Goal: Task Accomplishment & Management: Manage account settings

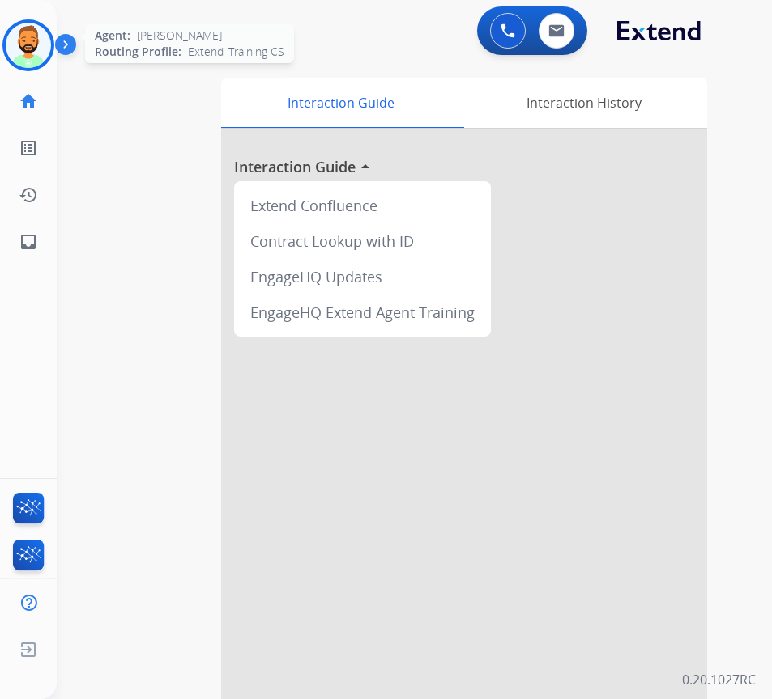
click at [35, 45] on img at bounding box center [28, 45] width 45 height 45
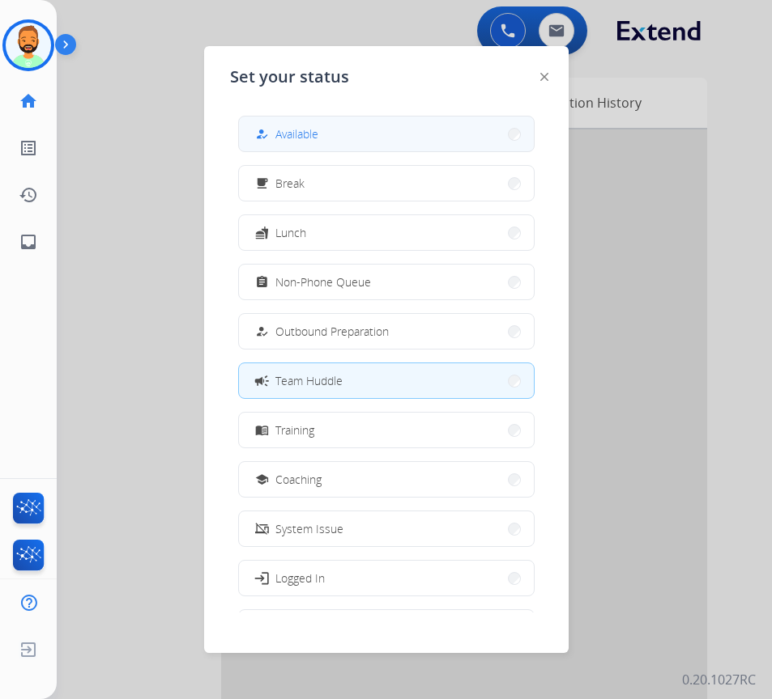
click at [346, 141] on button "how_to_reg Available" at bounding box center [386, 134] width 295 height 35
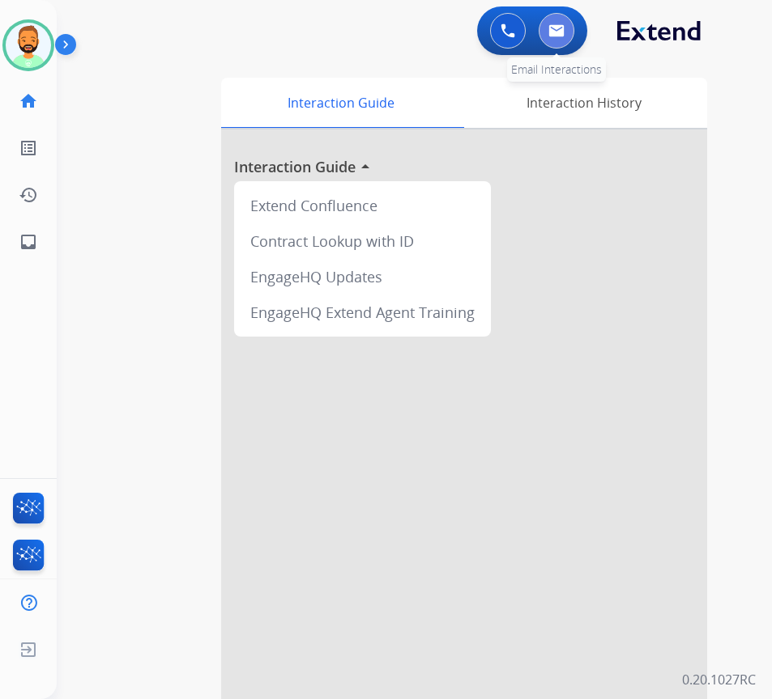
click at [554, 40] on button at bounding box center [556, 31] width 36 height 36
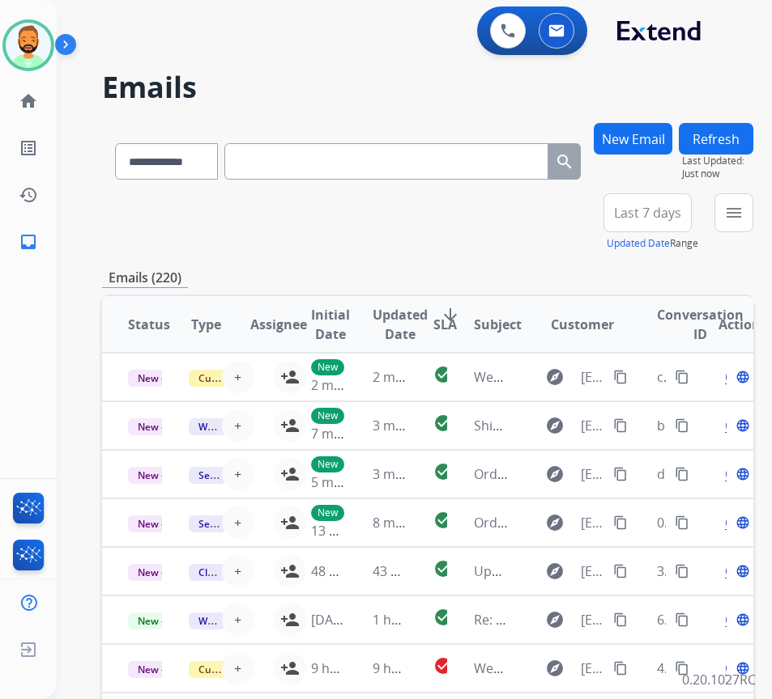
click at [681, 216] on span "Last 7 days" at bounding box center [647, 213] width 67 height 6
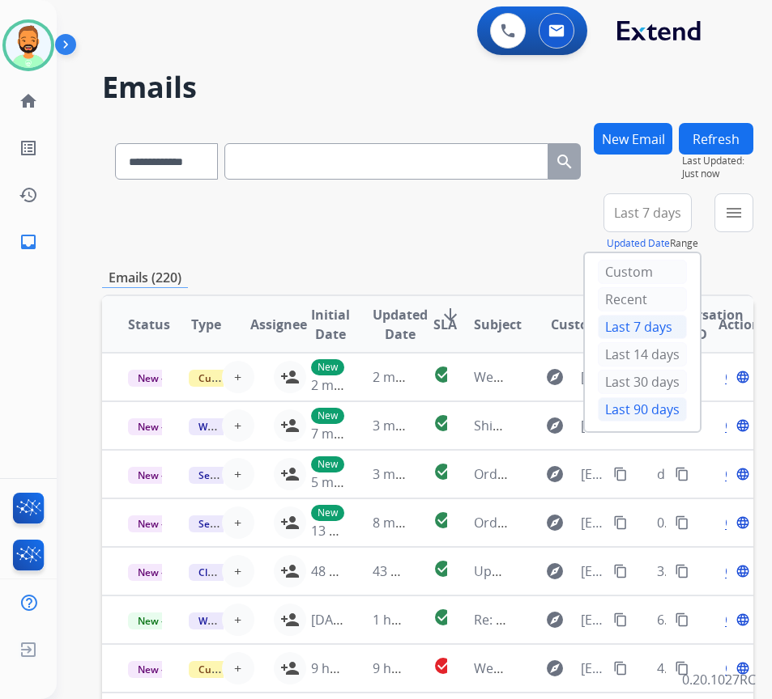
click at [658, 413] on div "Last 90 days" at bounding box center [641, 409] width 89 height 24
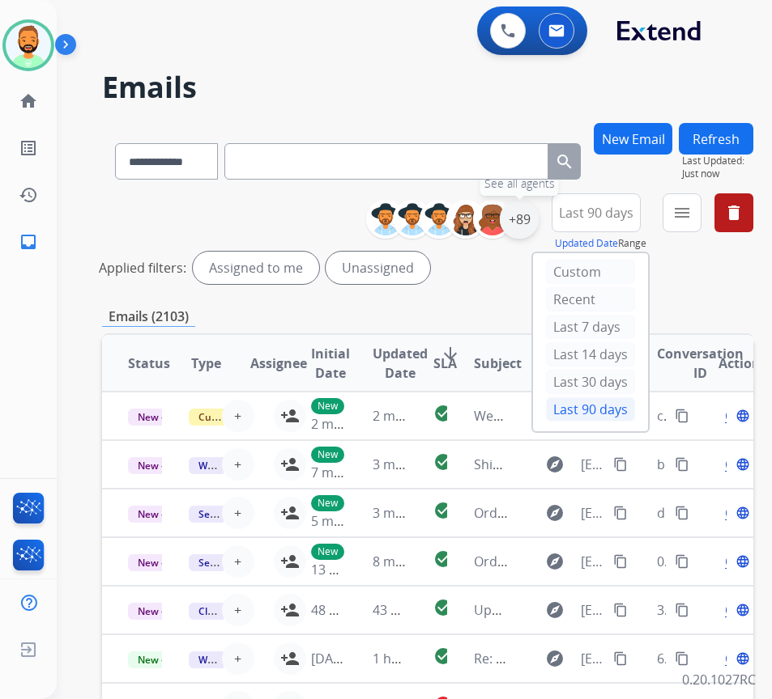
click at [533, 220] on div "+89" at bounding box center [518, 219] width 39 height 39
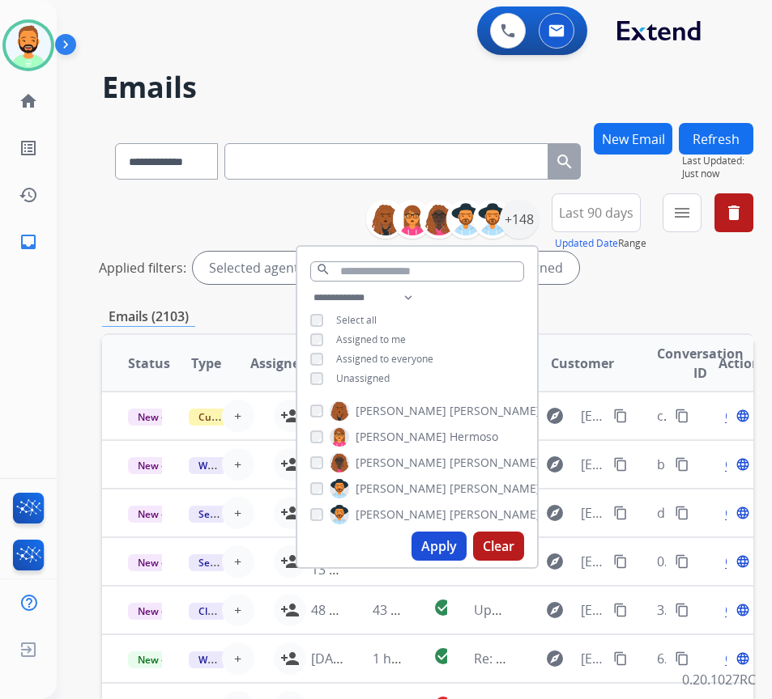
click at [381, 380] on span "Unassigned" at bounding box center [362, 379] width 53 height 14
click at [457, 540] on button "Apply" at bounding box center [438, 546] width 55 height 29
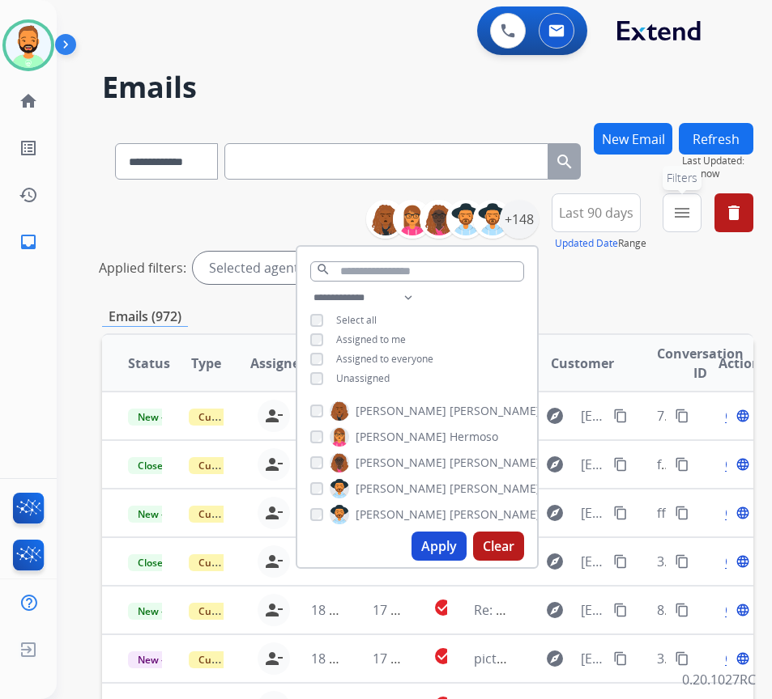
click at [691, 218] on mat-icon "menu" at bounding box center [681, 212] width 19 height 19
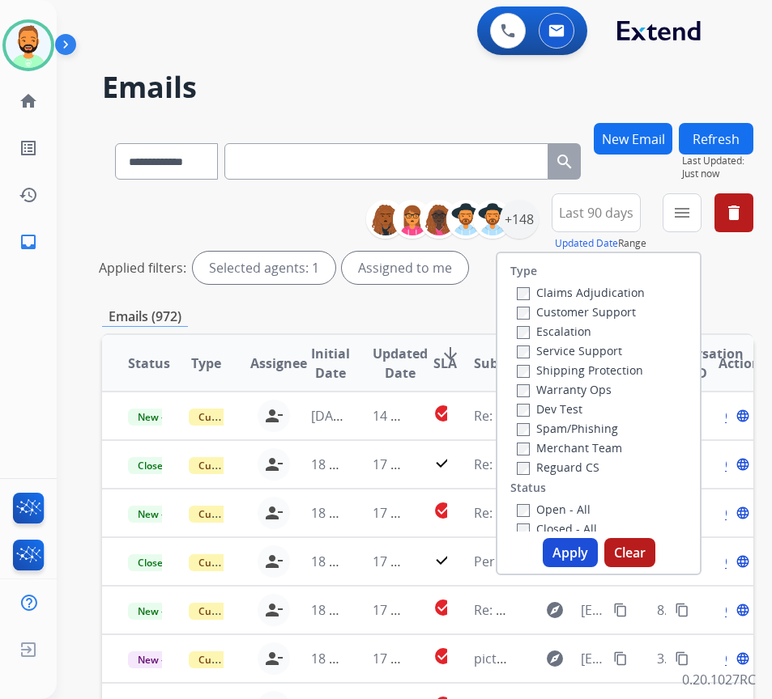
click at [607, 344] on label "Service Support" at bounding box center [568, 350] width 105 height 15
click at [606, 315] on label "Customer Support" at bounding box center [575, 311] width 119 height 15
click at [609, 352] on label "Service Support" at bounding box center [568, 350] width 105 height 15
click at [608, 372] on label "Shipping Protection" at bounding box center [579, 370] width 126 height 15
click at [577, 510] on label "Open - All" at bounding box center [553, 509] width 74 height 15
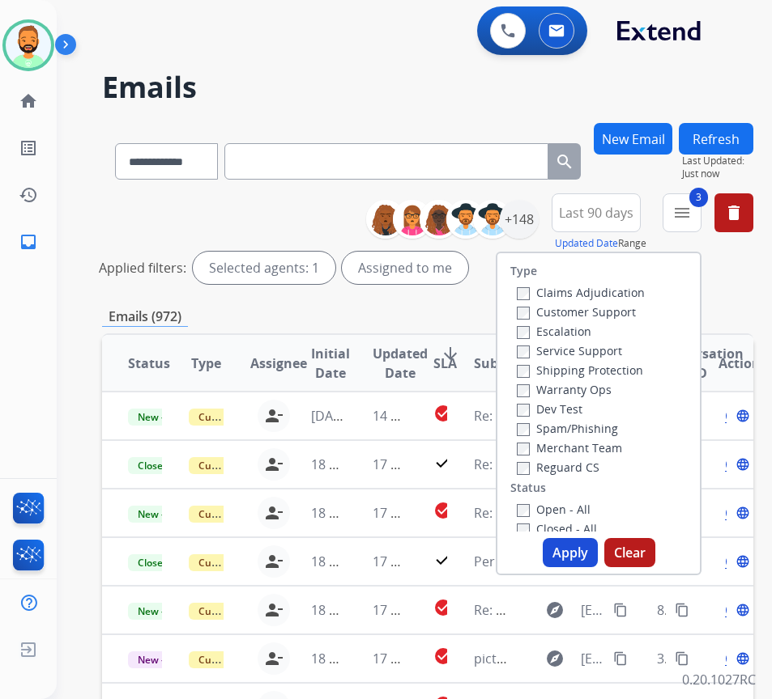
click at [582, 554] on button "Apply" at bounding box center [569, 552] width 55 height 29
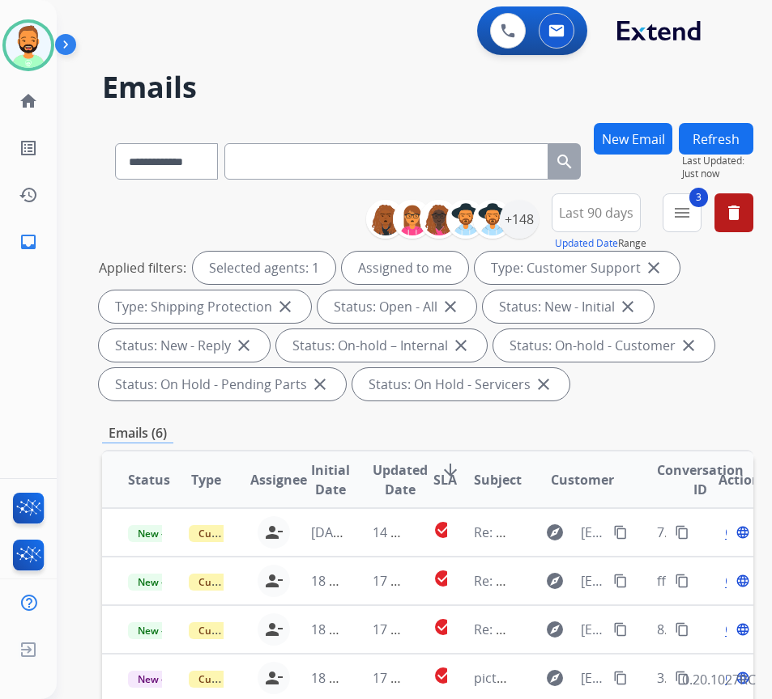
click at [441, 470] on span "SLA" at bounding box center [444, 479] width 23 height 19
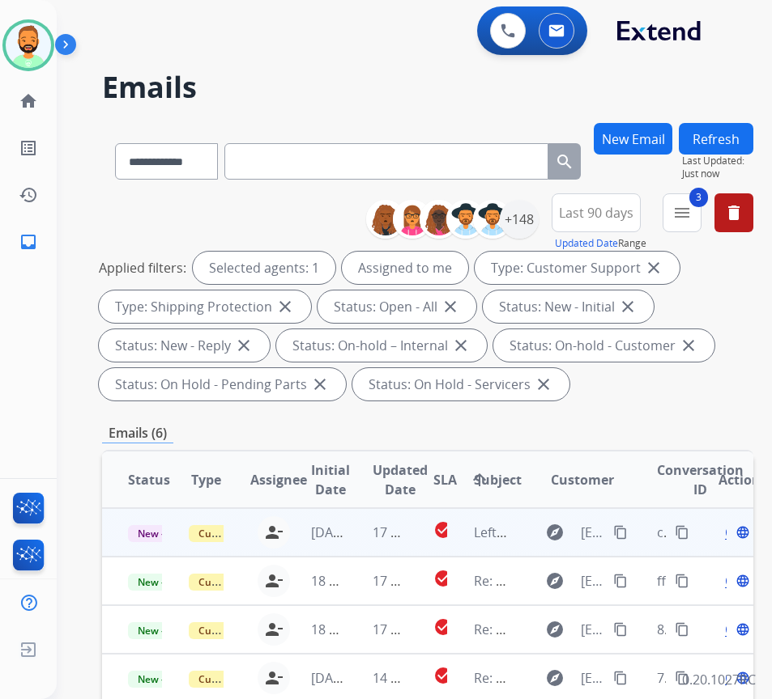
click at [355, 538] on td "17 hours ago" at bounding box center [376, 532] width 61 height 49
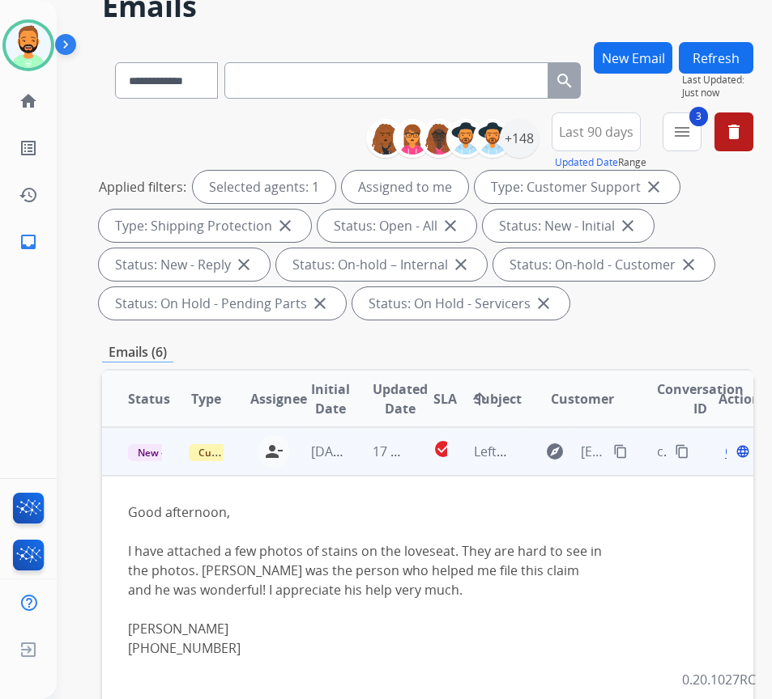
click at [627, 440] on div "explore anwallette@gmail.com content_copy" at bounding box center [583, 452] width 96 height 26
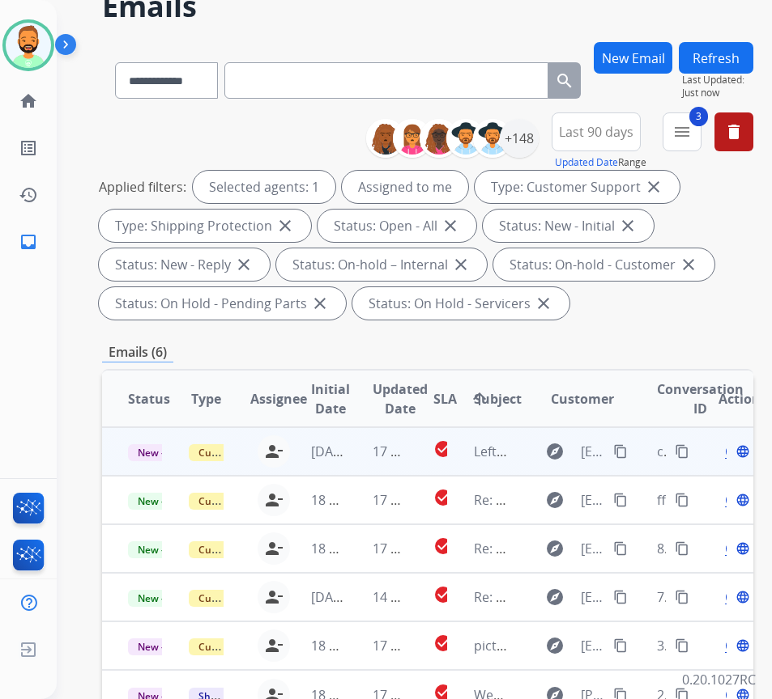
click at [626, 454] on mat-icon "content_copy" at bounding box center [620, 451] width 15 height 15
click at [733, 453] on span "Open" at bounding box center [741, 451] width 33 height 19
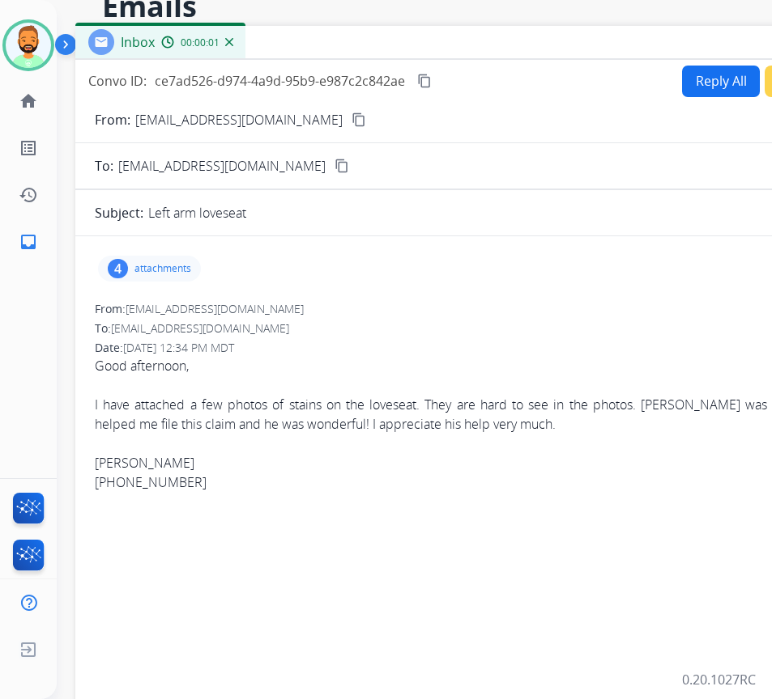
drag, startPoint x: 288, startPoint y: 40, endPoint x: 425, endPoint y: 45, distance: 136.9
click at [425, 45] on div "Inbox 00:00:01" at bounding box center [480, 43] width 810 height 34
click at [168, 271] on p "attachments" at bounding box center [162, 268] width 57 height 13
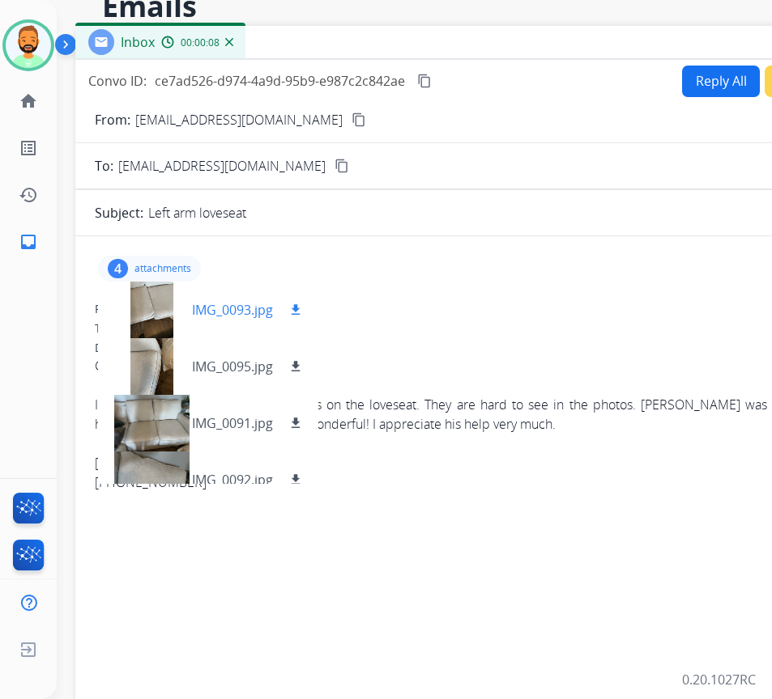
click at [149, 321] on div at bounding box center [151, 310] width 81 height 57
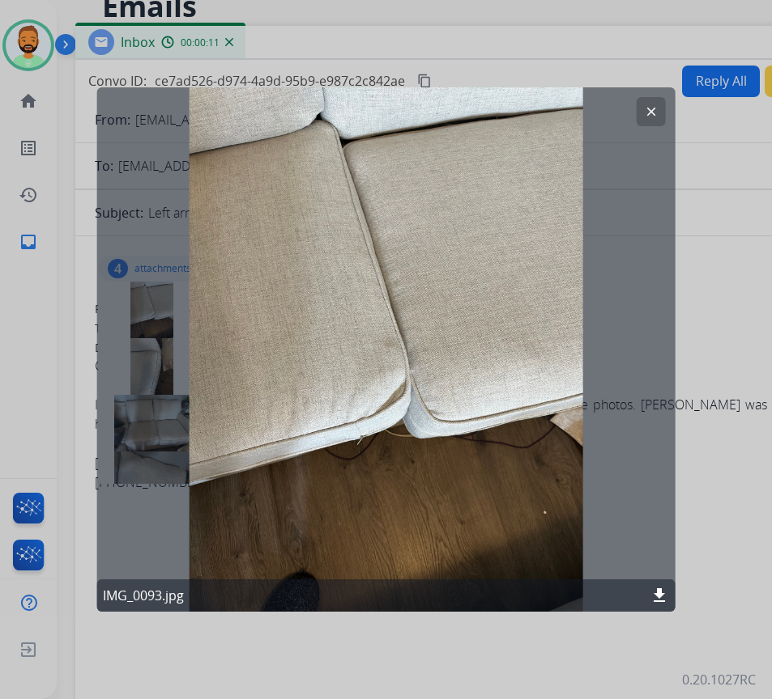
click at [652, 112] on mat-icon "clear" at bounding box center [651, 111] width 15 height 15
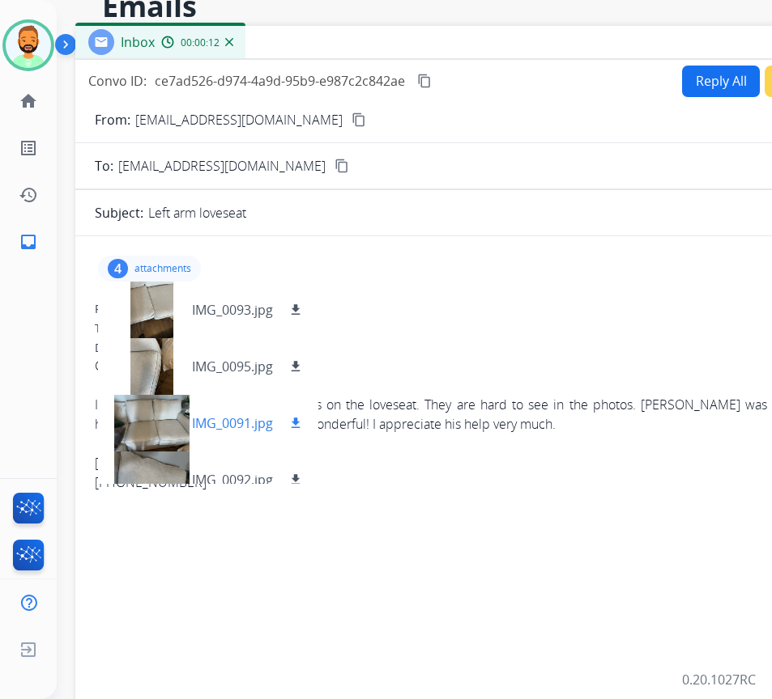
scroll to position [24, 0]
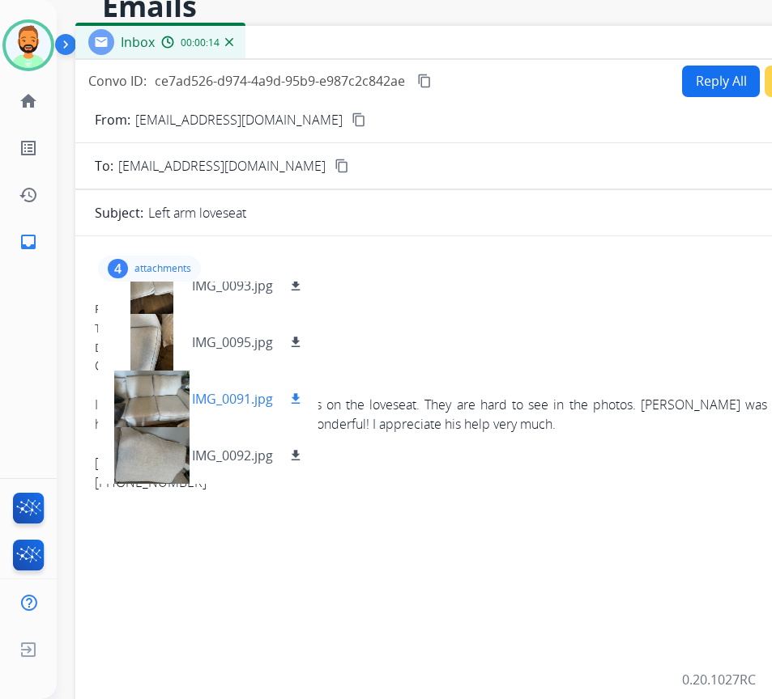
click at [296, 397] on mat-icon "download" at bounding box center [295, 399] width 15 height 15
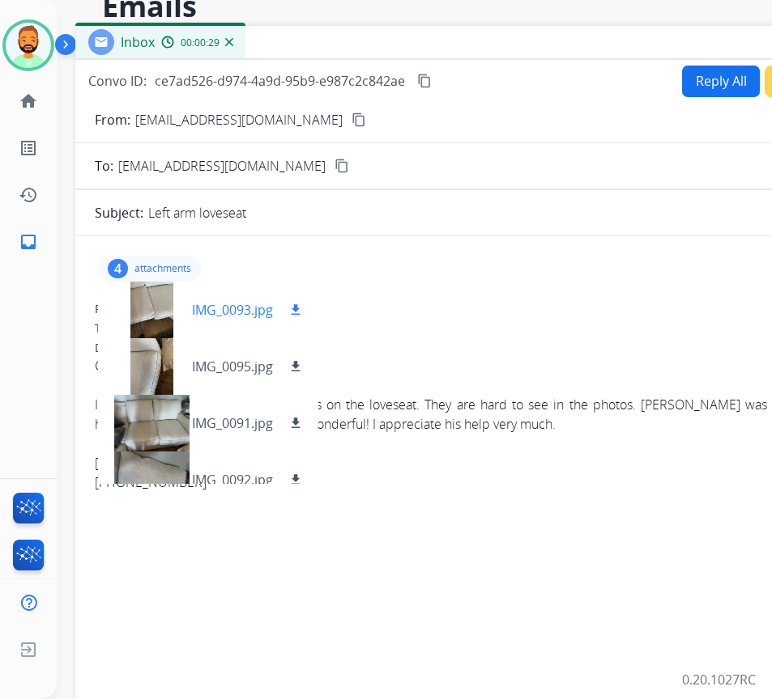
click at [167, 304] on div at bounding box center [151, 310] width 81 height 57
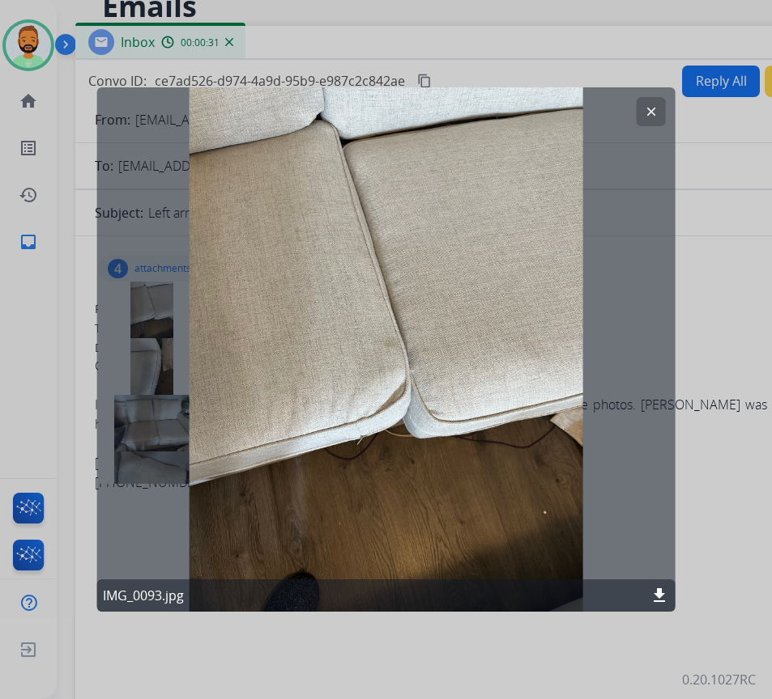
click at [639, 106] on button "clear" at bounding box center [650, 111] width 29 height 29
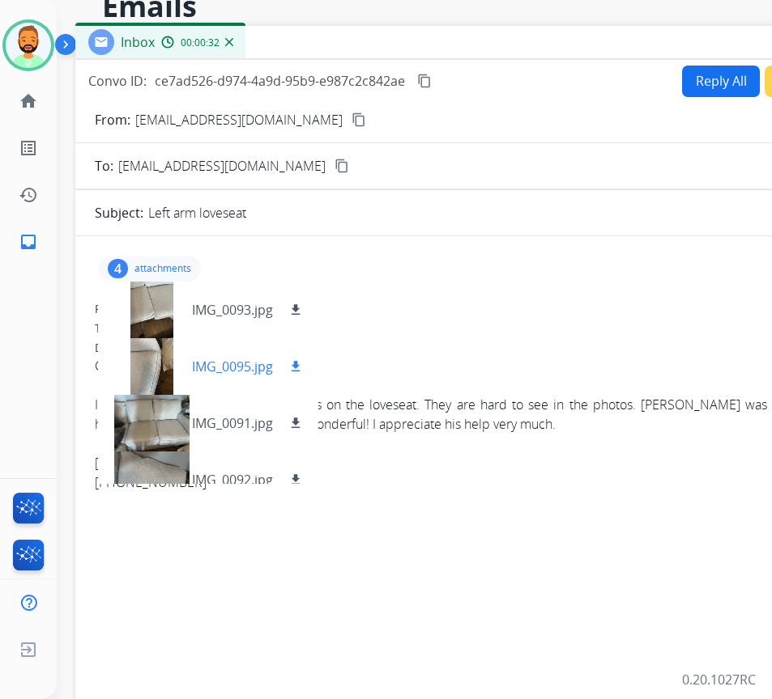
click at [161, 367] on div at bounding box center [151, 366] width 81 height 57
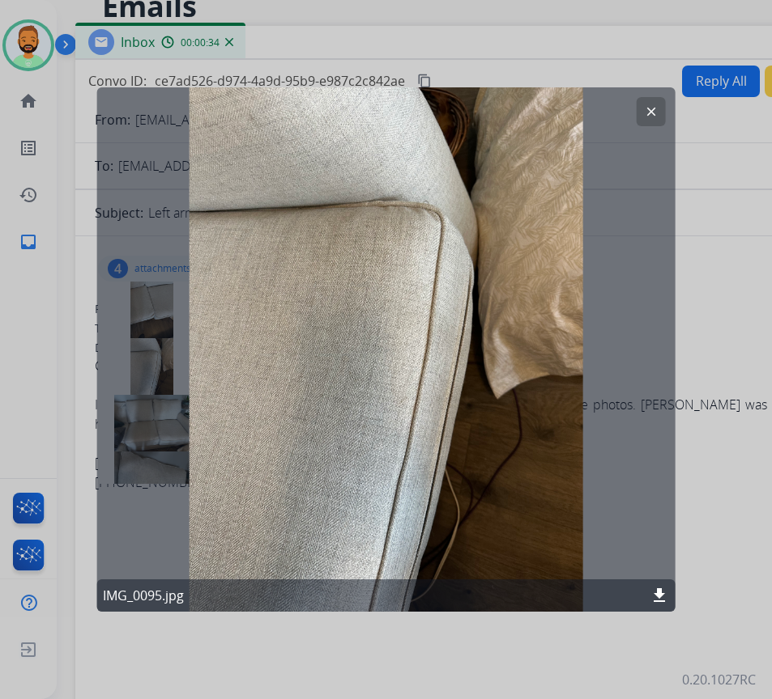
click at [644, 105] on mat-icon "clear" at bounding box center [651, 111] width 15 height 15
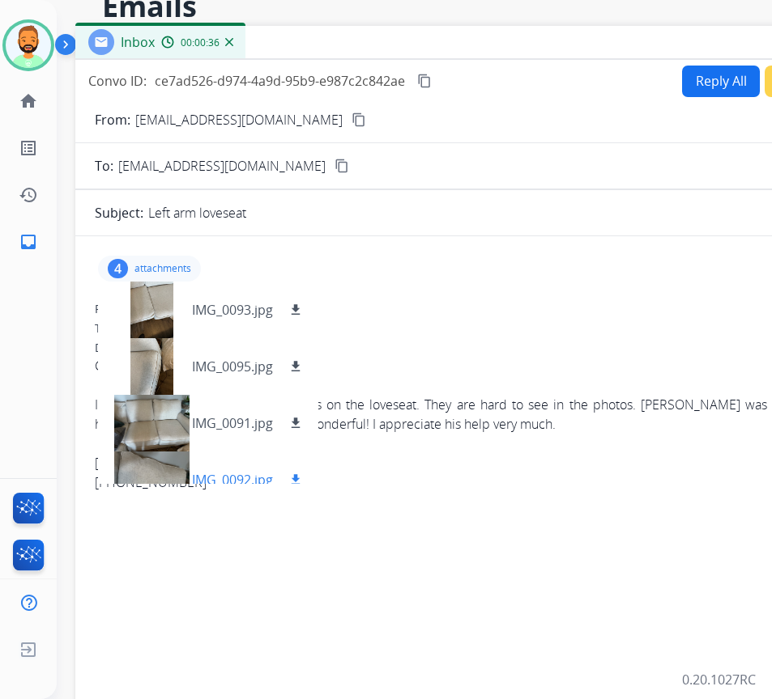
click at [161, 467] on div at bounding box center [151, 480] width 81 height 57
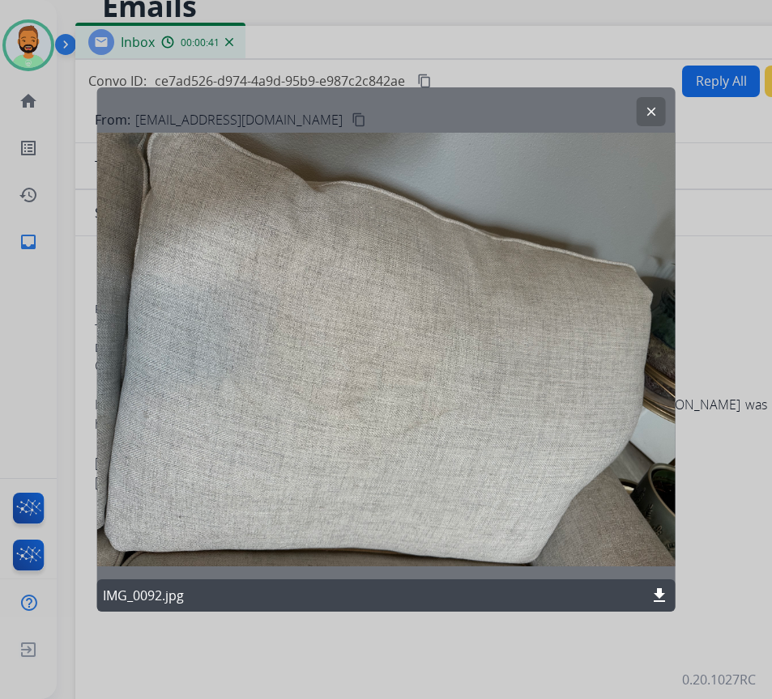
click at [657, 599] on mat-icon "download" at bounding box center [658, 595] width 19 height 19
click at [647, 121] on button "clear" at bounding box center [650, 111] width 29 height 29
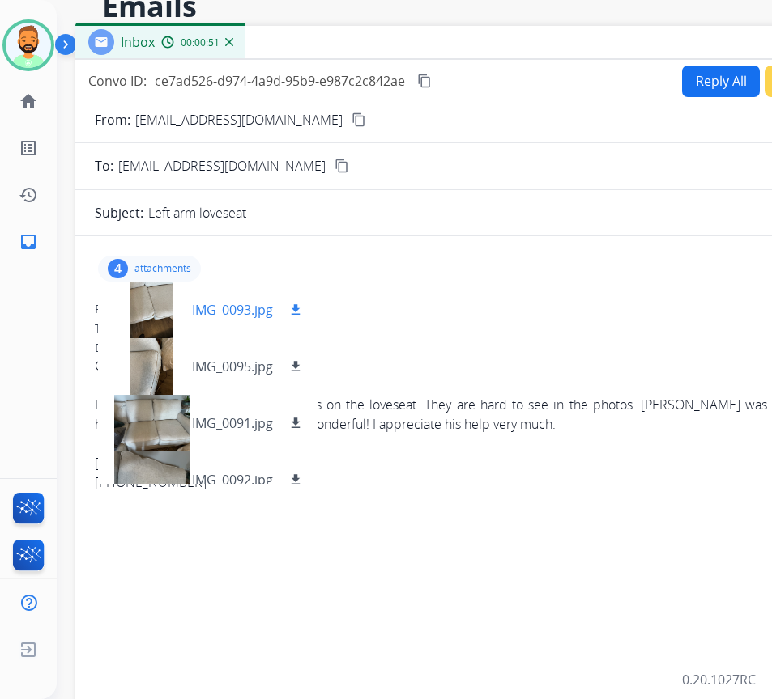
click at [159, 312] on div at bounding box center [151, 310] width 81 height 57
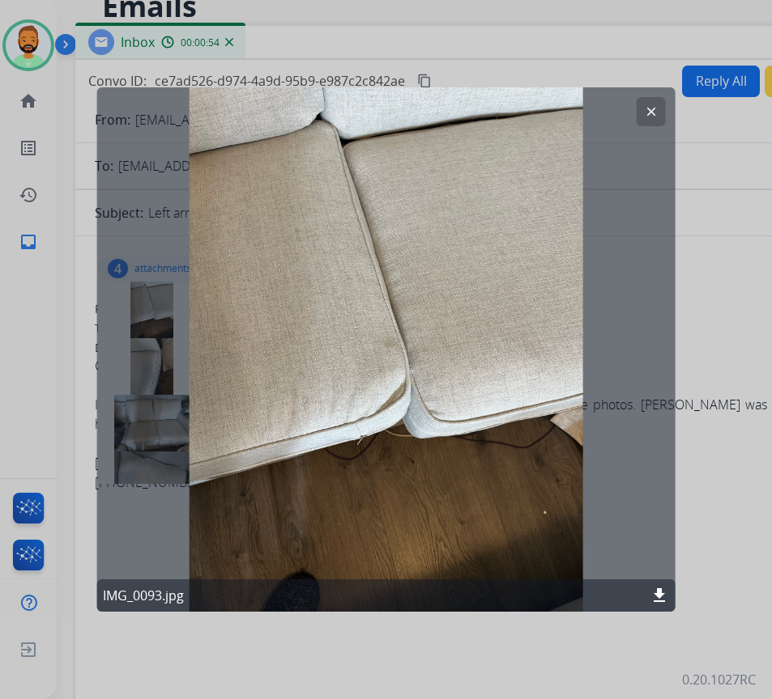
click at [664, 597] on mat-icon "download" at bounding box center [658, 595] width 19 height 19
click at [649, 103] on button "clear" at bounding box center [650, 111] width 29 height 29
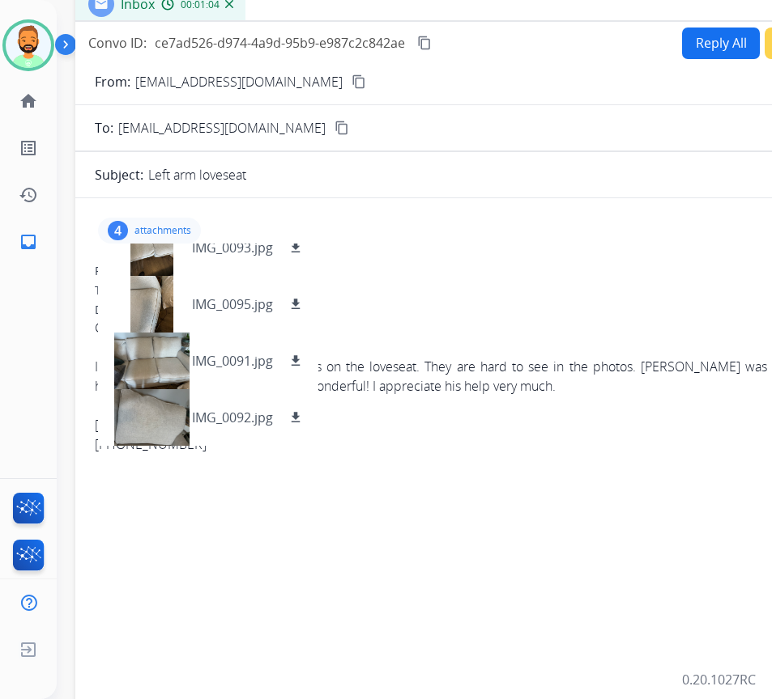
scroll to position [243, 0]
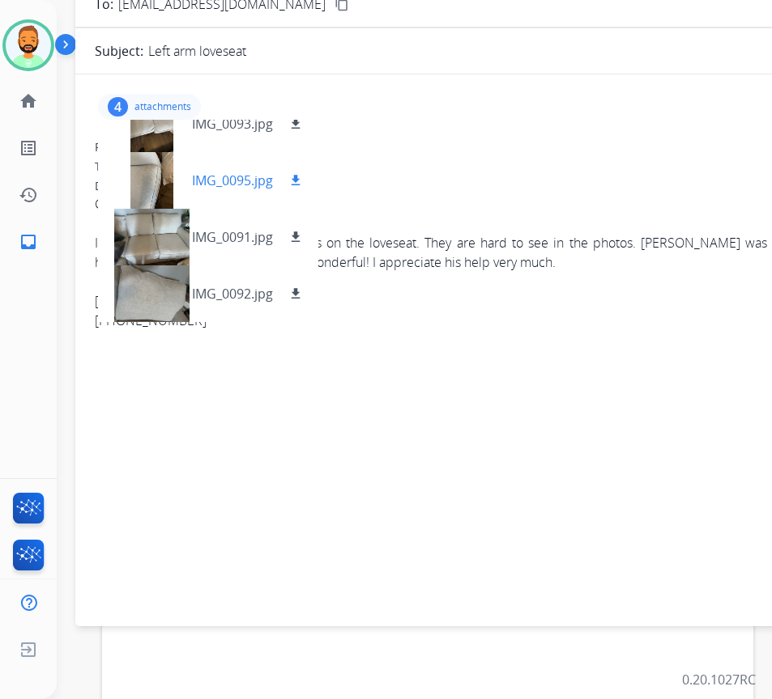
click at [298, 174] on mat-icon "download" at bounding box center [295, 180] width 15 height 15
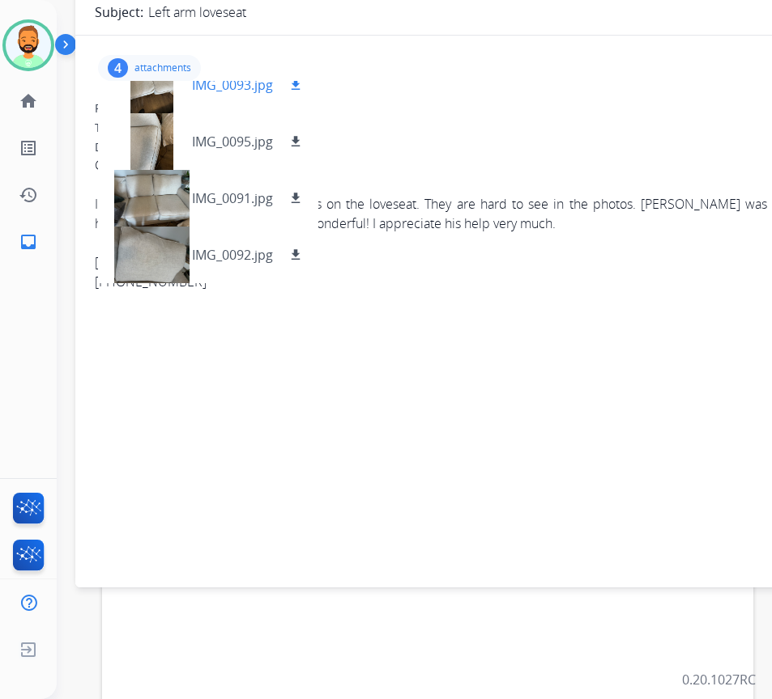
scroll to position [53, 0]
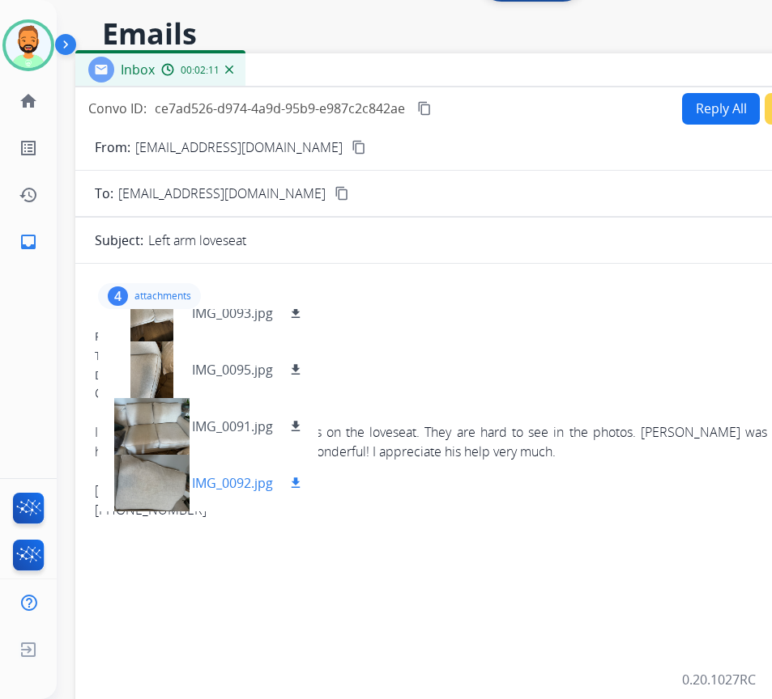
click at [174, 487] on div at bounding box center [151, 483] width 81 height 57
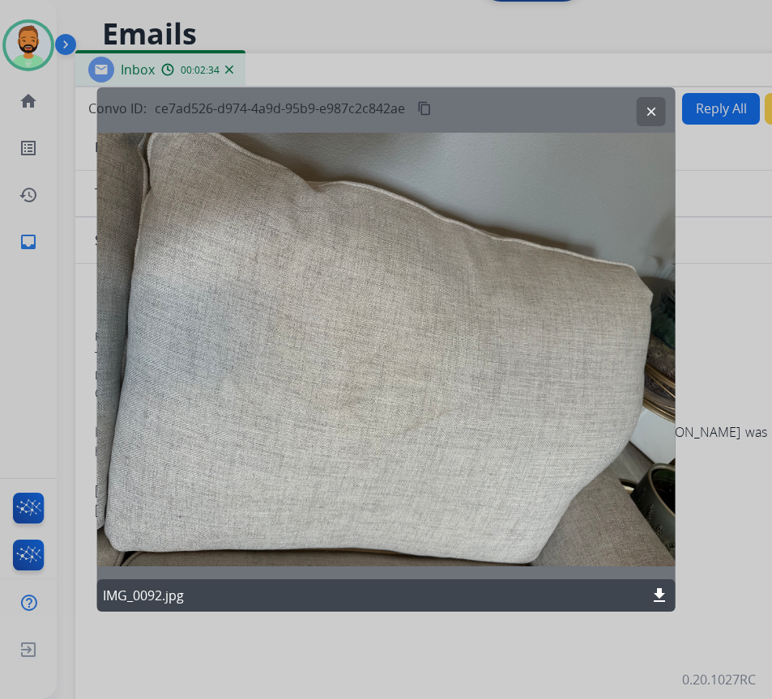
click at [648, 105] on mat-icon "clear" at bounding box center [651, 111] width 15 height 15
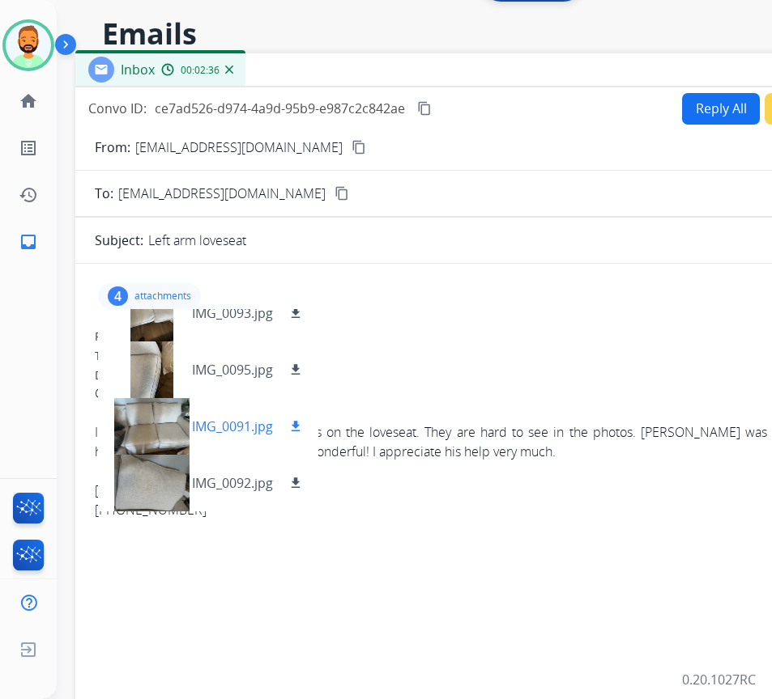
scroll to position [0, 0]
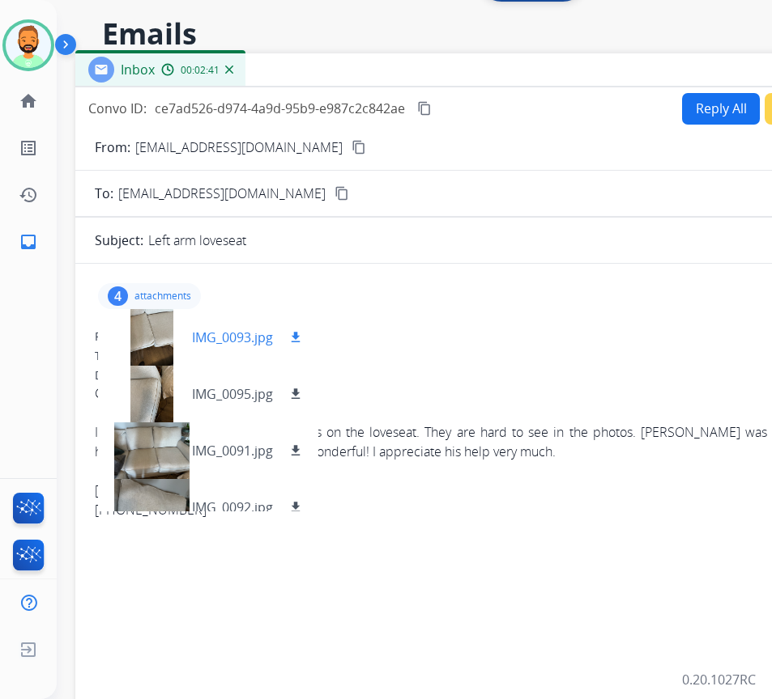
click at [243, 342] on p "IMG_0093.jpg" at bounding box center [232, 337] width 81 height 19
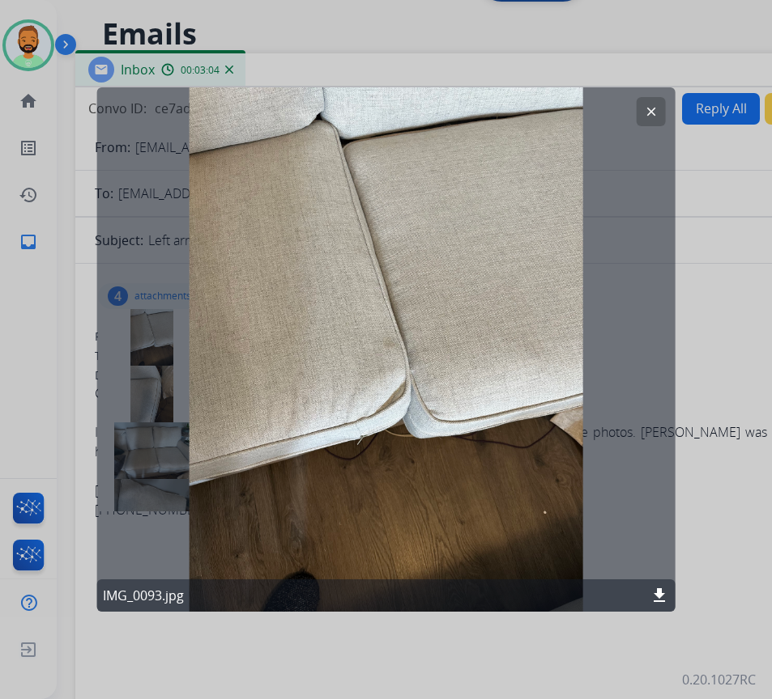
click at [653, 112] on mat-icon "clear" at bounding box center [651, 111] width 15 height 15
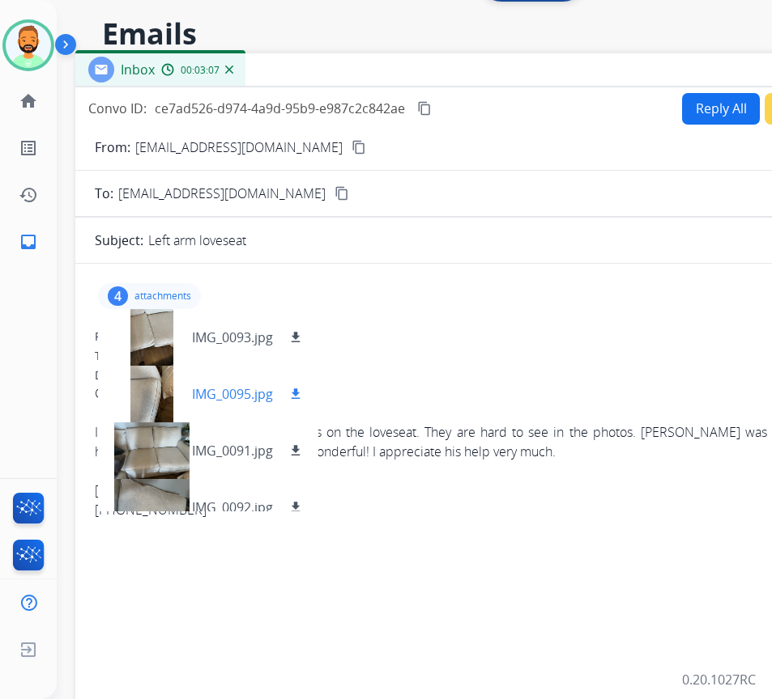
click at [219, 397] on p "IMG_0095.jpg" at bounding box center [232, 394] width 81 height 19
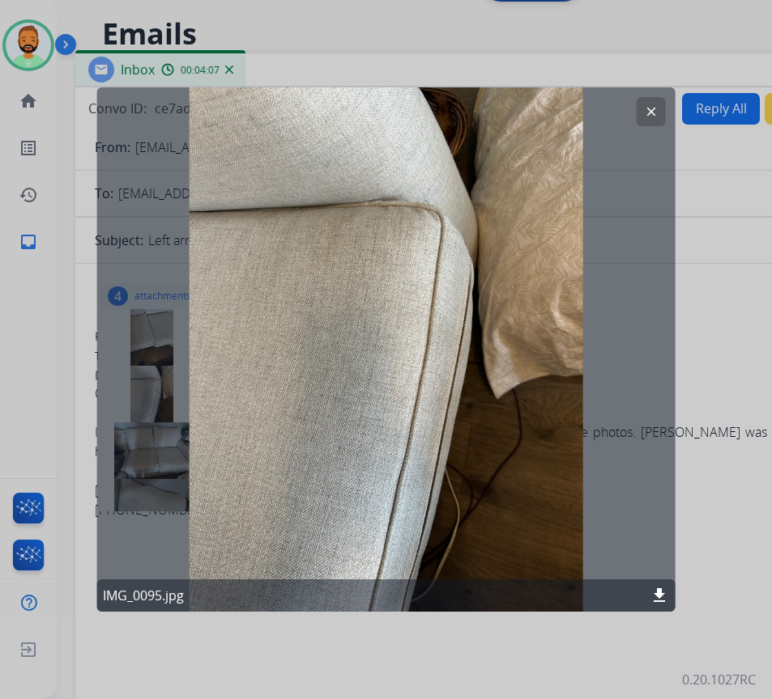
click at [650, 110] on mat-icon "clear" at bounding box center [651, 111] width 15 height 15
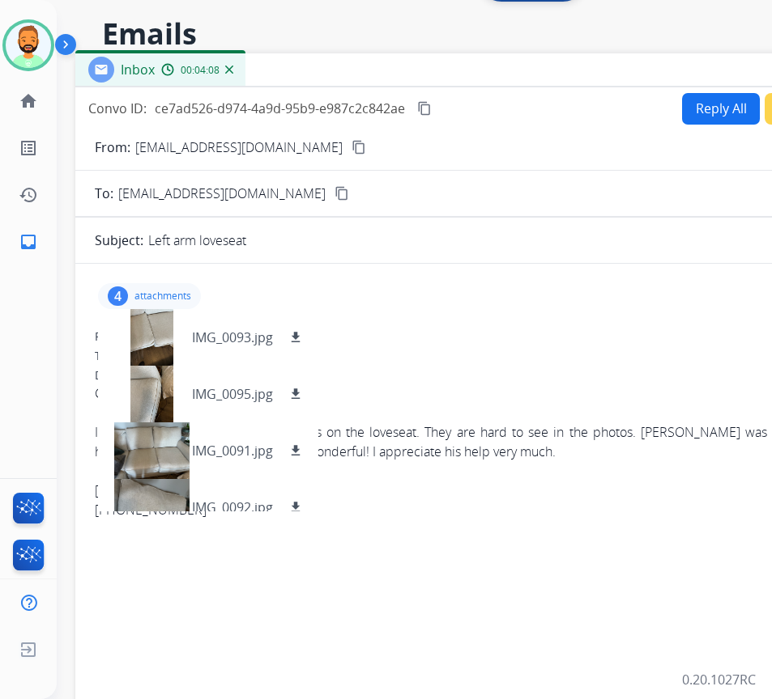
click at [171, 287] on div "4 attachments IMG_0093.jpg download IMG_0095.jpg download IMG_0091.jpg download…" at bounding box center [149, 296] width 103 height 26
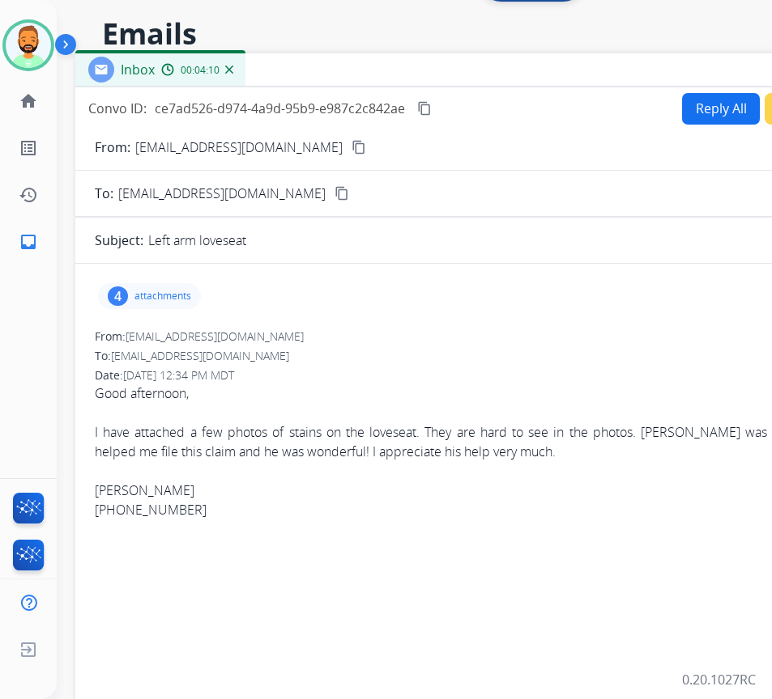
click at [718, 105] on button "Reply All" at bounding box center [721, 109] width 78 height 32
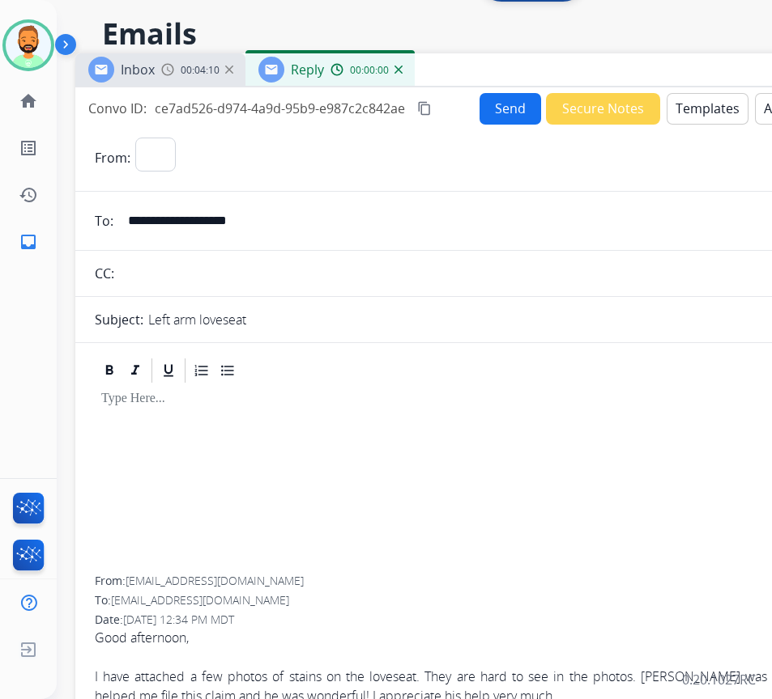
select select "**********"
click at [695, 103] on button "Templates" at bounding box center [707, 109] width 82 height 32
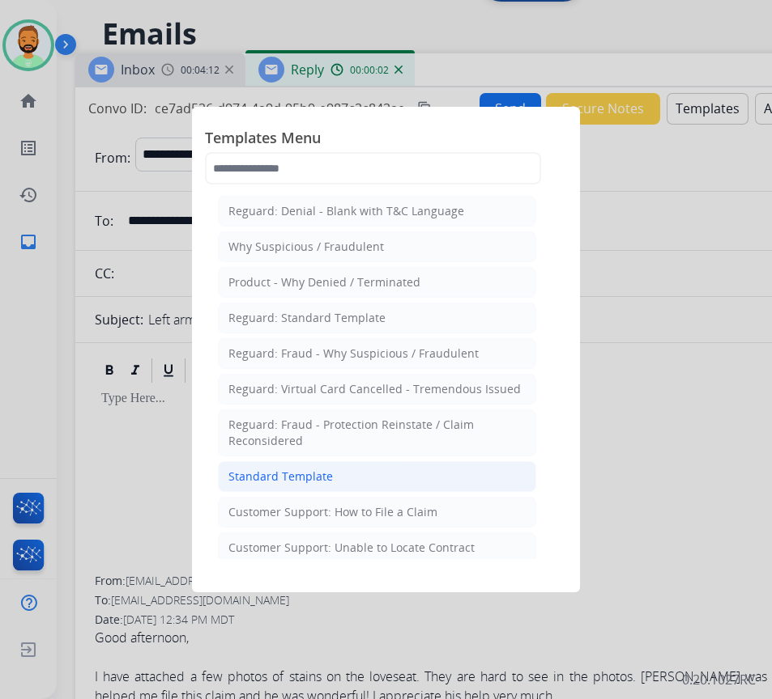
click at [342, 473] on li "Standard Template" at bounding box center [377, 476] width 318 height 31
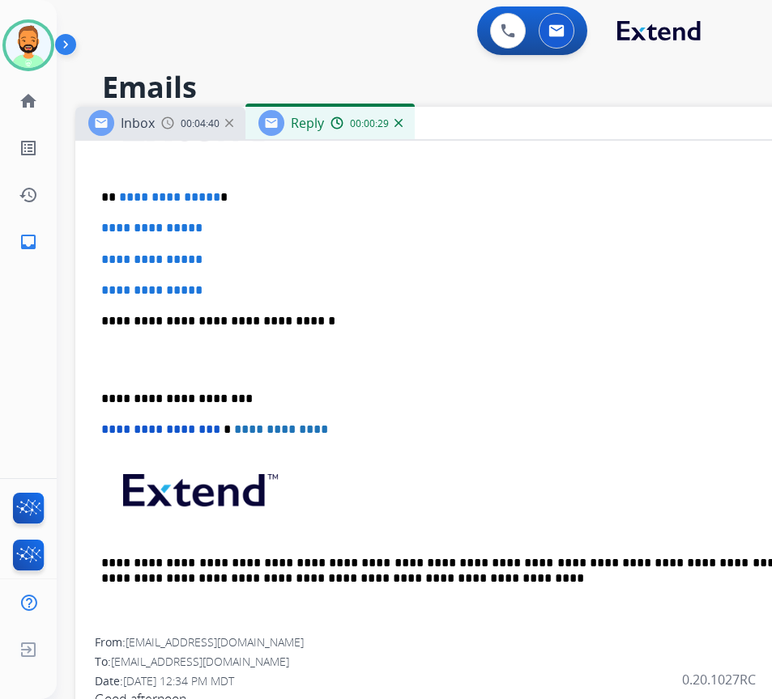
click at [253, 199] on p "**********" at bounding box center [473, 197] width 745 height 15
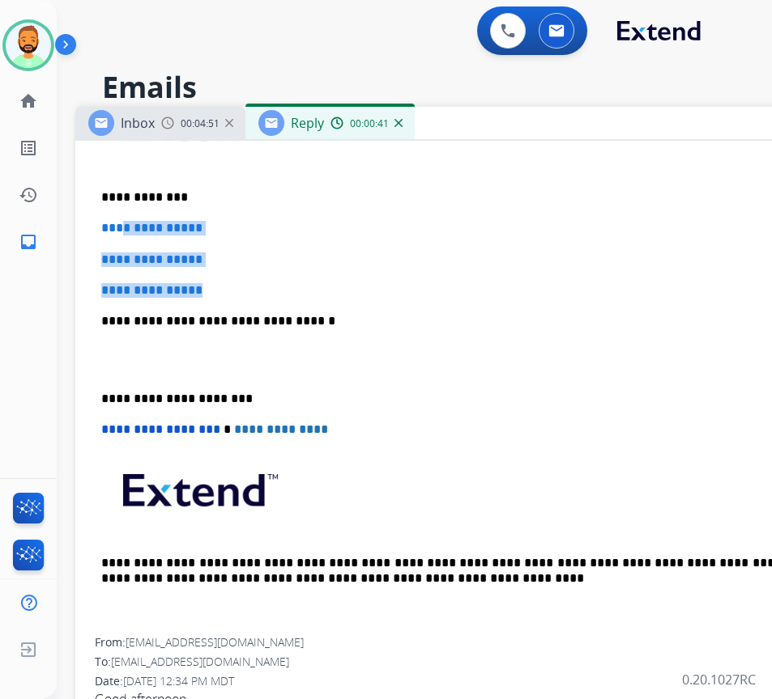
drag, startPoint x: 243, startPoint y: 287, endPoint x: 126, endPoint y: 232, distance: 128.6
click at [126, 232] on div "**********" at bounding box center [480, 359] width 771 height 557
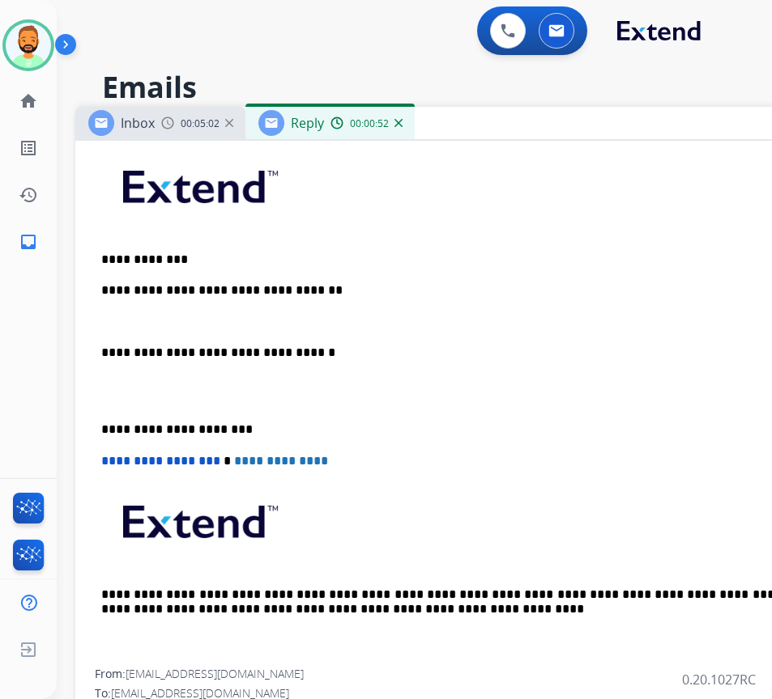
scroll to position [430, 0]
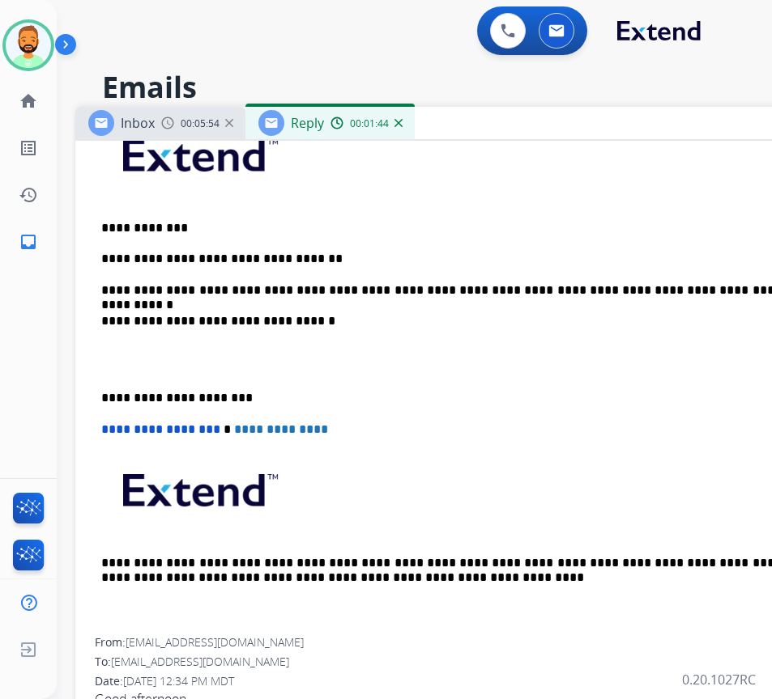
click at [102, 391] on p "**********" at bounding box center [473, 398] width 745 height 15
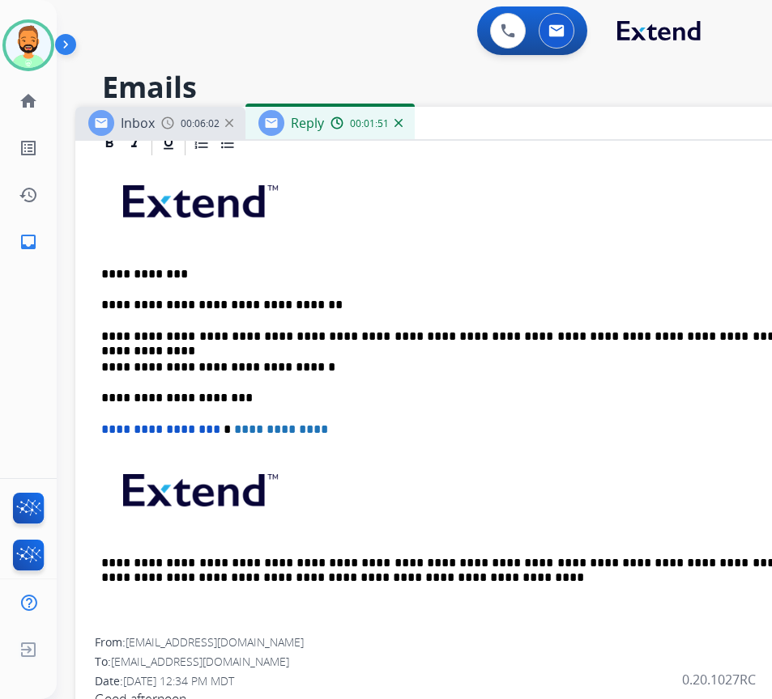
scroll to position [0, 0]
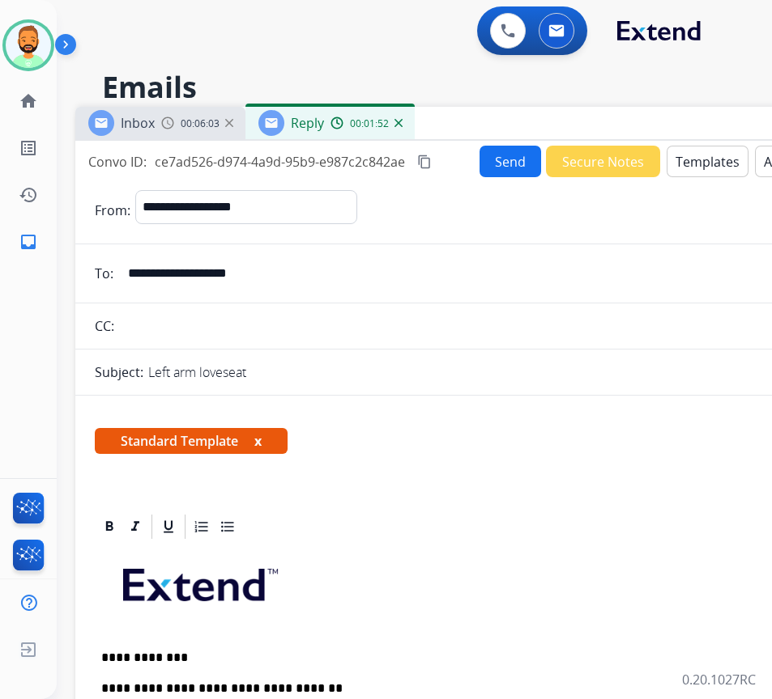
click at [508, 150] on button "Send" at bounding box center [510, 162] width 62 height 32
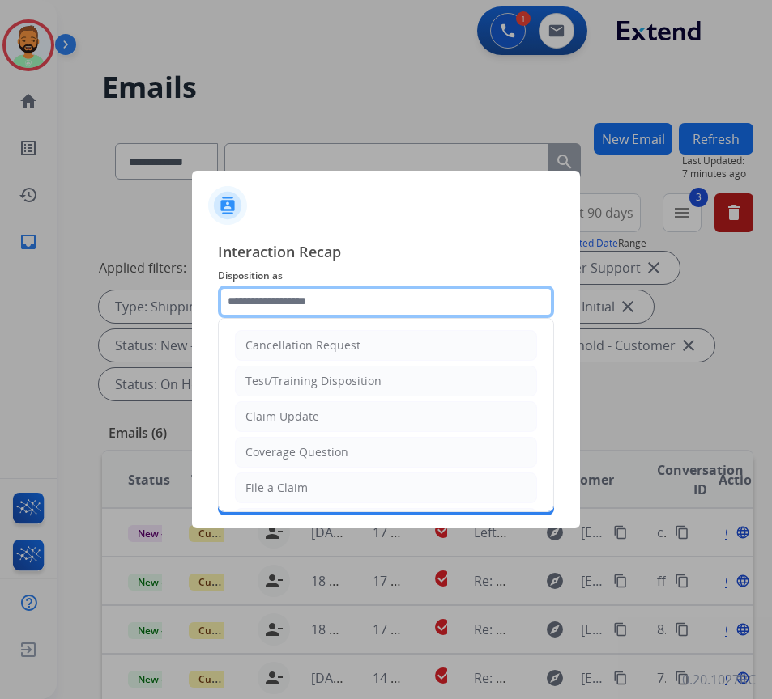
click at [324, 300] on input "text" at bounding box center [386, 302] width 336 height 32
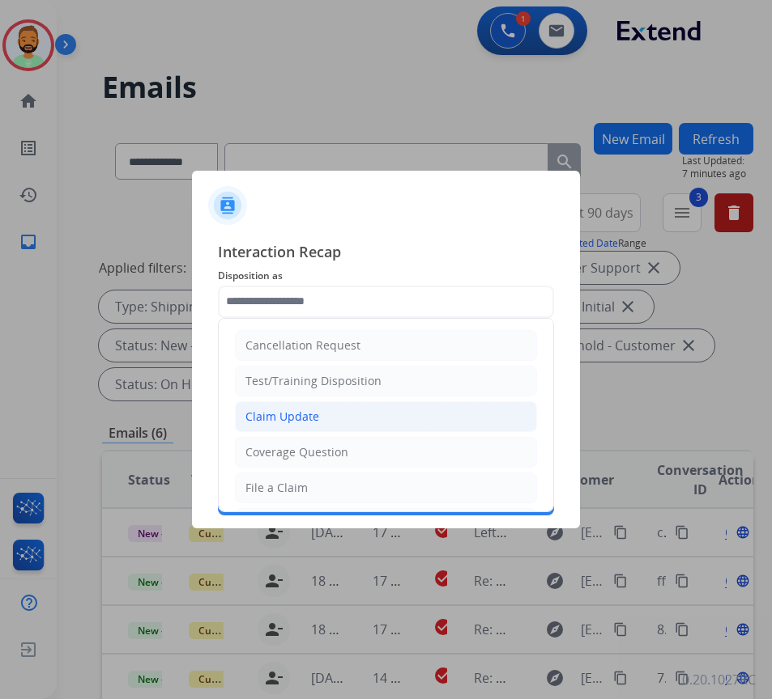
click at [326, 417] on li "Claim Update" at bounding box center [386, 417] width 302 height 31
type input "**********"
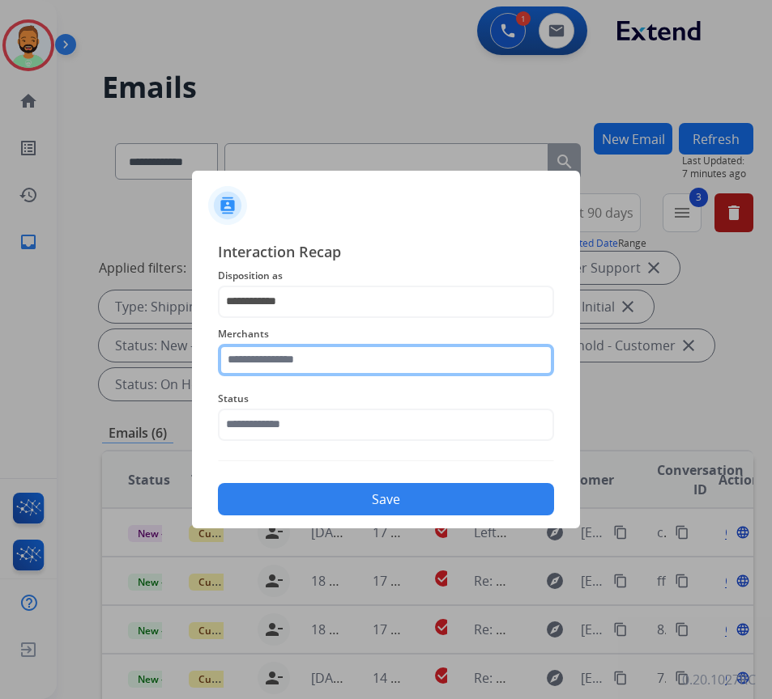
click at [315, 357] on input "text" at bounding box center [386, 360] width 336 height 32
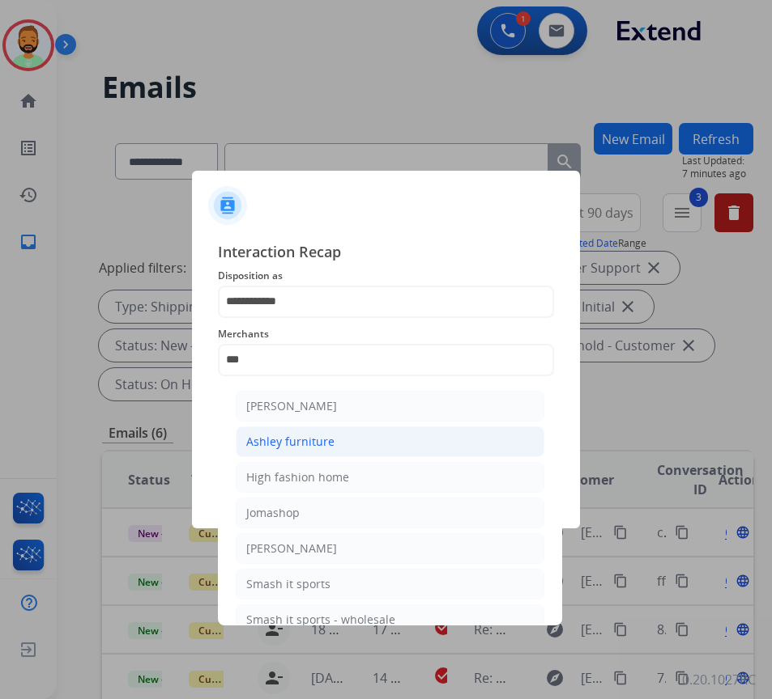
click at [329, 447] on div "Ashley furniture" at bounding box center [290, 442] width 88 height 16
type input "**********"
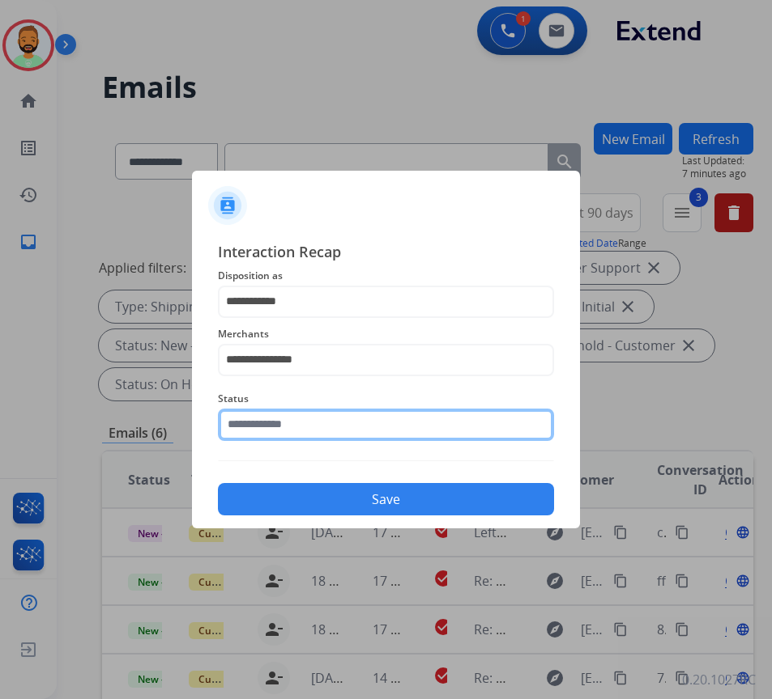
click at [335, 424] on input "text" at bounding box center [386, 425] width 336 height 32
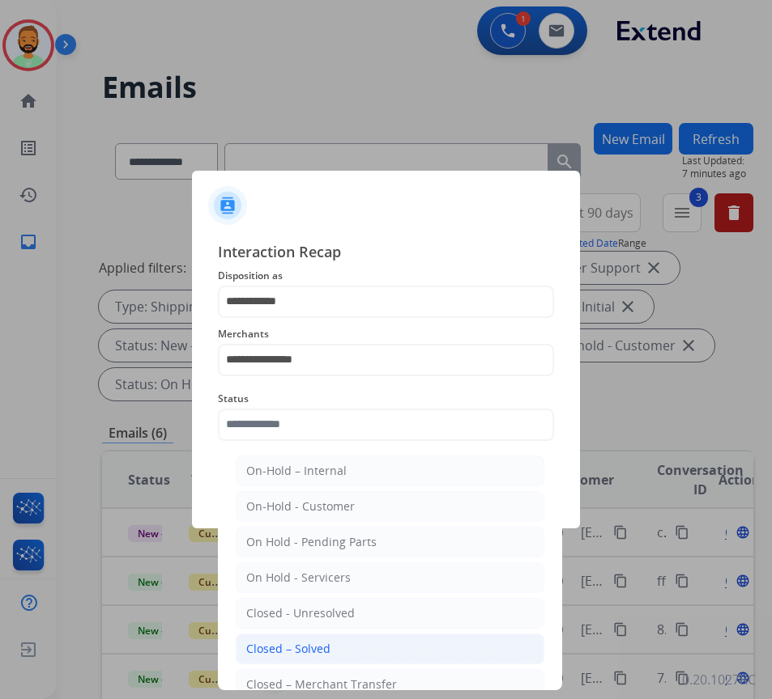
click at [340, 640] on li "Closed – Solved" at bounding box center [390, 649] width 308 height 31
type input "**********"
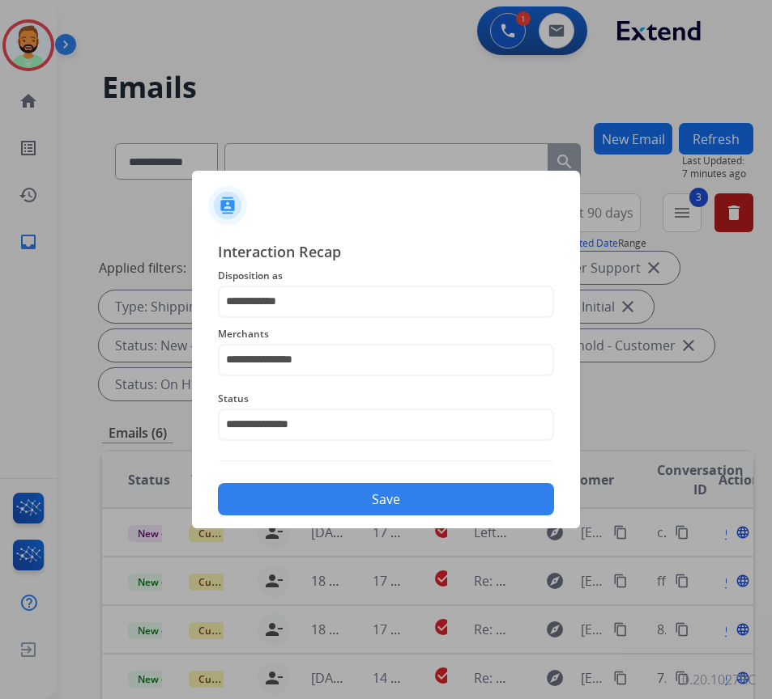
click at [414, 499] on button "Save" at bounding box center [386, 499] width 336 height 32
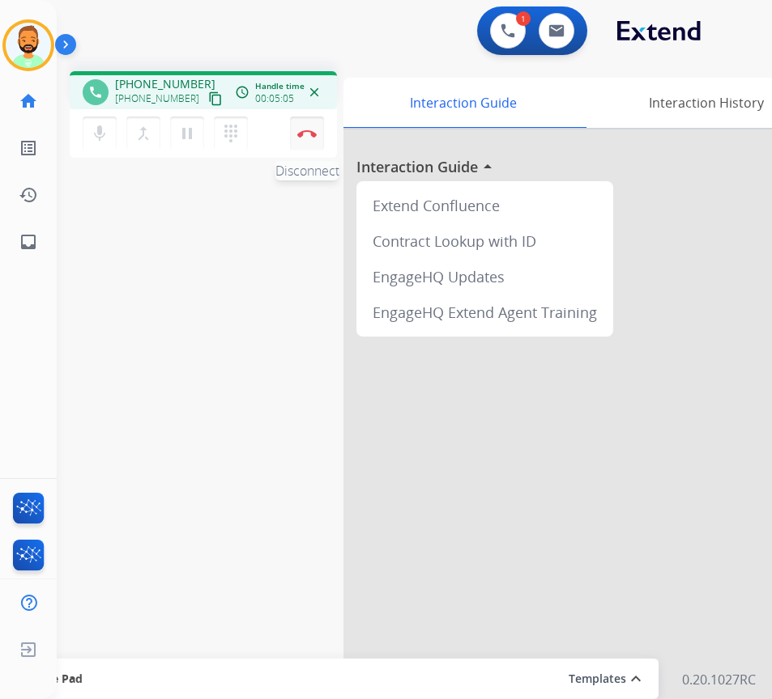
click at [305, 131] on img at bounding box center [306, 134] width 19 height 8
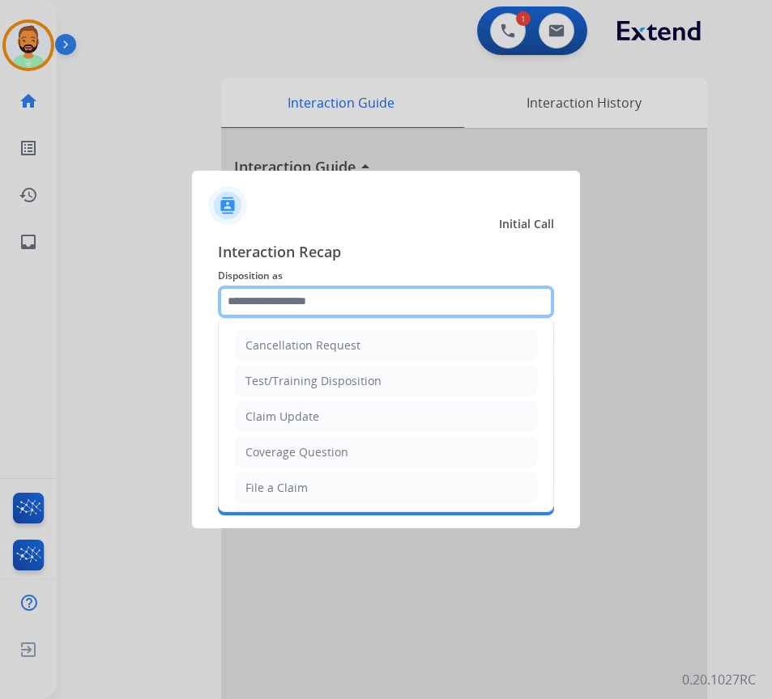
click at [359, 289] on input "text" at bounding box center [386, 302] width 336 height 32
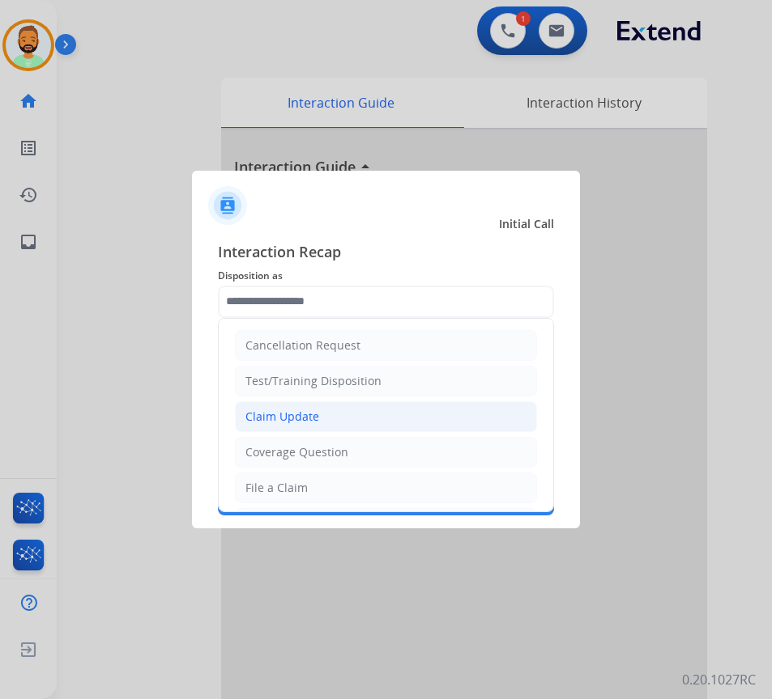
click at [338, 425] on li "Claim Update" at bounding box center [386, 417] width 302 height 31
type input "**********"
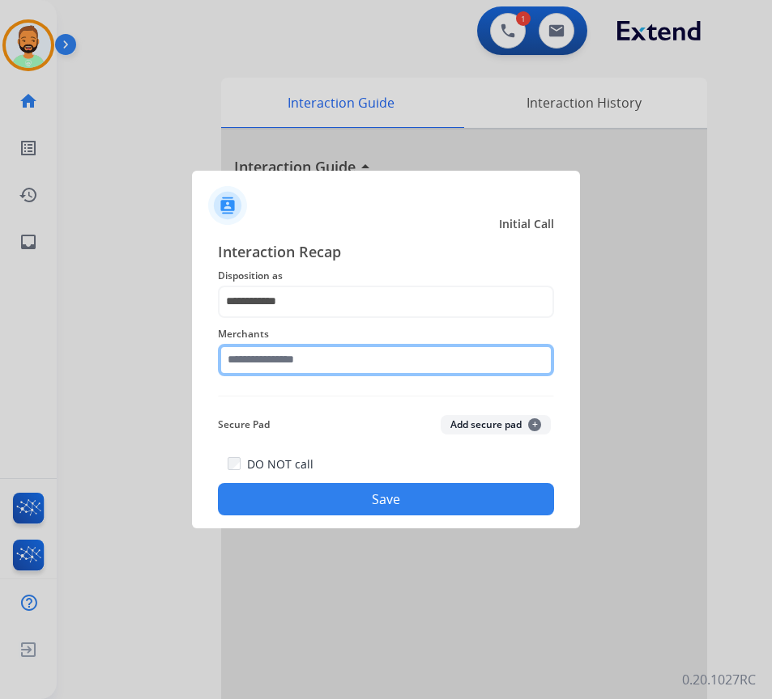
click at [312, 369] on input "text" at bounding box center [386, 360] width 336 height 32
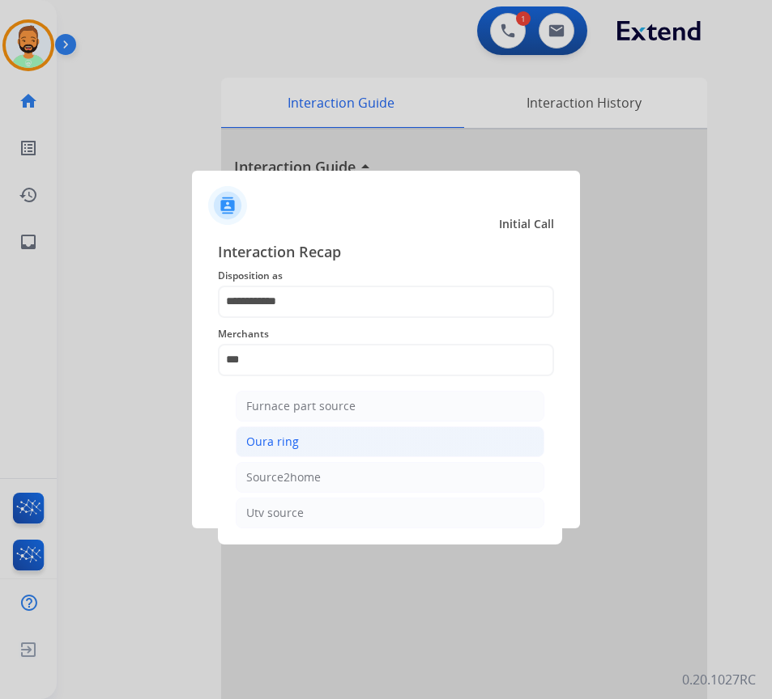
click at [403, 436] on li "Oura ring" at bounding box center [390, 442] width 308 height 31
type input "*********"
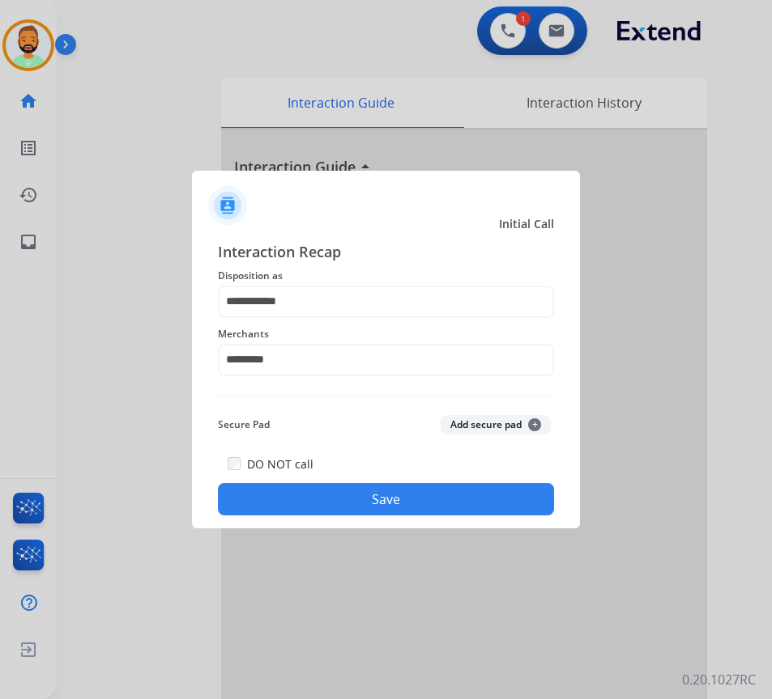
click at [425, 495] on button "Save" at bounding box center [386, 499] width 336 height 32
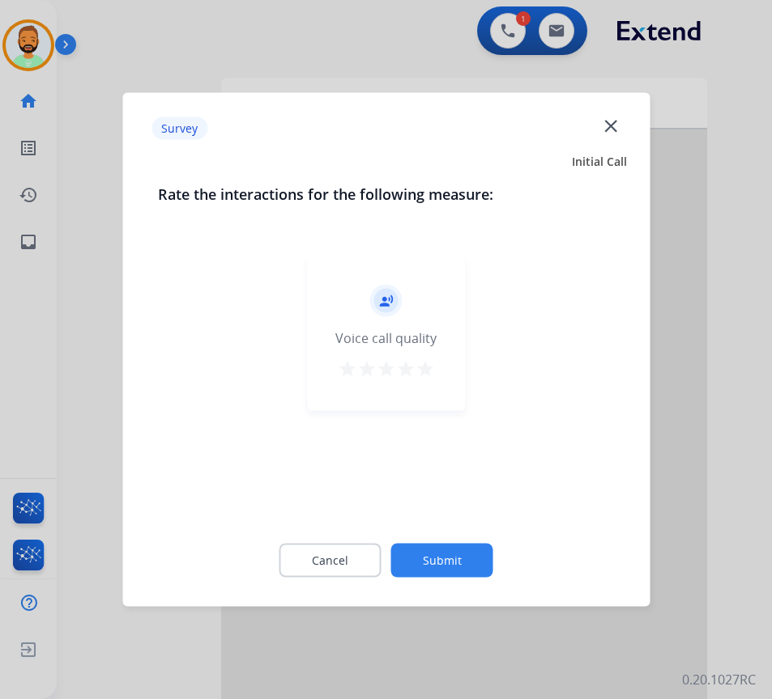
click at [455, 593] on div "Cancel Submit" at bounding box center [386, 561] width 456 height 73
click at [473, 545] on button "Submit" at bounding box center [442, 561] width 102 height 34
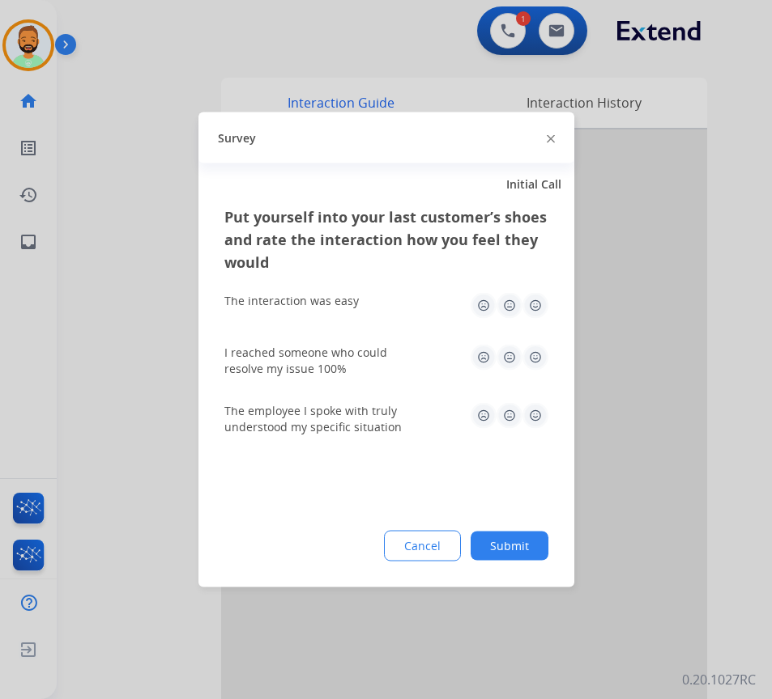
click at [532, 546] on button "Submit" at bounding box center [509, 546] width 78 height 29
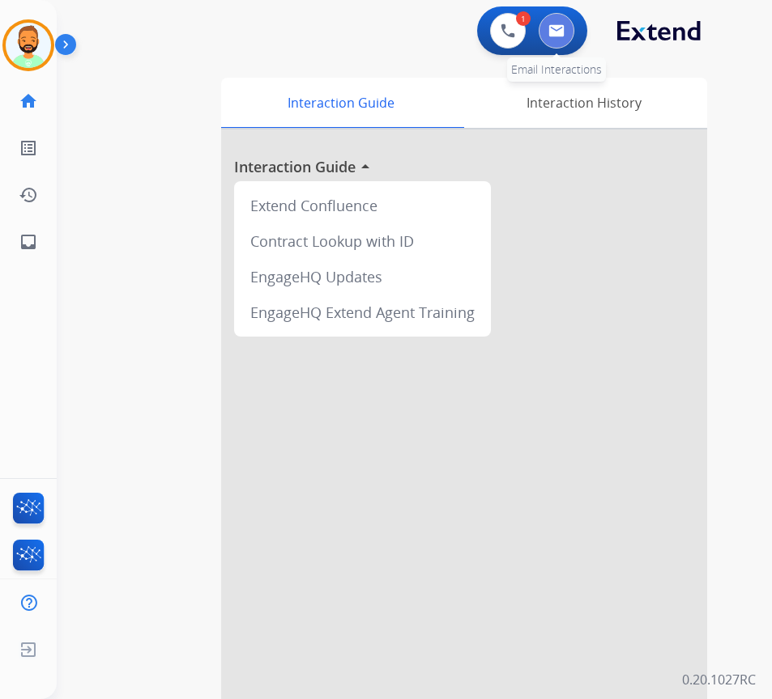
click at [559, 40] on button at bounding box center [556, 31] width 36 height 36
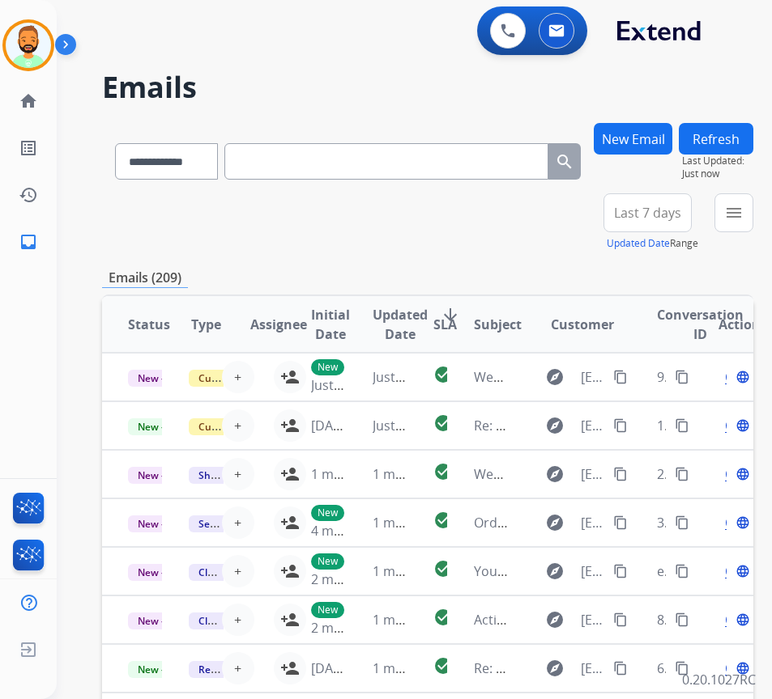
click at [630, 204] on button "Last 7 days" at bounding box center [647, 212] width 88 height 39
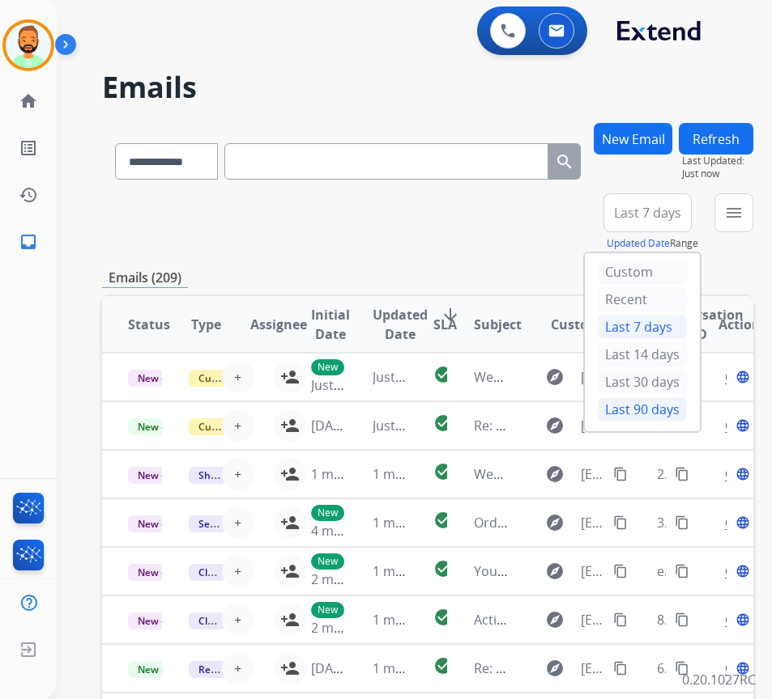
click at [655, 399] on div "Last 90 days" at bounding box center [641, 409] width 89 height 24
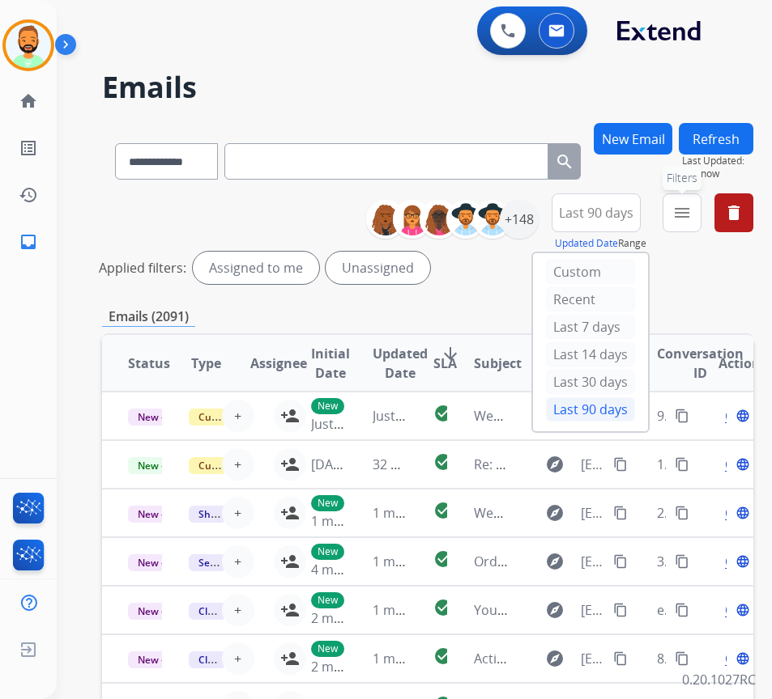
click at [685, 217] on button "menu Filters" at bounding box center [681, 212] width 39 height 39
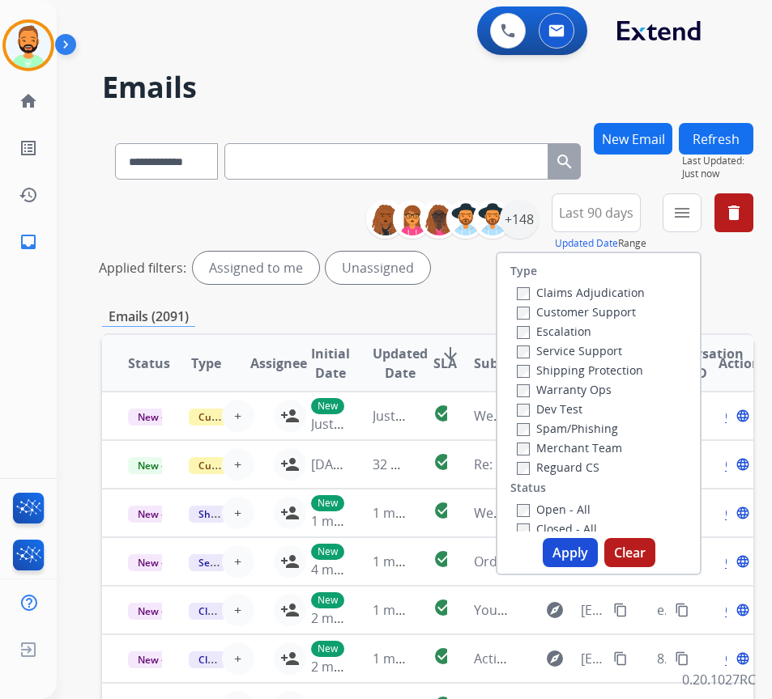
click at [582, 313] on label "Customer Support" at bounding box center [575, 311] width 119 height 15
click at [599, 378] on div "Shipping Protection" at bounding box center [580, 369] width 128 height 19
click at [590, 370] on label "Shipping Protection" at bounding box center [579, 370] width 126 height 15
click at [582, 497] on div "Type Claims Adjudication Customer Support Escalation Service Support Shipping P…" at bounding box center [598, 392] width 202 height 278
click at [584, 507] on label "Open - All" at bounding box center [553, 509] width 74 height 15
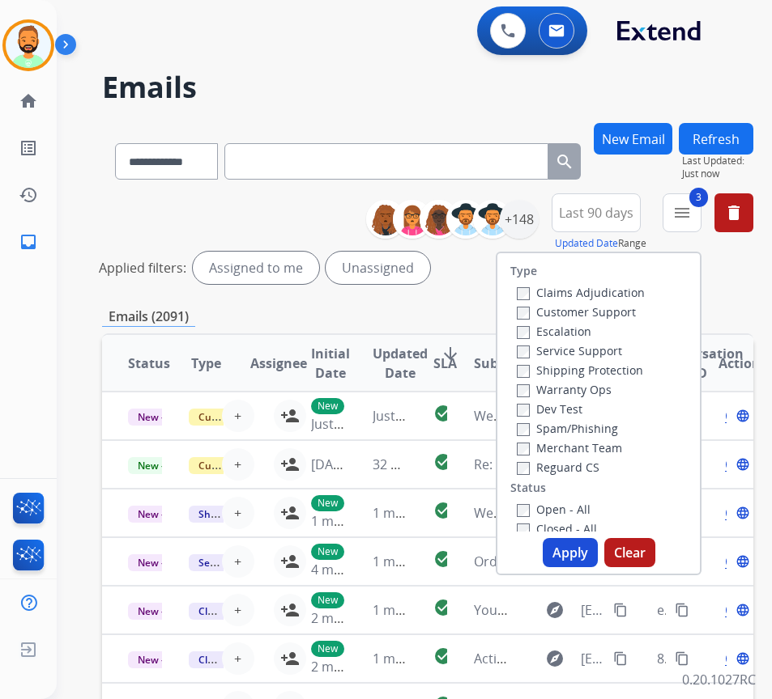
click at [580, 546] on button "Apply" at bounding box center [569, 552] width 55 height 29
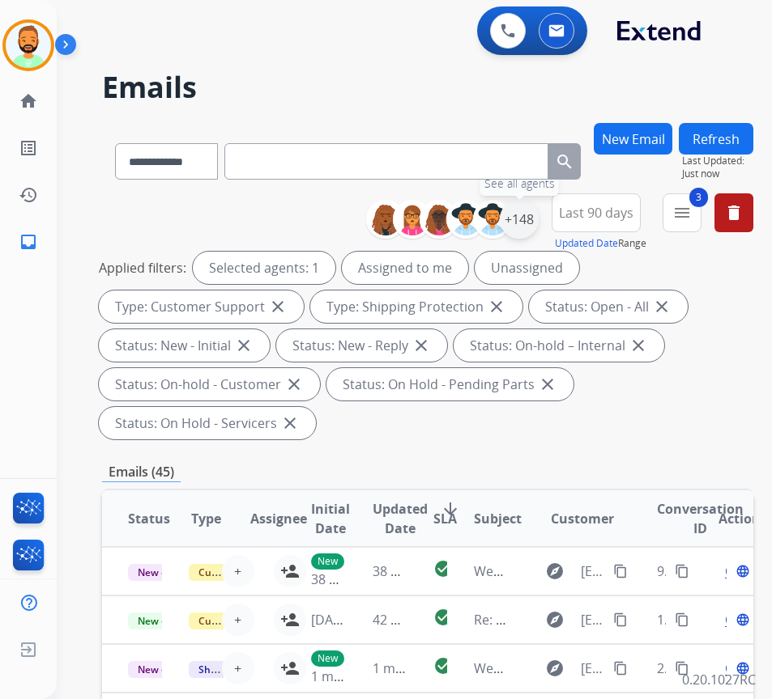
click at [538, 218] on div "+148" at bounding box center [518, 219] width 39 height 39
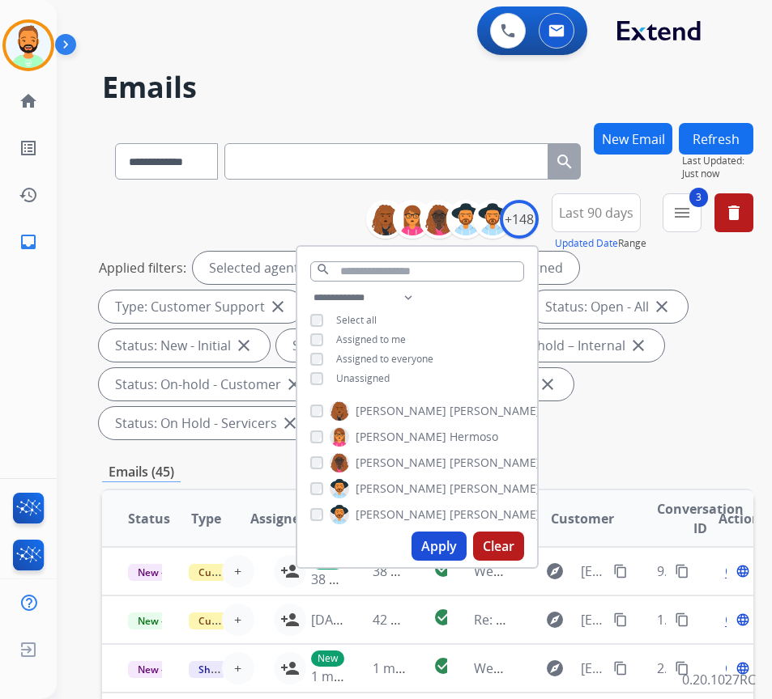
click at [373, 376] on span "Unassigned" at bounding box center [362, 379] width 53 height 14
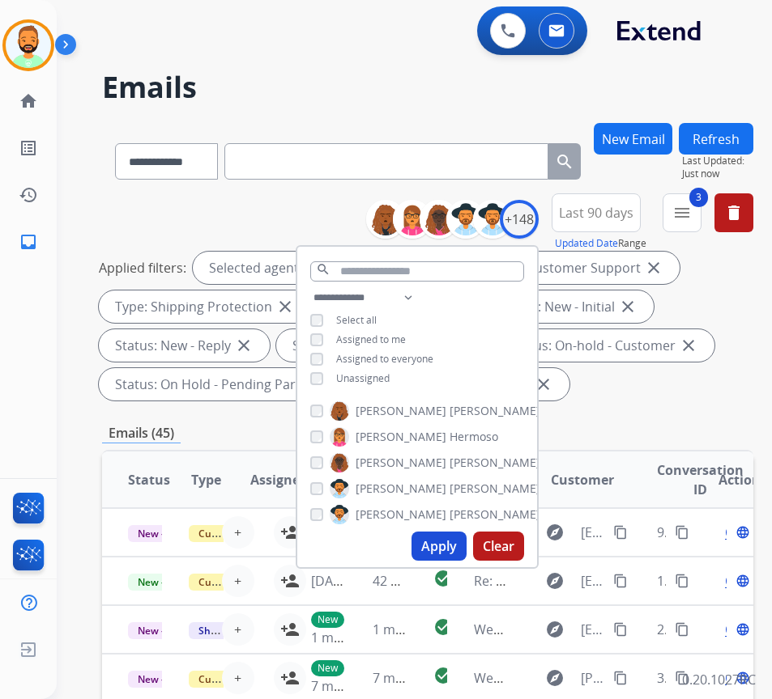
click at [466, 548] on button "Apply" at bounding box center [438, 546] width 55 height 29
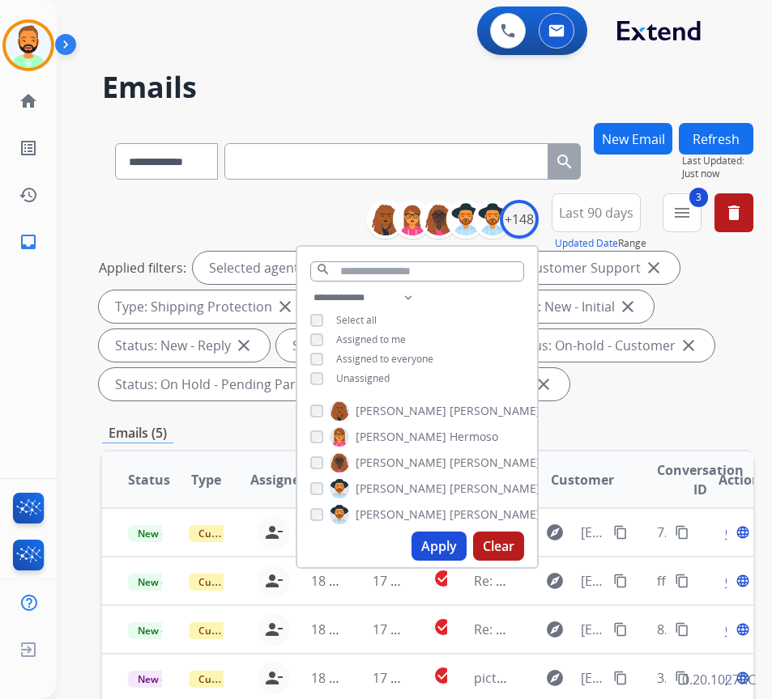
click at [699, 437] on div "Emails (5)" at bounding box center [427, 433] width 651 height 20
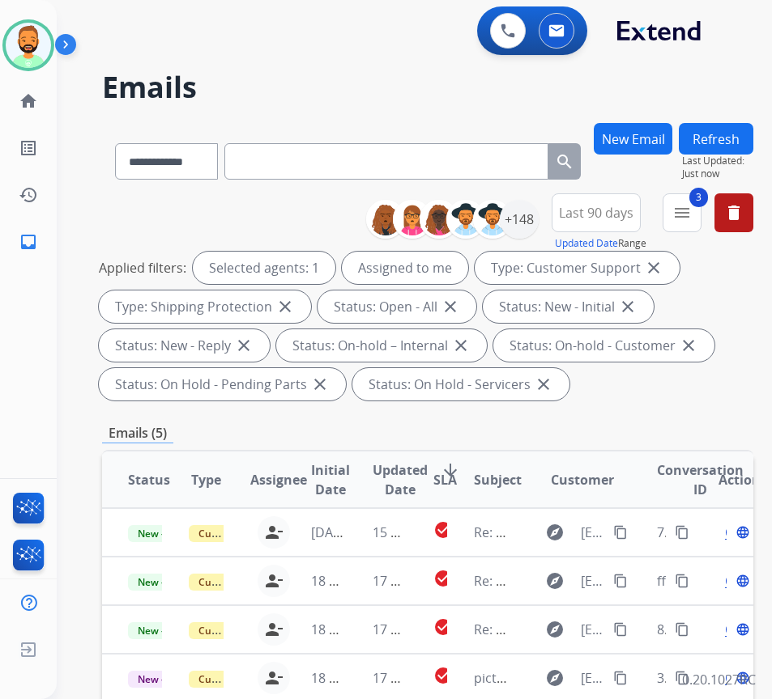
click at [455, 470] on span "SLA" at bounding box center [444, 479] width 23 height 19
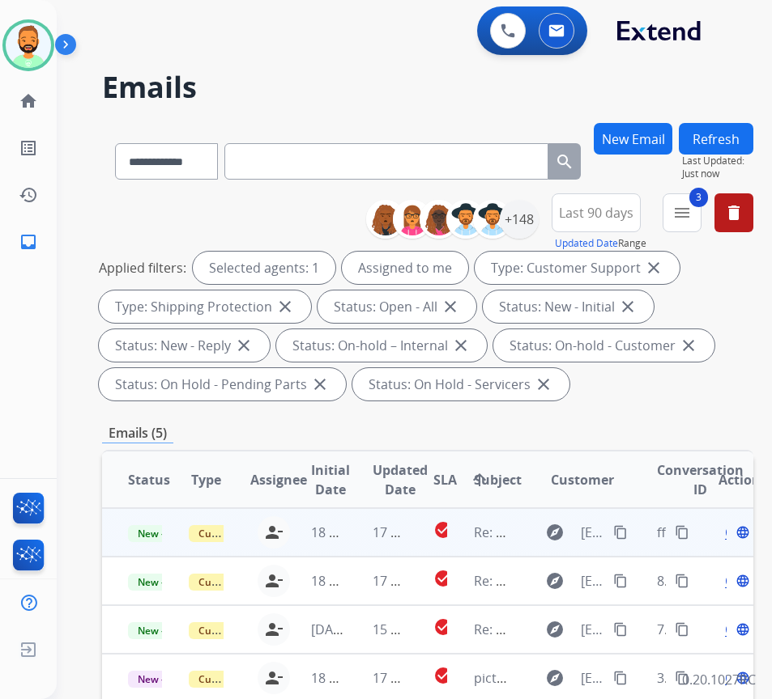
click at [371, 528] on td "17 hours ago" at bounding box center [376, 532] width 61 height 49
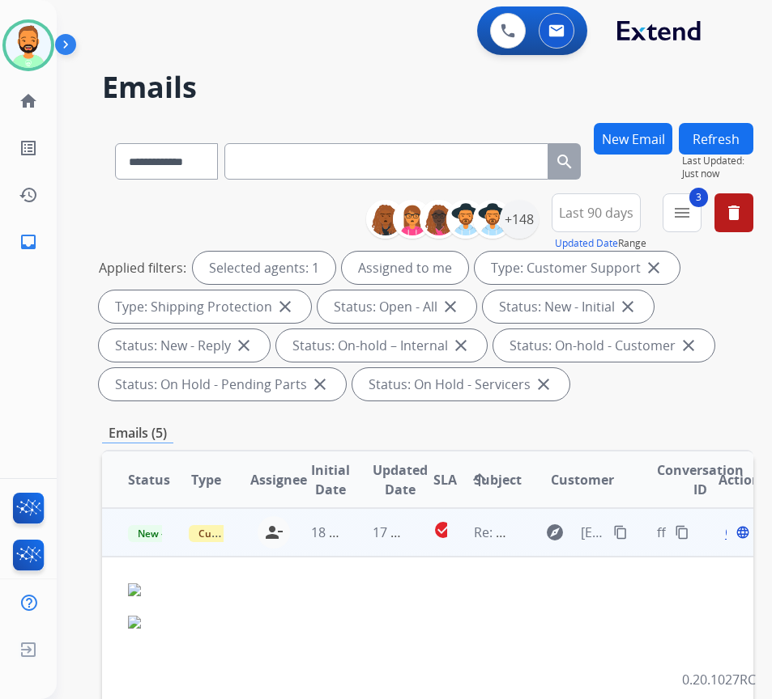
click at [734, 539] on div "Open language" at bounding box center [735, 532] width 34 height 19
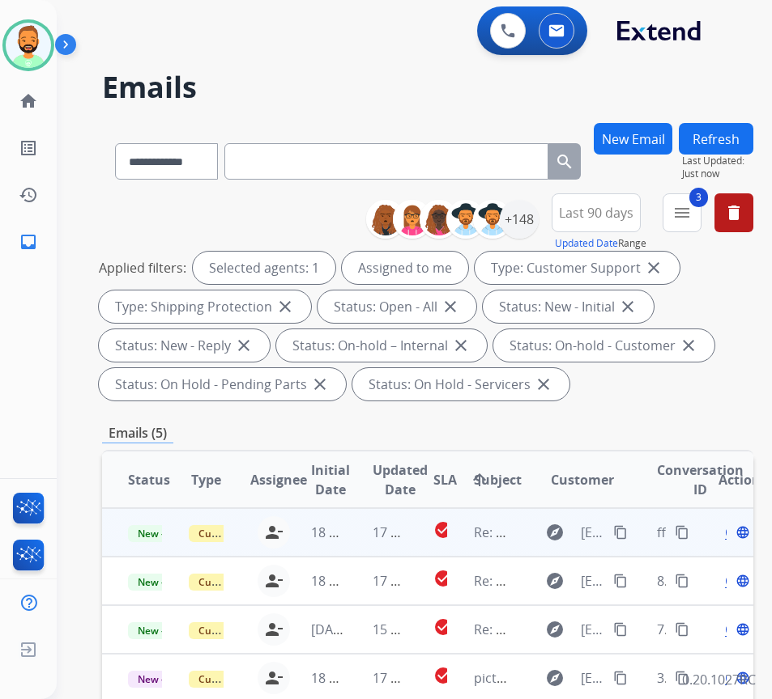
click at [733, 536] on span "Open" at bounding box center [741, 532] width 33 height 19
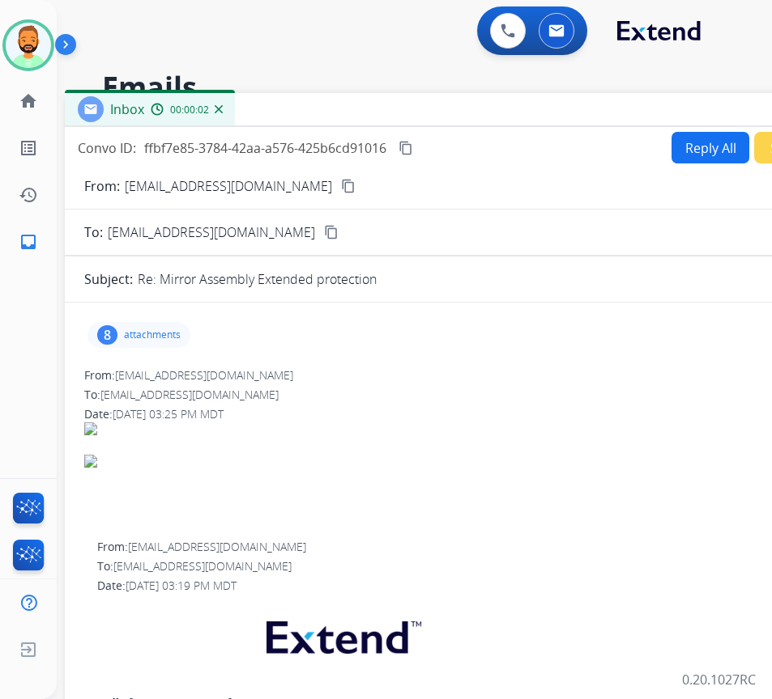
drag, startPoint x: 379, startPoint y: 121, endPoint x: 521, endPoint y: 115, distance: 141.8
click at [521, 115] on div "Inbox 00:00:02" at bounding box center [470, 110] width 810 height 34
click at [138, 327] on div "8 attachments" at bounding box center [138, 335] width 103 height 26
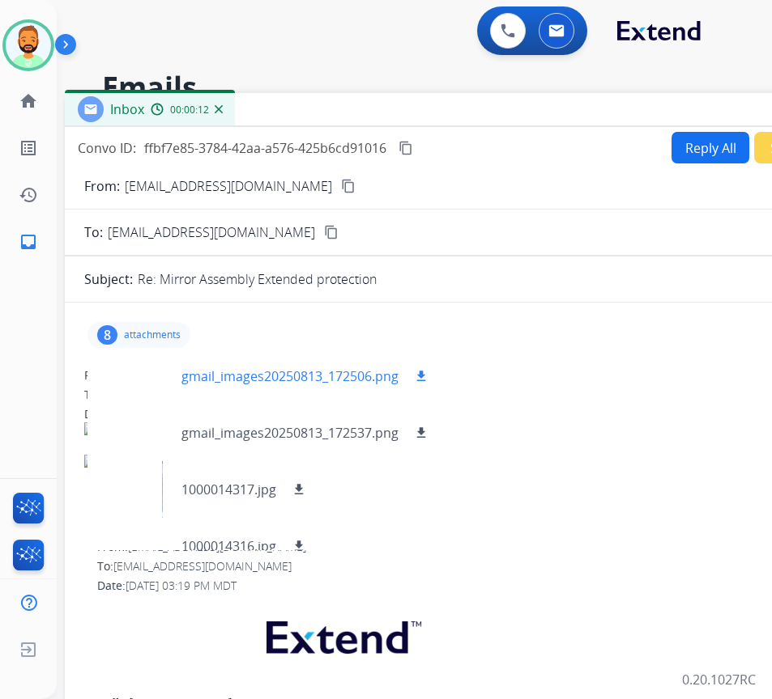
click at [140, 374] on div at bounding box center [140, 376] width 81 height 57
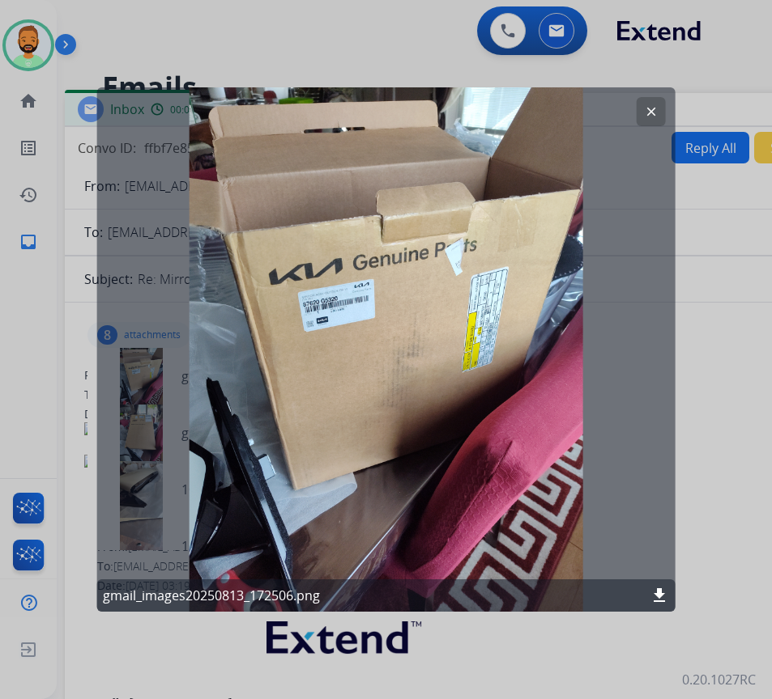
click at [652, 121] on button "clear" at bounding box center [650, 111] width 29 height 29
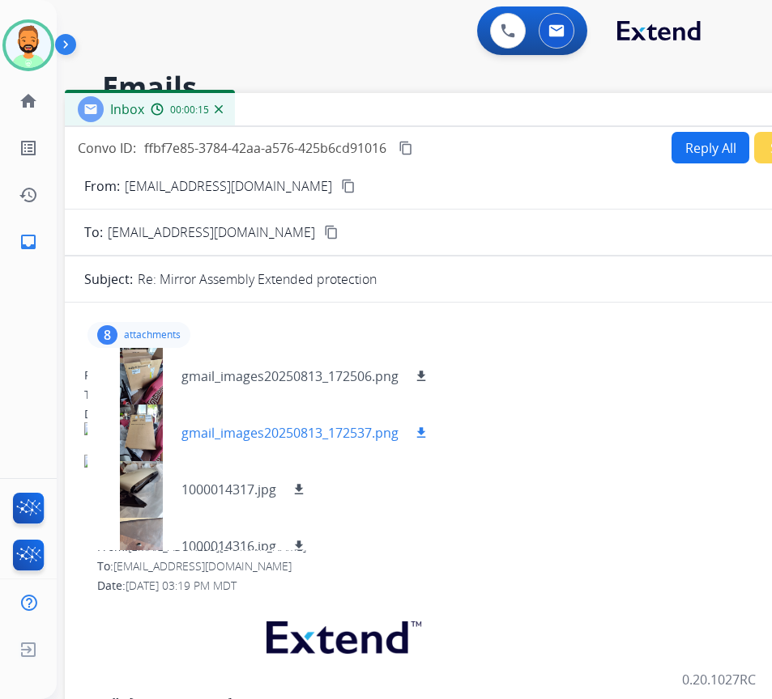
click at [162, 422] on div at bounding box center [140, 433] width 81 height 57
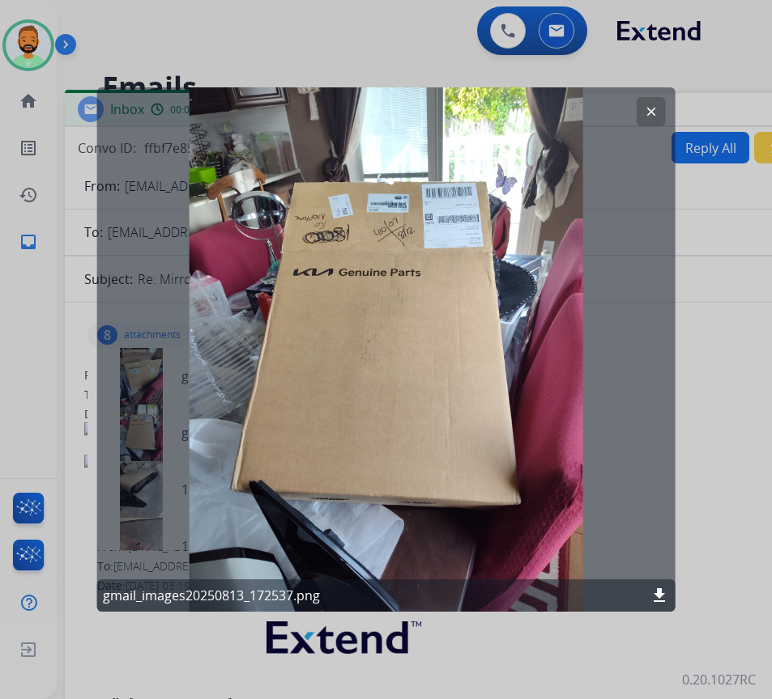
click at [646, 124] on button "clear" at bounding box center [650, 111] width 29 height 29
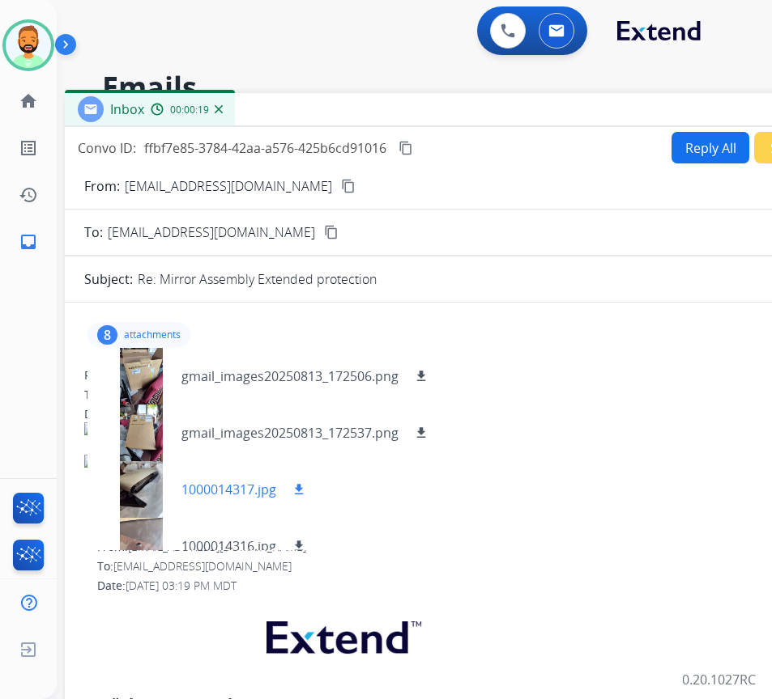
click at [159, 482] on div at bounding box center [140, 489] width 81 height 57
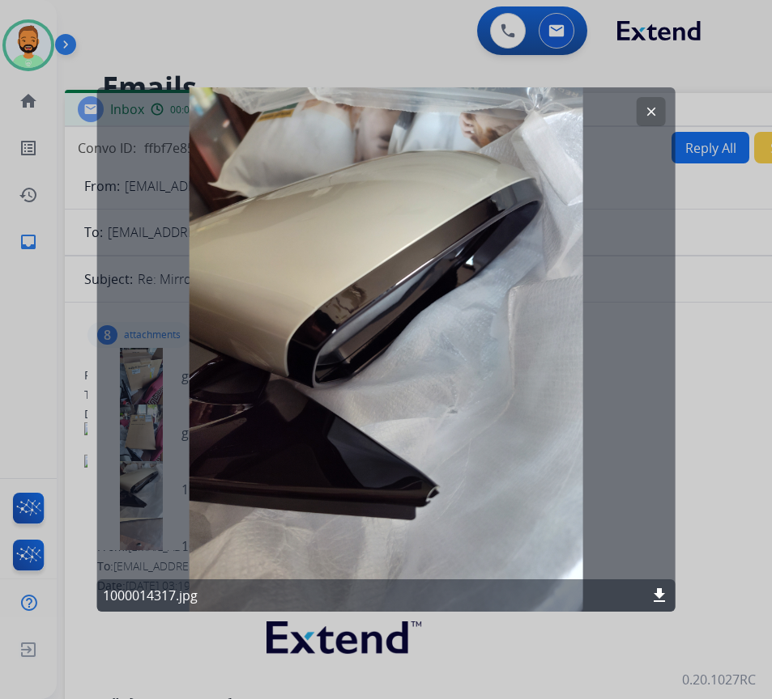
click at [655, 113] on mat-icon "clear" at bounding box center [651, 111] width 15 height 15
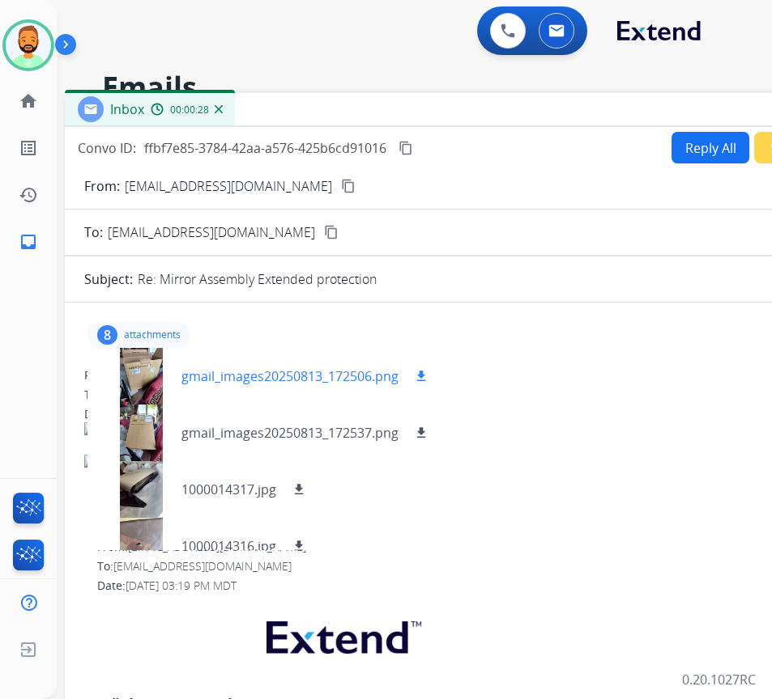
click at [419, 378] on mat-icon "download" at bounding box center [421, 376] width 15 height 15
click at [420, 426] on mat-icon "download" at bounding box center [421, 433] width 15 height 15
click at [341, 184] on mat-icon "content_copy" at bounding box center [348, 186] width 15 height 15
click at [157, 336] on p "attachments" at bounding box center [152, 335] width 57 height 13
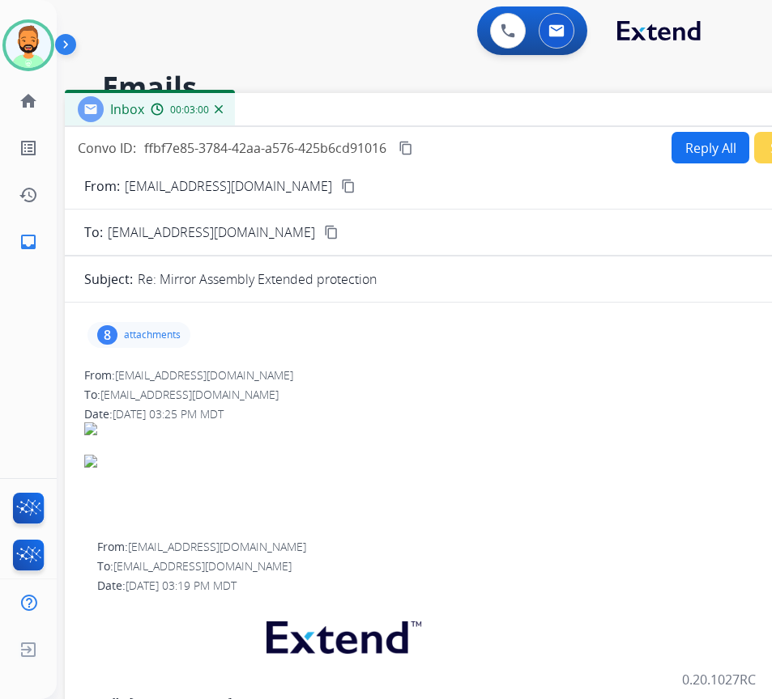
click at [686, 146] on button "Reply All" at bounding box center [710, 148] width 78 height 32
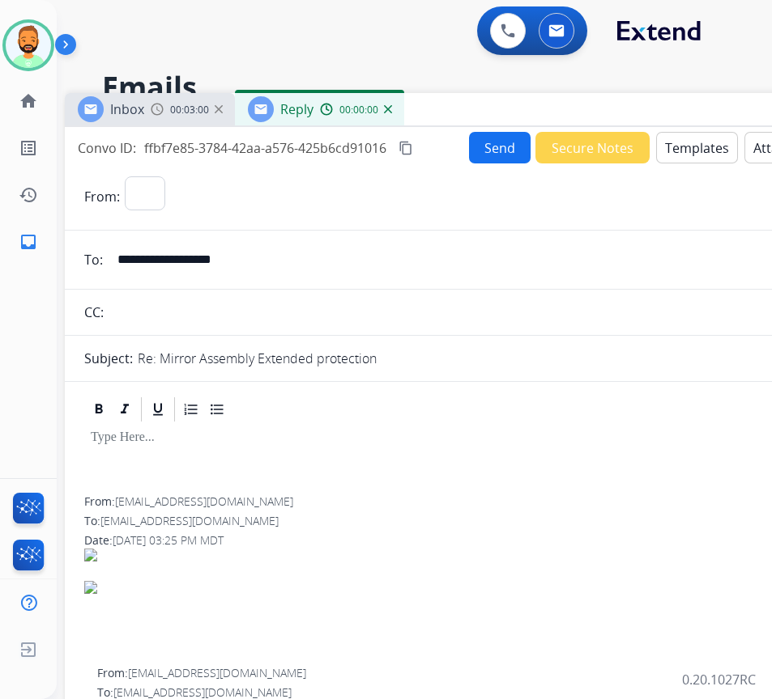
select select "**********"
click at [257, 447] on div at bounding box center [469, 460] width 771 height 73
click at [682, 140] on button "Templates" at bounding box center [697, 148] width 82 height 32
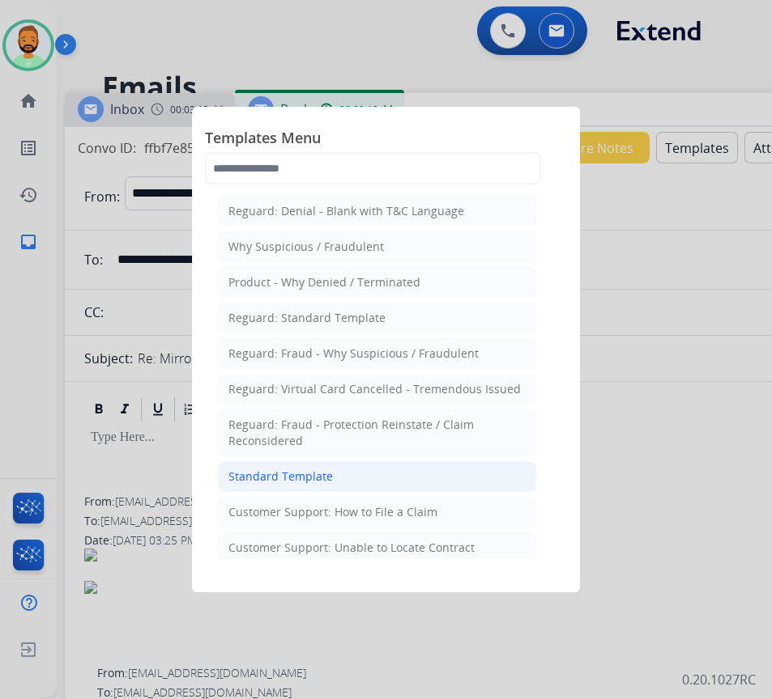
click at [374, 479] on li "Standard Template" at bounding box center [377, 476] width 318 height 31
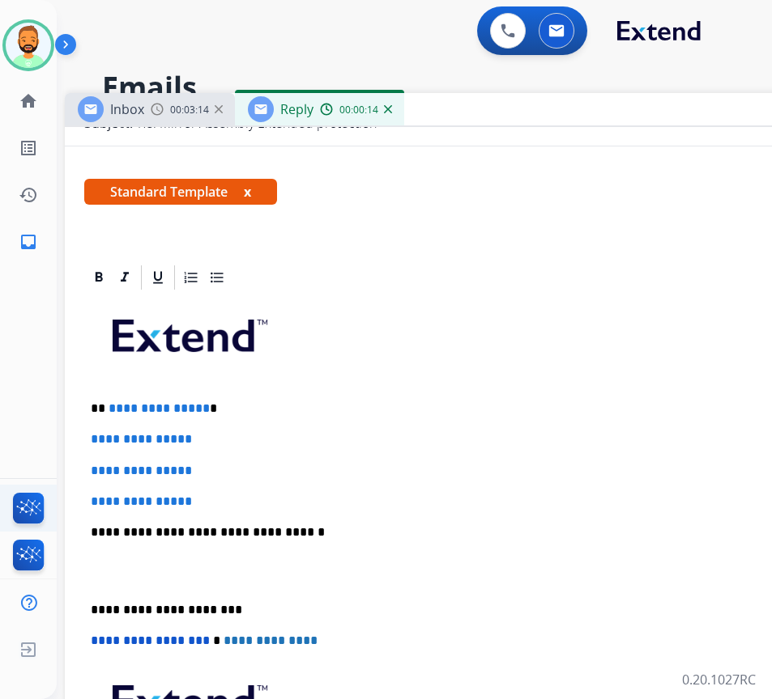
scroll to position [243, 0]
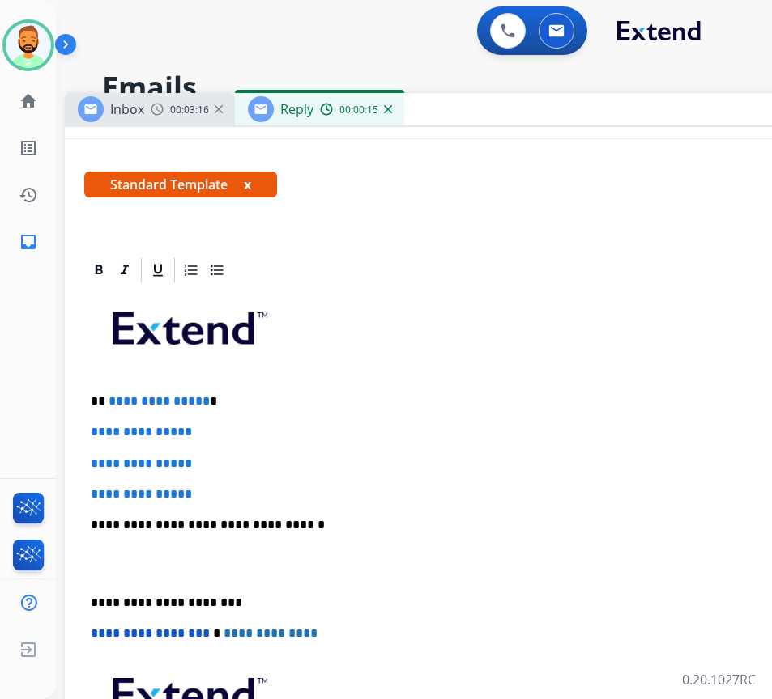
click at [266, 392] on div "**********" at bounding box center [469, 563] width 771 height 557
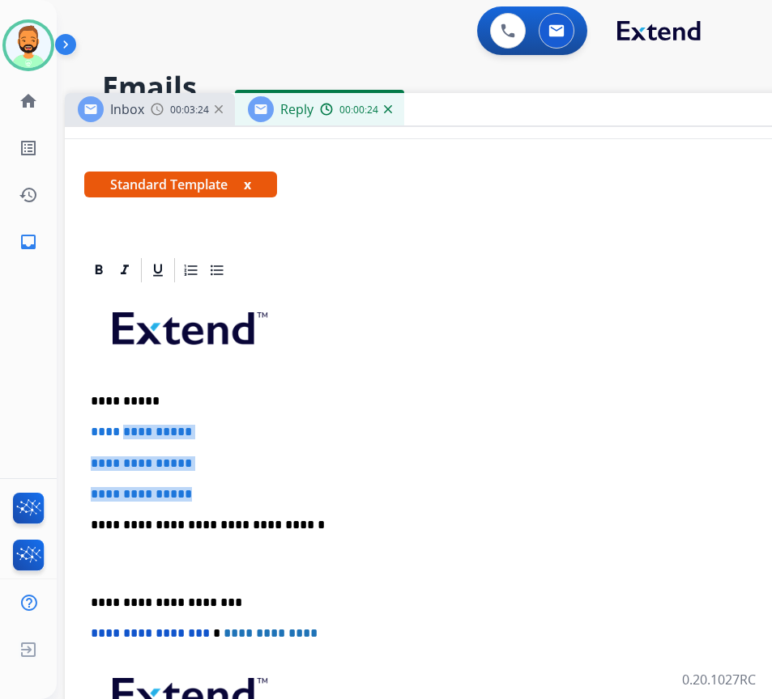
drag, startPoint x: 215, startPoint y: 481, endPoint x: 127, endPoint y: 428, distance: 102.0
click at [128, 429] on div "**********" at bounding box center [469, 563] width 771 height 557
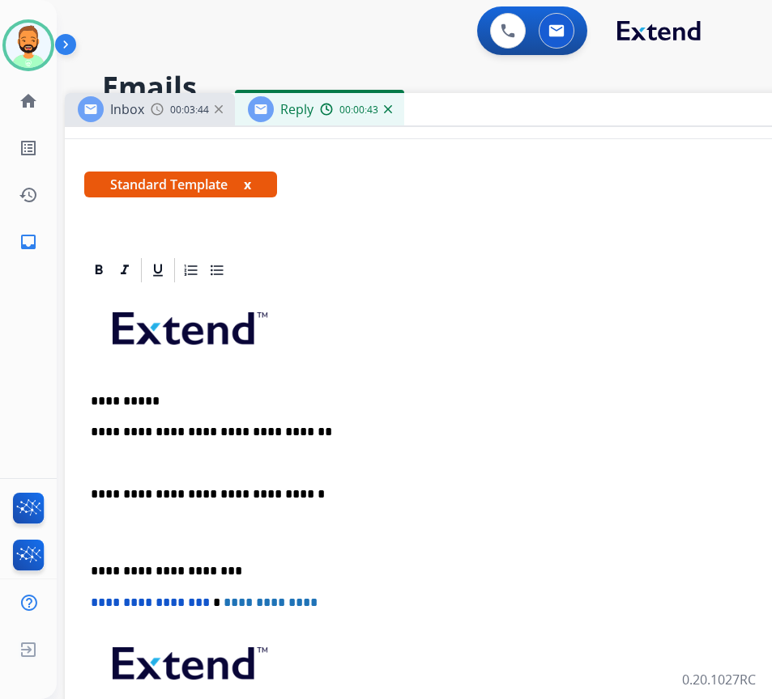
click at [91, 571] on p "**********" at bounding box center [463, 571] width 745 height 15
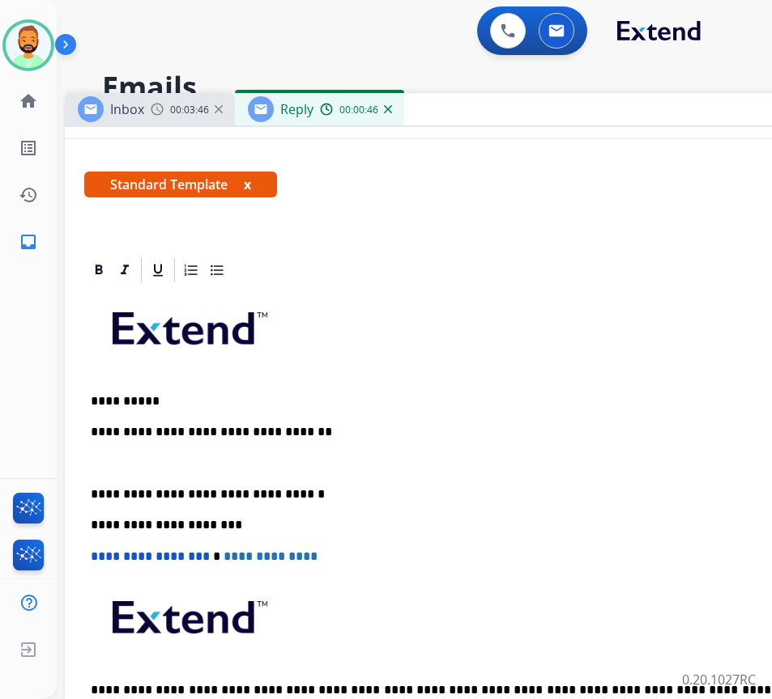
click at [188, 458] on p at bounding box center [470, 464] width 758 height 15
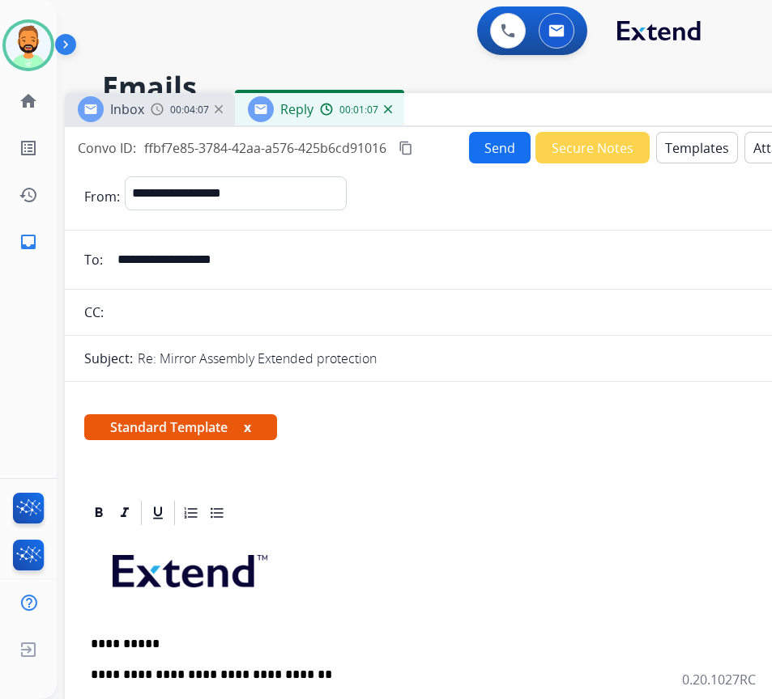
click at [493, 145] on button "Send" at bounding box center [500, 148] width 62 height 32
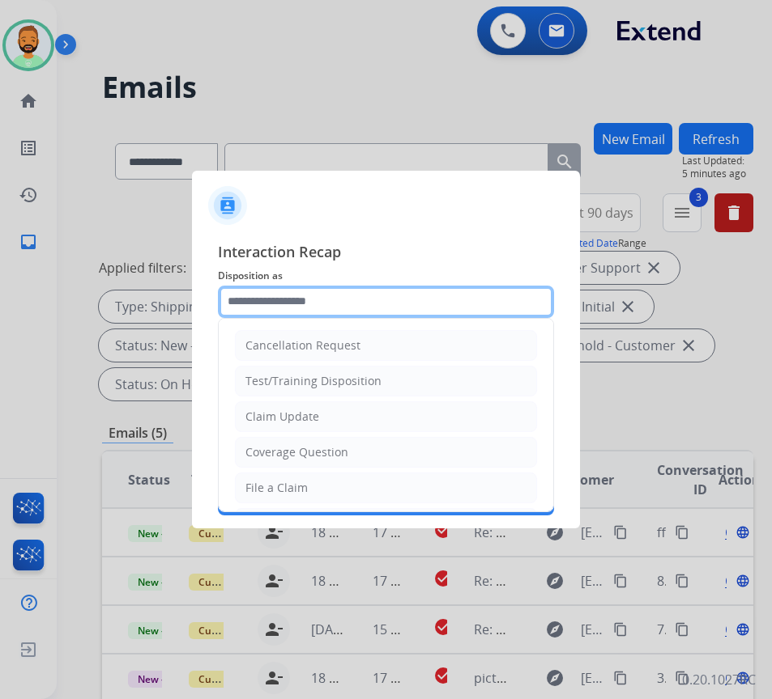
click at [377, 307] on input "text" at bounding box center [386, 302] width 336 height 32
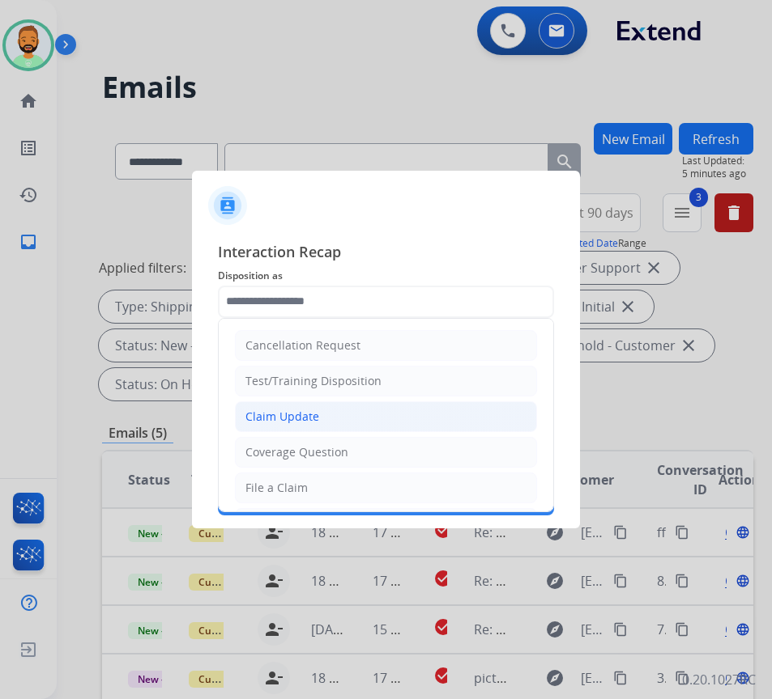
click at [384, 414] on li "Claim Update" at bounding box center [386, 417] width 302 height 31
type input "**********"
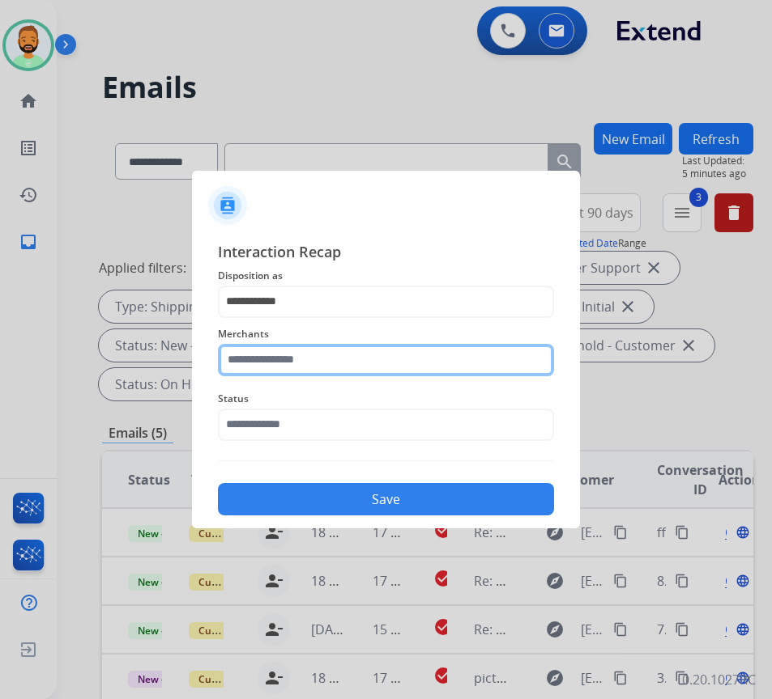
click at [375, 364] on input "text" at bounding box center [386, 360] width 336 height 32
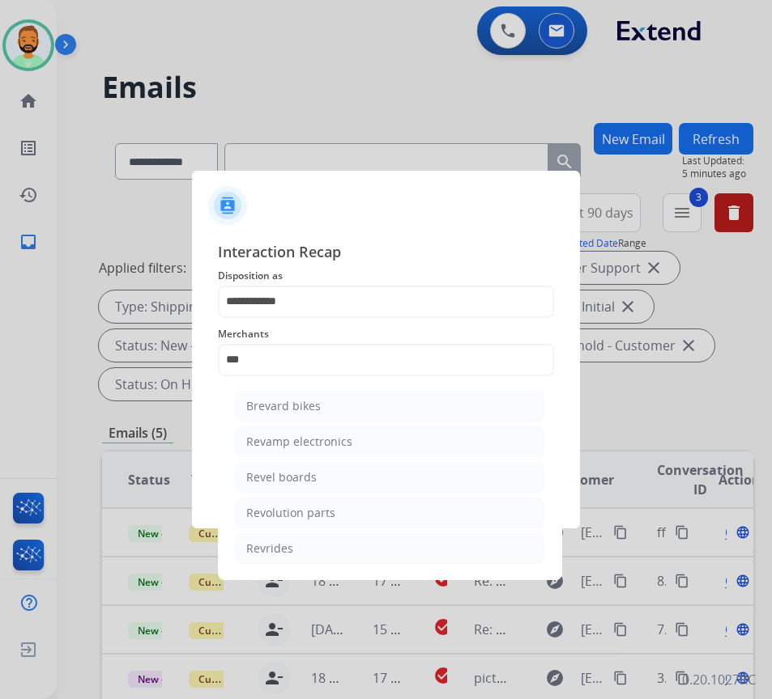
drag, startPoint x: 413, startPoint y: 499, endPoint x: 410, endPoint y: 522, distance: 23.7
click at [413, 503] on li "Revolution parts" at bounding box center [390, 513] width 308 height 31
type input "**********"
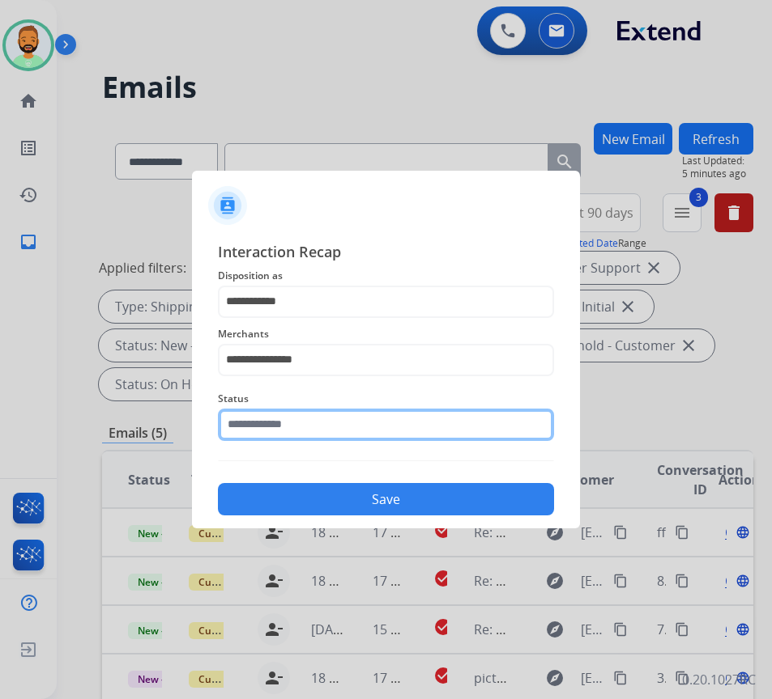
click at [408, 433] on input "text" at bounding box center [386, 425] width 336 height 32
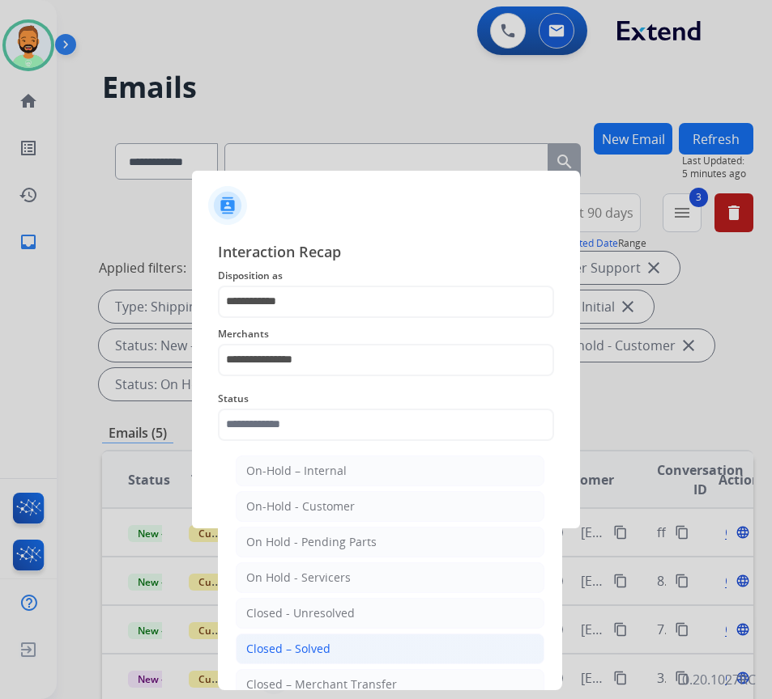
click at [405, 650] on li "Closed – Solved" at bounding box center [390, 649] width 308 height 31
type input "**********"
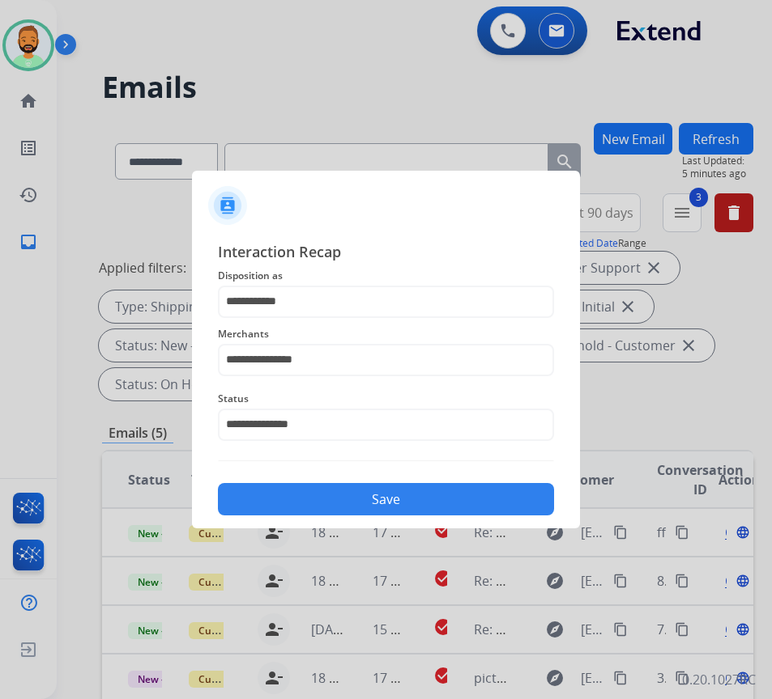
click at [423, 512] on button "Save" at bounding box center [386, 499] width 336 height 32
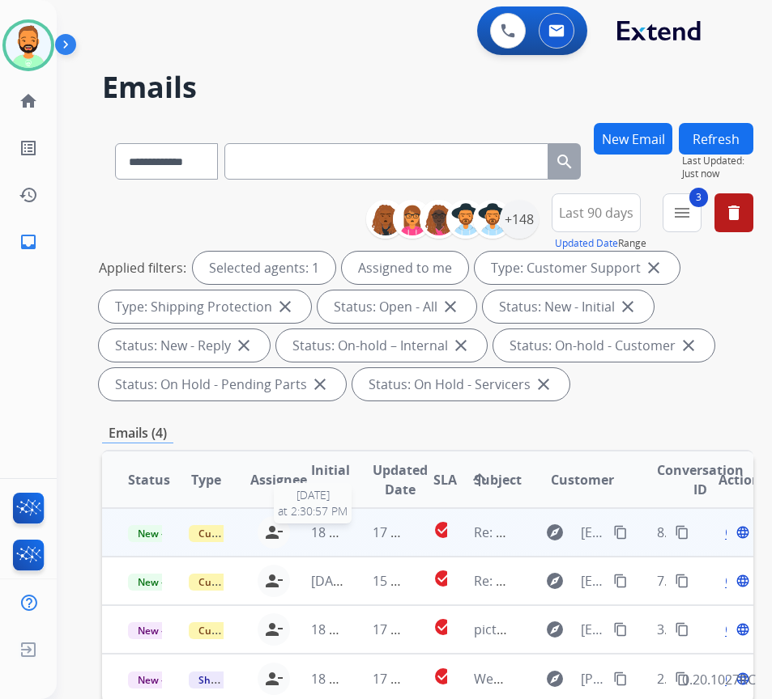
click at [346, 533] on span "18 hours ago" at bounding box center [351, 533] width 80 height 18
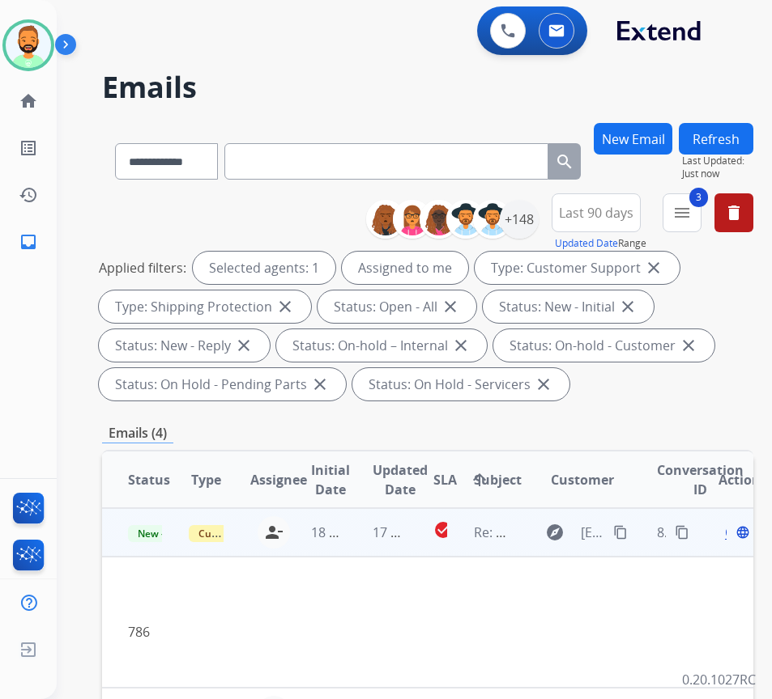
click at [732, 535] on div "Open language" at bounding box center [735, 532] width 34 height 19
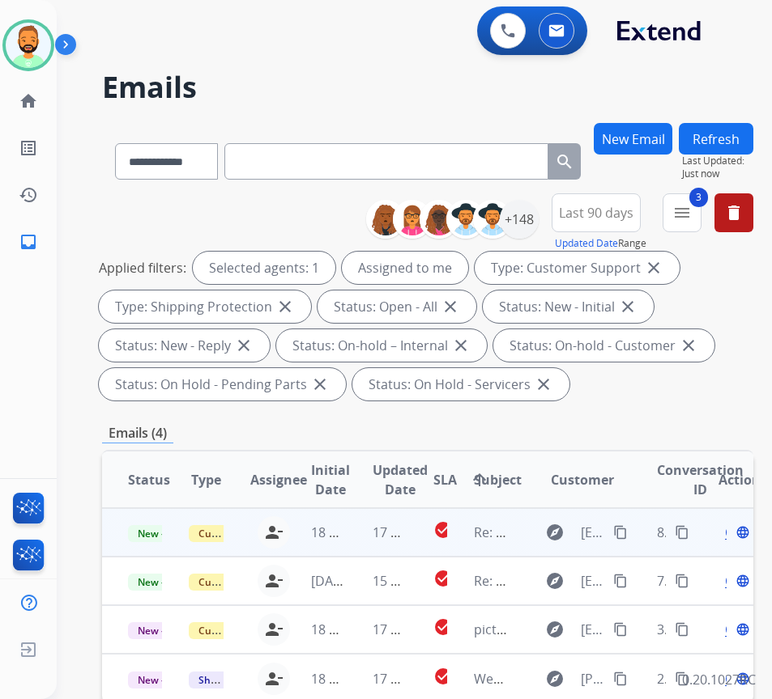
click at [732, 535] on span "Open" at bounding box center [741, 532] width 33 height 19
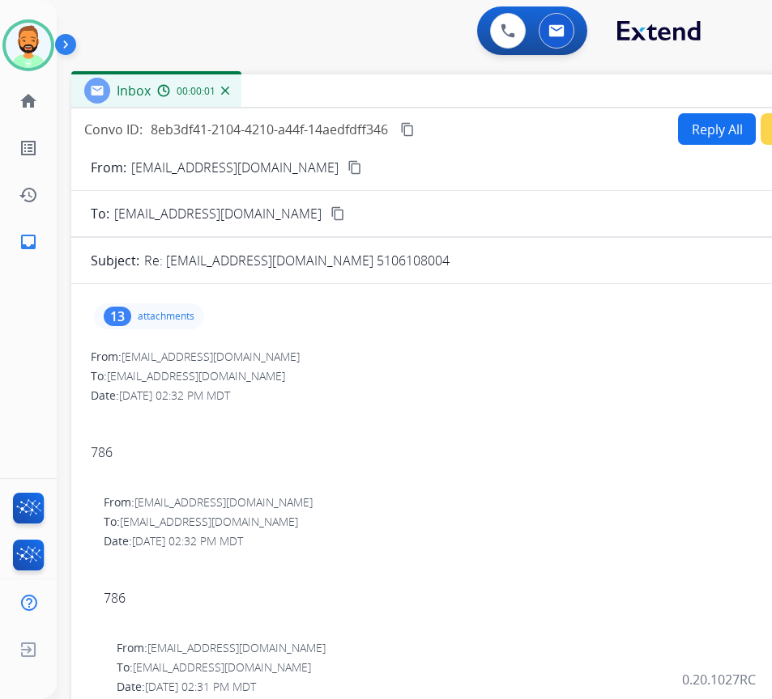
drag, startPoint x: 283, startPoint y: 111, endPoint x: 431, endPoint y: 87, distance: 150.1
click at [431, 87] on div "Inbox 00:00:01" at bounding box center [476, 91] width 810 height 34
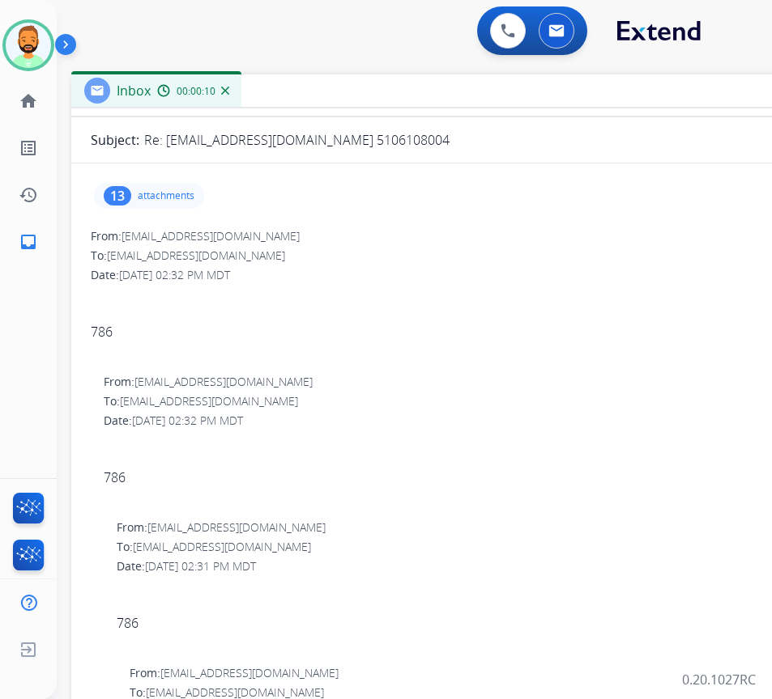
click at [129, 195] on div "13" at bounding box center [118, 195] width 28 height 19
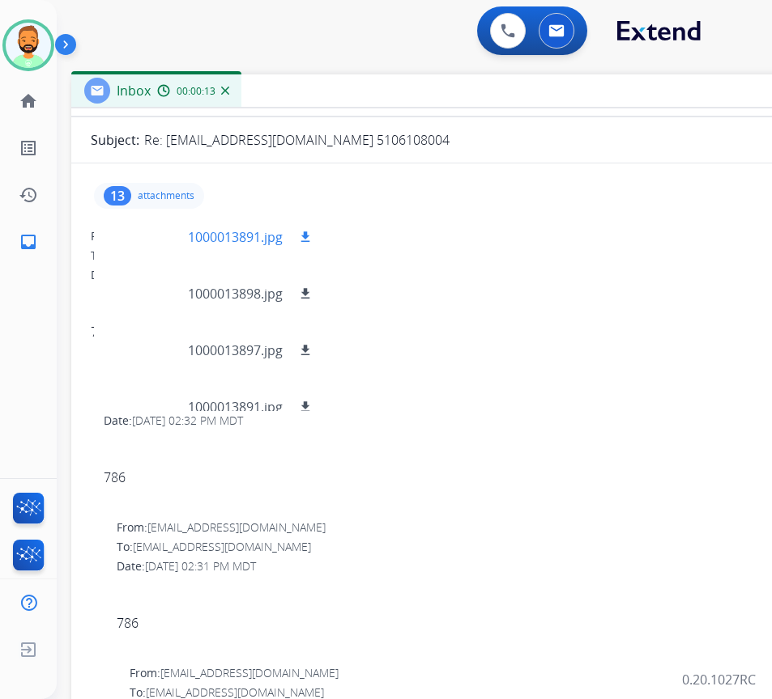
click at [155, 241] on div at bounding box center [147, 237] width 81 height 57
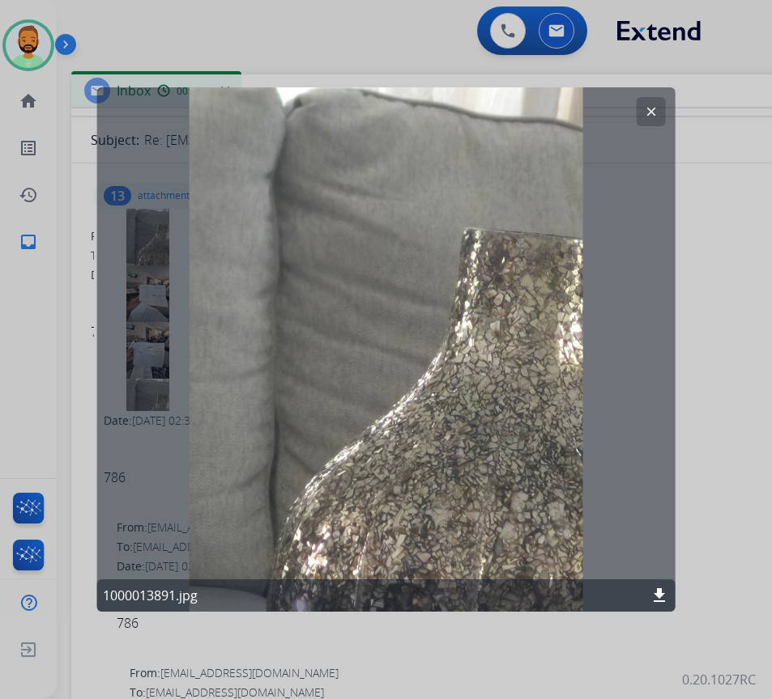
click at [649, 113] on mat-icon "clear" at bounding box center [651, 111] width 15 height 15
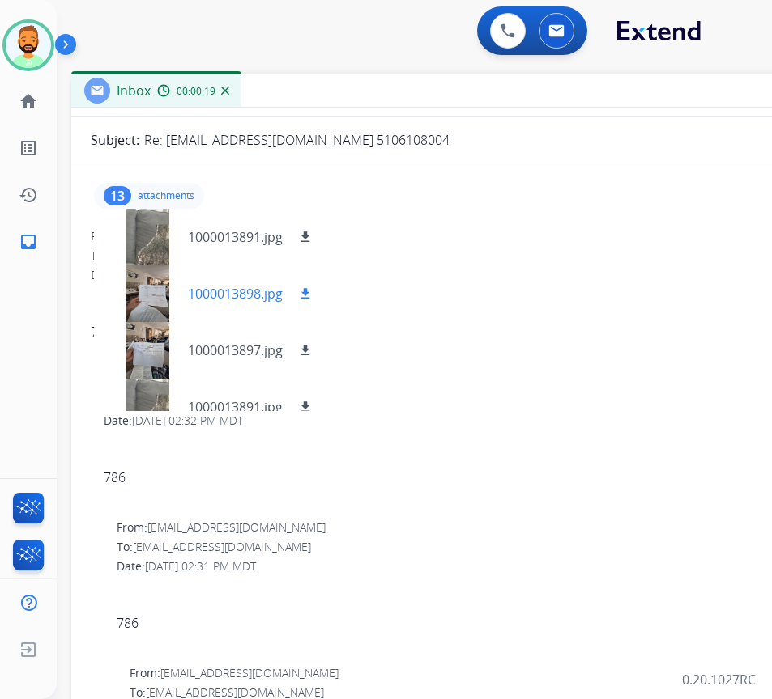
click at [147, 295] on div at bounding box center [147, 294] width 81 height 57
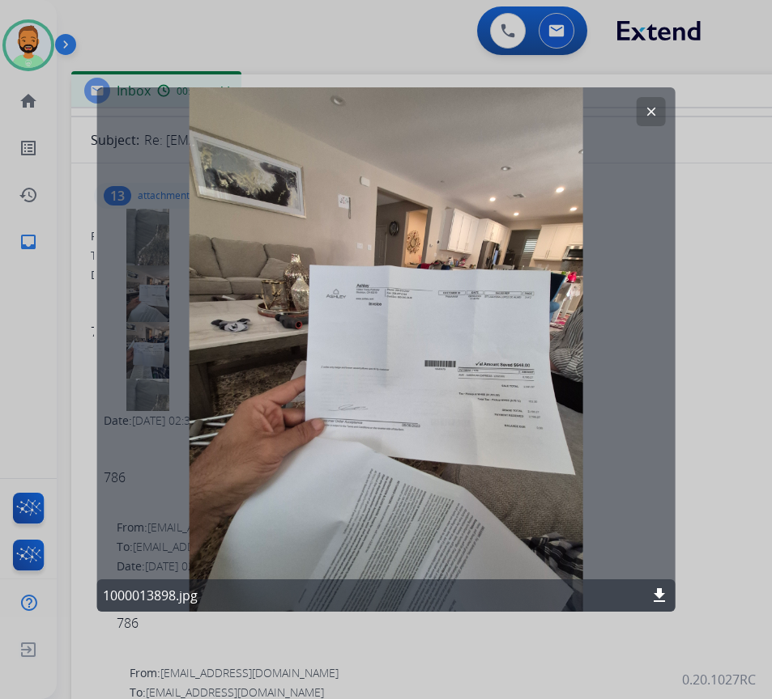
click at [647, 108] on mat-icon "clear" at bounding box center [651, 111] width 15 height 15
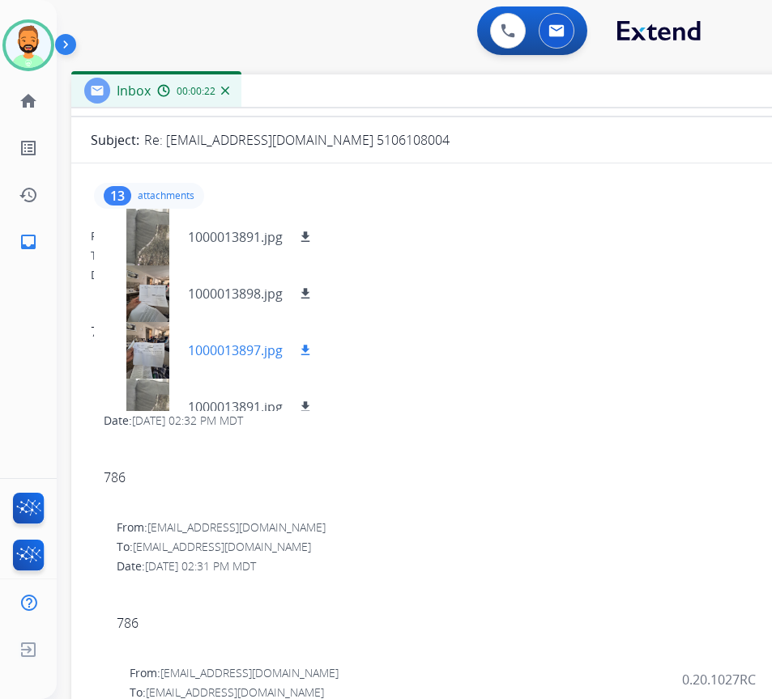
click at [167, 351] on div at bounding box center [147, 350] width 81 height 57
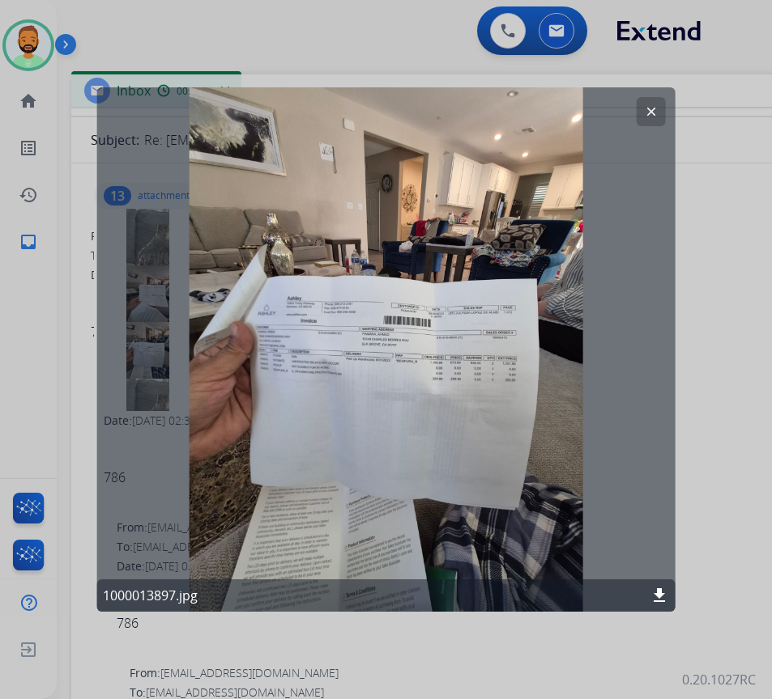
click at [657, 105] on mat-icon "clear" at bounding box center [651, 111] width 15 height 15
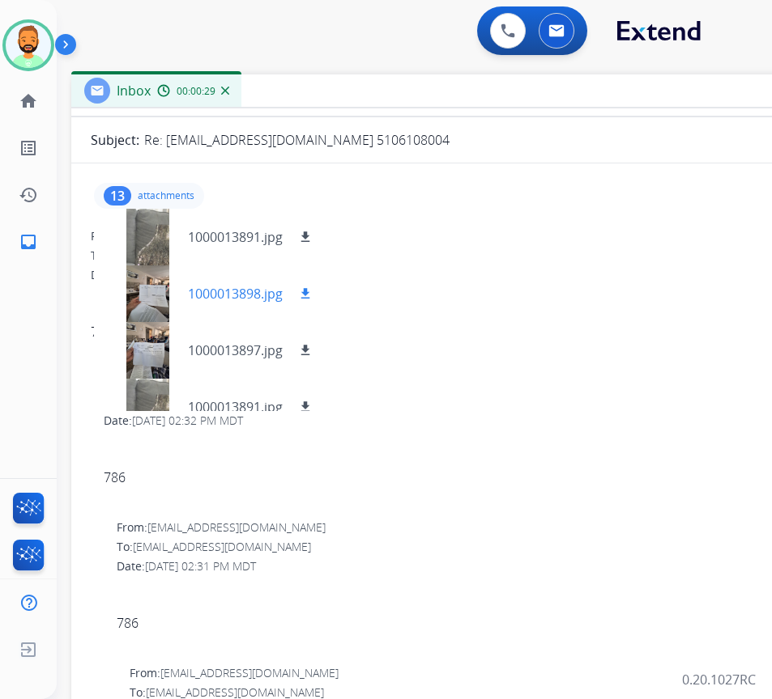
scroll to position [81, 0]
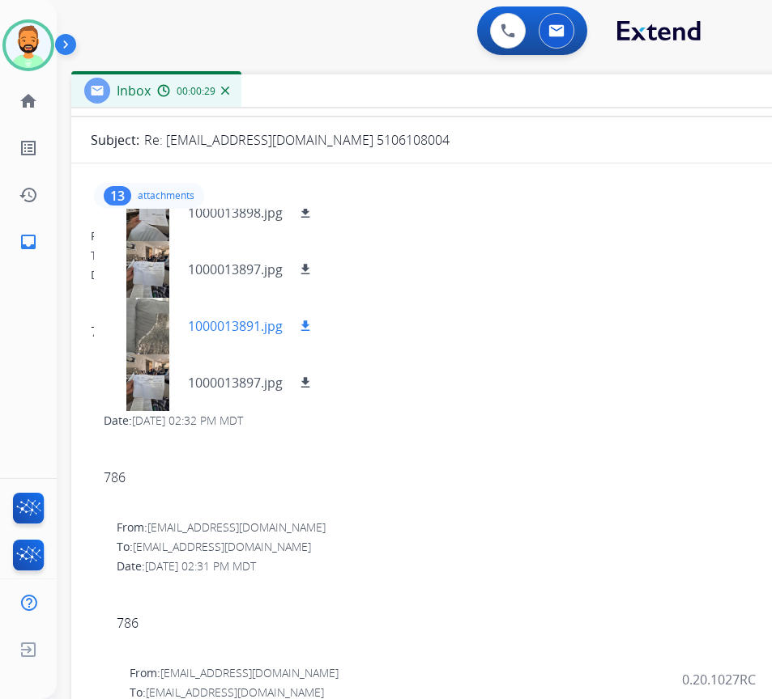
click at [152, 314] on div at bounding box center [147, 326] width 81 height 57
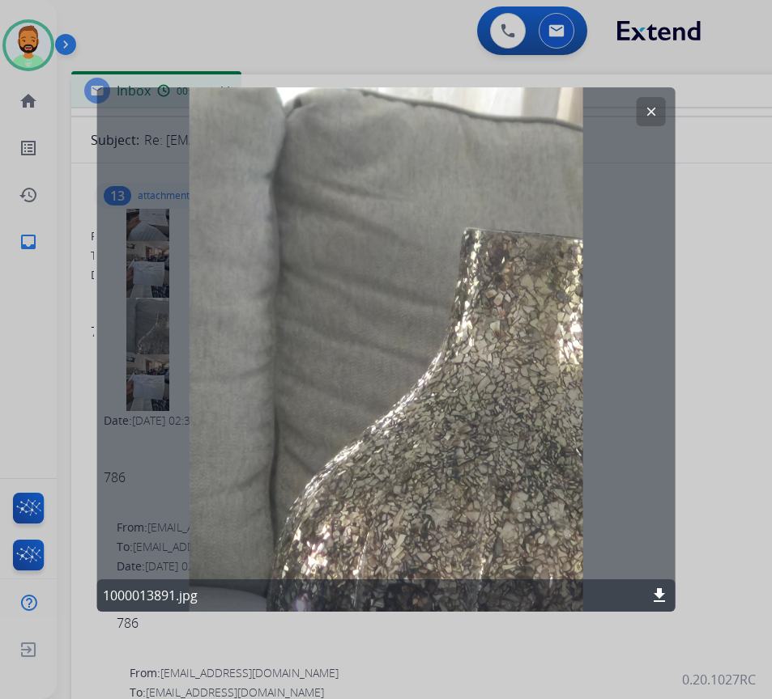
click at [644, 113] on mat-icon "clear" at bounding box center [651, 111] width 15 height 15
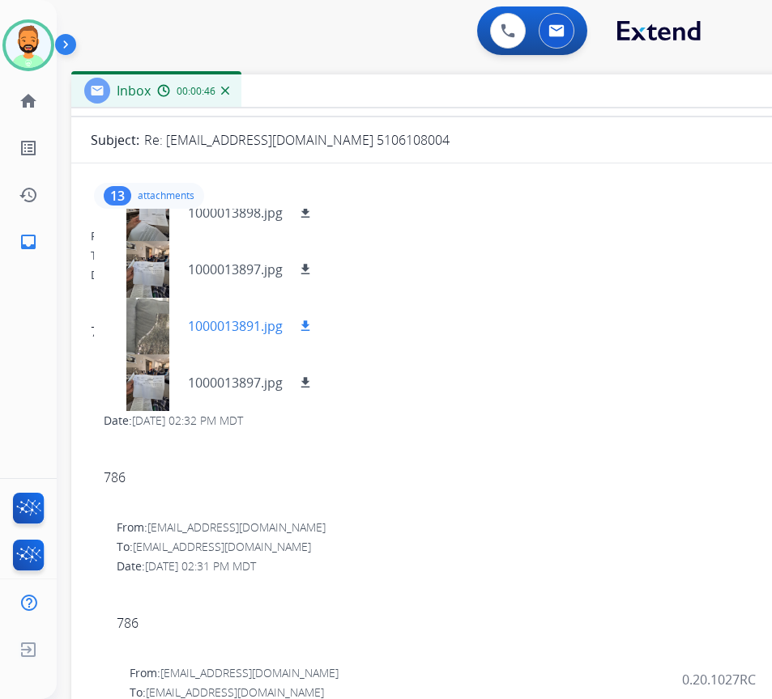
click at [138, 318] on div at bounding box center [147, 326] width 81 height 57
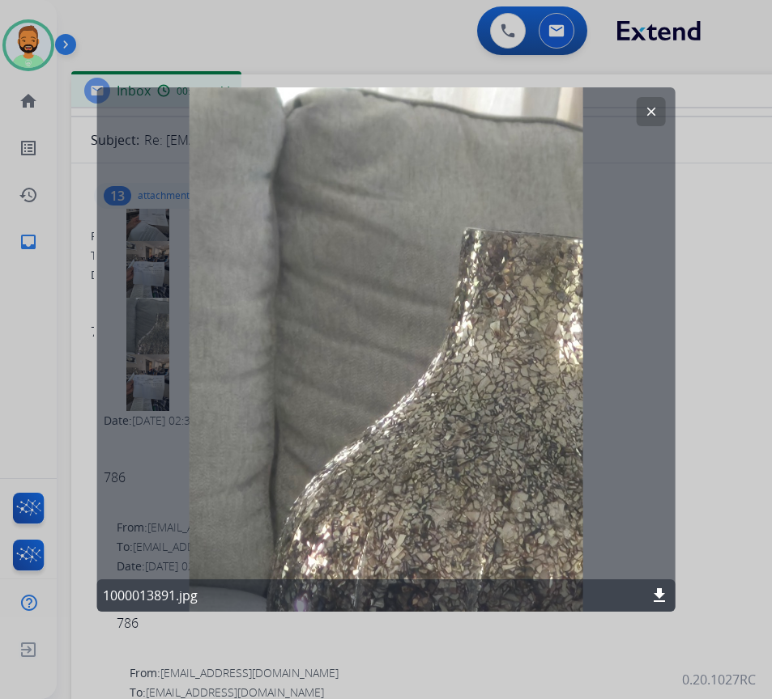
click at [641, 108] on button "clear" at bounding box center [650, 111] width 29 height 29
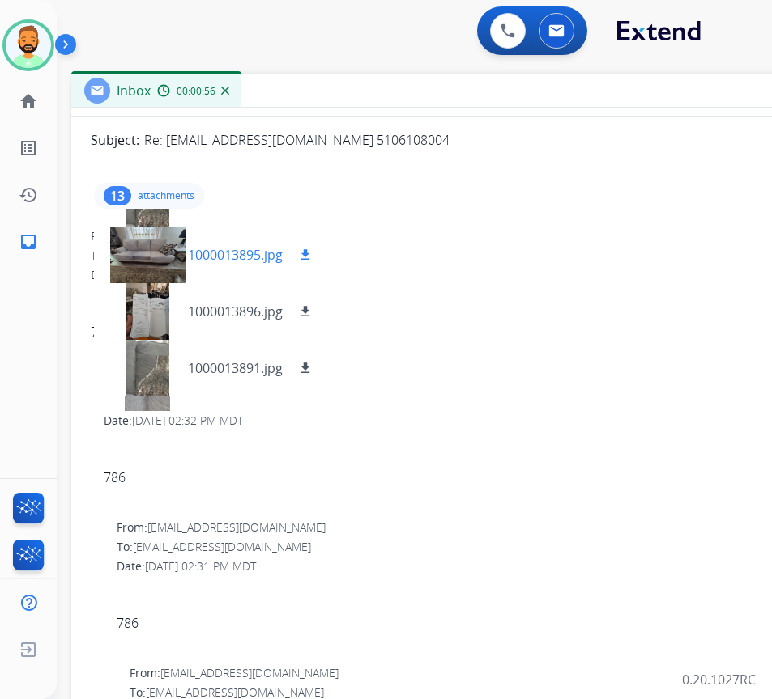
scroll to position [405, 0]
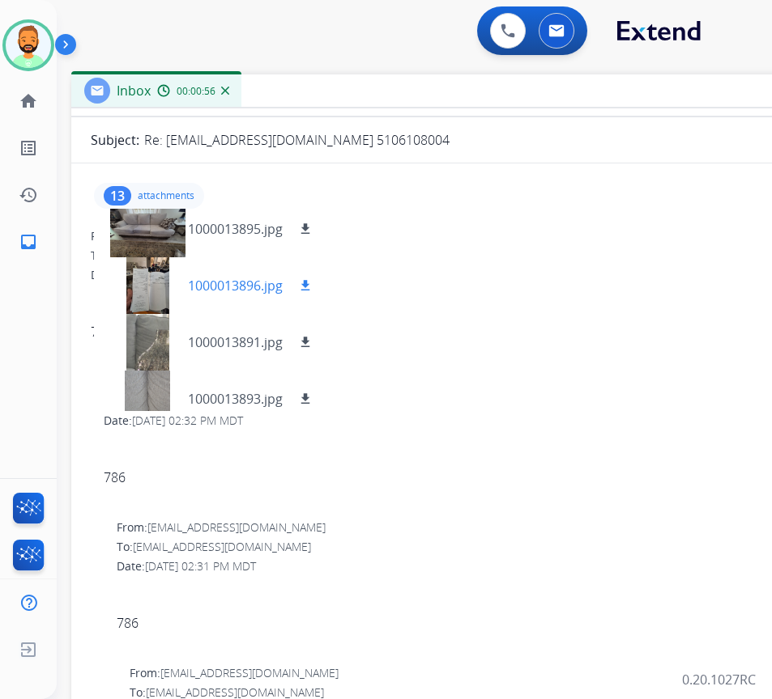
click at [141, 302] on div at bounding box center [147, 285] width 81 height 57
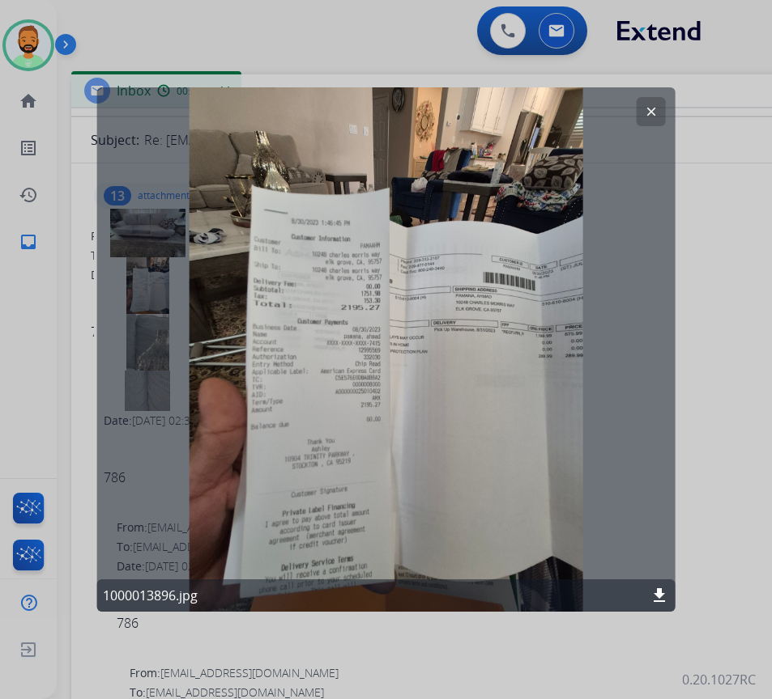
click at [648, 108] on mat-icon "clear" at bounding box center [651, 111] width 15 height 15
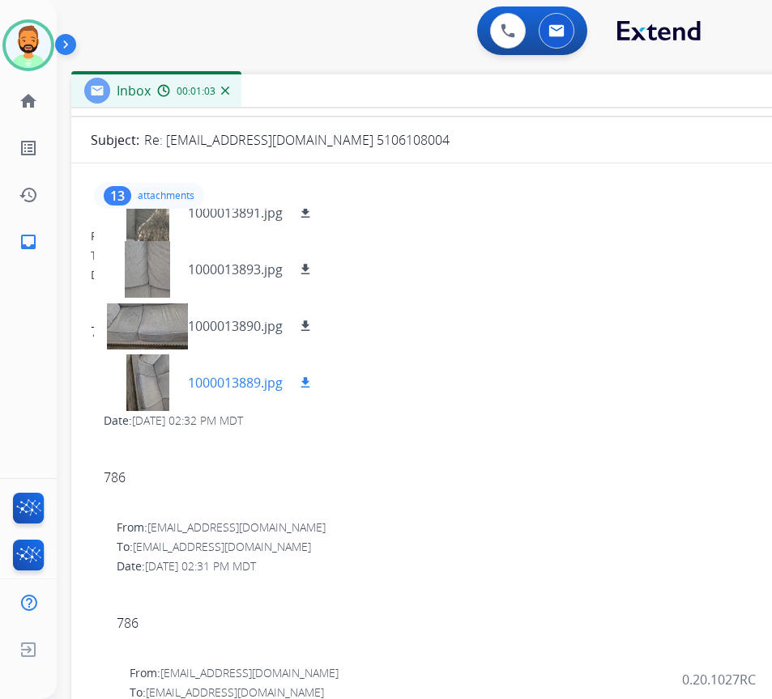
scroll to position [81, 0]
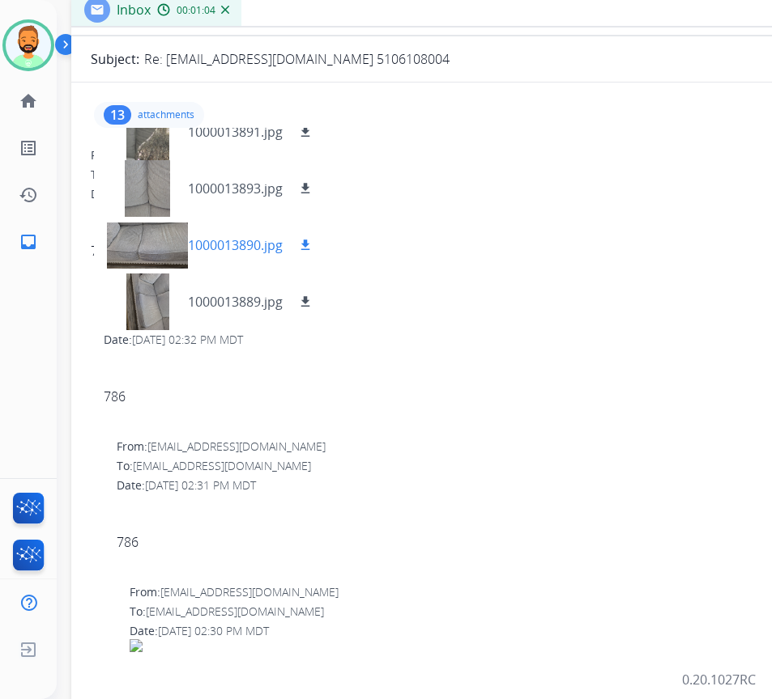
click at [140, 250] on div at bounding box center [147, 245] width 81 height 57
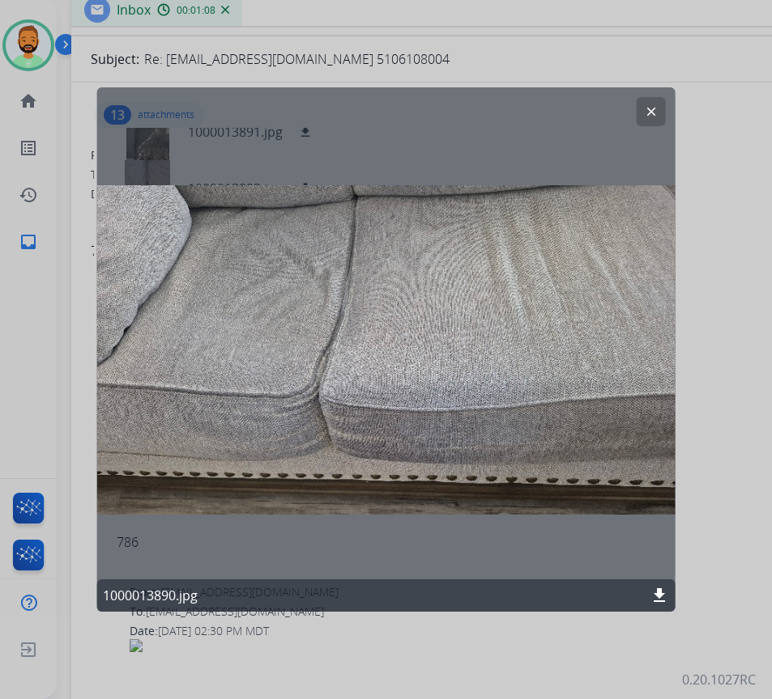
click at [648, 117] on mat-icon "clear" at bounding box center [651, 111] width 15 height 15
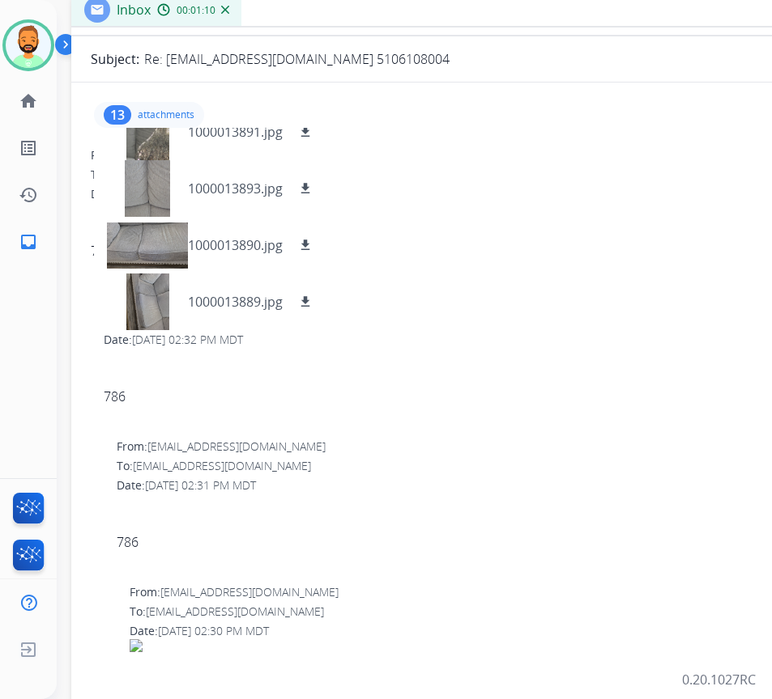
scroll to position [40, 0]
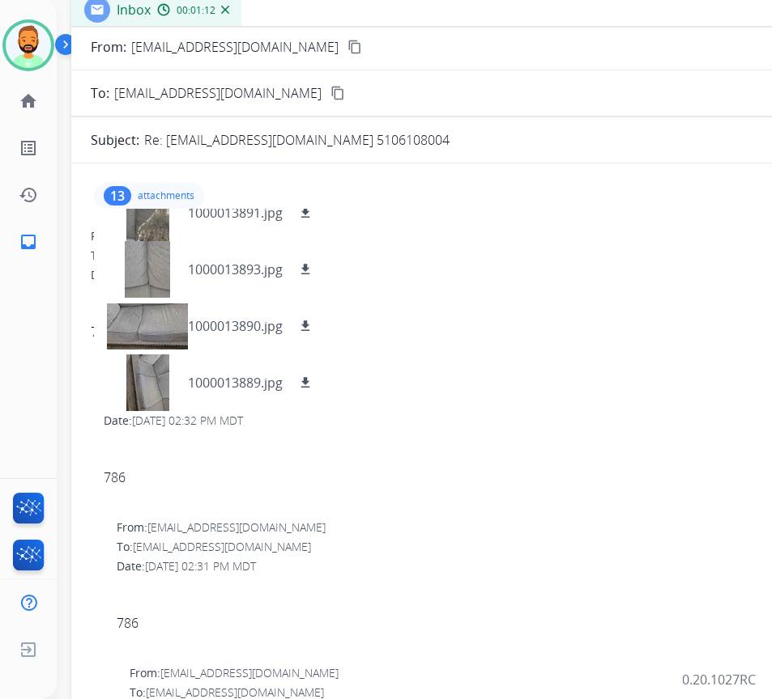
click at [347, 47] on mat-icon "content_copy" at bounding box center [354, 47] width 15 height 15
click at [147, 316] on div at bounding box center [147, 326] width 81 height 57
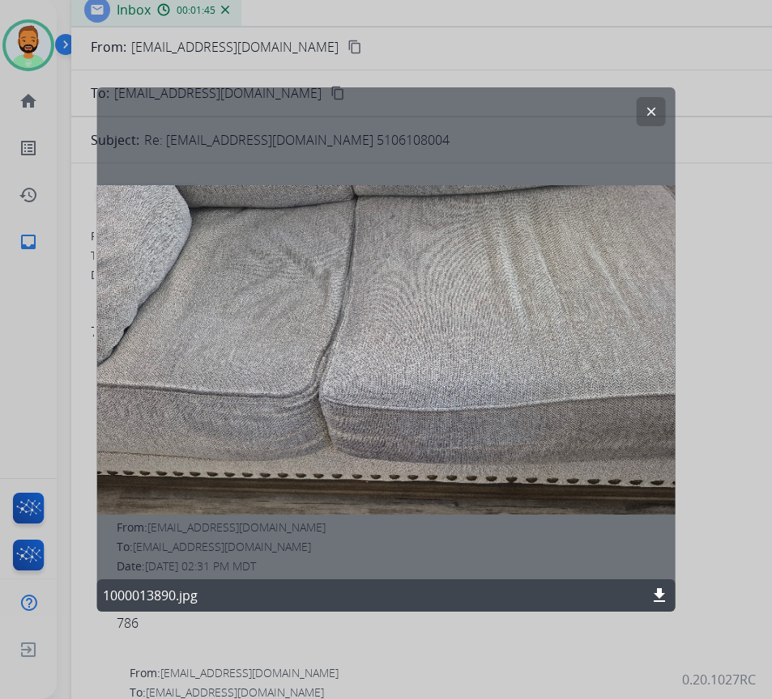
click at [653, 102] on button "clear" at bounding box center [650, 111] width 29 height 29
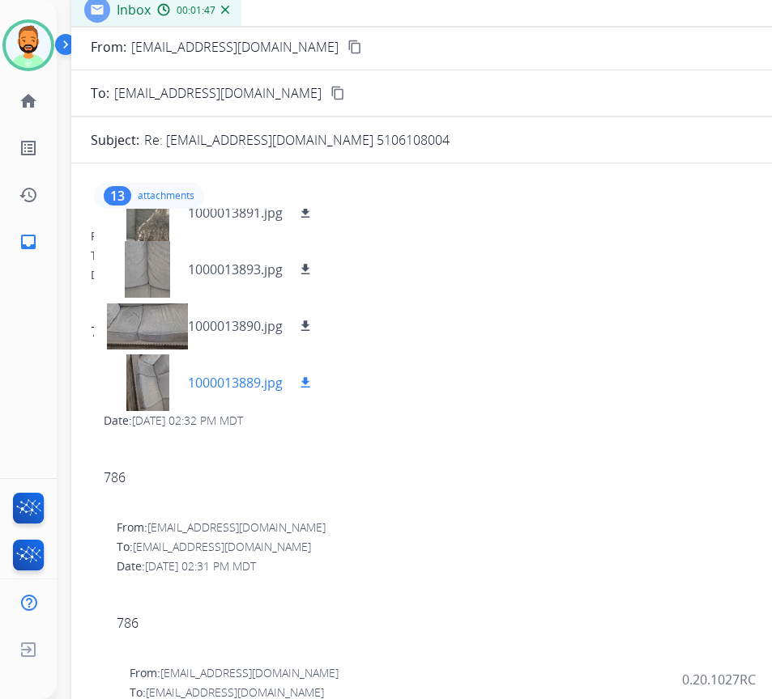
click at [142, 395] on div at bounding box center [147, 383] width 81 height 57
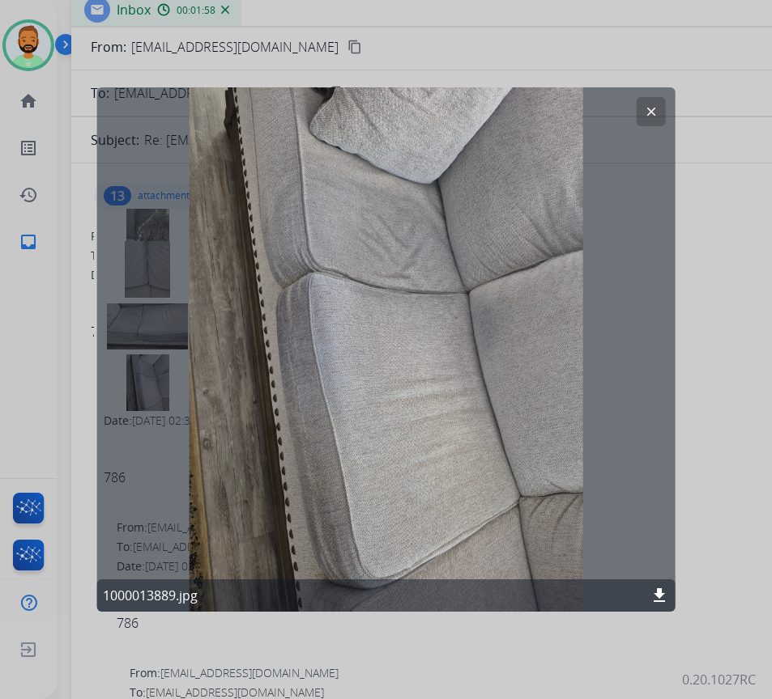
click at [649, 118] on mat-icon "clear" at bounding box center [651, 111] width 15 height 15
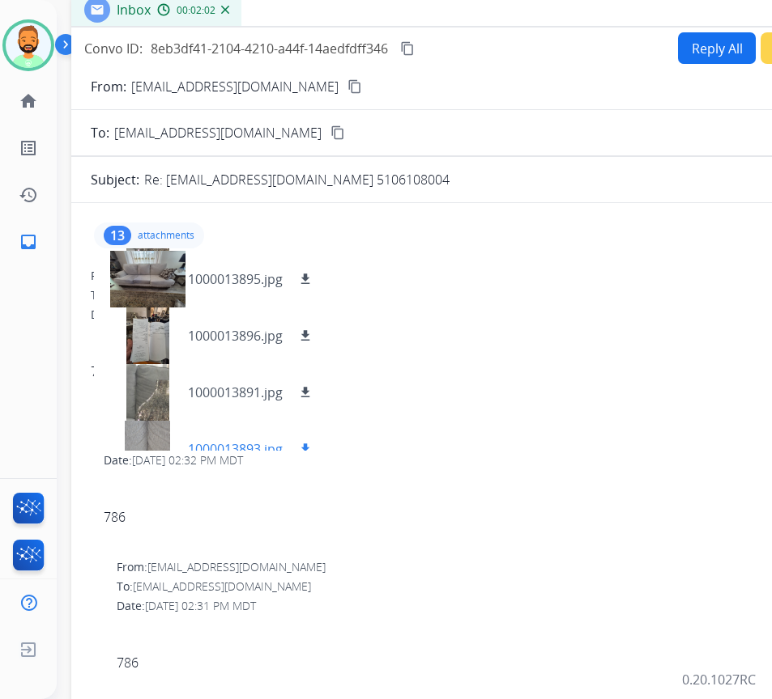
scroll to position [291, 0]
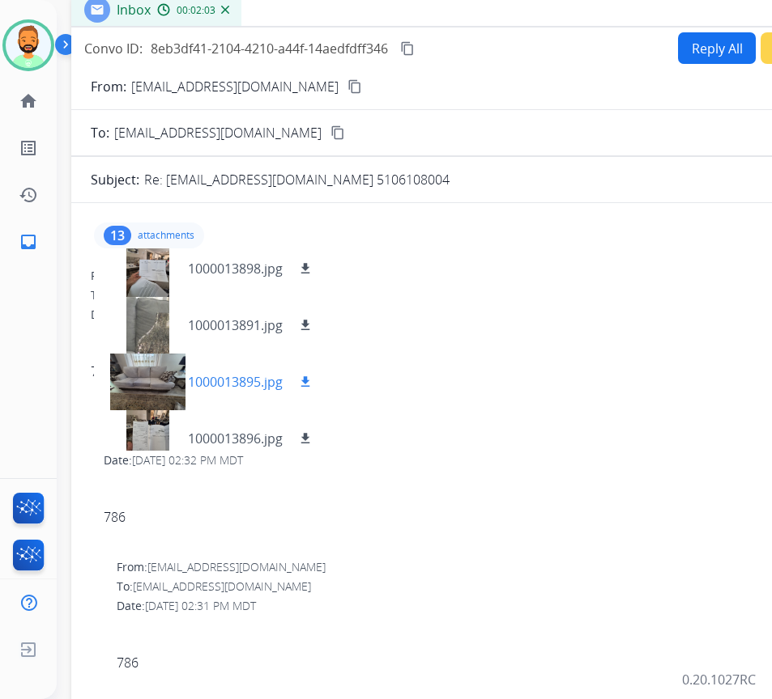
click at [302, 382] on mat-icon "download" at bounding box center [305, 382] width 15 height 15
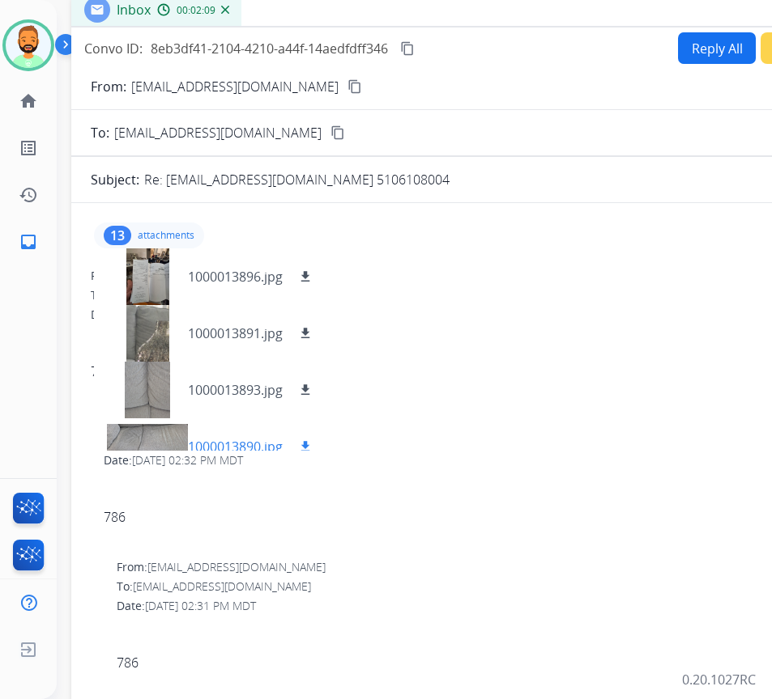
scroll to position [534, 0]
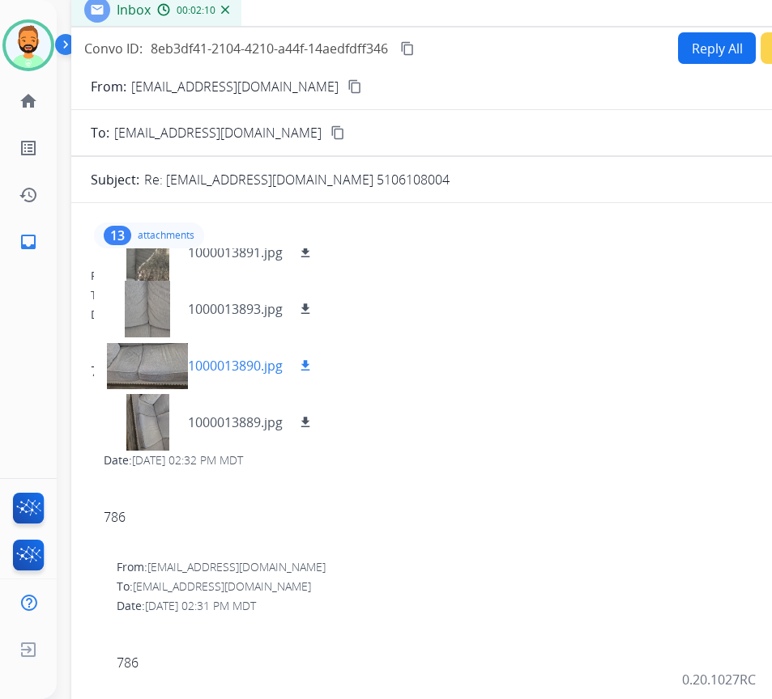
click at [304, 370] on mat-icon "download" at bounding box center [305, 366] width 15 height 15
click at [301, 306] on mat-icon "download" at bounding box center [305, 309] width 15 height 15
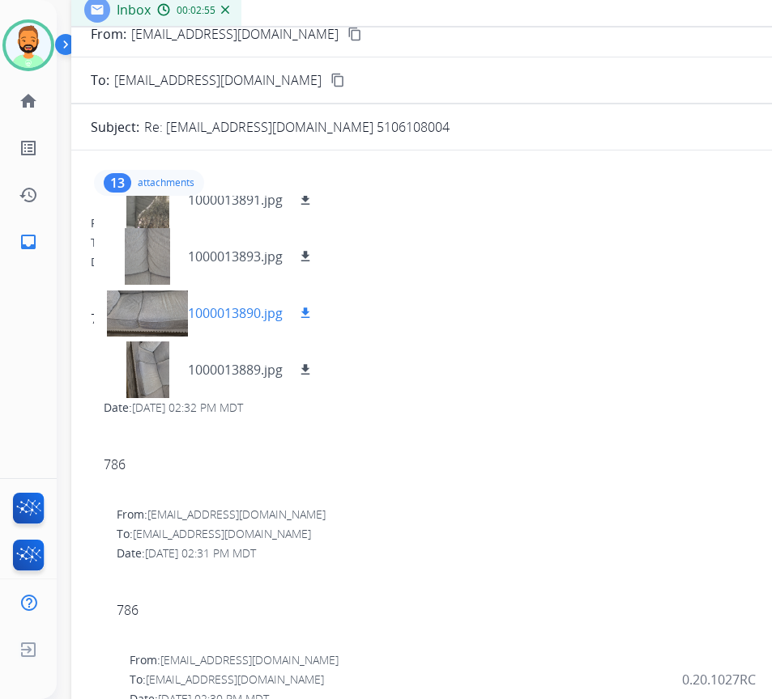
scroll to position [81, 0]
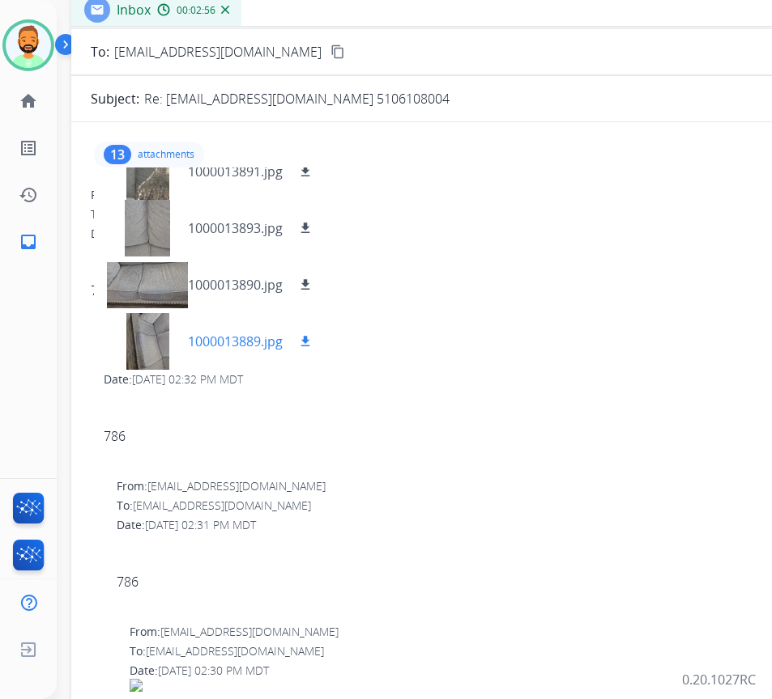
click at [302, 339] on mat-icon "download" at bounding box center [305, 341] width 15 height 15
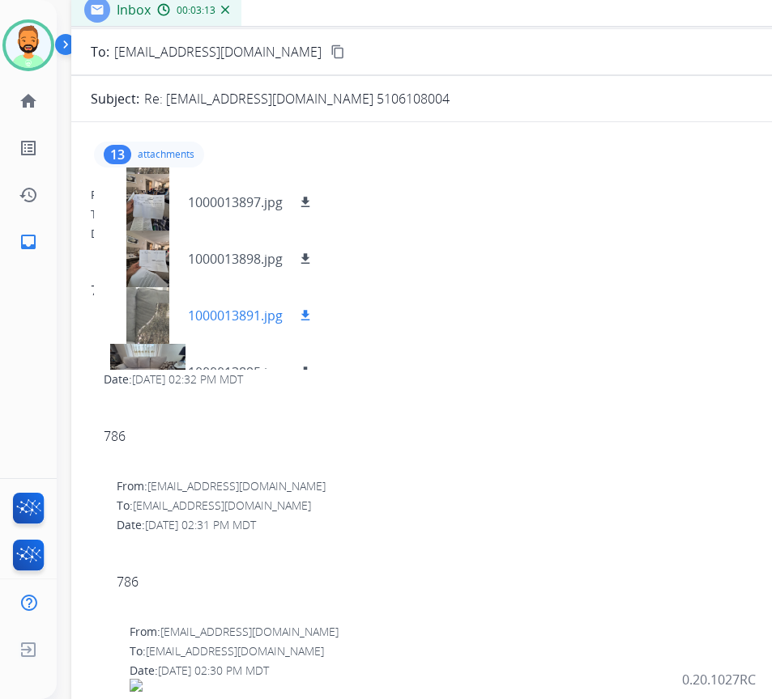
scroll to position [210, 0]
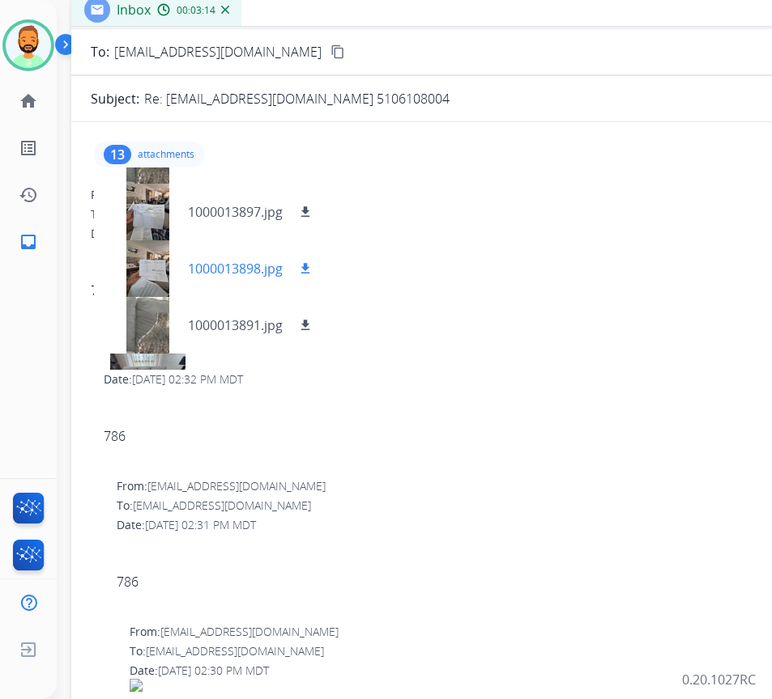
click at [150, 279] on div at bounding box center [147, 268] width 81 height 57
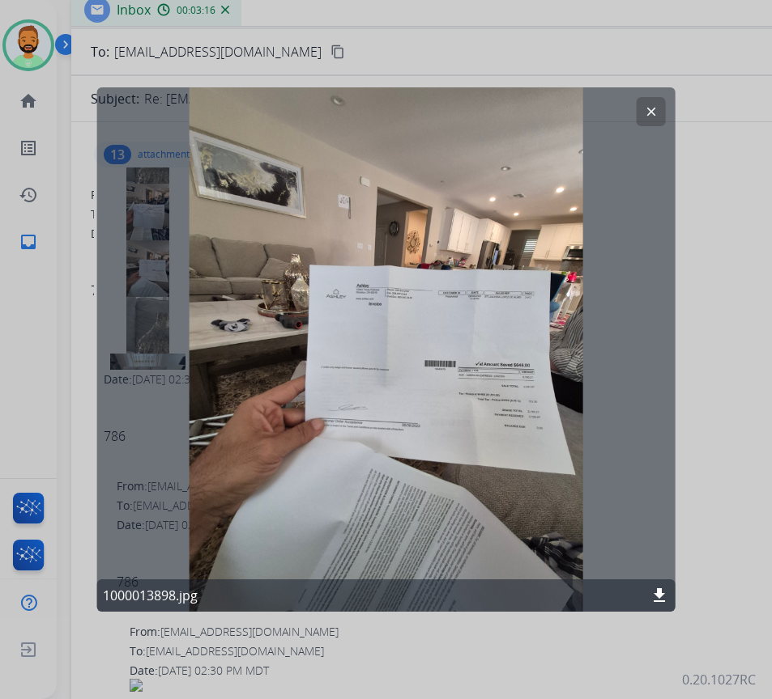
click at [648, 109] on mat-icon "clear" at bounding box center [651, 111] width 15 height 15
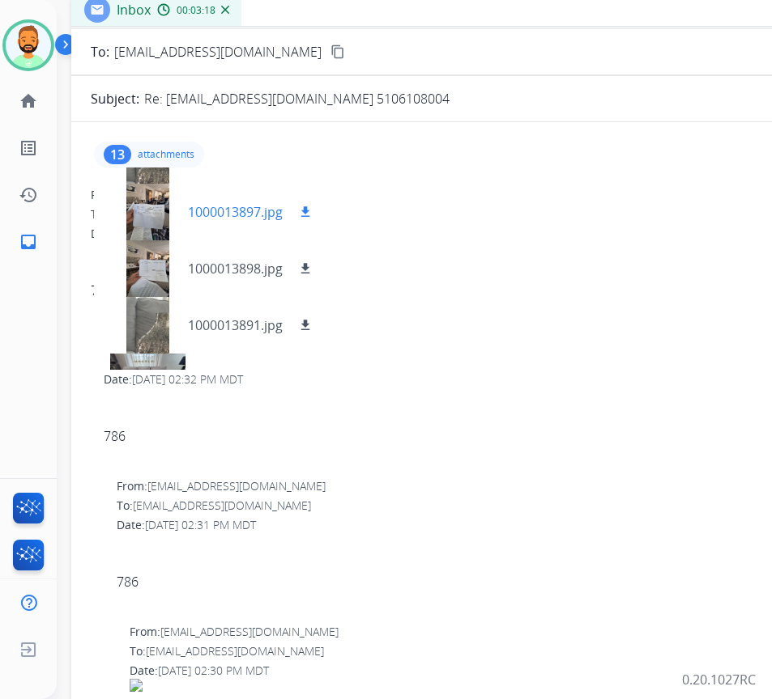
click at [119, 229] on div at bounding box center [147, 212] width 81 height 57
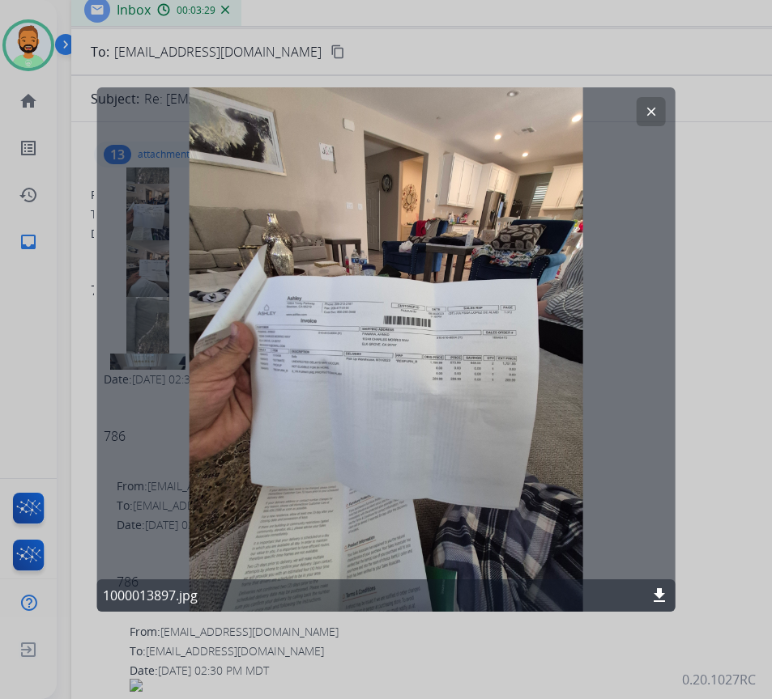
click at [658, 589] on mat-icon "download" at bounding box center [658, 595] width 19 height 19
click at [657, 105] on mat-icon "clear" at bounding box center [651, 111] width 15 height 15
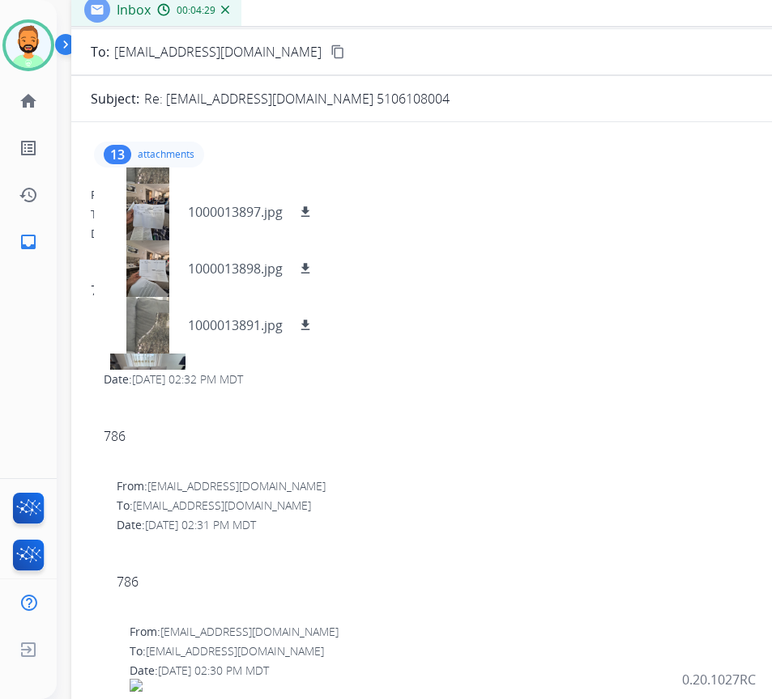
drag, startPoint x: 160, startPoint y: 153, endPoint x: 203, endPoint y: 168, distance: 45.6
click at [160, 153] on p "attachments" at bounding box center [166, 154] width 57 height 13
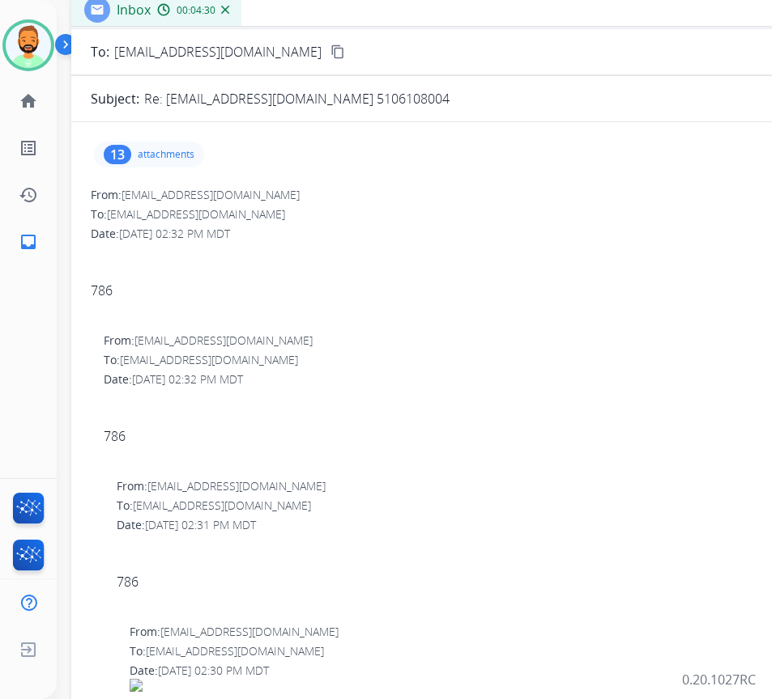
scroll to position [0, 0]
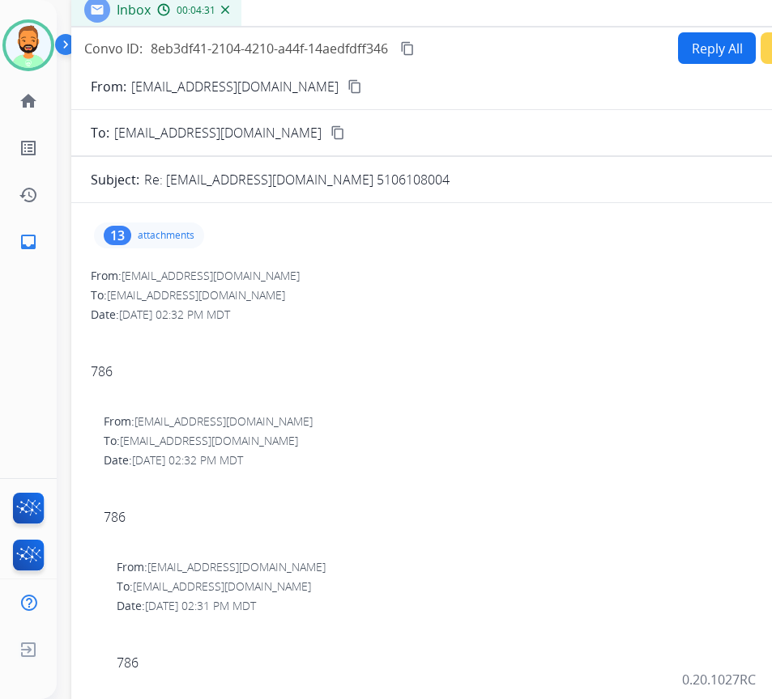
click at [685, 48] on button "Reply All" at bounding box center [717, 48] width 78 height 32
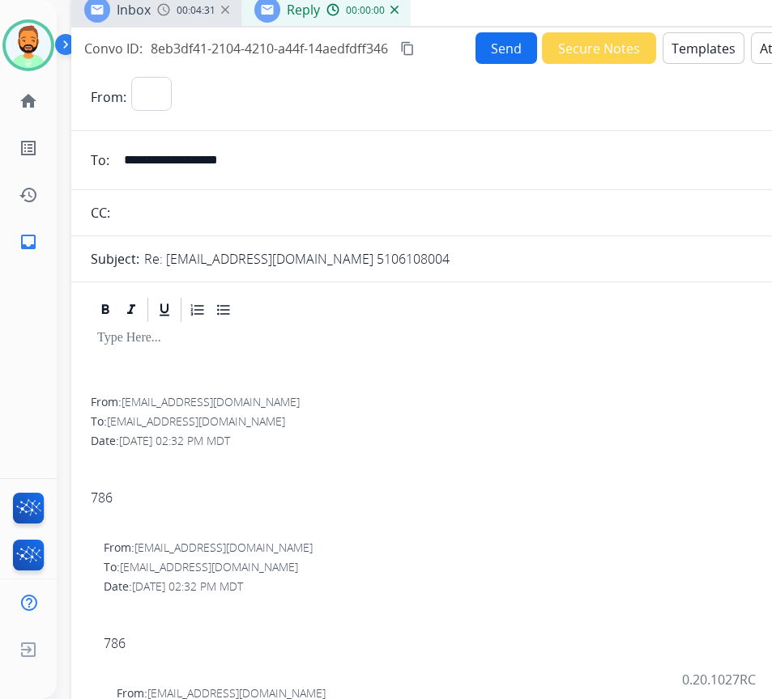
select select "**********"
click at [678, 43] on button "Templates" at bounding box center [703, 48] width 82 height 32
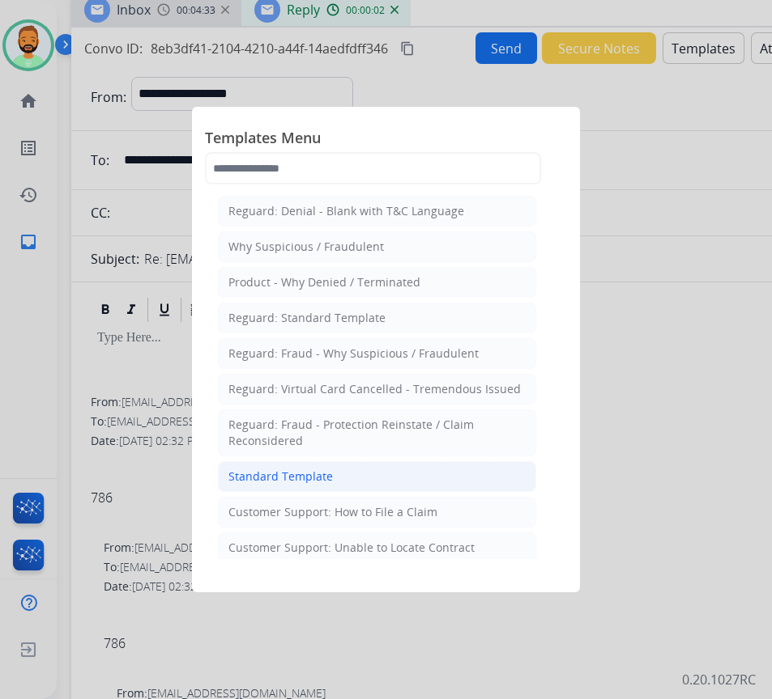
click at [436, 481] on li "Standard Template" at bounding box center [377, 476] width 318 height 31
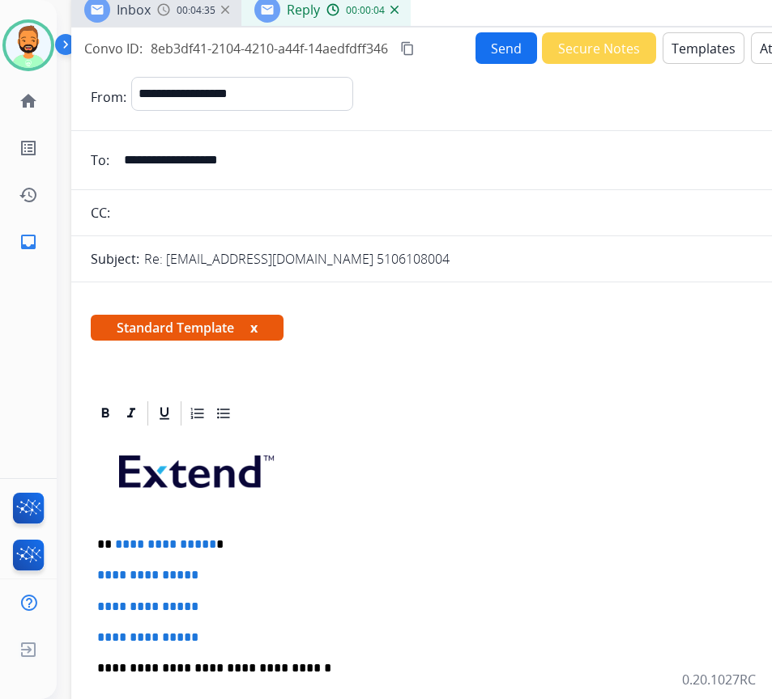
click at [359, 521] on div "**********" at bounding box center [476, 706] width 771 height 557
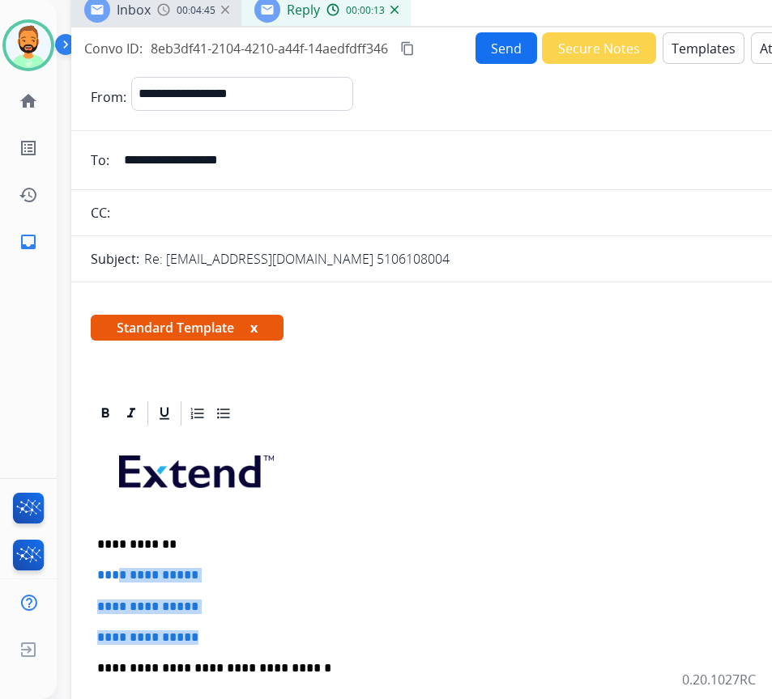
drag, startPoint x: 189, startPoint y: 626, endPoint x: 121, endPoint y: 578, distance: 83.1
click at [121, 578] on div "**********" at bounding box center [476, 706] width 771 height 557
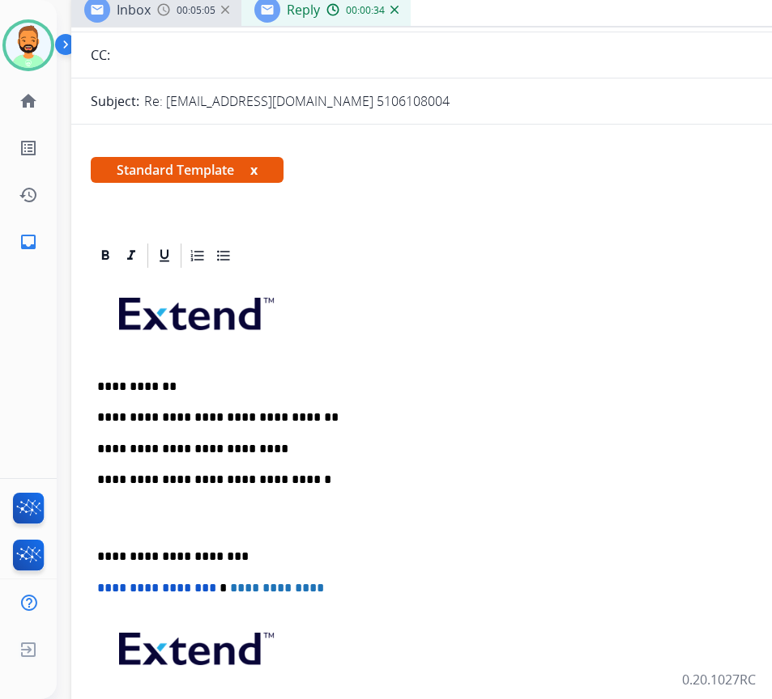
scroll to position [162, 0]
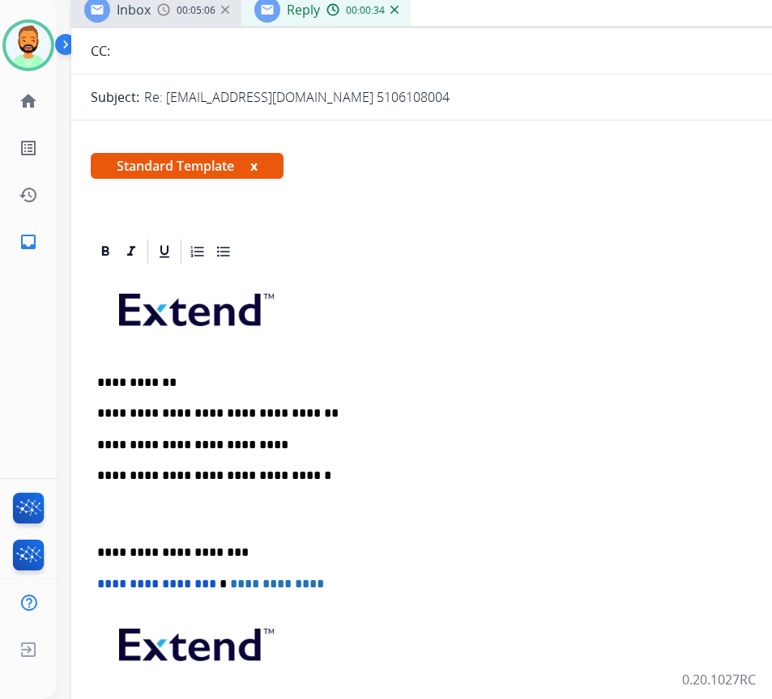
drag, startPoint x: 94, startPoint y: 544, endPoint x: 114, endPoint y: 563, distance: 28.1
click at [95, 543] on div "**********" at bounding box center [476, 529] width 771 height 526
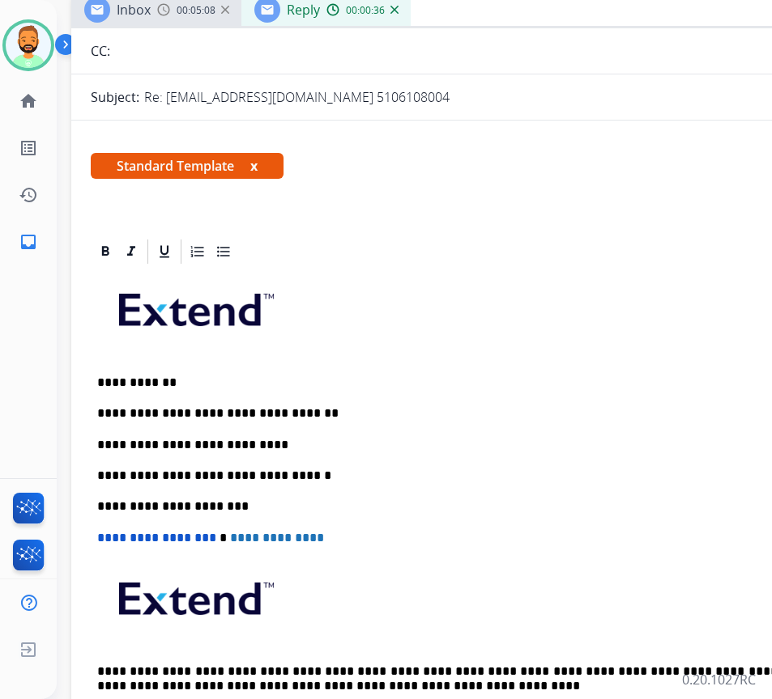
scroll to position [0, 0]
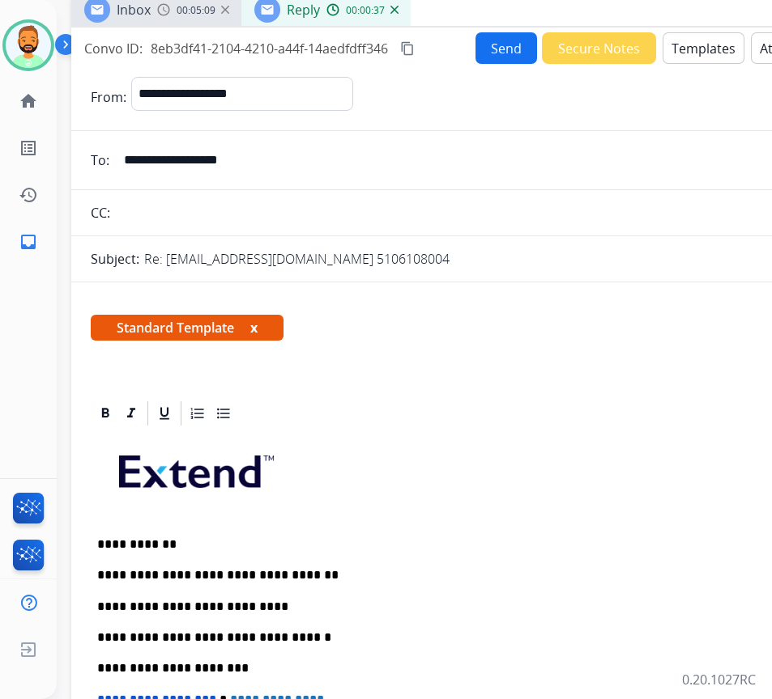
click at [512, 49] on button "Send" at bounding box center [506, 48] width 62 height 32
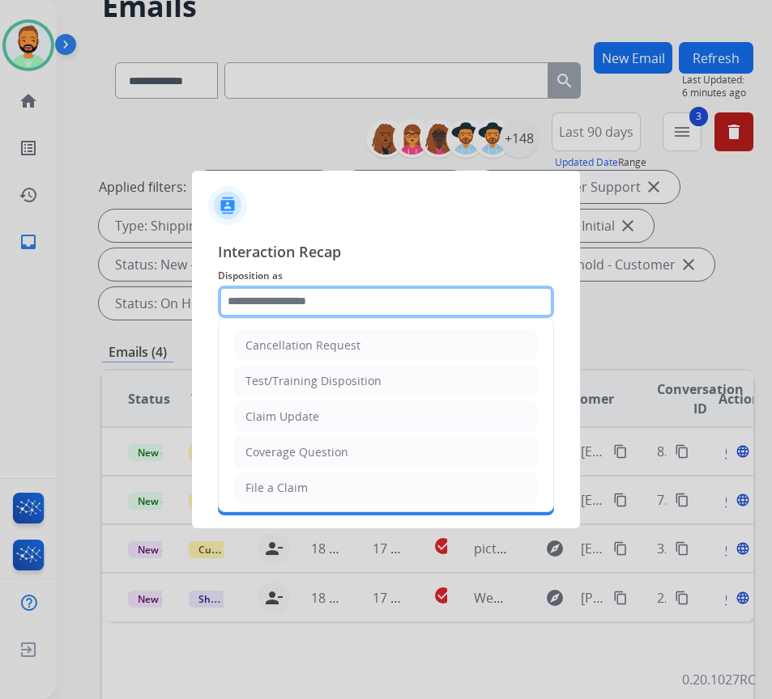
click at [364, 293] on input "text" at bounding box center [386, 302] width 336 height 32
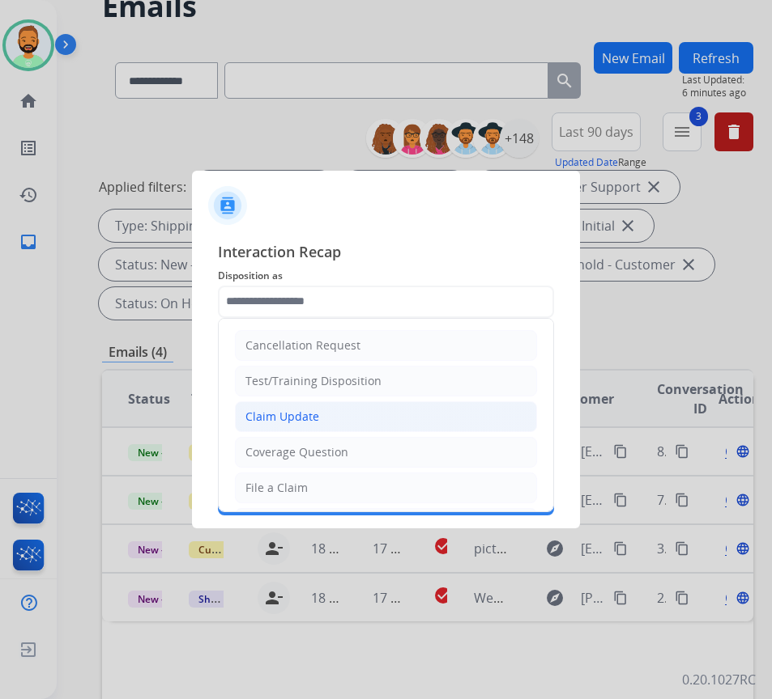
click at [355, 412] on li "Claim Update" at bounding box center [386, 417] width 302 height 31
type input "**********"
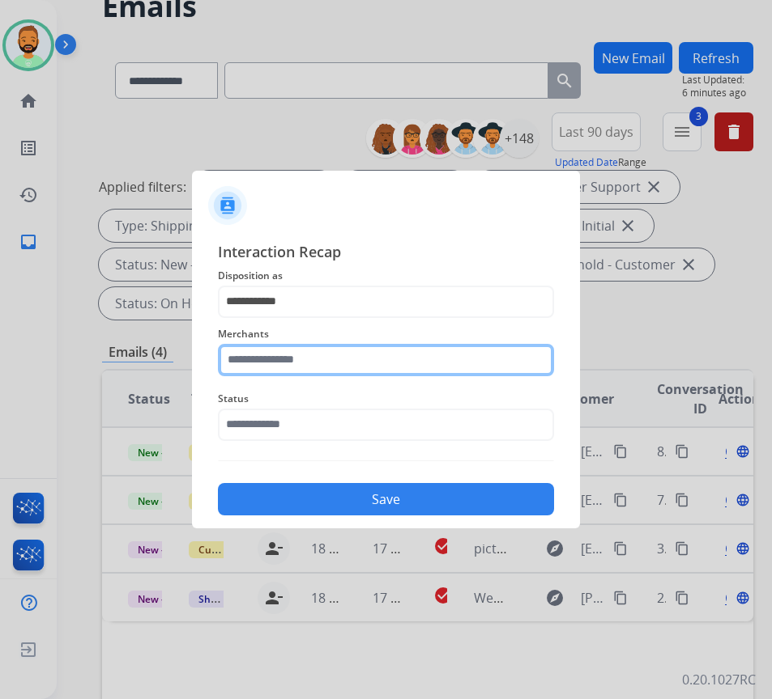
click at [333, 361] on input "text" at bounding box center [386, 360] width 336 height 32
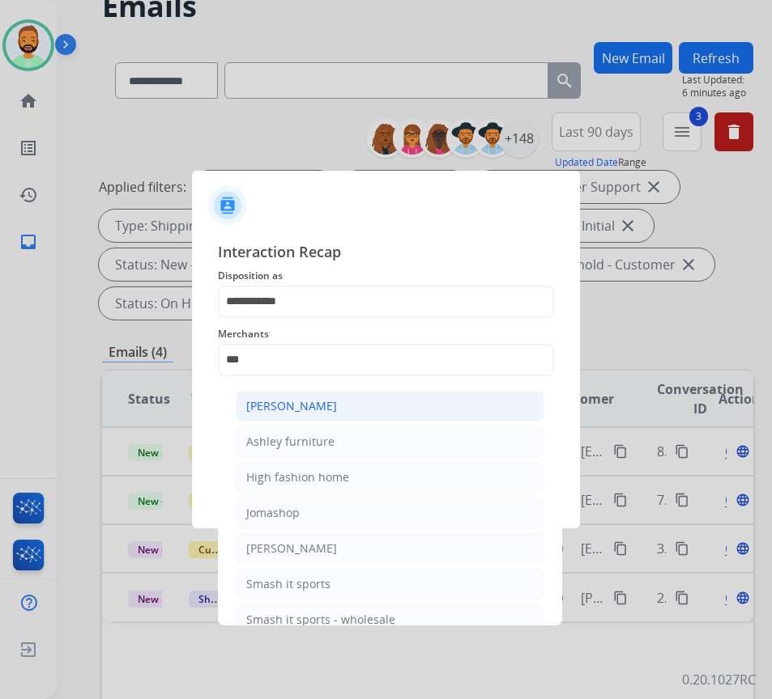
click at [339, 404] on li "[PERSON_NAME]" at bounding box center [390, 406] width 308 height 31
type input "**********"
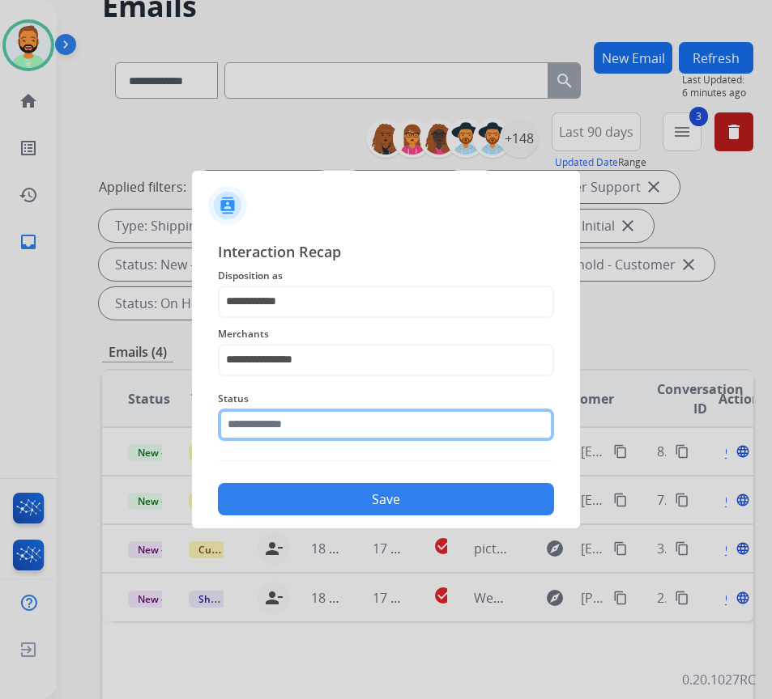
click at [343, 423] on input "text" at bounding box center [386, 425] width 336 height 32
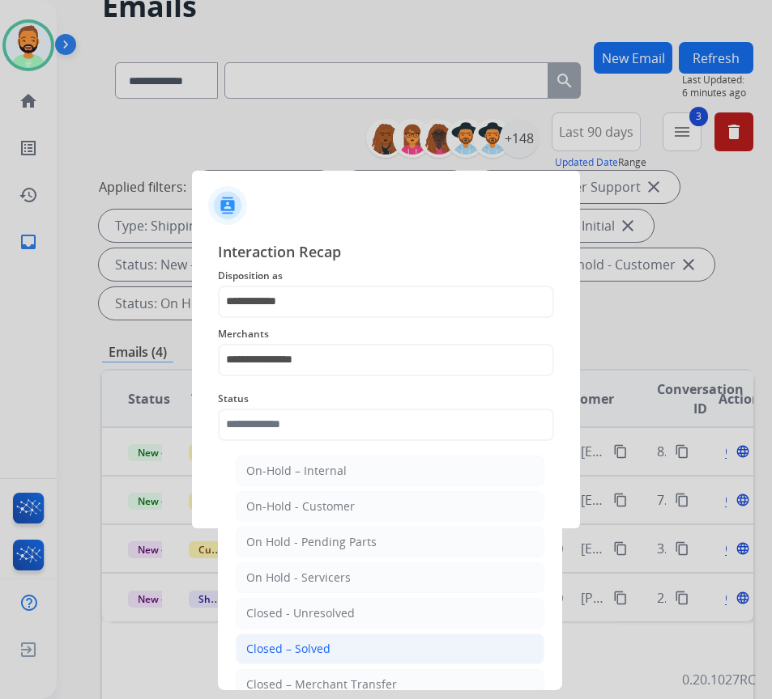
click at [370, 651] on li "Closed – Solved" at bounding box center [390, 649] width 308 height 31
type input "**********"
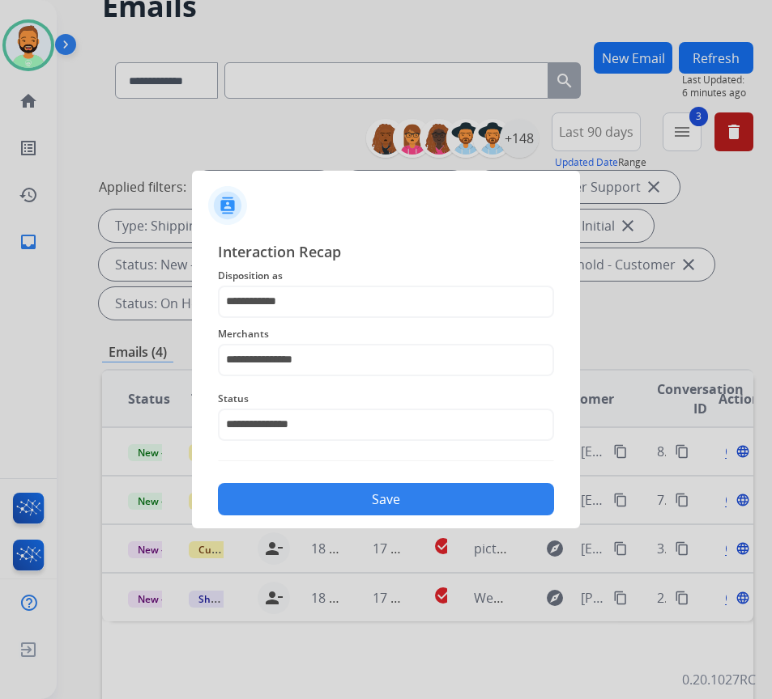
click at [363, 492] on button "Save" at bounding box center [386, 499] width 336 height 32
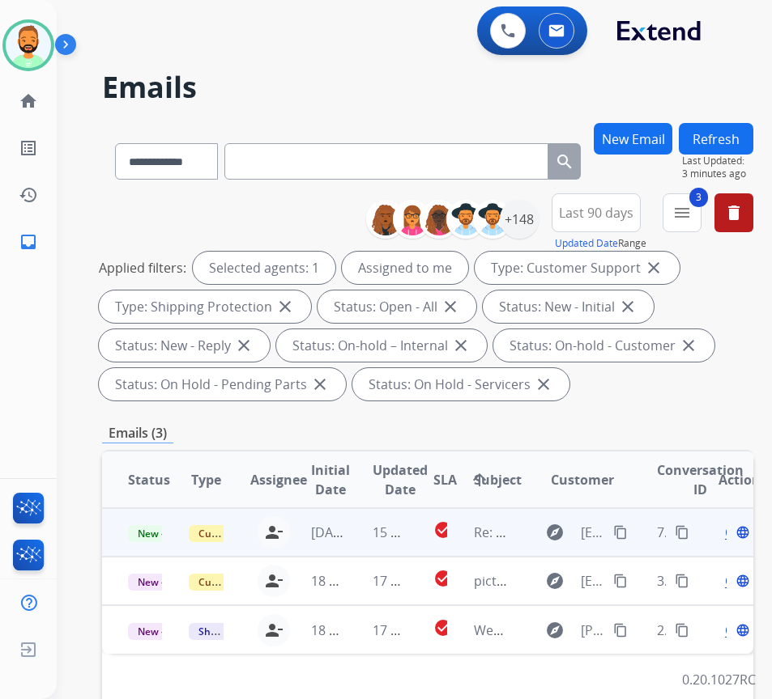
click at [362, 538] on td "15 hours ago" at bounding box center [376, 532] width 61 height 49
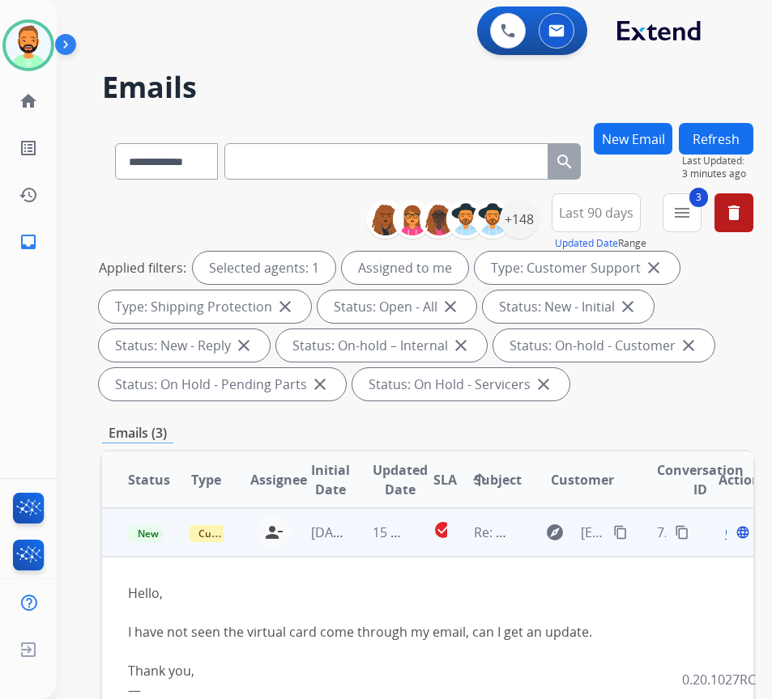
scroll to position [81, 0]
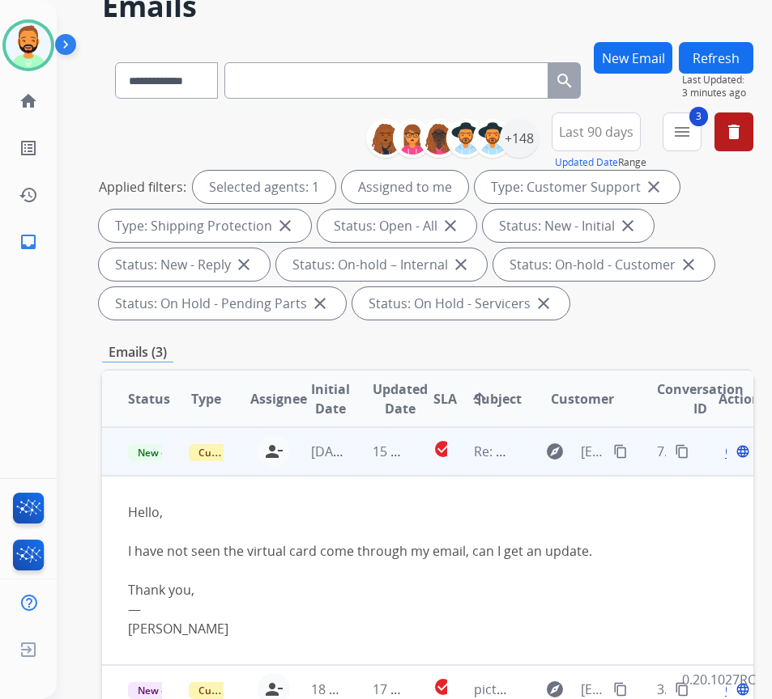
click at [627, 458] on mat-icon "content_copy" at bounding box center [620, 451] width 15 height 15
click at [733, 451] on span "Open" at bounding box center [741, 451] width 33 height 19
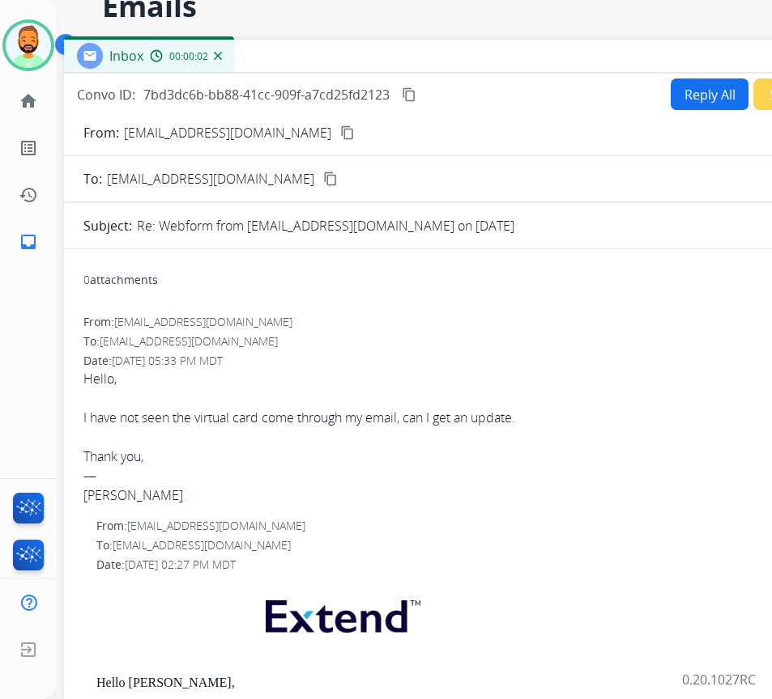
drag, startPoint x: 316, startPoint y: 37, endPoint x: 455, endPoint y: 59, distance: 140.9
click at [455, 59] on div "Inbox 00:00:02" at bounding box center [469, 57] width 810 height 34
click at [696, 90] on button "Reply All" at bounding box center [709, 95] width 78 height 32
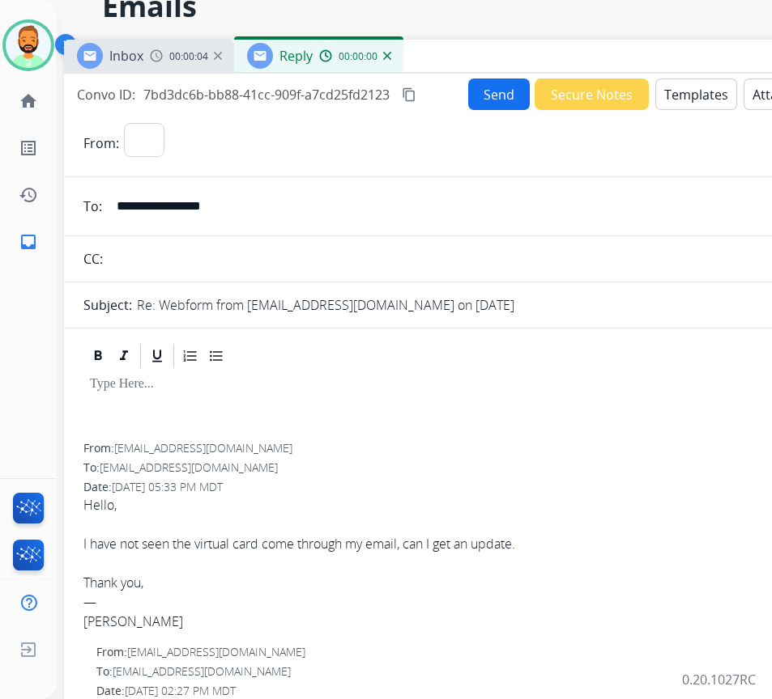
select select "**********"
click at [701, 96] on button "Templates" at bounding box center [696, 95] width 82 height 32
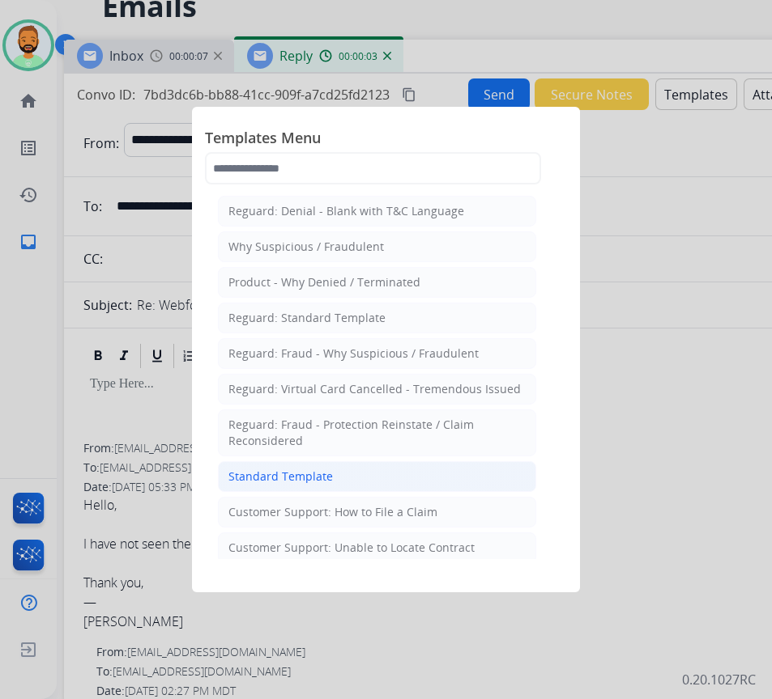
click at [396, 480] on li "Standard Template" at bounding box center [377, 476] width 318 height 31
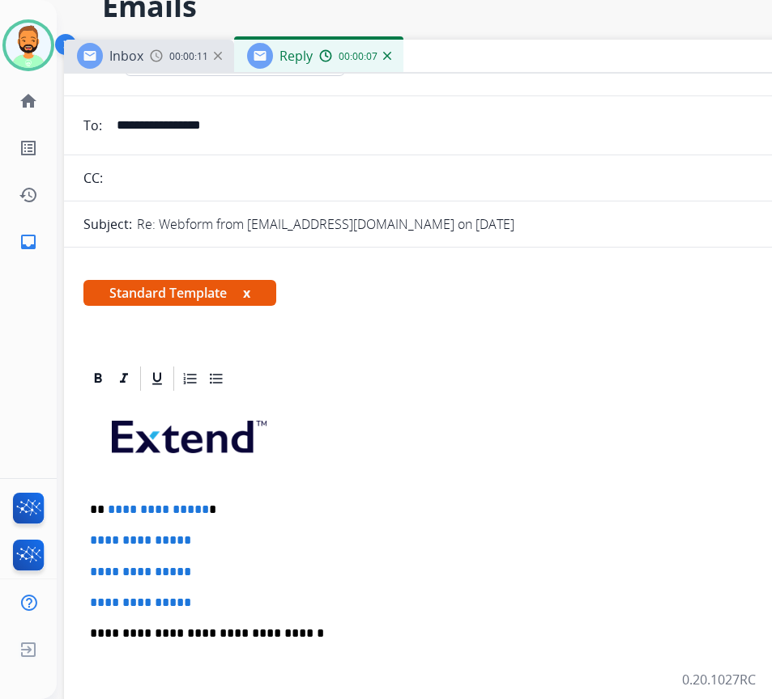
click at [301, 503] on p "**********" at bounding box center [462, 510] width 745 height 15
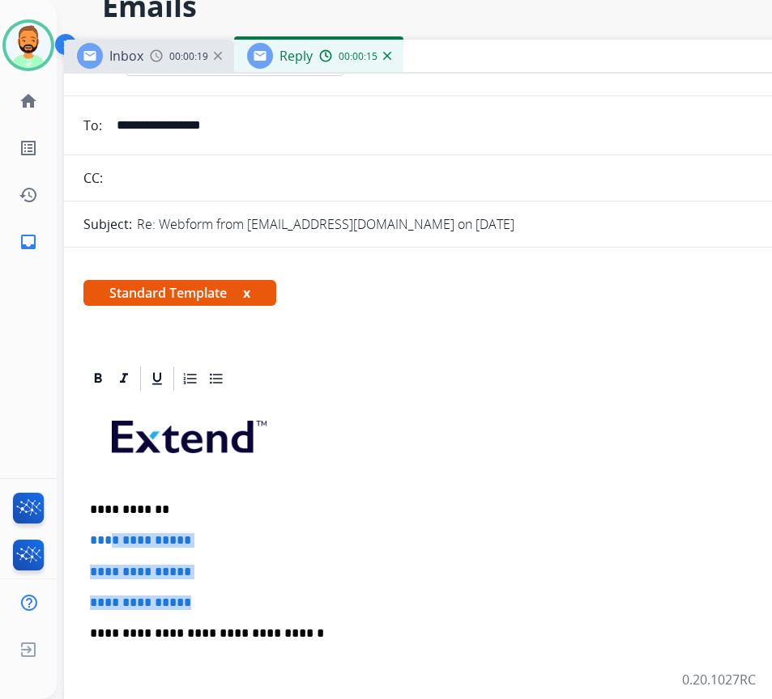
drag, startPoint x: 238, startPoint y: 608, endPoint x: 108, endPoint y: 542, distance: 146.3
click at [108, 542] on div "**********" at bounding box center [468, 671] width 771 height 557
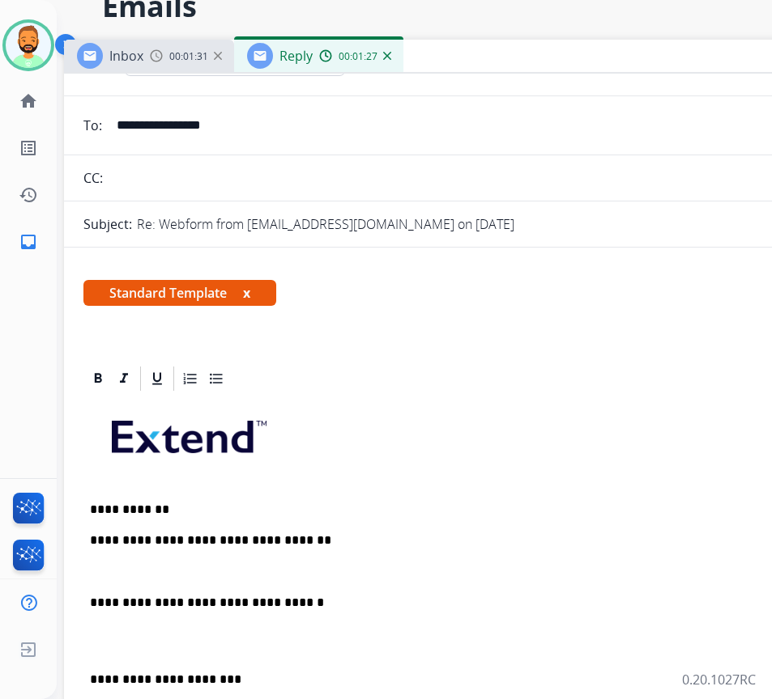
click at [84, 678] on div "**********" at bounding box center [468, 656] width 771 height 526
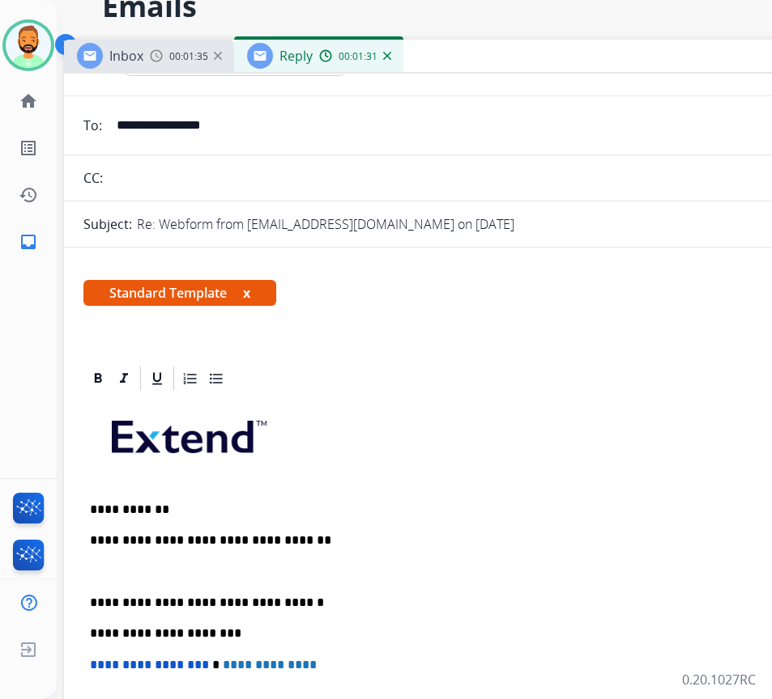
click at [210, 569] on p at bounding box center [469, 572] width 758 height 15
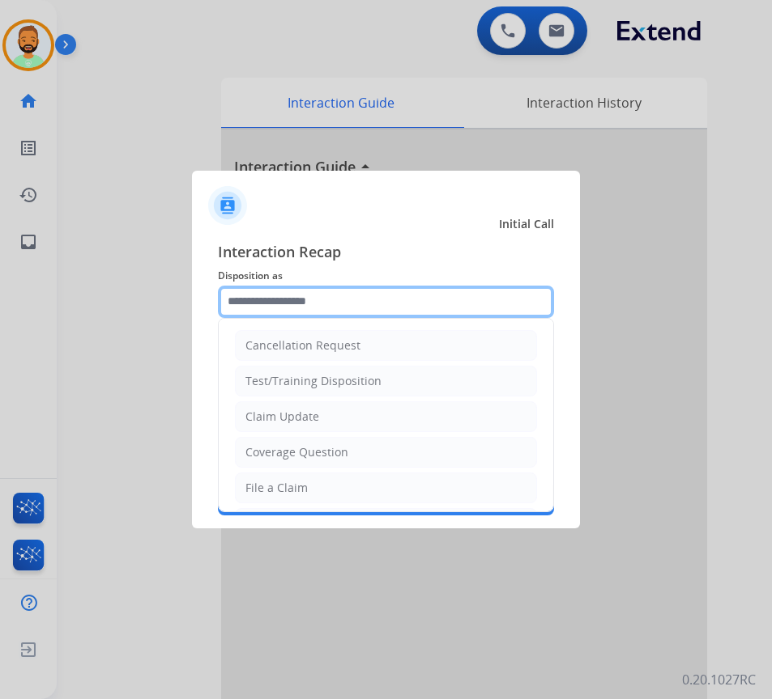
drag, startPoint x: 333, startPoint y: 304, endPoint x: 338, endPoint y: 296, distance: 8.8
click at [336, 299] on input "text" at bounding box center [386, 302] width 336 height 32
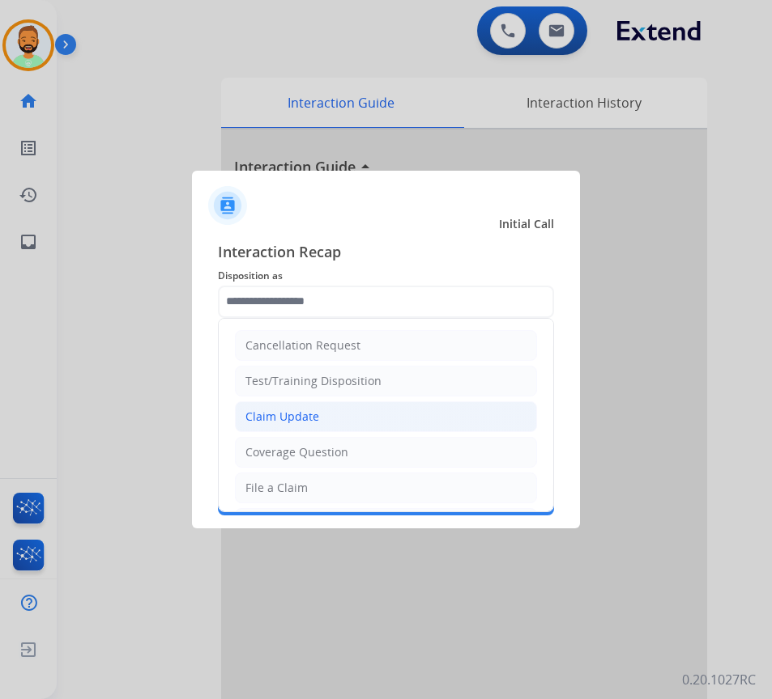
click at [346, 411] on li "Claim Update" at bounding box center [386, 417] width 302 height 31
type input "**********"
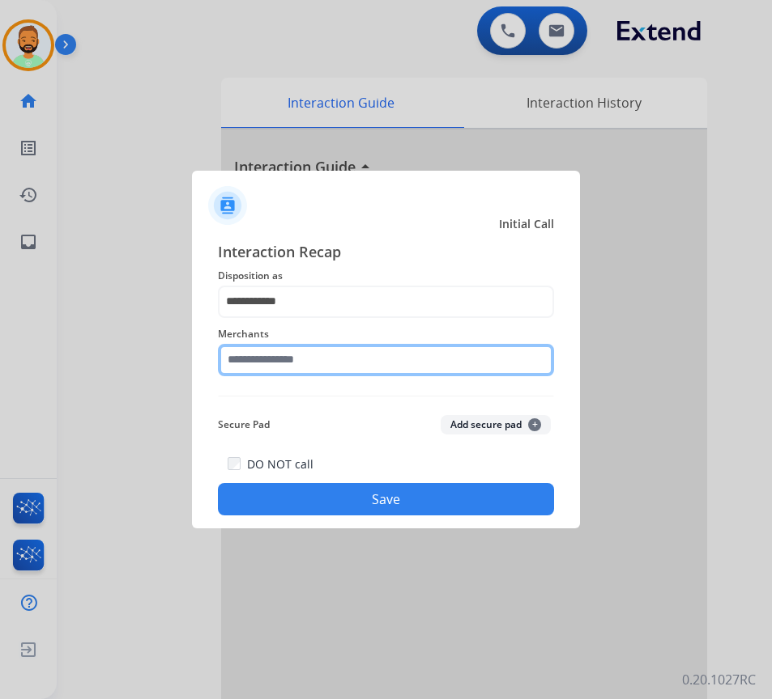
click at [329, 356] on input "text" at bounding box center [386, 360] width 336 height 32
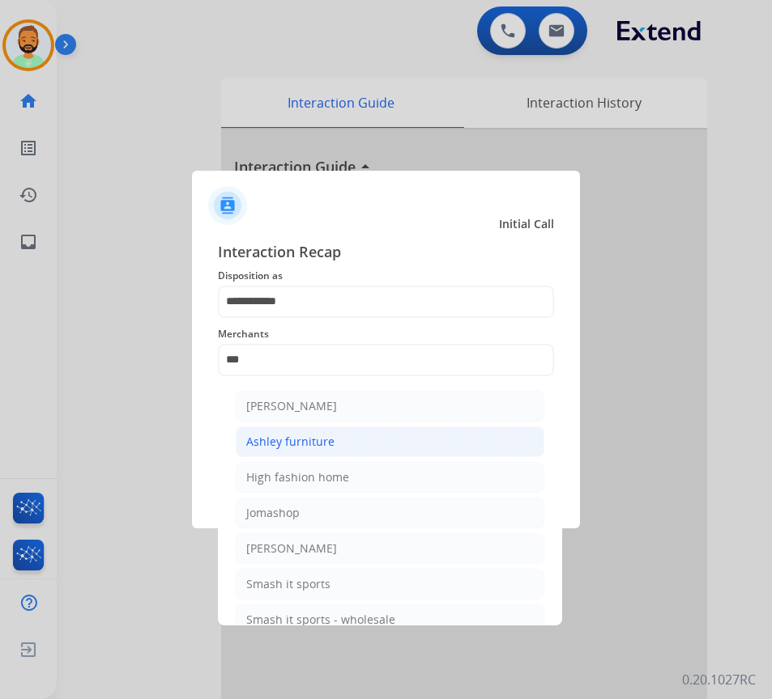
click at [353, 441] on li "Ashley furniture" at bounding box center [390, 442] width 308 height 31
type input "**********"
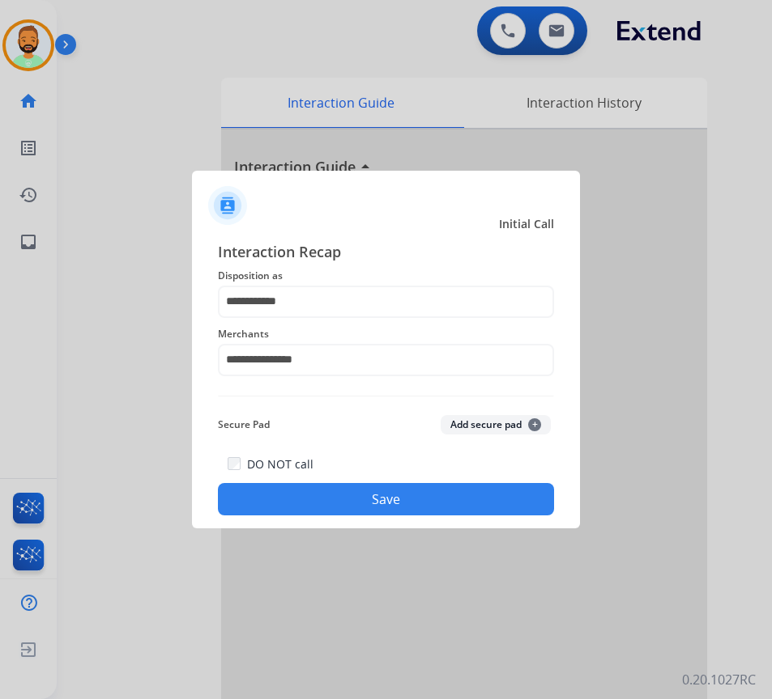
click at [380, 502] on button "Save" at bounding box center [386, 499] width 336 height 32
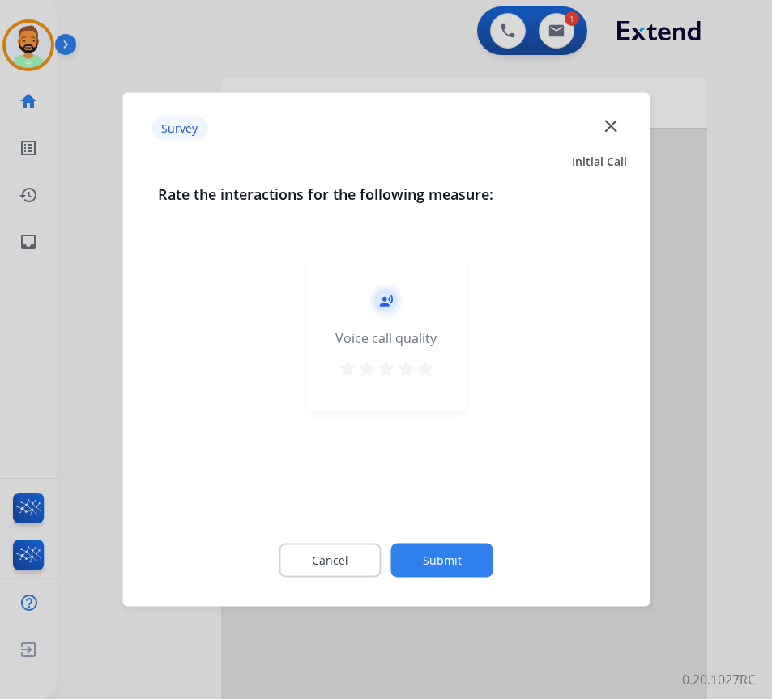
click at [429, 553] on button "Submit" at bounding box center [442, 561] width 102 height 34
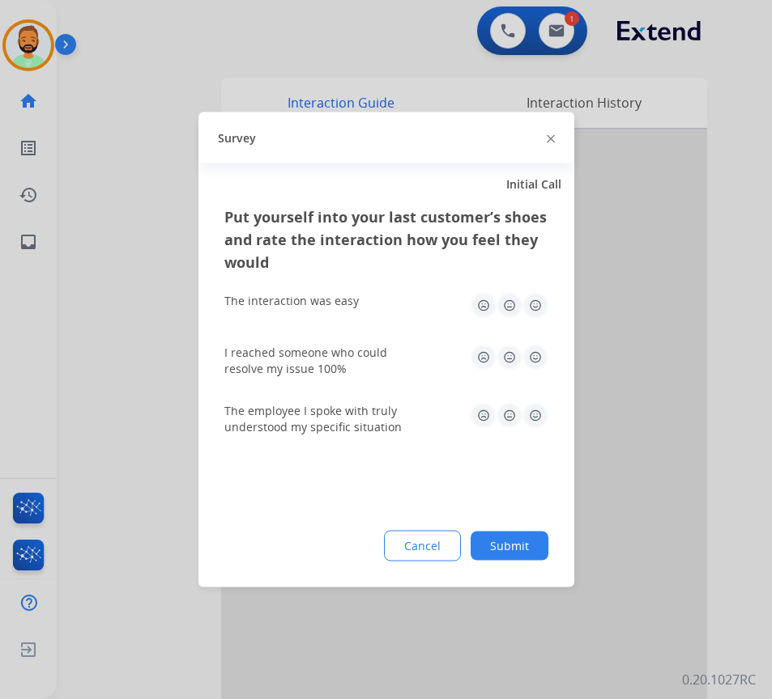
click at [530, 546] on button "Submit" at bounding box center [509, 546] width 78 height 29
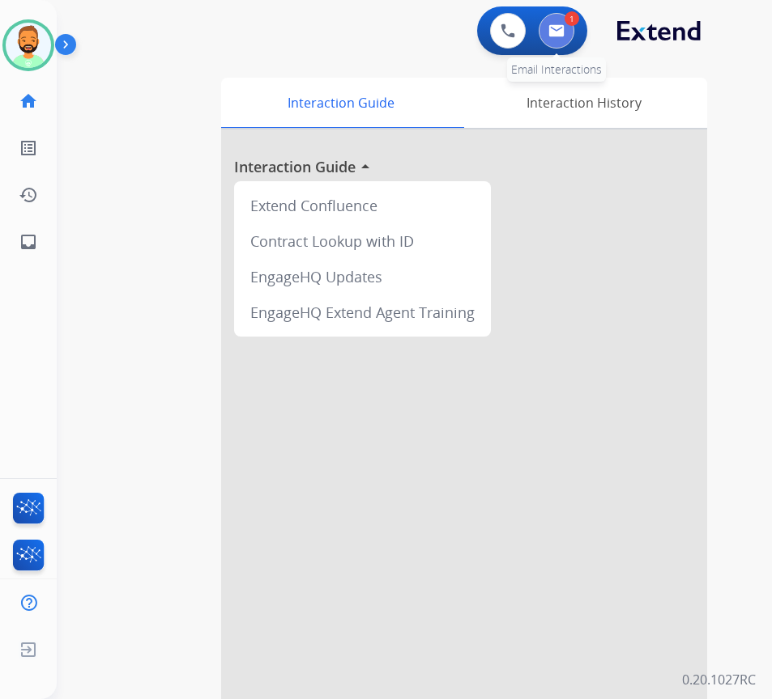
click at [545, 31] on button at bounding box center [556, 31] width 36 height 36
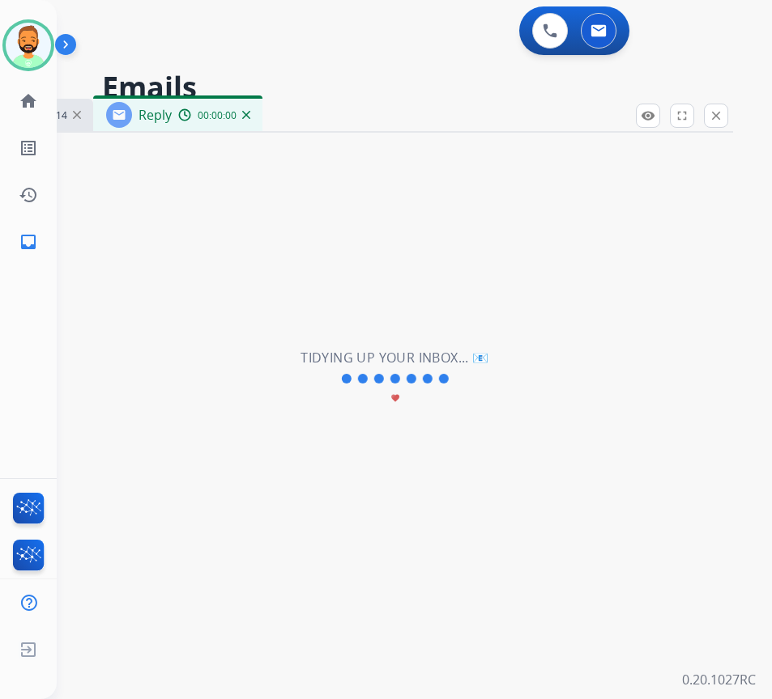
select select "**********"
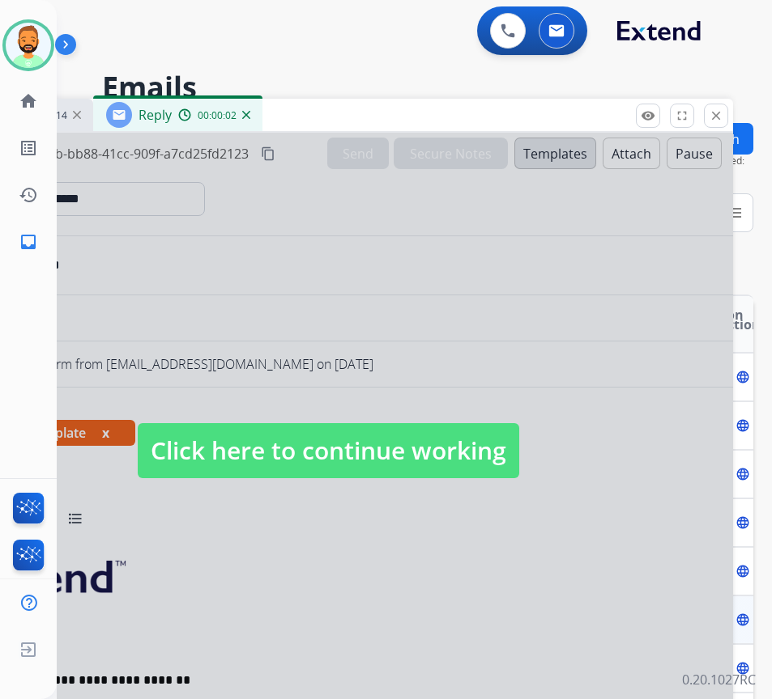
drag, startPoint x: 459, startPoint y: 444, endPoint x: 448, endPoint y: 413, distance: 32.5
click at [459, 444] on span "Click here to continue working" at bounding box center [328, 450] width 381 height 55
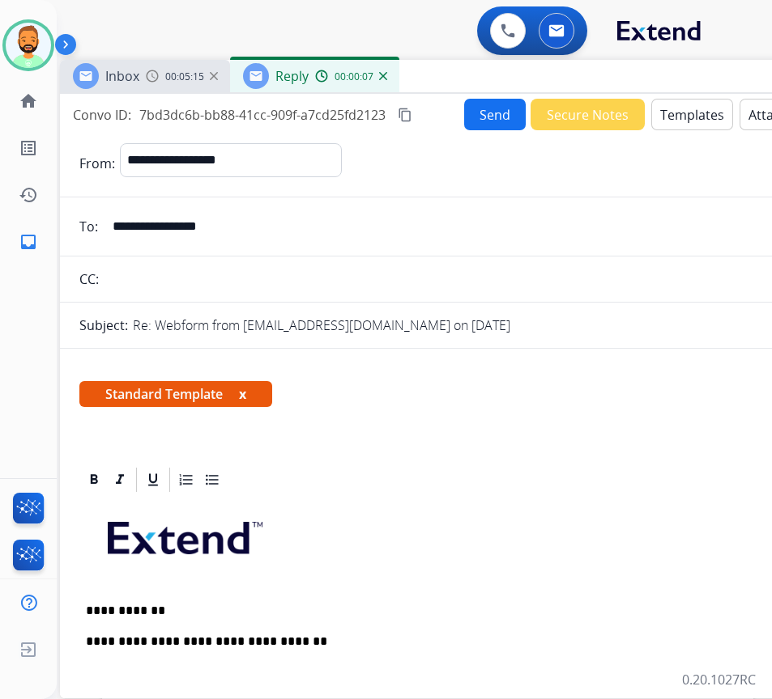
drag, startPoint x: 328, startPoint y: 116, endPoint x: 465, endPoint y: 77, distance: 142.2
click at [465, 77] on div "Inbox 00:05:15 Reply 00:00:07" at bounding box center [465, 77] width 810 height 34
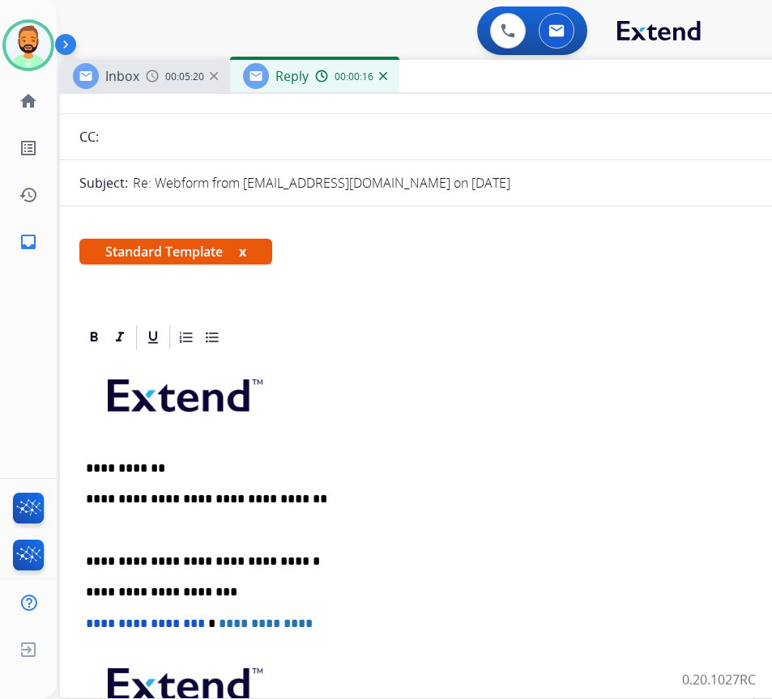
scroll to position [81, 0]
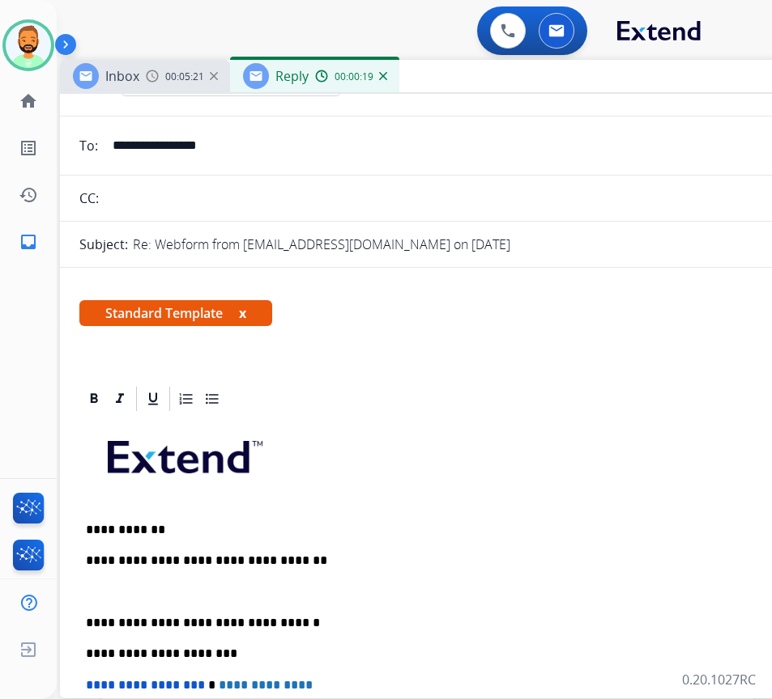
click at [215, 596] on p at bounding box center [465, 592] width 758 height 15
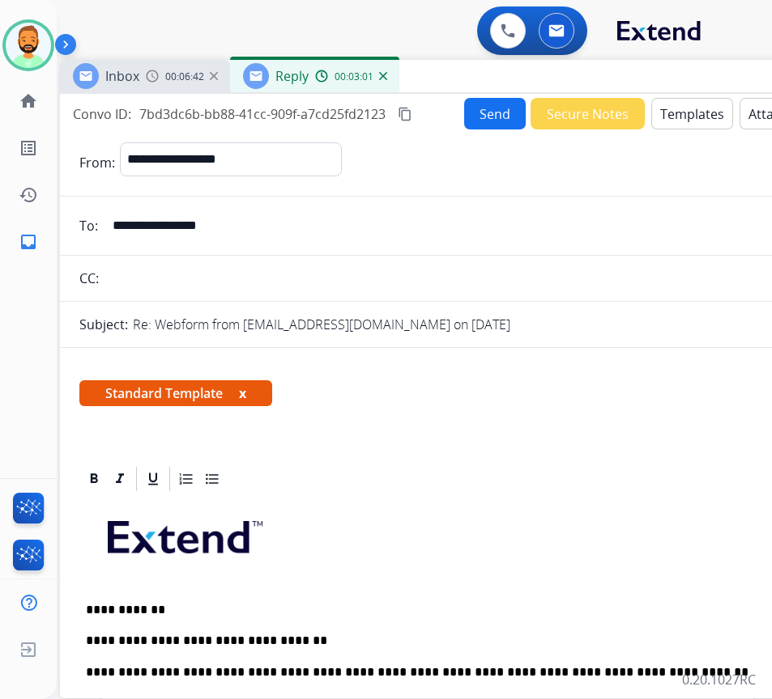
scroll to position [0, 0]
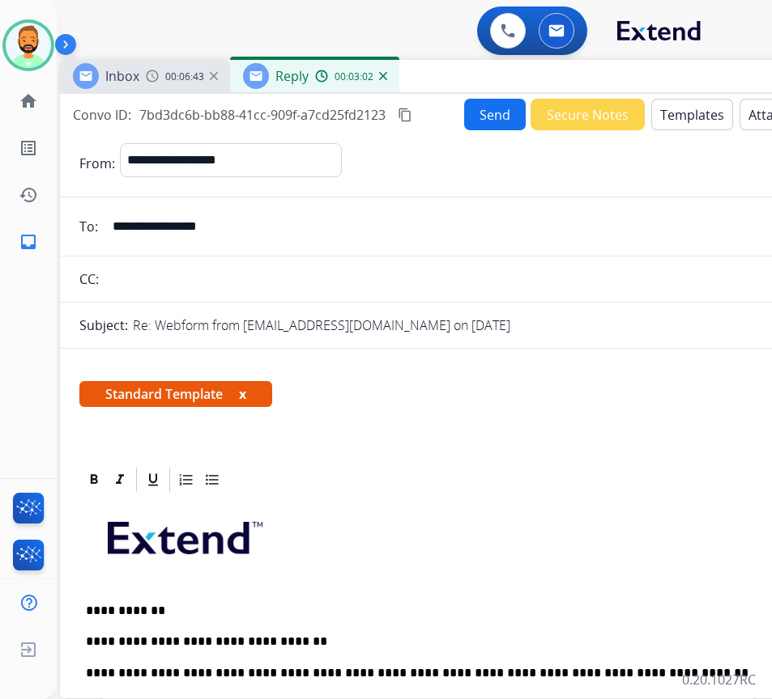
click at [464, 112] on button "Send" at bounding box center [495, 115] width 62 height 32
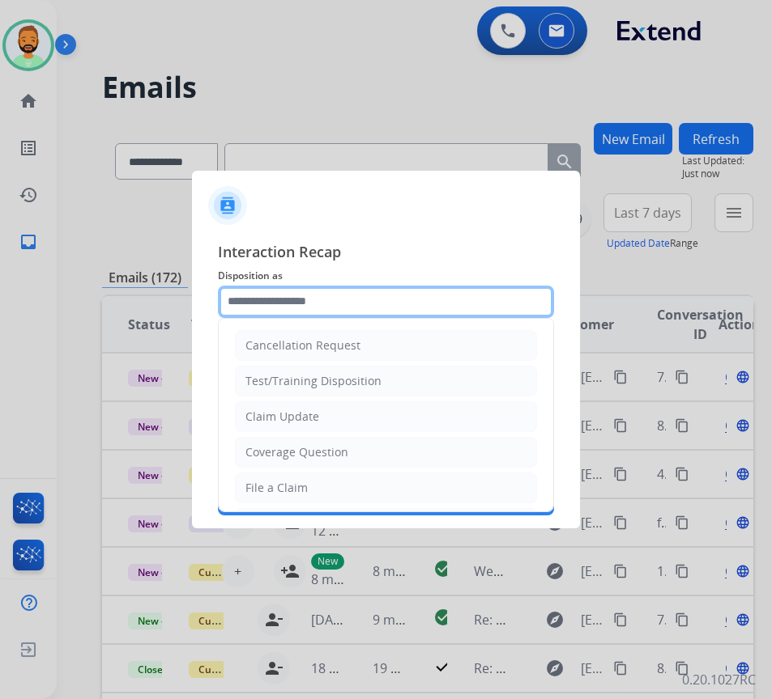
click at [340, 312] on input "text" at bounding box center [386, 302] width 336 height 32
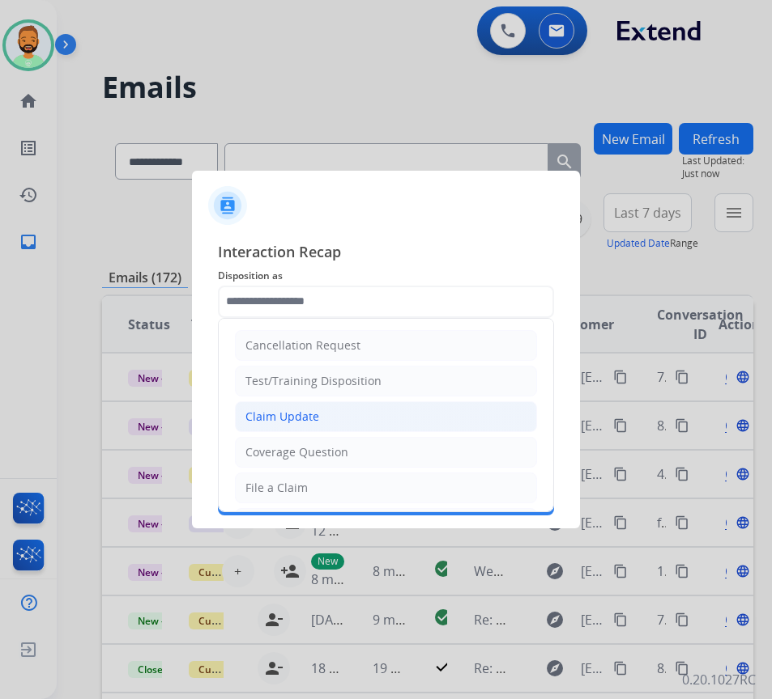
click at [343, 413] on li "Claim Update" at bounding box center [386, 417] width 302 height 31
type input "**********"
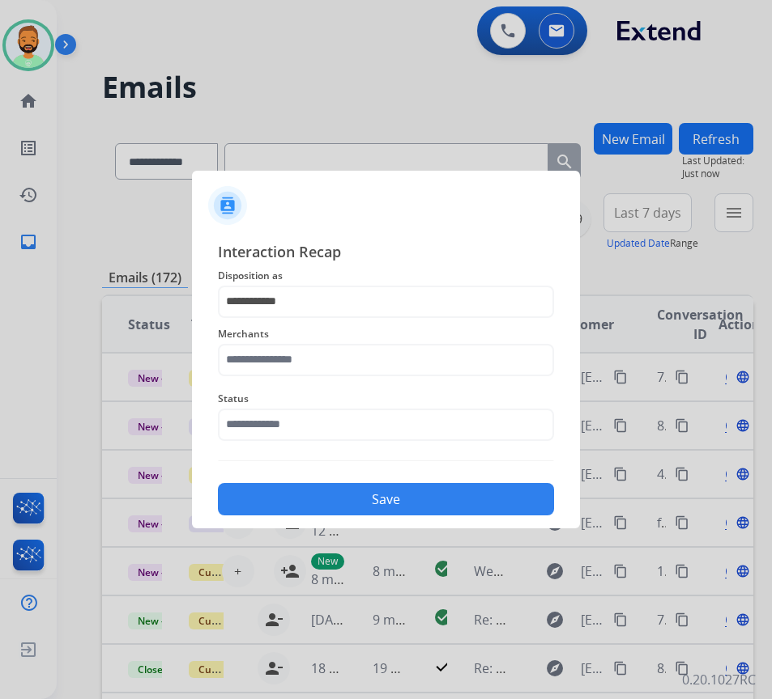
click at [338, 337] on span "Merchants" at bounding box center [386, 334] width 336 height 19
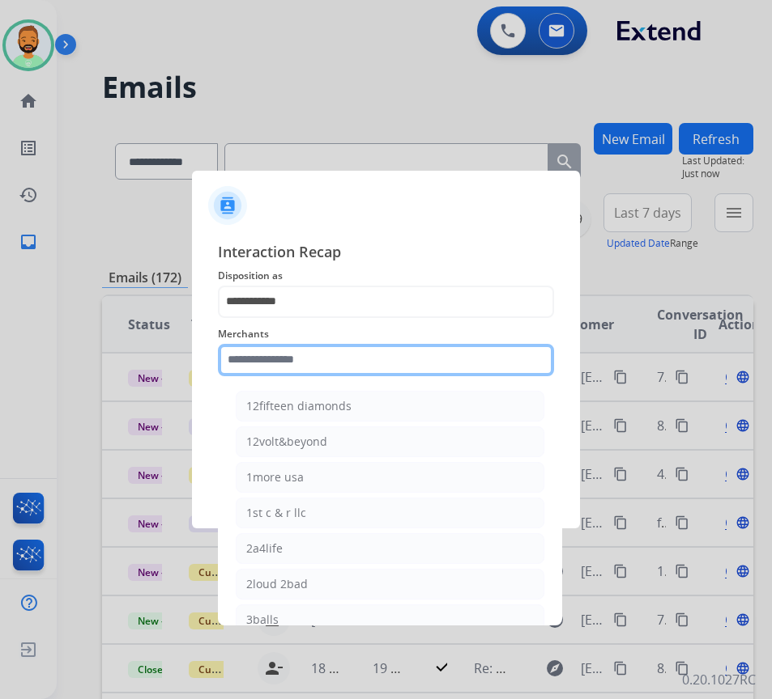
click at [337, 347] on input "text" at bounding box center [386, 360] width 336 height 32
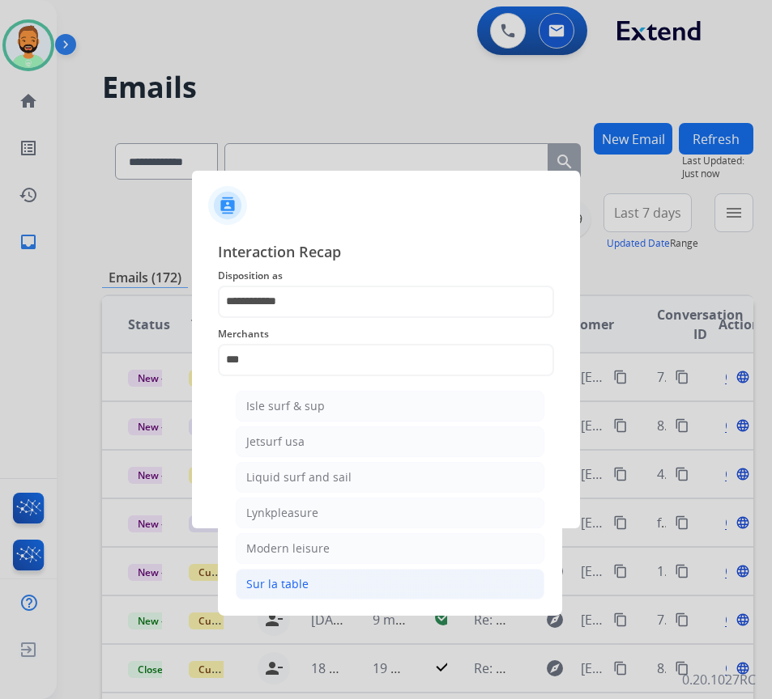
click at [332, 584] on li "Sur la table" at bounding box center [390, 584] width 308 height 31
type input "**********"
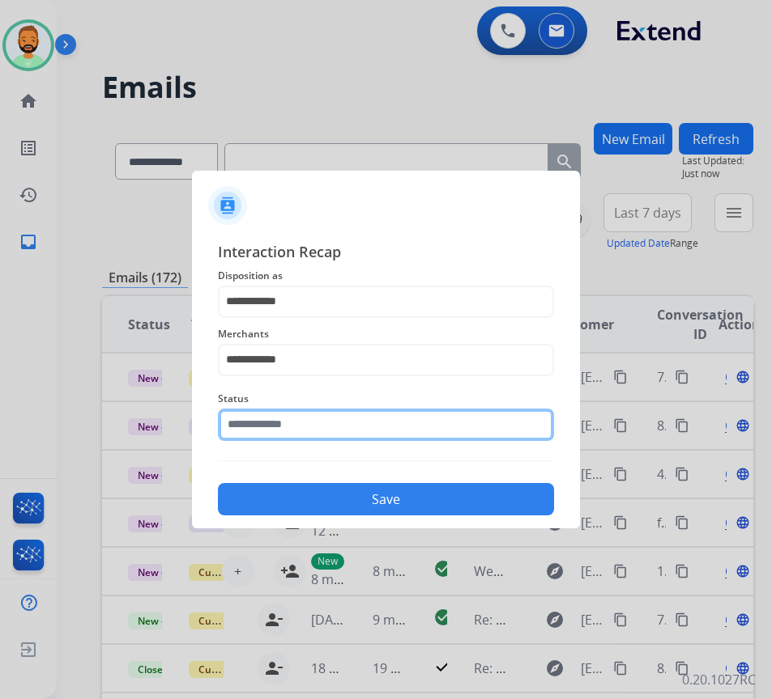
click at [351, 432] on input "text" at bounding box center [386, 425] width 336 height 32
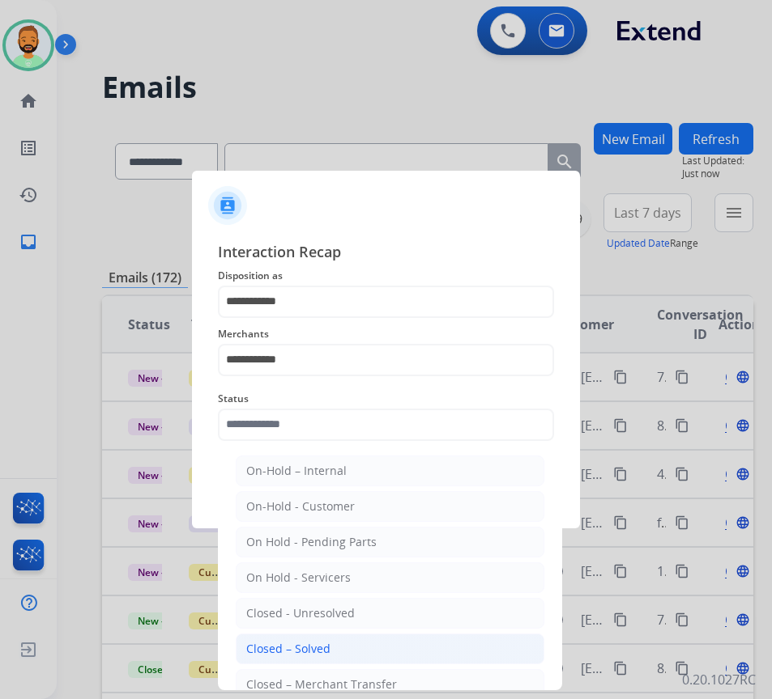
click at [368, 647] on li "Closed – Solved" at bounding box center [390, 649] width 308 height 31
type input "**********"
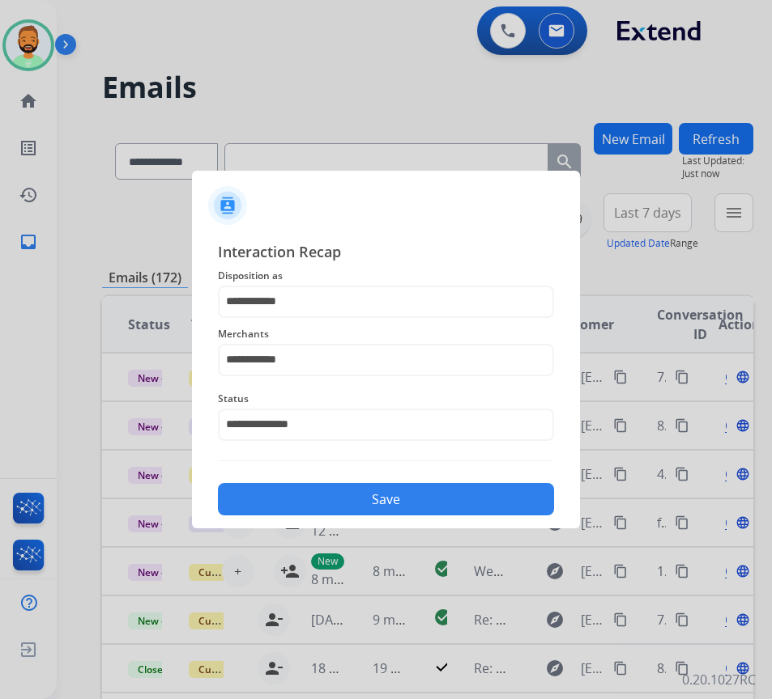
click at [366, 506] on button "Save" at bounding box center [386, 499] width 336 height 32
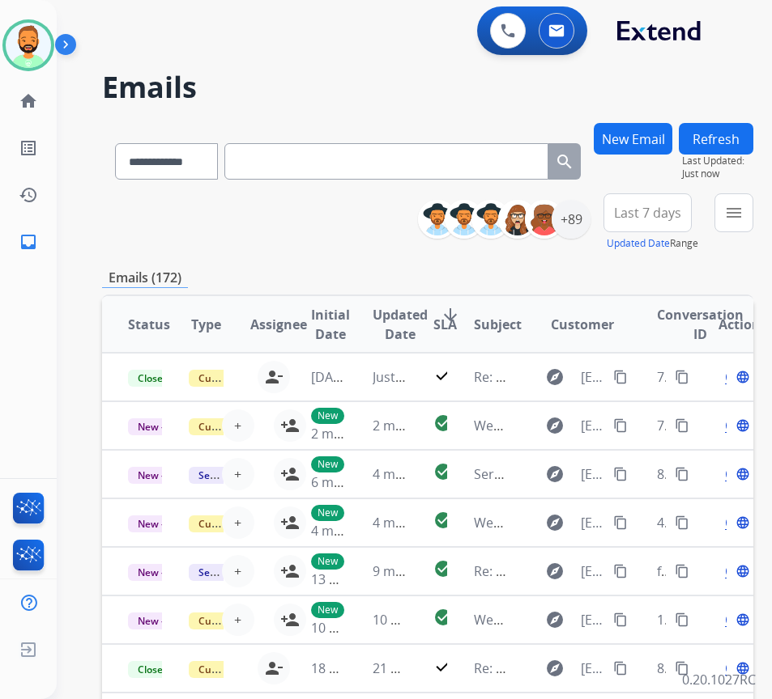
click at [642, 210] on span "Last 7 days" at bounding box center [647, 213] width 67 height 6
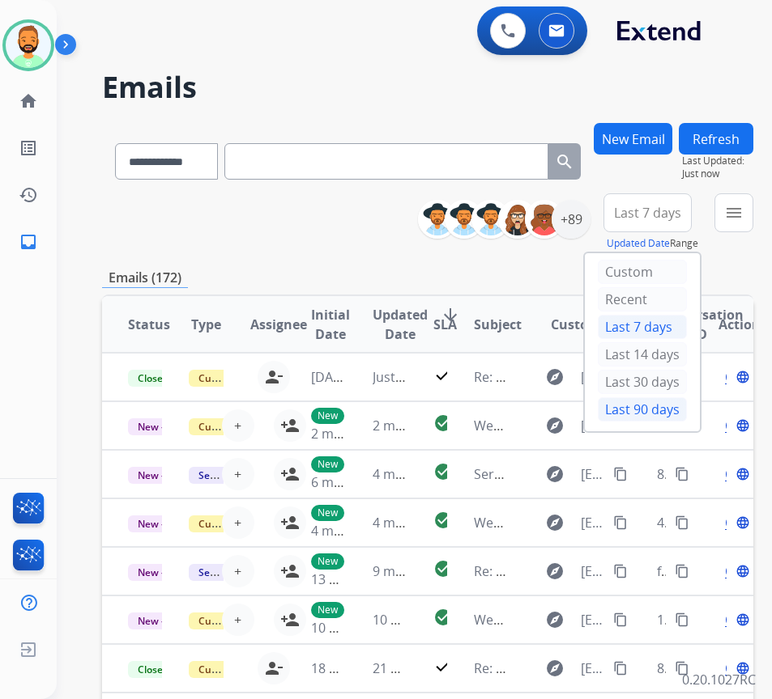
click at [663, 420] on div "Last 90 days" at bounding box center [641, 409] width 89 height 24
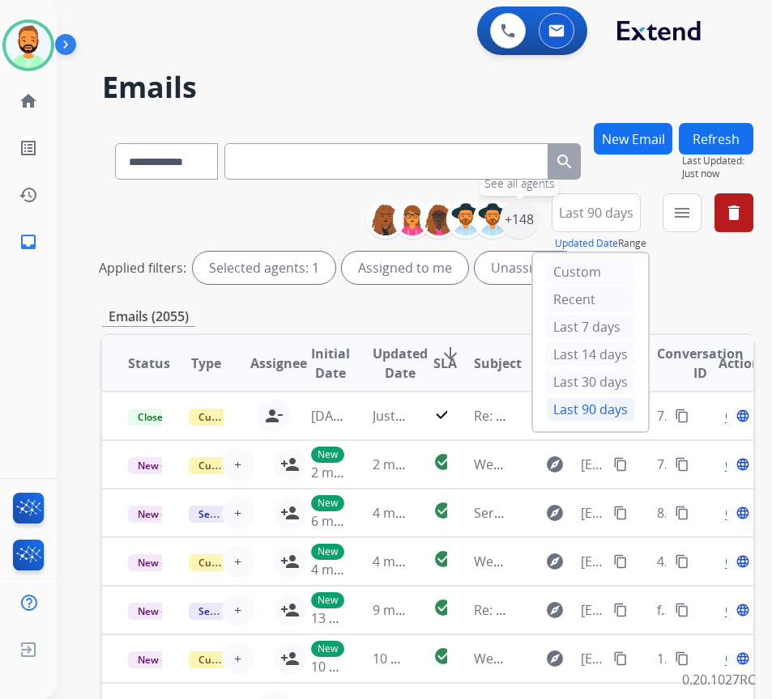
click at [538, 226] on div "+148" at bounding box center [518, 219] width 39 height 39
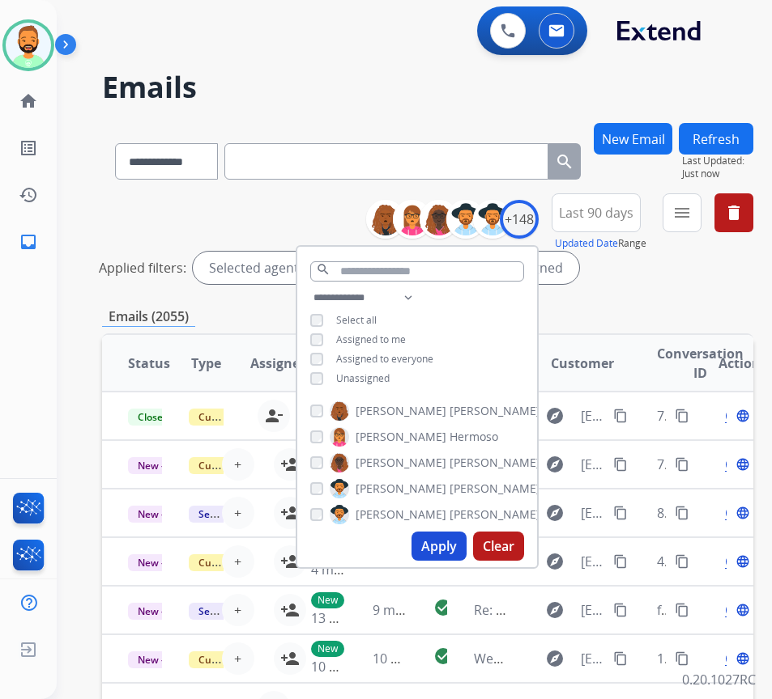
click at [368, 374] on span "Unassigned" at bounding box center [362, 379] width 53 height 14
click at [466, 553] on button "Apply" at bounding box center [438, 546] width 55 height 29
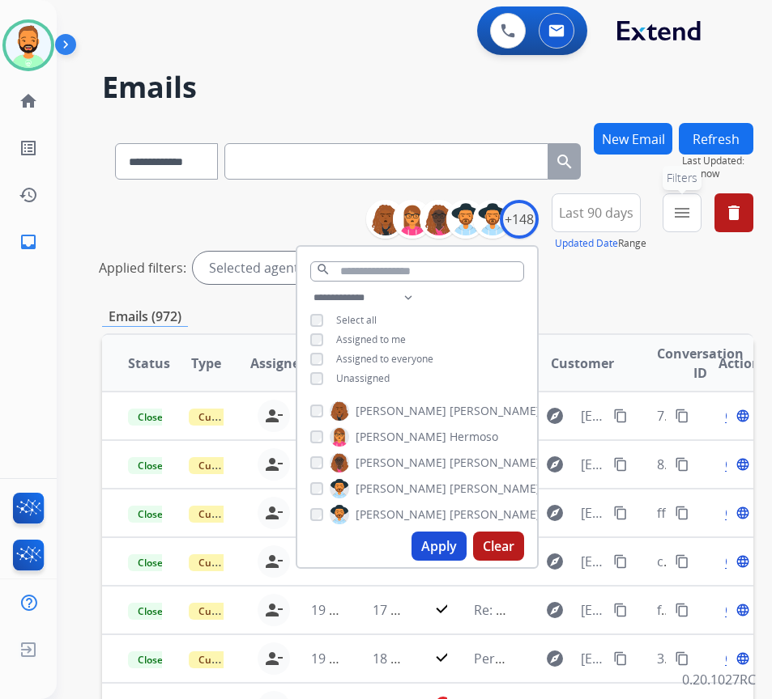
click at [701, 223] on button "menu Filters" at bounding box center [681, 212] width 39 height 39
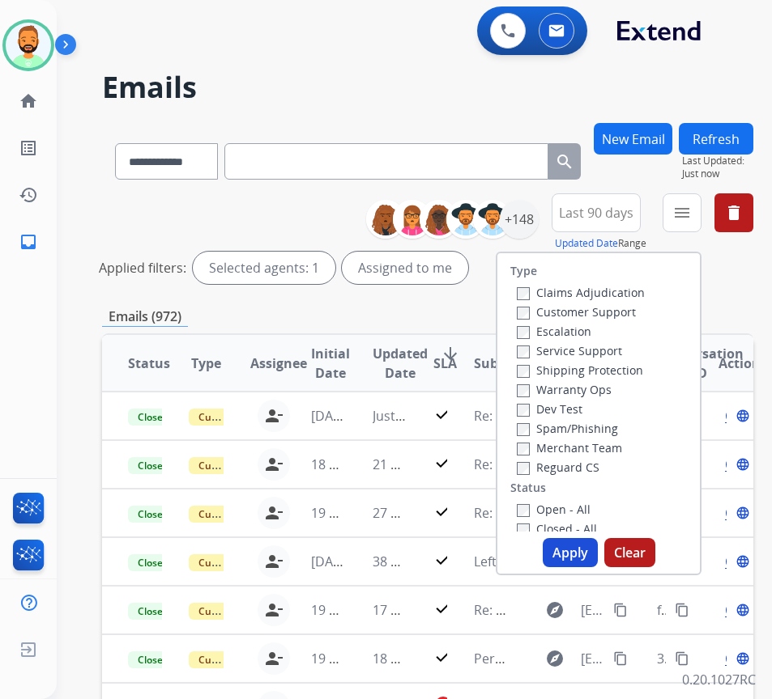
click at [610, 315] on label "Customer Support" at bounding box center [575, 311] width 119 height 15
click at [580, 375] on label "Shipping Protection" at bounding box center [579, 370] width 126 height 15
click at [579, 513] on label "Open - All" at bounding box center [553, 509] width 74 height 15
click at [587, 550] on button "Apply" at bounding box center [569, 552] width 55 height 29
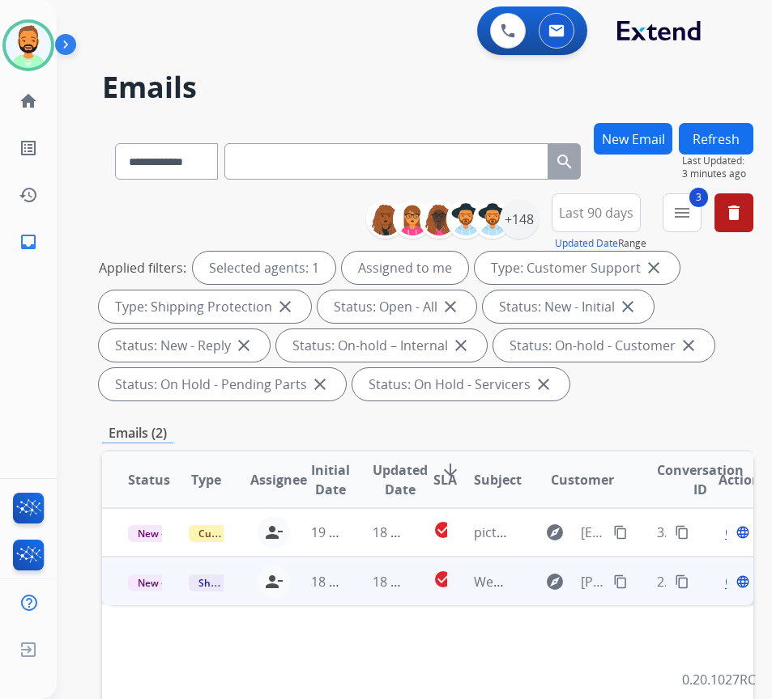
click at [349, 586] on td "18 hours ago" at bounding box center [376, 581] width 61 height 49
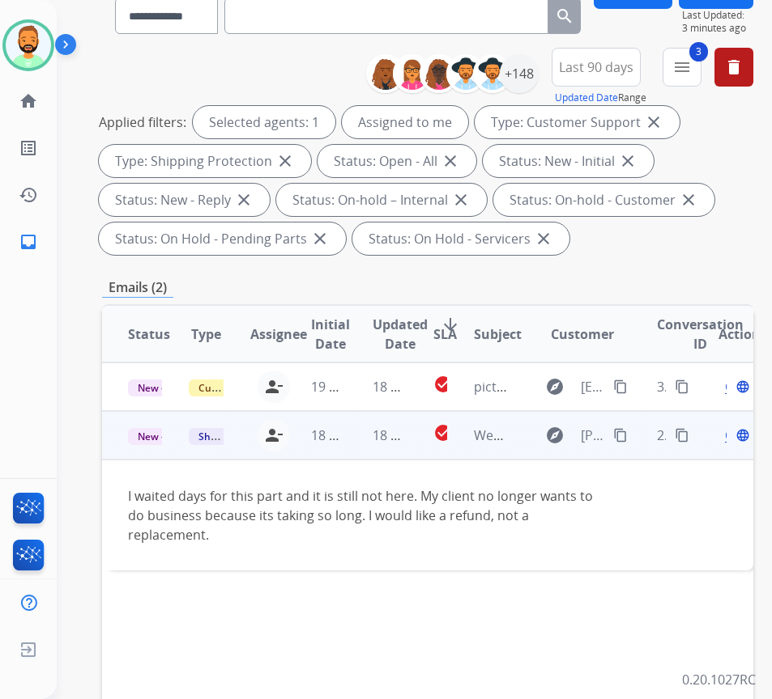
scroll to position [162, 0]
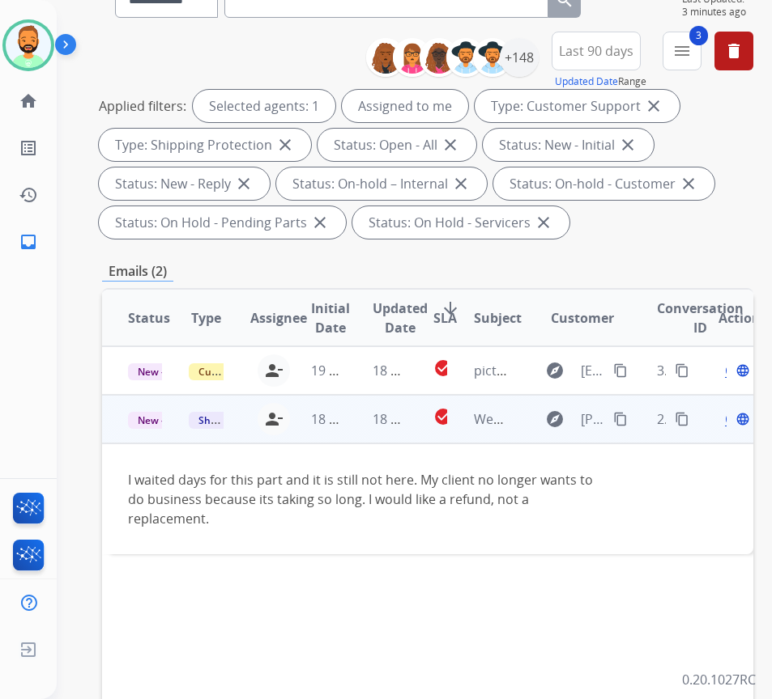
click at [627, 417] on mat-icon "content_copy" at bounding box center [620, 419] width 15 height 15
click at [732, 417] on span "Open" at bounding box center [741, 419] width 33 height 19
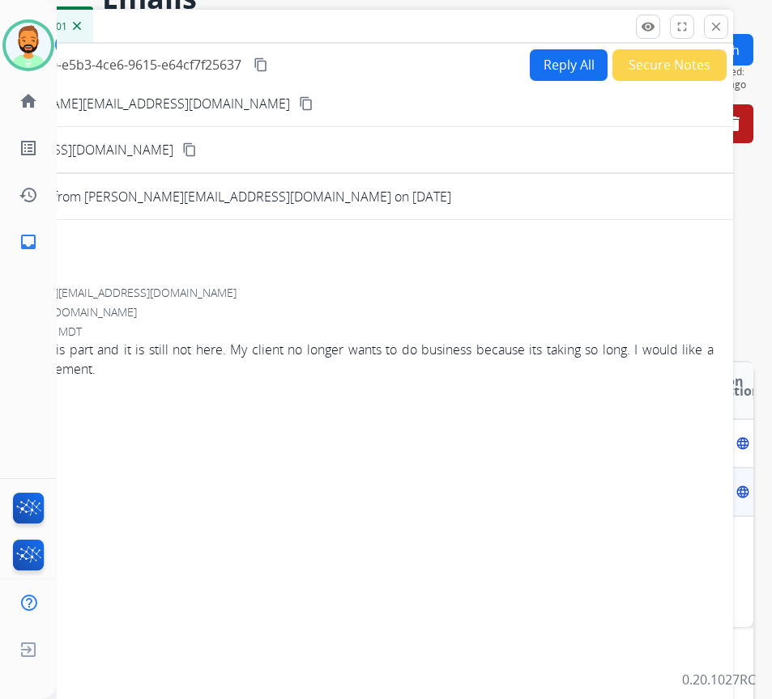
scroll to position [0, 0]
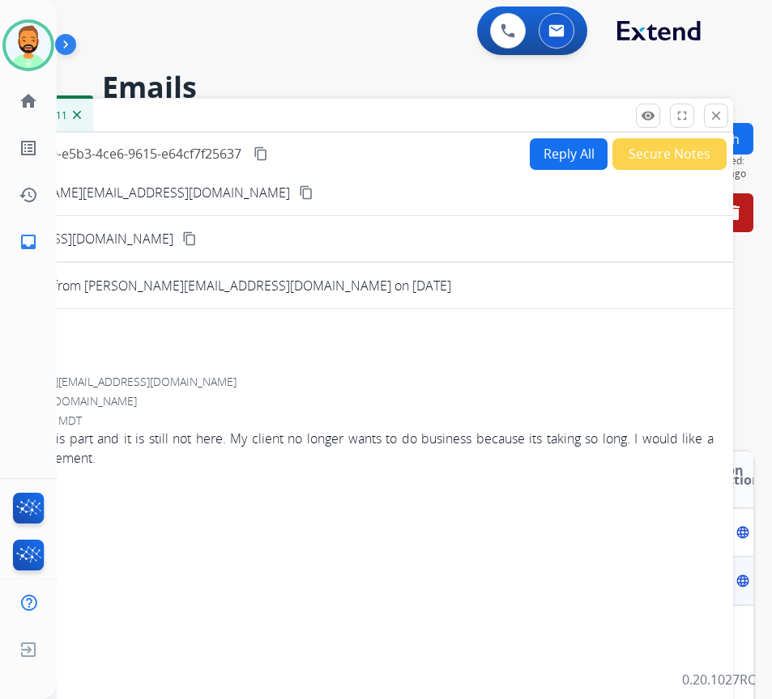
click at [559, 149] on button "Reply All" at bounding box center [568, 154] width 78 height 32
select select "**********"
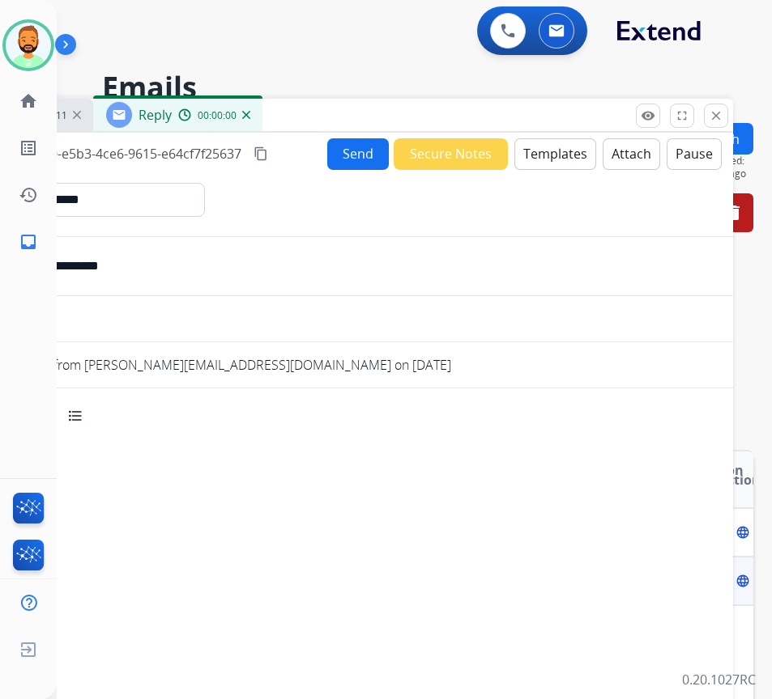
click at [559, 149] on button "Templates" at bounding box center [555, 154] width 82 height 32
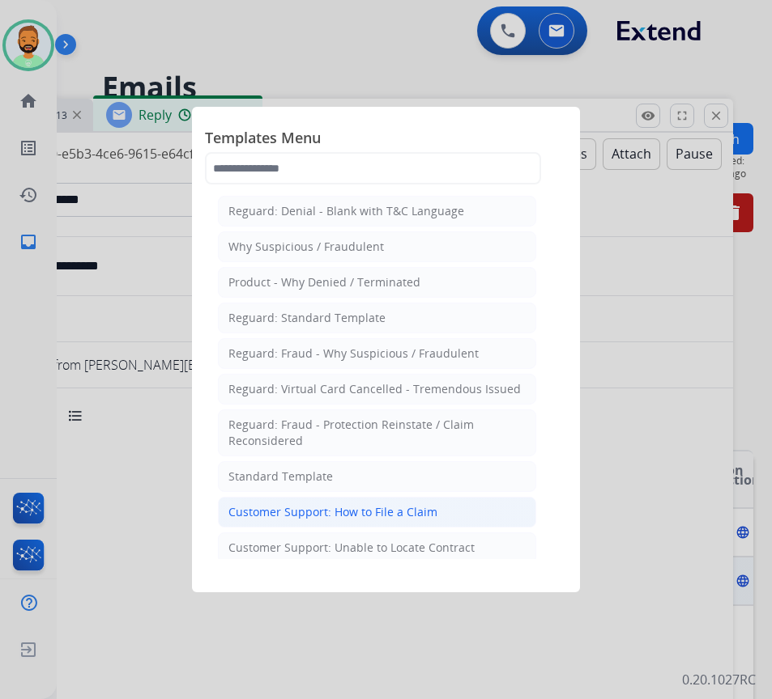
click at [401, 514] on div "Customer Support: How to File a Claim" at bounding box center [332, 512] width 209 height 16
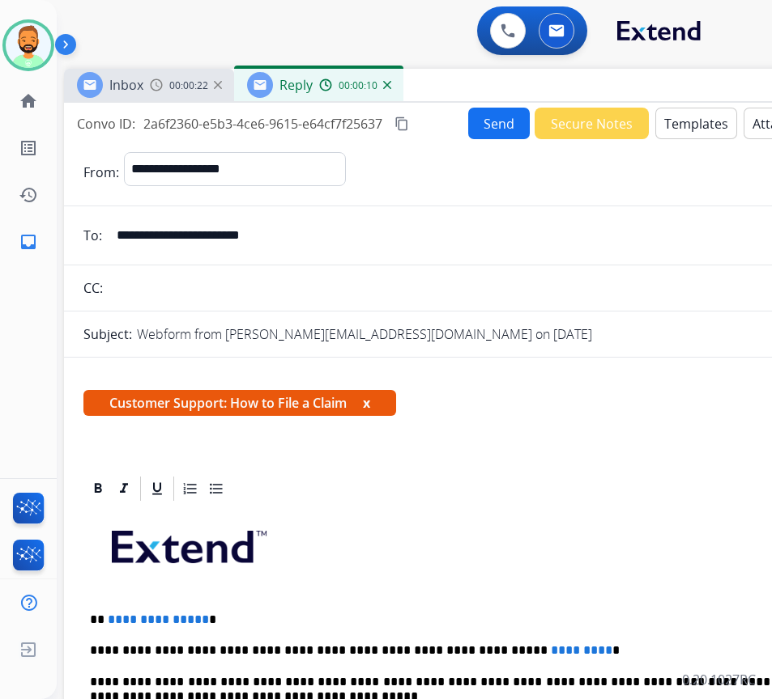
drag, startPoint x: 403, startPoint y: 115, endPoint x: 463, endPoint y: 80, distance: 69.3
click at [466, 77] on div "Inbox 00:00:22 Reply 00:00:10" at bounding box center [469, 86] width 810 height 34
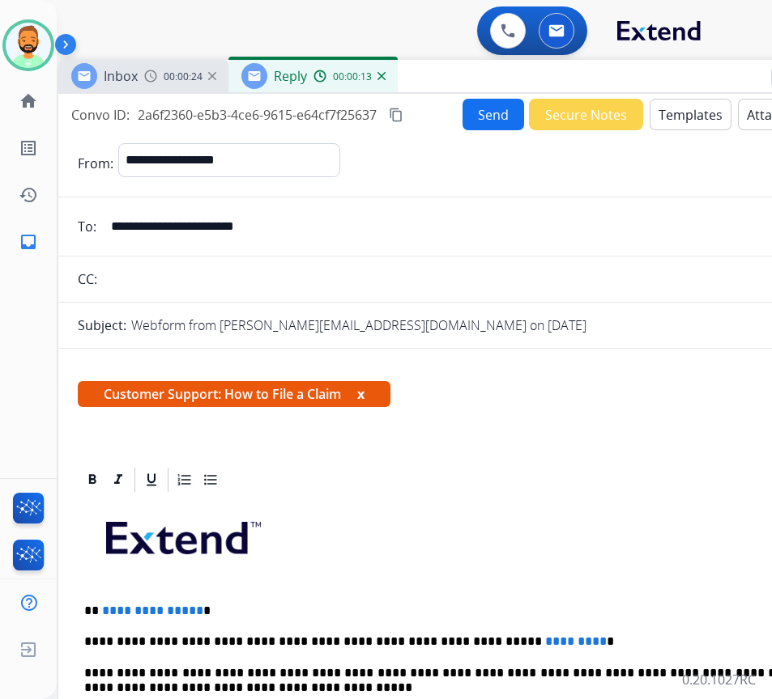
click at [684, 108] on button "Templates" at bounding box center [690, 115] width 82 height 32
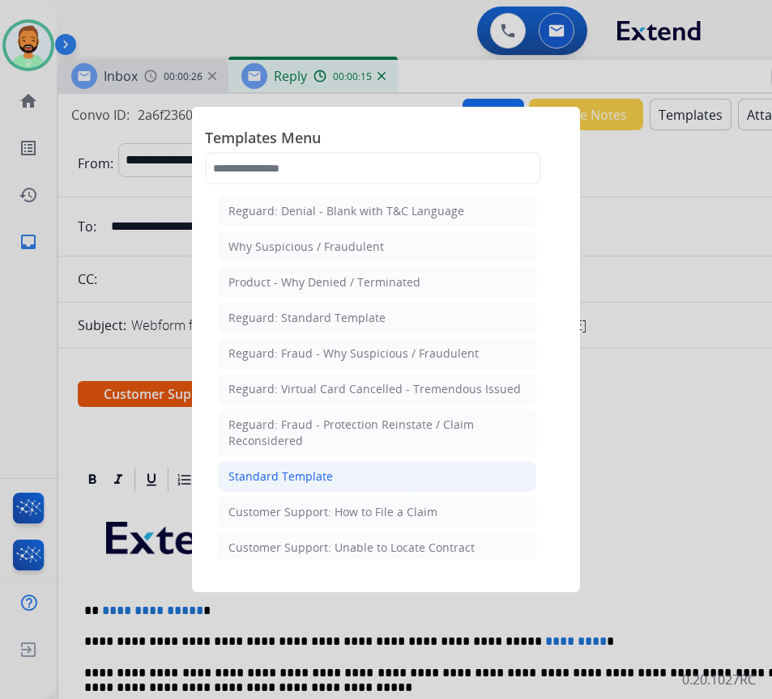
click at [415, 472] on li "Standard Template" at bounding box center [377, 476] width 318 height 31
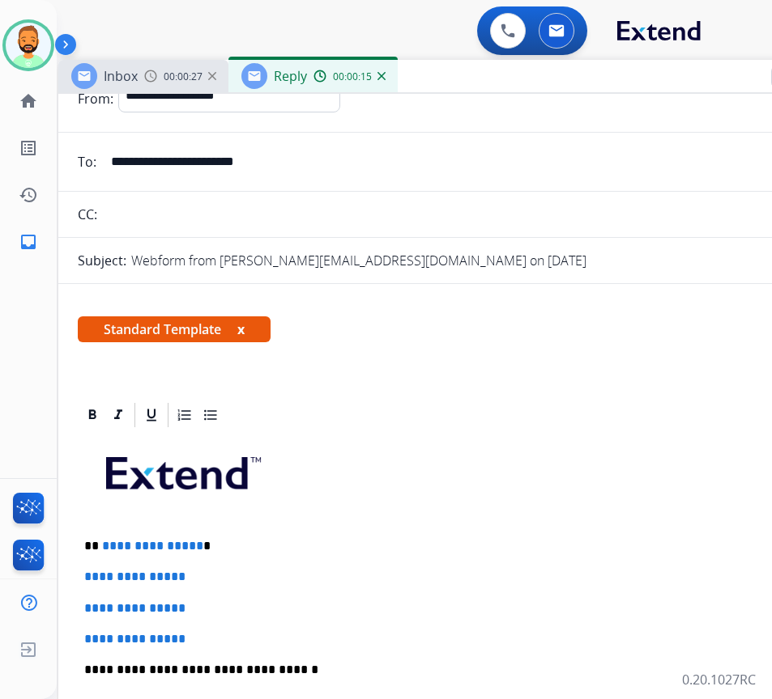
scroll to position [162, 0]
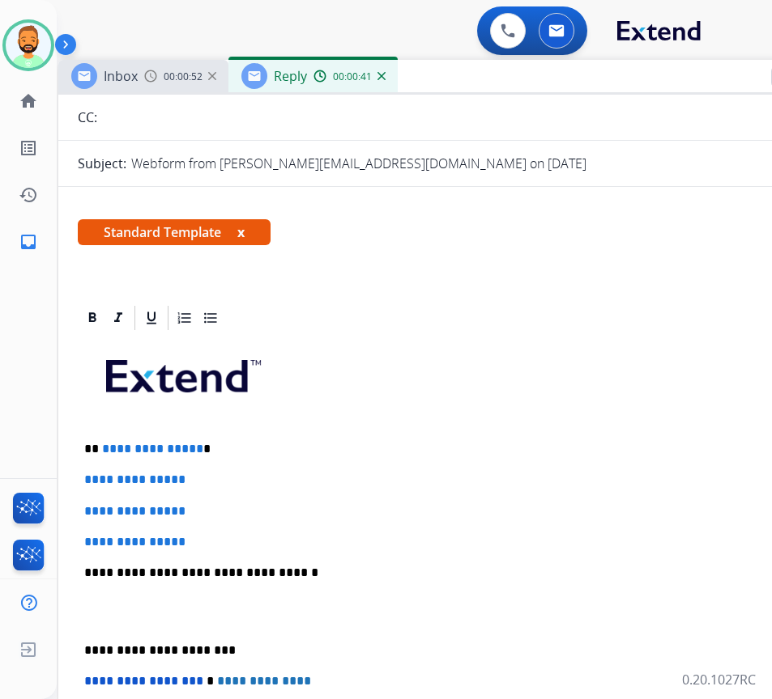
click at [363, 437] on div "**********" at bounding box center [463, 611] width 771 height 557
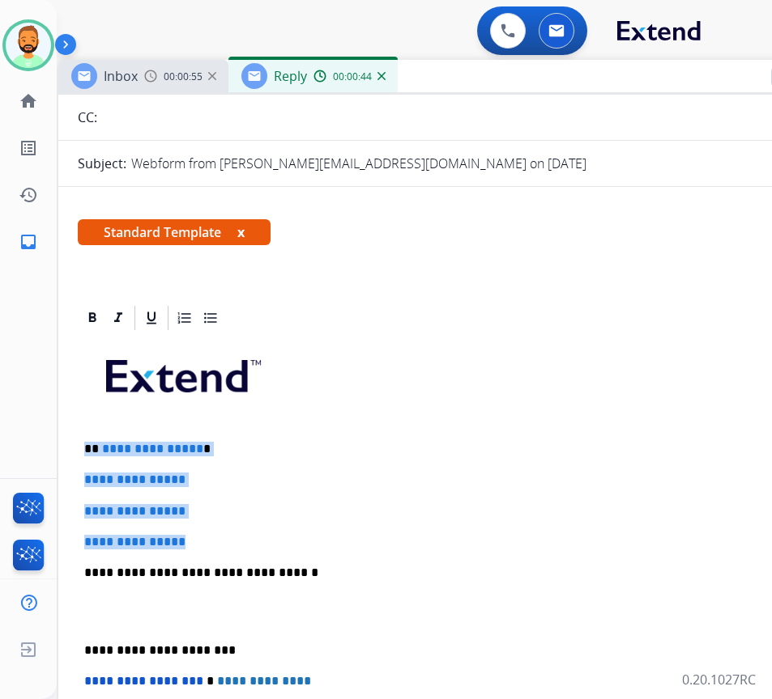
drag, startPoint x: 88, startPoint y: 439, endPoint x: 192, endPoint y: 523, distance: 133.5
click at [192, 523] on div "**********" at bounding box center [463, 611] width 771 height 557
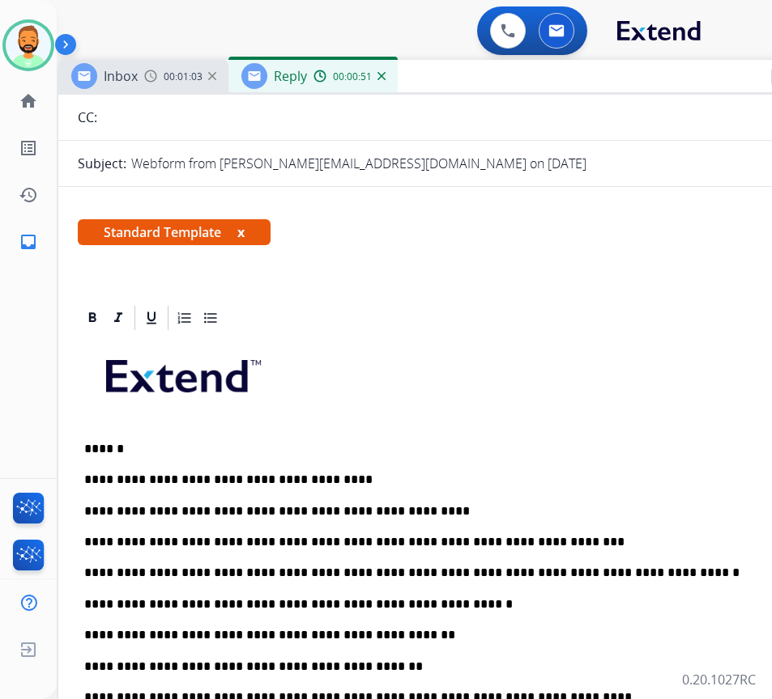
drag, startPoint x: 113, startPoint y: 449, endPoint x: 132, endPoint y: 487, distance: 42.7
click at [114, 453] on p "******" at bounding box center [456, 449] width 745 height 15
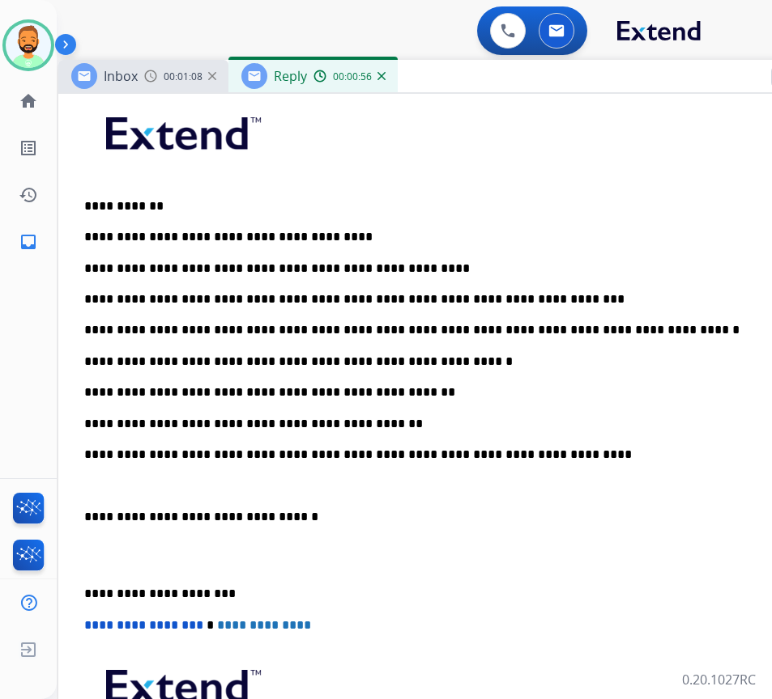
scroll to position [486, 0]
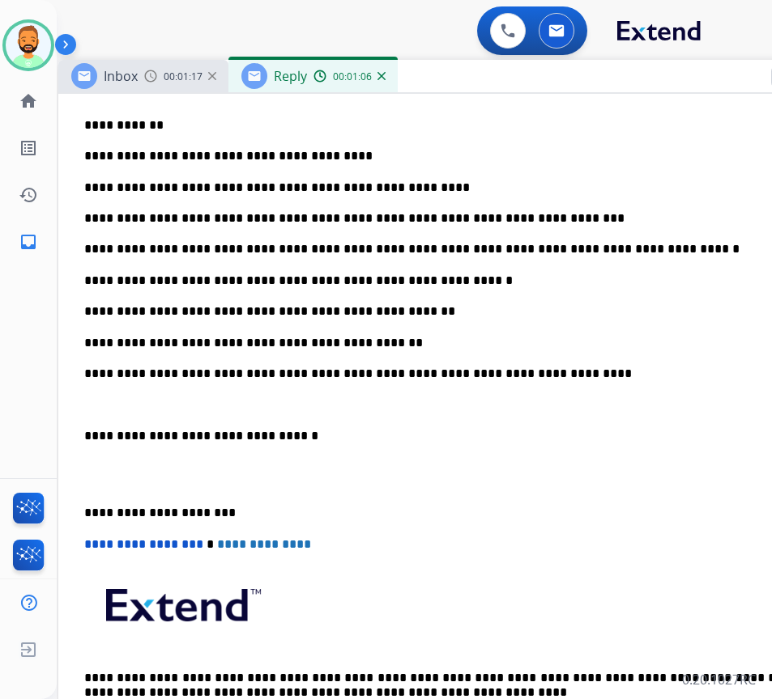
click at [359, 308] on p "**********" at bounding box center [456, 311] width 745 height 15
click at [243, 338] on p "**********" at bounding box center [456, 343] width 745 height 15
click at [453, 342] on p "**********" at bounding box center [456, 343] width 745 height 15
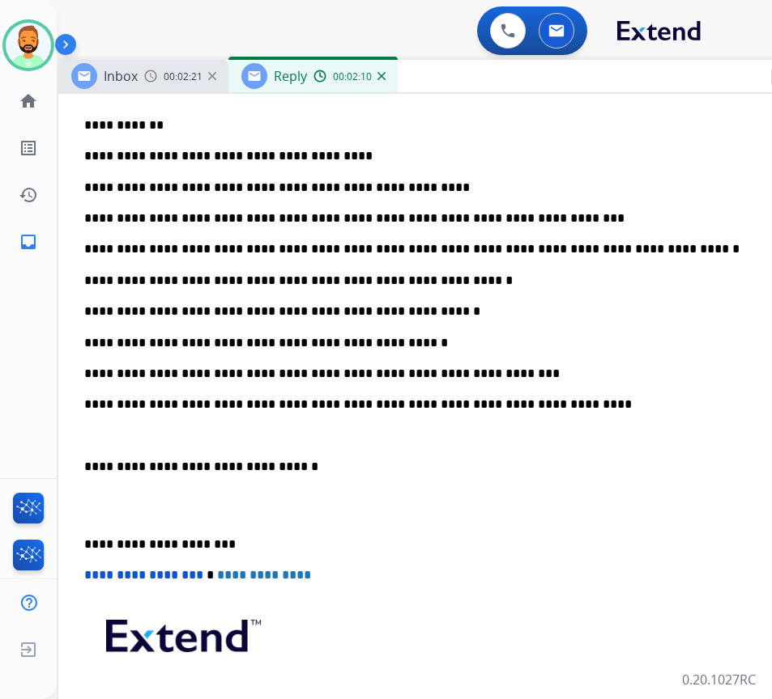
click at [355, 374] on p "**********" at bounding box center [456, 374] width 745 height 15
click at [515, 357] on div "**********" at bounding box center [463, 396] width 771 height 775
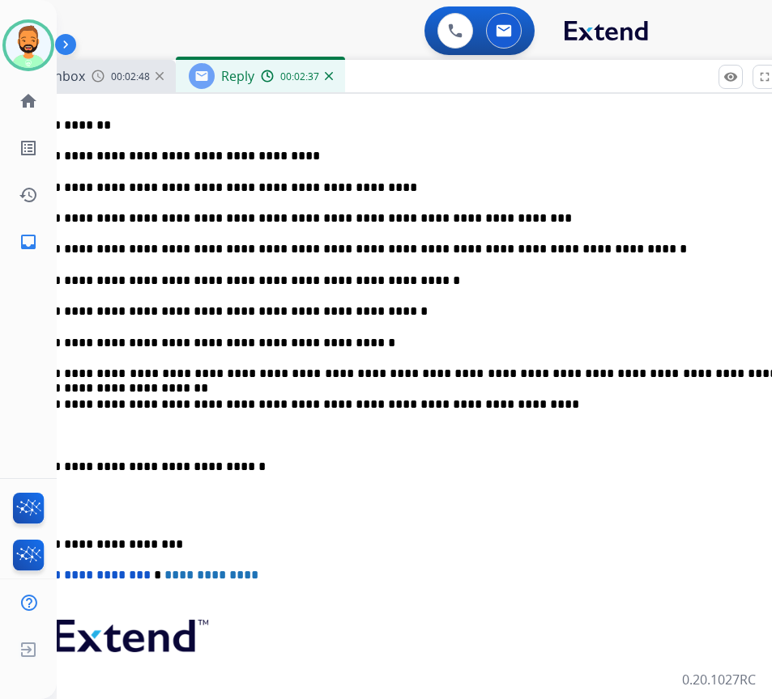
scroll to position [0, 50]
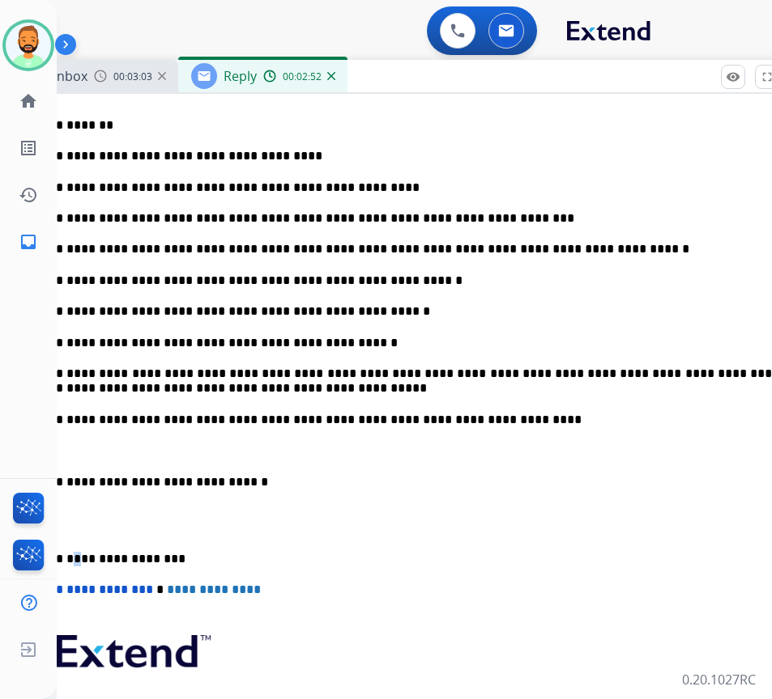
drag, startPoint x: 72, startPoint y: 560, endPoint x: 86, endPoint y: 581, distance: 25.1
click at [74, 566] on div "**********" at bounding box center [413, 403] width 771 height 789
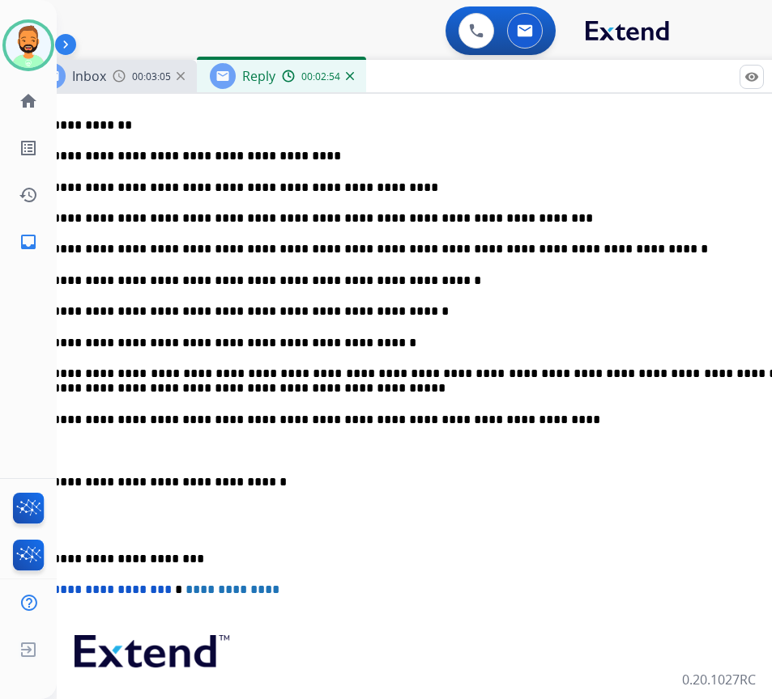
scroll to position [0, 23]
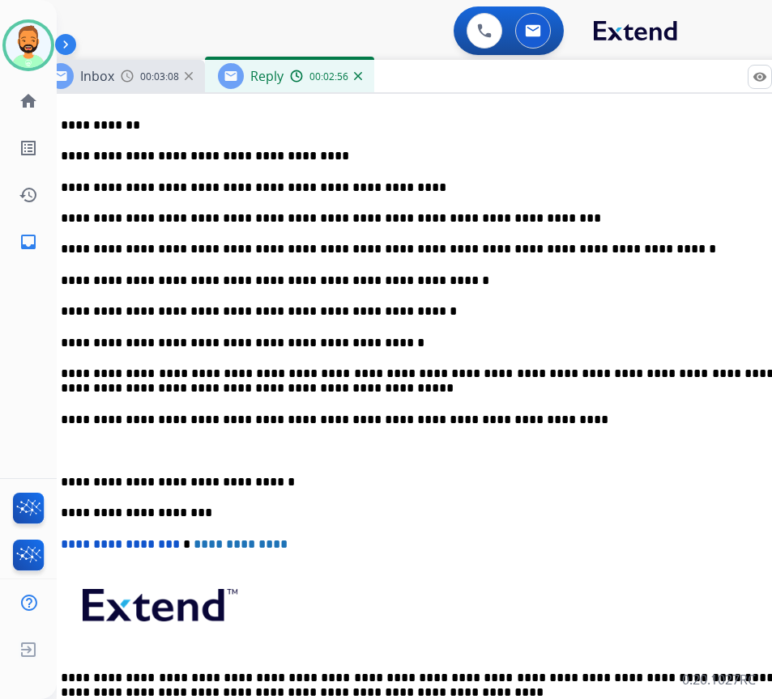
click at [60, 474] on div "**********" at bounding box center [439, 381] width 771 height 744
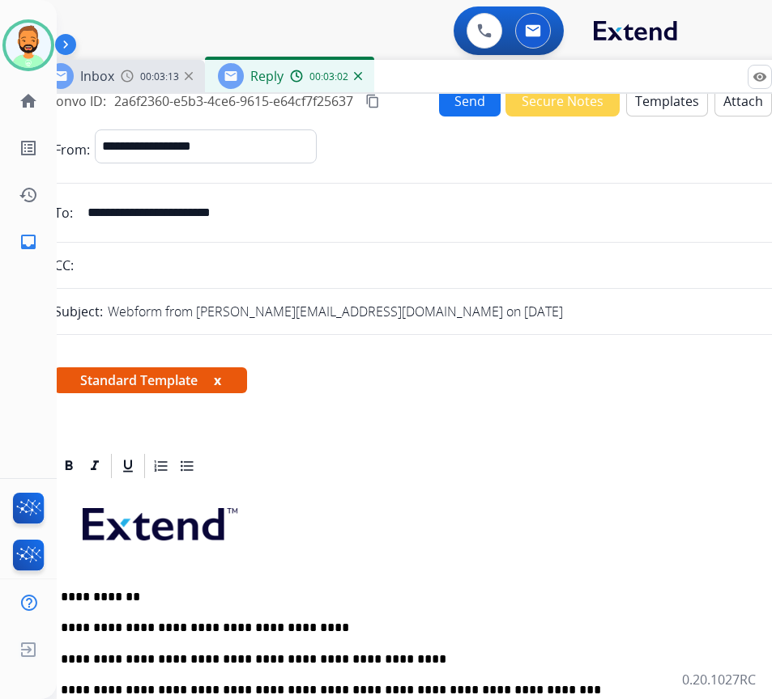
scroll to position [0, 0]
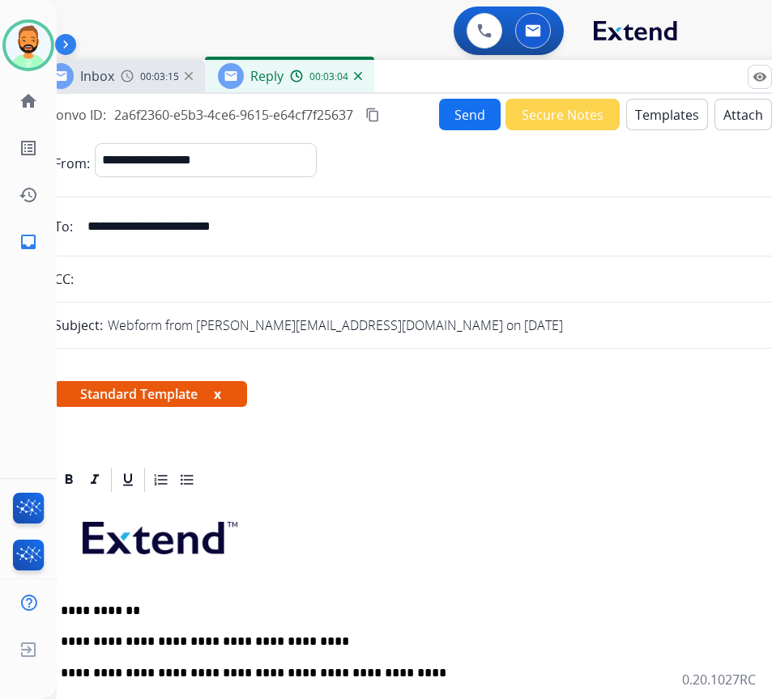
click at [461, 113] on button "Send" at bounding box center [470, 115] width 62 height 32
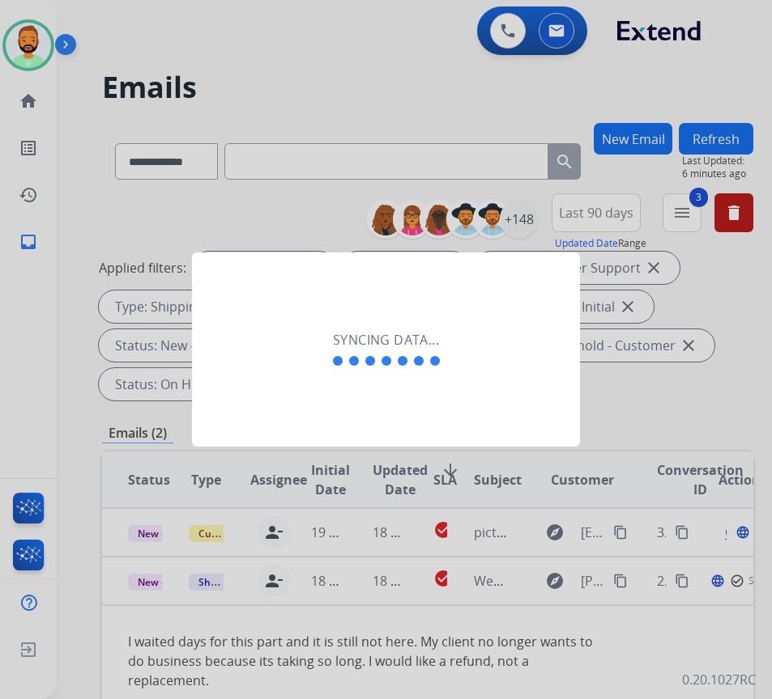
scroll to position [0, 2]
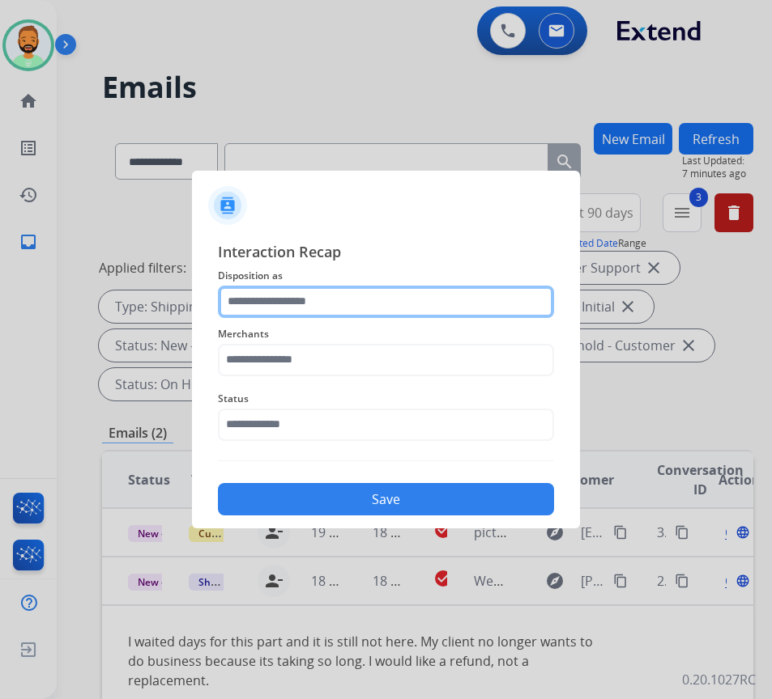
click at [289, 291] on input "text" at bounding box center [386, 302] width 336 height 32
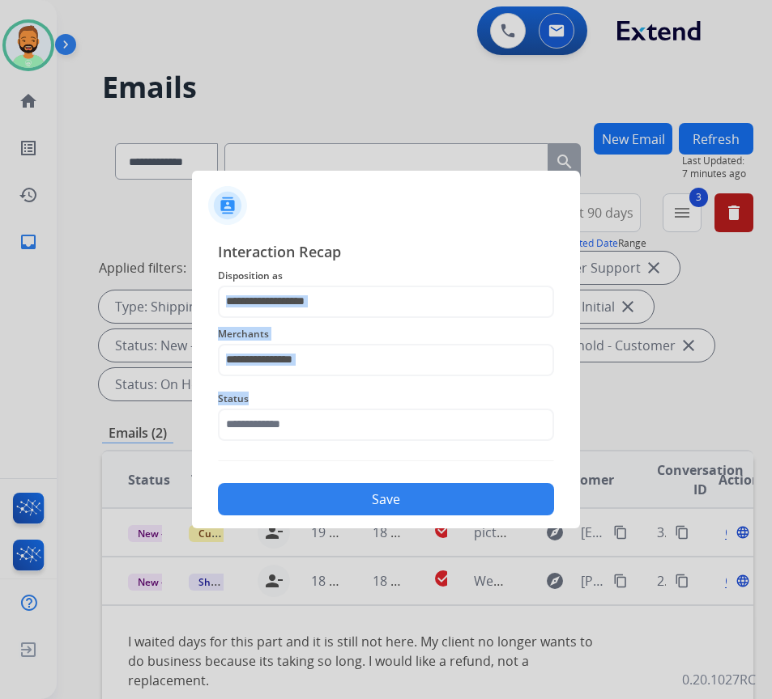
drag, startPoint x: 334, startPoint y: 453, endPoint x: 332, endPoint y: 406, distance: 47.0
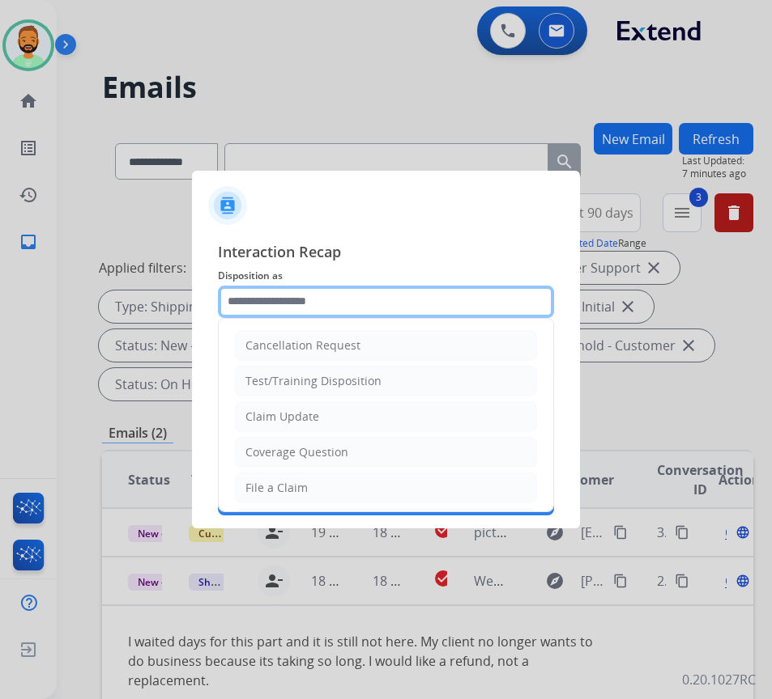
click at [333, 309] on input "text" at bounding box center [386, 302] width 336 height 32
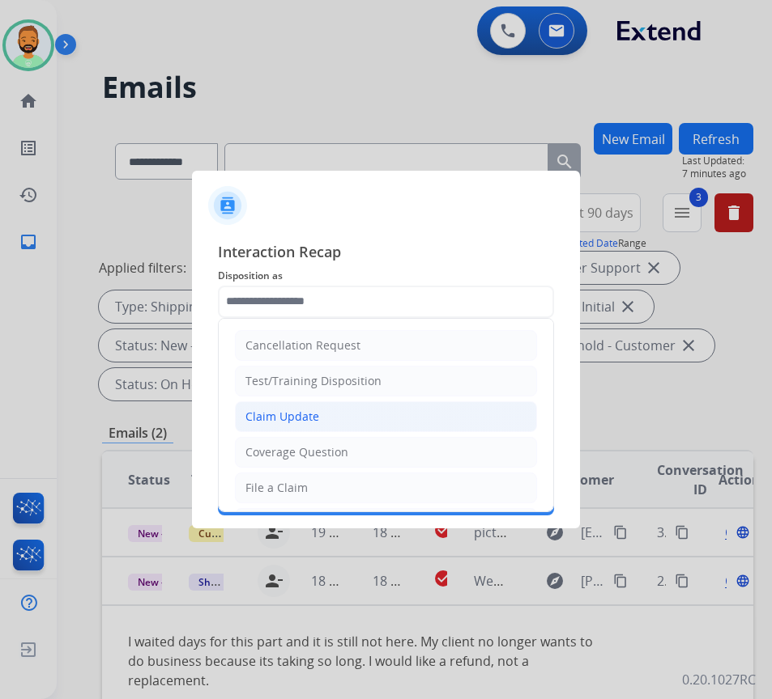
click at [336, 407] on li "Claim Update" at bounding box center [386, 417] width 302 height 31
type input "**********"
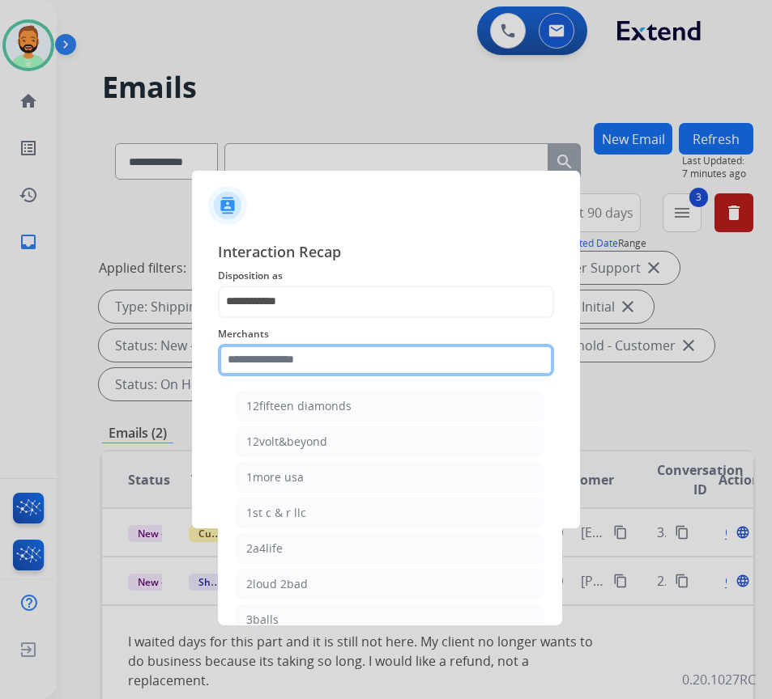
click at [326, 361] on input "text" at bounding box center [386, 360] width 336 height 32
type input "***"
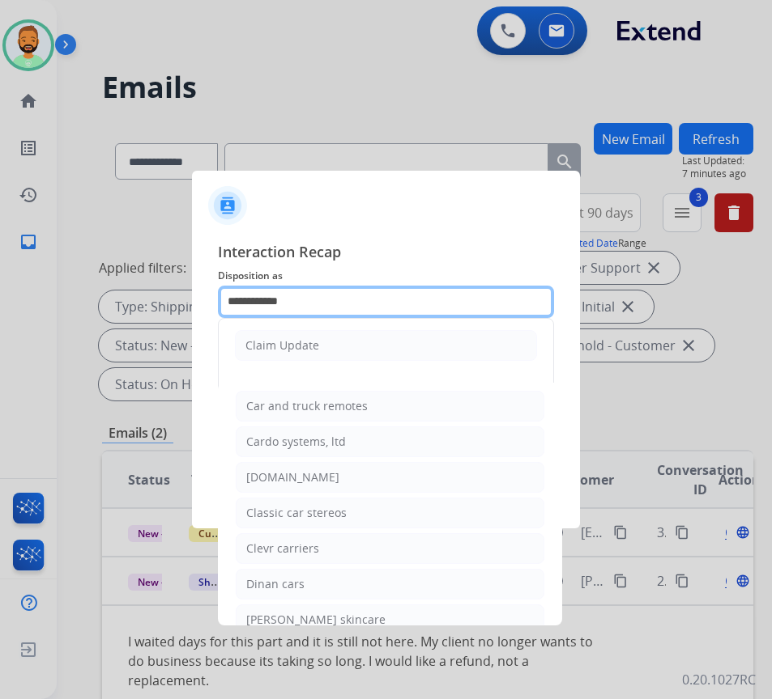
drag, startPoint x: 333, startPoint y: 299, endPoint x: 113, endPoint y: 304, distance: 220.3
click at [0, 304] on app-contact-recap-modal "**********" at bounding box center [0, 349] width 0 height 699
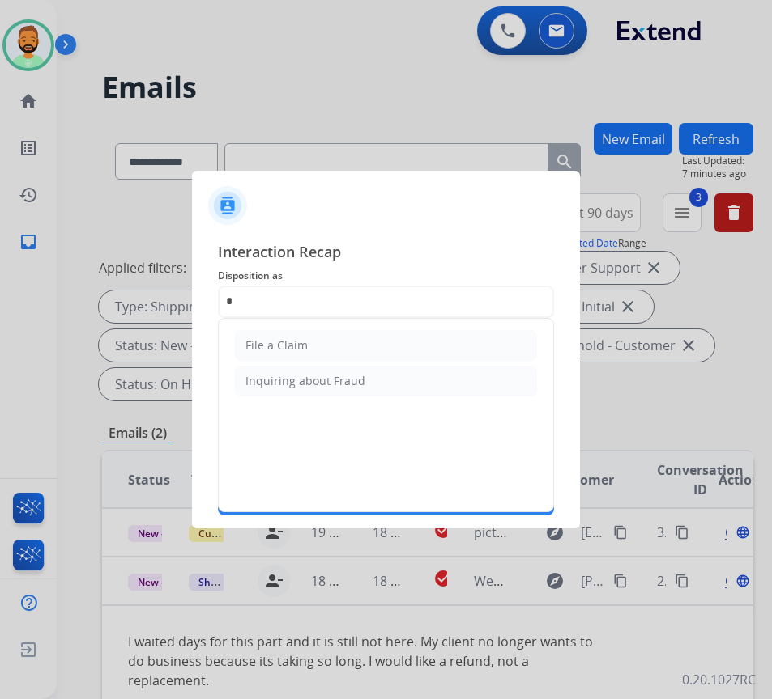
drag, startPoint x: 250, startPoint y: 332, endPoint x: 259, endPoint y: 334, distance: 9.1
click at [251, 332] on li "File a Claim" at bounding box center [386, 345] width 302 height 31
type input "**********"
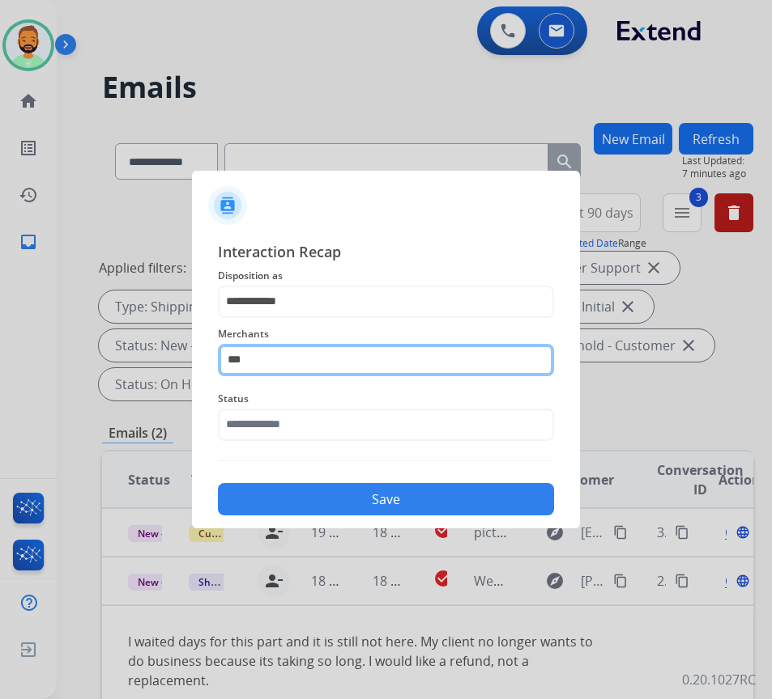
click at [283, 366] on input "***" at bounding box center [386, 360] width 336 height 32
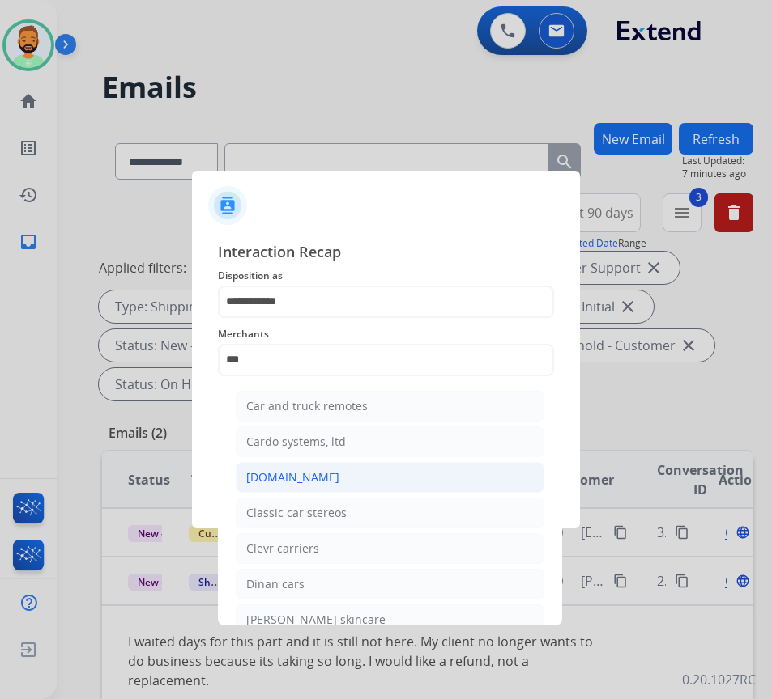
click at [292, 470] on div "[DOMAIN_NAME]" at bounding box center [292, 478] width 93 height 16
type input "**********"
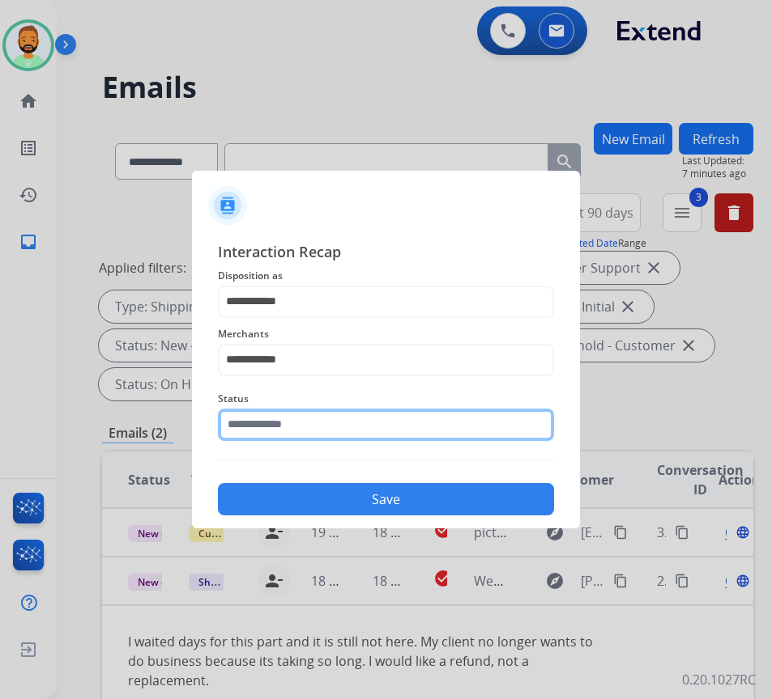
click at [319, 426] on input "text" at bounding box center [386, 425] width 336 height 32
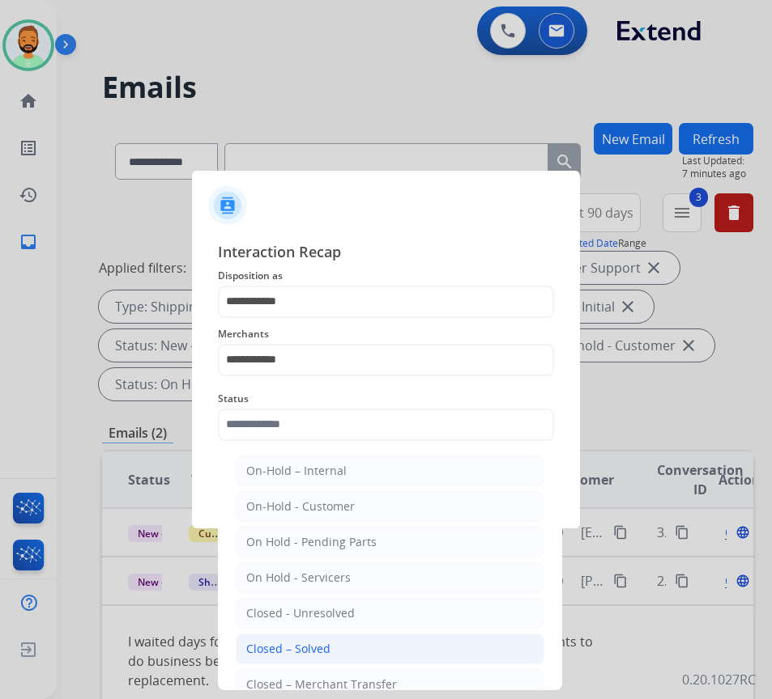
click at [352, 647] on li "Closed – Solved" at bounding box center [390, 649] width 308 height 31
type input "**********"
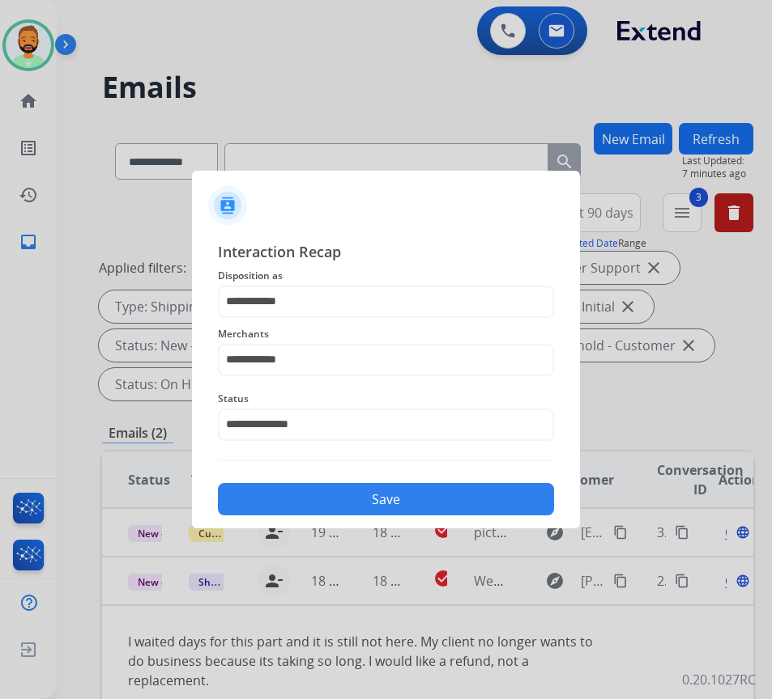
click at [407, 507] on button "Save" at bounding box center [386, 499] width 336 height 32
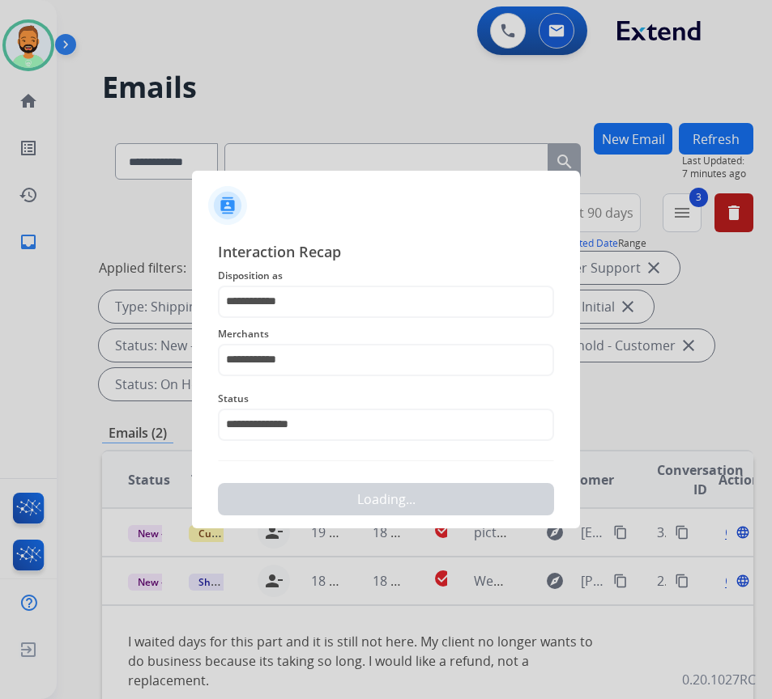
scroll to position [0, 0]
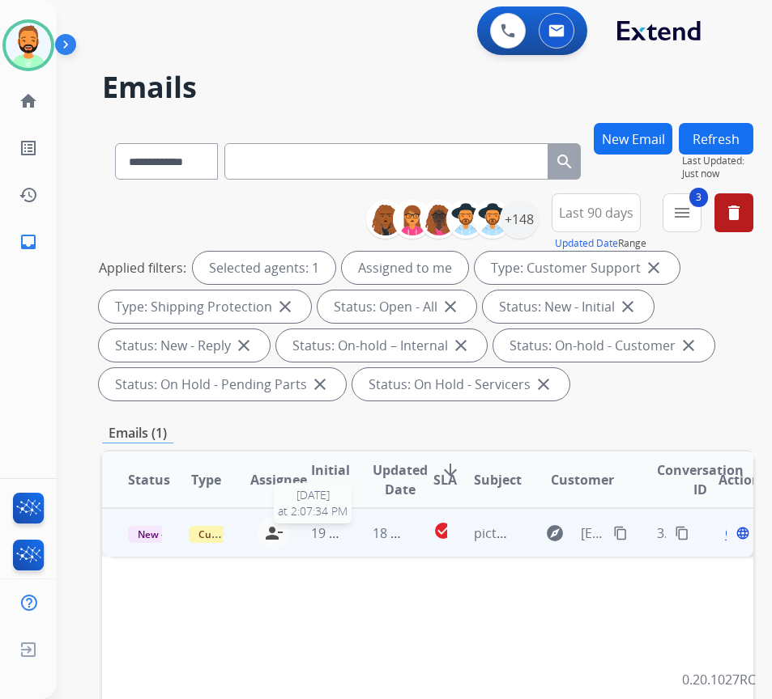
click at [344, 535] on span "19 hours ago" at bounding box center [351, 534] width 80 height 18
click at [733, 534] on span "Open" at bounding box center [741, 532] width 33 height 19
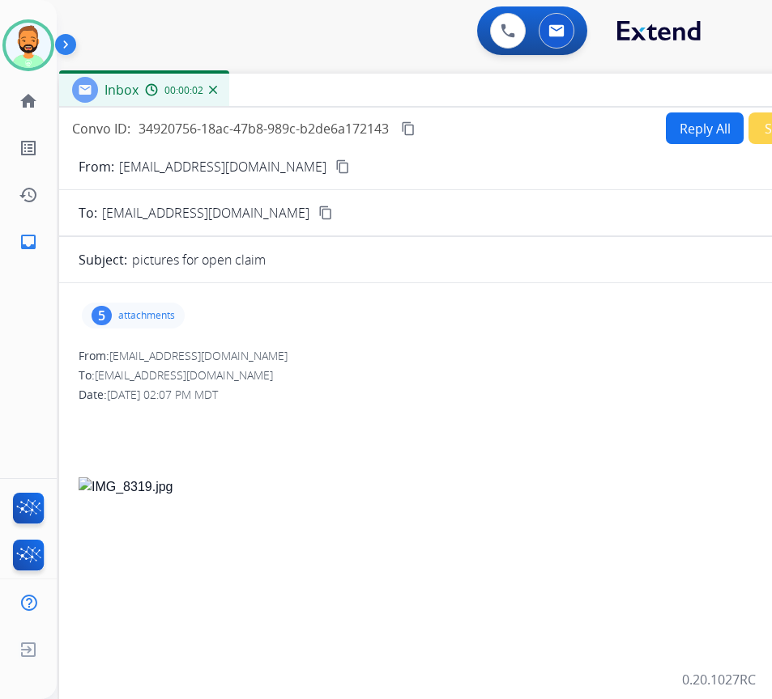
drag, startPoint x: 327, startPoint y: 128, endPoint x: 387, endPoint y: 151, distance: 64.1
click at [461, 103] on div "Inbox 00:00:02" at bounding box center [464, 91] width 810 height 34
click at [151, 304] on div "5 attachments" at bounding box center [131, 316] width 103 height 26
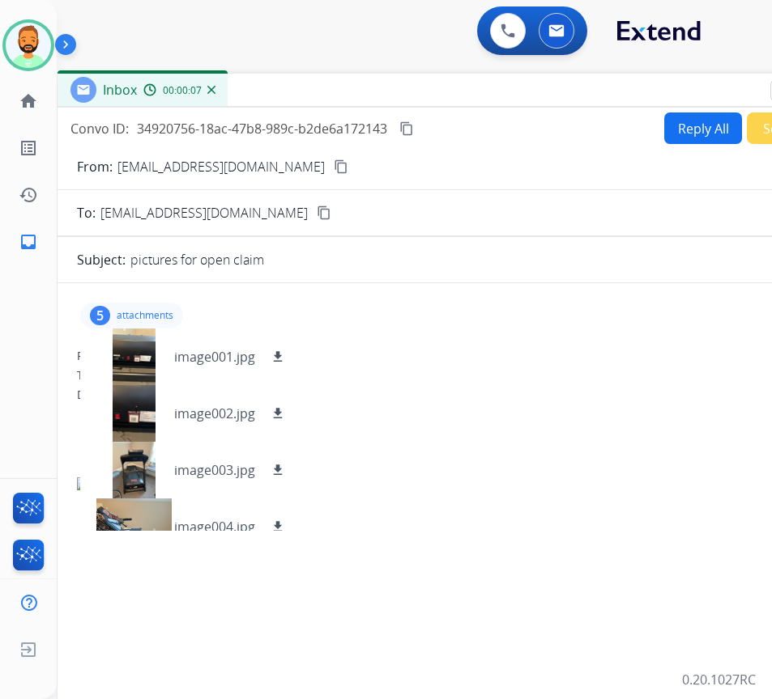
click at [334, 163] on mat-icon "content_copy" at bounding box center [341, 166] width 15 height 15
click at [130, 360] on div at bounding box center [133, 357] width 81 height 57
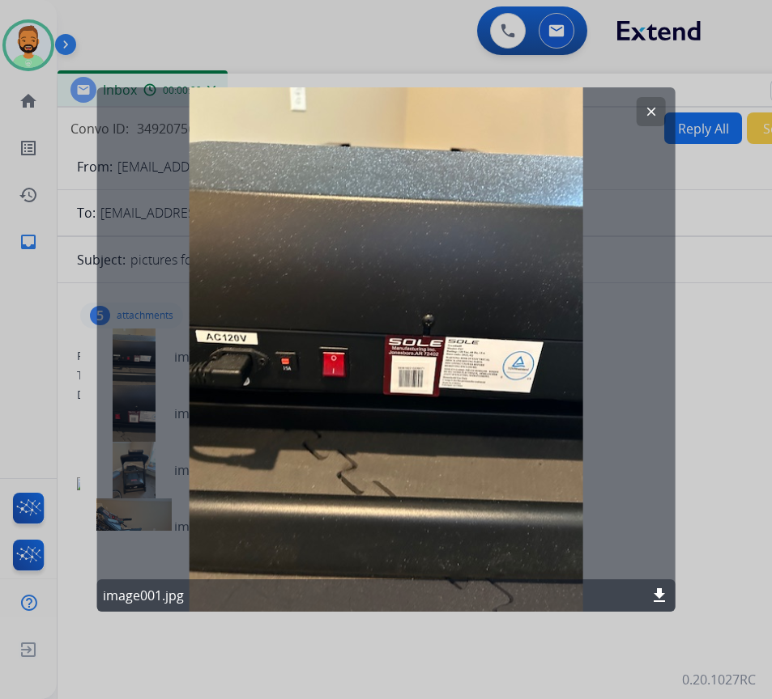
click at [656, 108] on mat-icon "clear" at bounding box center [651, 111] width 15 height 15
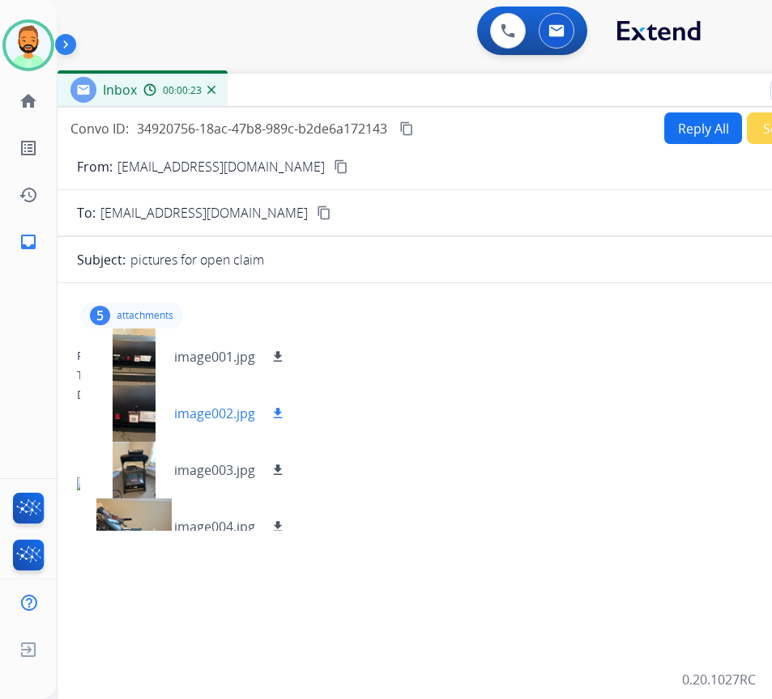
click at [123, 413] on div at bounding box center [133, 413] width 81 height 57
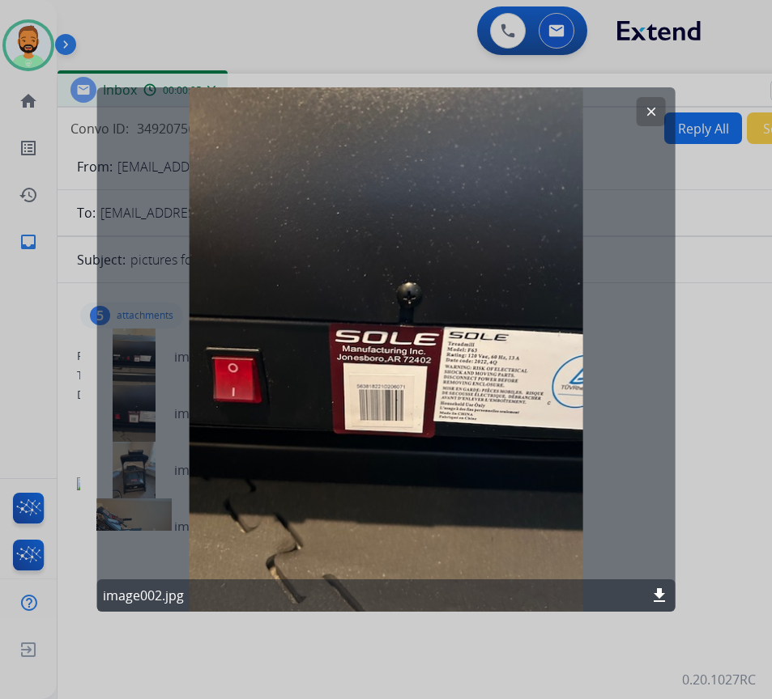
click at [651, 108] on mat-icon "clear" at bounding box center [651, 111] width 15 height 15
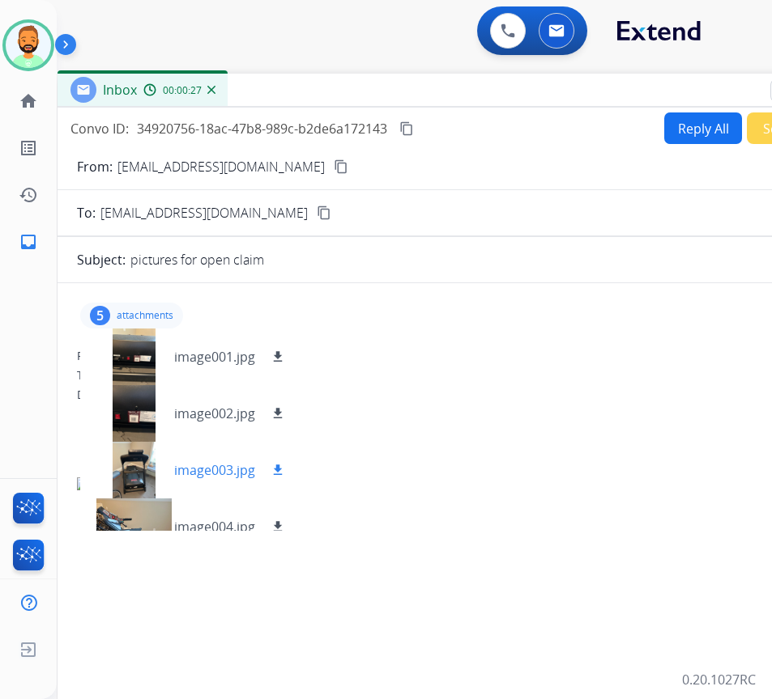
click at [129, 462] on div at bounding box center [133, 470] width 81 height 57
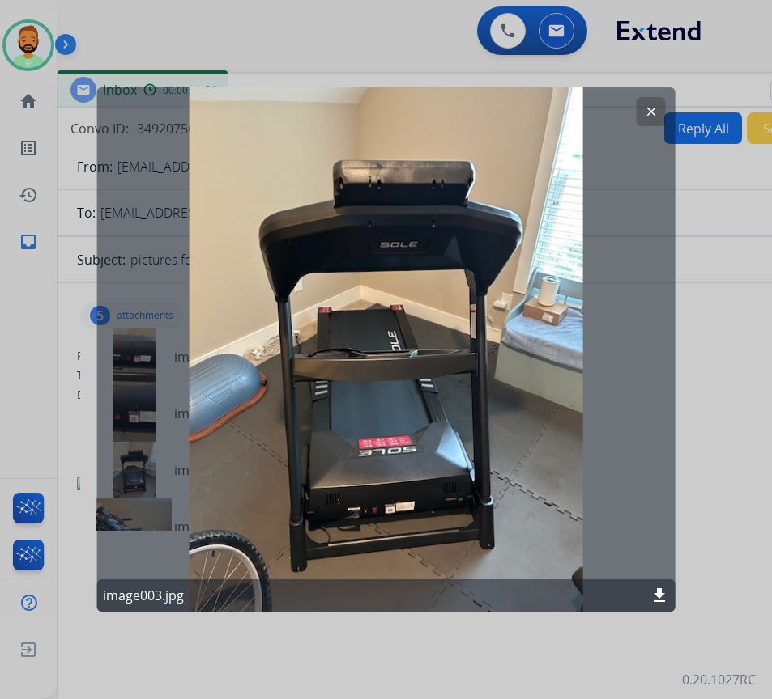
click at [654, 600] on mat-icon "download" at bounding box center [658, 595] width 19 height 19
drag, startPoint x: 722, startPoint y: 368, endPoint x: 704, endPoint y: 373, distance: 19.2
click at [722, 368] on div at bounding box center [386, 349] width 772 height 699
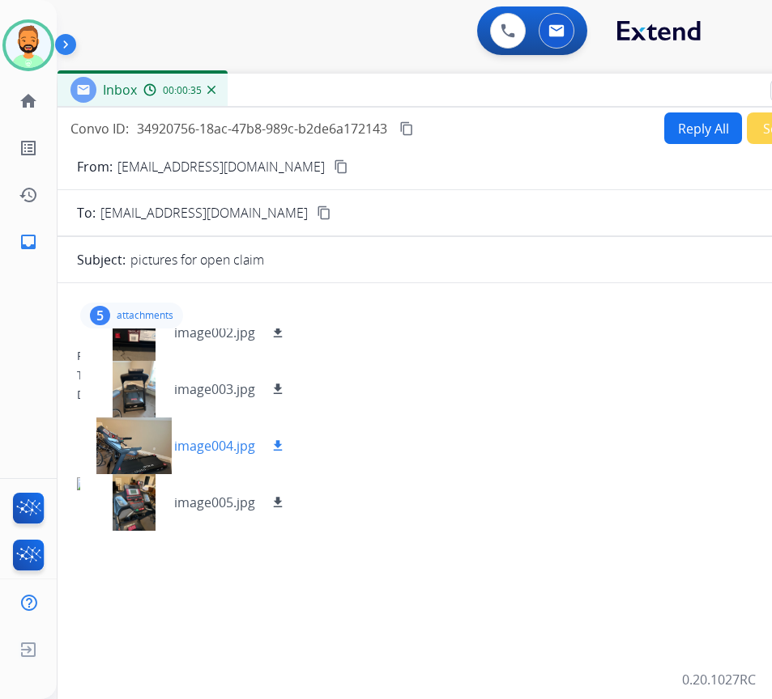
scroll to position [81, 0]
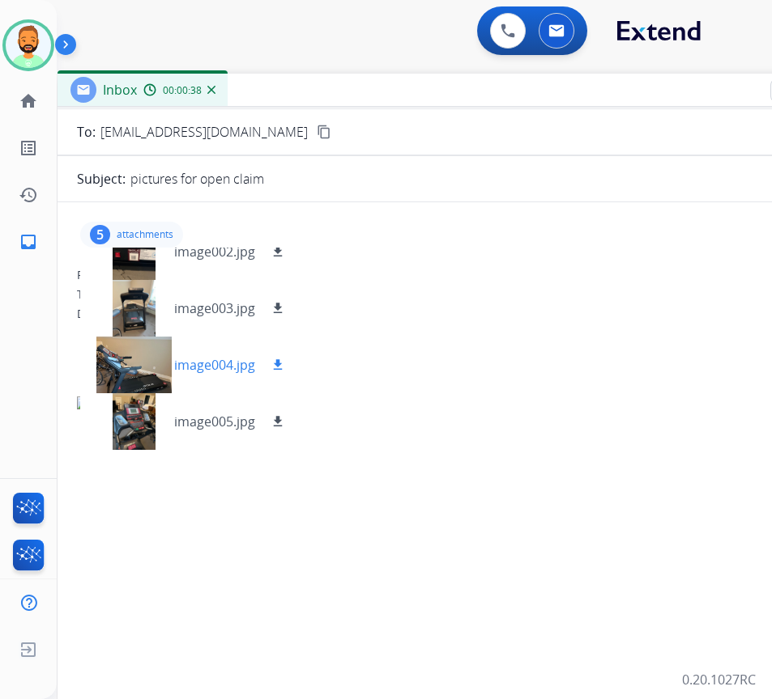
click at [278, 361] on mat-icon "download" at bounding box center [277, 365] width 15 height 15
click at [278, 419] on mat-icon "download" at bounding box center [277, 421] width 15 height 15
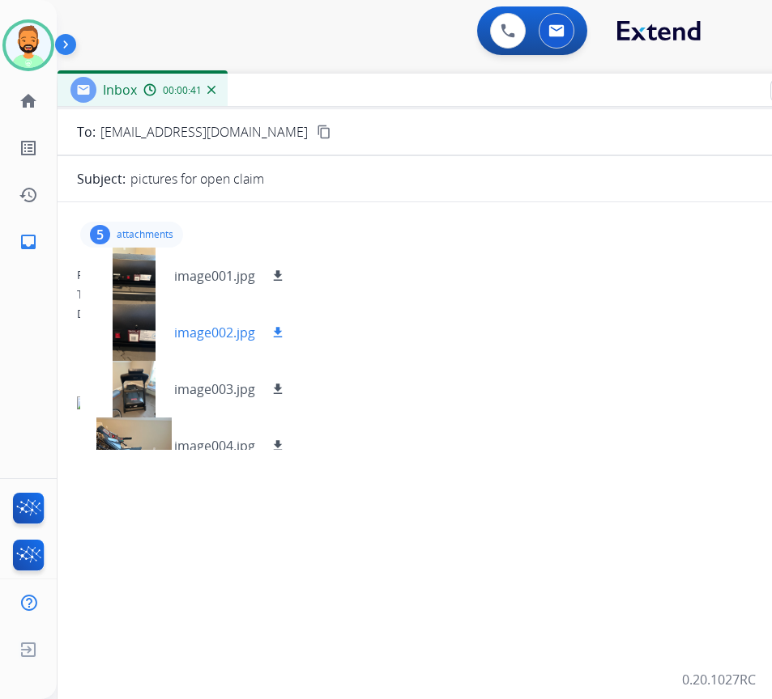
click at [141, 324] on div at bounding box center [133, 332] width 81 height 57
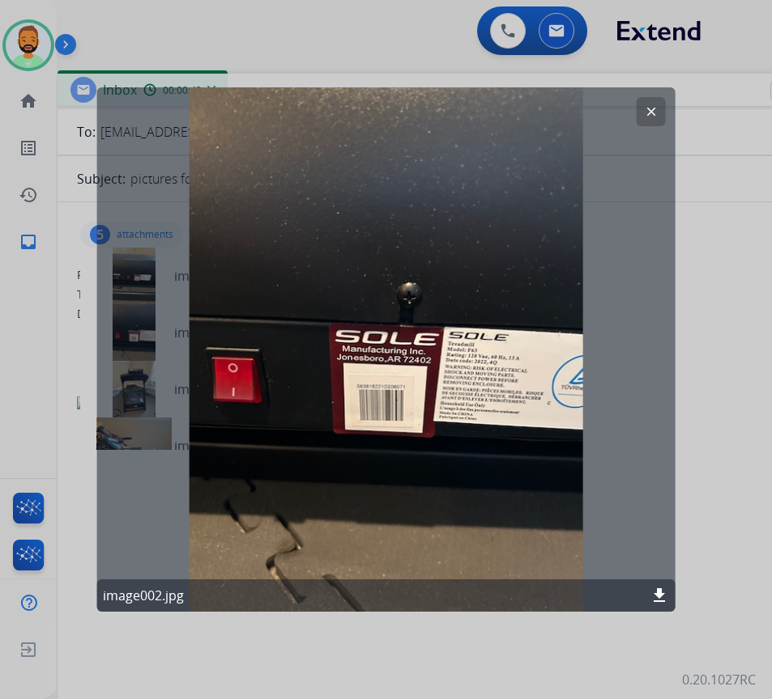
click at [652, 107] on mat-icon "clear" at bounding box center [651, 111] width 15 height 15
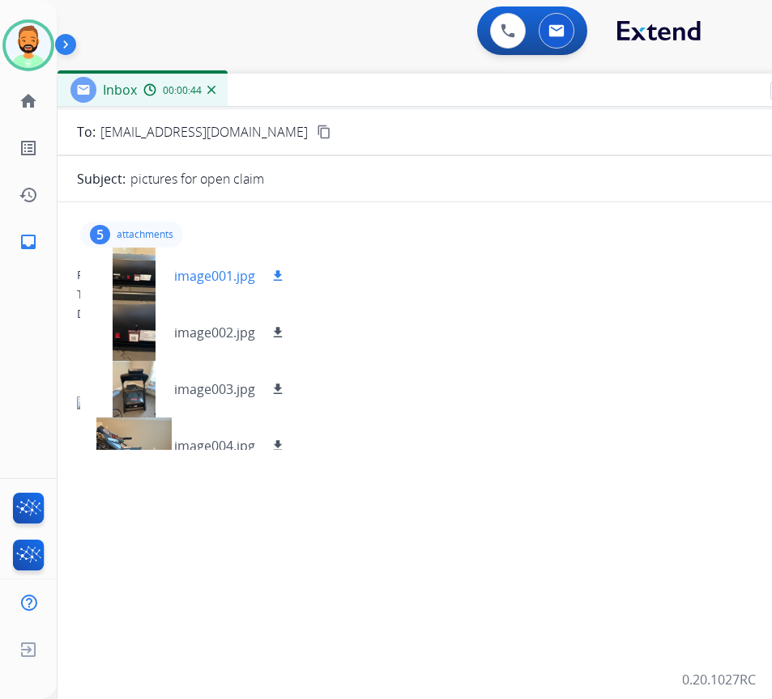
click at [123, 270] on div at bounding box center [133, 276] width 81 height 57
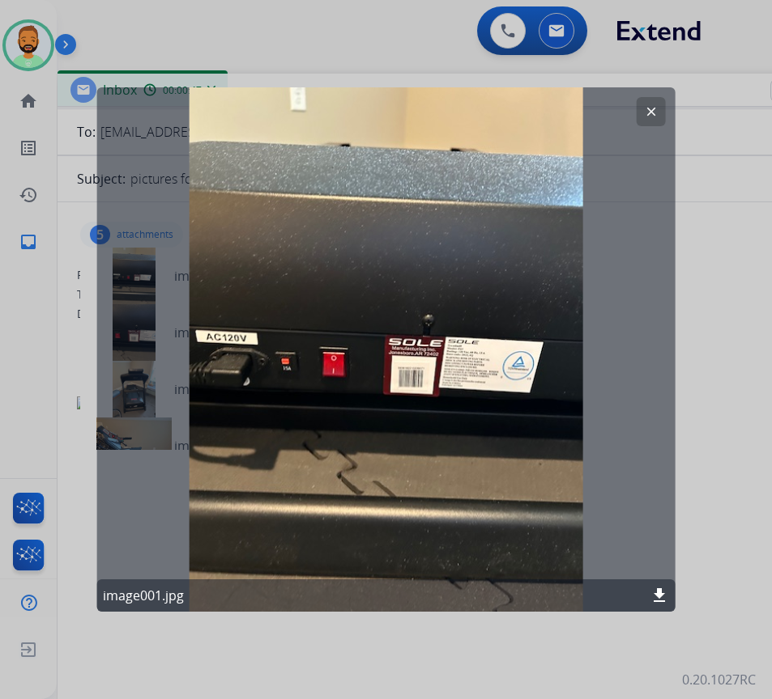
click at [652, 113] on mat-icon "clear" at bounding box center [651, 111] width 15 height 15
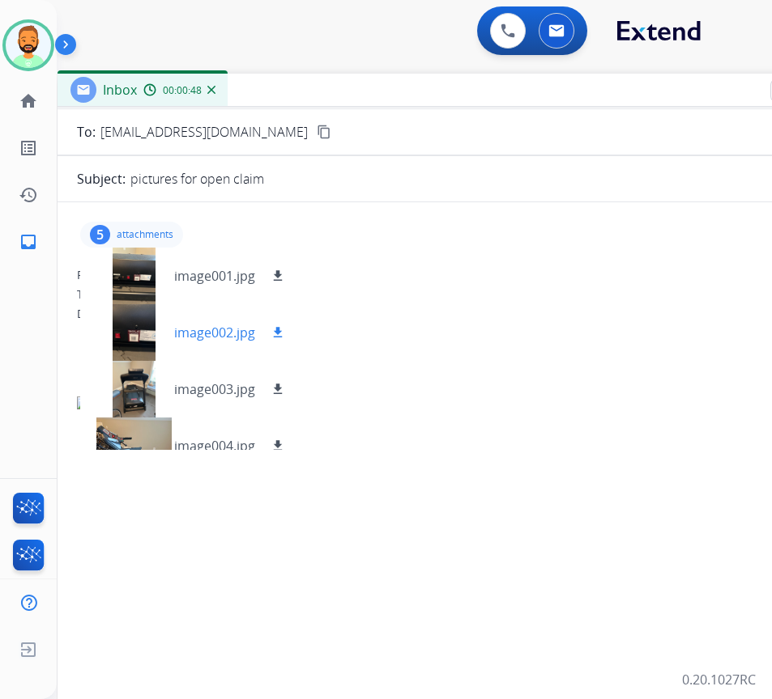
click at [140, 319] on div at bounding box center [133, 332] width 81 height 57
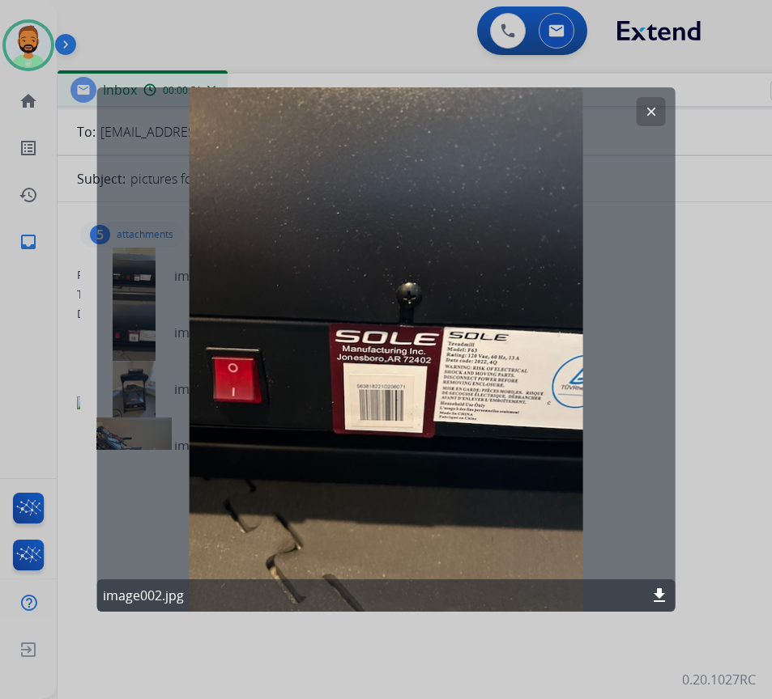
click at [660, 600] on mat-icon "download" at bounding box center [658, 595] width 19 height 19
click at [648, 111] on mat-icon "clear" at bounding box center [651, 111] width 15 height 15
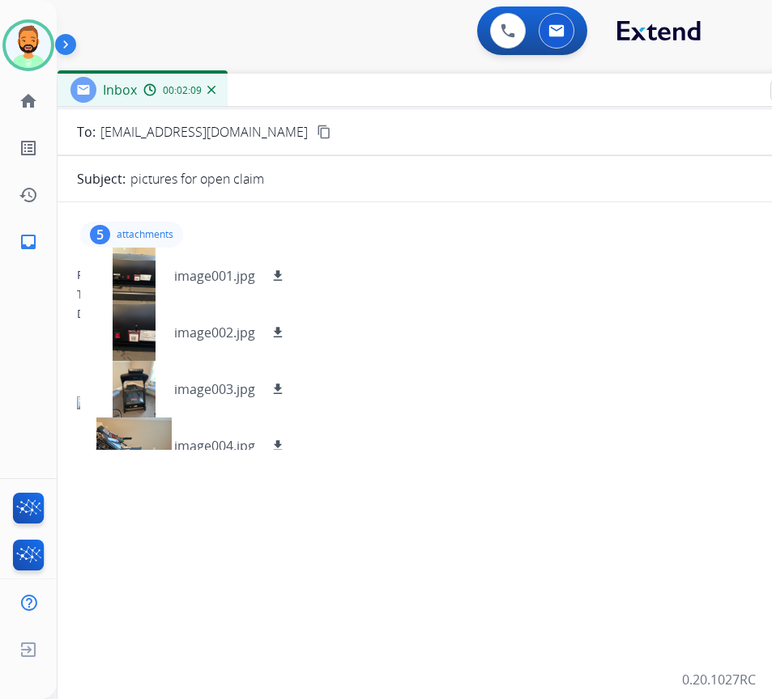
click at [167, 228] on p "attachments" at bounding box center [145, 234] width 57 height 13
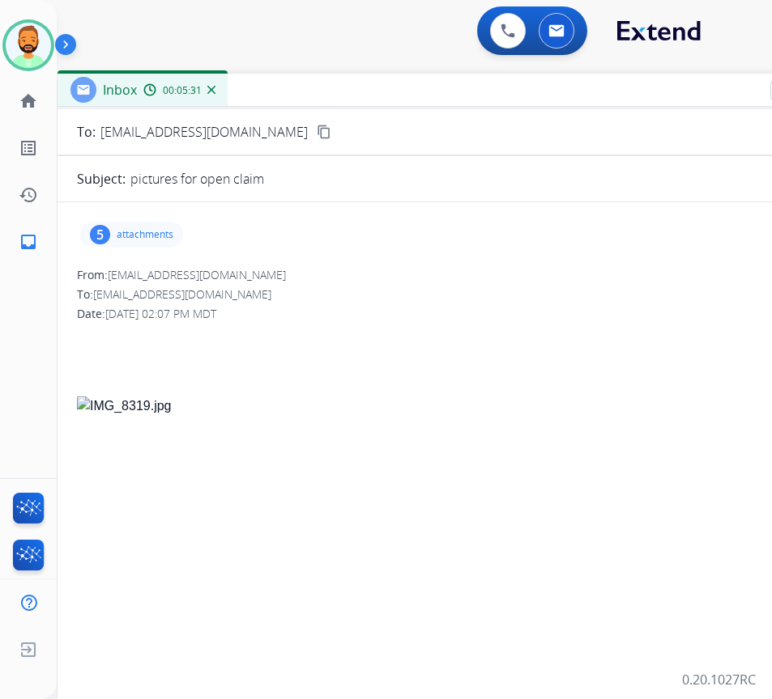
click at [556, 104] on div "Inbox 00:05:31" at bounding box center [462, 91] width 810 height 34
click at [526, 273] on div "From: daccarey1@gmail.com" at bounding box center [462, 275] width 771 height 16
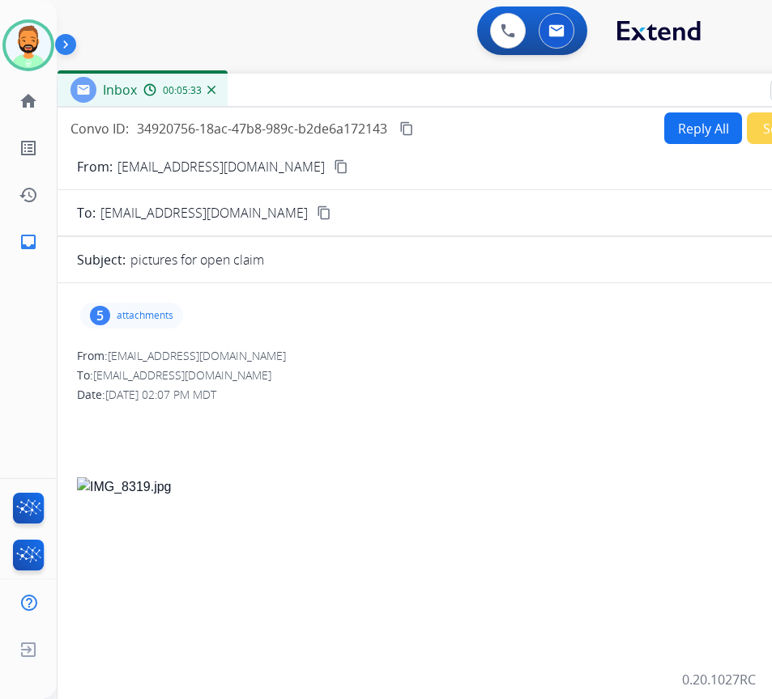
click at [704, 132] on button "Reply All" at bounding box center [703, 129] width 78 height 32
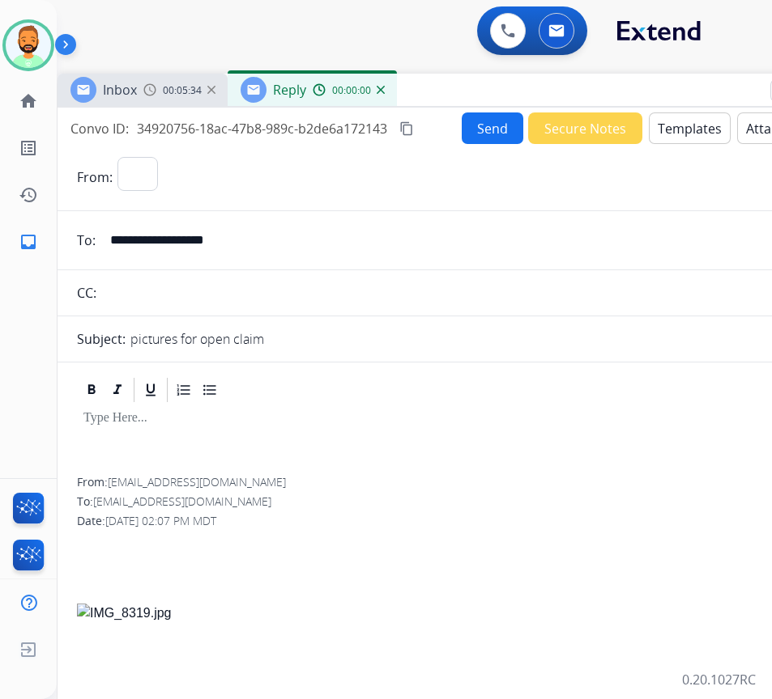
select select "**********"
click at [706, 132] on button "Templates" at bounding box center [689, 129] width 82 height 32
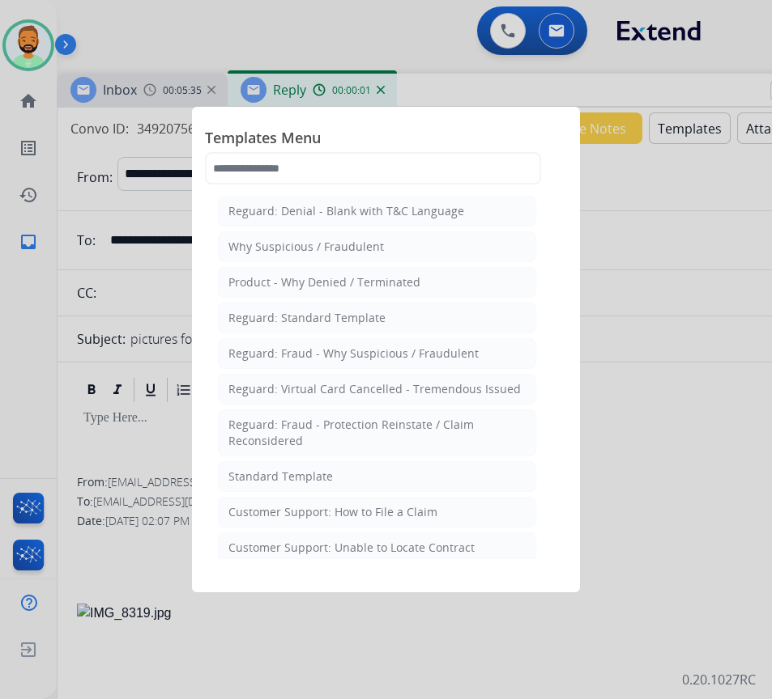
drag, startPoint x: 392, startPoint y: 466, endPoint x: 380, endPoint y: 471, distance: 12.3
click at [392, 470] on li "Standard Template" at bounding box center [377, 476] width 318 height 31
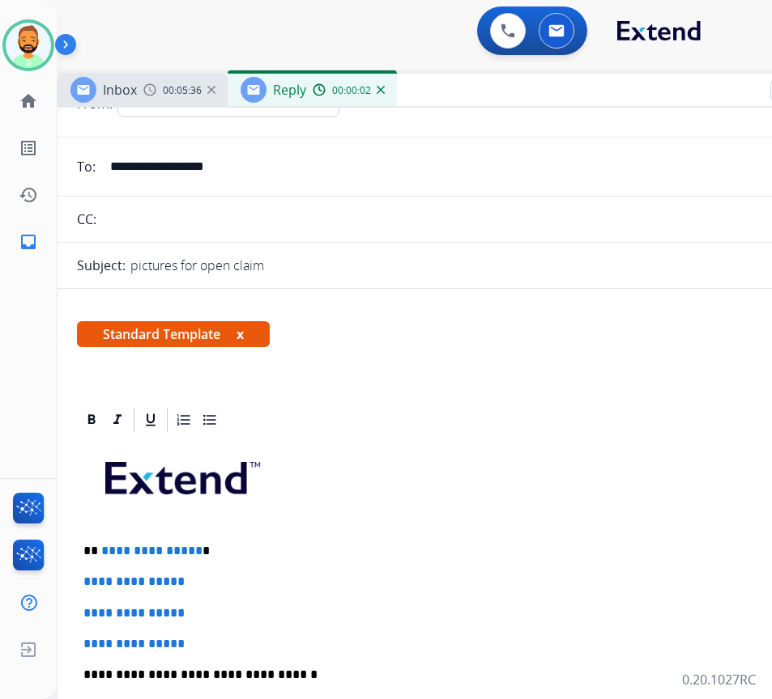
scroll to position [162, 0]
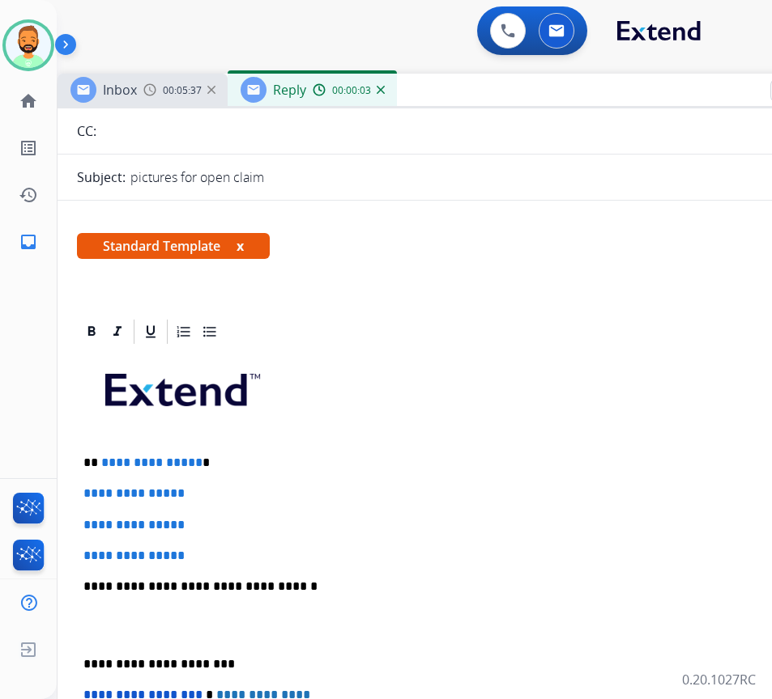
click at [270, 447] on div "**********" at bounding box center [462, 624] width 771 height 557
click at [354, 456] on p "**********" at bounding box center [455, 463] width 745 height 15
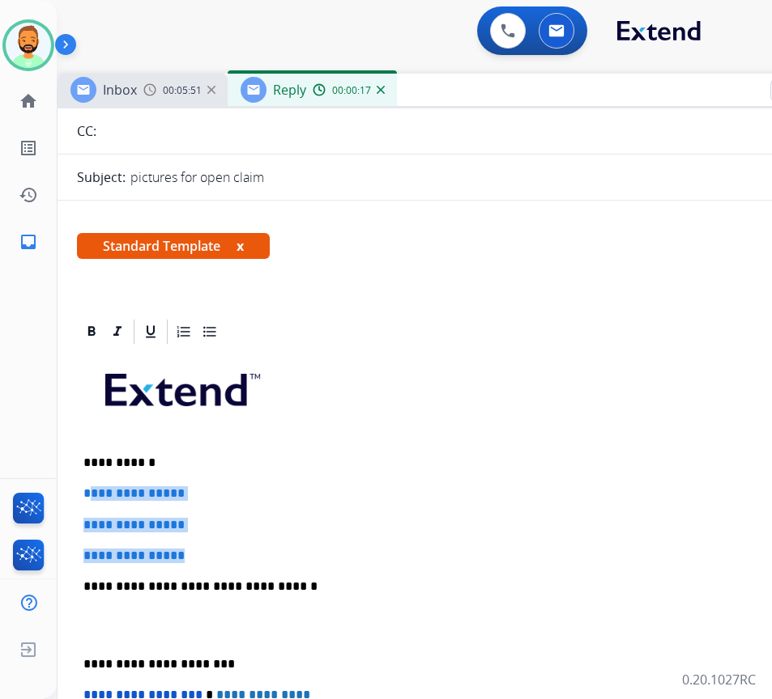
drag, startPoint x: 227, startPoint y: 546, endPoint x: 87, endPoint y: 500, distance: 146.7
click at [87, 500] on div "**********" at bounding box center [462, 624] width 771 height 557
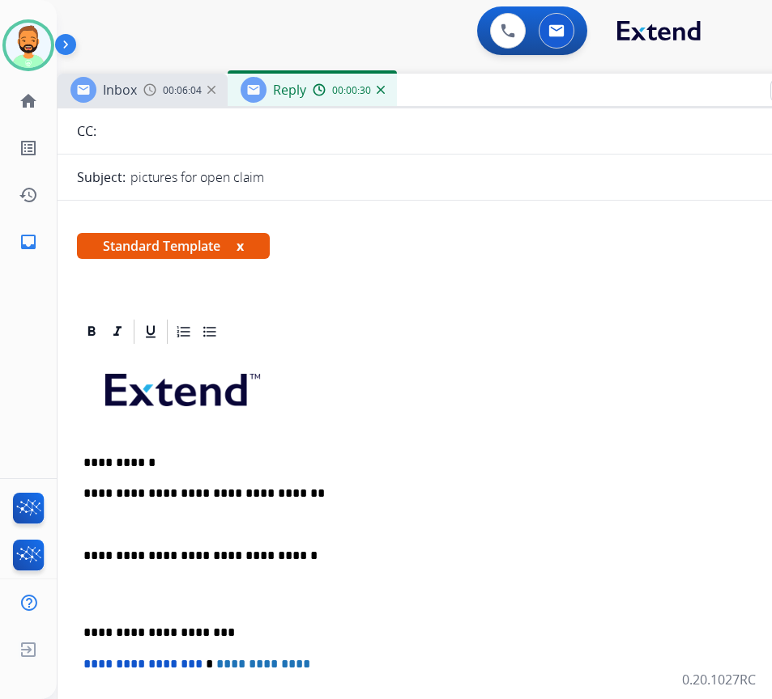
click at [82, 620] on div "**********" at bounding box center [462, 609] width 771 height 526
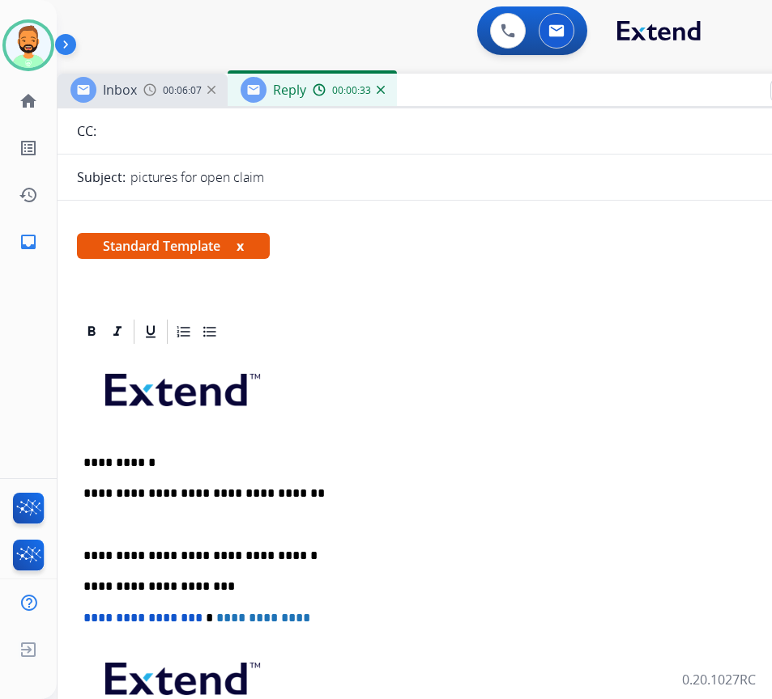
click at [160, 524] on p at bounding box center [462, 525] width 758 height 15
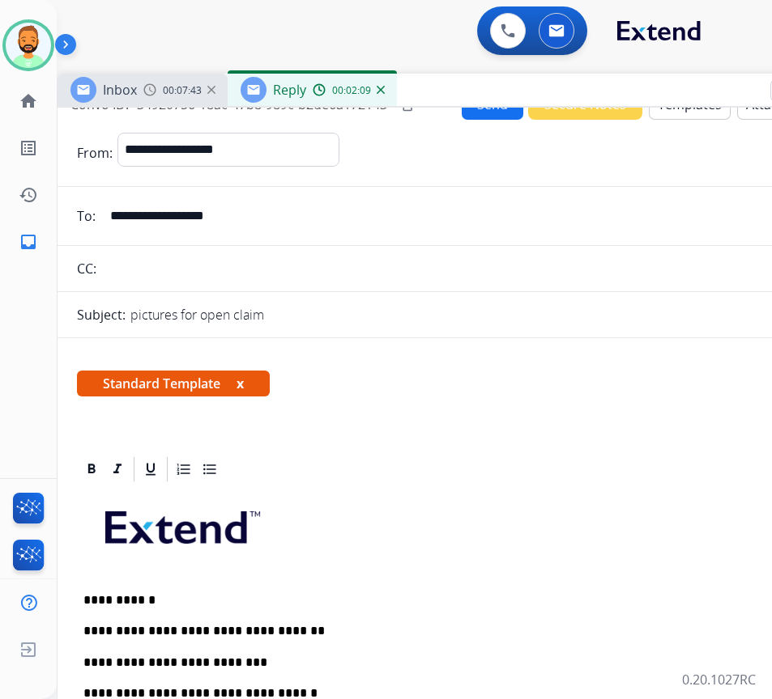
scroll to position [0, 0]
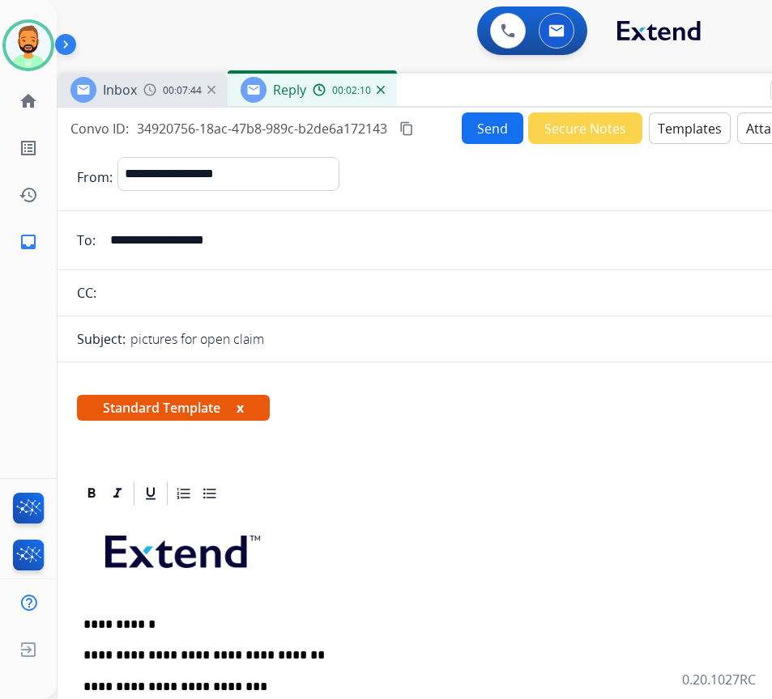
click at [488, 125] on button "Send" at bounding box center [492, 129] width 62 height 32
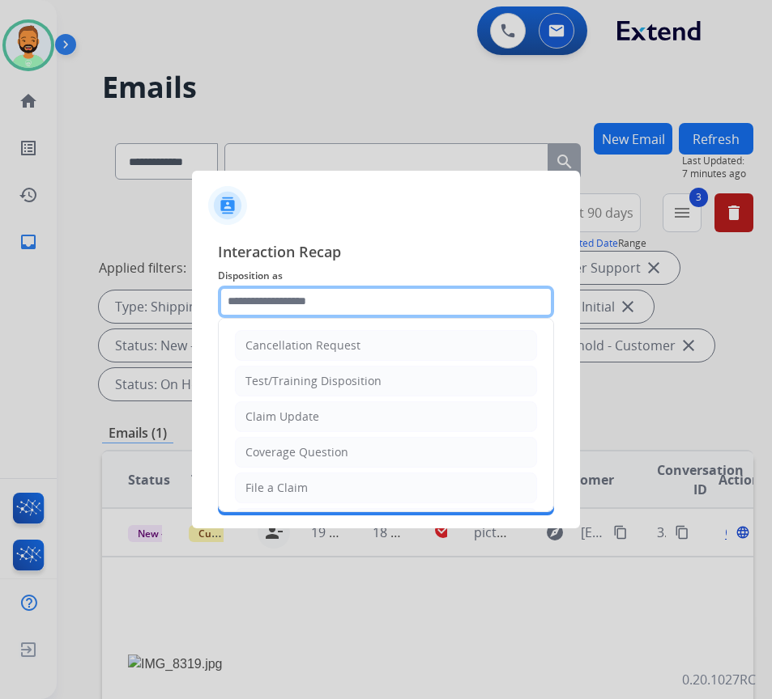
click at [390, 298] on input "text" at bounding box center [386, 302] width 336 height 32
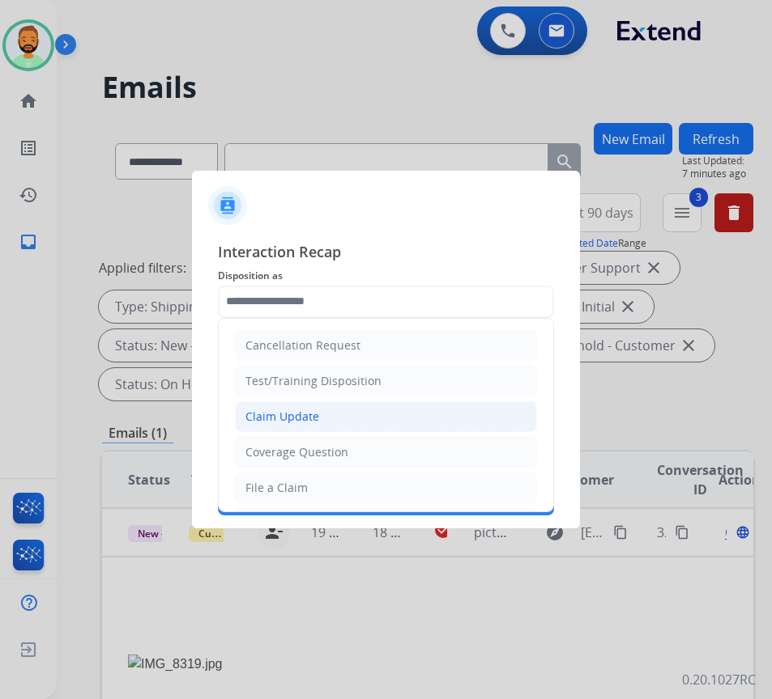
click at [397, 410] on li "Claim Update" at bounding box center [386, 417] width 302 height 31
type input "**********"
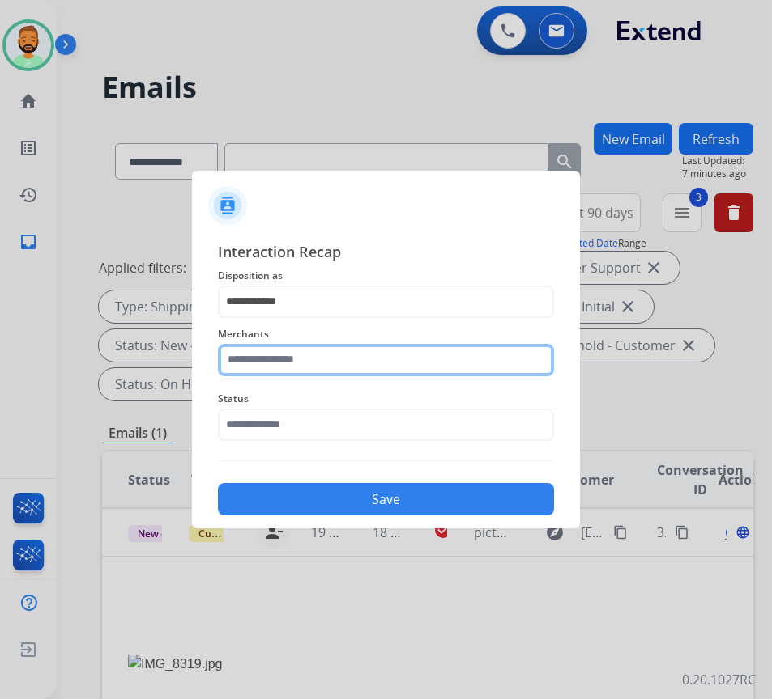
click at [343, 357] on input "text" at bounding box center [386, 360] width 336 height 32
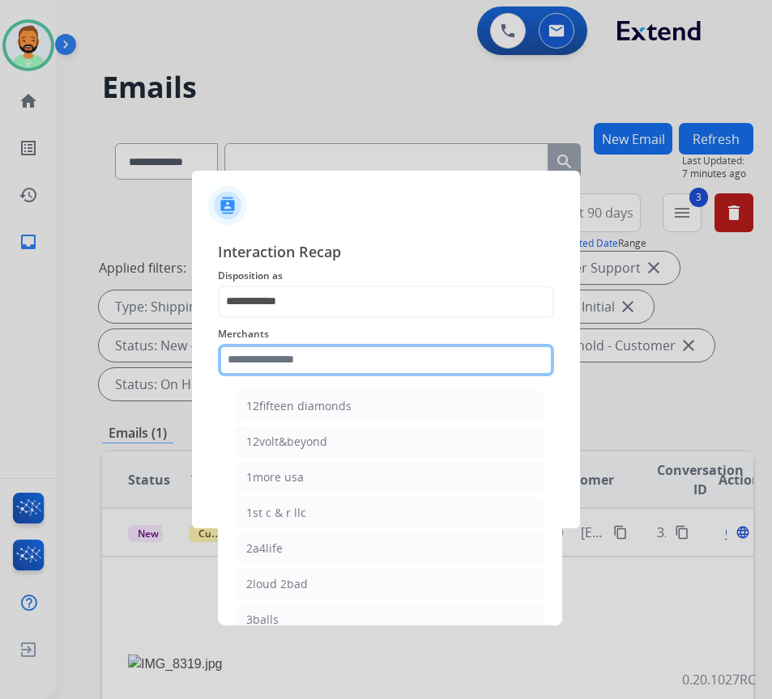
click at [369, 354] on input "text" at bounding box center [386, 360] width 336 height 32
click at [408, 351] on input "text" at bounding box center [386, 360] width 336 height 32
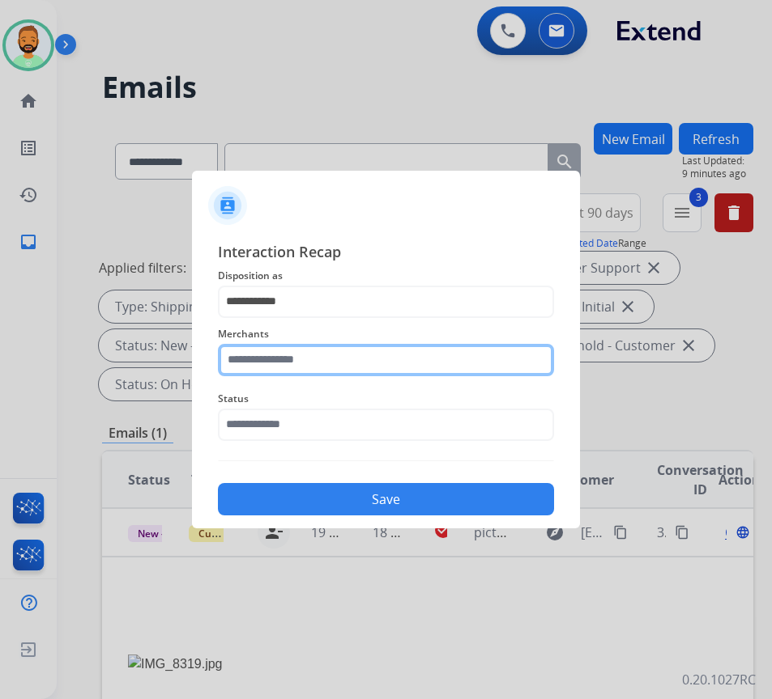
drag, startPoint x: 339, startPoint y: 359, endPoint x: 350, endPoint y: 360, distance: 10.6
click at [346, 360] on input "text" at bounding box center [386, 360] width 336 height 32
click at [386, 357] on input "text" at bounding box center [386, 360] width 336 height 32
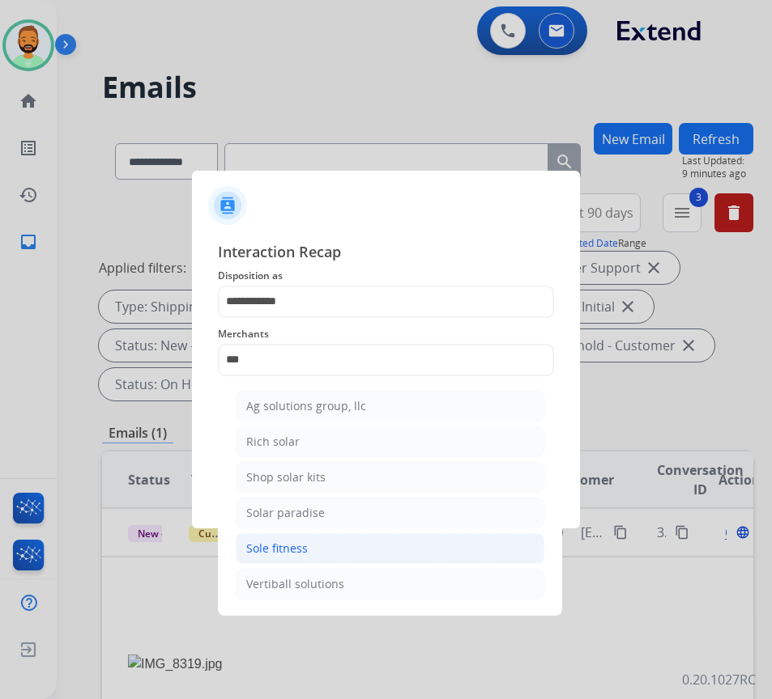
click at [436, 550] on li "Sole fitness" at bounding box center [390, 548] width 308 height 31
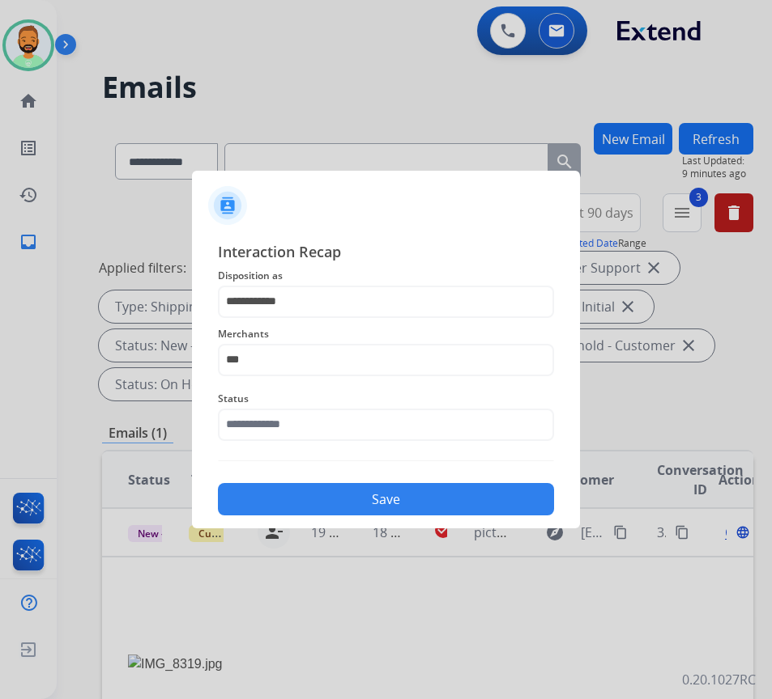
type input "**********"
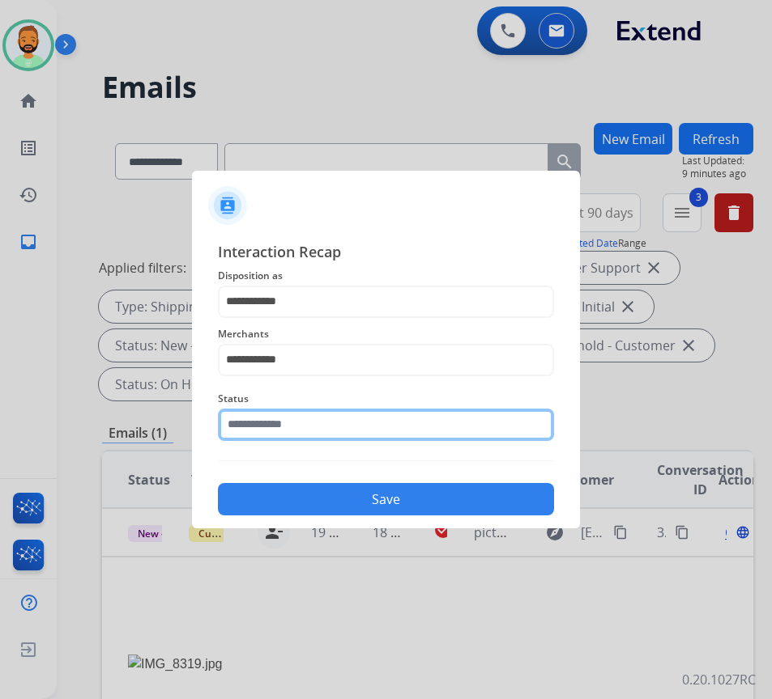
click at [416, 423] on input "text" at bounding box center [386, 425] width 336 height 32
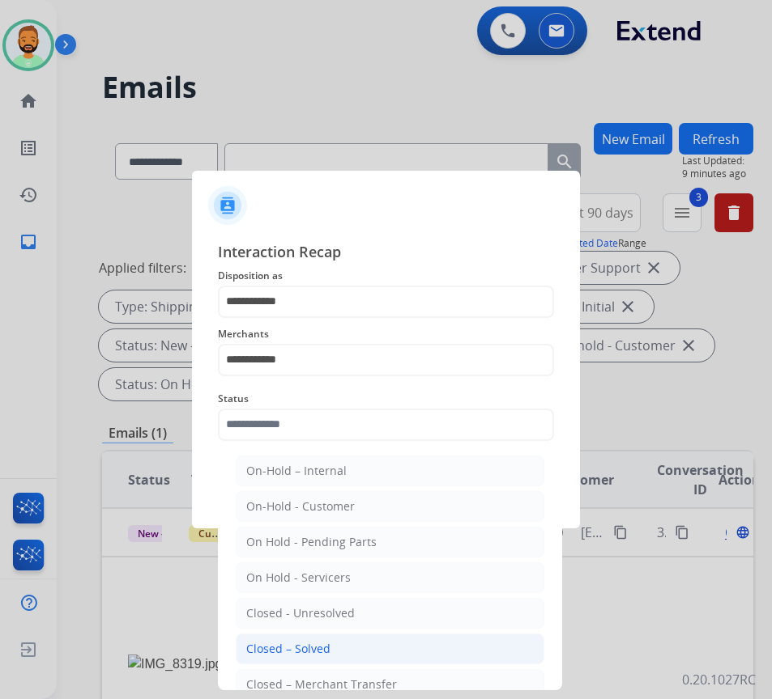
click at [406, 634] on li "Closed – Solved" at bounding box center [390, 649] width 308 height 31
type input "**********"
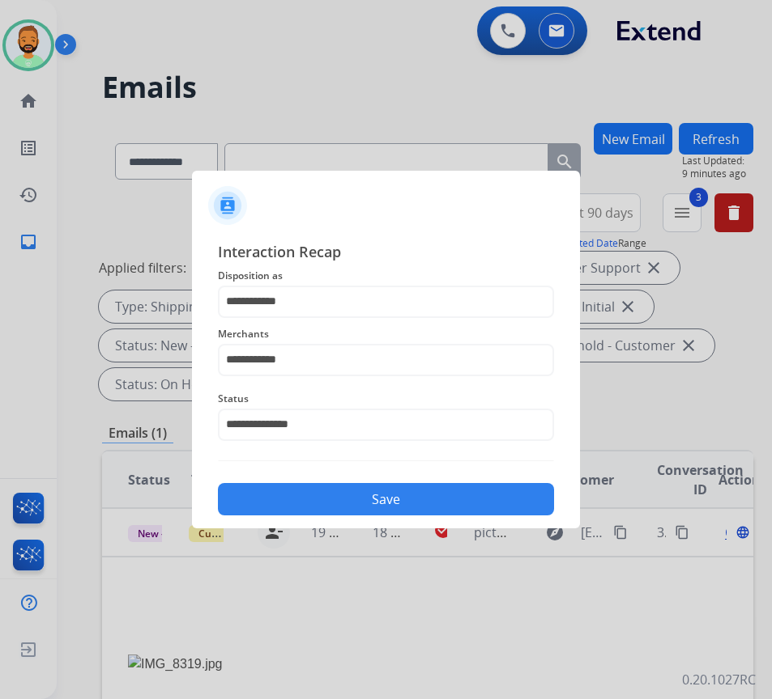
click at [426, 491] on button "Save" at bounding box center [386, 499] width 336 height 32
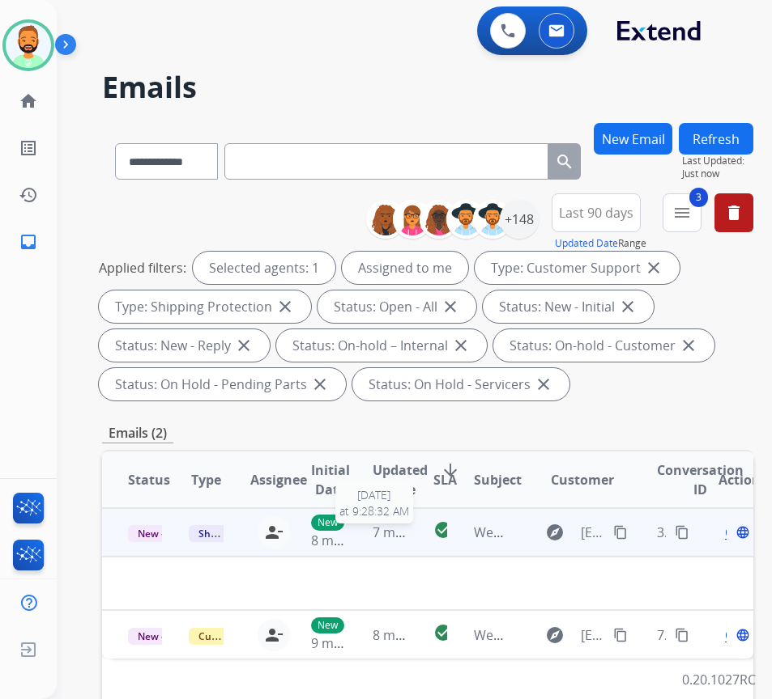
click at [397, 538] on span "7 minutes ago" at bounding box center [415, 533] width 87 height 18
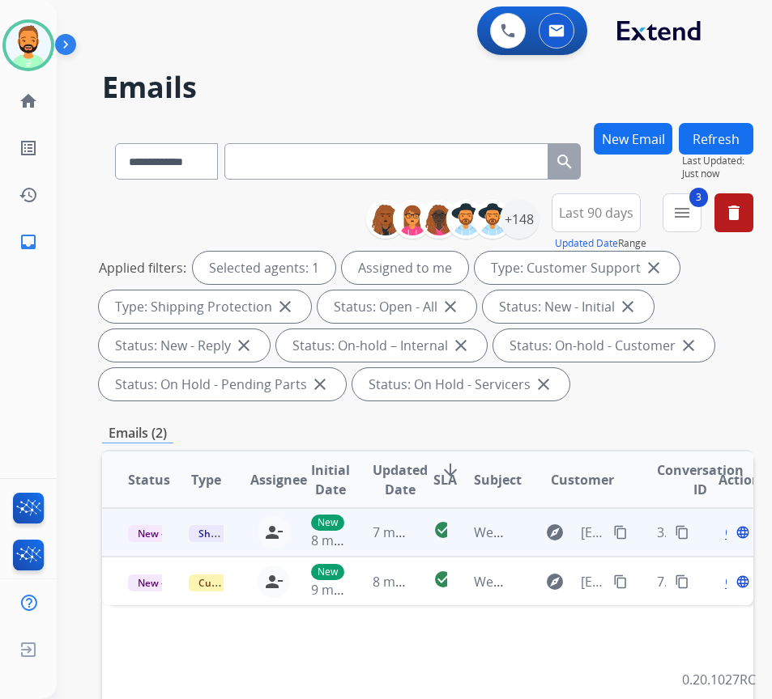
click at [417, 536] on td "check_circle" at bounding box center [427, 532] width 40 height 49
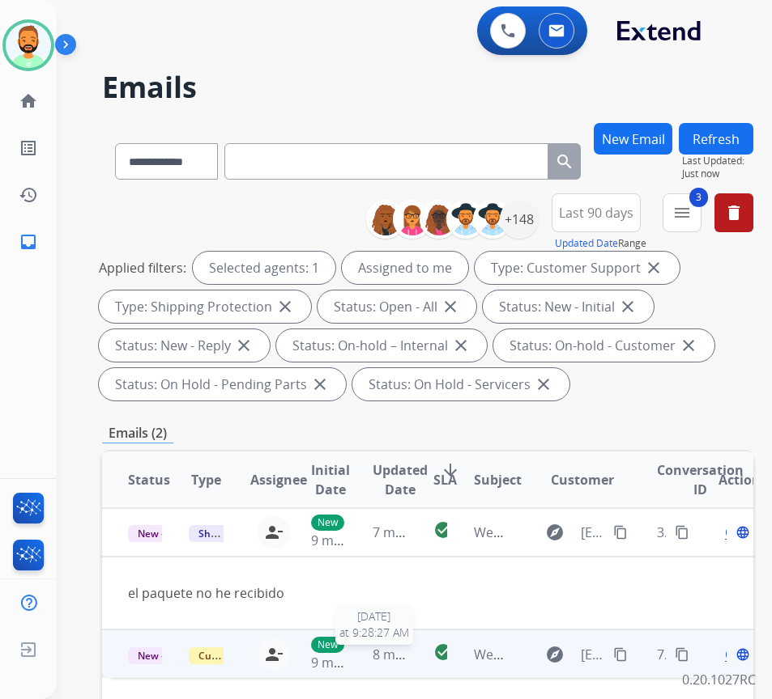
click at [397, 653] on span "8 minutes ago" at bounding box center [415, 655] width 87 height 18
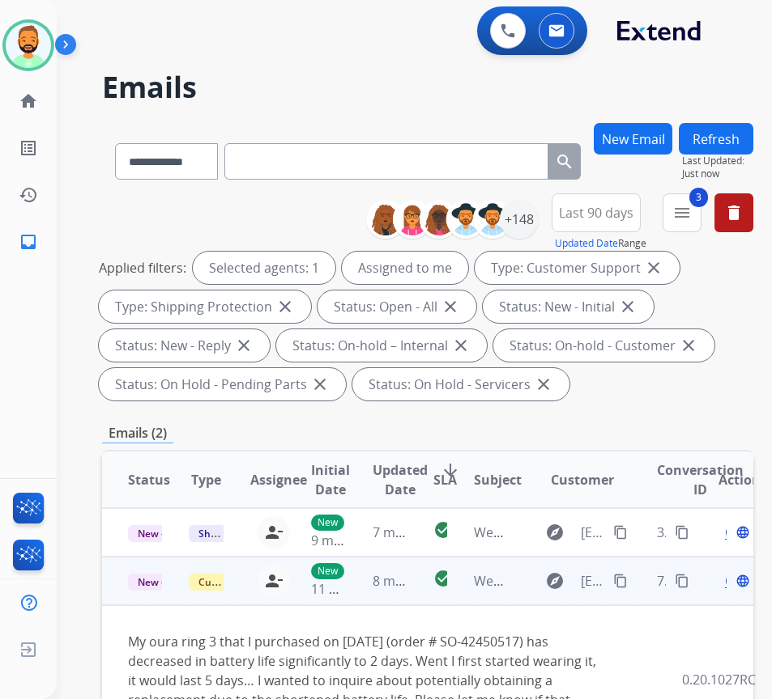
scroll to position [81, 0]
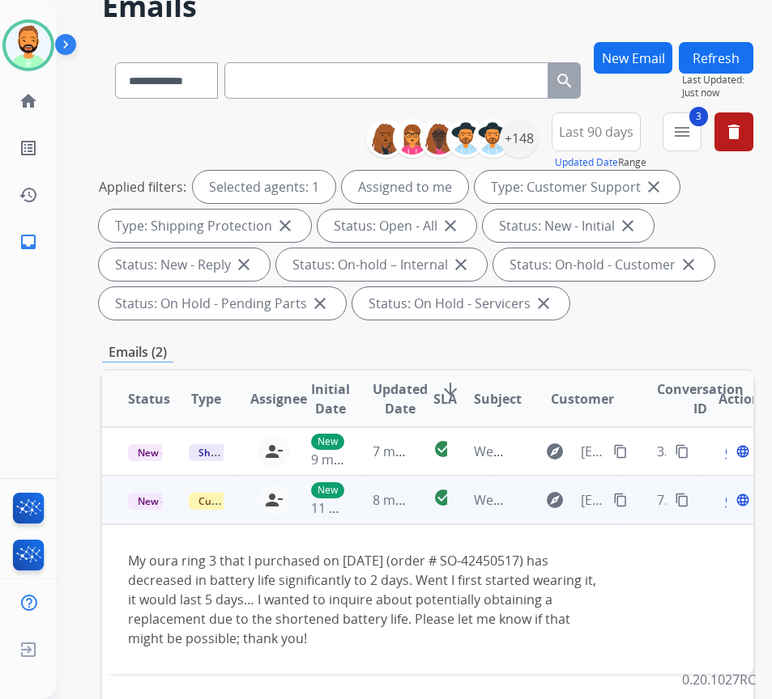
click at [623, 495] on mat-icon "content_copy" at bounding box center [620, 500] width 15 height 15
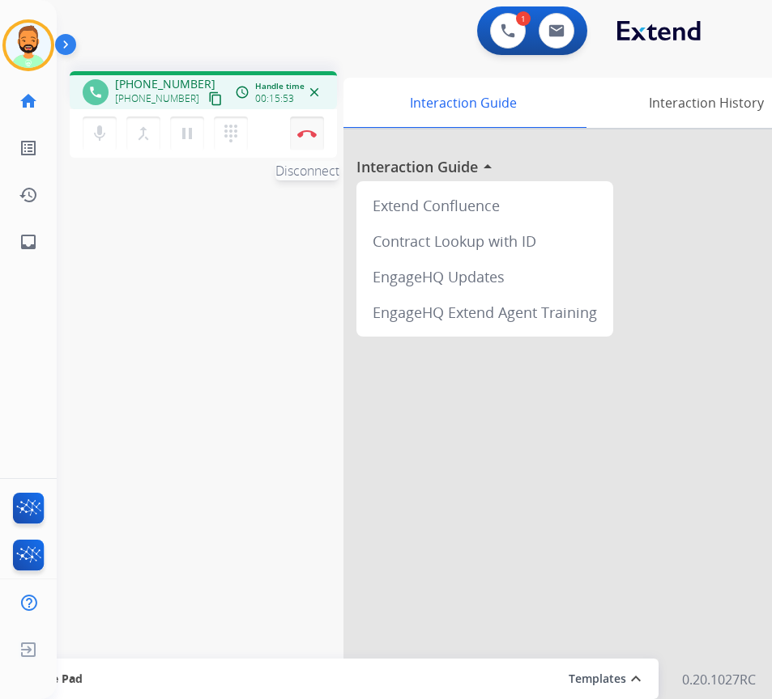
click at [304, 131] on img at bounding box center [306, 134] width 19 height 8
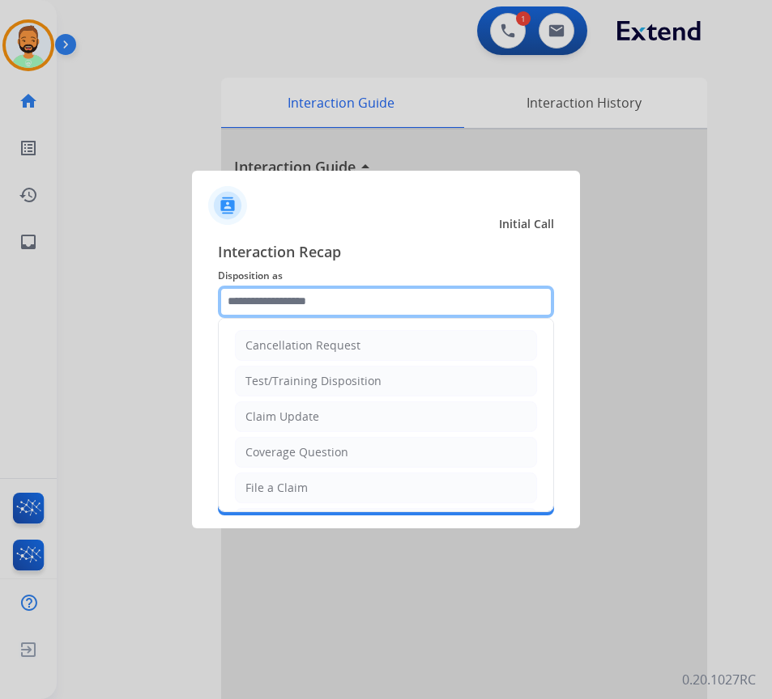
click at [312, 293] on input "text" at bounding box center [386, 302] width 336 height 32
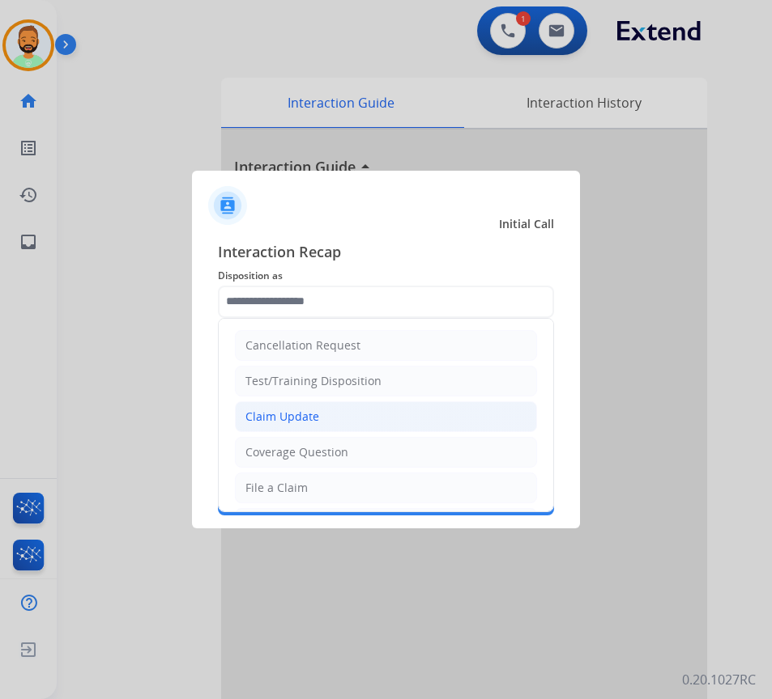
click at [318, 417] on li "Claim Update" at bounding box center [386, 417] width 302 height 31
type input "**********"
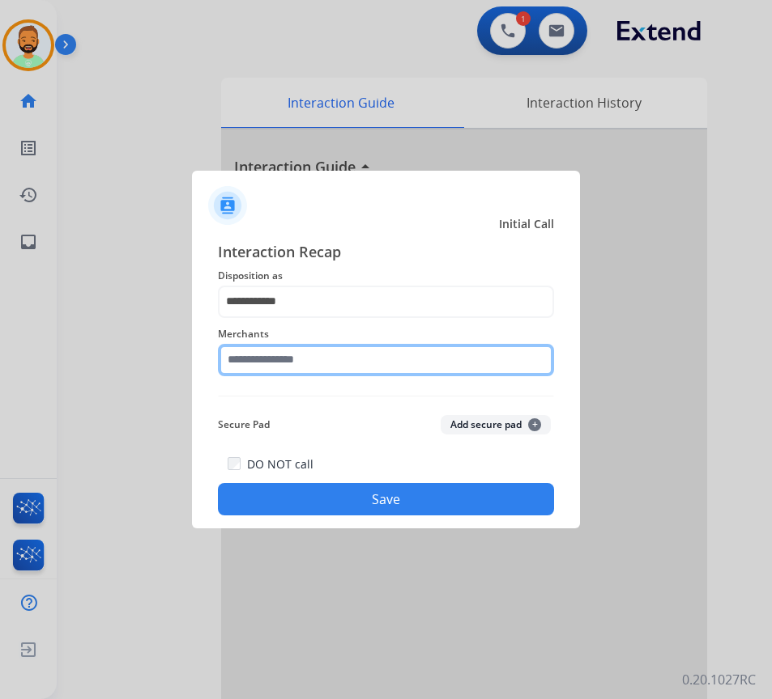
click at [337, 360] on input "text" at bounding box center [386, 360] width 336 height 32
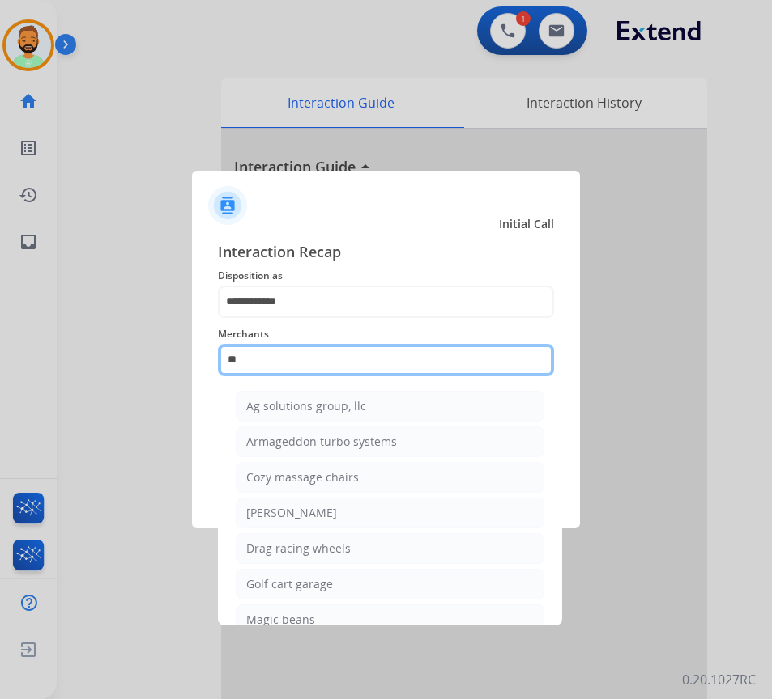
type input "*"
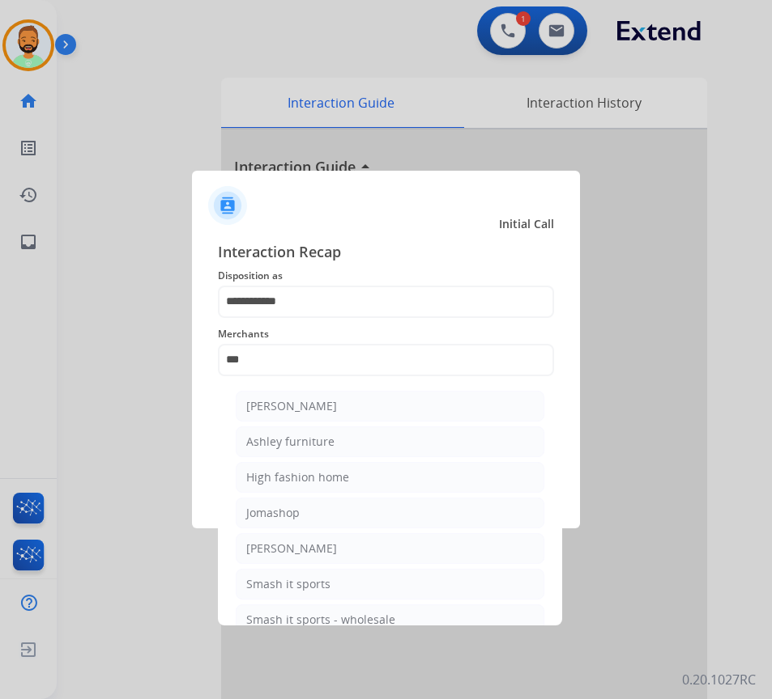
click at [278, 455] on li "Ashley furniture" at bounding box center [390, 442] width 308 height 31
type input "**********"
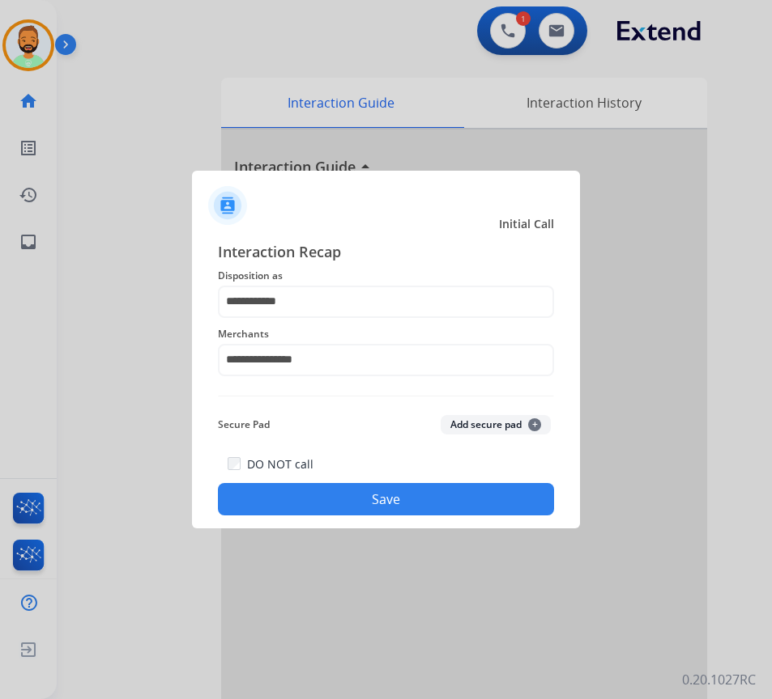
click at [326, 504] on button "Save" at bounding box center [386, 499] width 336 height 32
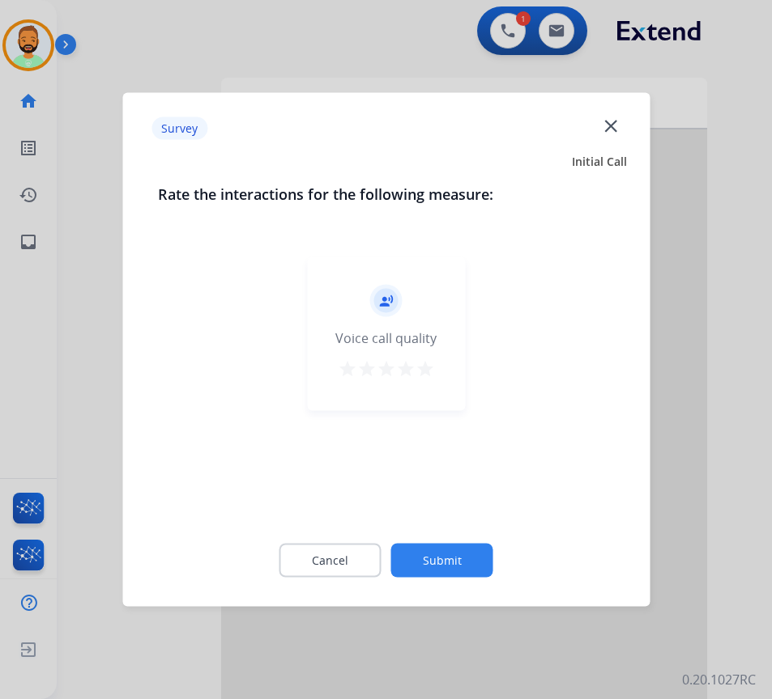
click at [435, 567] on button "Submit" at bounding box center [442, 561] width 102 height 34
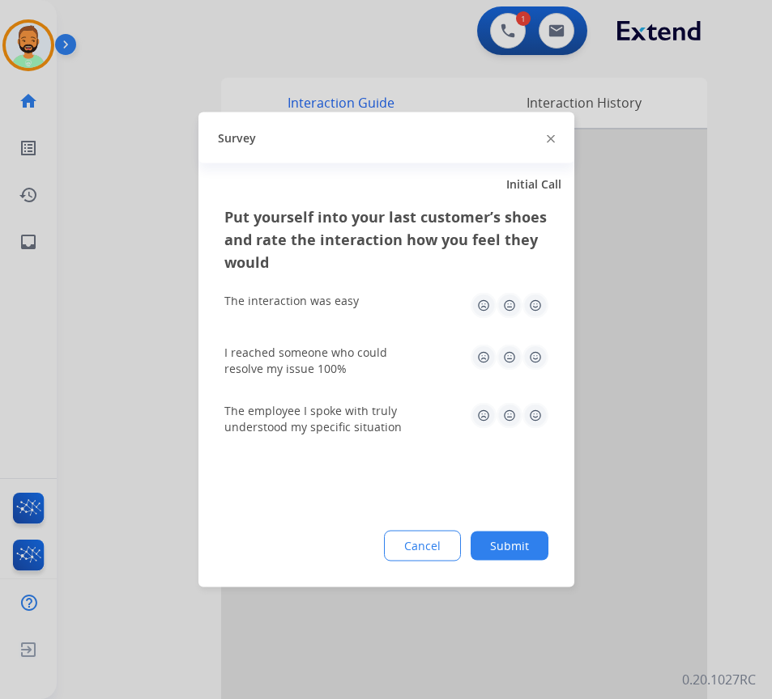
click at [538, 554] on button "Submit" at bounding box center [509, 546] width 78 height 29
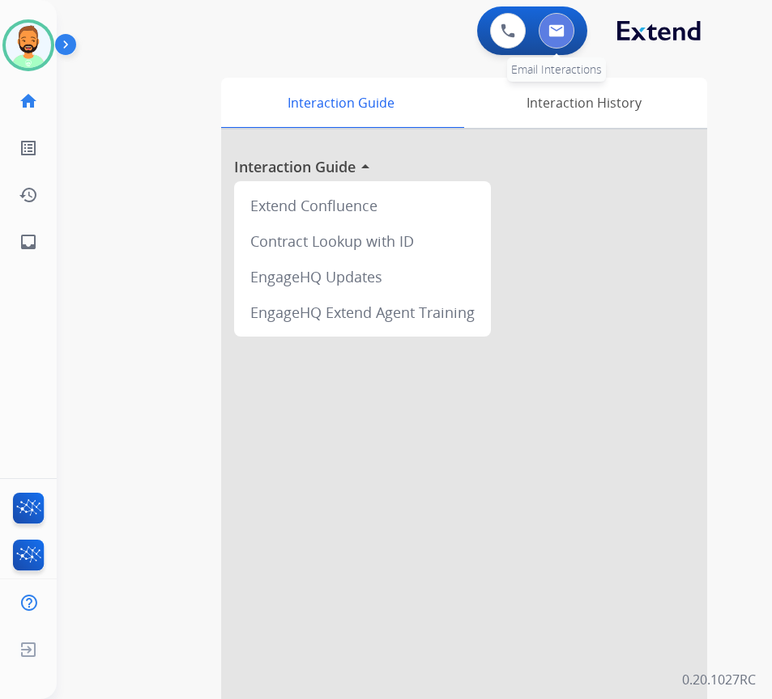
click at [555, 34] on img at bounding box center [556, 30] width 16 height 13
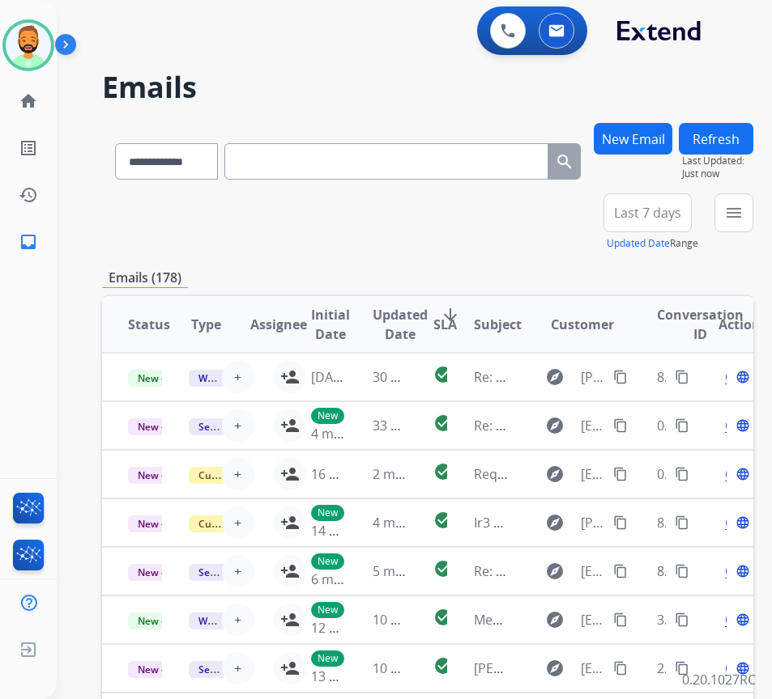
click at [669, 210] on span "Last 7 days" at bounding box center [647, 213] width 67 height 6
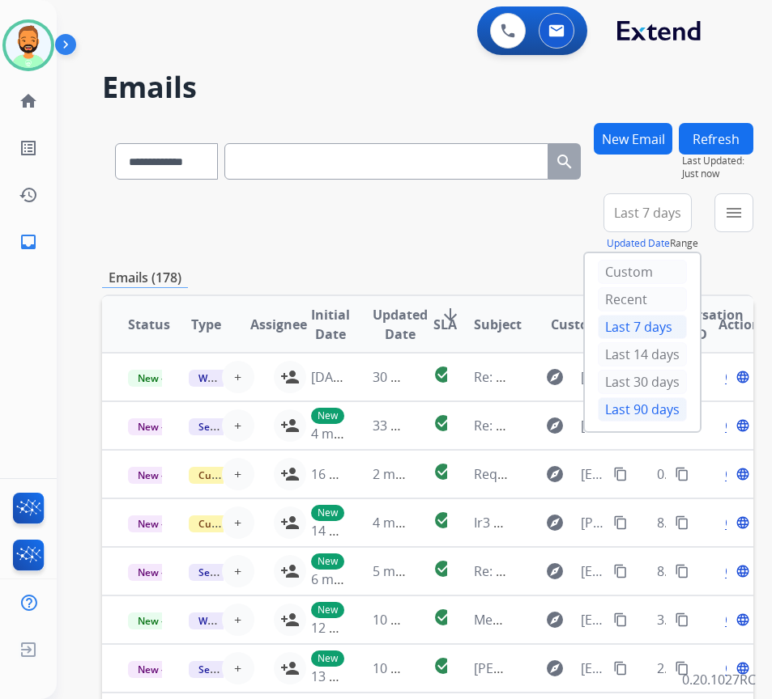
click at [665, 411] on div "Last 90 days" at bounding box center [641, 409] width 89 height 24
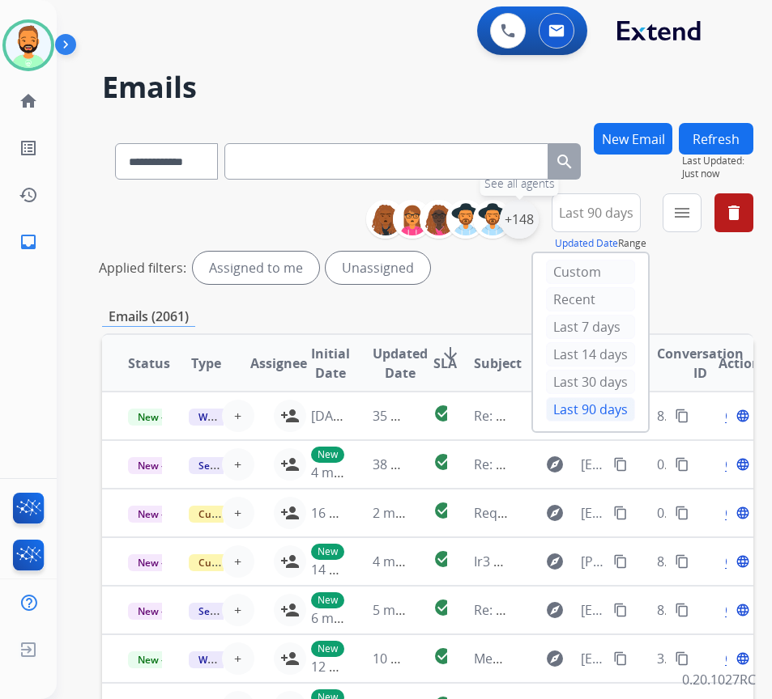
click at [538, 223] on div "+148" at bounding box center [518, 219] width 39 height 39
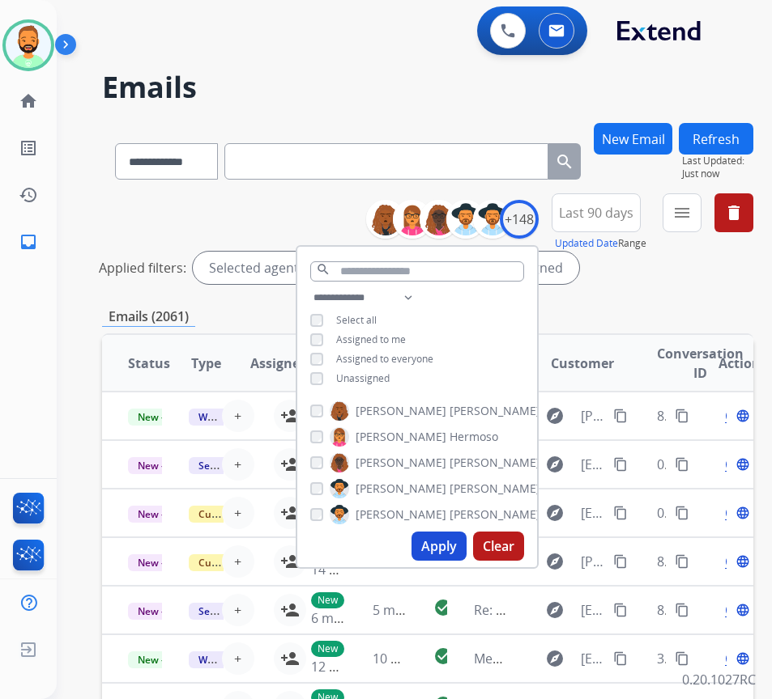
click at [389, 378] on span "Unassigned" at bounding box center [362, 379] width 53 height 14
click at [461, 552] on button "Apply" at bounding box center [438, 546] width 55 height 29
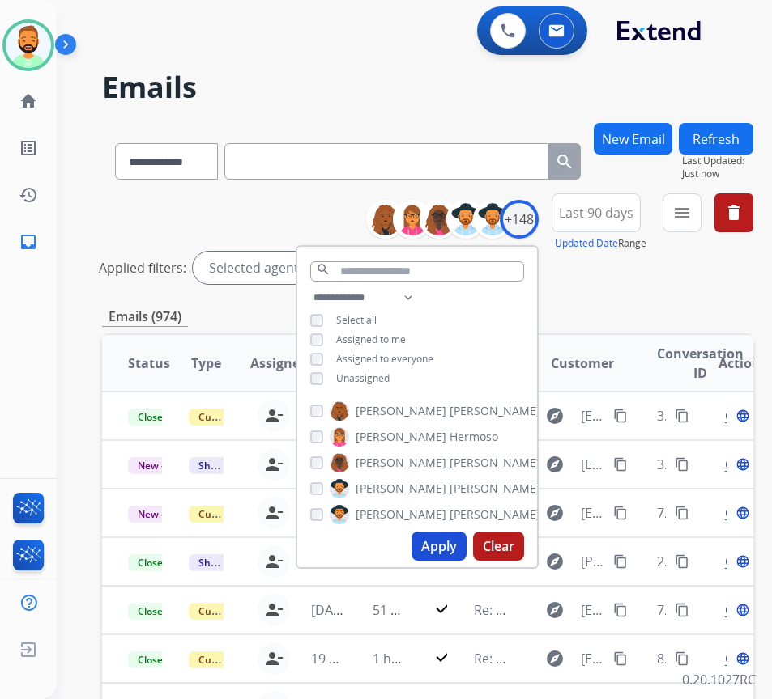
click at [690, 276] on div "Applied filters: Selected agents: 1 Assigned to me" at bounding box center [424, 268] width 651 height 32
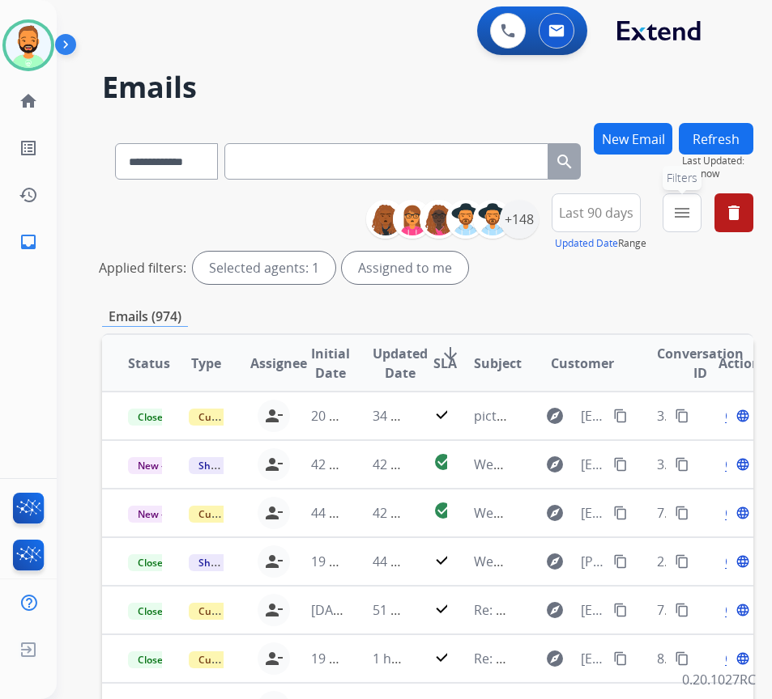
click at [701, 202] on button "menu Filters" at bounding box center [681, 212] width 39 height 39
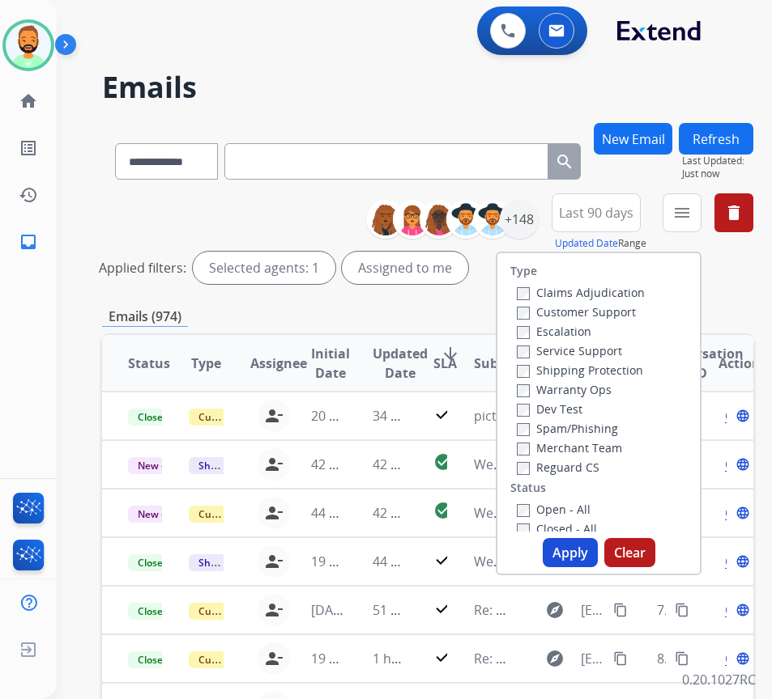
click at [619, 312] on label "Customer Support" at bounding box center [575, 311] width 119 height 15
click at [631, 363] on label "Shipping Protection" at bounding box center [579, 370] width 126 height 15
click at [569, 514] on label "Open - All" at bounding box center [553, 509] width 74 height 15
click at [591, 550] on button "Apply" at bounding box center [569, 552] width 55 height 29
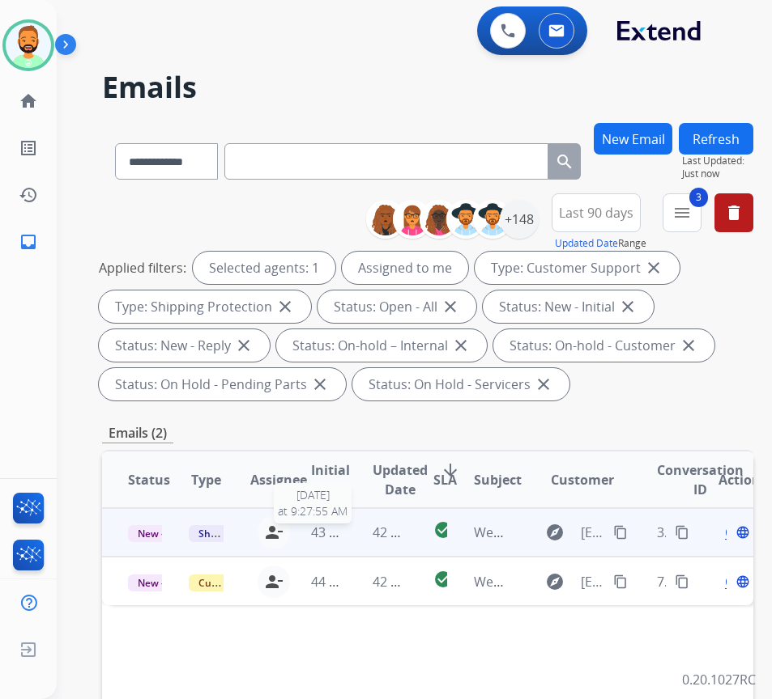
click at [347, 532] on span "43 minutes ago" at bounding box center [358, 533] width 94 height 18
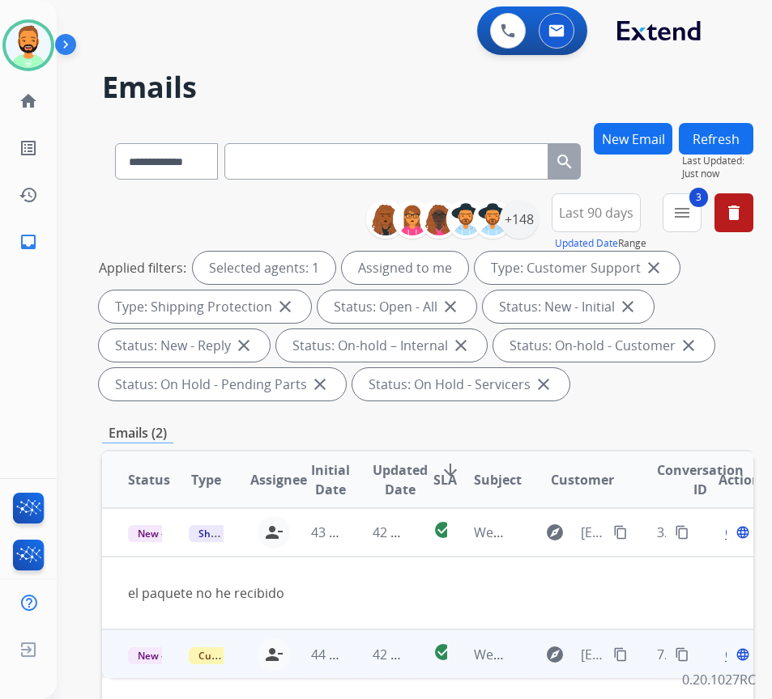
click at [355, 658] on td "42 minutes ago" at bounding box center [376, 654] width 61 height 49
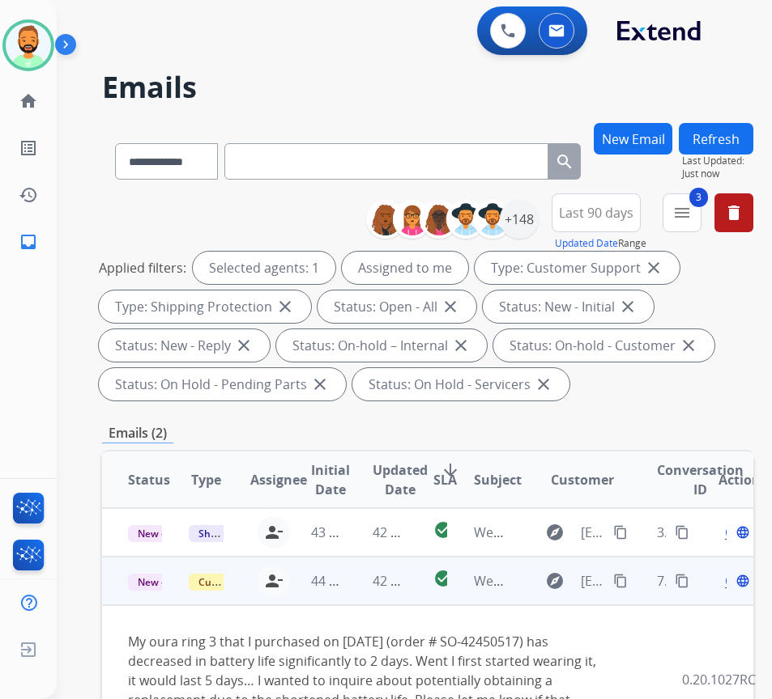
scroll to position [162, 0]
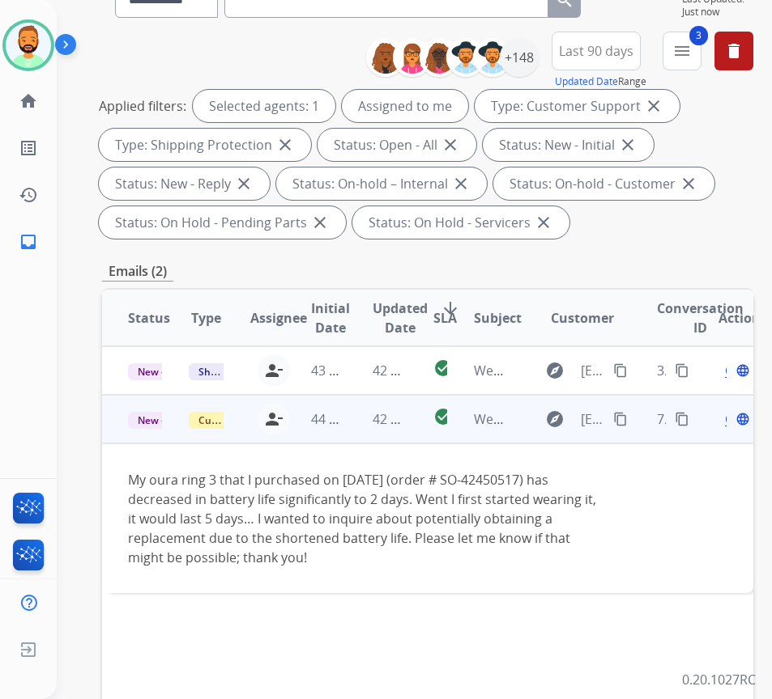
click at [621, 414] on mat-icon "content_copy" at bounding box center [620, 419] width 15 height 15
click at [734, 418] on div "Open language" at bounding box center [735, 419] width 34 height 19
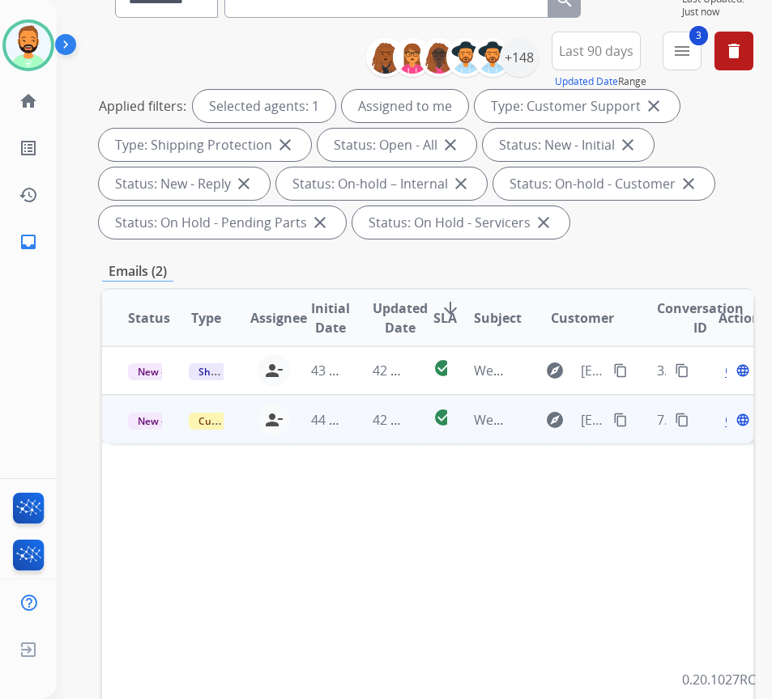
click at [732, 418] on span "Open" at bounding box center [741, 419] width 33 height 19
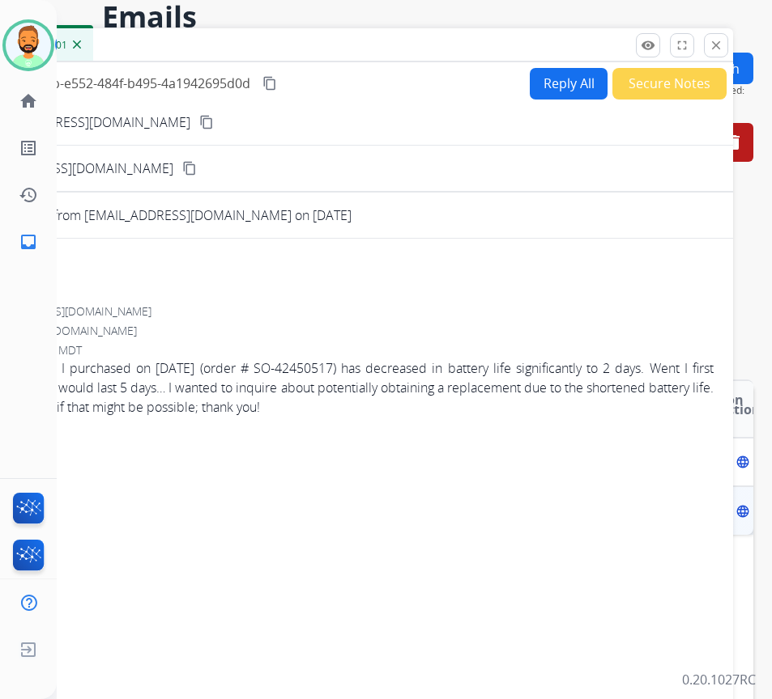
scroll to position [0, 0]
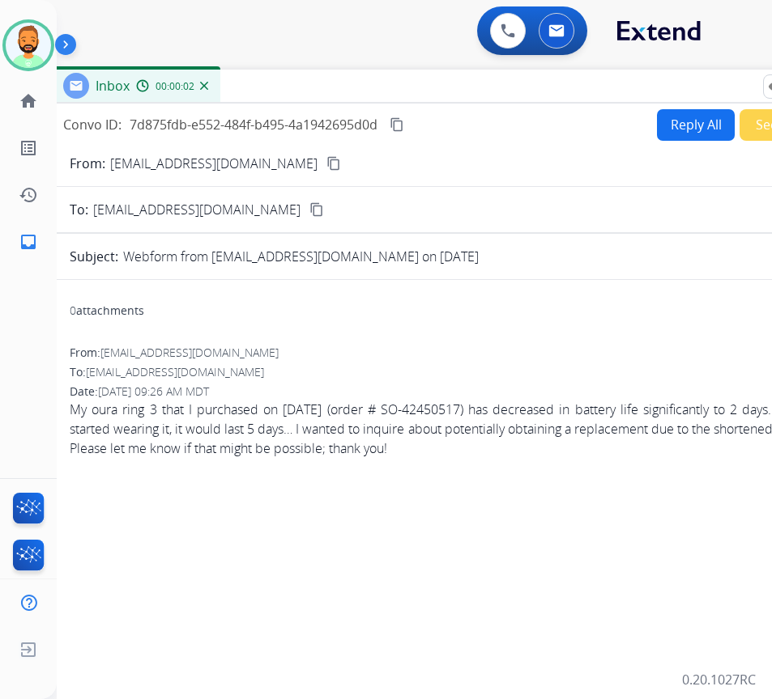
drag, startPoint x: 385, startPoint y: 125, endPoint x: 536, endPoint y: 102, distance: 153.2
click at [508, 93] on div "Inbox 00:00:02" at bounding box center [455, 87] width 810 height 34
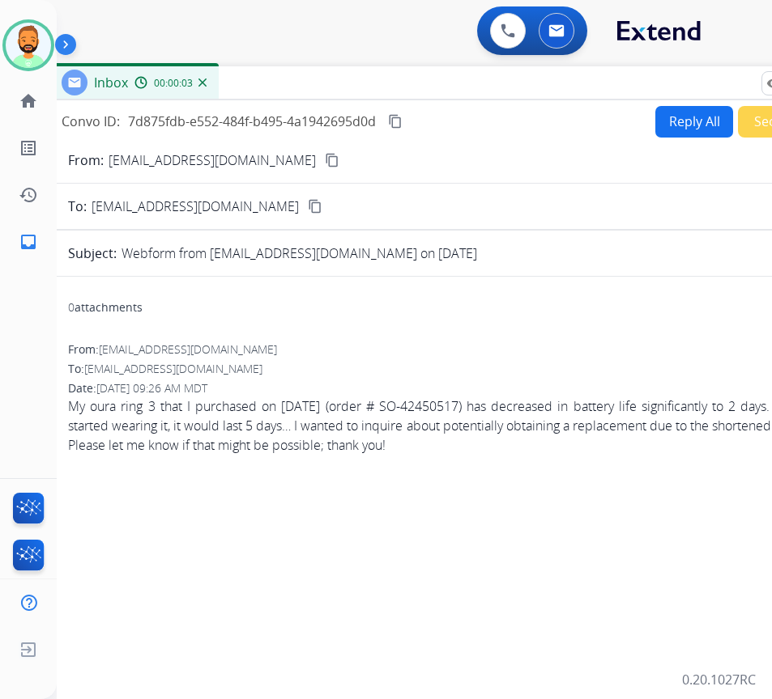
click at [662, 116] on button "Reply All" at bounding box center [694, 122] width 78 height 32
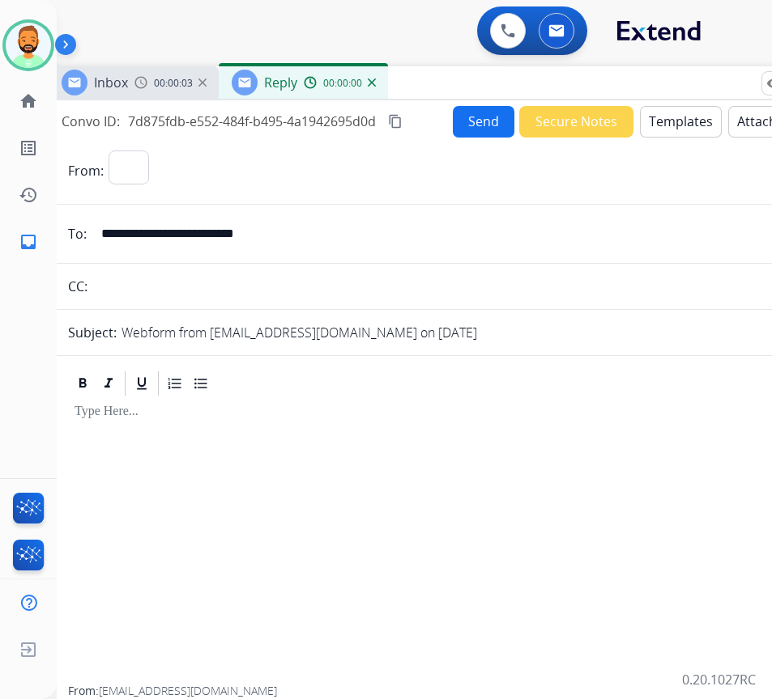
select select "**********"
click at [662, 116] on button "Templates" at bounding box center [681, 122] width 82 height 32
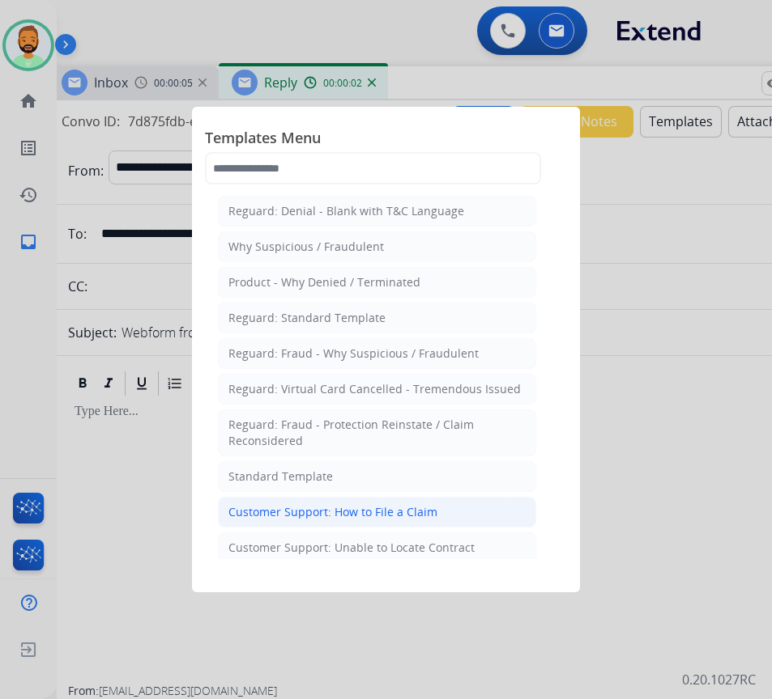
click at [446, 512] on li "Customer Support: How to File a Claim" at bounding box center [377, 512] width 318 height 31
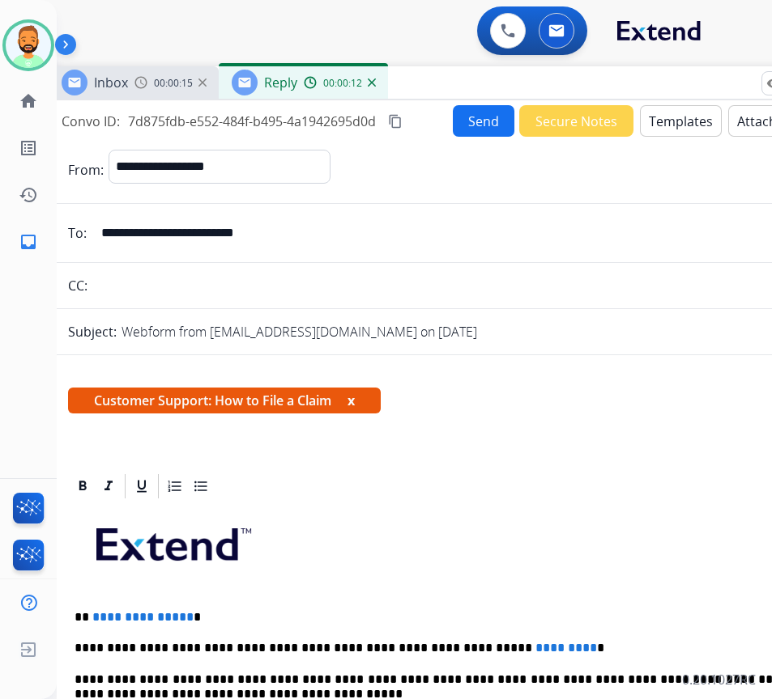
click at [224, 235] on input "**********" at bounding box center [464, 233] width 747 height 32
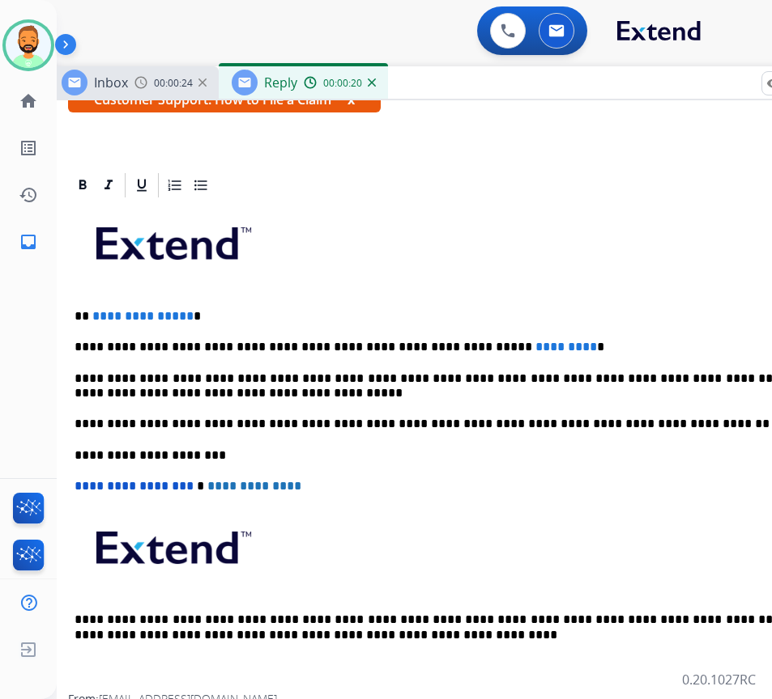
scroll to position [243, 0]
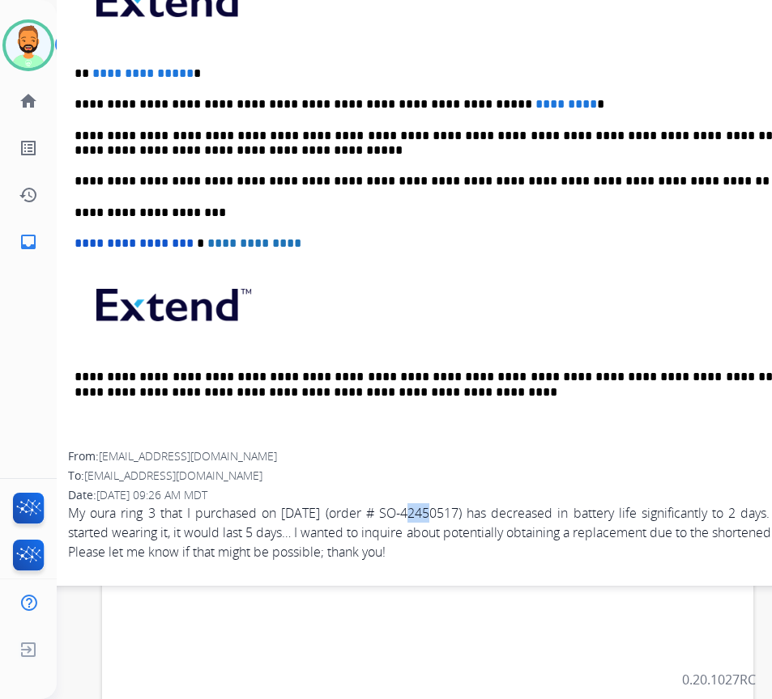
drag, startPoint x: 402, startPoint y: 516, endPoint x: 423, endPoint y: 516, distance: 21.9
click at [423, 516] on span "My oura ring 3 that I purchased on 6/14/2024 (order # SO-42450517) has decrease…" at bounding box center [453, 533] width 771 height 58
click at [414, 510] on span "My oura ring 3 that I purchased on 6/14/2024 (order # SO-42450517) has decrease…" at bounding box center [453, 533] width 771 height 58
drag, startPoint x: 397, startPoint y: 513, endPoint x: 474, endPoint y: 518, distance: 77.1
click at [474, 518] on span "My oura ring 3 that I purchased on 6/14/2024 (order # SO-42450517) has decrease…" at bounding box center [453, 533] width 771 height 58
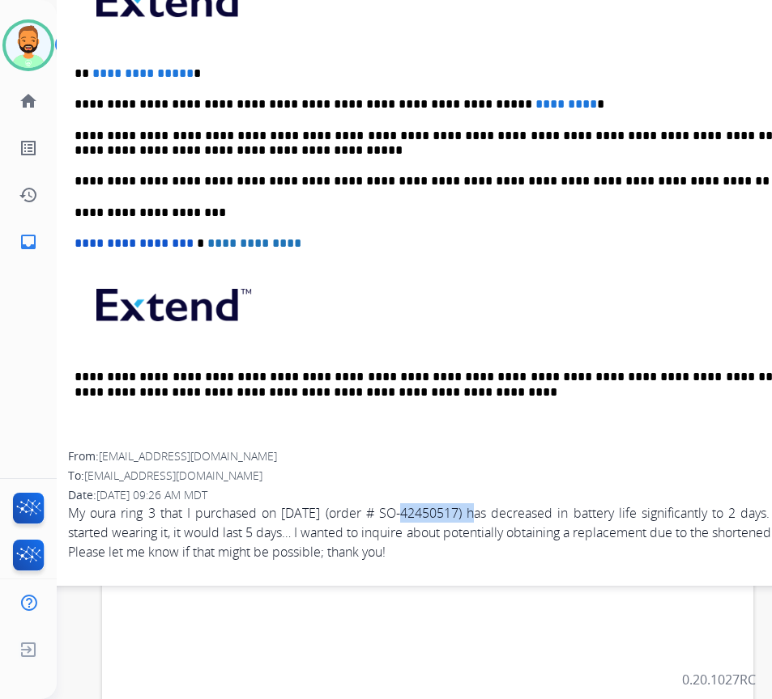
copy span "SO-42450517"
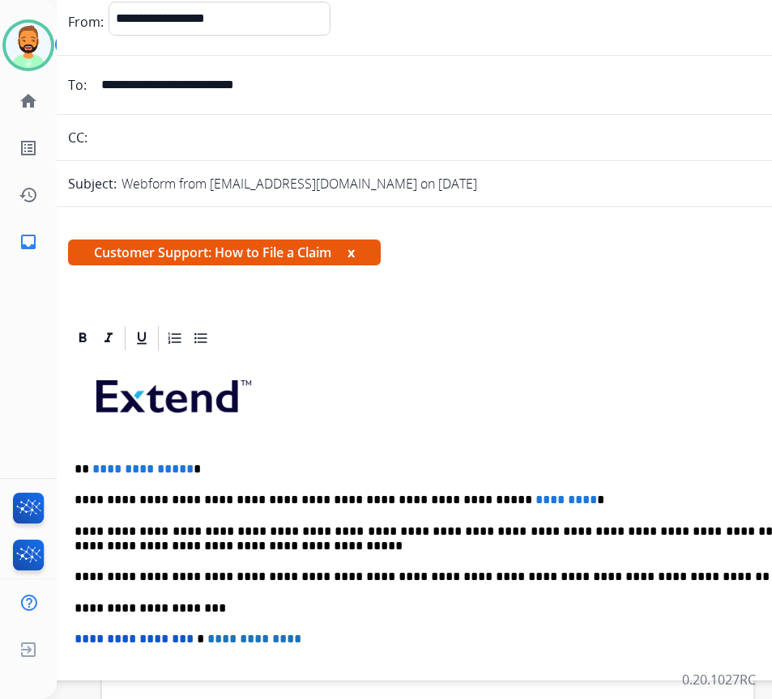
scroll to position [0, 0]
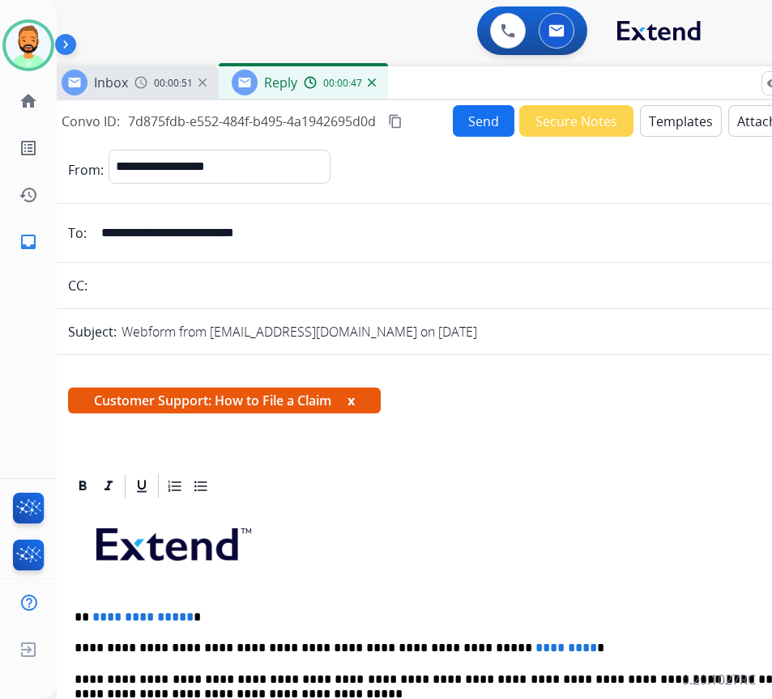
click at [664, 111] on button "Templates" at bounding box center [681, 121] width 82 height 32
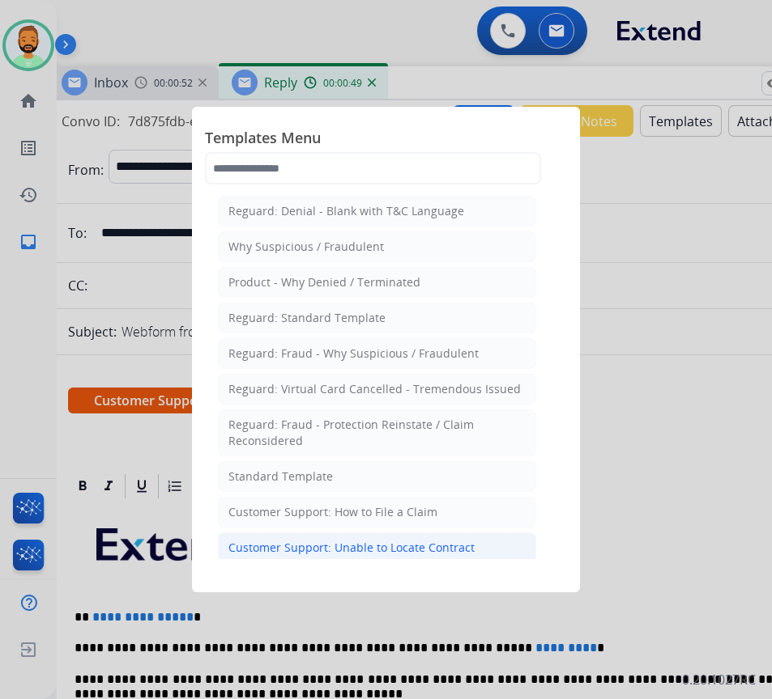
click at [468, 539] on li "Customer Support: Unable to Locate Contract" at bounding box center [377, 548] width 318 height 31
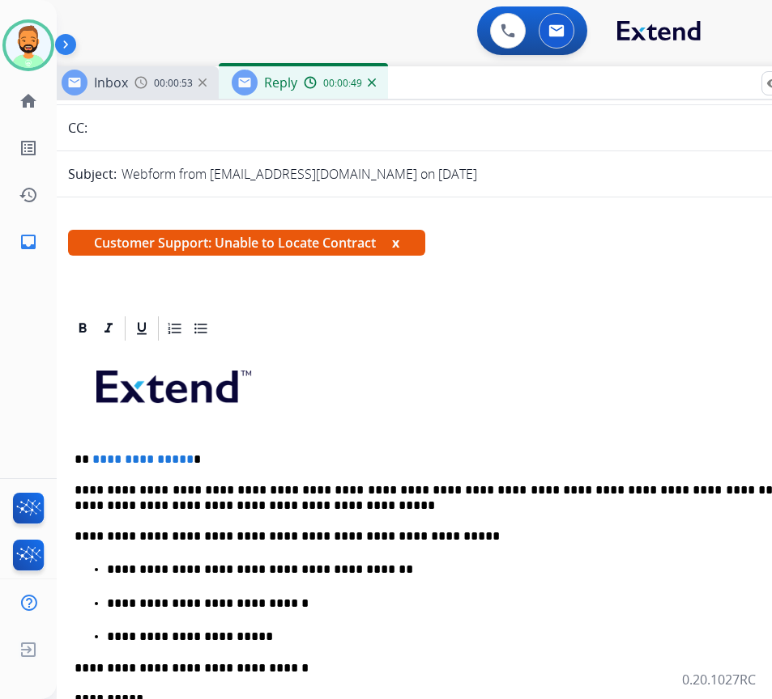
scroll to position [162, 0]
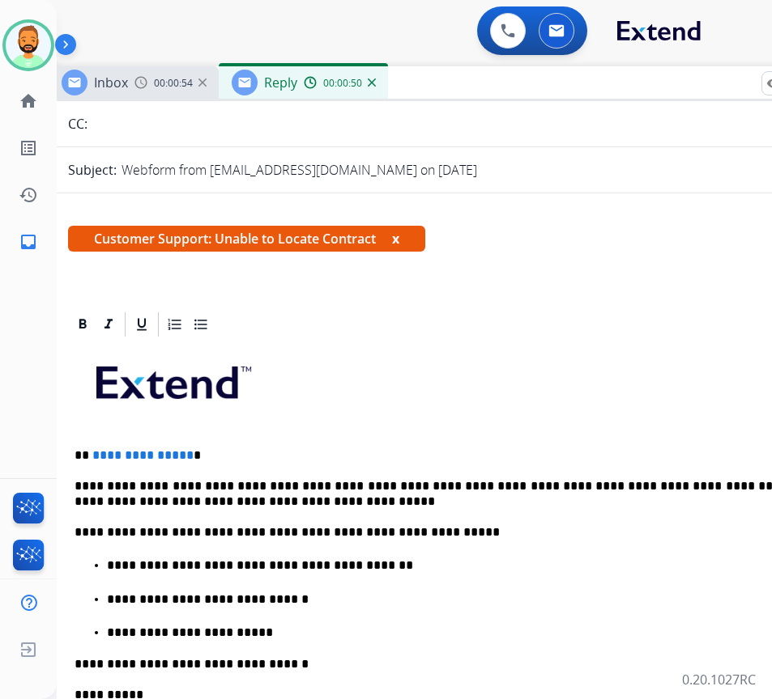
click at [221, 457] on p "**********" at bounding box center [446, 455] width 745 height 15
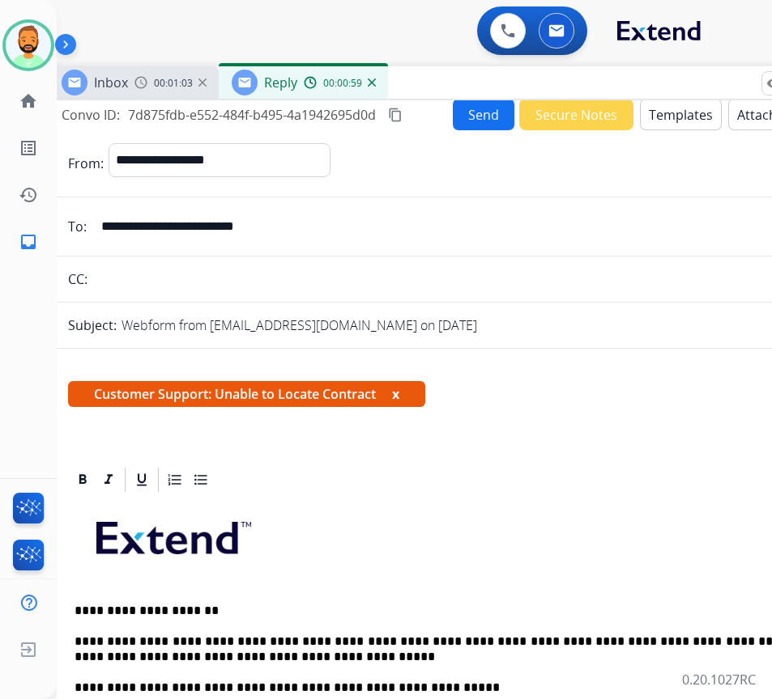
scroll to position [0, 0]
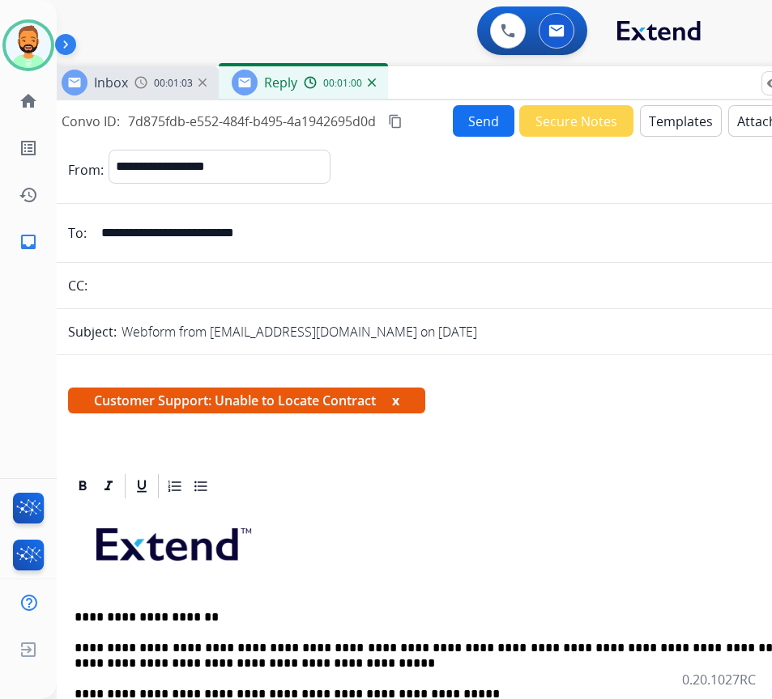
click at [478, 120] on button "Send" at bounding box center [484, 121] width 62 height 32
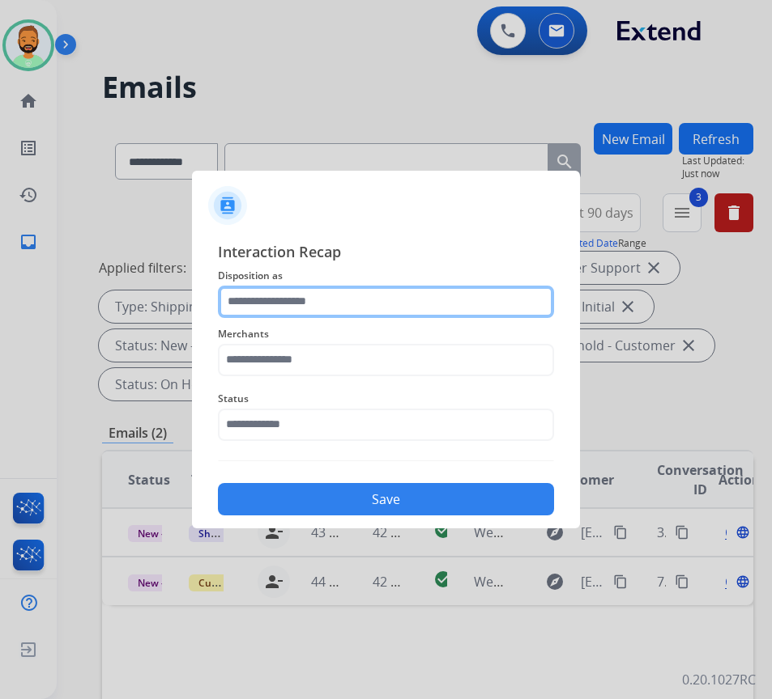
click at [414, 306] on input "text" at bounding box center [386, 302] width 336 height 32
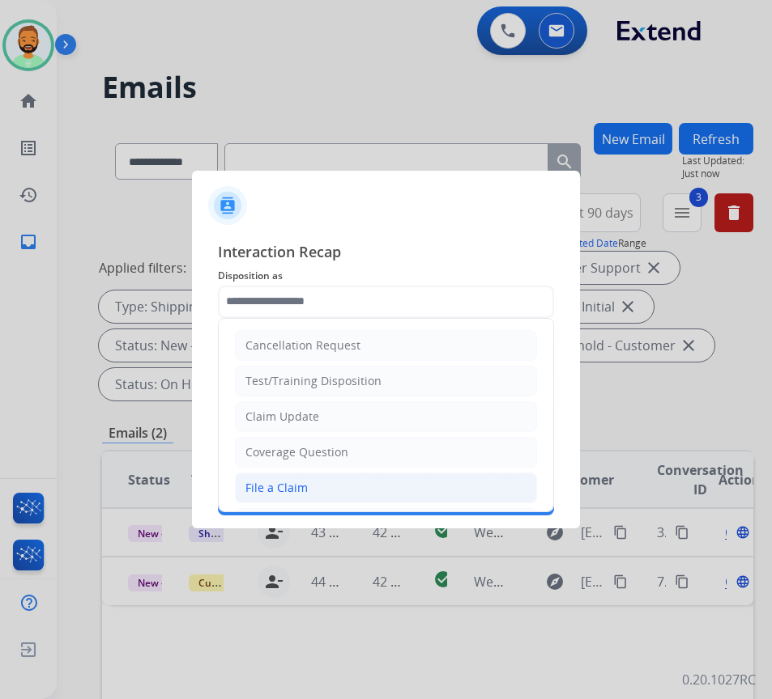
click at [351, 482] on li "File a Claim" at bounding box center [386, 488] width 302 height 31
type input "**********"
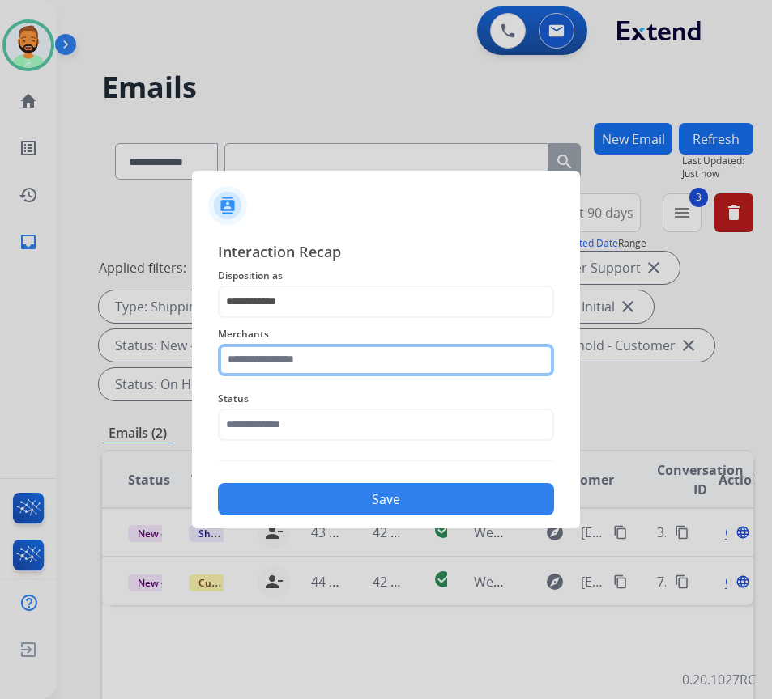
click at [336, 352] on input "text" at bounding box center [386, 360] width 336 height 32
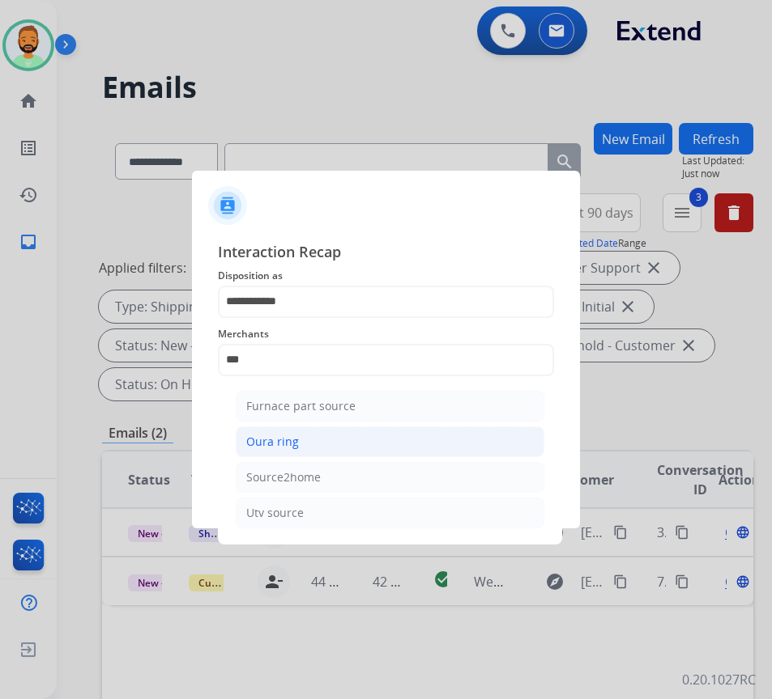
click at [331, 427] on li "Oura ring" at bounding box center [390, 442] width 308 height 31
type input "*********"
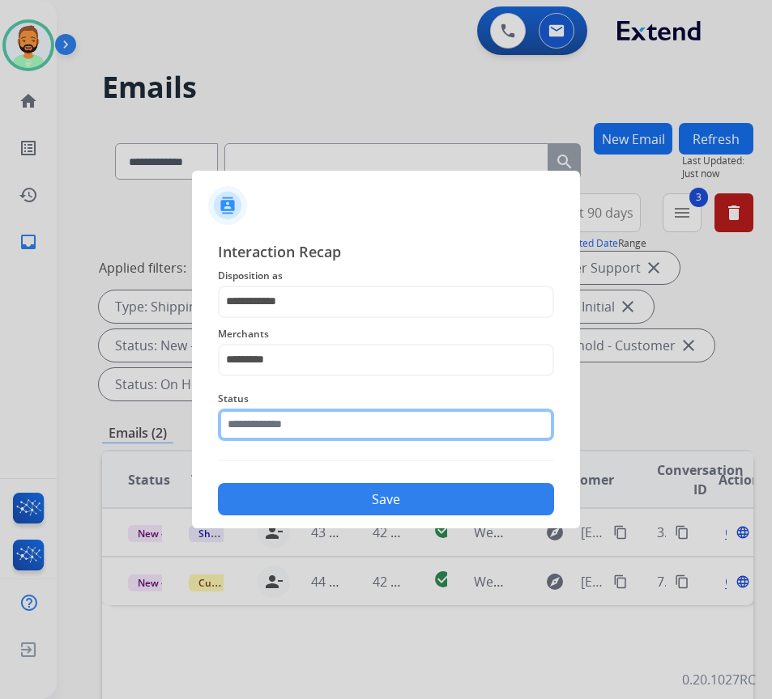
drag, startPoint x: 326, startPoint y: 426, endPoint x: 337, endPoint y: 426, distance: 10.5
click at [327, 426] on input "text" at bounding box center [386, 425] width 336 height 32
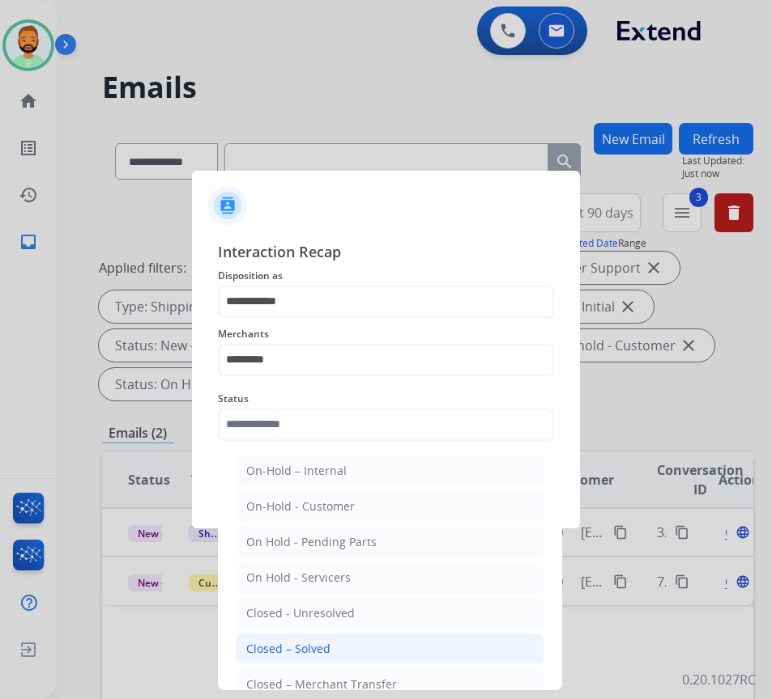
click at [359, 640] on li "Closed – Solved" at bounding box center [390, 649] width 308 height 31
type input "**********"
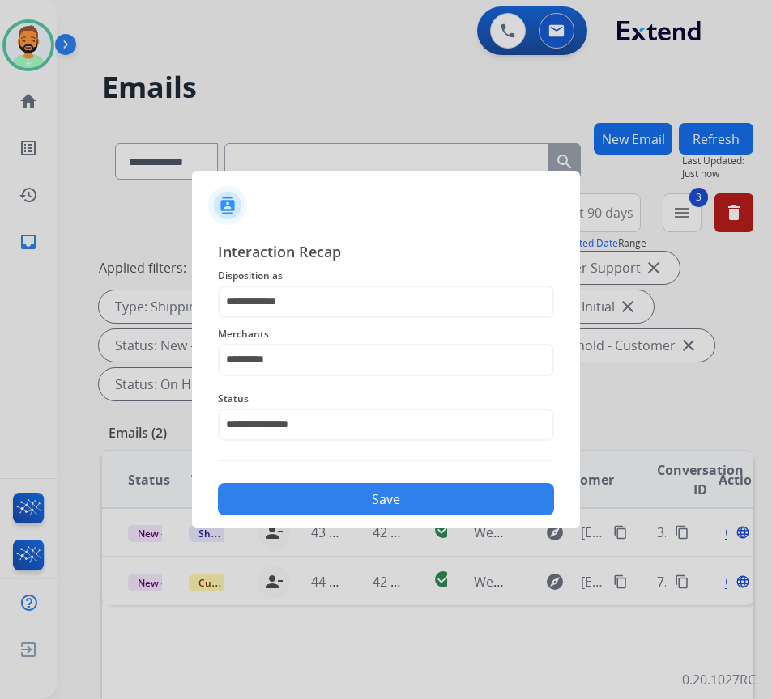
click at [387, 495] on button "Save" at bounding box center [386, 499] width 336 height 32
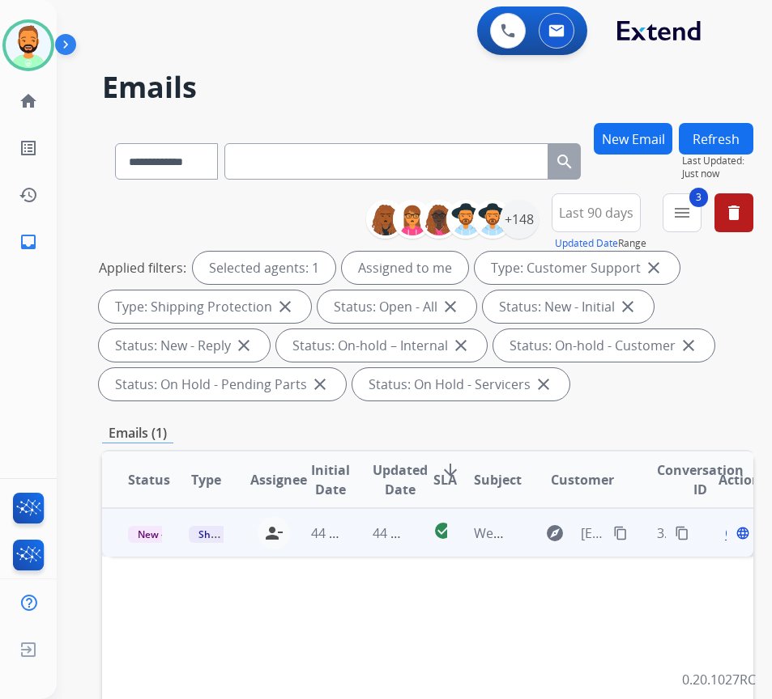
click at [360, 543] on td "44 minutes ago" at bounding box center [376, 532] width 61 height 49
click at [236, 588] on div "el paquete no he recibido" at bounding box center [366, 593] width 477 height 19
copy div "el paquete no he recibido first_page navigate_before"
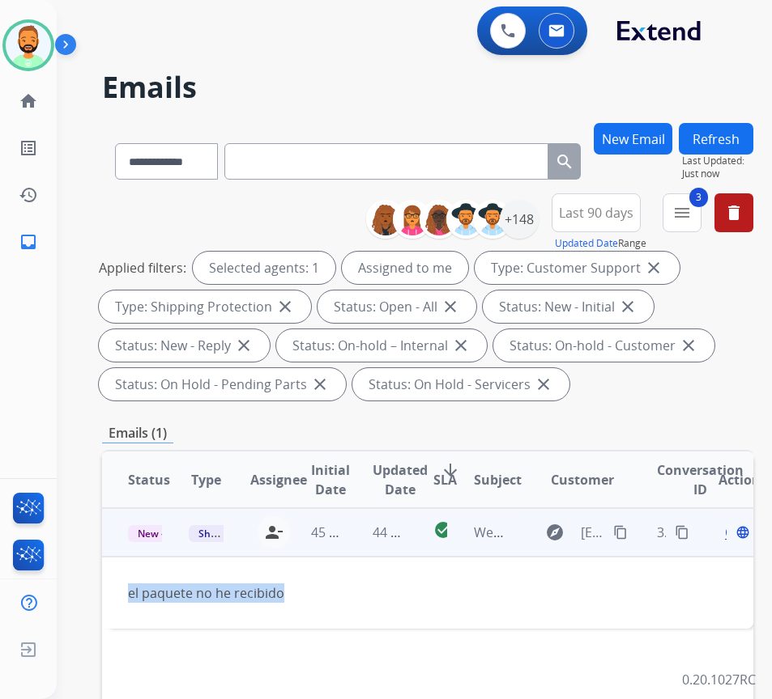
click at [623, 533] on mat-icon "content_copy" at bounding box center [620, 532] width 15 height 15
click at [733, 533] on span "Open" at bounding box center [741, 532] width 33 height 19
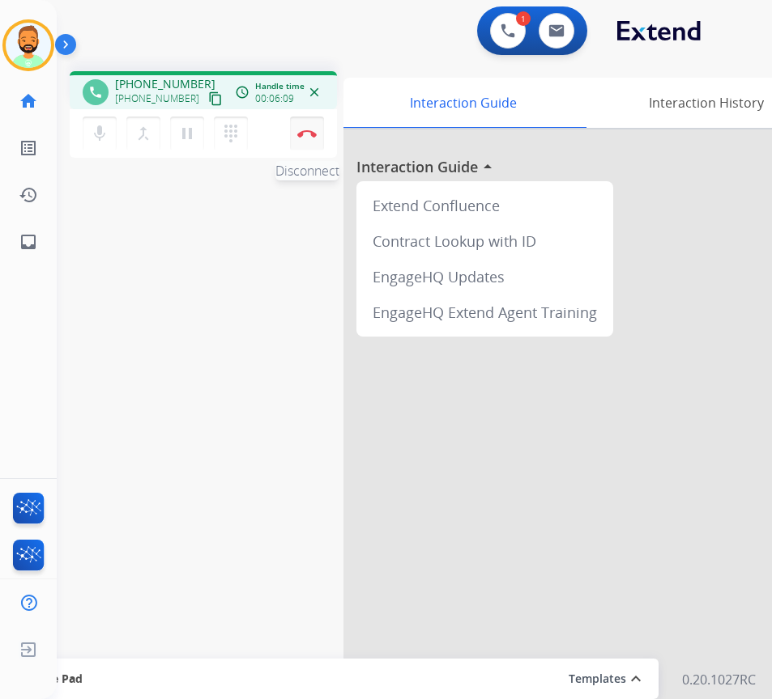
click at [308, 126] on button "Disconnect" at bounding box center [307, 134] width 34 height 34
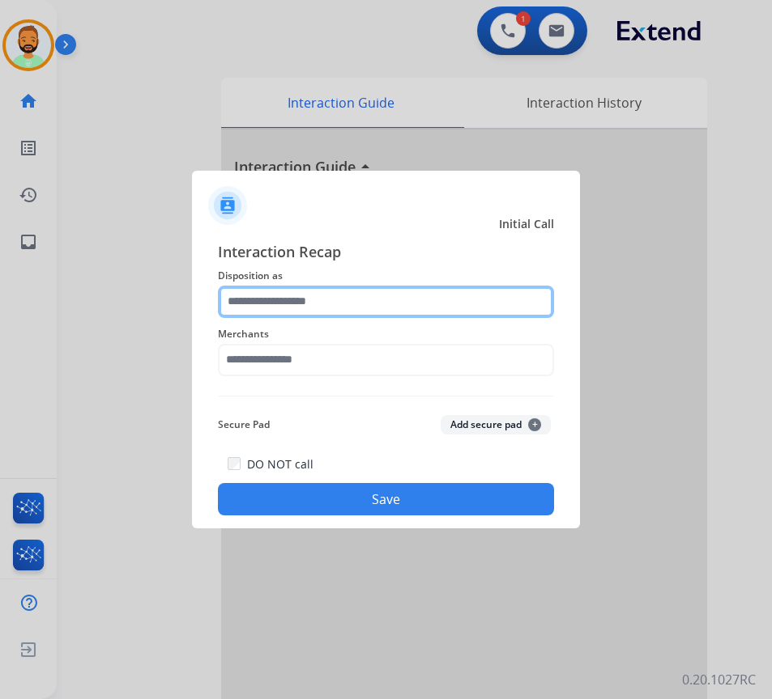
click at [410, 312] on input "text" at bounding box center [386, 302] width 336 height 32
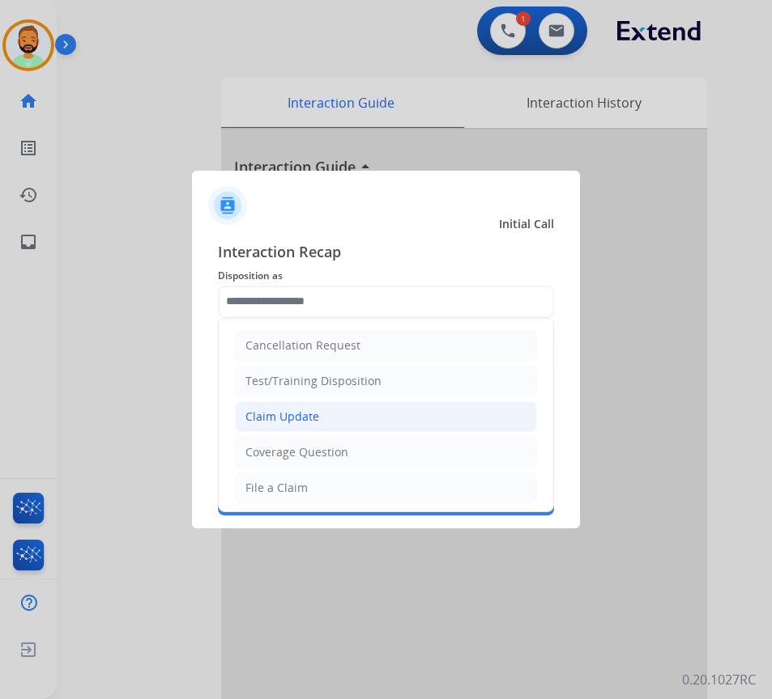
click at [393, 427] on li "Claim Update" at bounding box center [386, 417] width 302 height 31
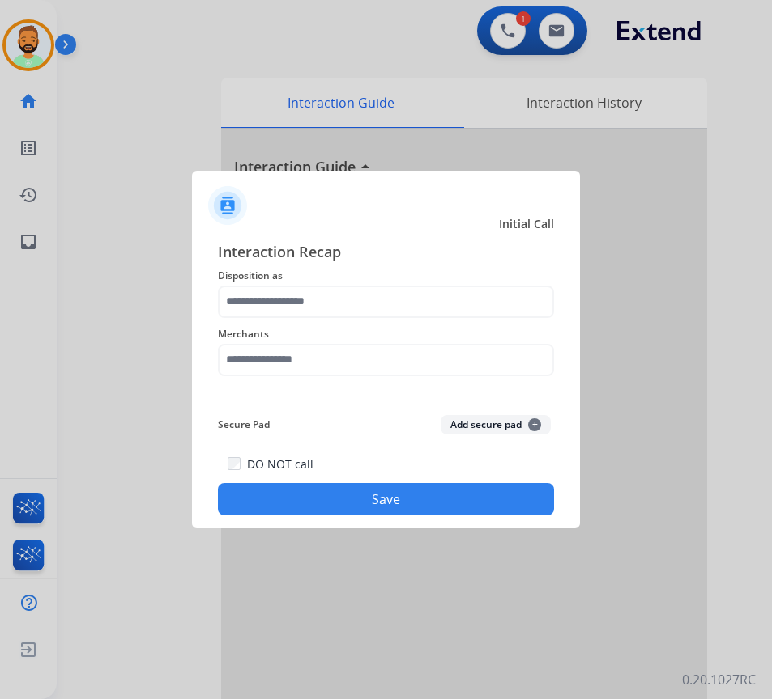
type input "**********"
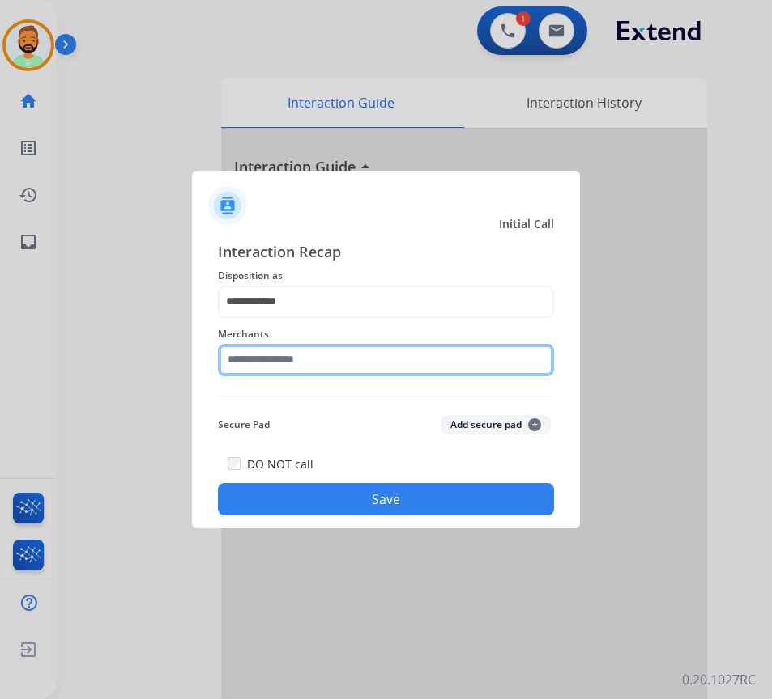
click at [374, 359] on input "text" at bounding box center [386, 360] width 336 height 32
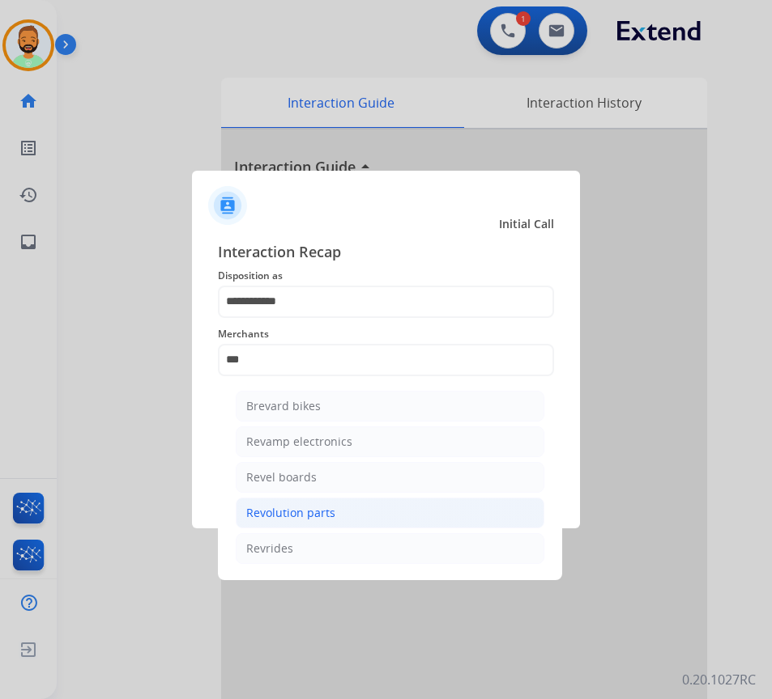
click at [437, 512] on li "Revolution parts" at bounding box center [390, 513] width 308 height 31
type input "**********"
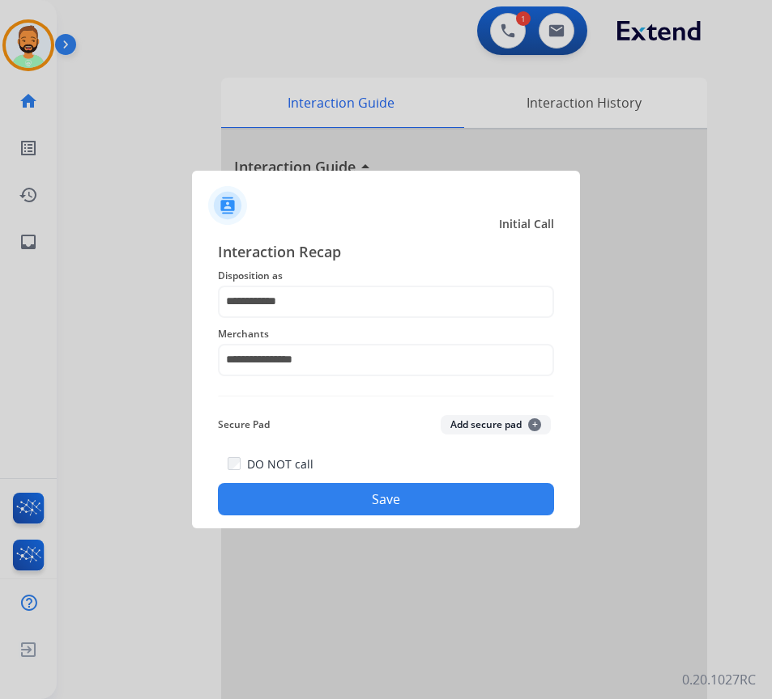
click at [447, 506] on button "Save" at bounding box center [386, 499] width 336 height 32
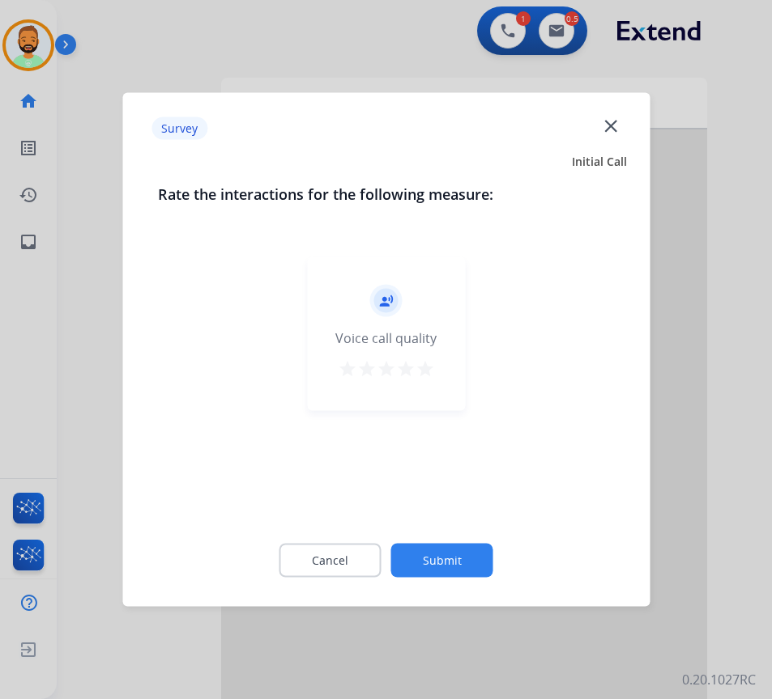
click at [462, 552] on button "Submit" at bounding box center [442, 561] width 102 height 34
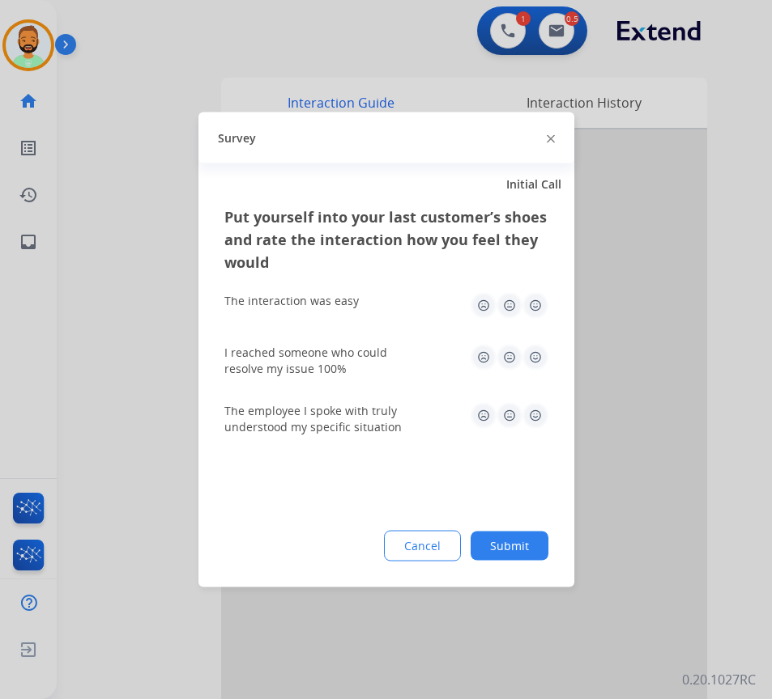
click at [503, 554] on button "Submit" at bounding box center [509, 546] width 78 height 29
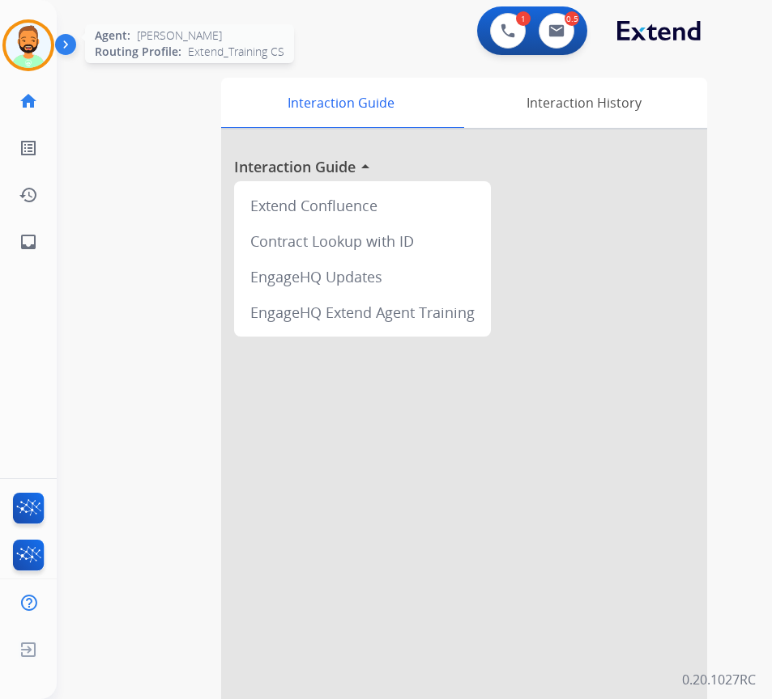
click at [21, 39] on img at bounding box center [28, 45] width 45 height 45
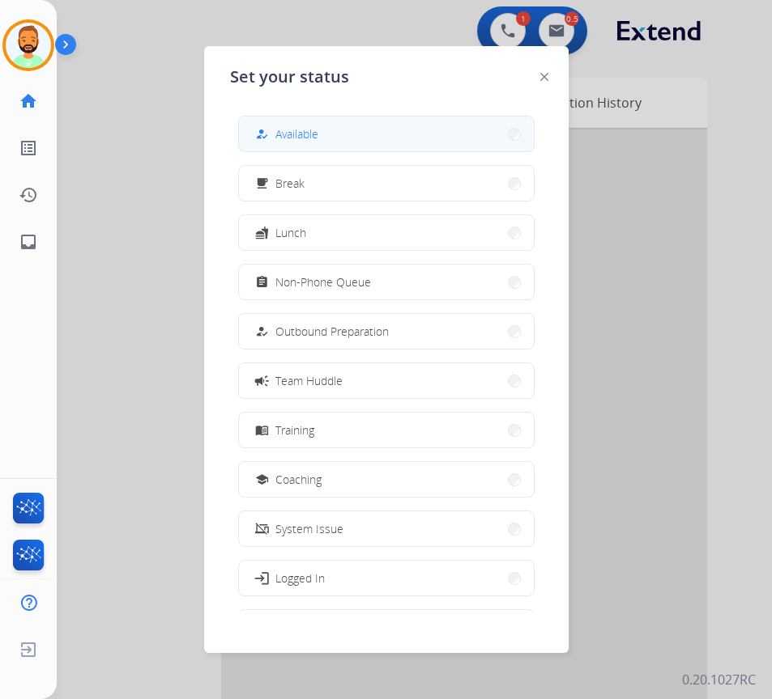
click at [323, 138] on button "how_to_reg Available" at bounding box center [386, 134] width 295 height 35
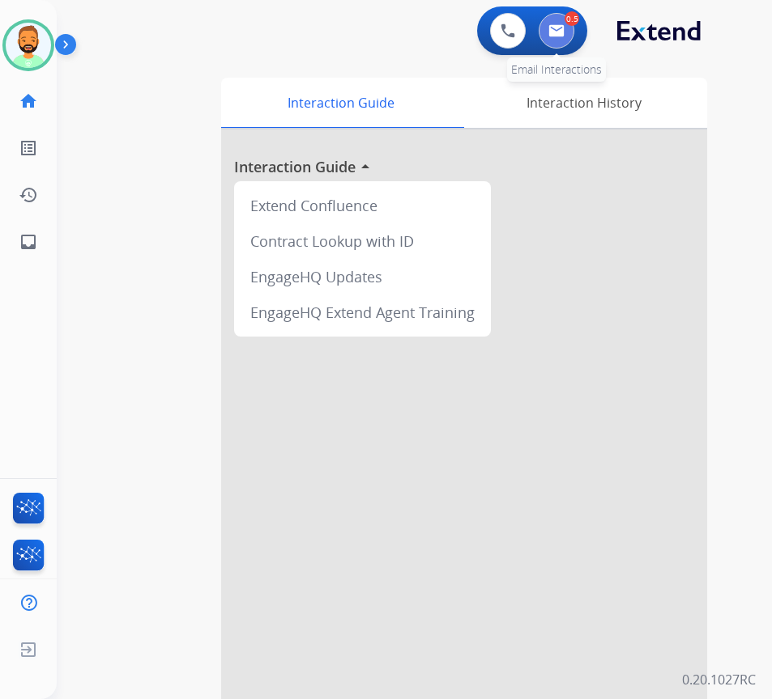
click at [553, 24] on img at bounding box center [556, 30] width 16 height 13
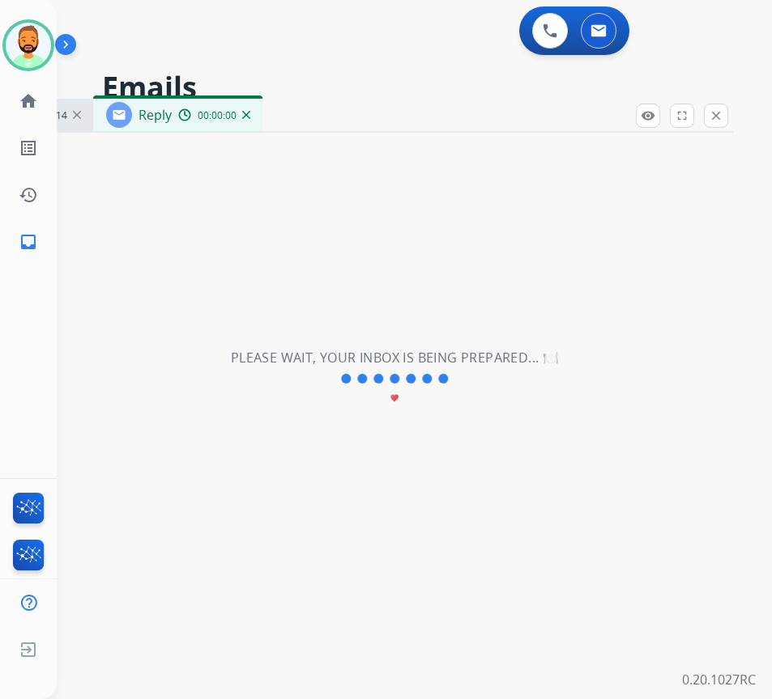
select select "**********"
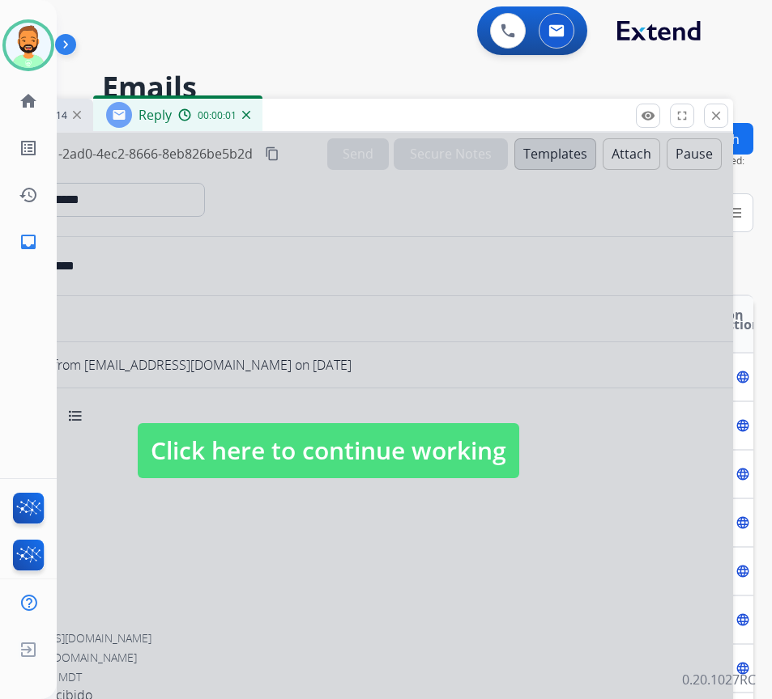
click at [413, 436] on span "Click here to continue working" at bounding box center [328, 450] width 381 height 55
select select
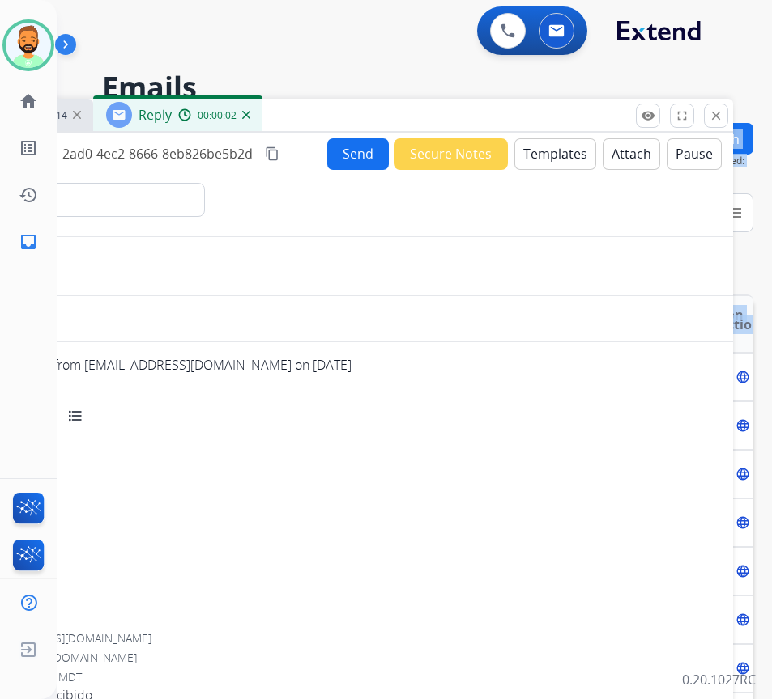
drag, startPoint x: 419, startPoint y: 109, endPoint x: 488, endPoint y: 108, distance: 68.8
click at [488, 109] on div "**********" at bounding box center [395, 407] width 676 height 699
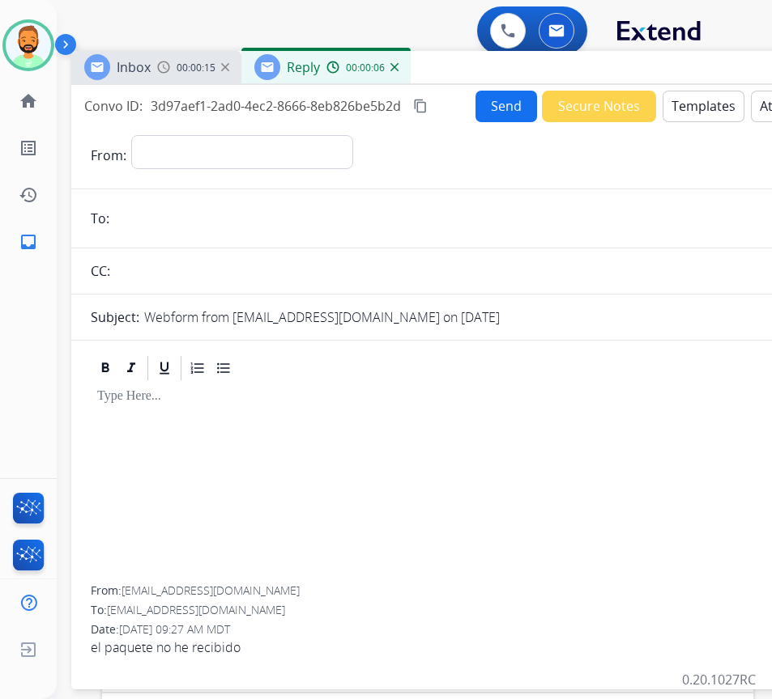
drag, startPoint x: 424, startPoint y: 115, endPoint x: 572, endPoint y: 67, distance: 155.7
click at [572, 67] on div "Inbox 00:00:15 Reply 00:00:06" at bounding box center [476, 68] width 810 height 34
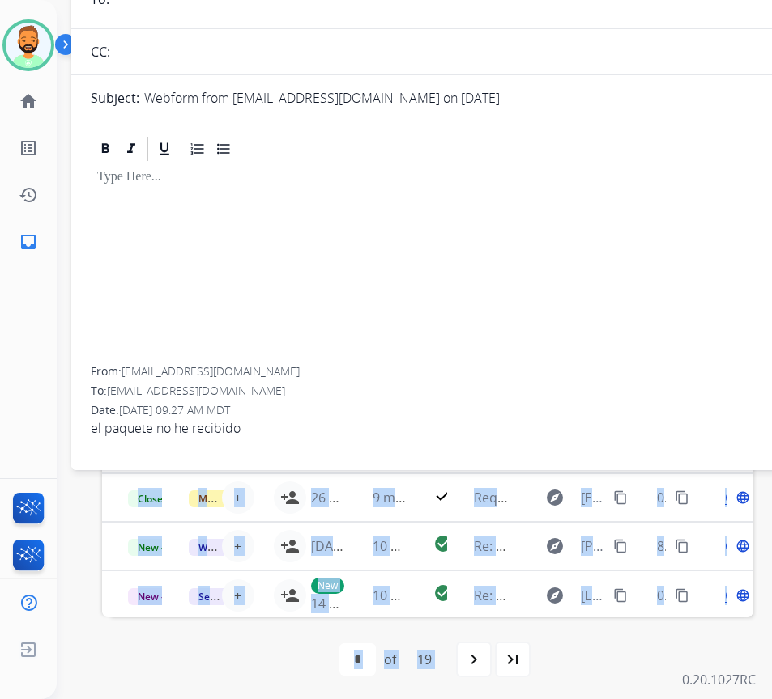
scroll to position [222, 0]
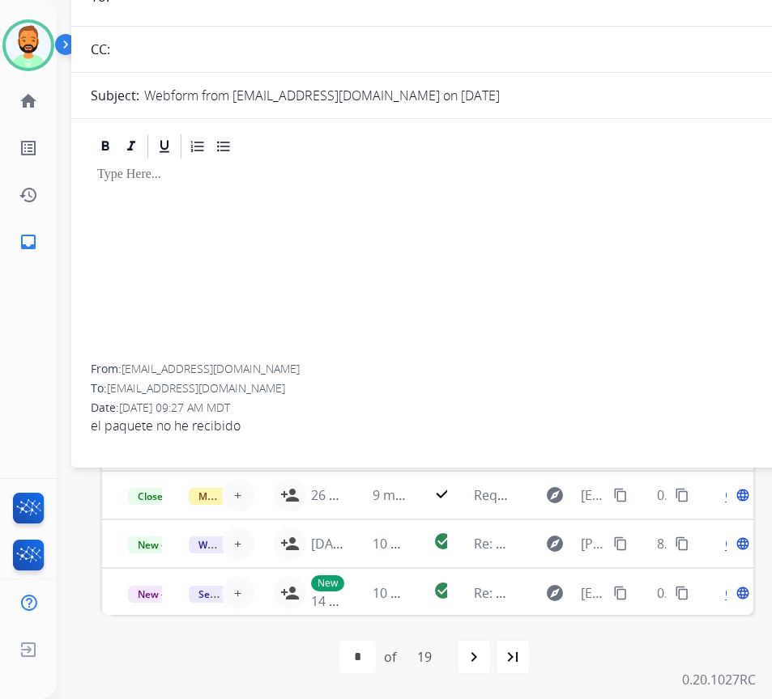
click at [474, 281] on div at bounding box center [476, 262] width 771 height 203
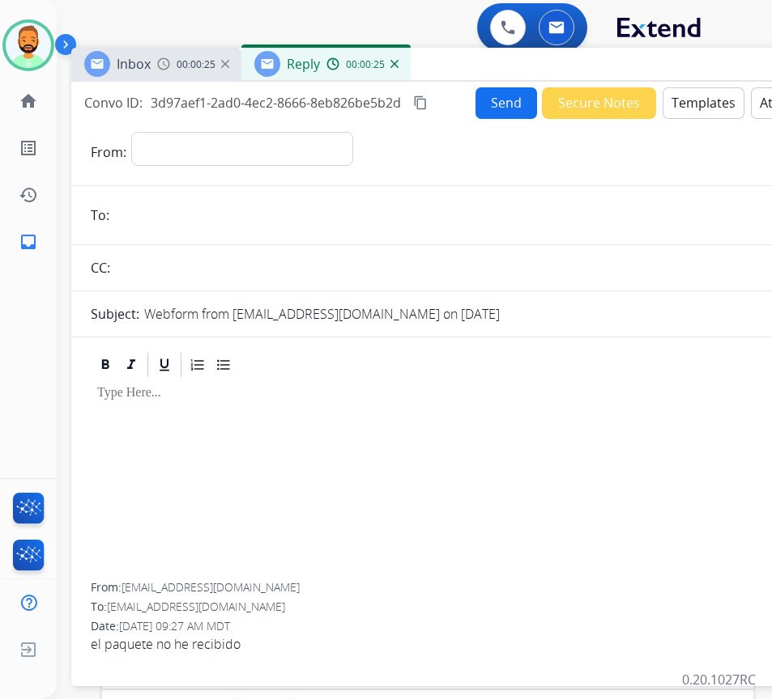
scroll to position [0, 0]
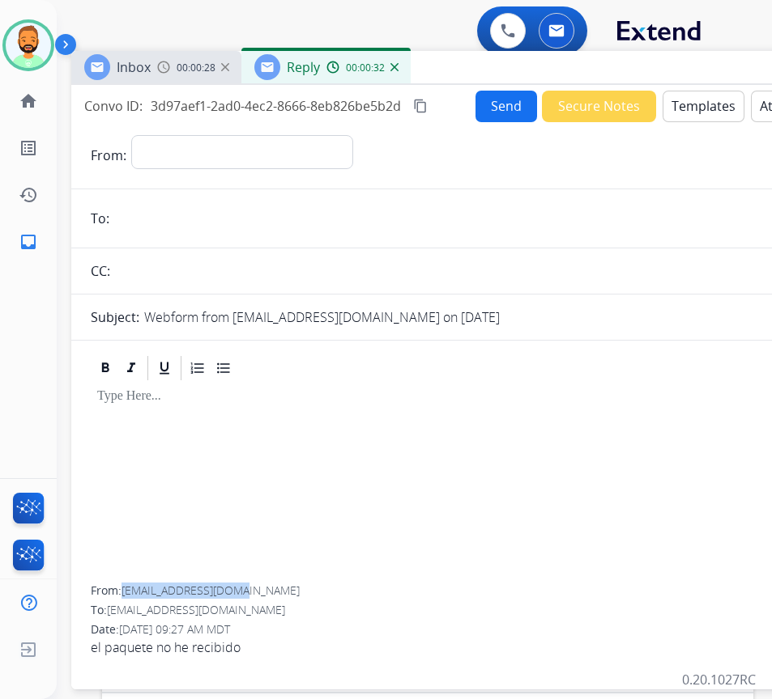
drag, startPoint x: 126, startPoint y: 588, endPoint x: 240, endPoint y: 592, distance: 113.4
click at [240, 592] on span "[EMAIL_ADDRESS][DOMAIN_NAME]" at bounding box center [210, 590] width 178 height 15
copy span "[EMAIL_ADDRESS][DOMAIN_NAME]"
click at [139, 428] on div at bounding box center [476, 484] width 771 height 203
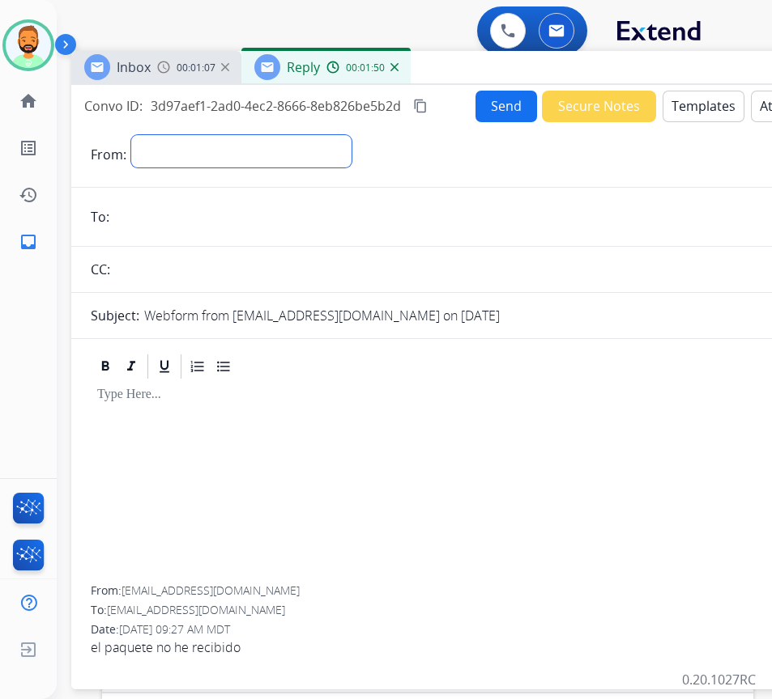
click at [213, 142] on select "**********" at bounding box center [241, 151] width 220 height 32
select select "**********"
click at [131, 135] on select "**********" at bounding box center [241, 151] width 220 height 32
paste input "**********"
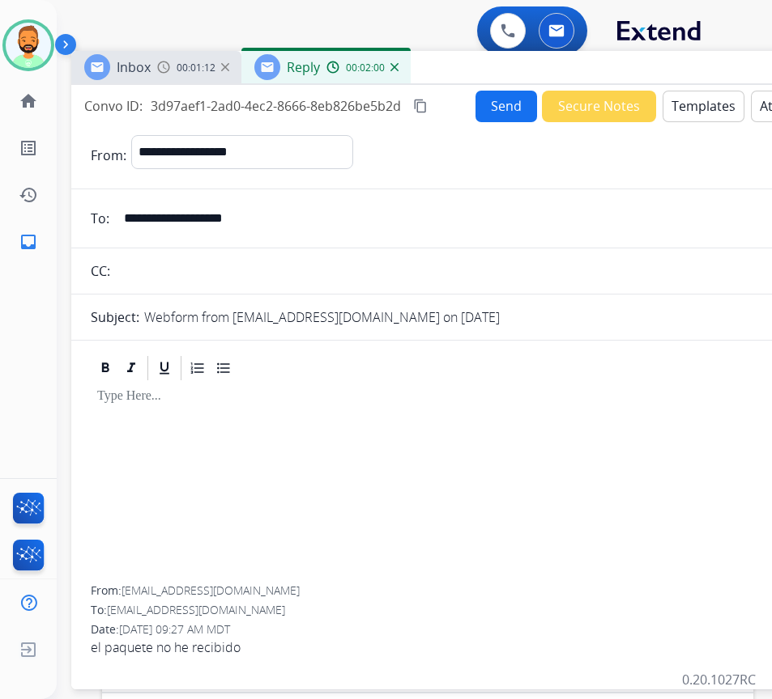
type input "**********"
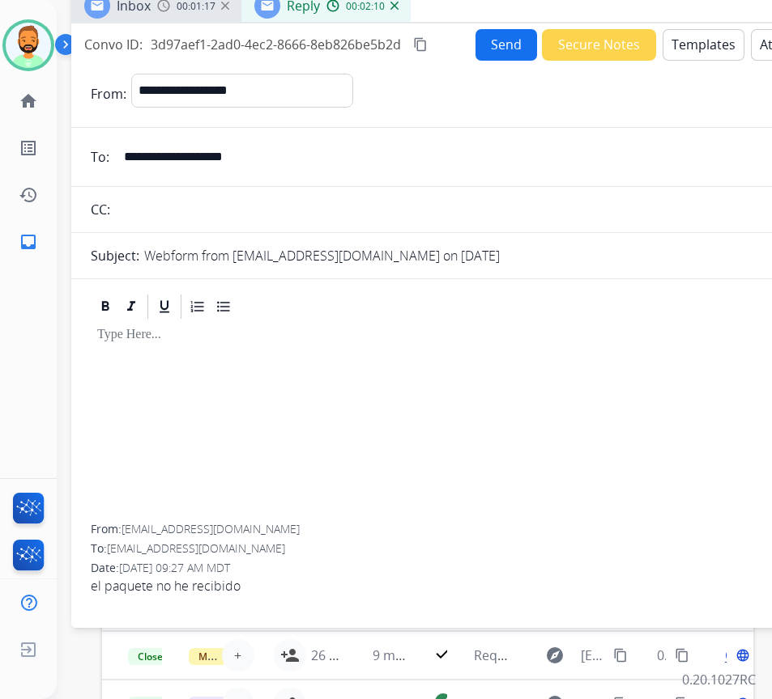
scroll to position [60, 0]
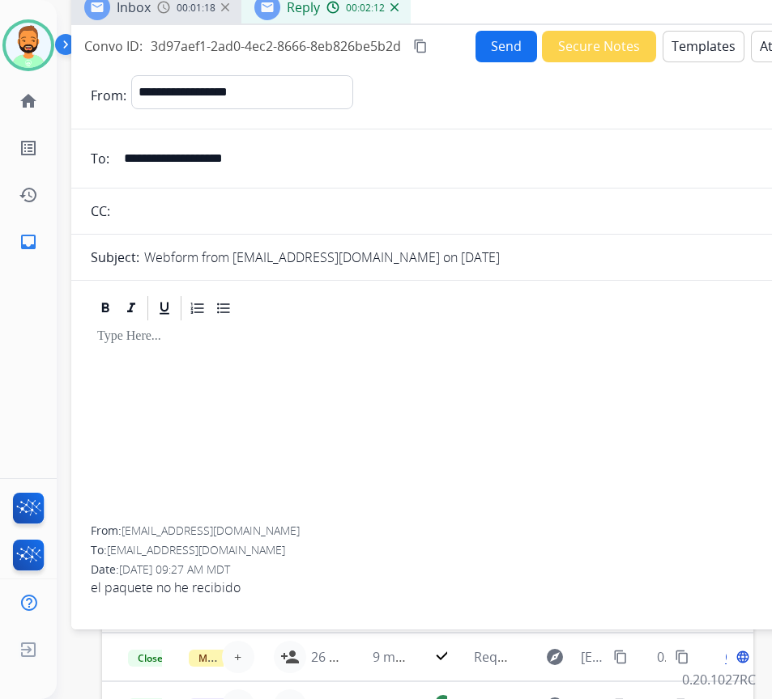
click at [236, 406] on div at bounding box center [476, 424] width 771 height 203
click at [698, 44] on button "Templates" at bounding box center [703, 47] width 82 height 32
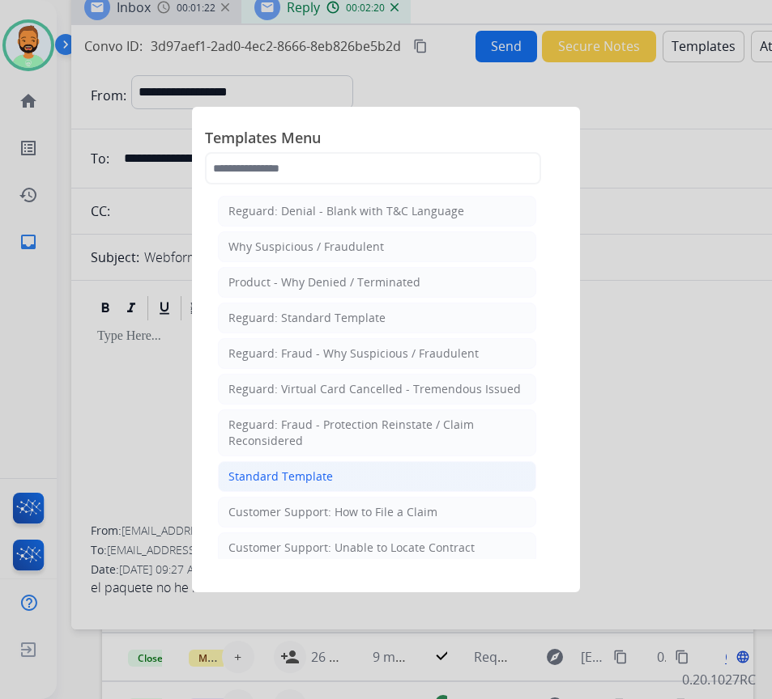
click at [455, 474] on li "Standard Template" at bounding box center [377, 476] width 318 height 31
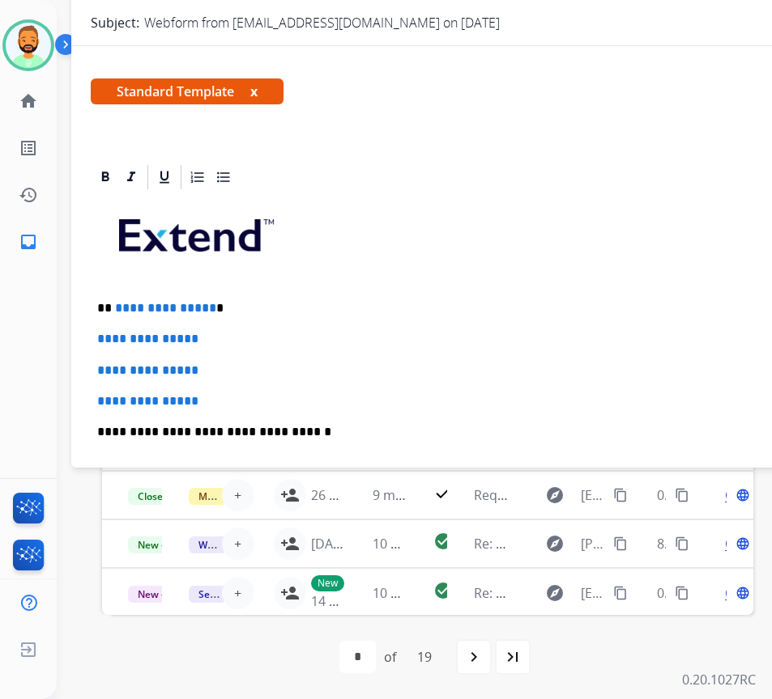
scroll to position [44, 0]
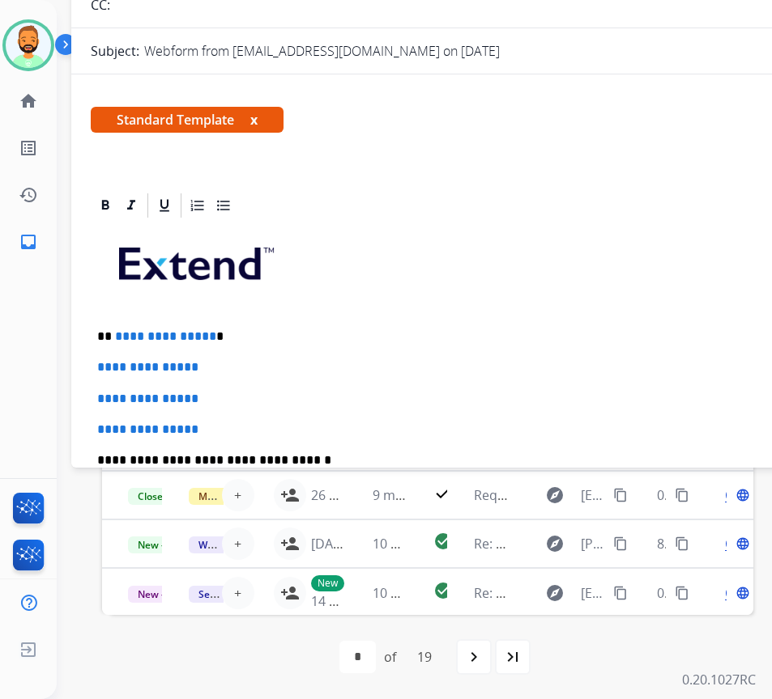
click at [308, 330] on div "**********" at bounding box center [476, 498] width 771 height 557
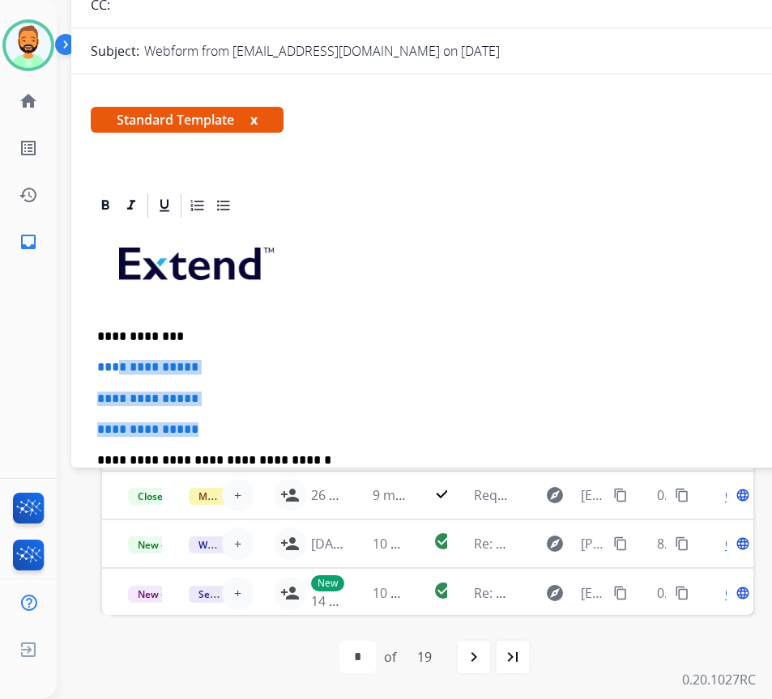
drag, startPoint x: 241, startPoint y: 414, endPoint x: 122, endPoint y: 369, distance: 127.1
click at [122, 369] on div "**********" at bounding box center [476, 498] width 771 height 557
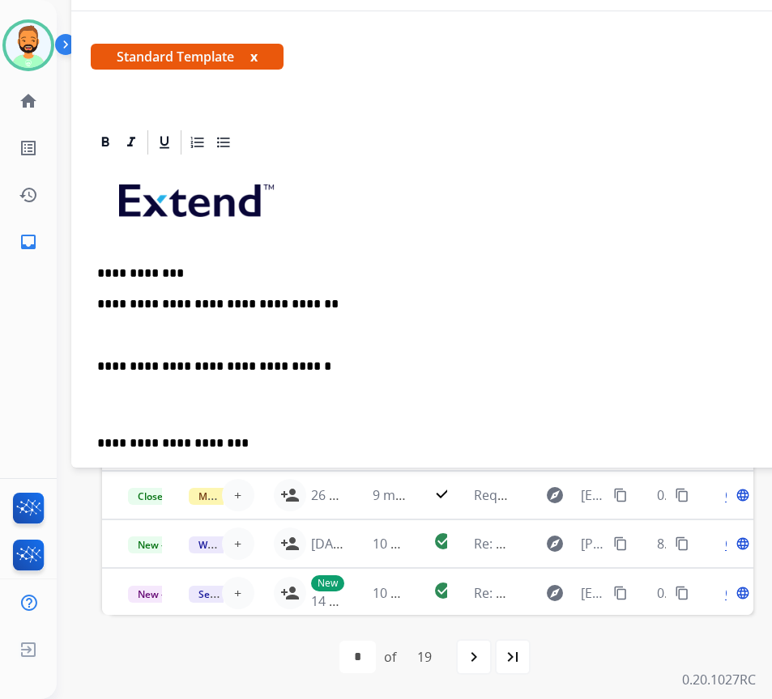
scroll to position [162, 0]
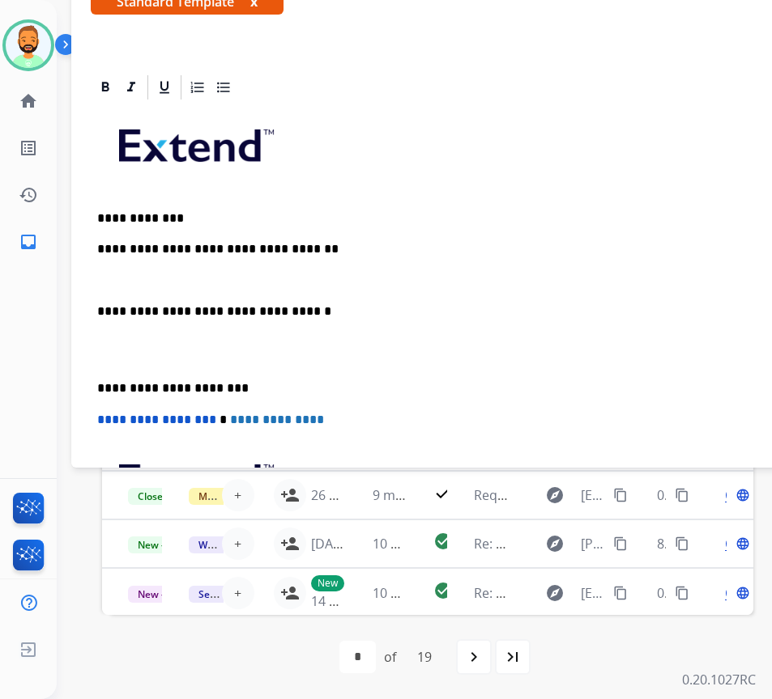
click at [92, 373] on div "**********" at bounding box center [476, 365] width 771 height 526
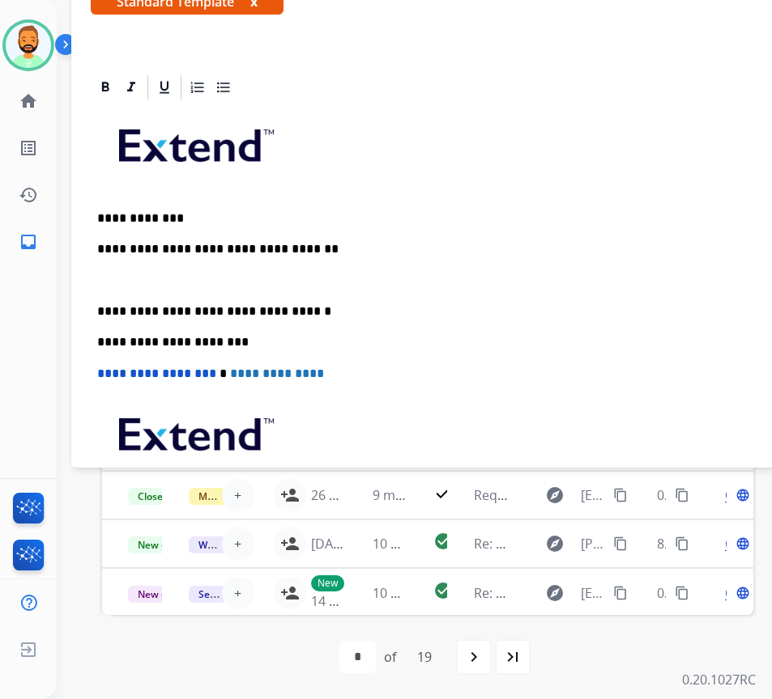
click at [134, 274] on p at bounding box center [476, 281] width 758 height 15
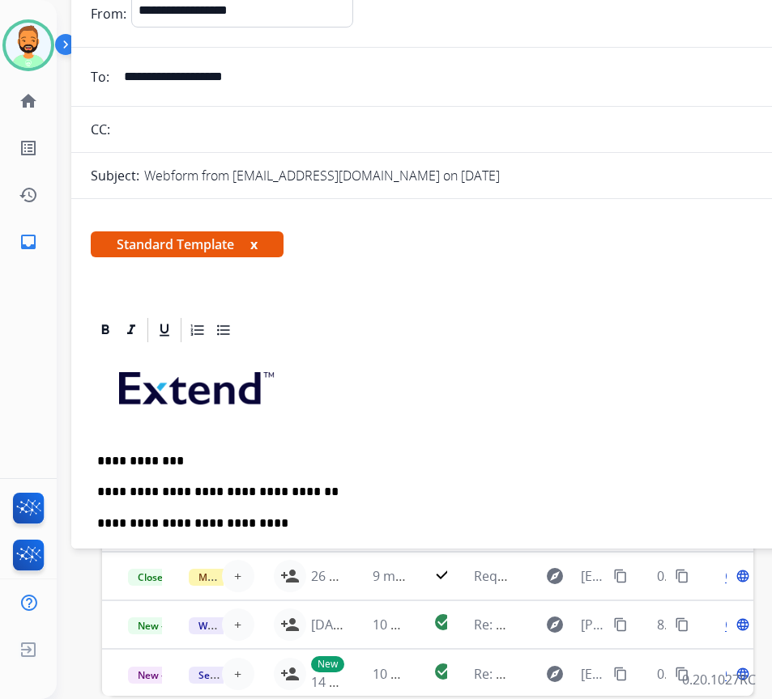
scroll to position [0, 0]
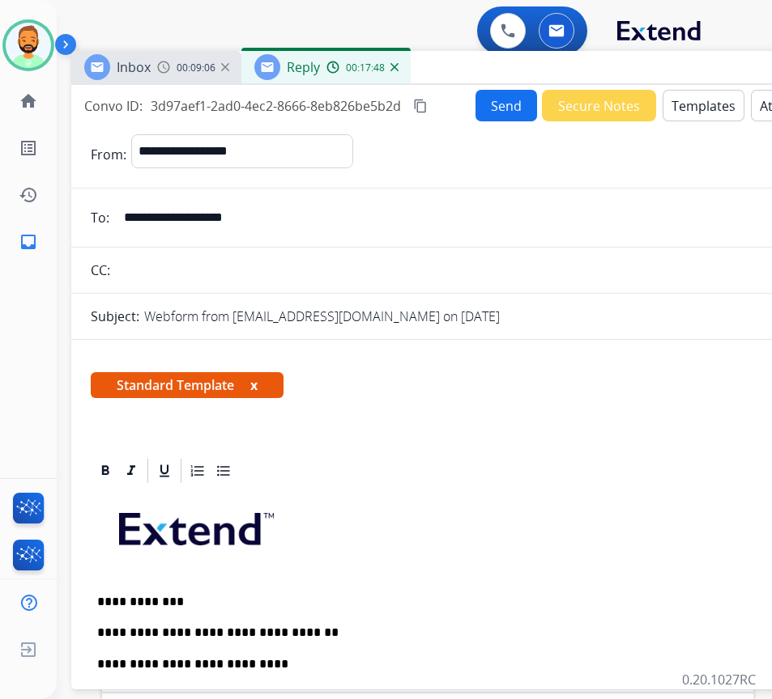
click at [500, 98] on button "Send" at bounding box center [506, 106] width 62 height 32
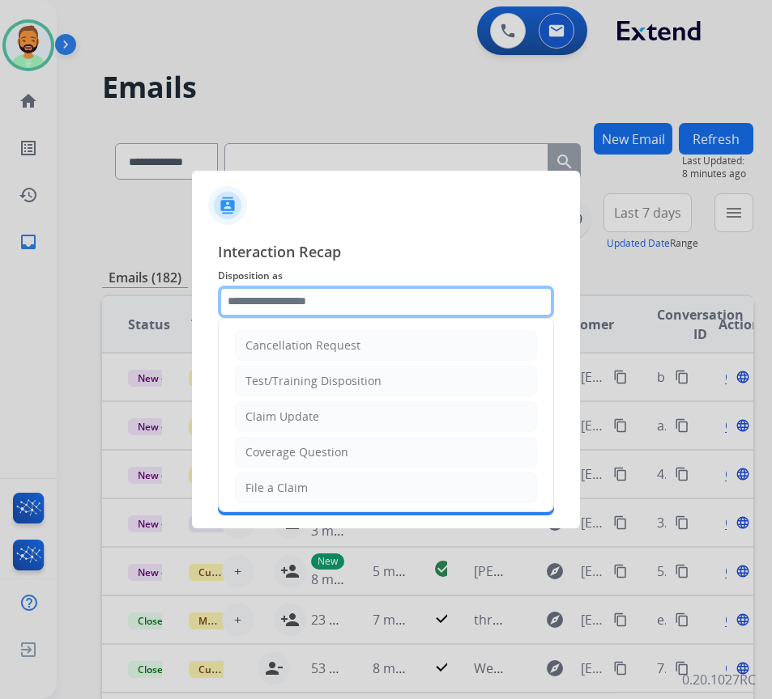
click at [321, 293] on input "text" at bounding box center [386, 302] width 336 height 32
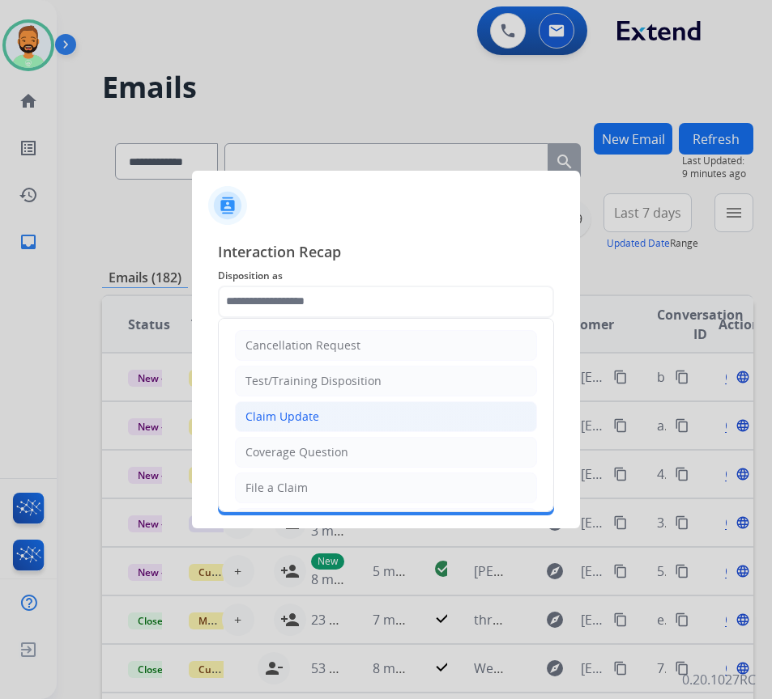
click at [310, 409] on div "Claim Update" at bounding box center [282, 417] width 74 height 16
type input "**********"
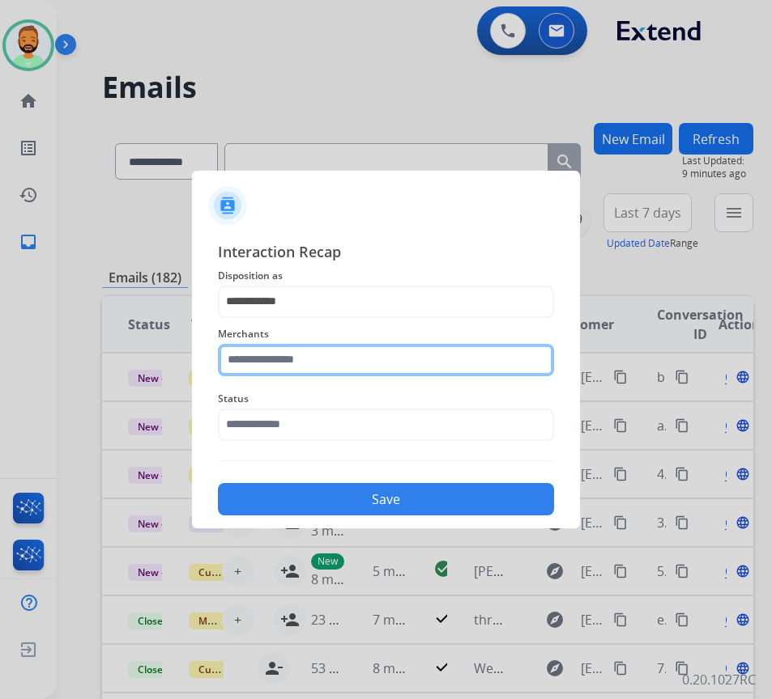
click at [304, 364] on input "text" at bounding box center [386, 360] width 336 height 32
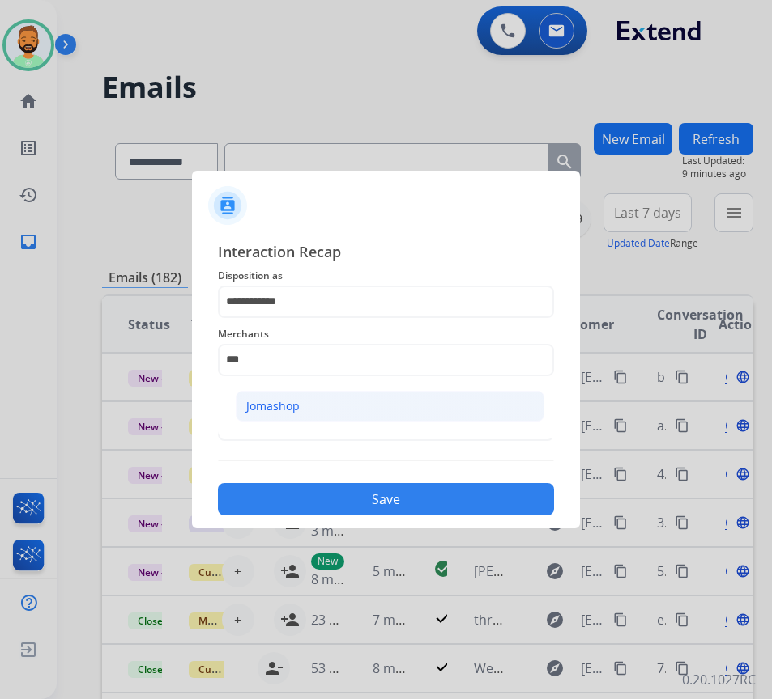
click at [308, 397] on li "Jomashop" at bounding box center [390, 406] width 308 height 31
type input "********"
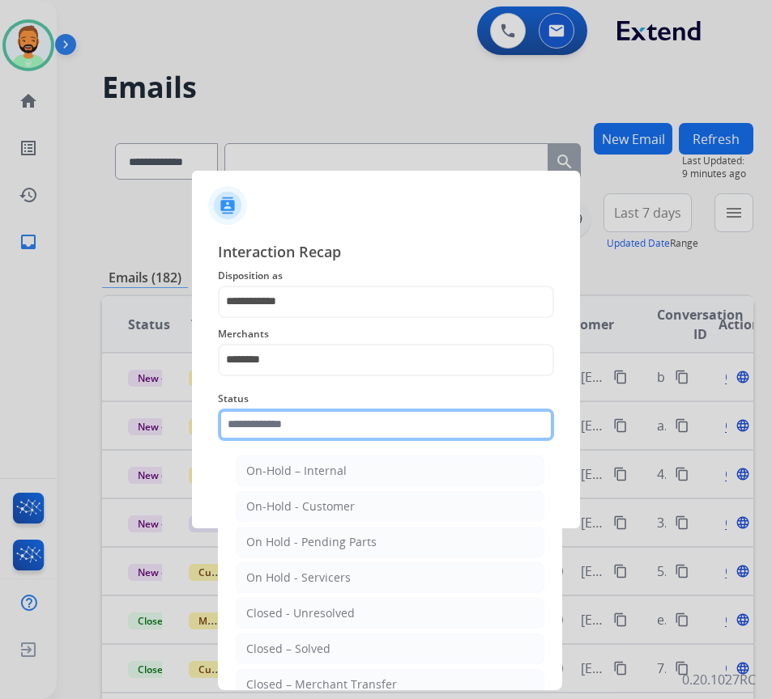
click at [333, 423] on input "text" at bounding box center [386, 425] width 336 height 32
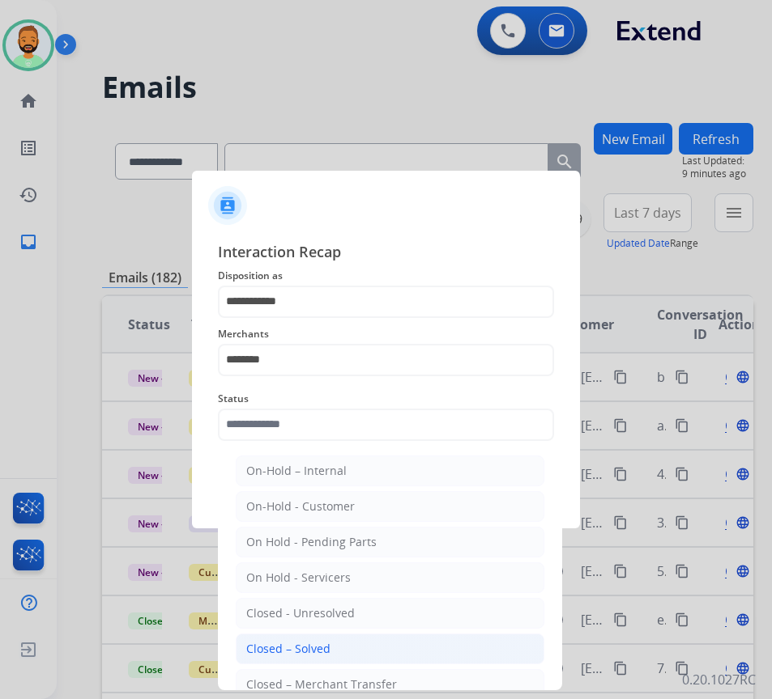
click at [354, 642] on li "Closed – Solved" at bounding box center [390, 649] width 308 height 31
type input "**********"
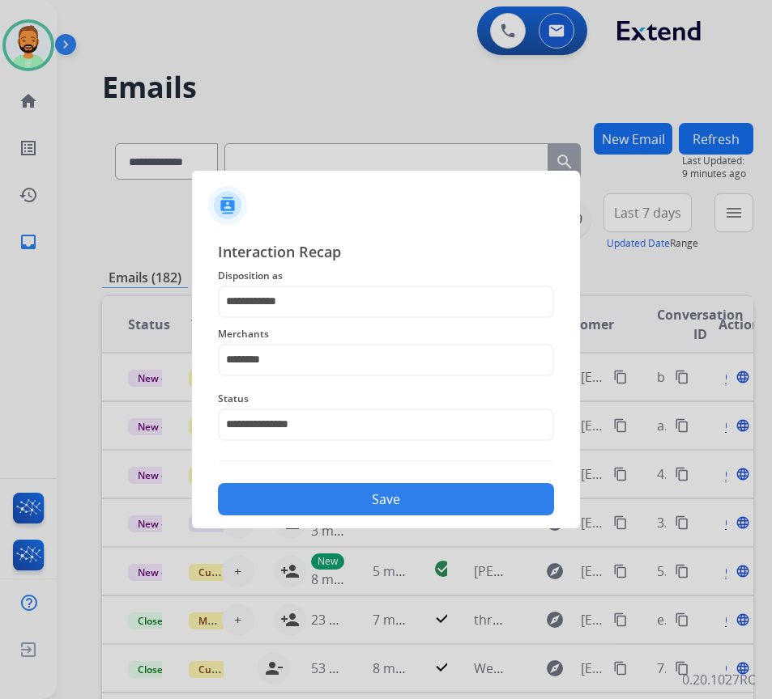
click at [369, 485] on button "Save" at bounding box center [386, 499] width 336 height 32
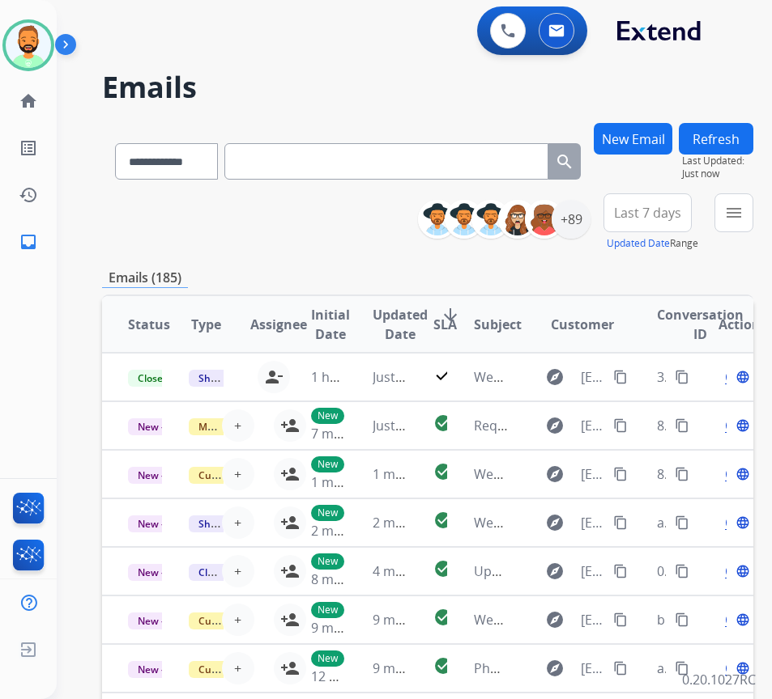
click at [677, 216] on span "Last 7 days" at bounding box center [647, 213] width 67 height 6
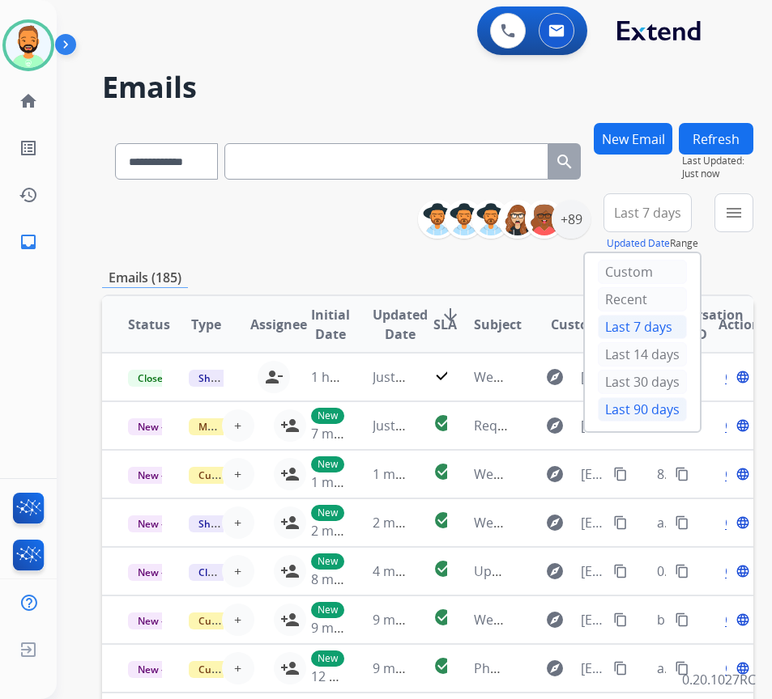
click at [675, 407] on div "Last 90 days" at bounding box center [641, 409] width 89 height 24
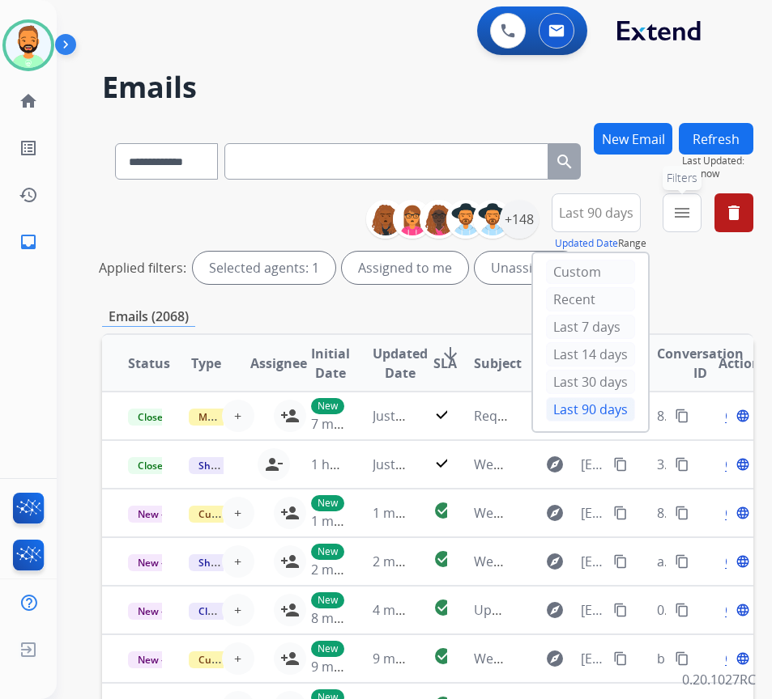
click at [691, 219] on mat-icon "menu" at bounding box center [681, 212] width 19 height 19
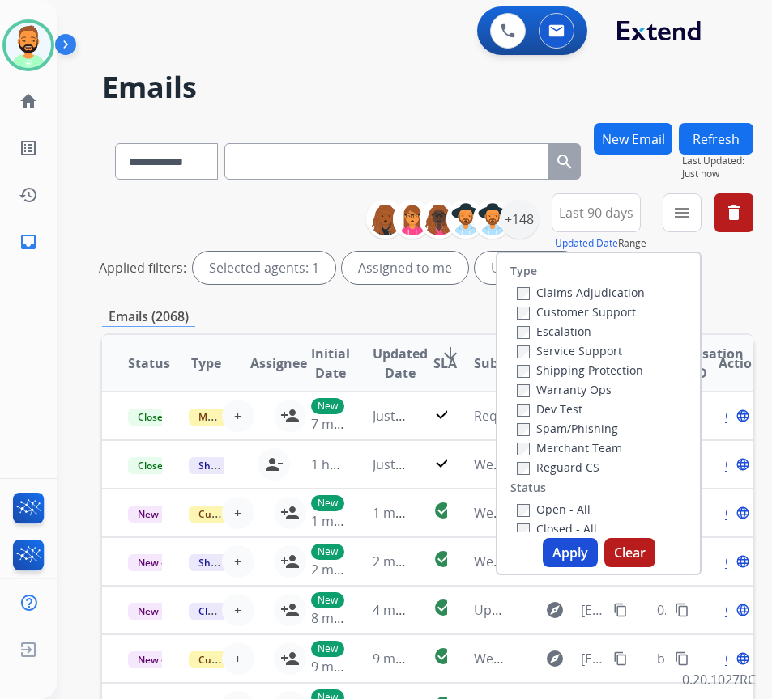
click at [571, 317] on label "Customer Support" at bounding box center [575, 311] width 119 height 15
click at [618, 368] on label "Shipping Protection" at bounding box center [579, 370] width 126 height 15
click at [579, 508] on label "Open - All" at bounding box center [553, 509] width 74 height 15
click at [581, 548] on button "Apply" at bounding box center [569, 552] width 55 height 29
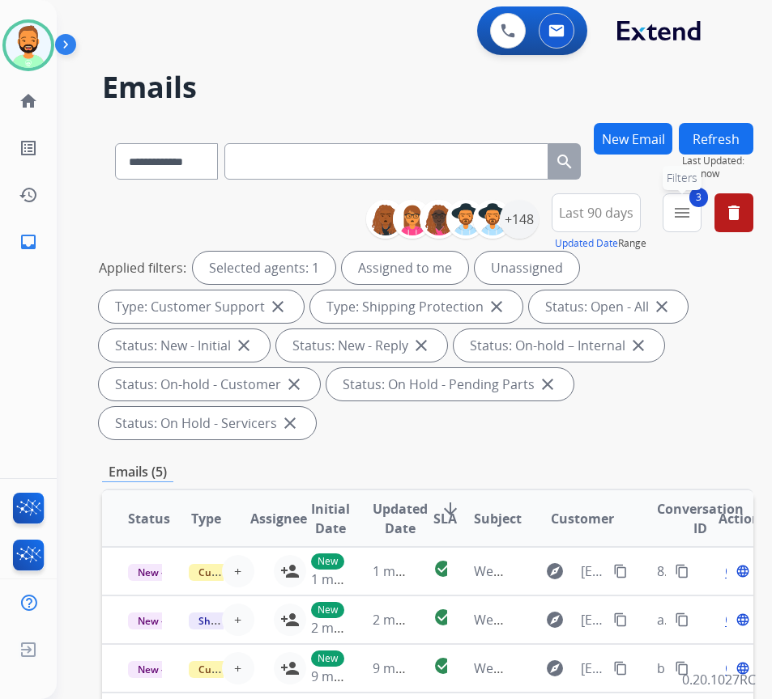
drag, startPoint x: 698, startPoint y: 205, endPoint x: 633, endPoint y: 202, distance: 64.8
click at [691, 205] on mat-icon "menu" at bounding box center [681, 212] width 19 height 19
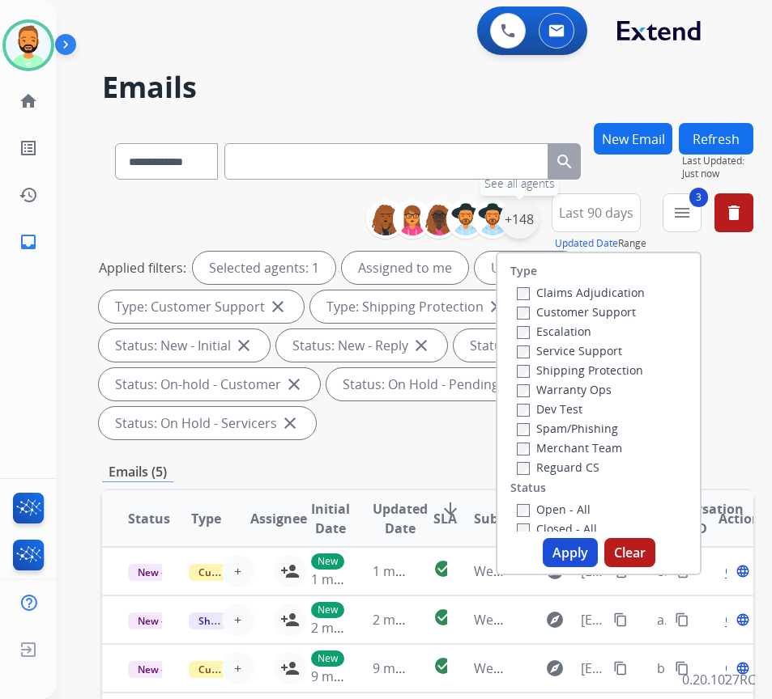
click at [538, 219] on div "+148" at bounding box center [518, 219] width 39 height 39
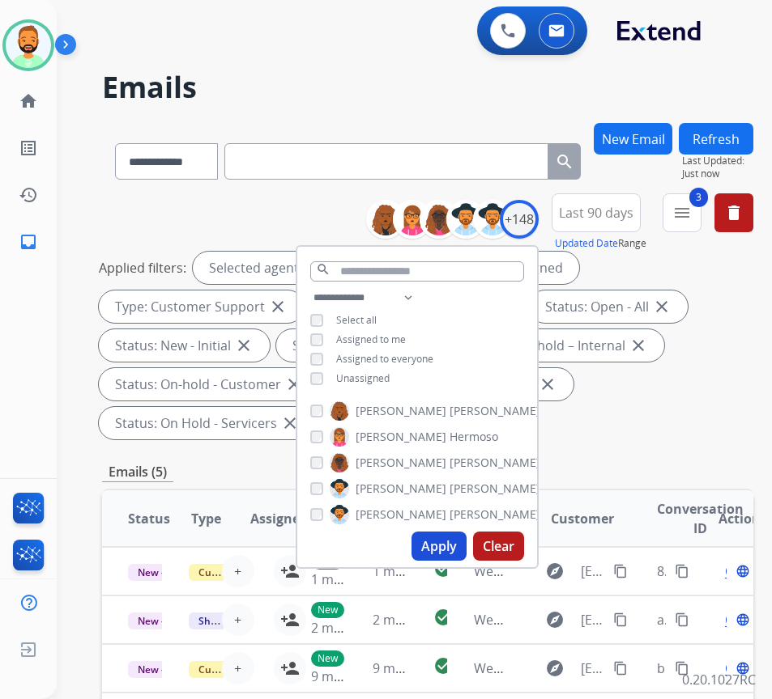
click at [389, 380] on span "Unassigned" at bounding box center [362, 379] width 53 height 14
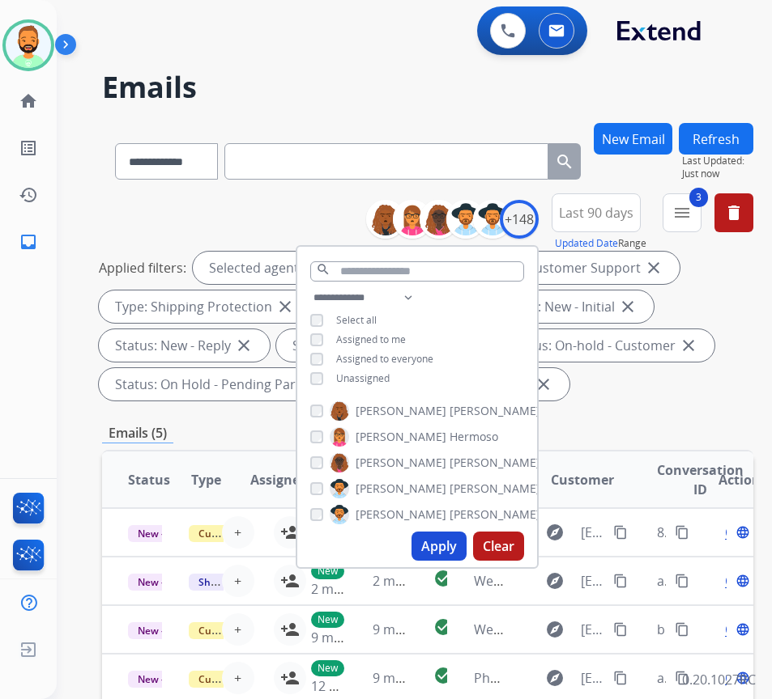
click at [463, 544] on button "Apply" at bounding box center [438, 546] width 55 height 29
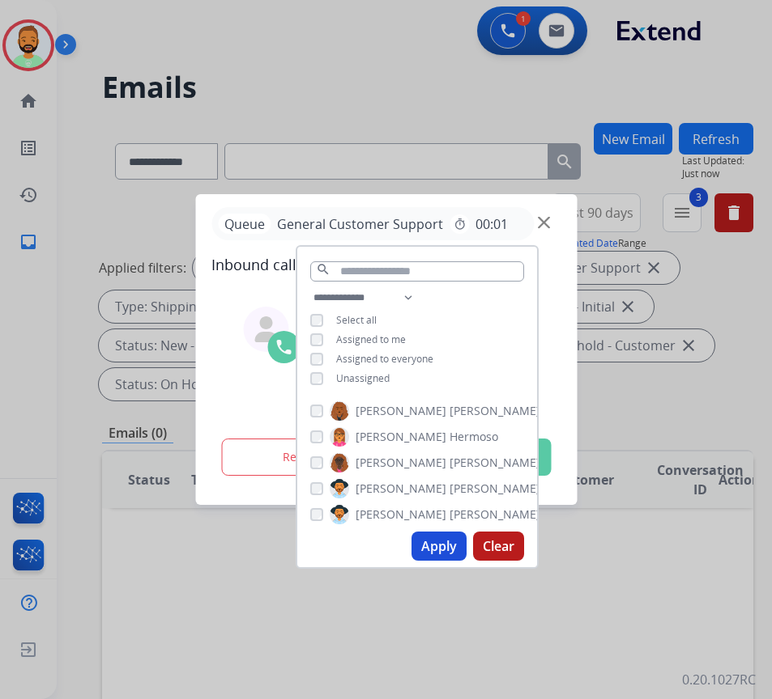
click at [638, 654] on div at bounding box center [386, 349] width 772 height 699
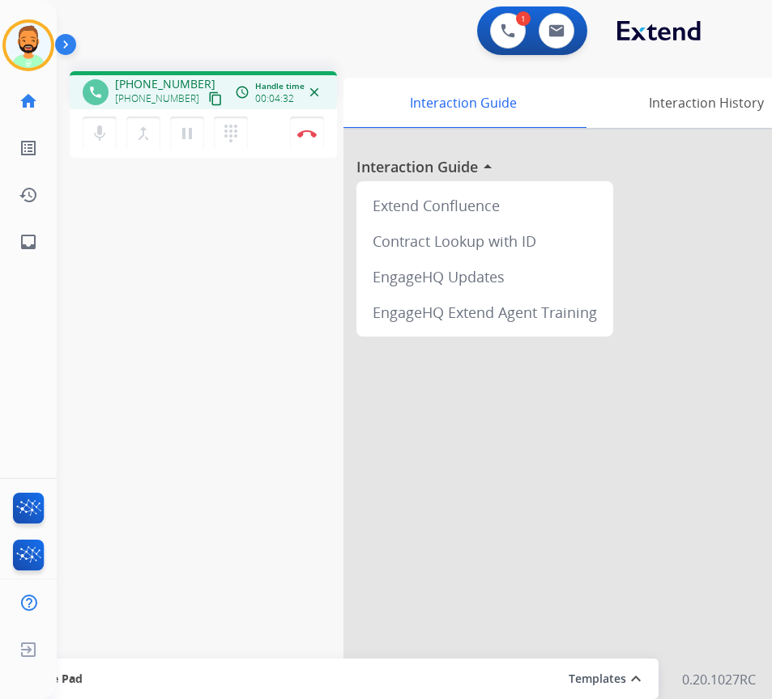
click at [206, 343] on div "phone +12143940029 +12143940029 content_copy access_time Call metrics Queue 00:…" at bounding box center [395, 395] width 676 height 675
click at [308, 136] on img at bounding box center [306, 134] width 19 height 8
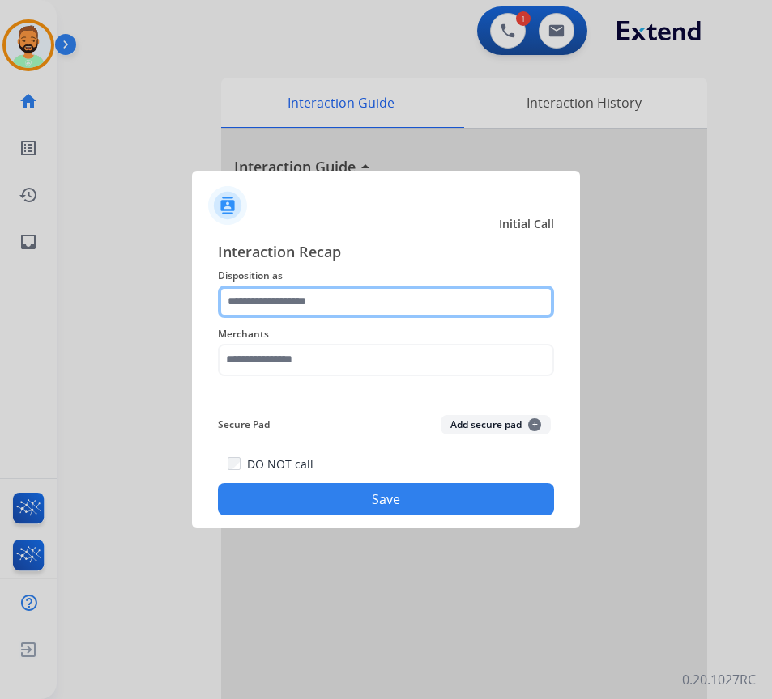
click at [325, 302] on input "text" at bounding box center [386, 302] width 336 height 32
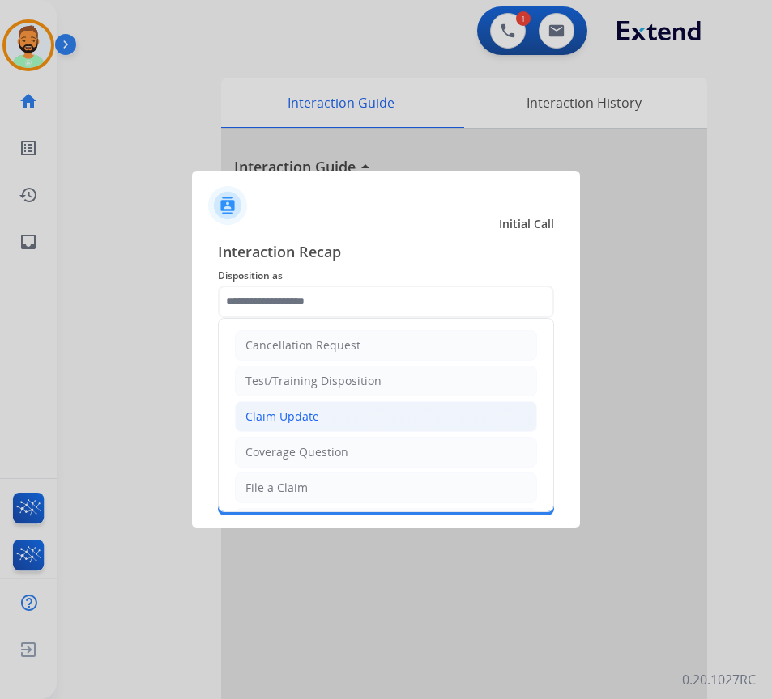
click at [343, 421] on li "Claim Update" at bounding box center [386, 417] width 302 height 31
type input "**********"
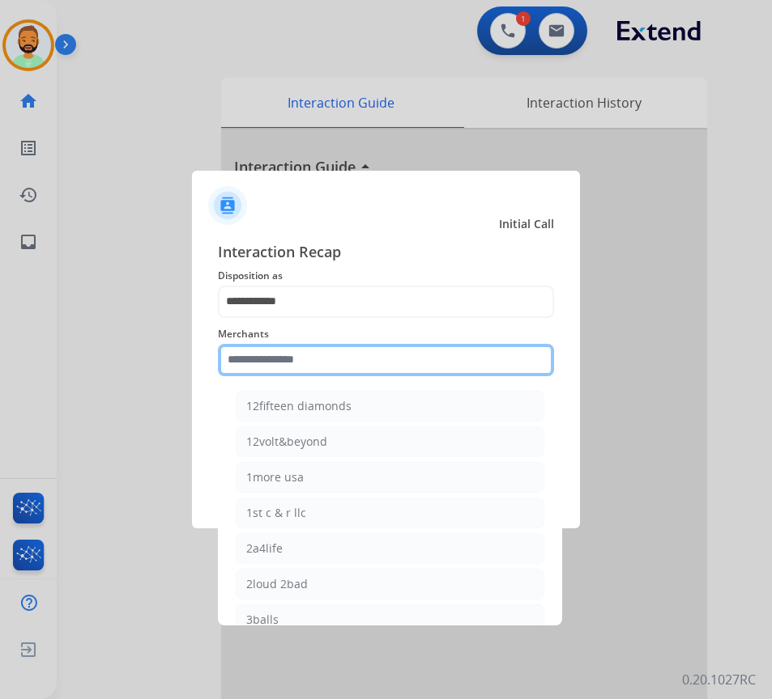
click at [318, 365] on input "text" at bounding box center [386, 360] width 336 height 32
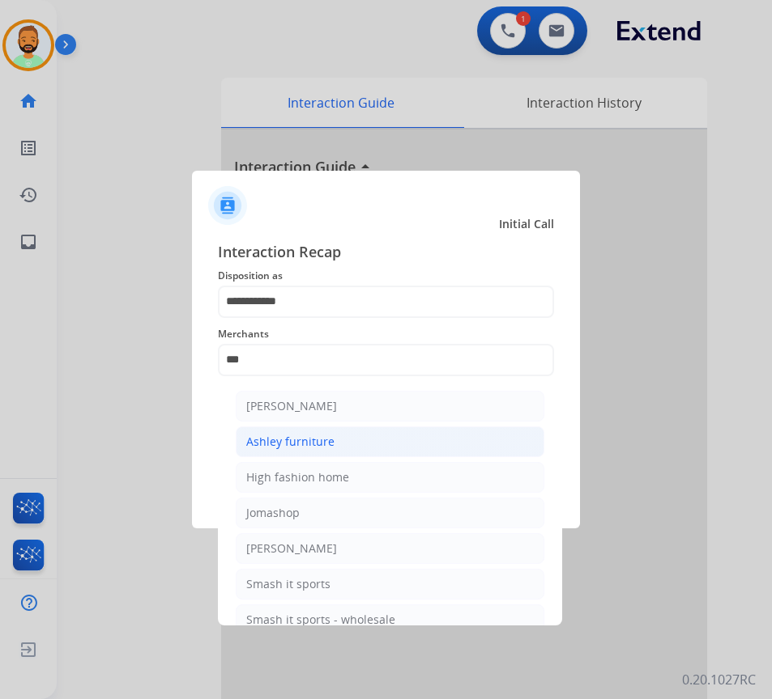
click at [386, 436] on li "Ashley furniture" at bounding box center [390, 442] width 308 height 31
type input "**********"
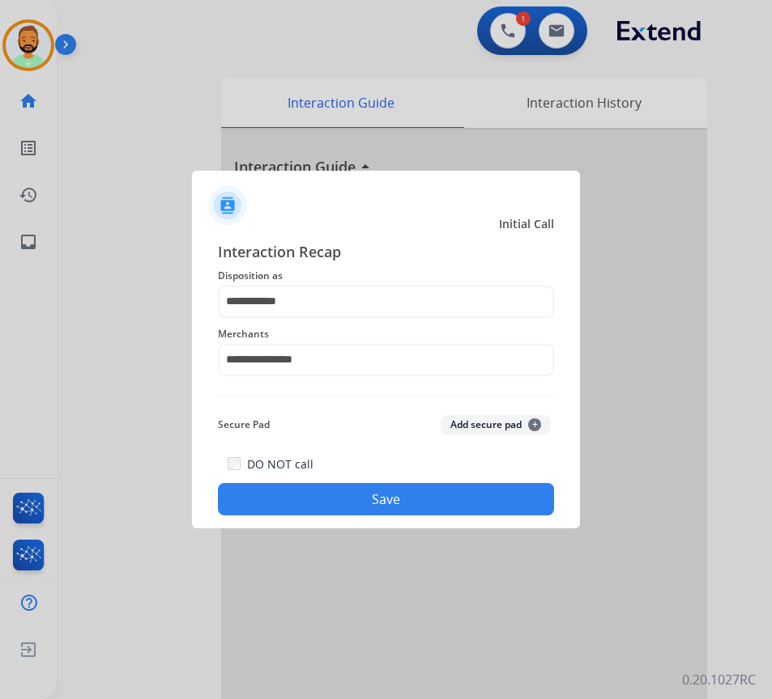
click at [408, 494] on button "Save" at bounding box center [386, 499] width 336 height 32
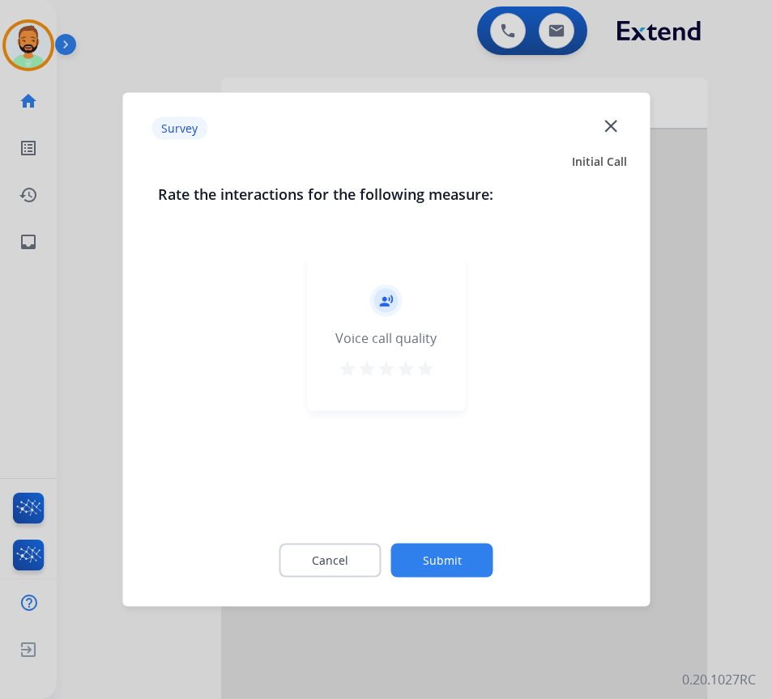
click at [480, 558] on button "Submit" at bounding box center [442, 561] width 102 height 34
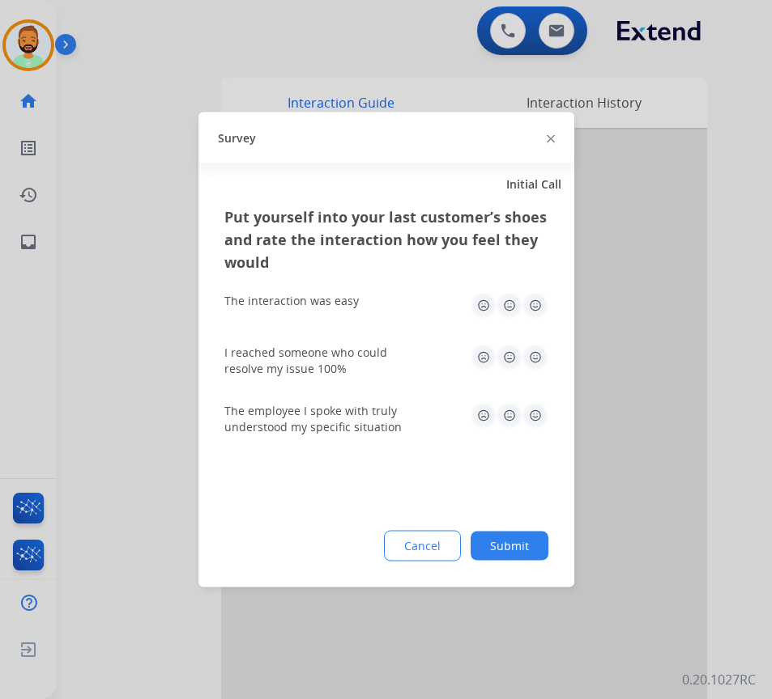
click at [520, 543] on button "Submit" at bounding box center [509, 546] width 78 height 29
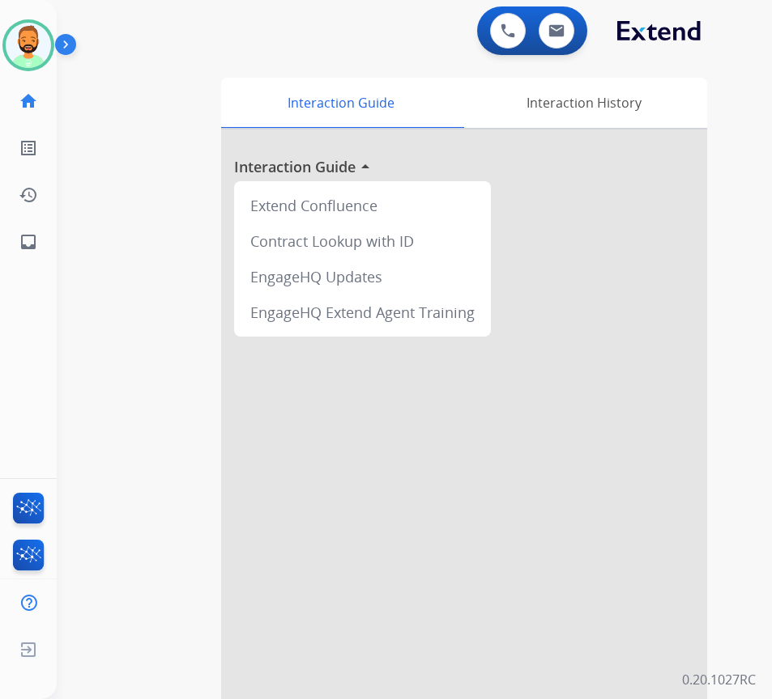
click at [670, 453] on div at bounding box center [464, 432] width 486 height 604
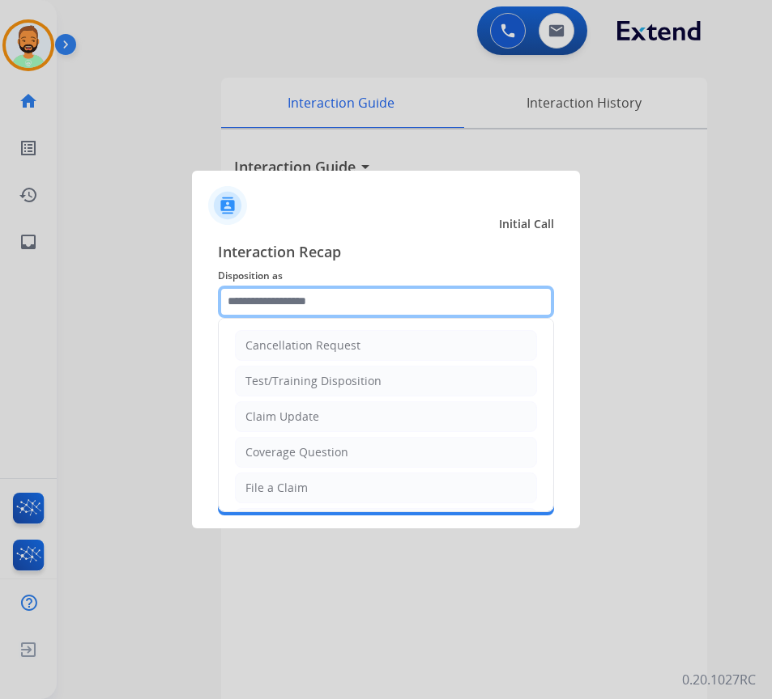
click at [329, 295] on input "text" at bounding box center [386, 302] width 336 height 32
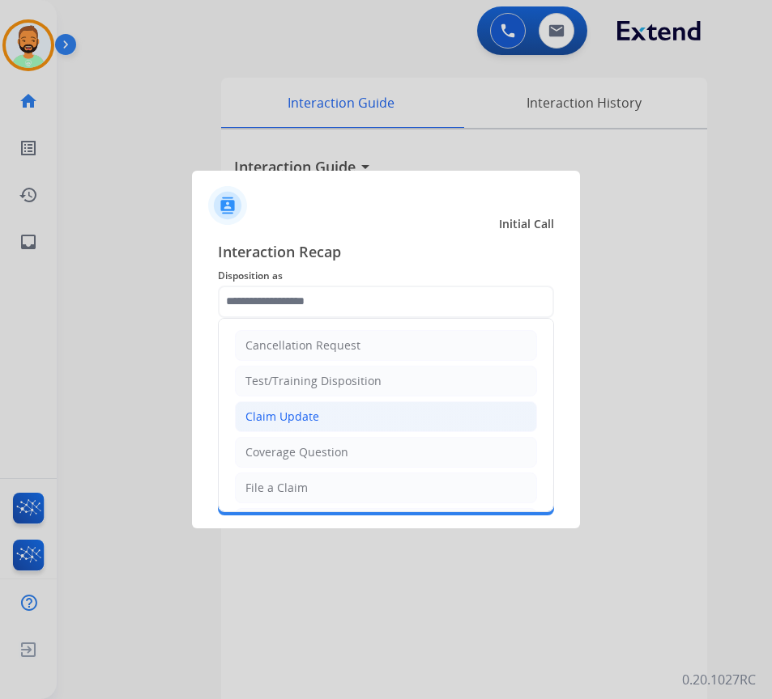
click at [342, 413] on li "Claim Update" at bounding box center [386, 417] width 302 height 31
type input "**********"
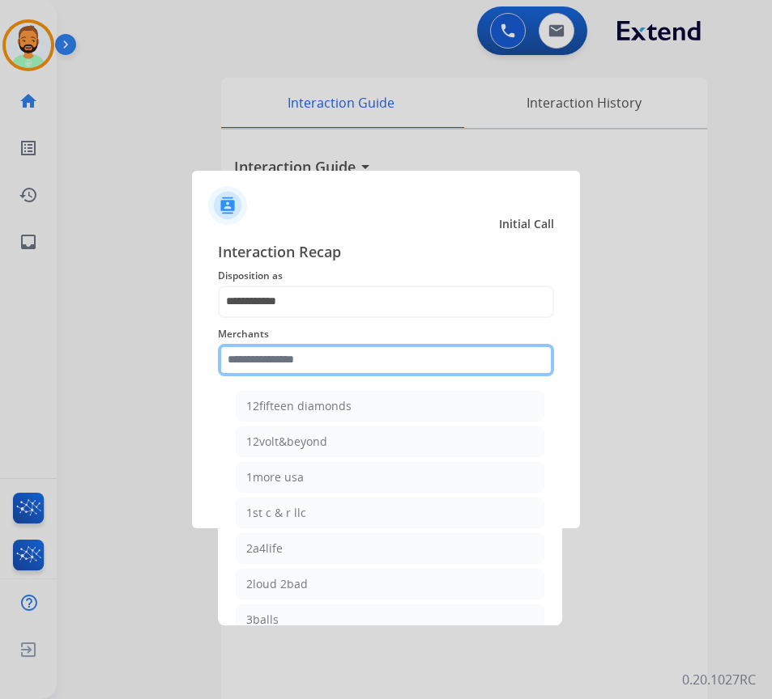
click at [362, 359] on input "text" at bounding box center [386, 360] width 336 height 32
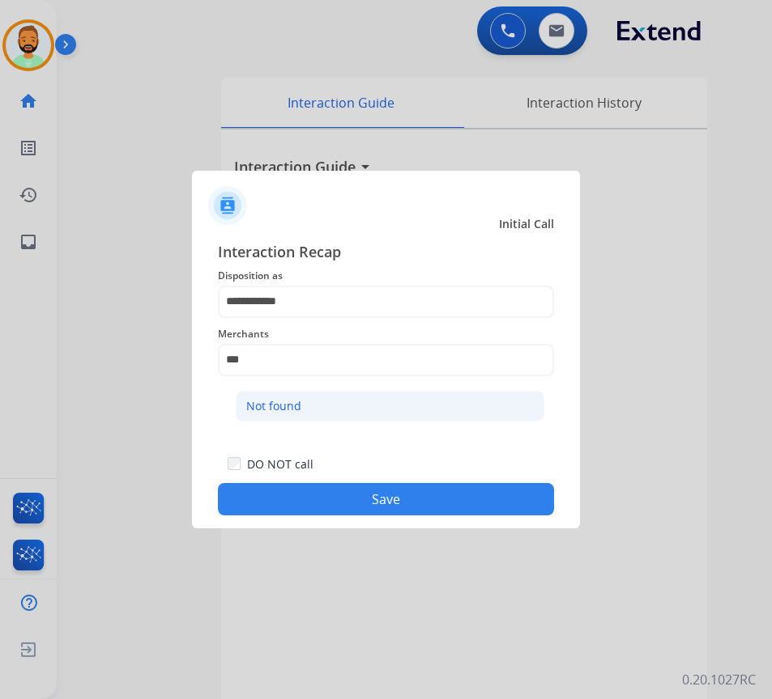
click at [353, 410] on li "Not found" at bounding box center [390, 406] width 308 height 31
type input "*********"
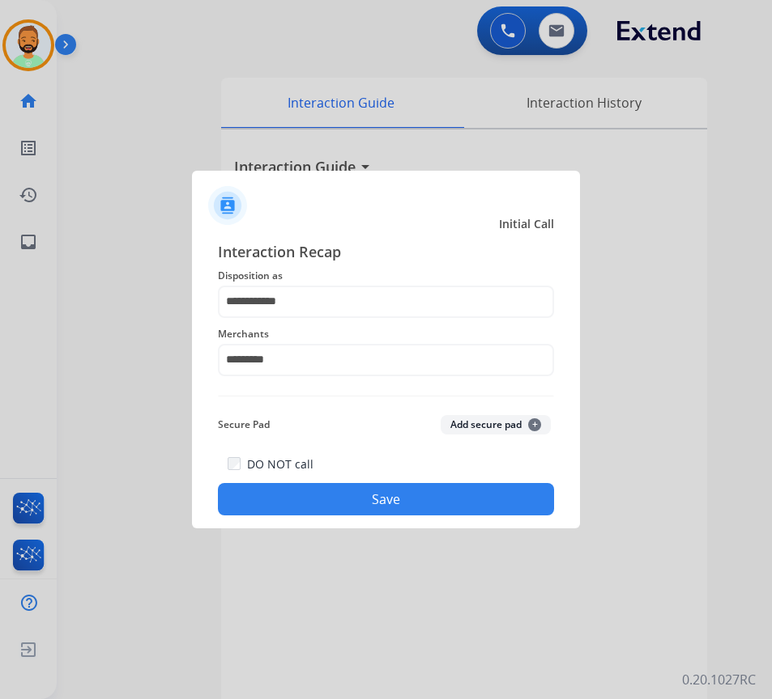
click at [382, 494] on button "Save" at bounding box center [386, 499] width 336 height 32
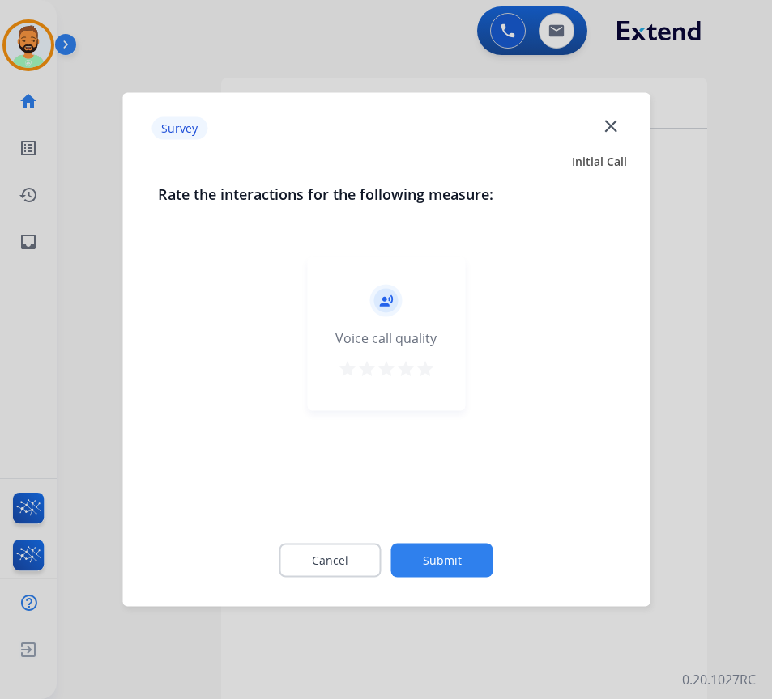
click at [453, 555] on button "Submit" at bounding box center [442, 561] width 102 height 34
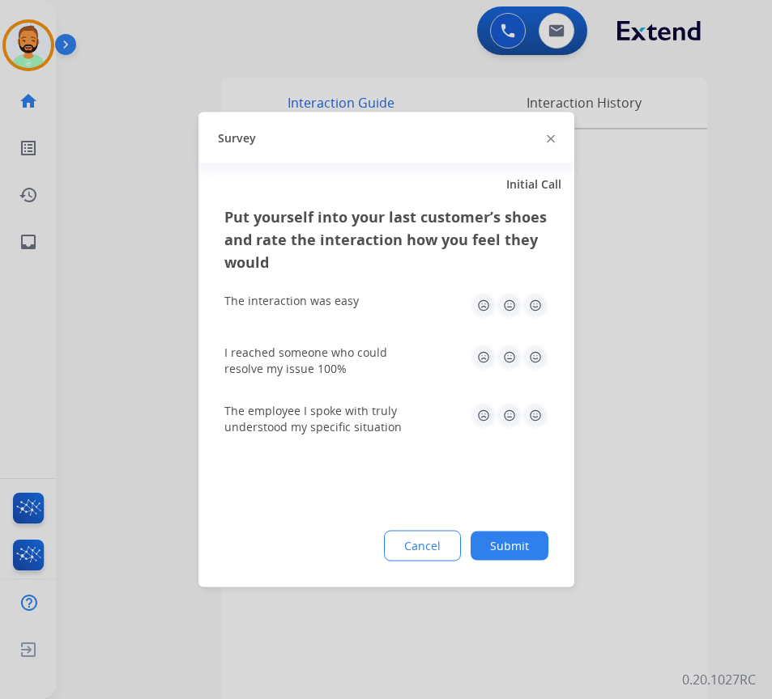
click at [519, 535] on button "Submit" at bounding box center [509, 546] width 78 height 29
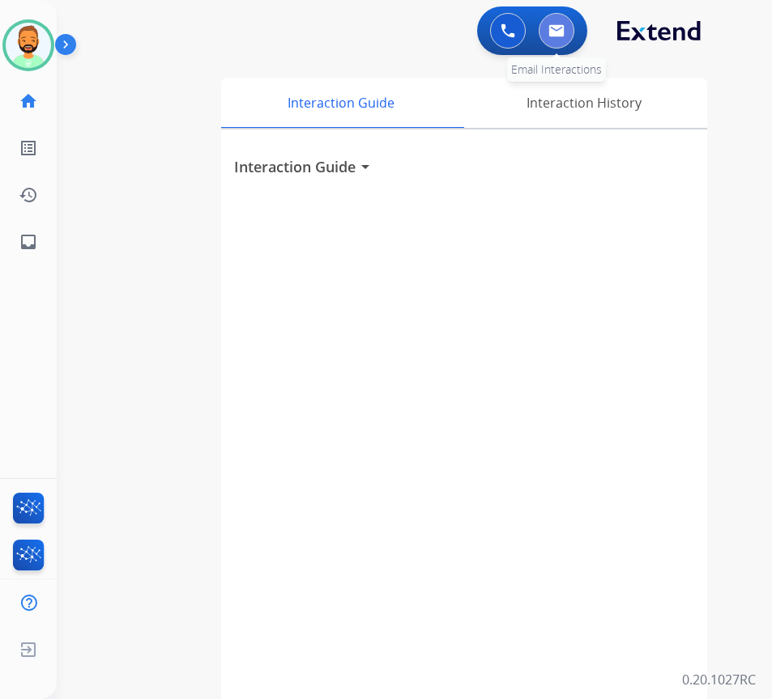
click at [564, 30] on button at bounding box center [556, 31] width 36 height 36
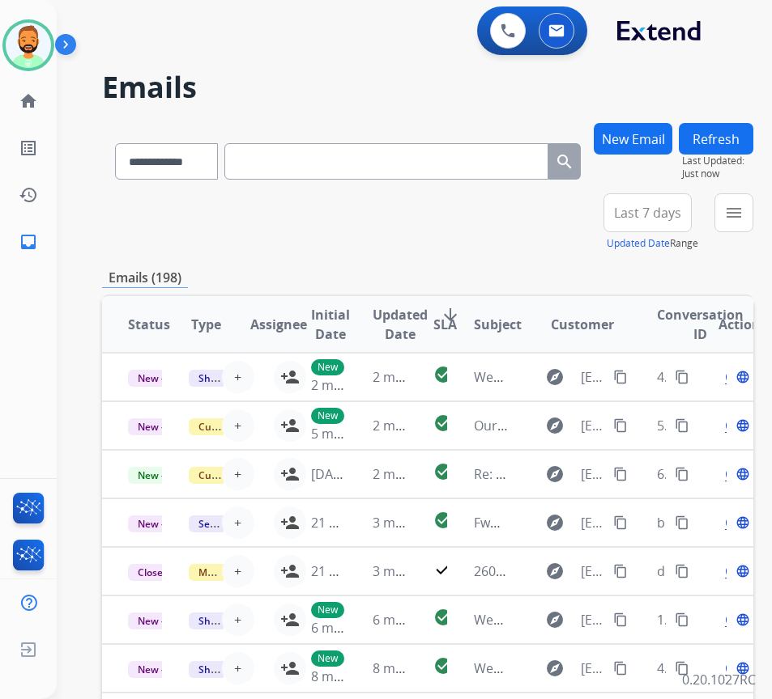
click at [681, 214] on span "Last 7 days" at bounding box center [647, 213] width 67 height 6
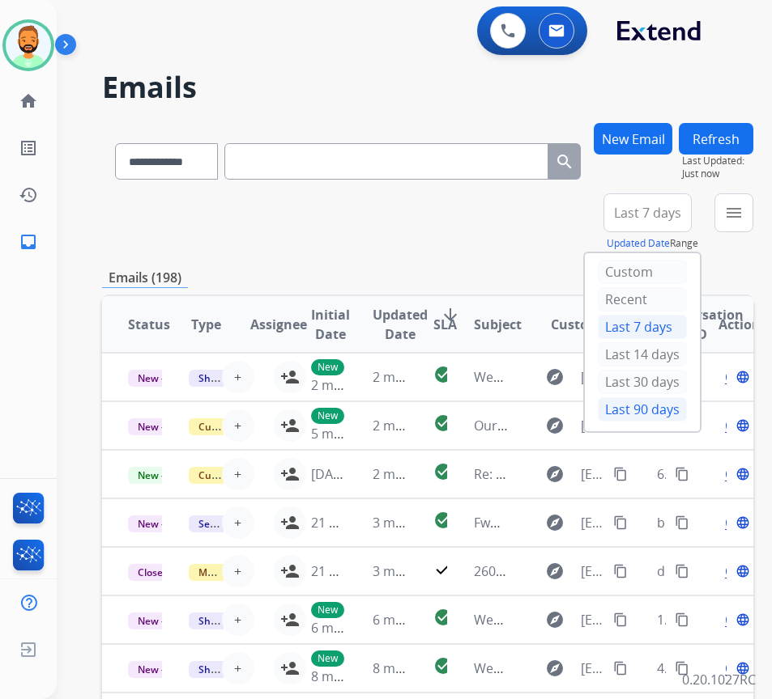
click at [660, 414] on div "Last 90 days" at bounding box center [641, 409] width 89 height 24
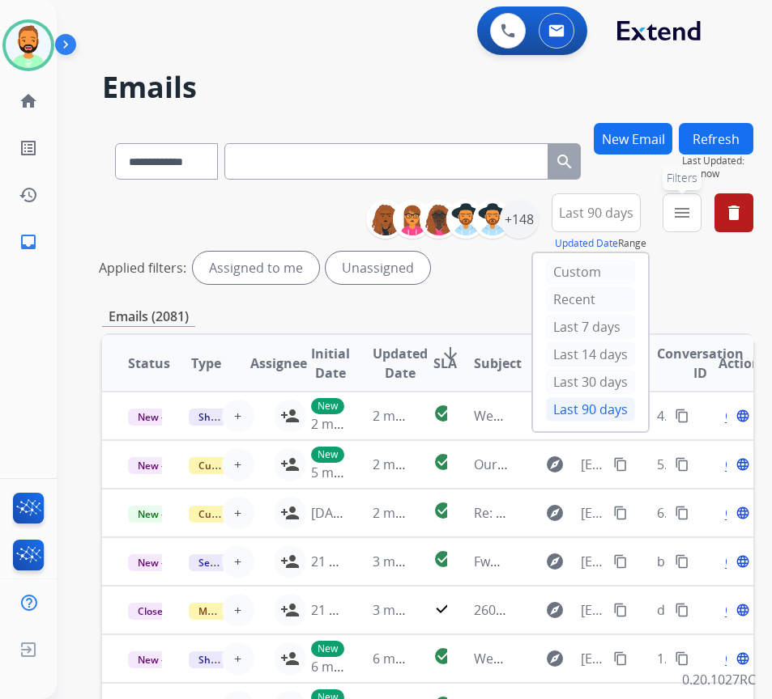
click at [691, 217] on mat-icon "menu" at bounding box center [681, 212] width 19 height 19
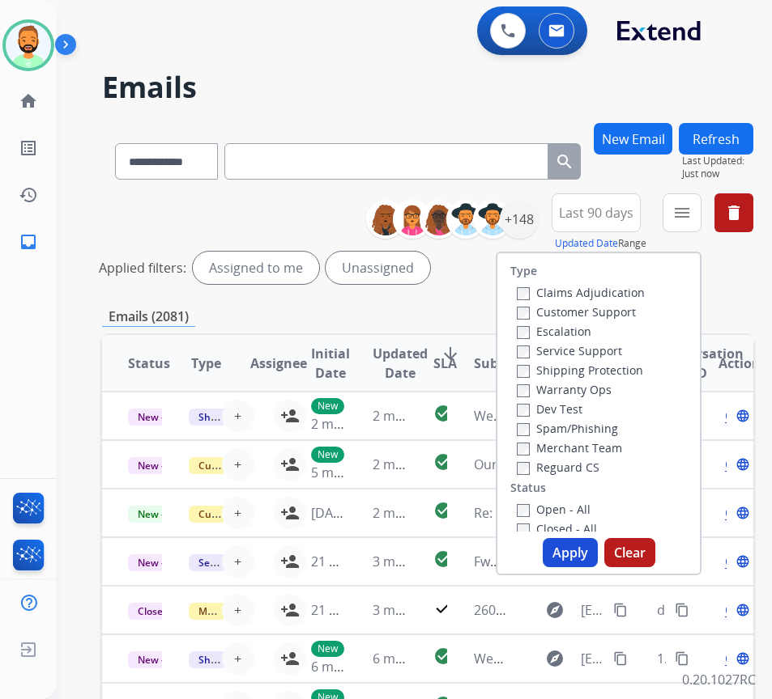
click at [606, 306] on label "Customer Support" at bounding box center [575, 311] width 119 height 15
click at [590, 373] on label "Shipping Protection" at bounding box center [579, 370] width 126 height 15
click at [572, 511] on label "Open - All" at bounding box center [553, 509] width 74 height 15
click at [578, 533] on div "Type Claims Adjudication Customer Support Escalation Service Support Shipping P…" at bounding box center [598, 414] width 206 height 324
click at [579, 552] on button "Apply" at bounding box center [569, 552] width 55 height 29
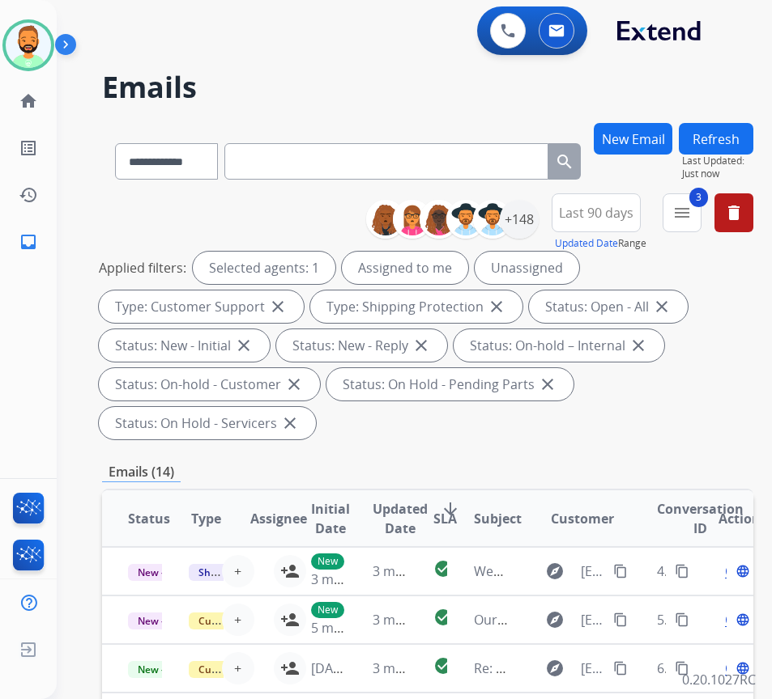
click at [529, 418] on div "Applied filters: Selected agents: 1 Assigned to me Unassigned Type: Customer Su…" at bounding box center [424, 346] width 651 height 188
click at [538, 210] on div "+148" at bounding box center [518, 219] width 39 height 39
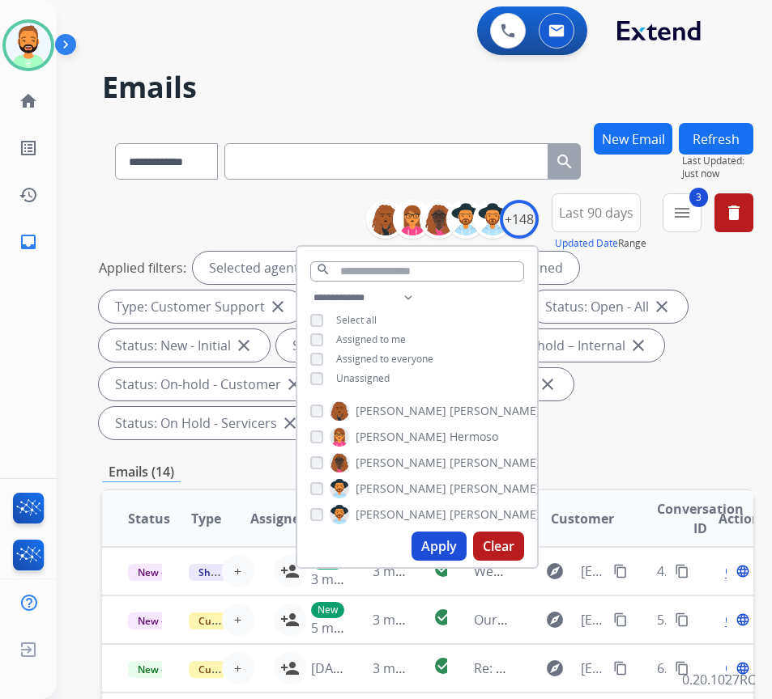
click at [385, 388] on div "**********" at bounding box center [417, 340] width 240 height 104
click at [387, 380] on span "Unassigned" at bounding box center [362, 379] width 53 height 14
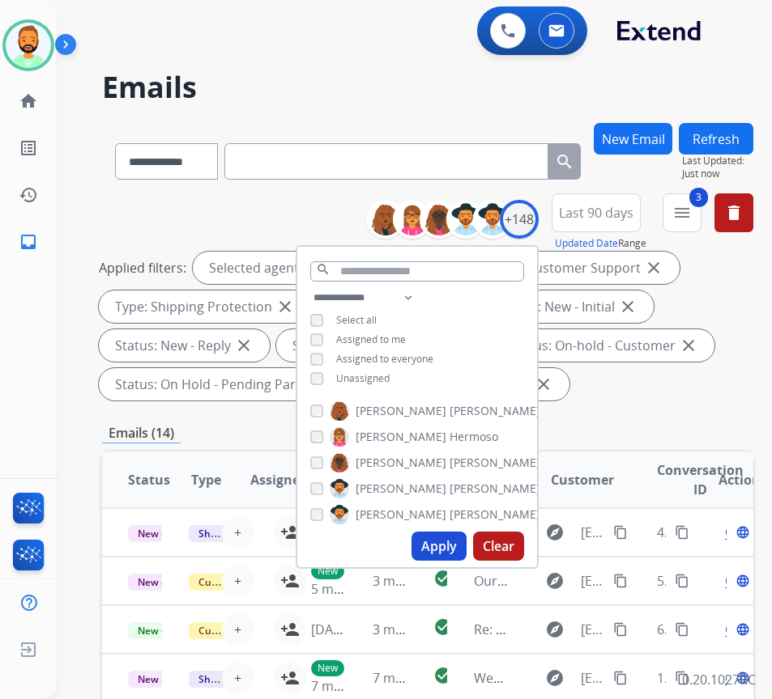
drag, startPoint x: 460, startPoint y: 556, endPoint x: 461, endPoint y: 547, distance: 8.9
click at [461, 553] on button "Apply" at bounding box center [438, 546] width 55 height 29
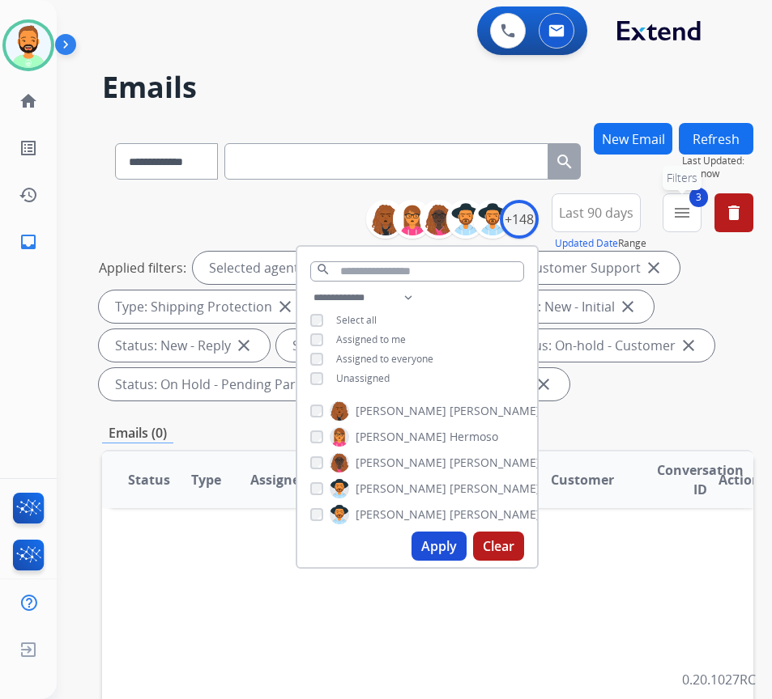
click at [691, 203] on mat-icon "menu" at bounding box center [681, 212] width 19 height 19
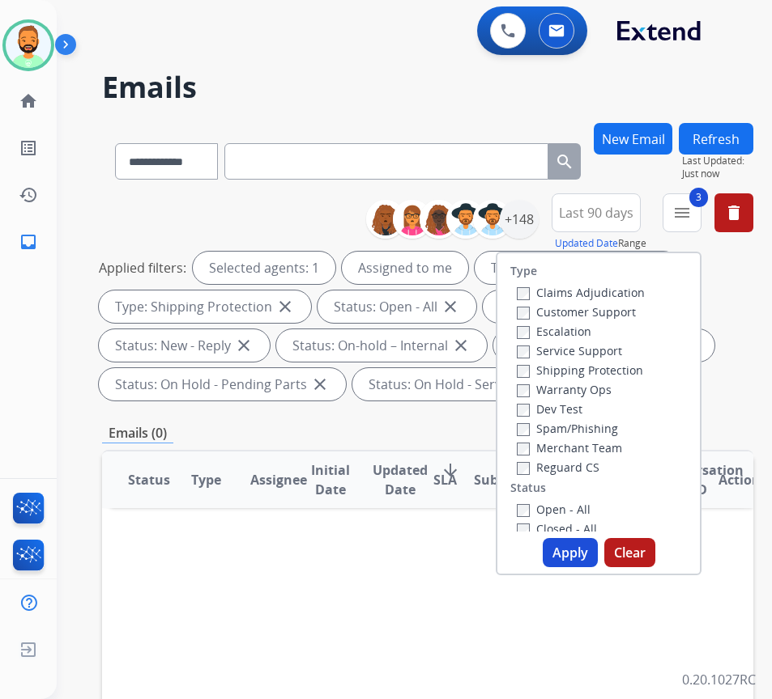
click at [576, 468] on label "Reguard CS" at bounding box center [557, 467] width 83 height 15
click at [593, 550] on button "Apply" at bounding box center [569, 552] width 55 height 29
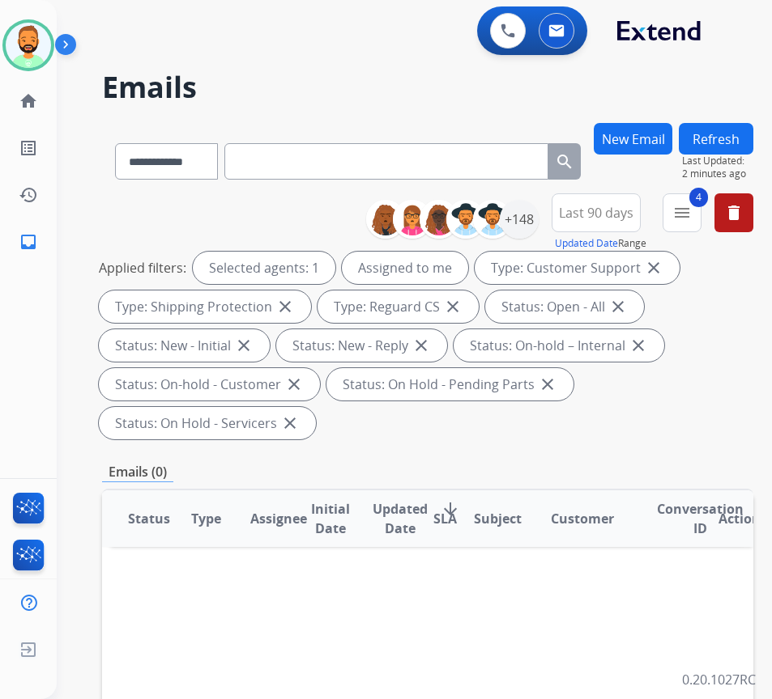
paste input "**********"
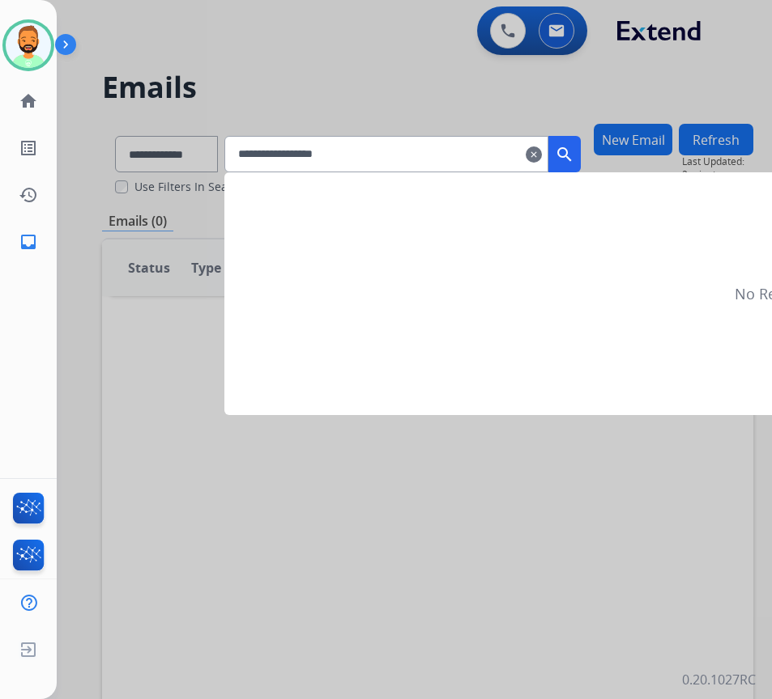
type input "**********"
click at [574, 161] on mat-icon "search" at bounding box center [564, 154] width 19 height 19
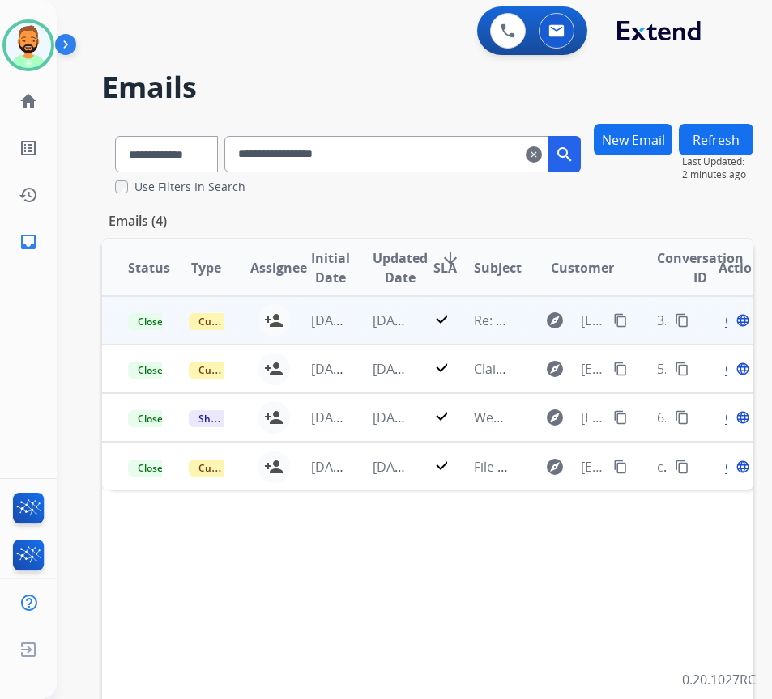
click at [351, 320] on td "[DATE]" at bounding box center [376, 320] width 61 height 49
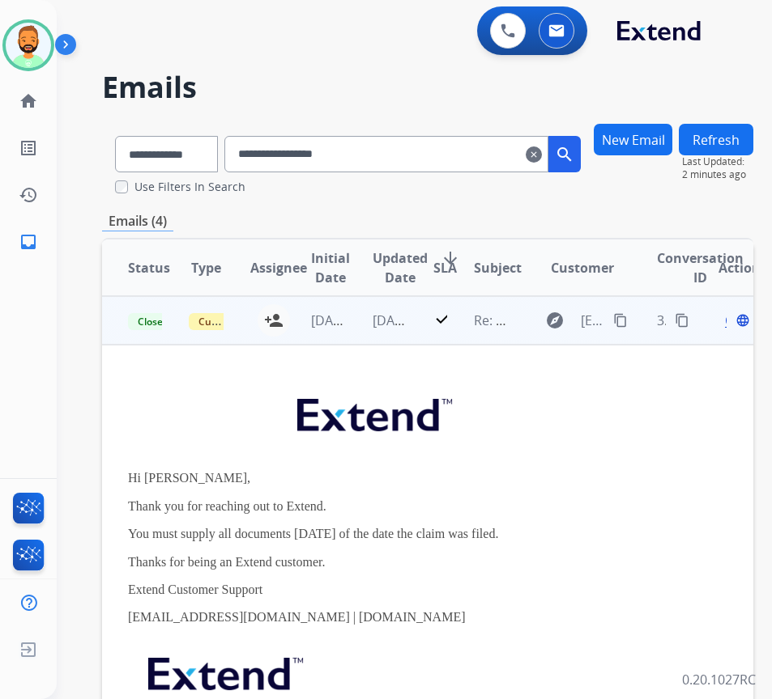
click at [359, 317] on td "[DATE]" at bounding box center [376, 320] width 61 height 49
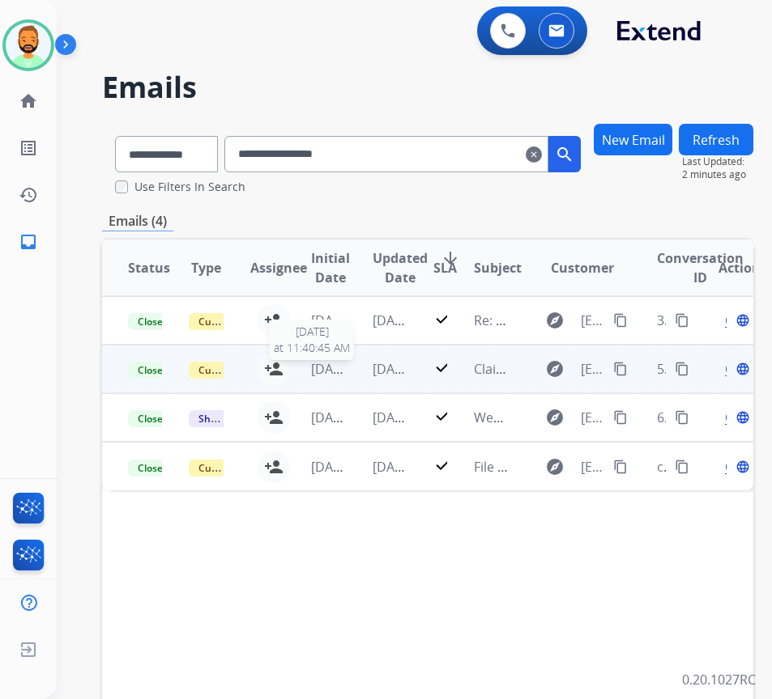
click at [346, 368] on span "[DATE]" at bounding box center [331, 369] width 40 height 18
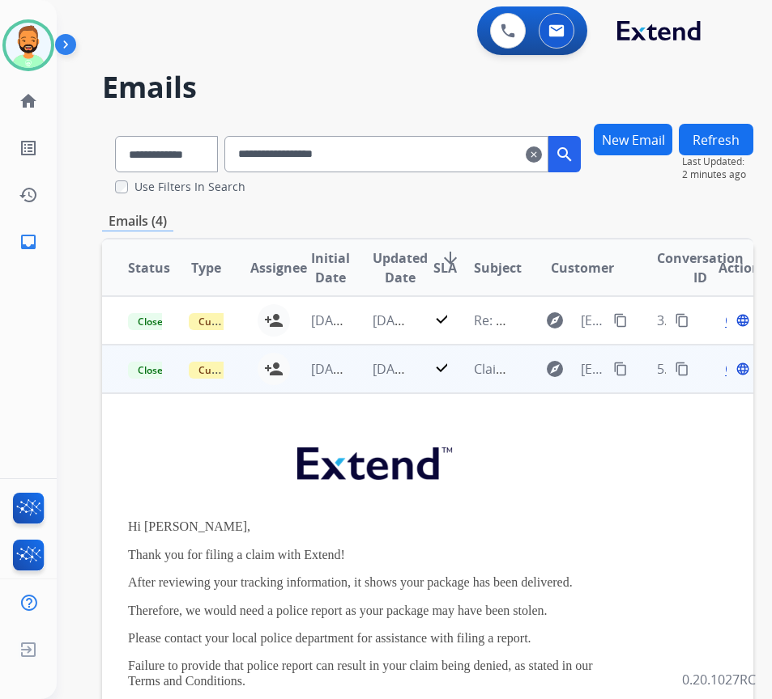
scroll to position [49, 0]
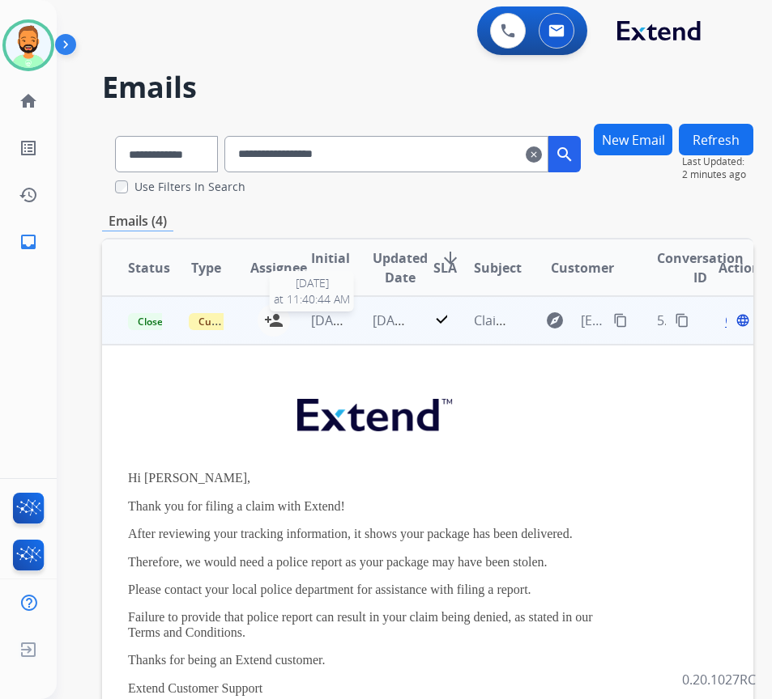
click at [342, 329] on span "[DATE]" at bounding box center [331, 321] width 40 height 18
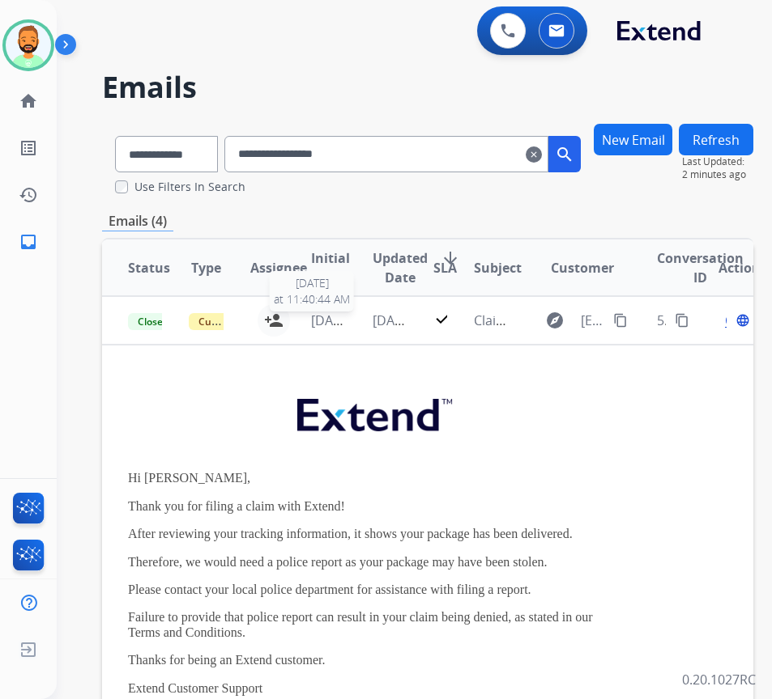
scroll to position [0, 0]
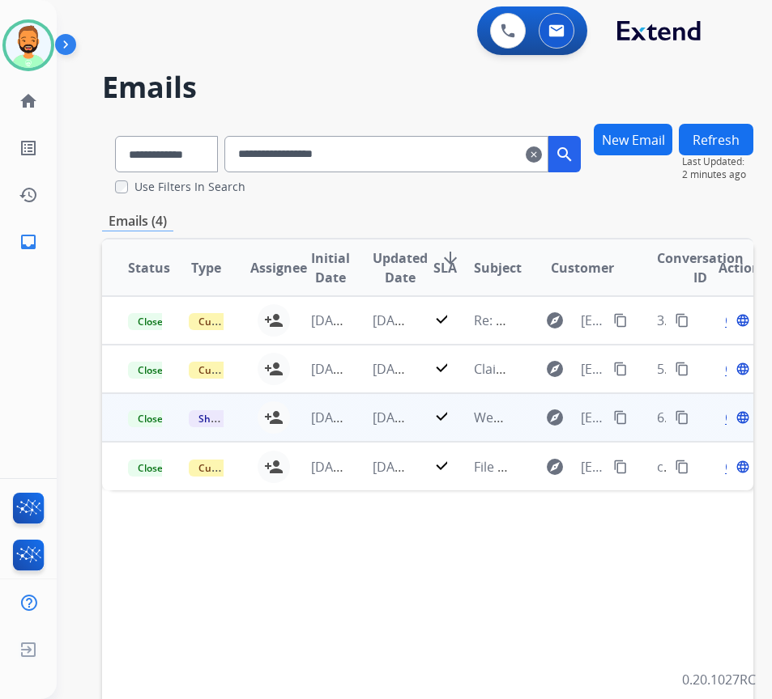
click at [359, 419] on td "[DATE]" at bounding box center [376, 417] width 61 height 49
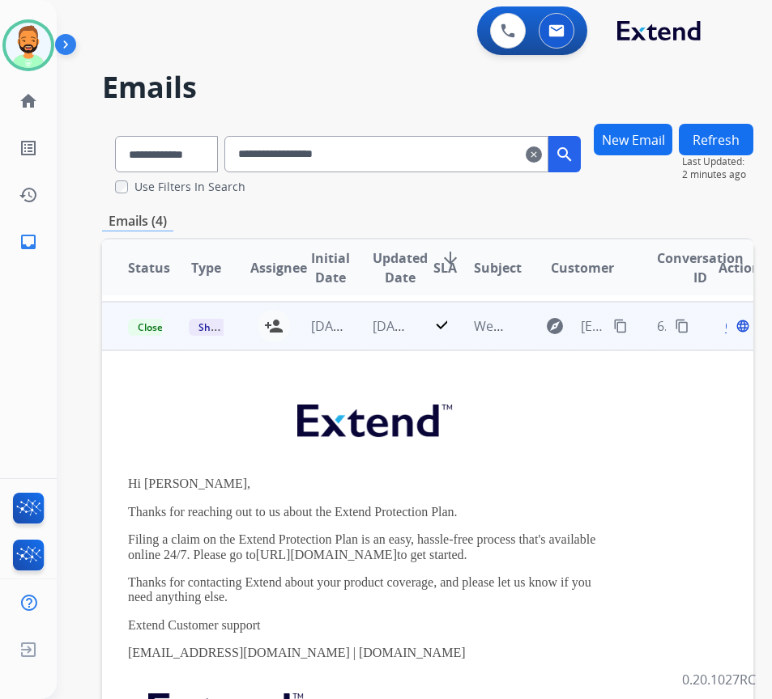
scroll to position [97, 0]
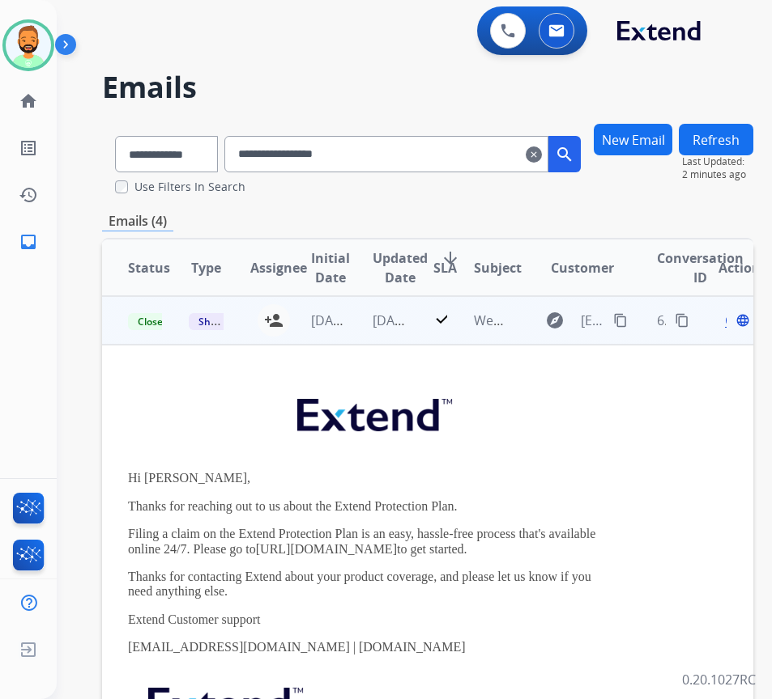
click at [360, 313] on td "[DATE]" at bounding box center [376, 320] width 61 height 49
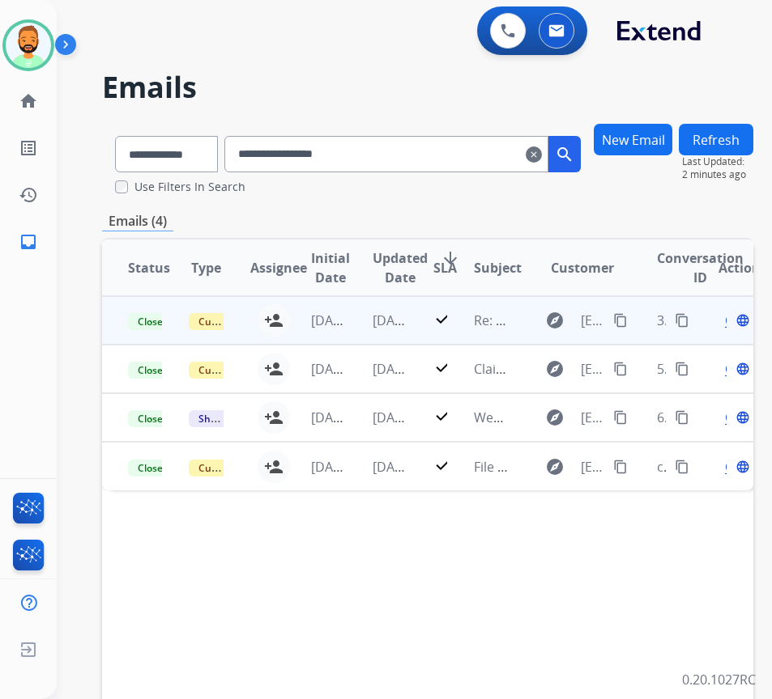
scroll to position [0, 0]
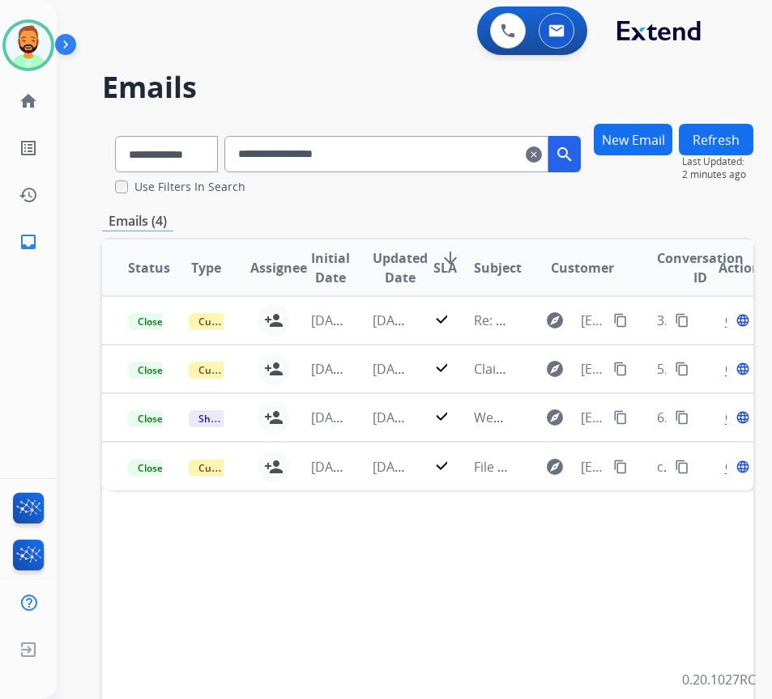
click at [542, 151] on mat-icon "clear" at bounding box center [533, 154] width 16 height 19
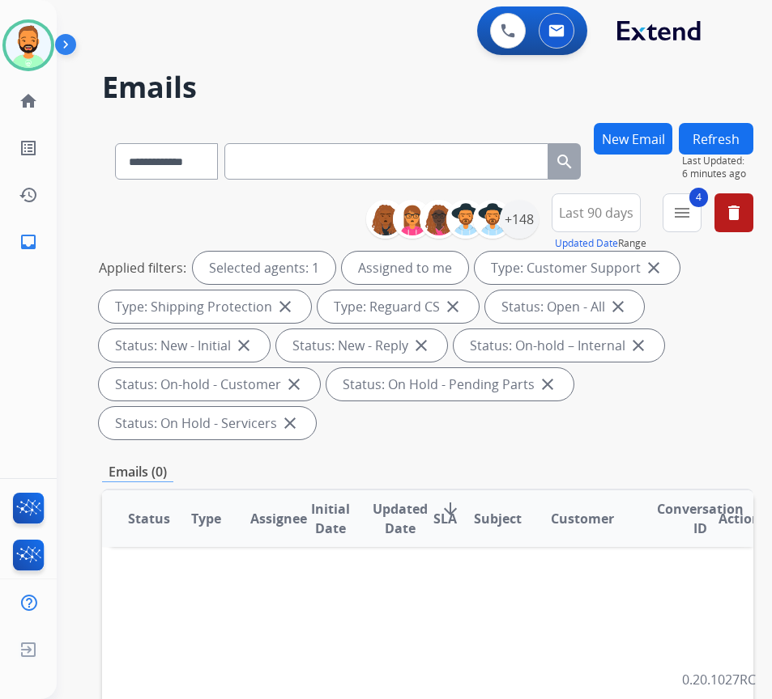
paste input "**********"
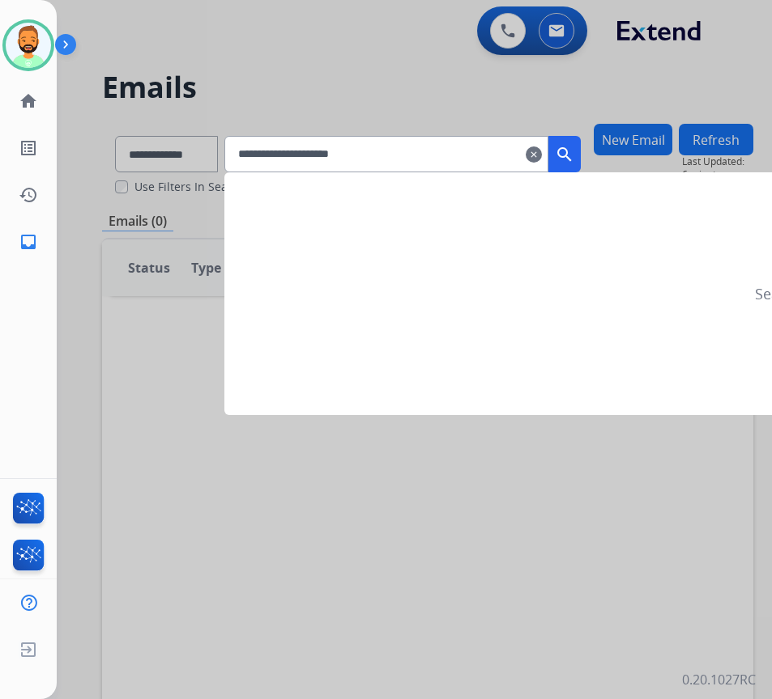
type input "**********"
click at [574, 151] on mat-icon "search" at bounding box center [564, 154] width 19 height 19
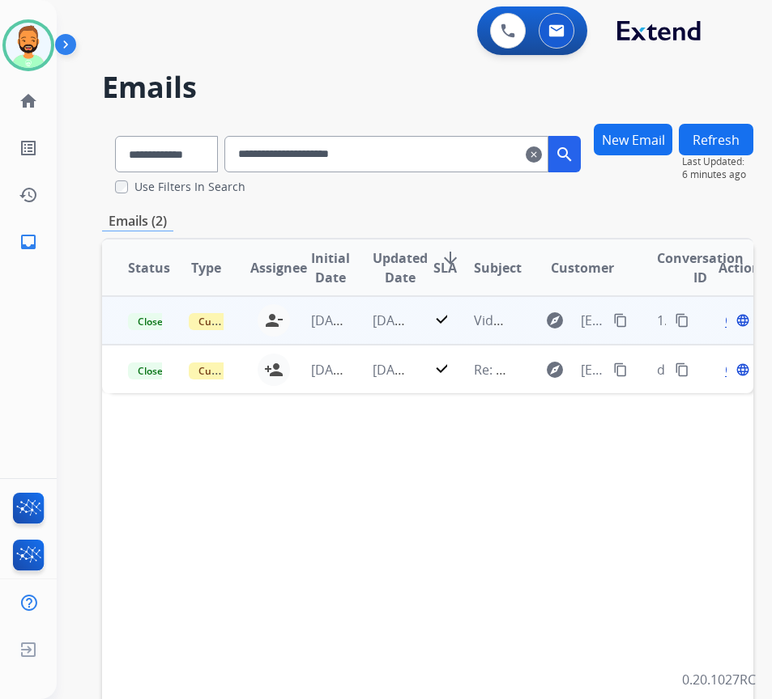
click at [363, 318] on td "[DATE]" at bounding box center [376, 320] width 61 height 49
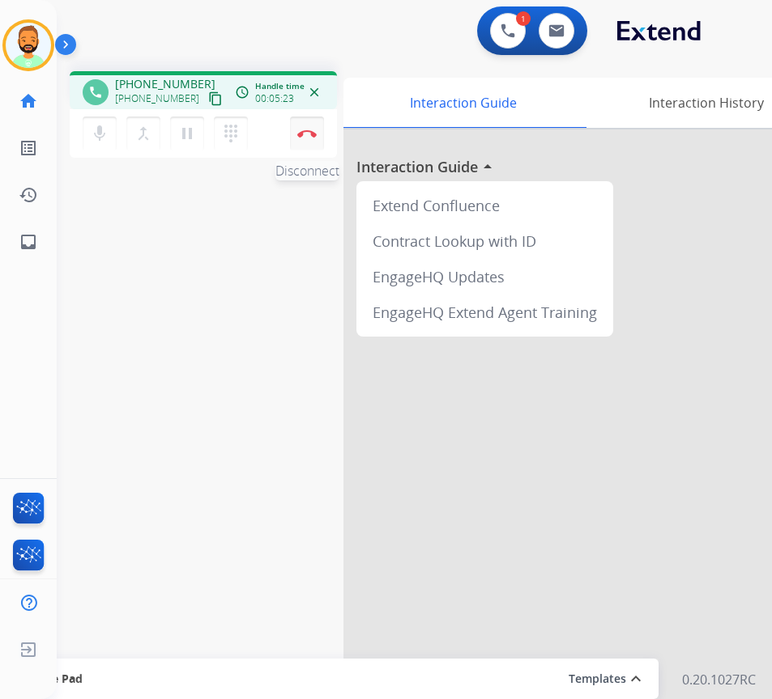
click at [312, 136] on button "Disconnect" at bounding box center [307, 134] width 34 height 34
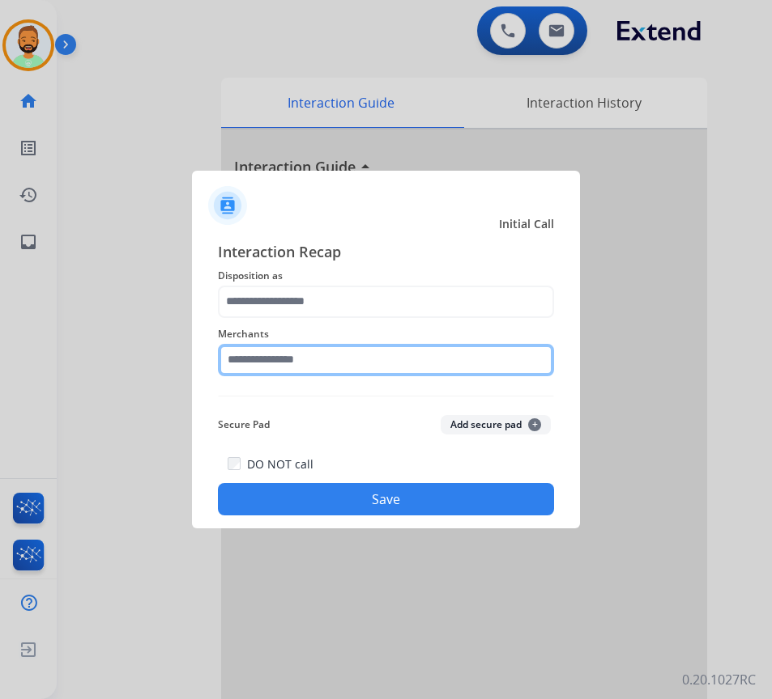
click at [355, 358] on input "text" at bounding box center [386, 360] width 336 height 32
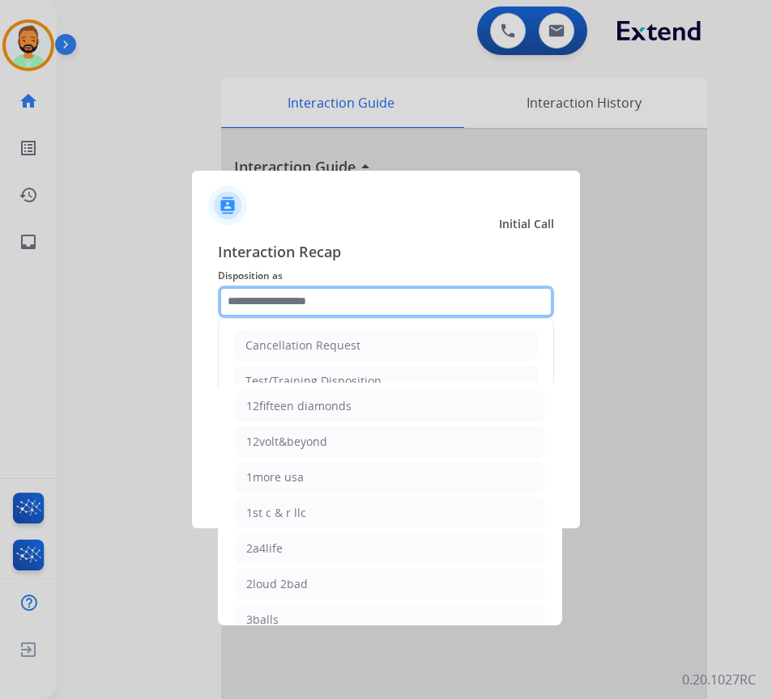
click at [346, 295] on input "text" at bounding box center [386, 302] width 336 height 32
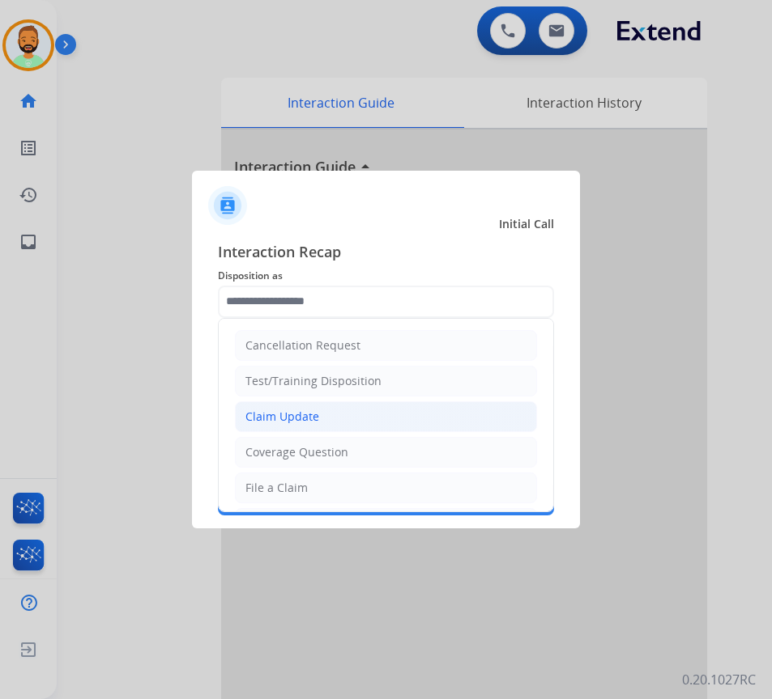
click at [344, 410] on li "Claim Update" at bounding box center [386, 417] width 302 height 31
type input "**********"
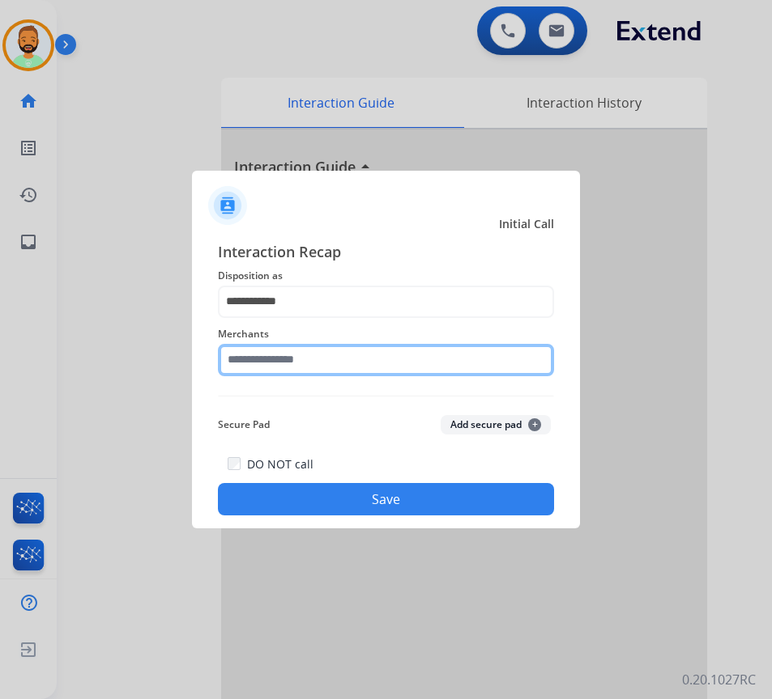
click at [320, 351] on input "text" at bounding box center [386, 360] width 336 height 32
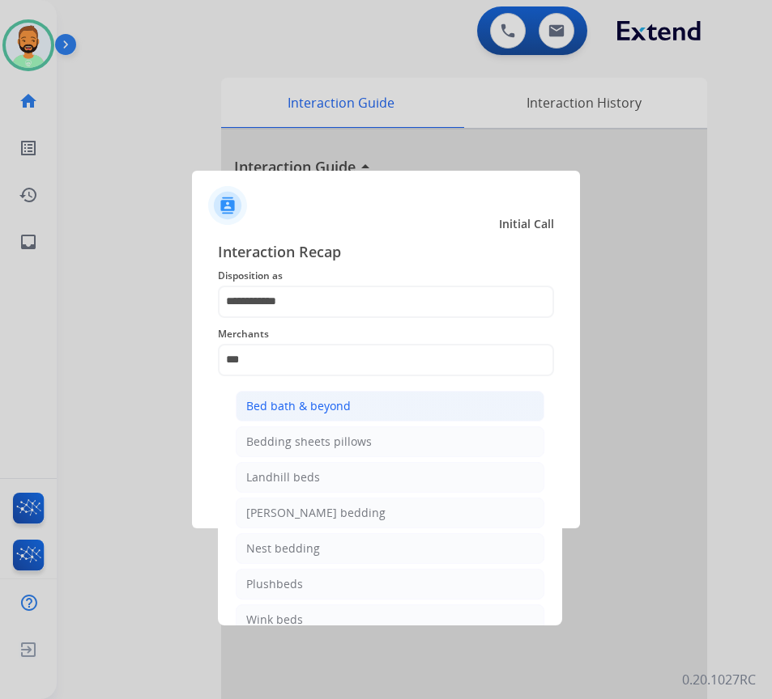
click at [341, 400] on div "Bed bath & beyond" at bounding box center [298, 406] width 104 height 16
type input "**********"
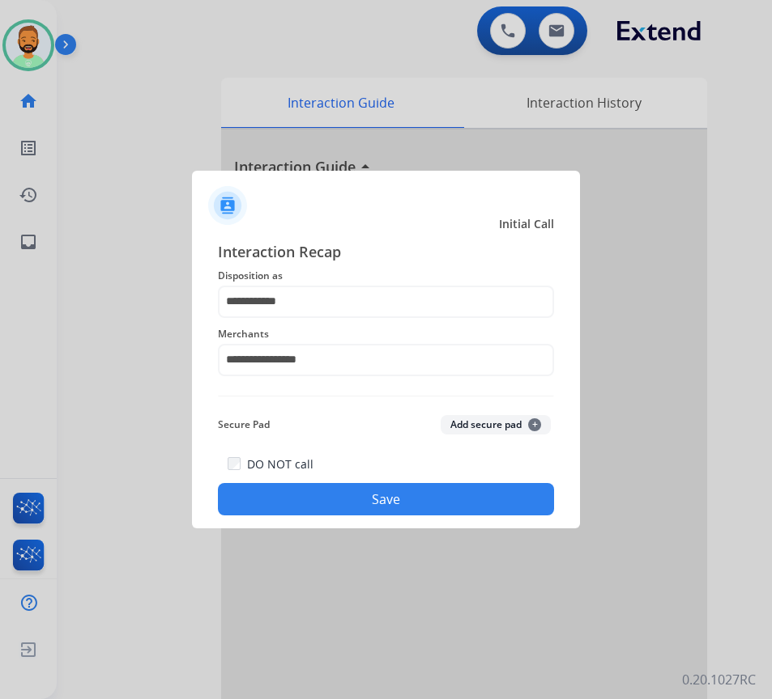
click at [381, 506] on button "Save" at bounding box center [386, 499] width 336 height 32
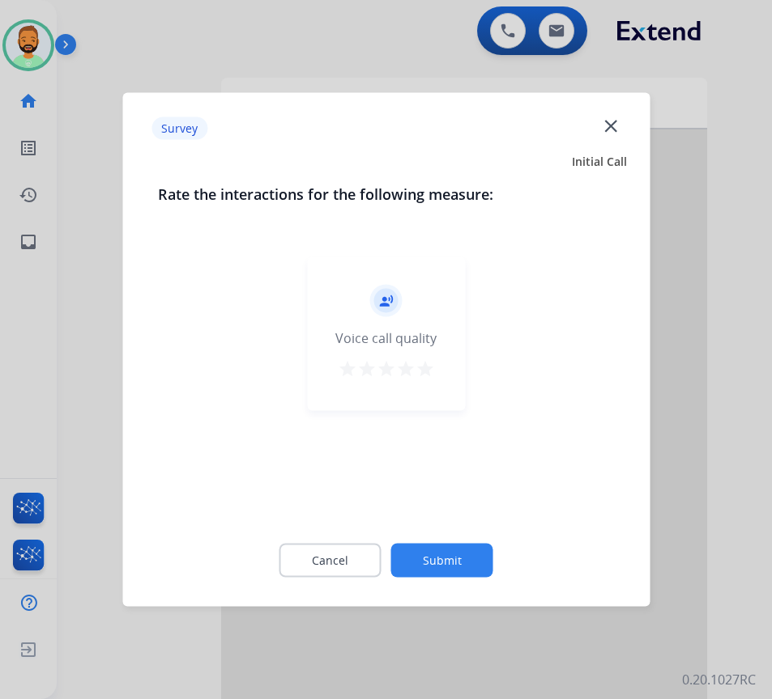
click at [456, 567] on button "Submit" at bounding box center [442, 561] width 102 height 34
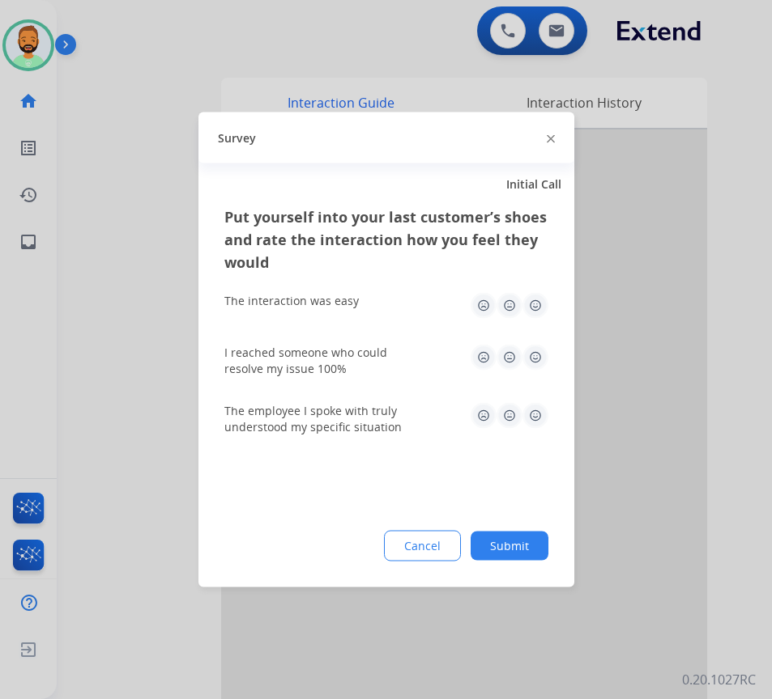
drag, startPoint x: 571, startPoint y: 521, endPoint x: 546, endPoint y: 537, distance: 29.2
click at [561, 527] on div "Put yourself into your last customer’s shoes and rate the interaction how you f…" at bounding box center [386, 397] width 376 height 382
click at [546, 537] on div "Cancel Submit" at bounding box center [386, 546] width 324 height 31
click at [535, 543] on button "Submit" at bounding box center [509, 546] width 78 height 29
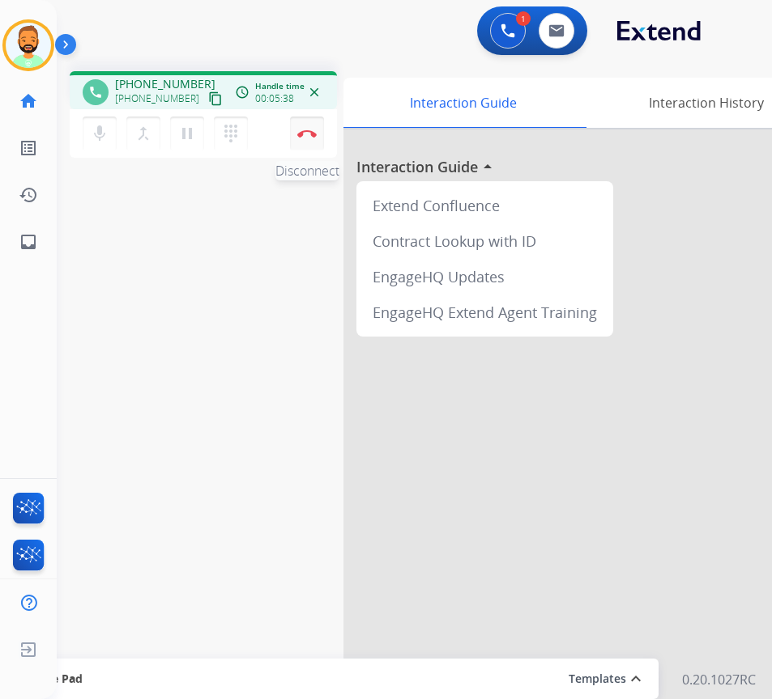
click at [305, 129] on button "Disconnect" at bounding box center [307, 134] width 34 height 34
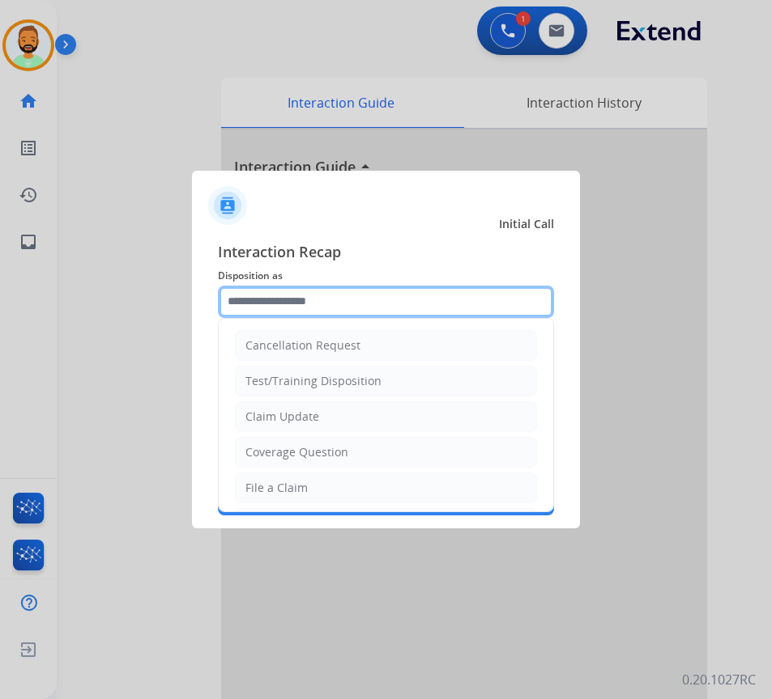
click at [325, 302] on input "text" at bounding box center [386, 302] width 336 height 32
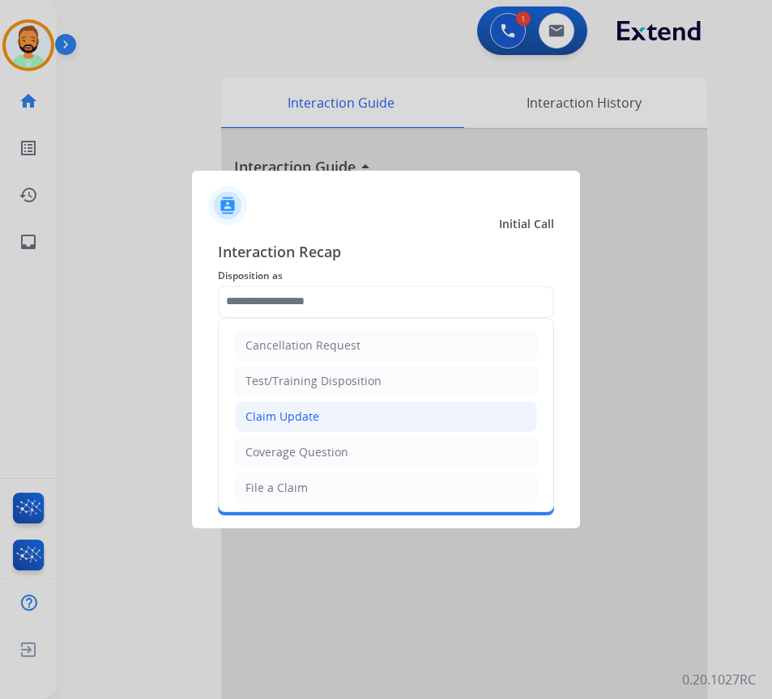
click at [325, 415] on li "Claim Update" at bounding box center [386, 417] width 302 height 31
type input "**********"
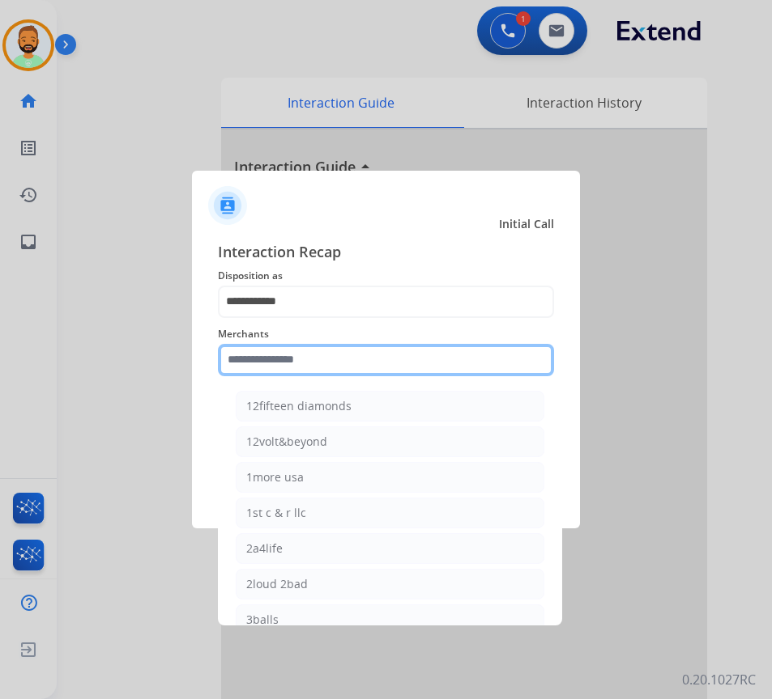
click at [310, 372] on input "text" at bounding box center [386, 360] width 336 height 32
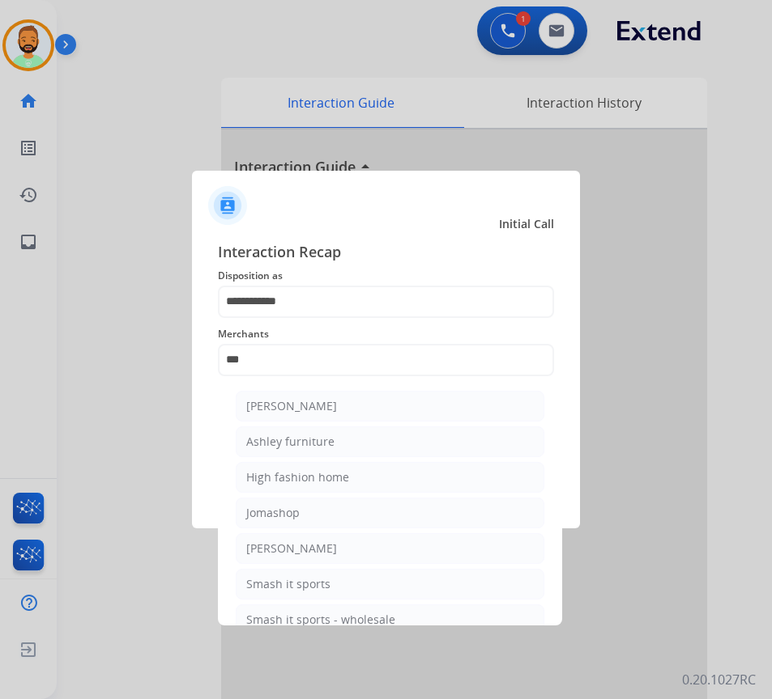
drag, startPoint x: 351, startPoint y: 436, endPoint x: 356, endPoint y: 444, distance: 10.6
click at [355, 442] on li "Ashley furniture" at bounding box center [390, 442] width 308 height 31
type input "**********"
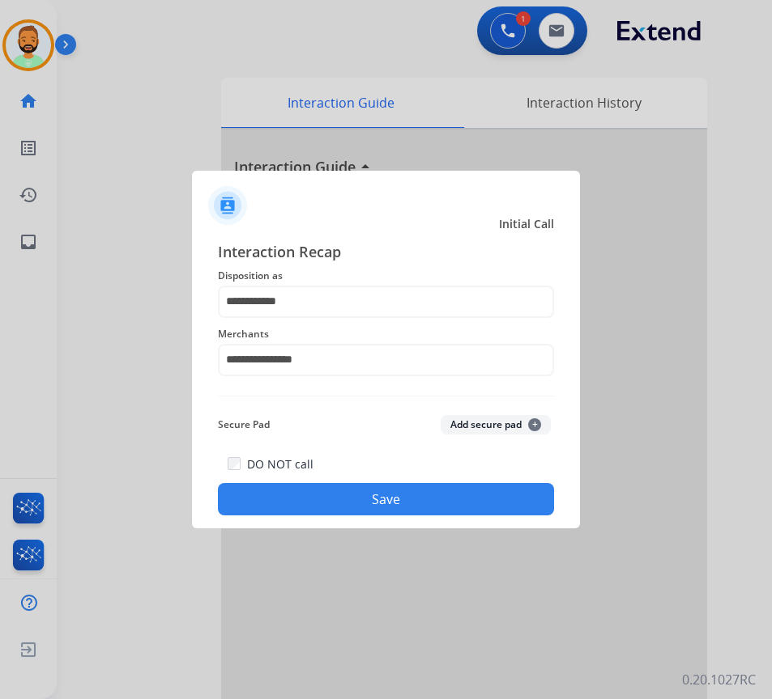
click at [399, 515] on div "DO NOT call Save" at bounding box center [386, 485] width 336 height 62
click at [434, 505] on button "Save" at bounding box center [386, 499] width 336 height 32
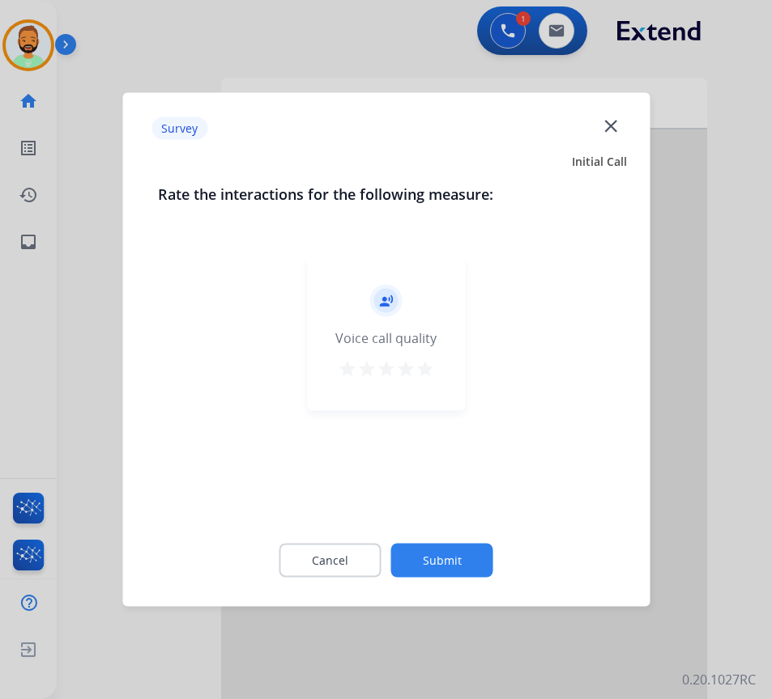
click at [472, 563] on button "Submit" at bounding box center [442, 561] width 102 height 34
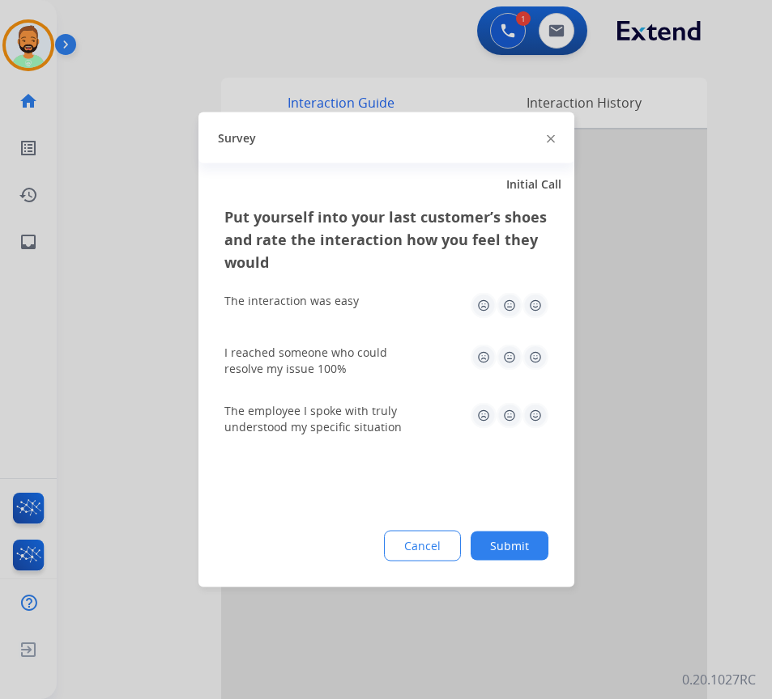
click at [518, 550] on button "Submit" at bounding box center [509, 546] width 78 height 29
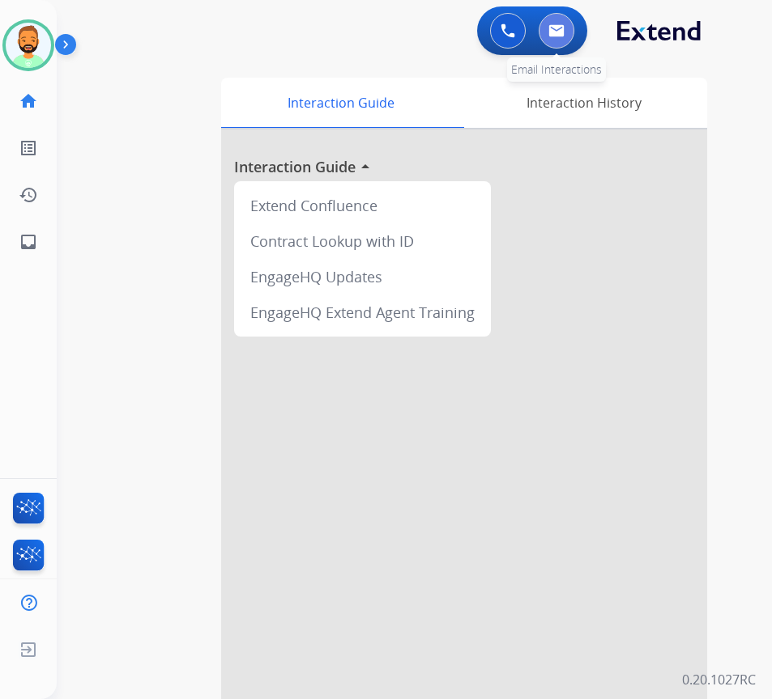
click at [554, 27] on img at bounding box center [556, 30] width 16 height 13
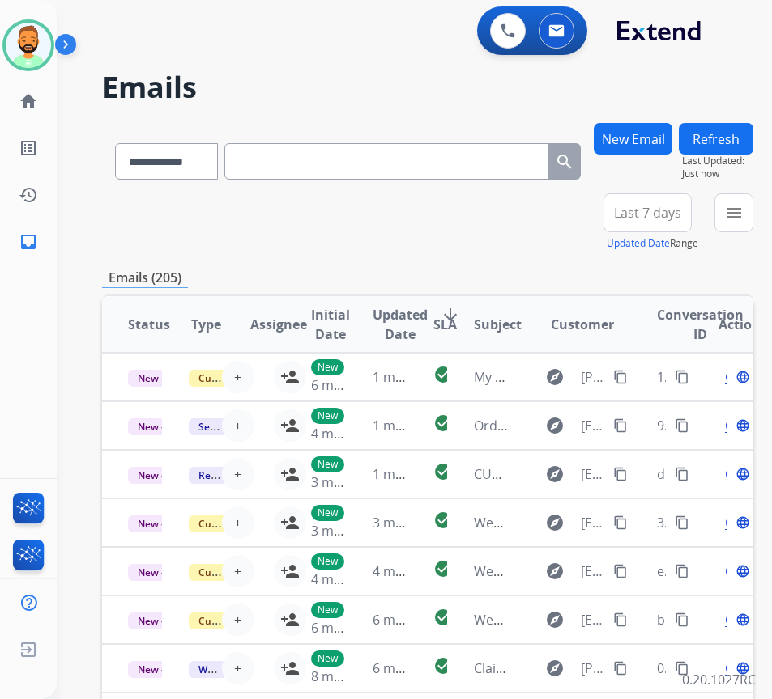
paste input "**********"
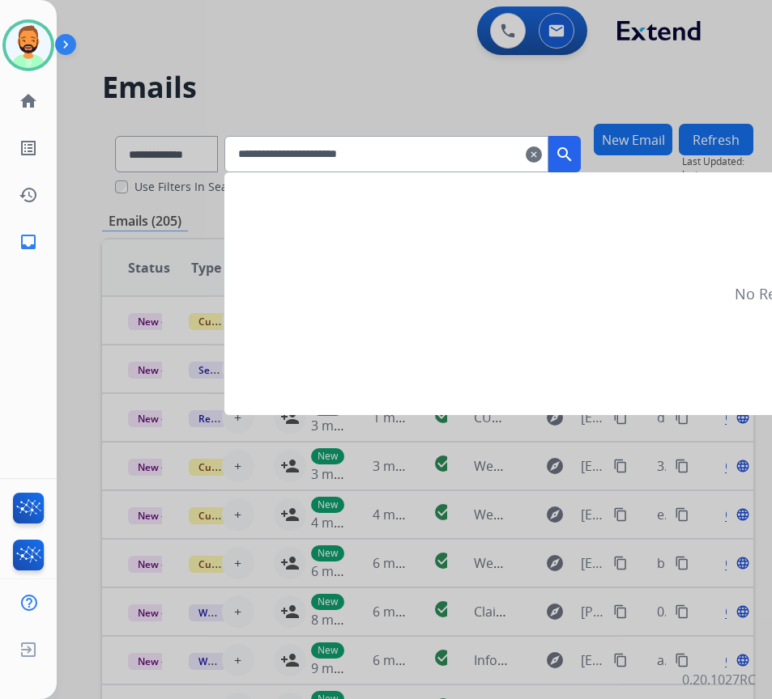
type input "**********"
click at [574, 154] on mat-icon "search" at bounding box center [564, 154] width 19 height 19
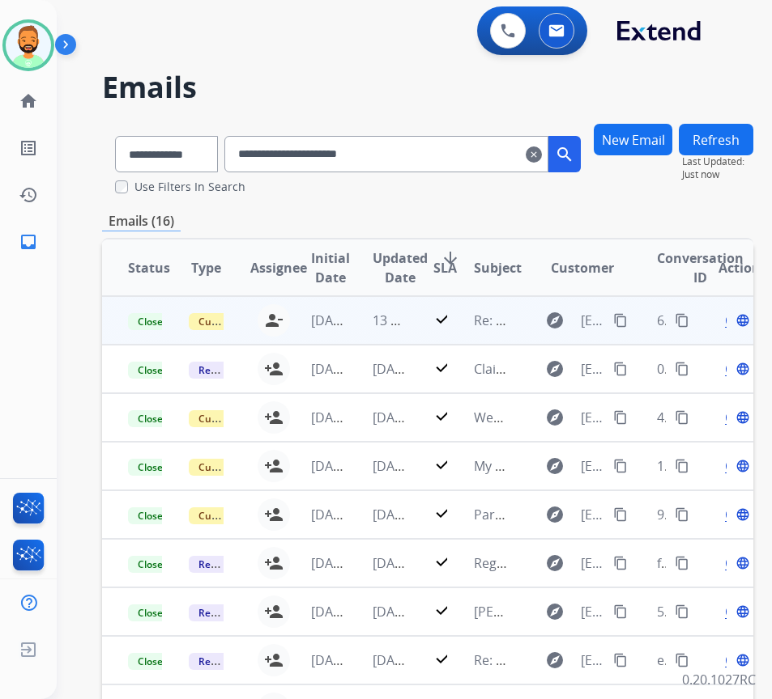
click at [371, 313] on td "13 minutes ago" at bounding box center [376, 320] width 61 height 49
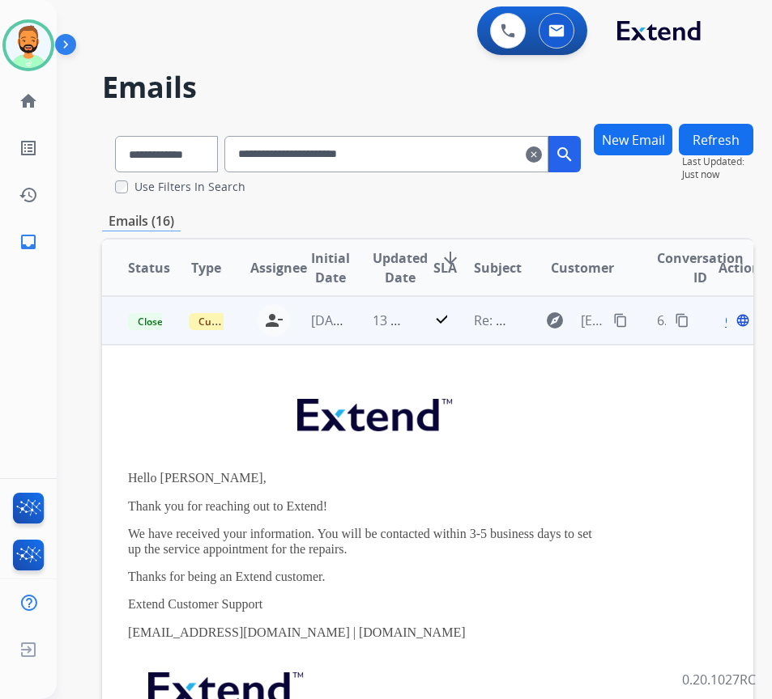
click at [733, 321] on span "Open" at bounding box center [741, 320] width 33 height 19
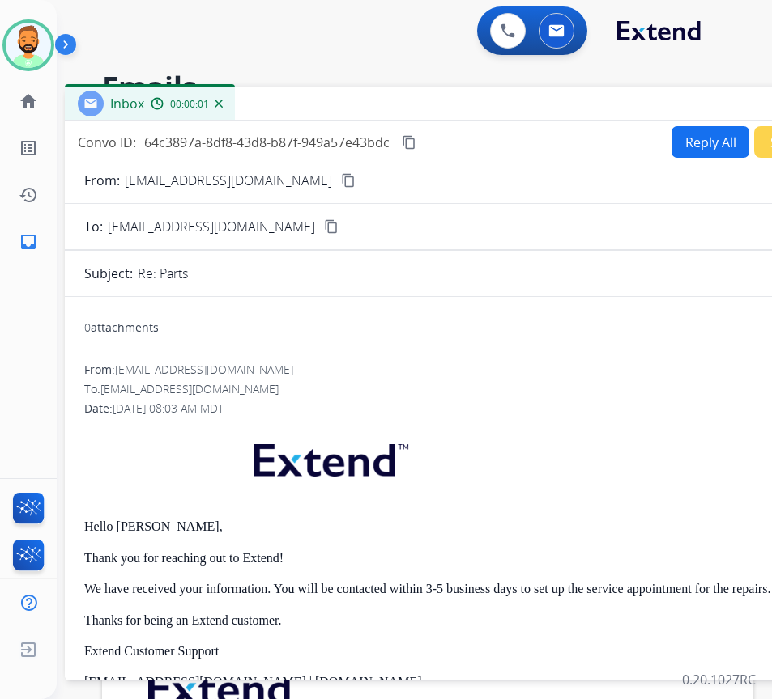
drag, startPoint x: 338, startPoint y: 100, endPoint x: 480, endPoint y: 89, distance: 142.1
click at [480, 89] on div "Inbox 00:00:01" at bounding box center [470, 104] width 810 height 34
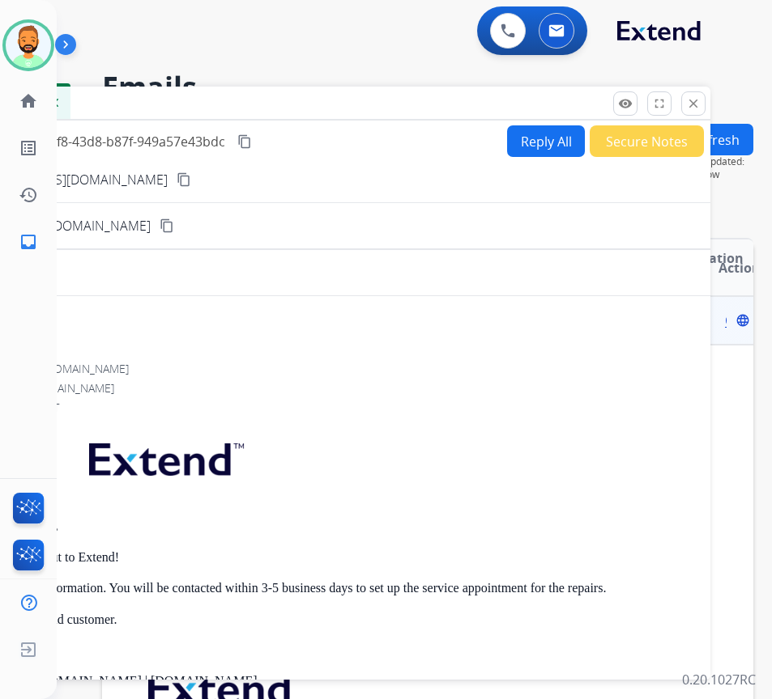
drag, startPoint x: 629, startPoint y: 103, endPoint x: 444, endPoint y: 98, distance: 184.6
click at [410, 100] on div "Inbox 00:00:32" at bounding box center [305, 104] width 810 height 34
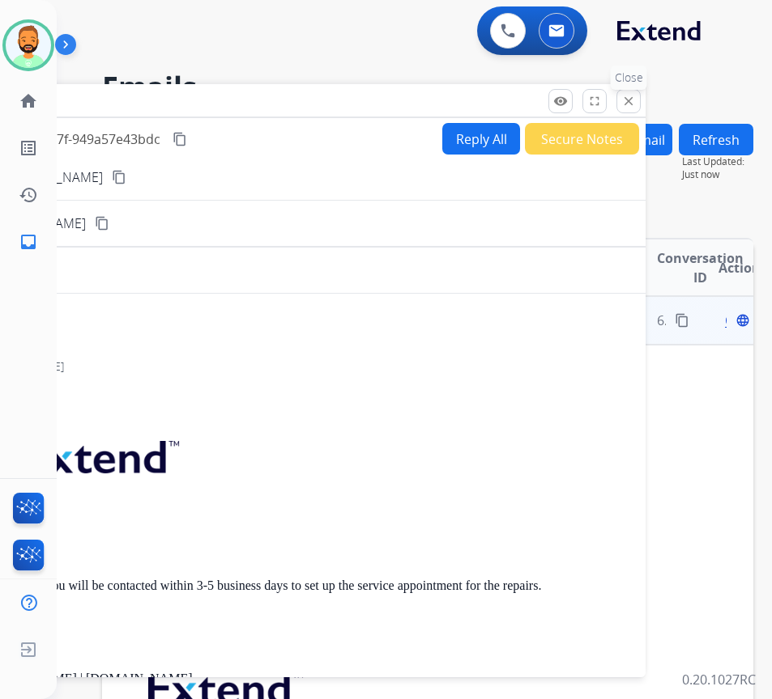
click at [623, 101] on mat-icon "close" at bounding box center [628, 101] width 15 height 15
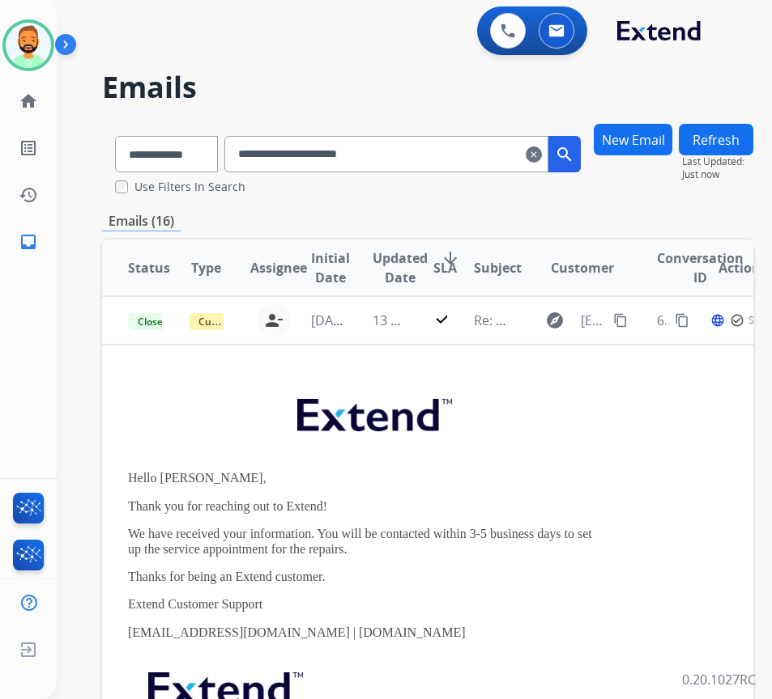
click at [542, 149] on mat-icon "clear" at bounding box center [533, 154] width 16 height 19
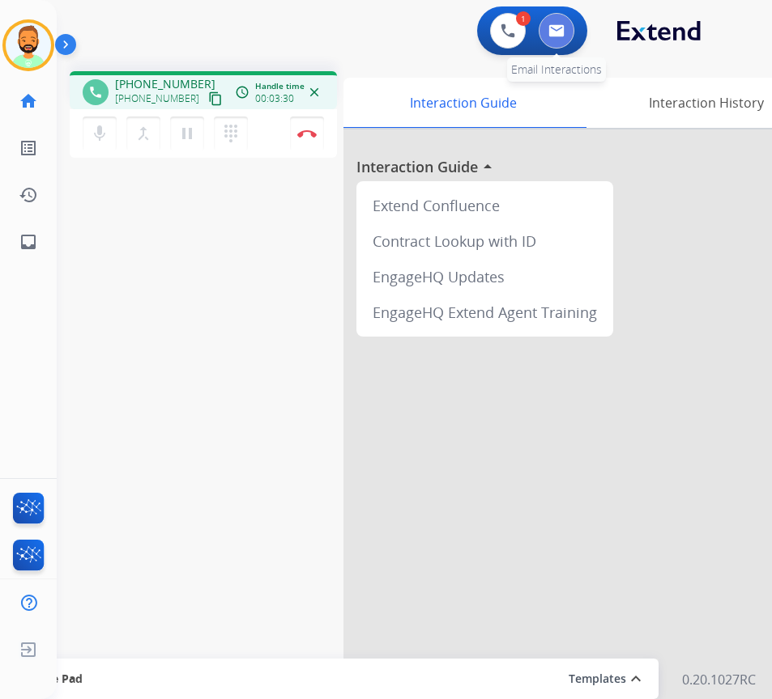
click at [568, 36] on button at bounding box center [556, 31] width 36 height 36
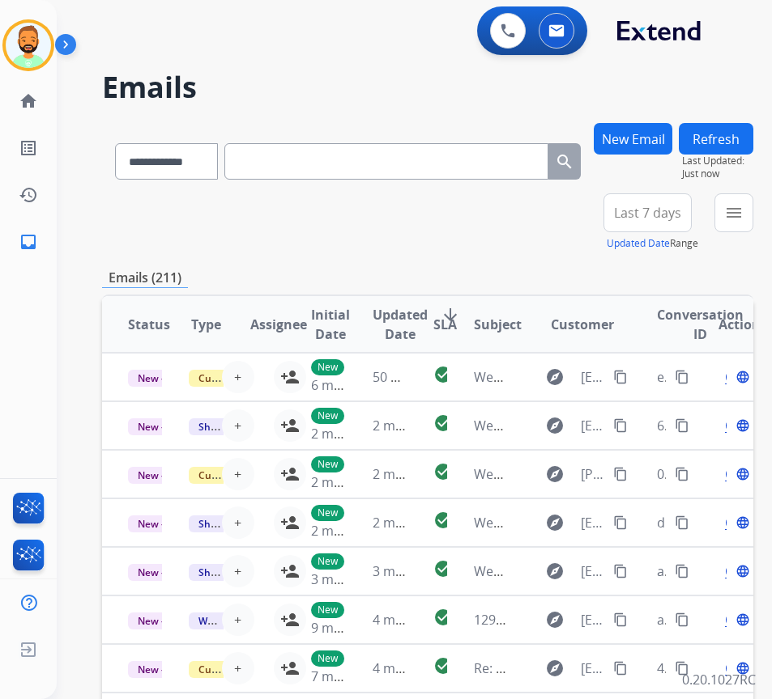
paste input "**********"
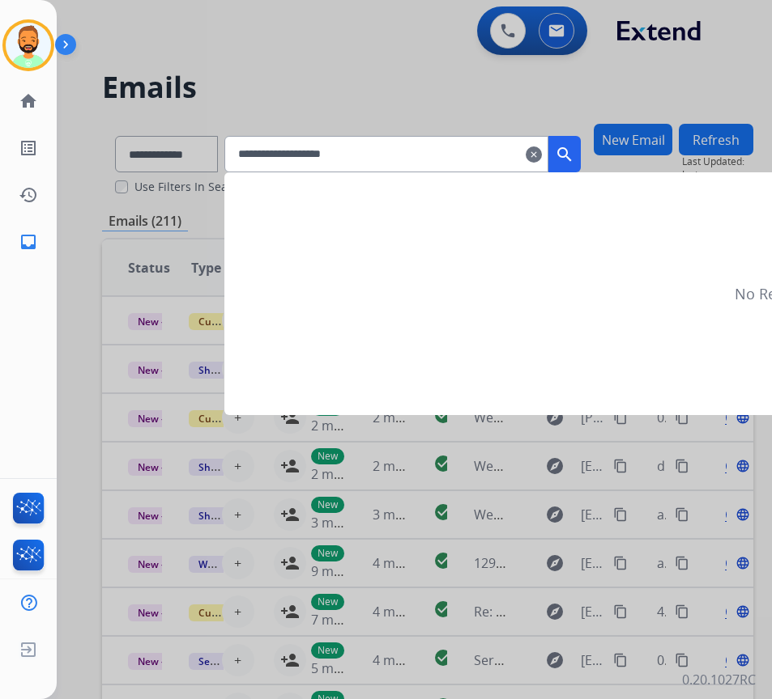
type input "**********"
click at [574, 154] on mat-icon "search" at bounding box center [564, 154] width 19 height 19
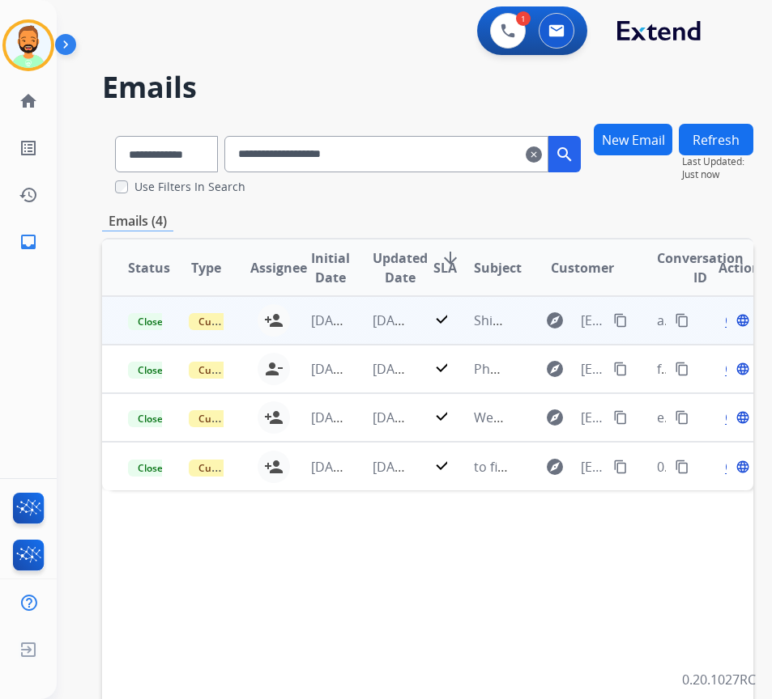
click at [370, 312] on td "[DATE]" at bounding box center [376, 320] width 61 height 49
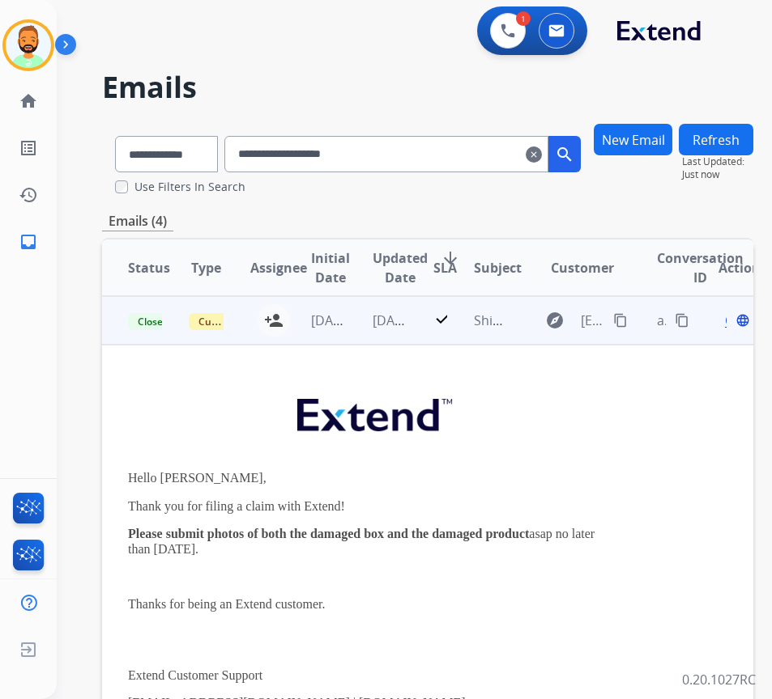
click at [730, 321] on div "Open language" at bounding box center [735, 320] width 34 height 19
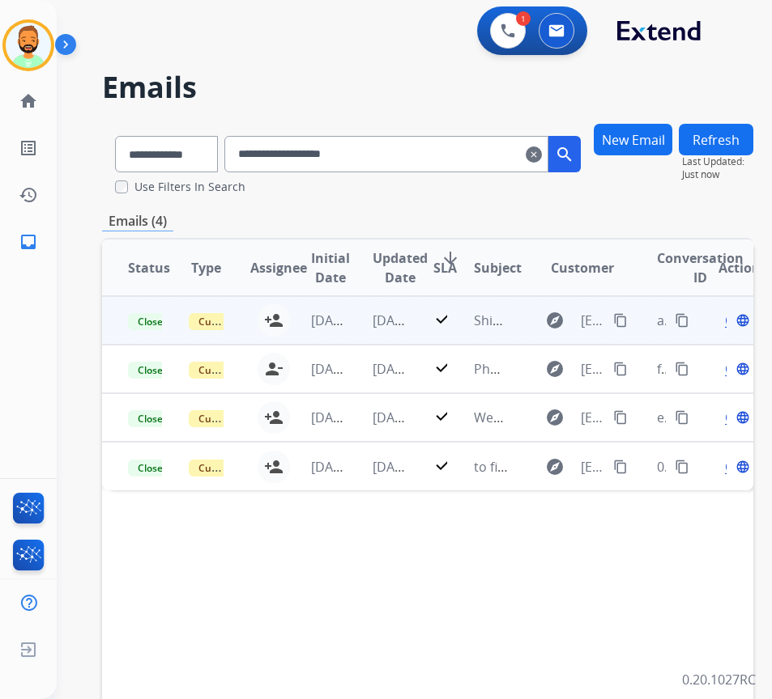
click at [733, 324] on span "Open" at bounding box center [741, 320] width 33 height 19
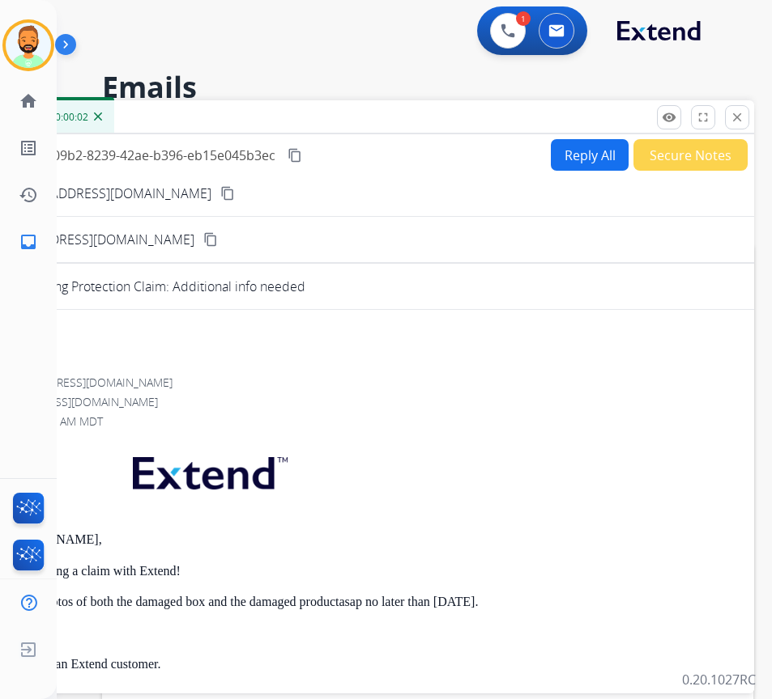
drag, startPoint x: 500, startPoint y: 114, endPoint x: 510, endPoint y: 116, distance: 9.8
click at [510, 116] on div "Inbox 00:00:02" at bounding box center [349, 117] width 810 height 34
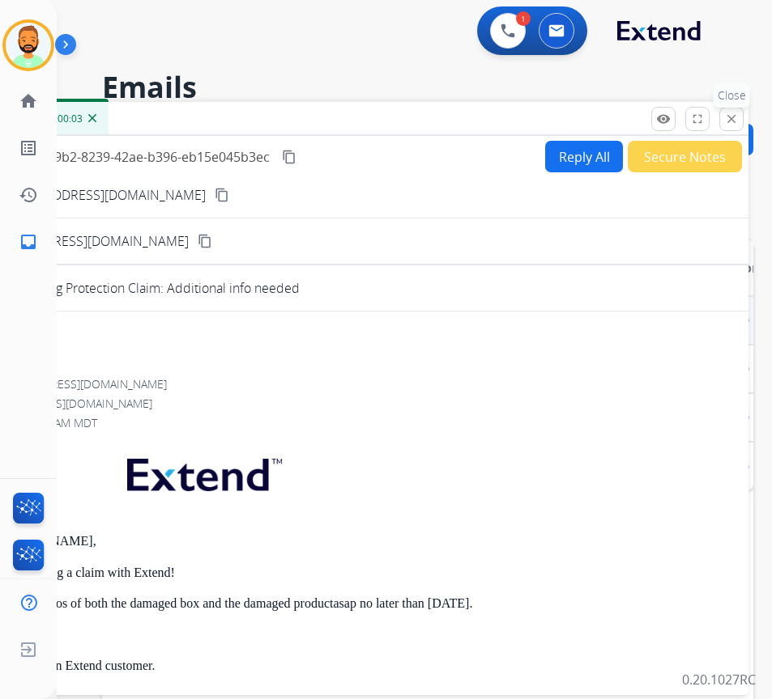
click at [736, 122] on mat-icon "close" at bounding box center [731, 119] width 15 height 15
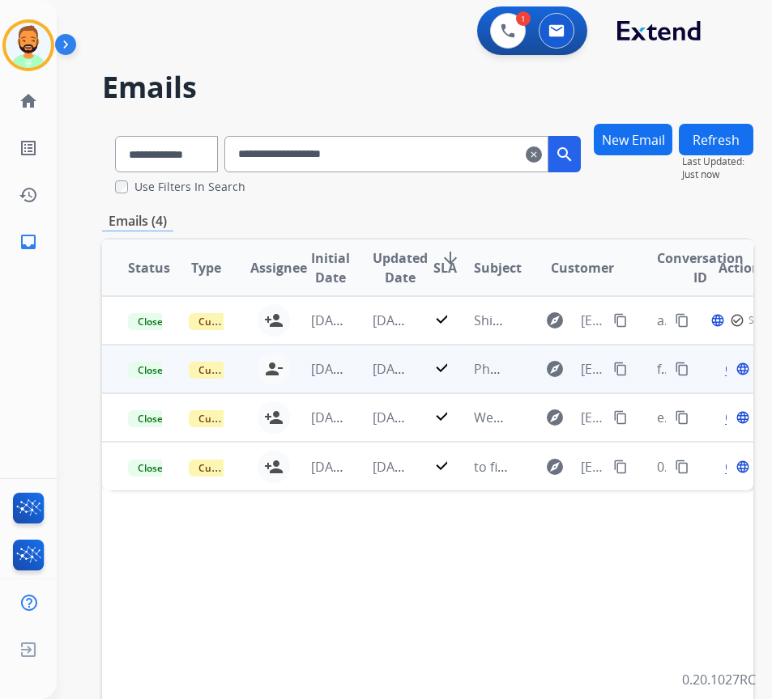
click at [360, 363] on td "[DATE]" at bounding box center [376, 369] width 61 height 49
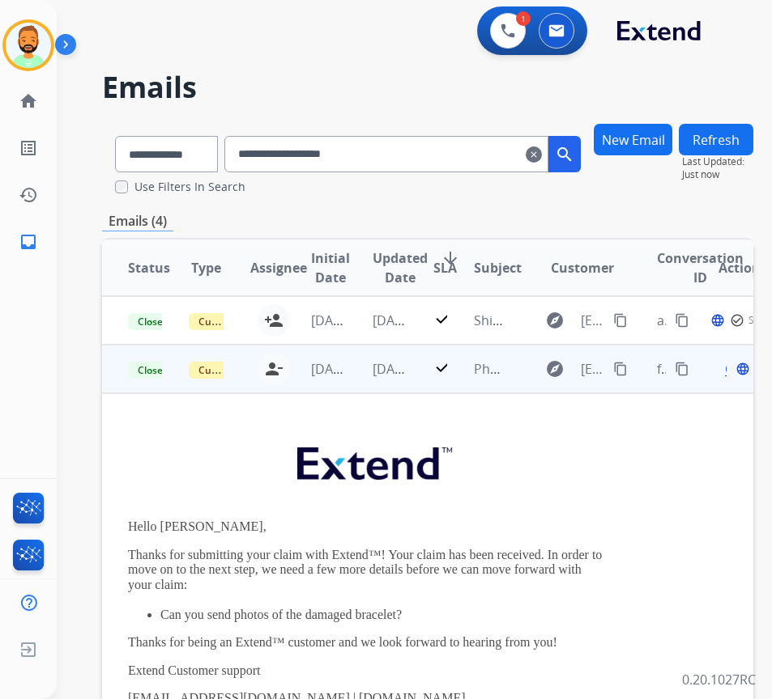
scroll to position [49, 0]
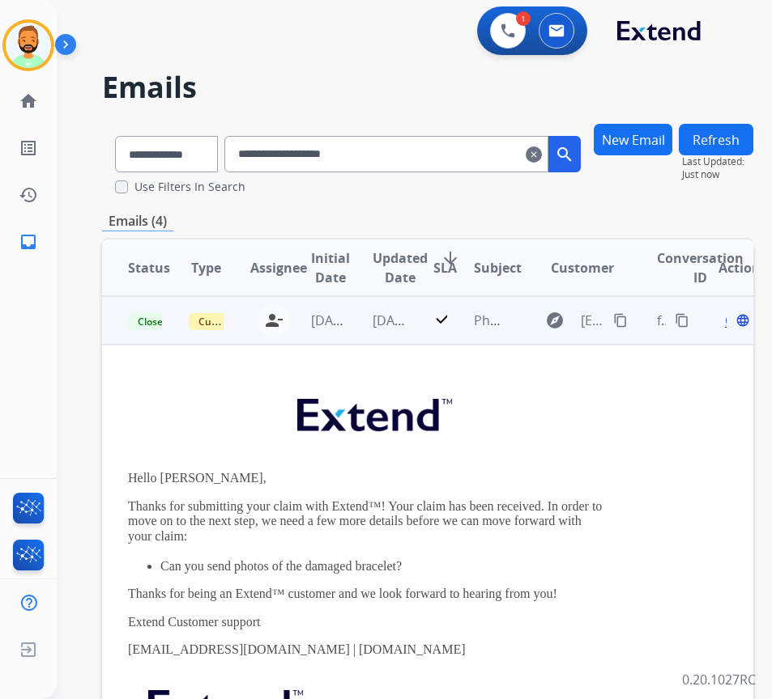
click at [733, 321] on span "Open" at bounding box center [741, 320] width 33 height 19
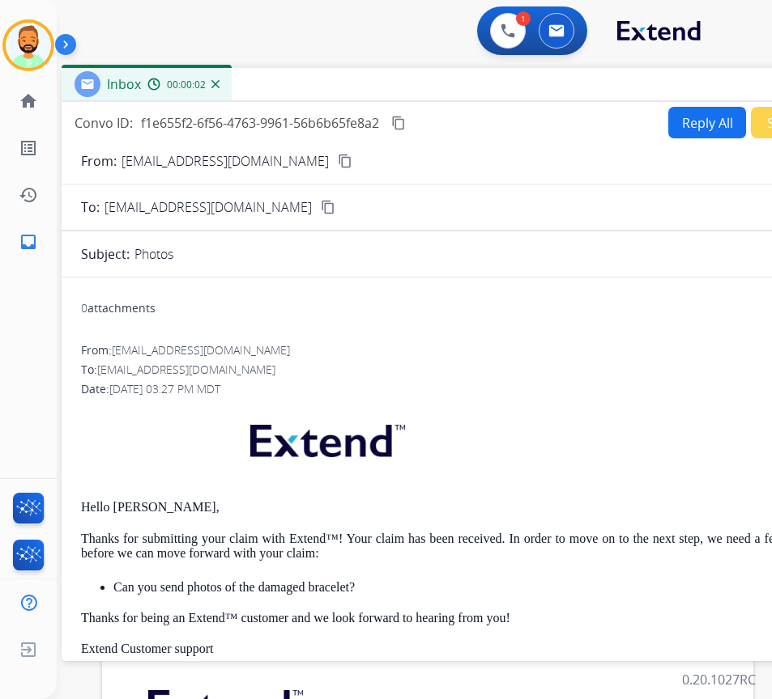
drag, startPoint x: 511, startPoint y: 117, endPoint x: 648, endPoint y: 85, distance: 141.2
click at [649, 85] on div "Inbox 00:00:02" at bounding box center [467, 85] width 810 height 34
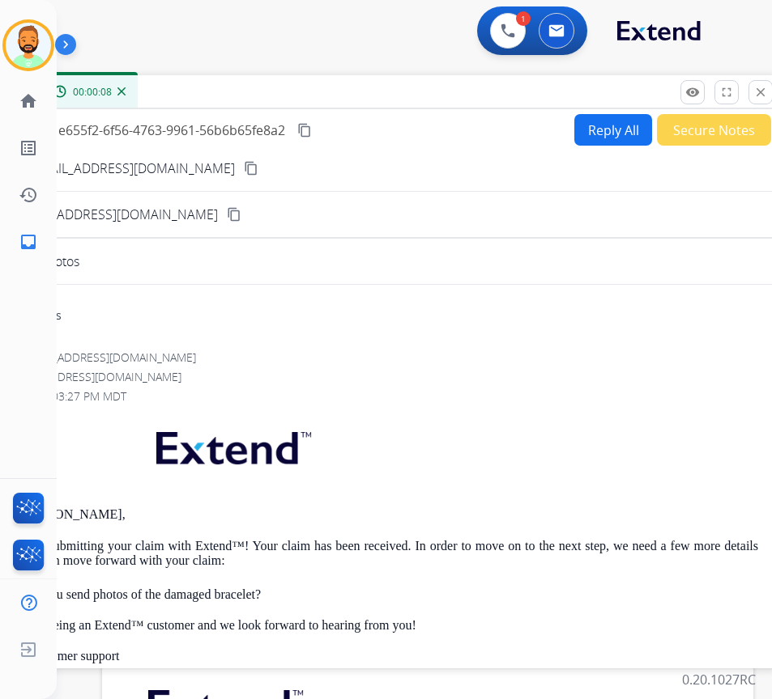
drag, startPoint x: 431, startPoint y: 85, endPoint x: 345, endPoint y: 96, distance: 87.4
click at [338, 96] on div "Inbox 00:00:08" at bounding box center [373, 92] width 810 height 34
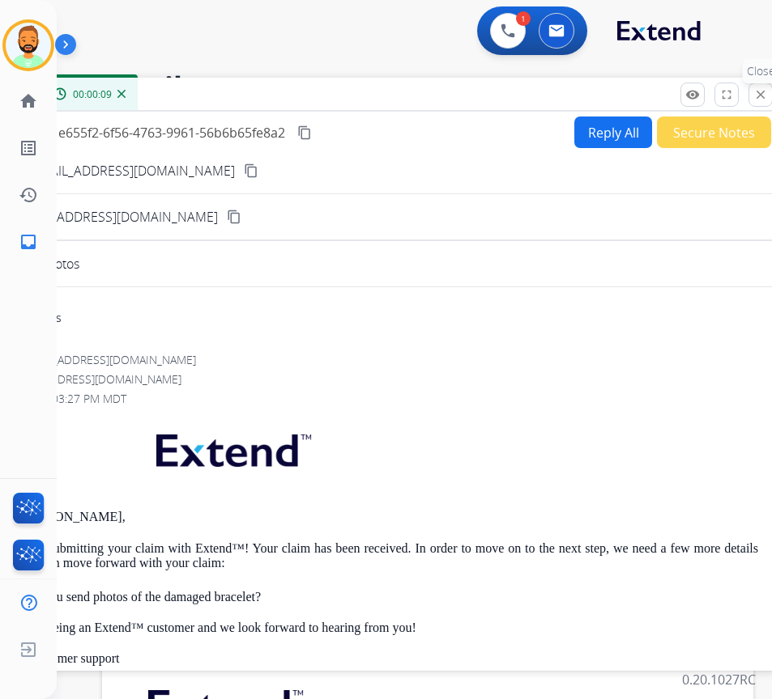
click at [759, 96] on mat-icon "close" at bounding box center [760, 94] width 15 height 15
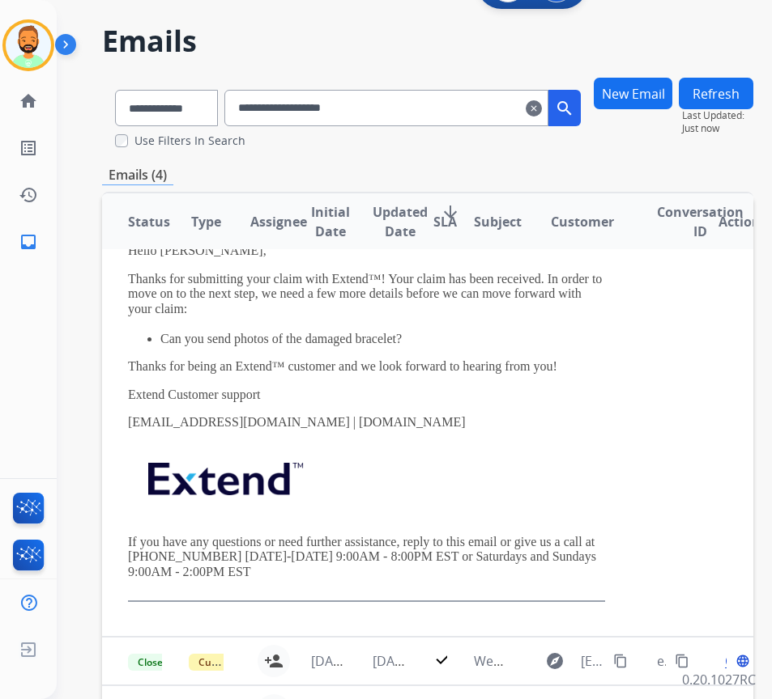
scroll to position [81, 0]
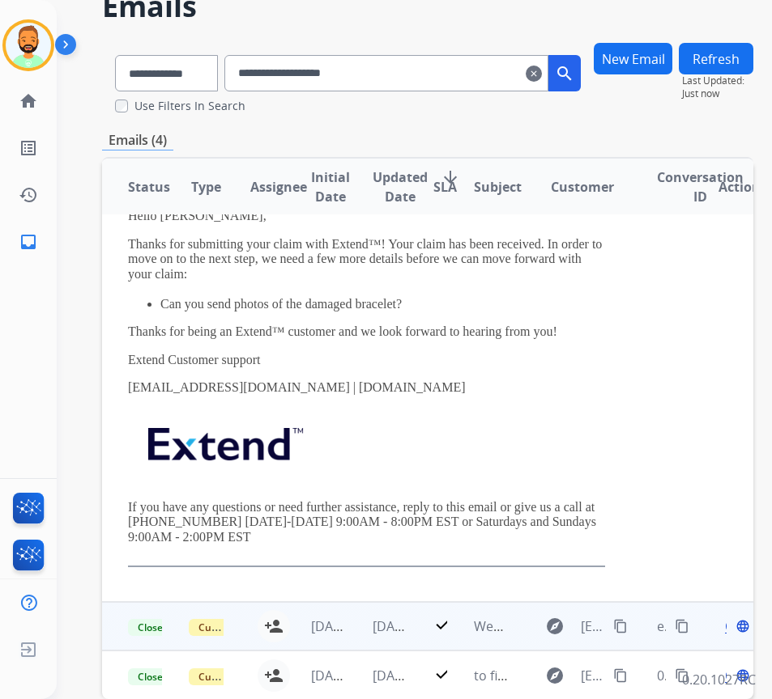
click at [366, 610] on td "[DATE]" at bounding box center [376, 626] width 61 height 49
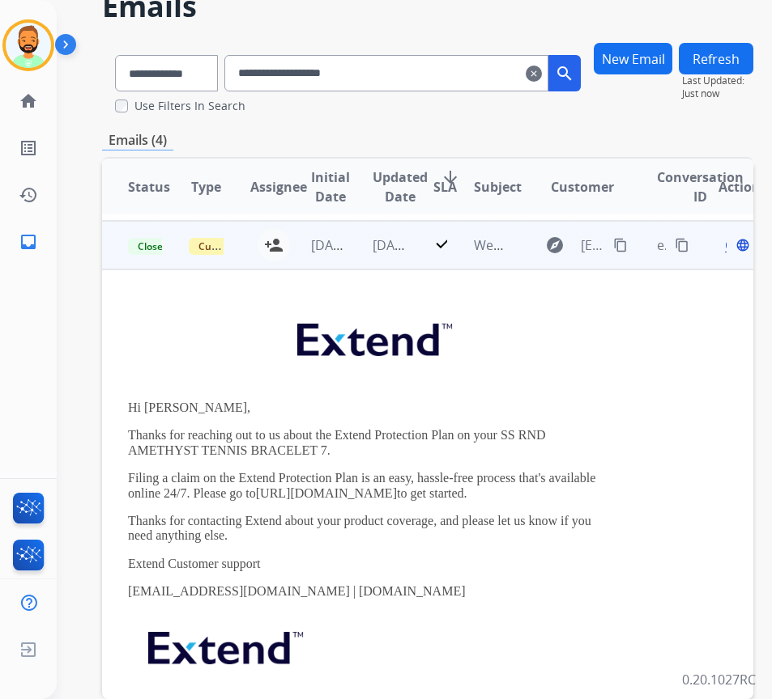
scroll to position [97, 0]
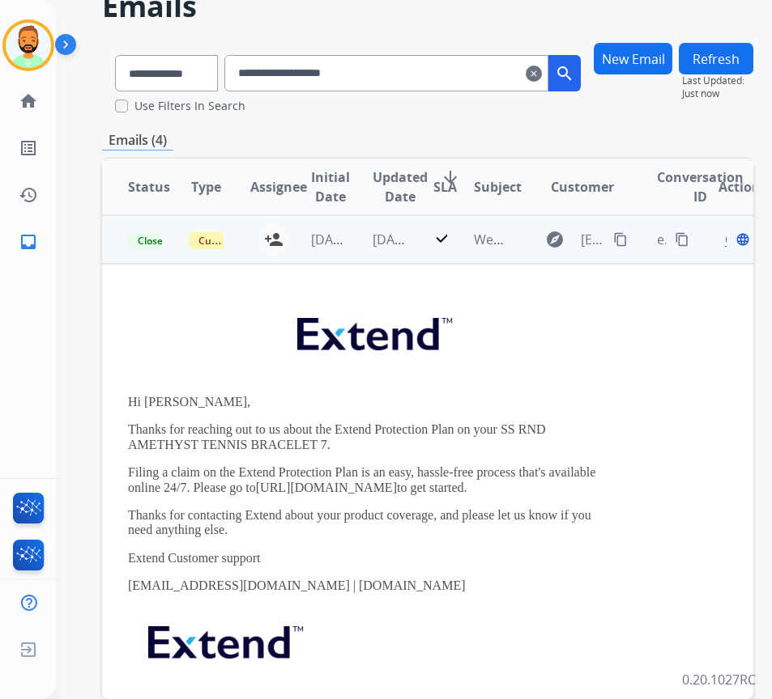
click at [728, 235] on div "Open language" at bounding box center [735, 239] width 34 height 19
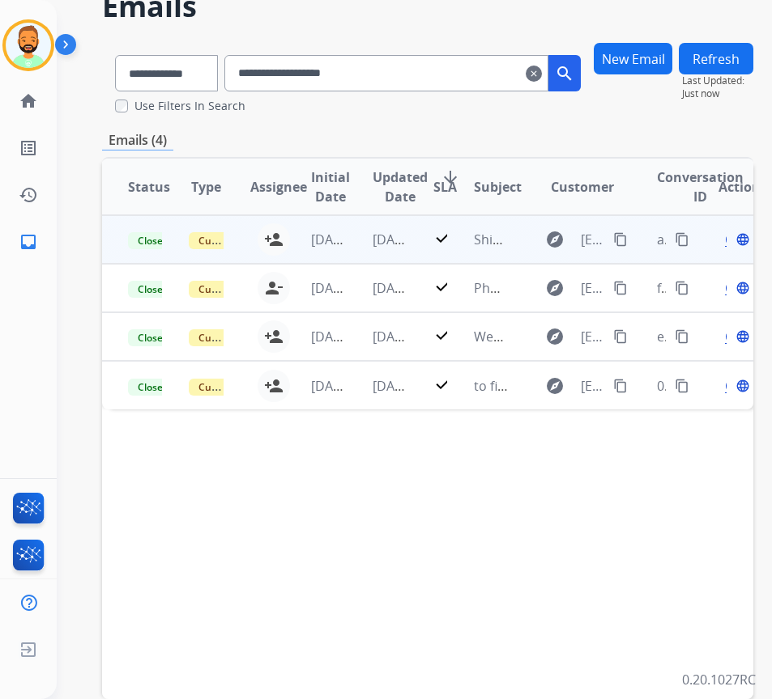
scroll to position [0, 0]
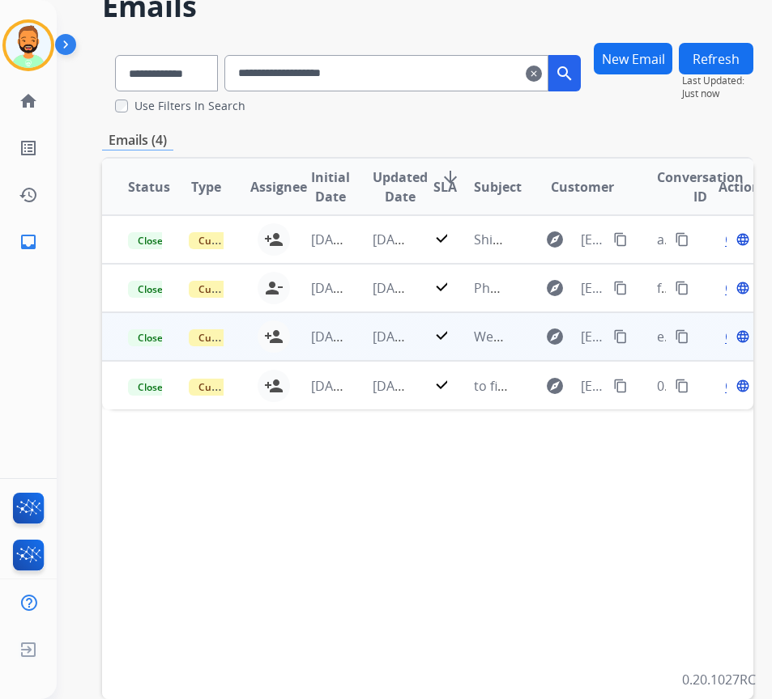
click at [731, 338] on span "Open" at bounding box center [741, 336] width 33 height 19
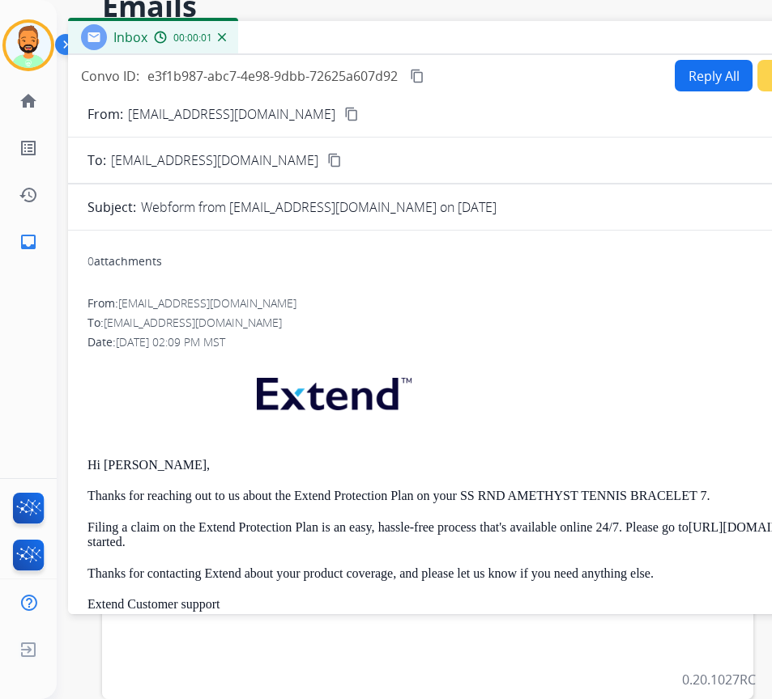
drag, startPoint x: 387, startPoint y: 37, endPoint x: 532, endPoint y: 40, distance: 144.9
click at [532, 40] on div "Inbox 00:00:01" at bounding box center [473, 38] width 810 height 34
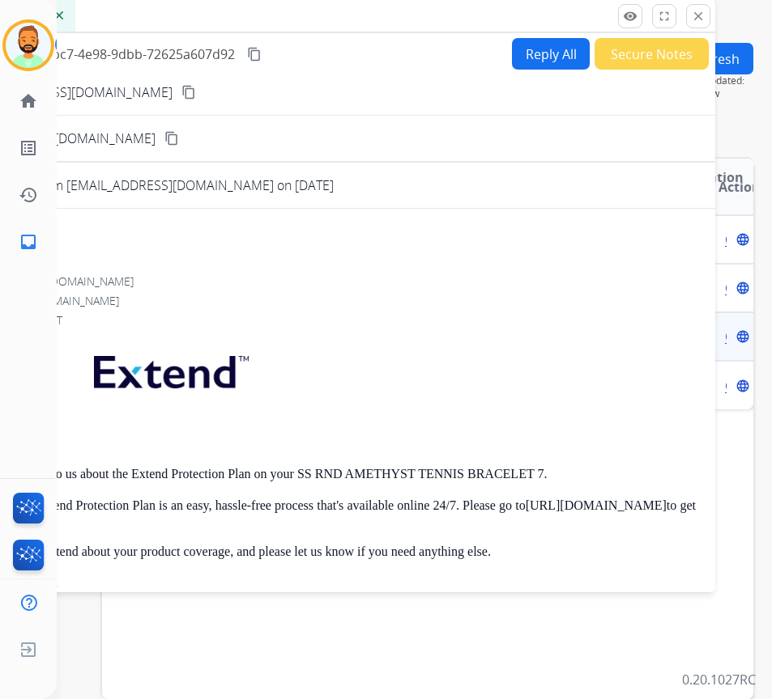
drag, startPoint x: 551, startPoint y: 31, endPoint x: 342, endPoint y: 5, distance: 210.5
click at [342, 5] on div "Inbox 00:00:02" at bounding box center [310, 16] width 810 height 34
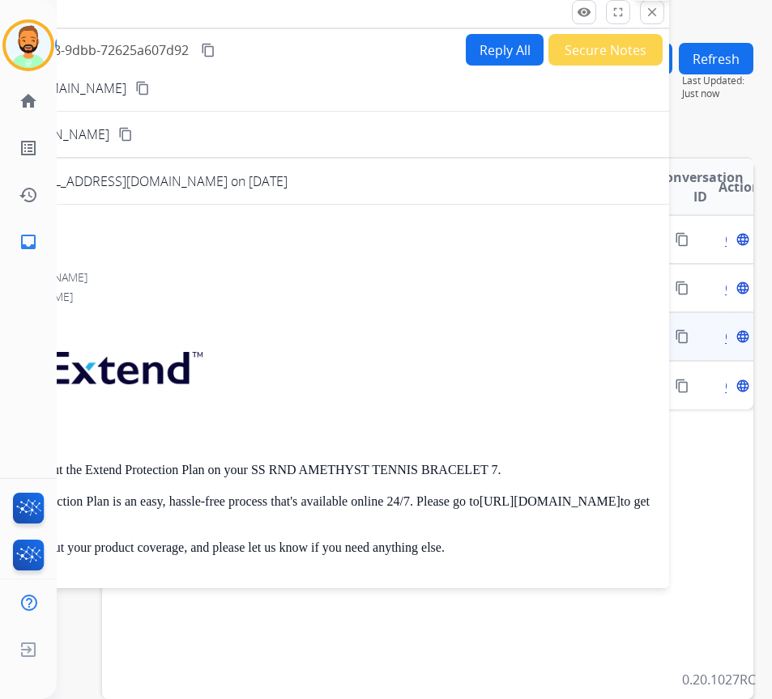
click at [649, 16] on mat-icon "close" at bounding box center [651, 12] width 15 height 15
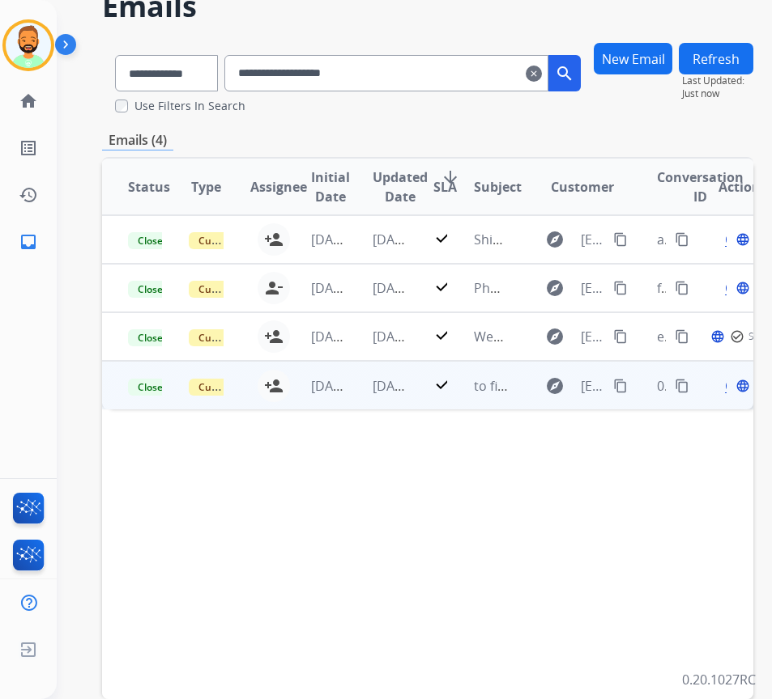
click at [363, 394] on td "[DATE]" at bounding box center [376, 385] width 61 height 49
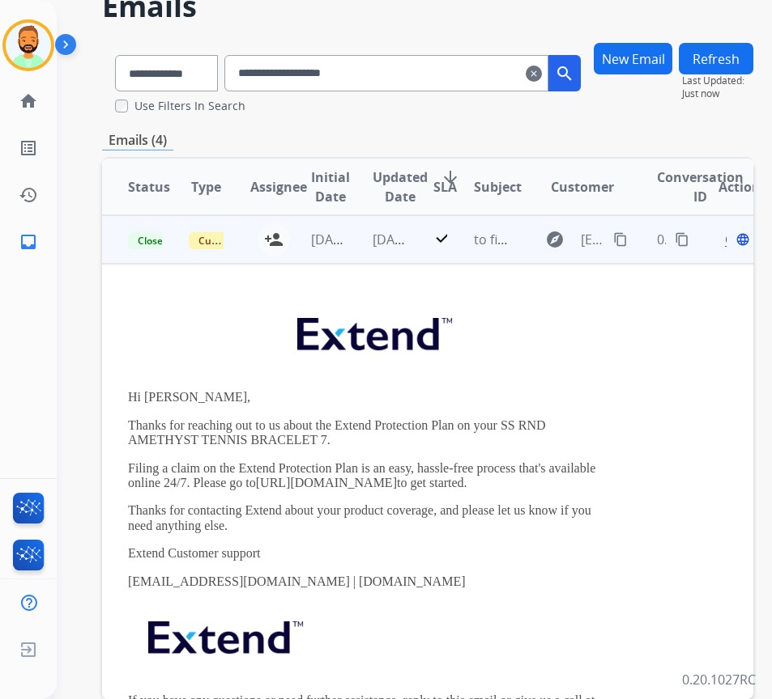
scroll to position [65, 0]
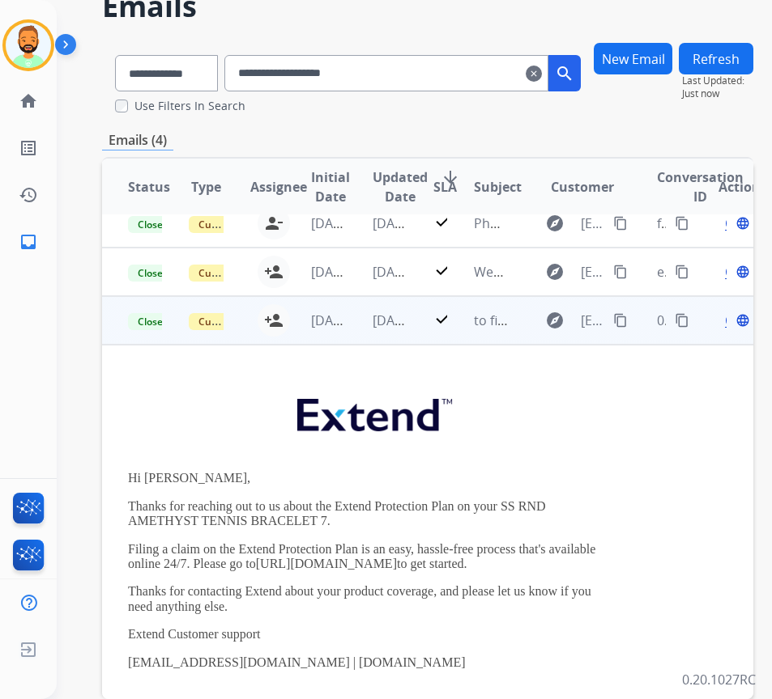
click at [733, 321] on span "Open" at bounding box center [741, 320] width 33 height 19
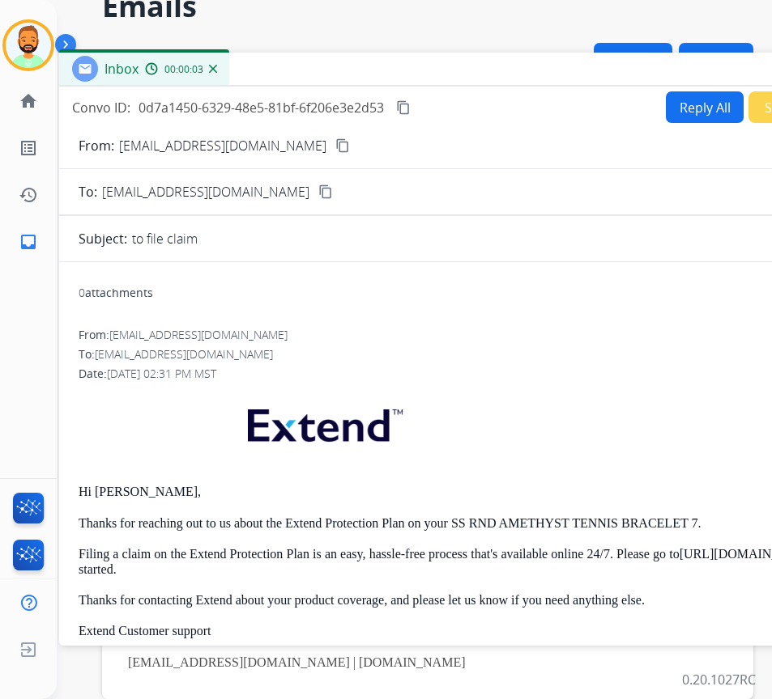
drag, startPoint x: 287, startPoint y: 35, endPoint x: 410, endPoint y: 70, distance: 127.9
click at [410, 70] on div "Inbox 00:00:03" at bounding box center [464, 70] width 810 height 34
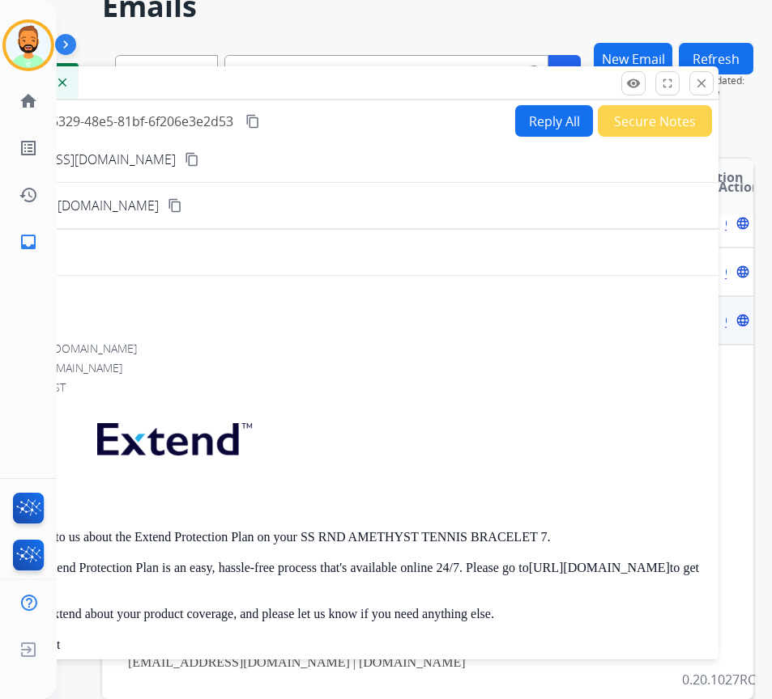
drag, startPoint x: 537, startPoint y: 68, endPoint x: 386, endPoint y: 82, distance: 151.2
click at [386, 82] on div "Inbox 00:00:06" at bounding box center [314, 83] width 810 height 34
click at [702, 87] on mat-icon "close" at bounding box center [701, 83] width 15 height 15
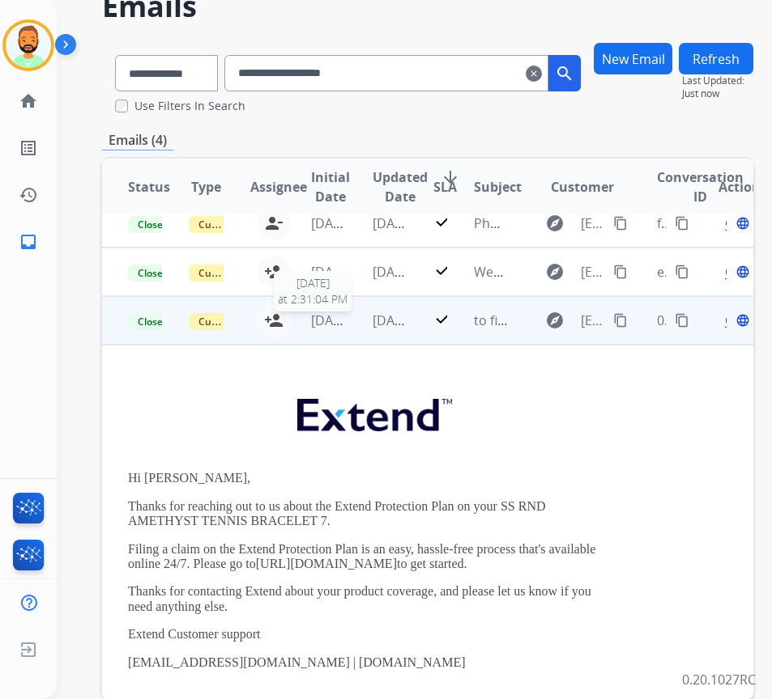
click at [346, 320] on span "[DATE]" at bounding box center [331, 321] width 40 height 18
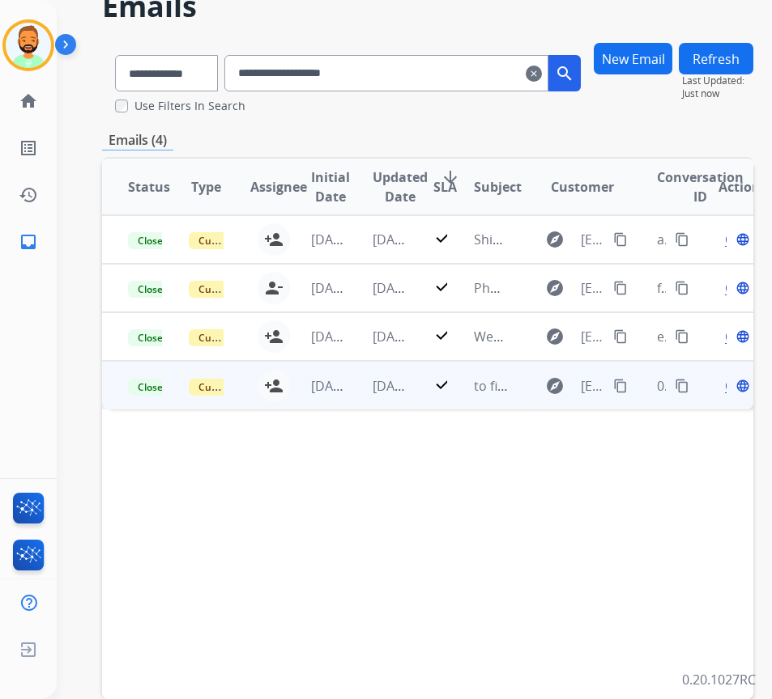
scroll to position [0, 0]
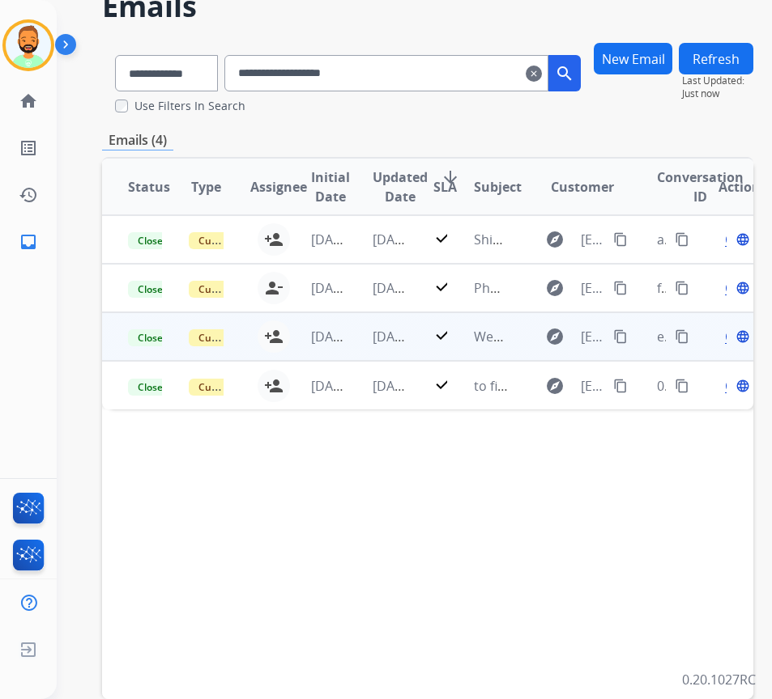
click at [363, 329] on td "[DATE]" at bounding box center [376, 336] width 61 height 49
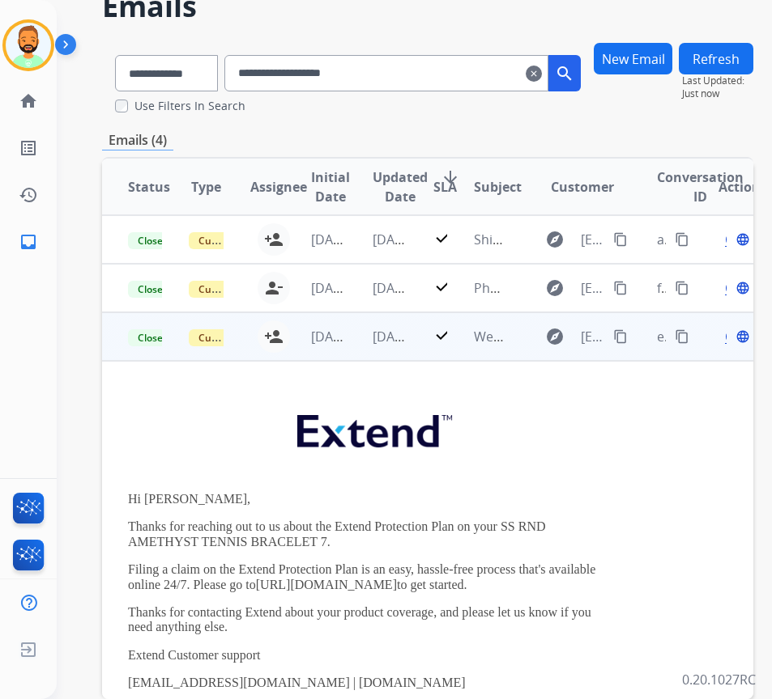
click at [368, 334] on td "[DATE]" at bounding box center [376, 336] width 61 height 49
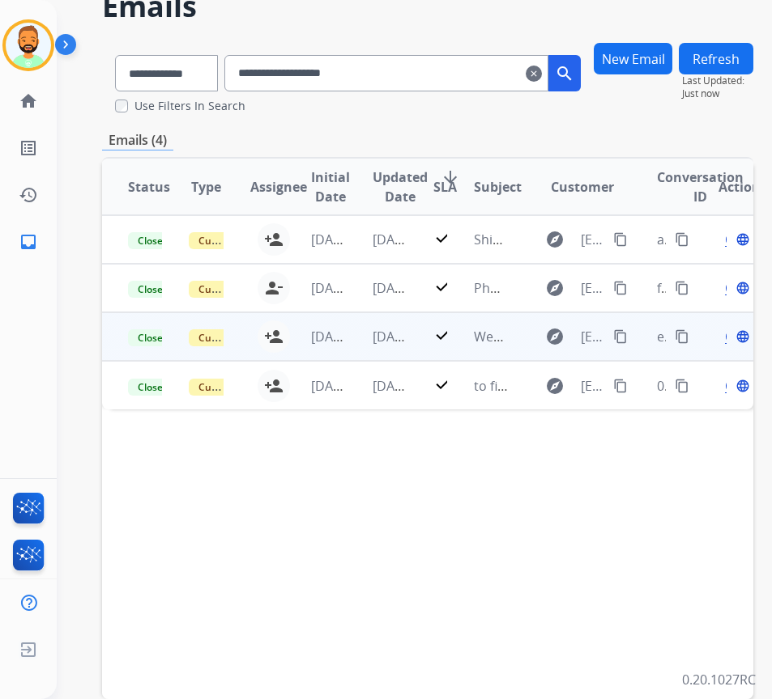
click at [354, 341] on td "[DATE]" at bounding box center [376, 336] width 61 height 49
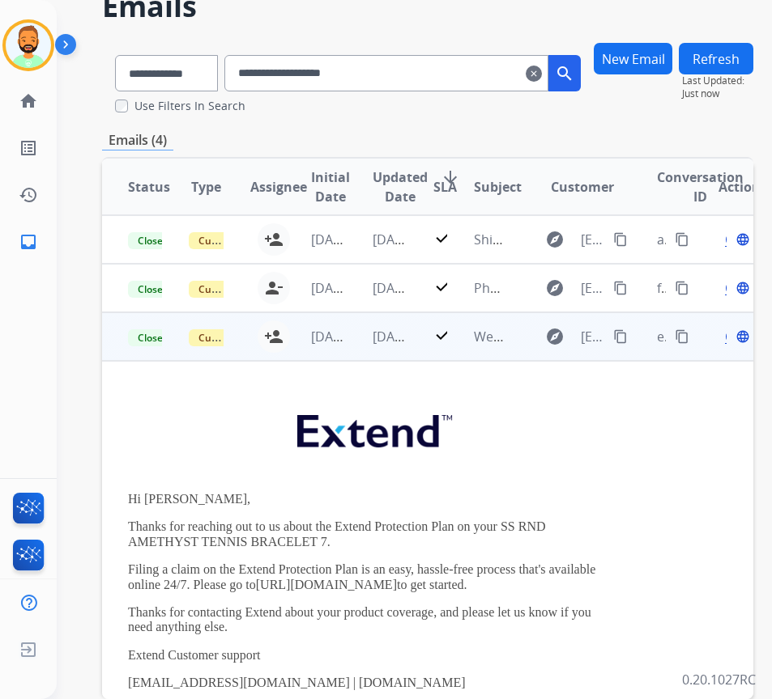
scroll to position [97, 0]
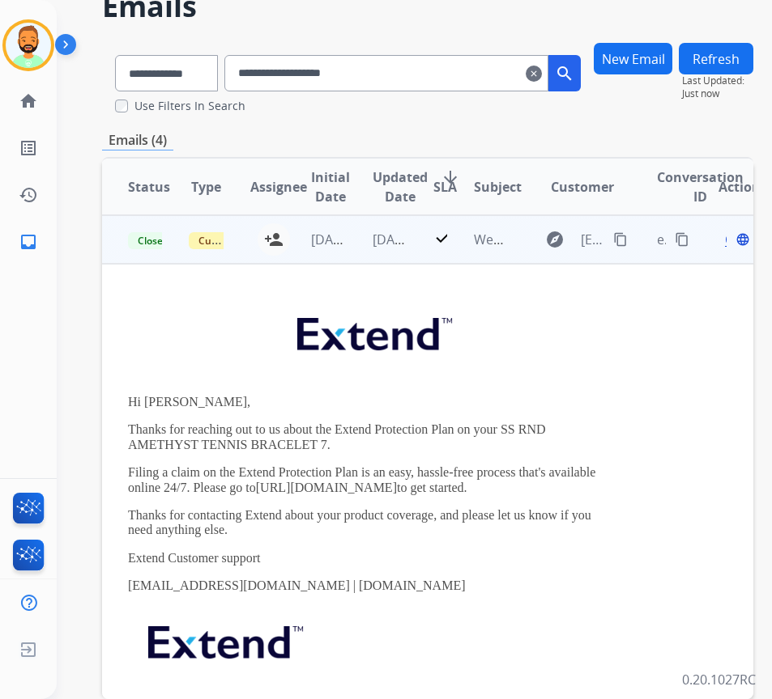
click at [732, 243] on span "Open" at bounding box center [741, 239] width 33 height 19
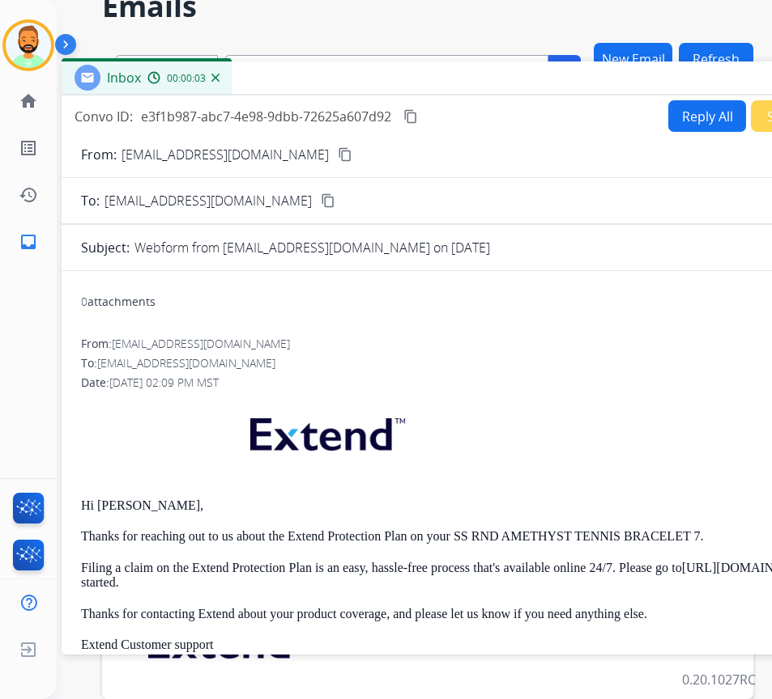
drag, startPoint x: 314, startPoint y: 44, endPoint x: 472, endPoint y: 89, distance: 164.2
click at [455, 87] on div "Inbox 00:00:03" at bounding box center [467, 79] width 810 height 34
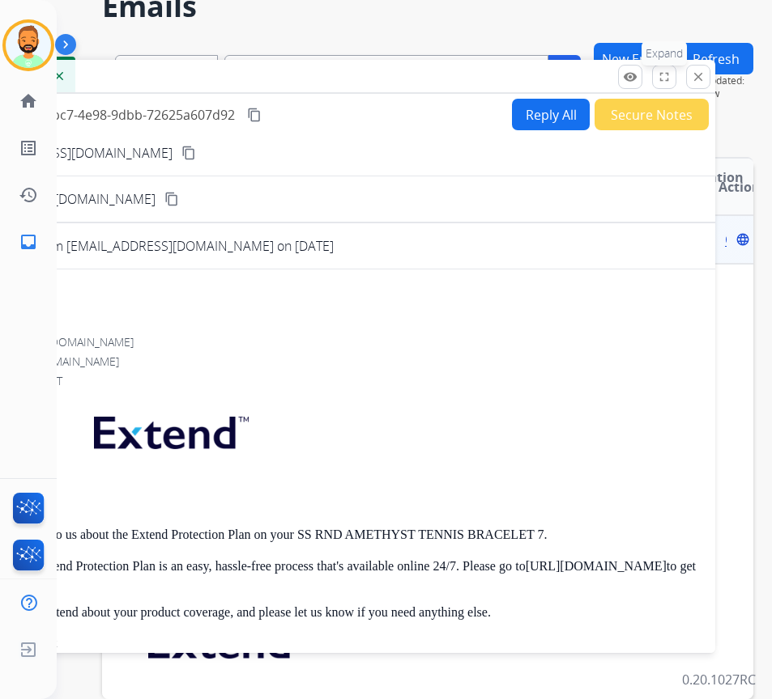
drag, startPoint x: 572, startPoint y: 86, endPoint x: 601, endPoint y: 77, distance: 30.5
click at [373, 77] on div "Inbox 00:00:04" at bounding box center [310, 77] width 810 height 34
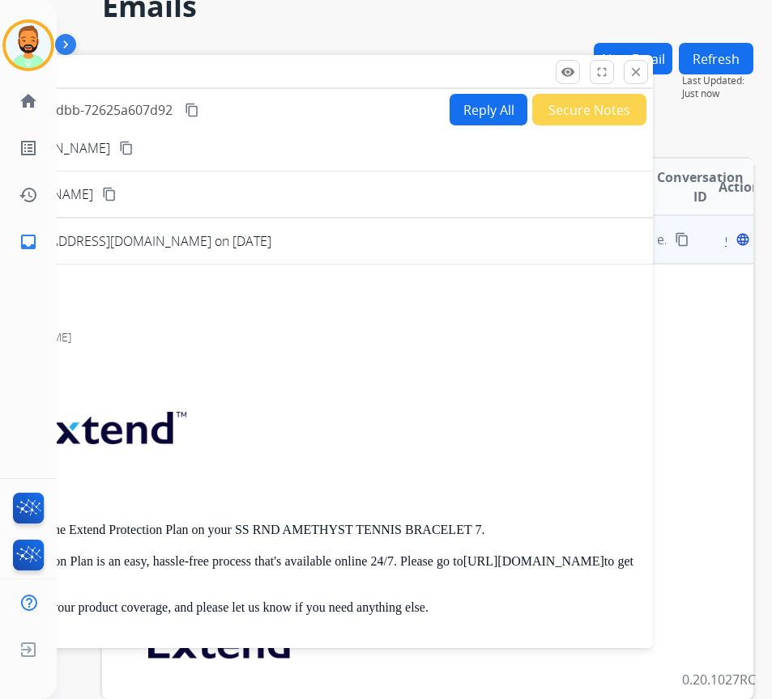
click at [622, 65] on div "remove_red_eye Logs fullscreen Expand close Close" at bounding box center [601, 72] width 92 height 24
click at [635, 71] on mat-icon "close" at bounding box center [635, 72] width 15 height 15
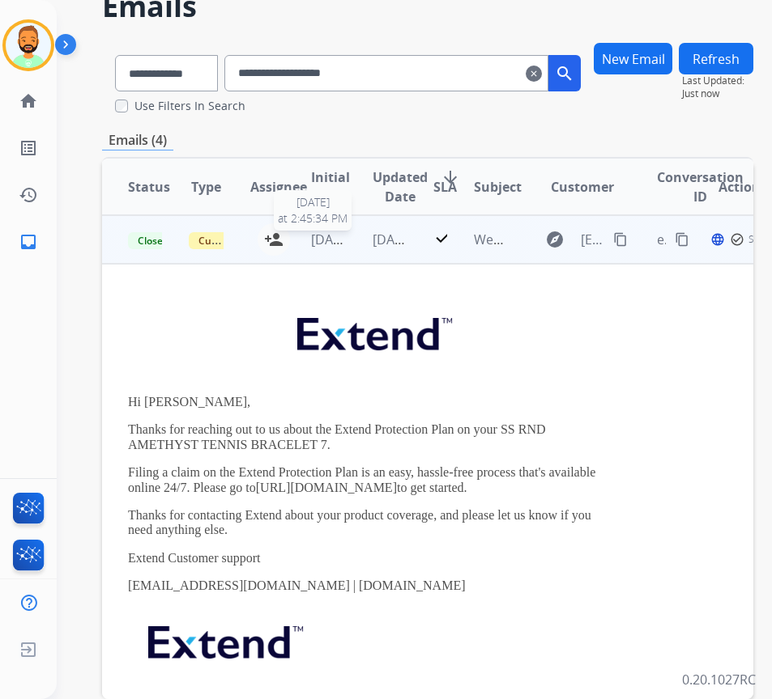
click at [334, 246] on span "[DATE]" at bounding box center [331, 240] width 40 height 18
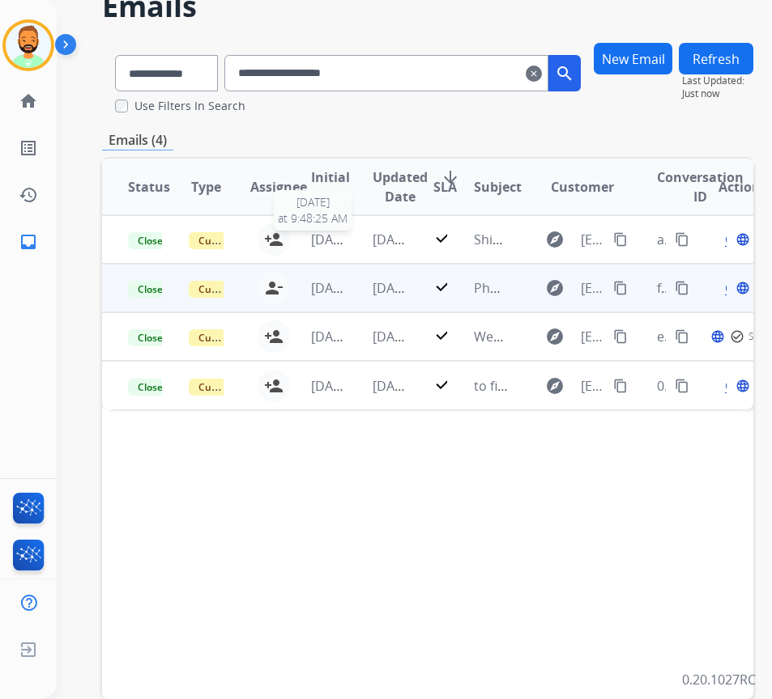
scroll to position [0, 0]
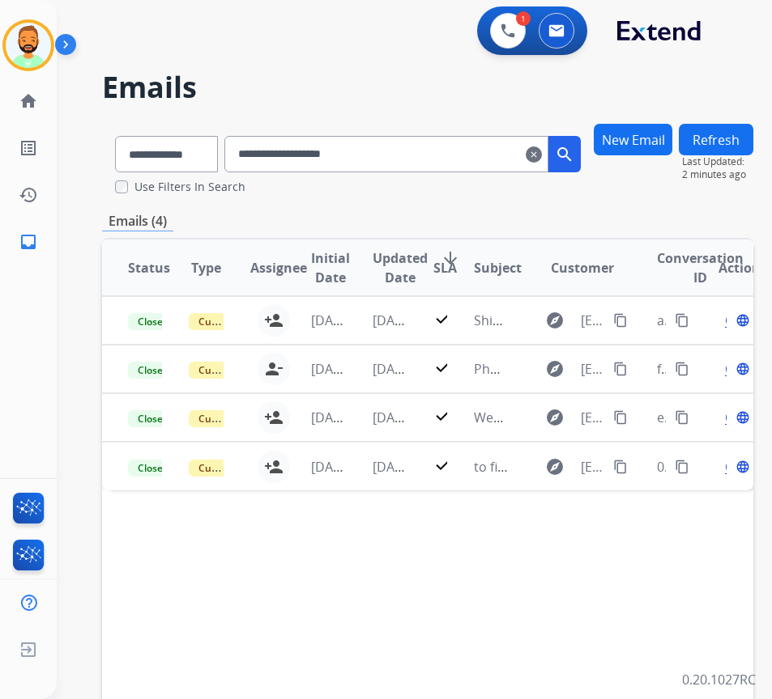
scroll to position [81, 0]
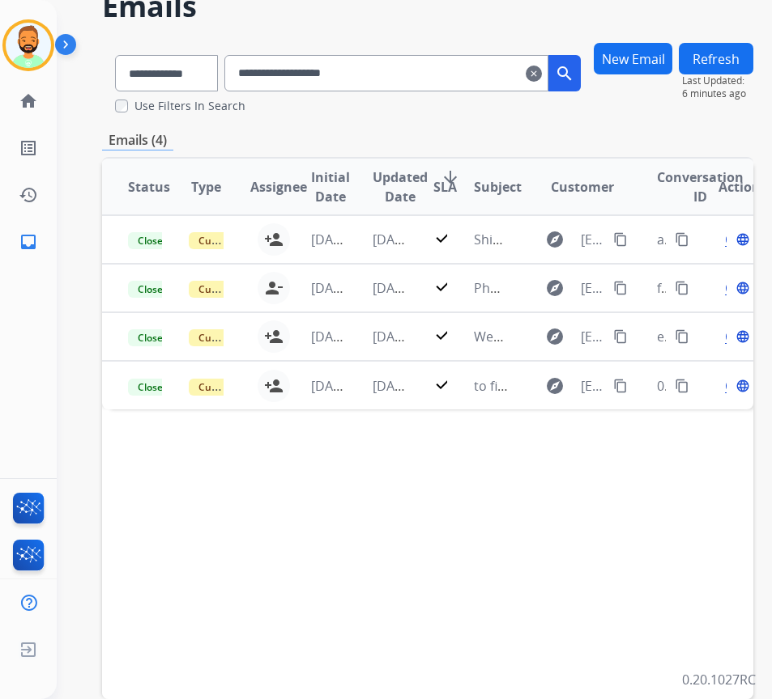
click at [542, 71] on mat-icon "clear" at bounding box center [533, 73] width 16 height 19
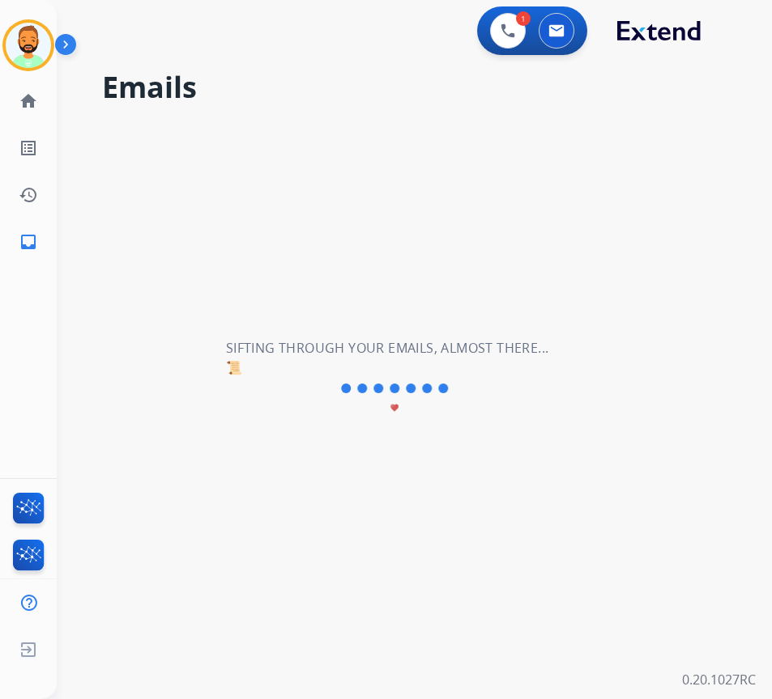
scroll to position [0, 0]
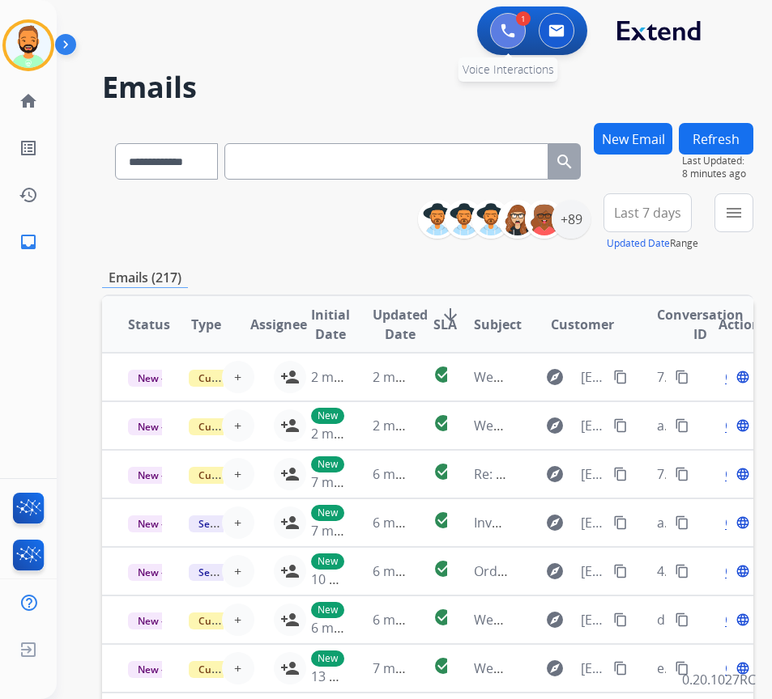
click at [507, 36] on img at bounding box center [507, 30] width 15 height 15
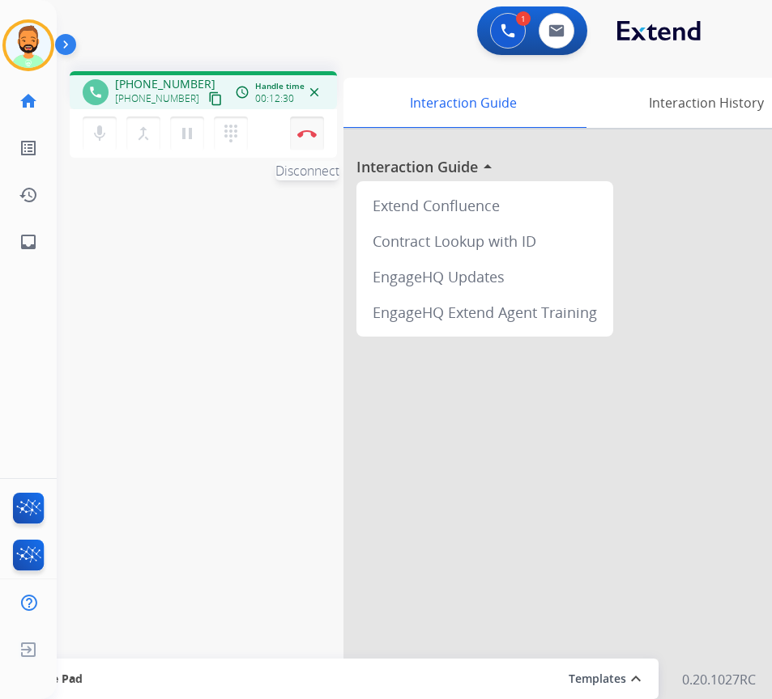
click at [308, 131] on img at bounding box center [306, 134] width 19 height 8
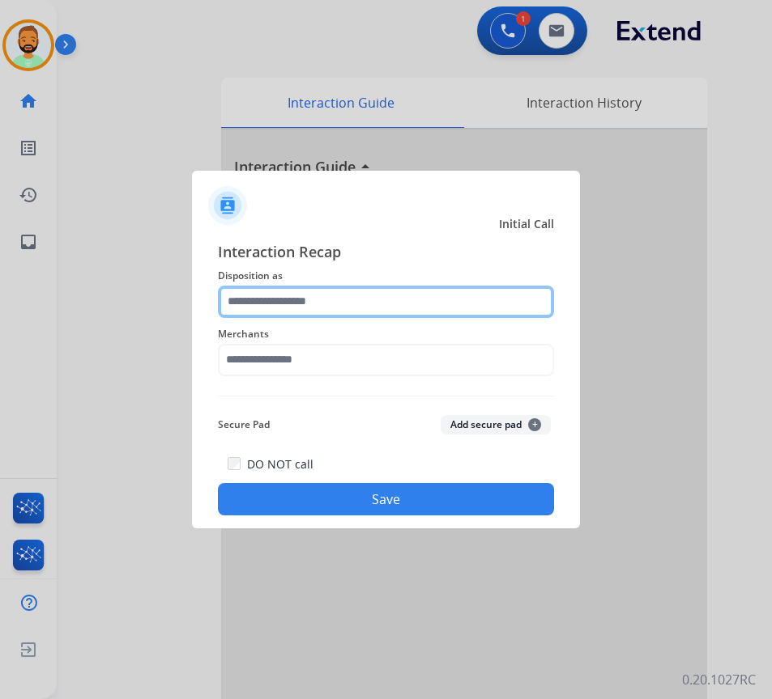
click at [349, 304] on input "text" at bounding box center [386, 302] width 336 height 32
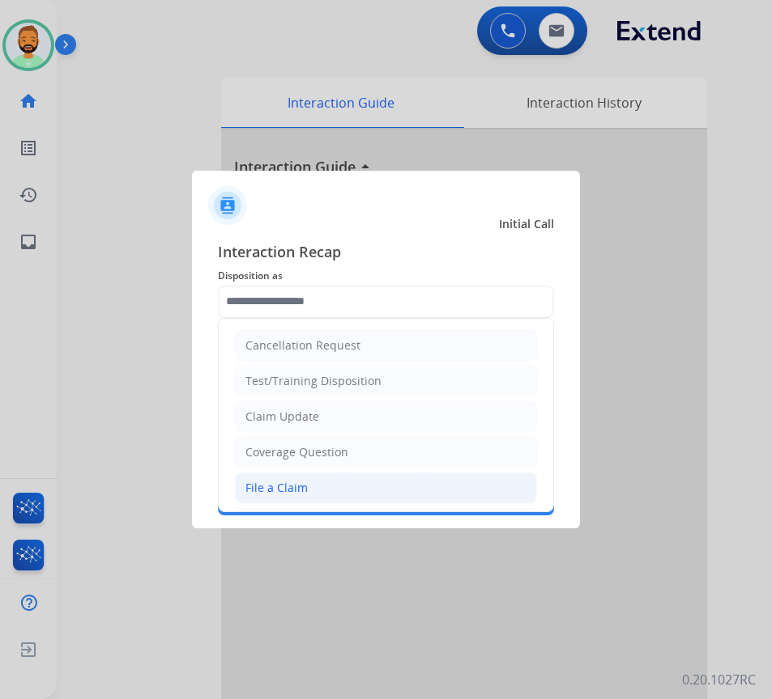
click at [285, 484] on div "File a Claim" at bounding box center [276, 488] width 62 height 16
type input "**********"
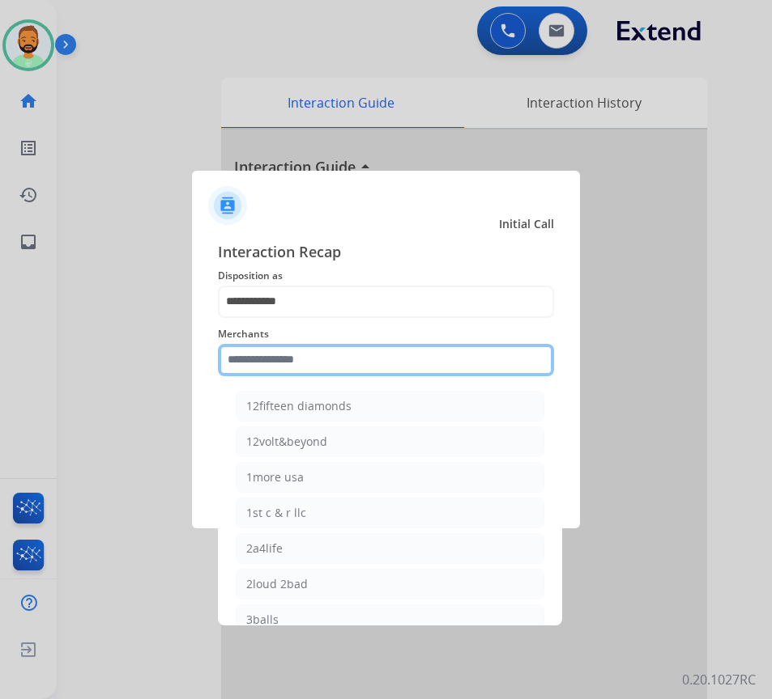
click at [340, 353] on input "text" at bounding box center [386, 360] width 336 height 32
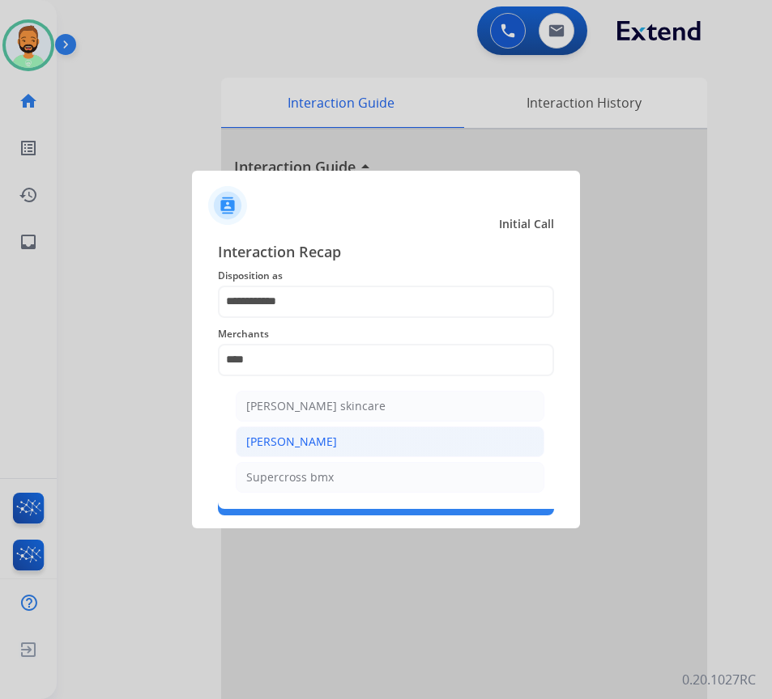
click at [328, 443] on li "[PERSON_NAME]" at bounding box center [390, 442] width 308 height 31
type input "**********"
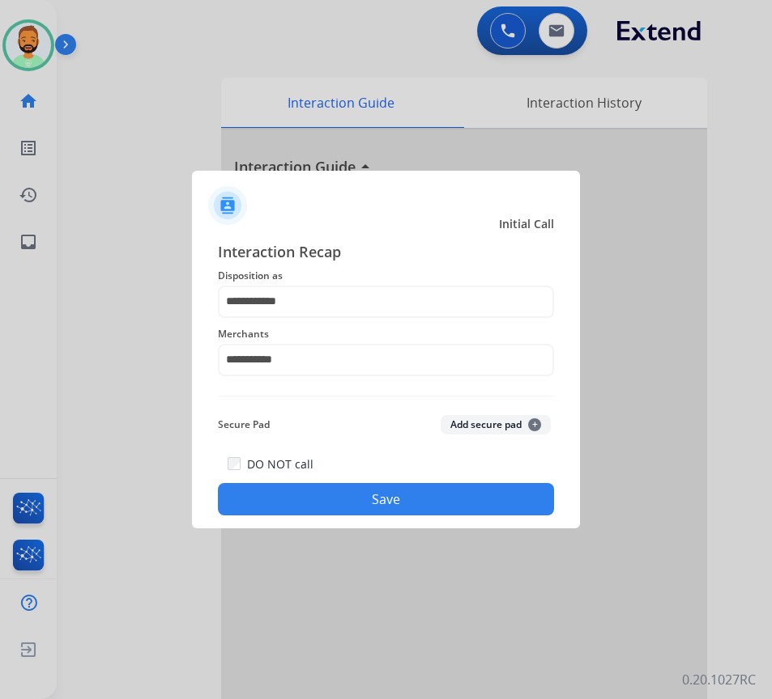
click at [371, 501] on button "Save" at bounding box center [386, 499] width 336 height 32
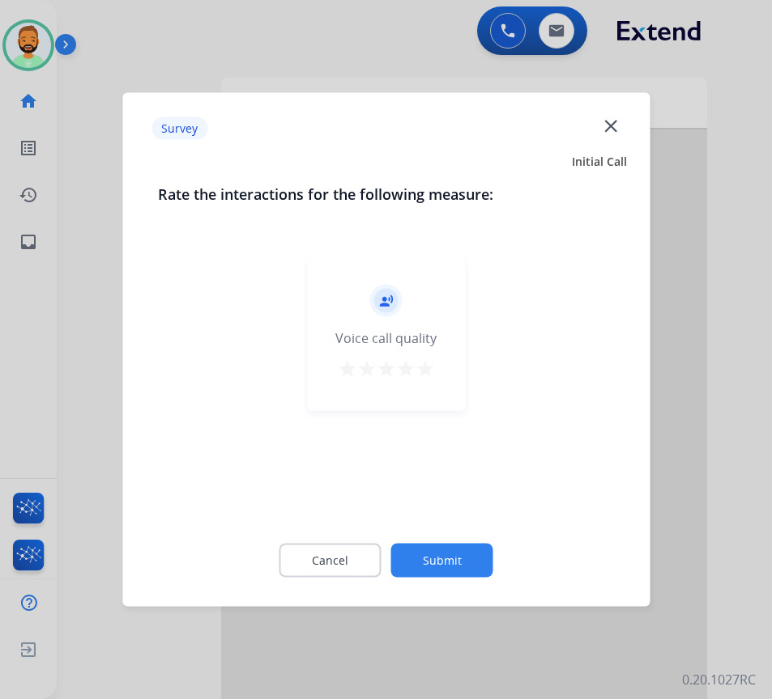
click at [438, 558] on button "Submit" at bounding box center [442, 561] width 102 height 34
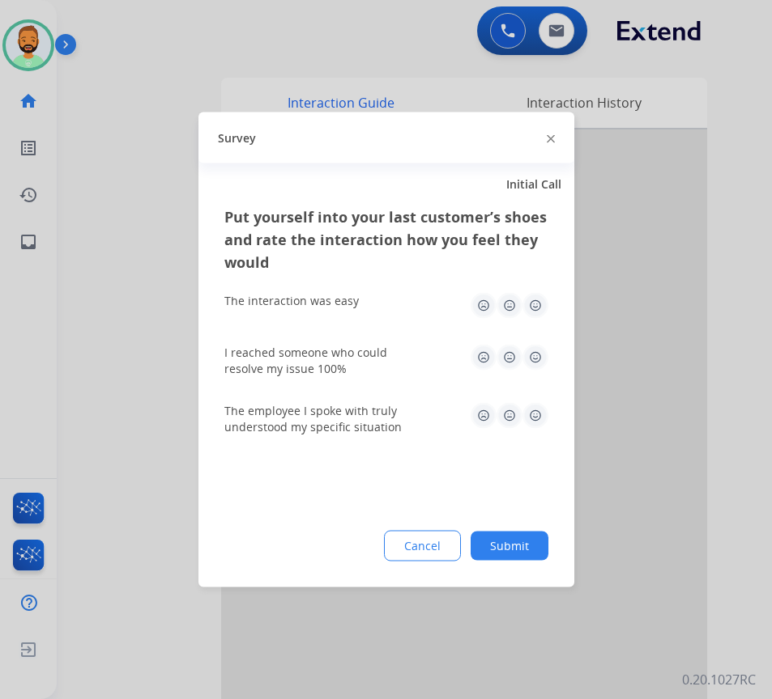
click at [504, 550] on button "Submit" at bounding box center [509, 546] width 78 height 29
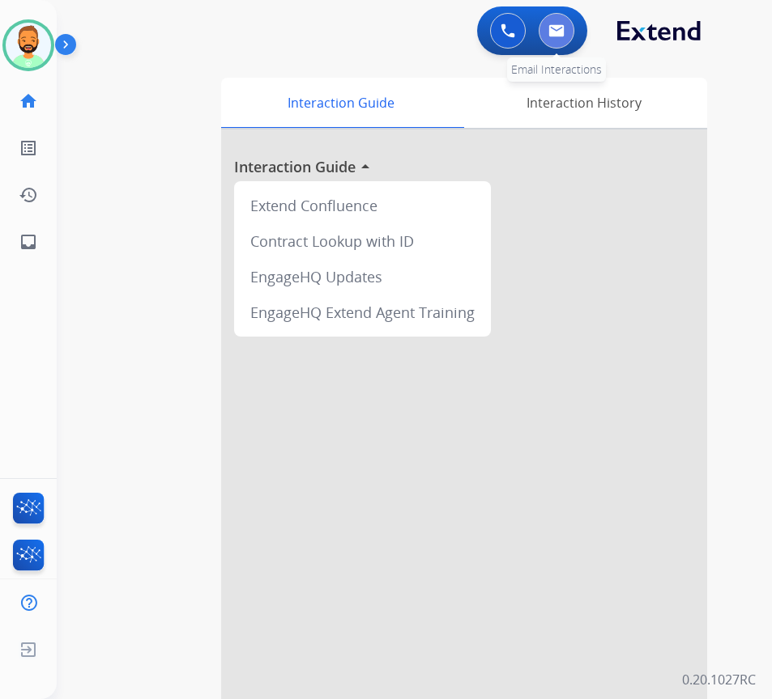
click at [554, 20] on button at bounding box center [556, 31] width 36 height 36
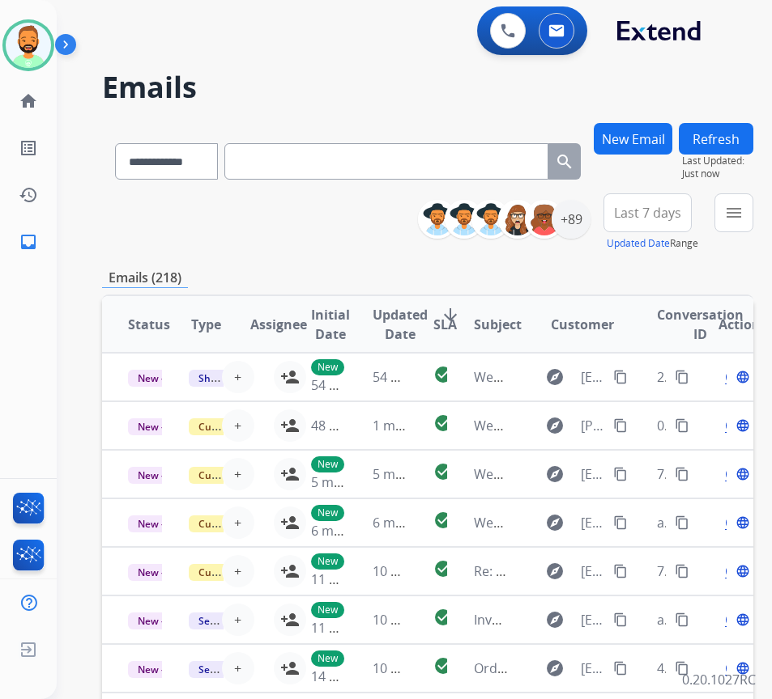
click at [681, 216] on span "Last 7 days" at bounding box center [647, 213] width 67 height 6
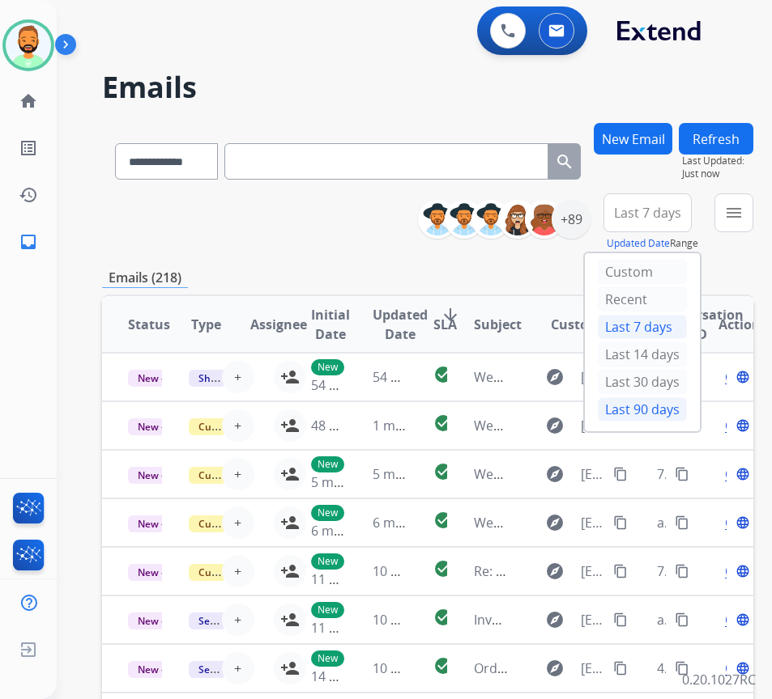
click at [653, 406] on div "Last 90 days" at bounding box center [641, 409] width 89 height 24
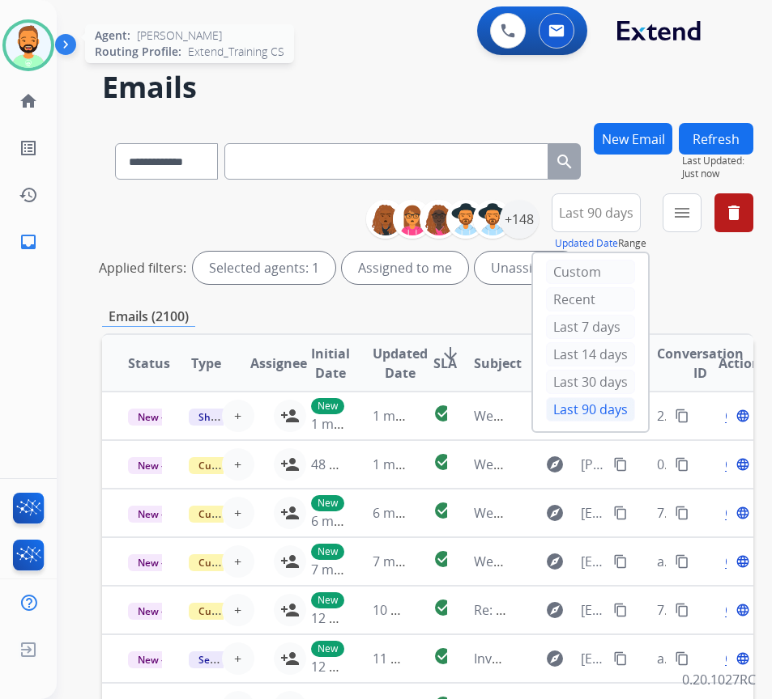
click at [37, 45] on img at bounding box center [28, 45] width 45 height 45
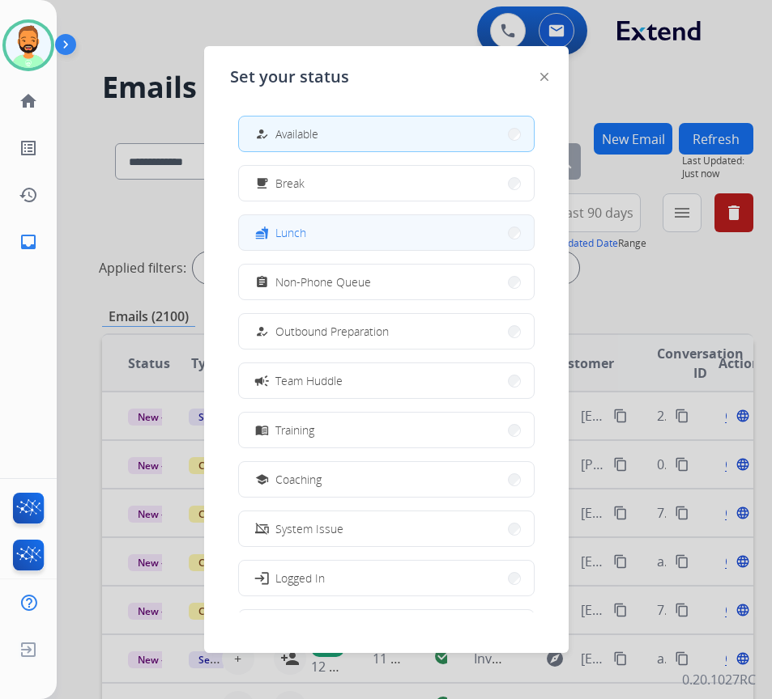
click at [360, 234] on button "fastfood Lunch" at bounding box center [386, 232] width 295 height 35
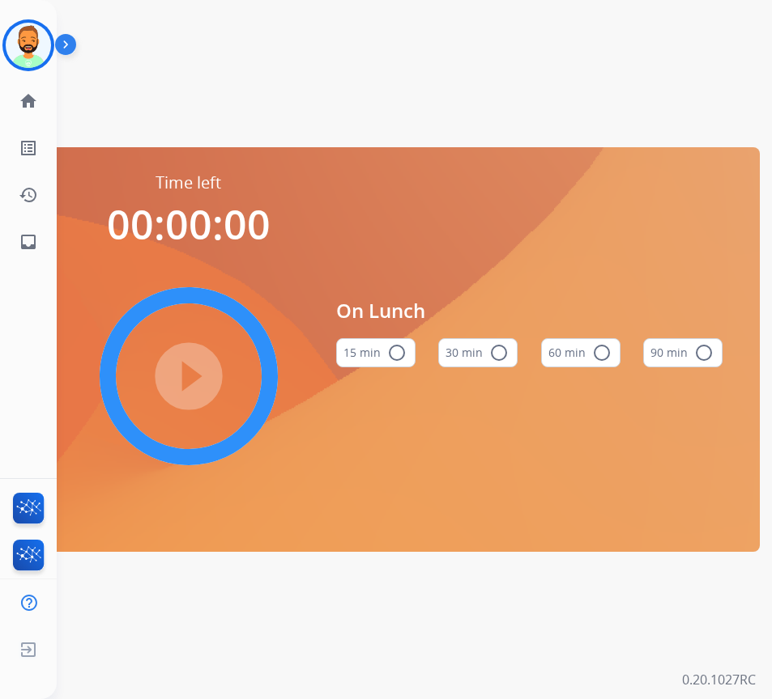
click at [479, 349] on button "30 min radio_button_unchecked" at bounding box center [477, 352] width 79 height 29
click at [179, 367] on mat-icon "play_circle_filled" at bounding box center [188, 376] width 19 height 19
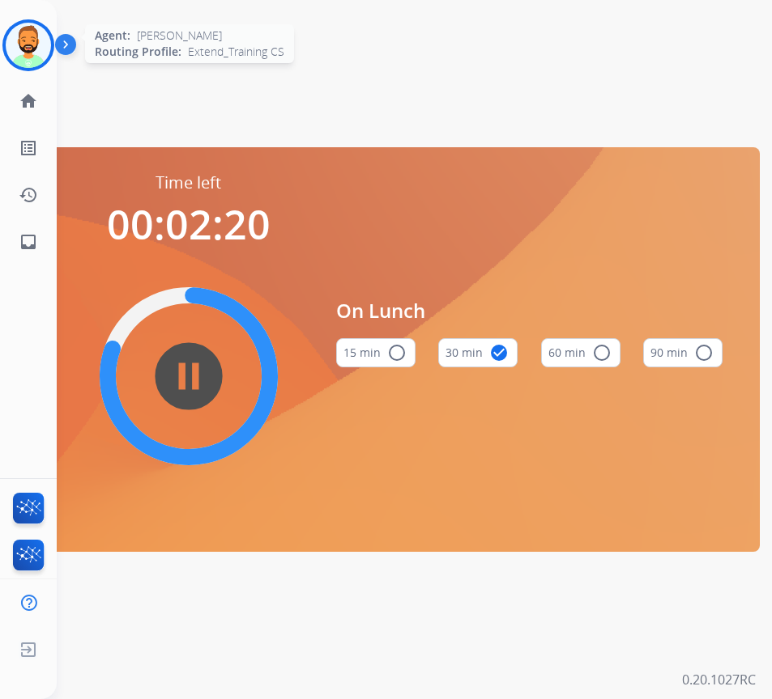
click at [38, 40] on img at bounding box center [28, 45] width 45 height 45
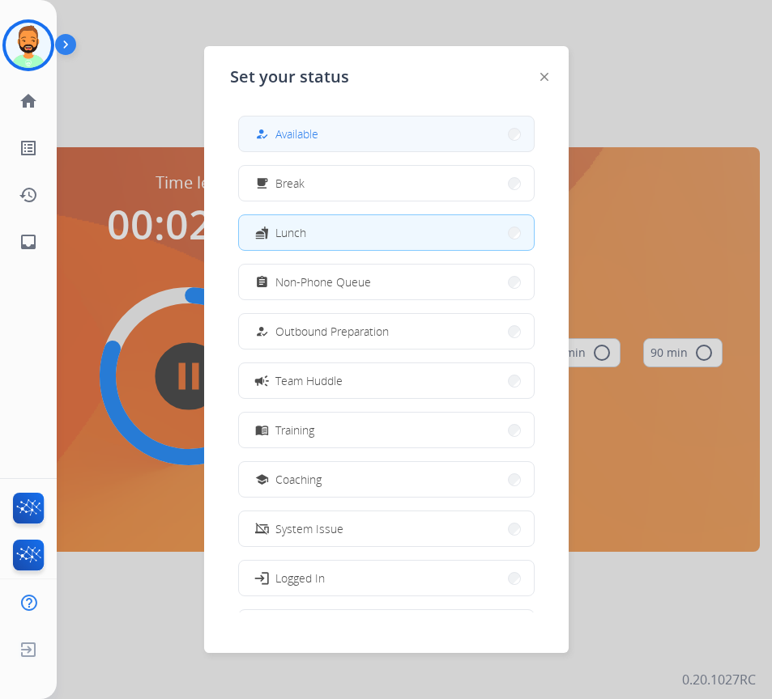
click at [290, 140] on span "Available" at bounding box center [296, 133] width 43 height 17
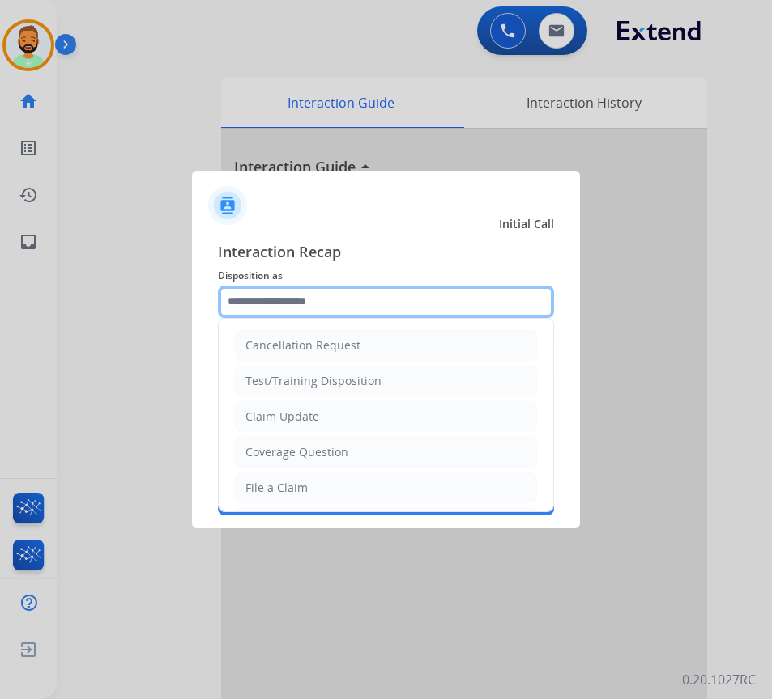
click at [322, 303] on input "text" at bounding box center [386, 302] width 336 height 32
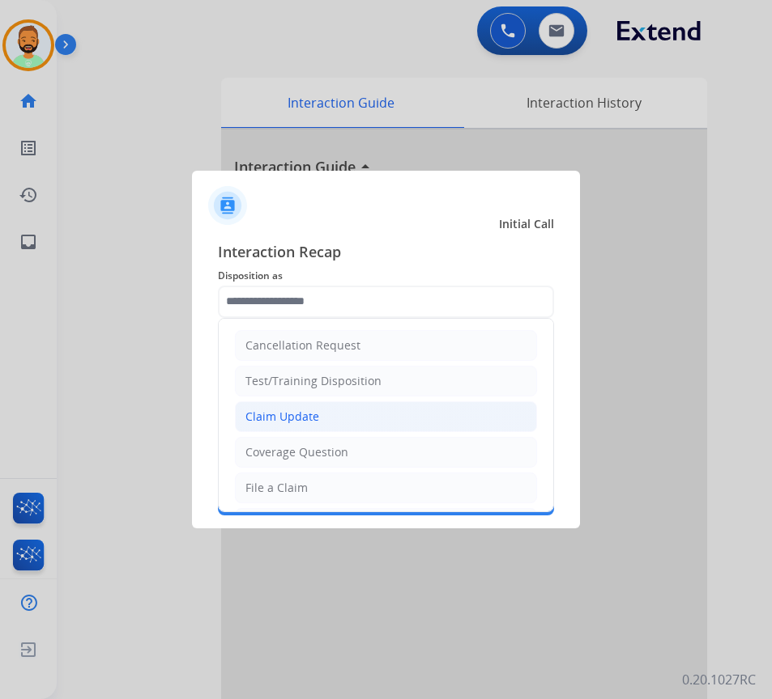
click at [350, 413] on li "Claim Update" at bounding box center [386, 417] width 302 height 31
type input "**********"
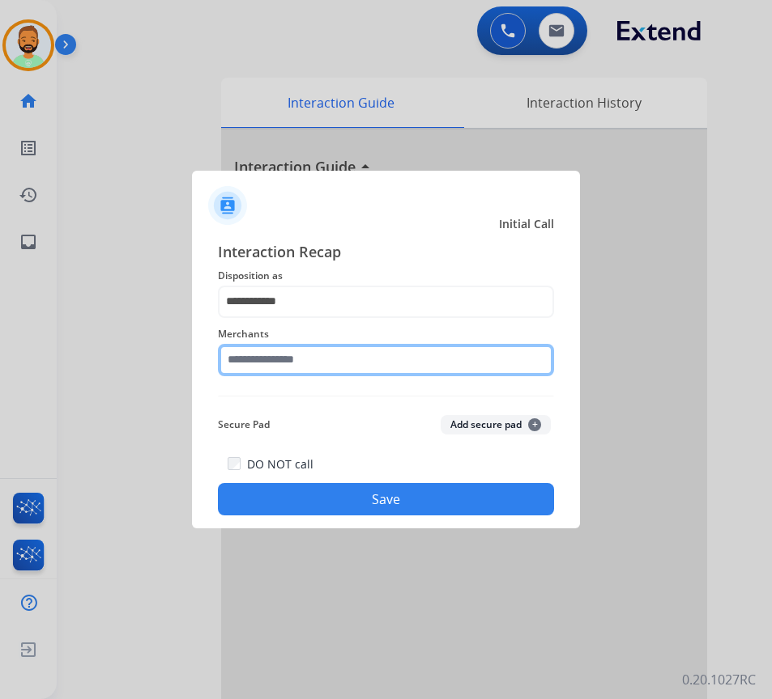
click at [334, 358] on input "text" at bounding box center [386, 360] width 336 height 32
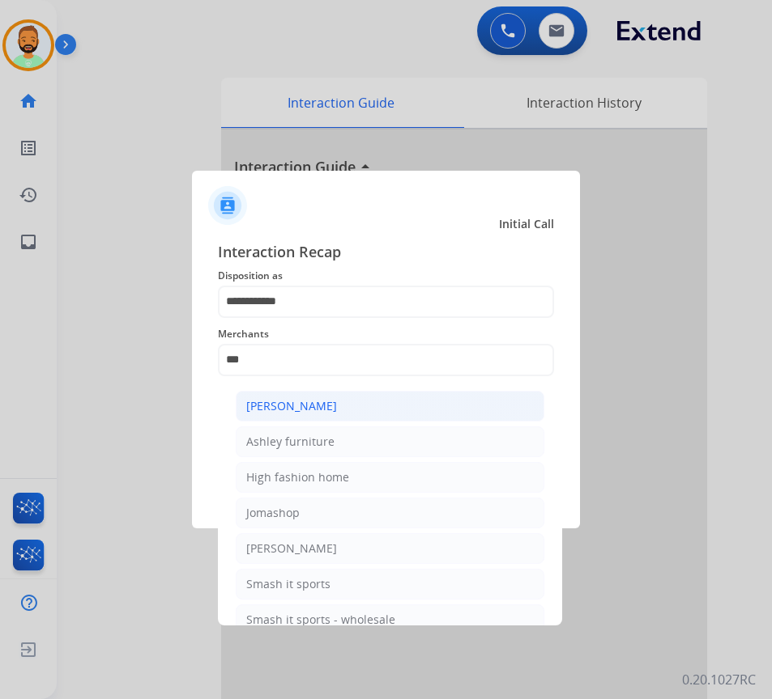
click at [410, 400] on li "[PERSON_NAME]" at bounding box center [390, 406] width 308 height 31
type input "**********"
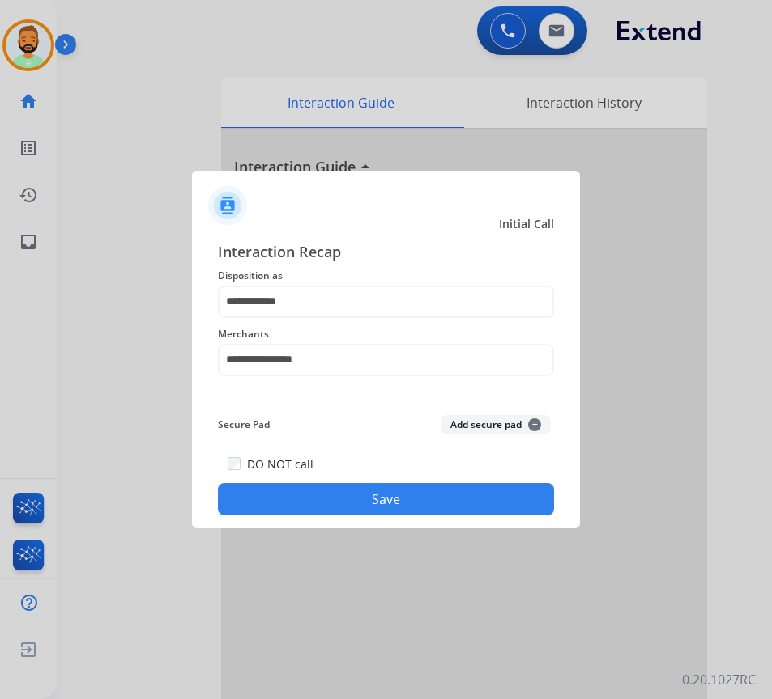
click at [435, 490] on button "Save" at bounding box center [386, 499] width 336 height 32
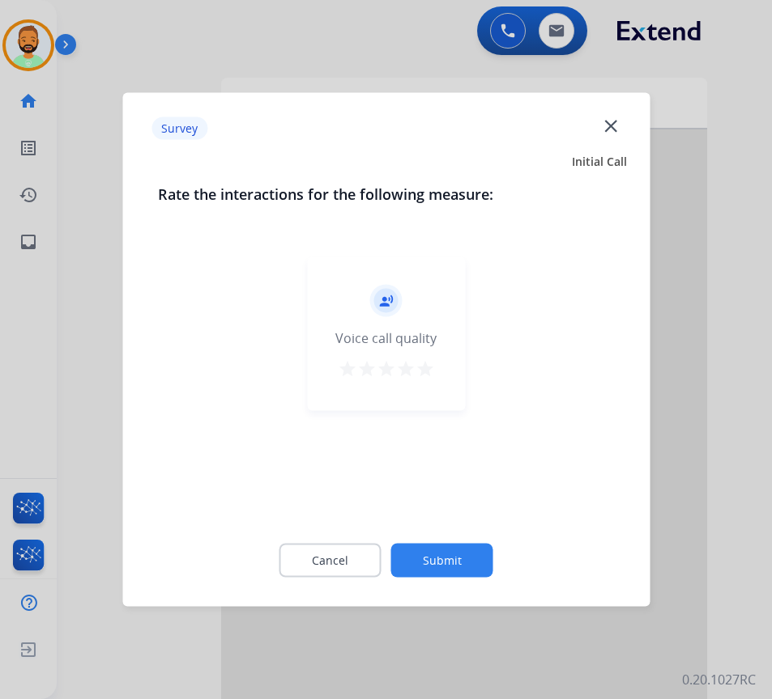
click at [449, 570] on button "Submit" at bounding box center [442, 561] width 102 height 34
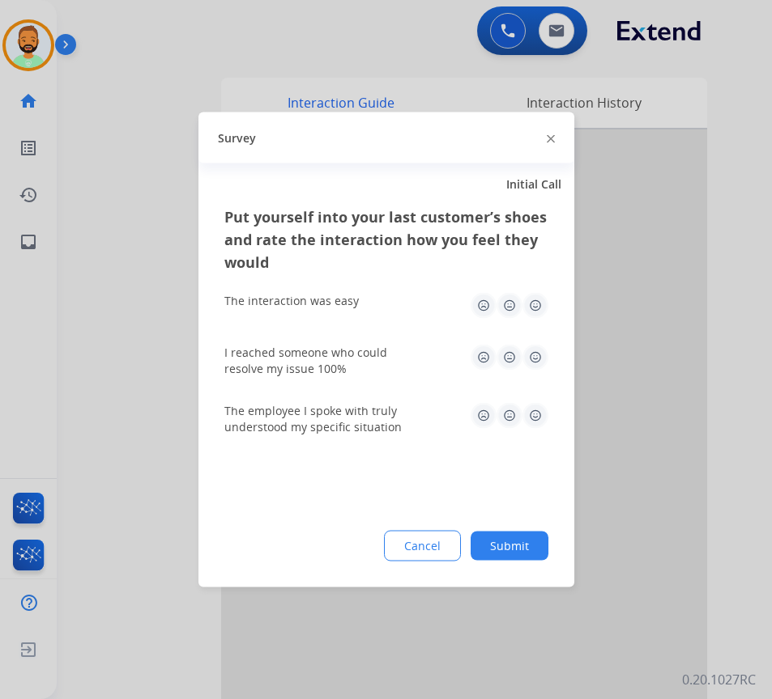
click at [521, 542] on button "Submit" at bounding box center [509, 546] width 78 height 29
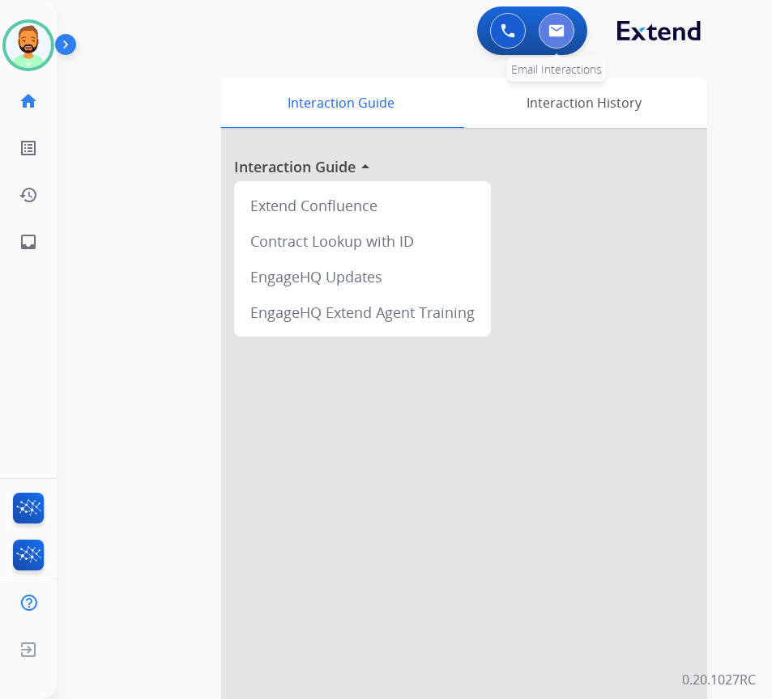
click at [553, 33] on img at bounding box center [556, 30] width 16 height 13
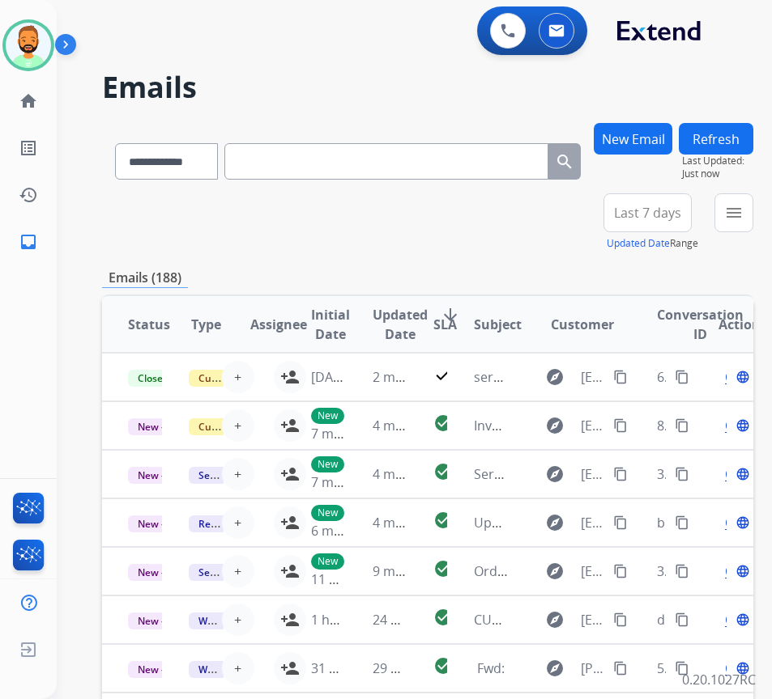
click at [670, 213] on span "Last 7 days" at bounding box center [647, 213] width 67 height 6
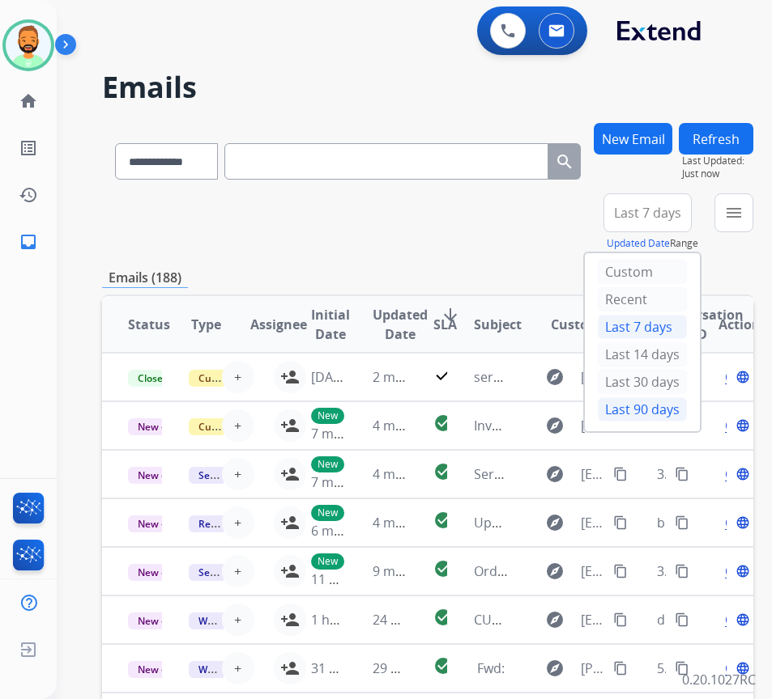
click at [659, 410] on div "Last 90 days" at bounding box center [641, 409] width 89 height 24
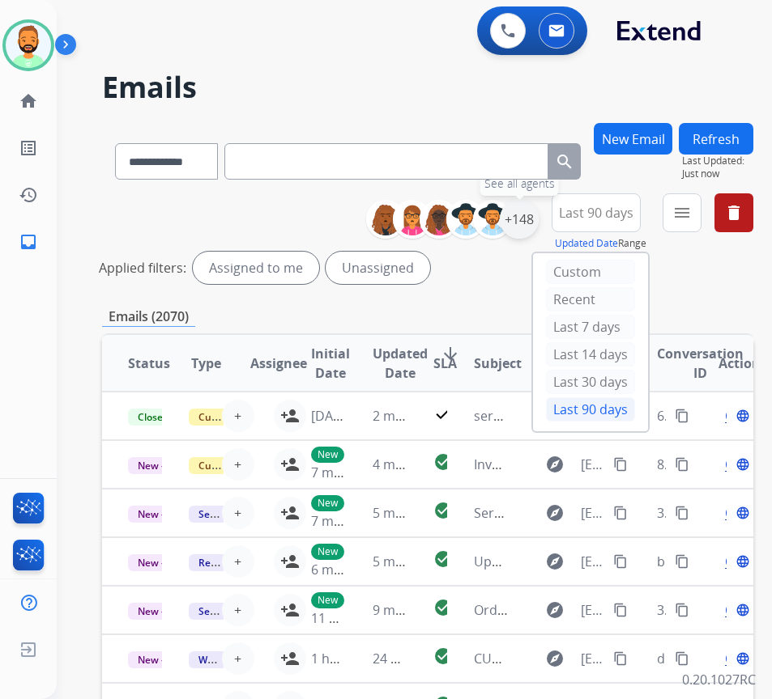
click at [538, 225] on div "+148" at bounding box center [518, 219] width 39 height 39
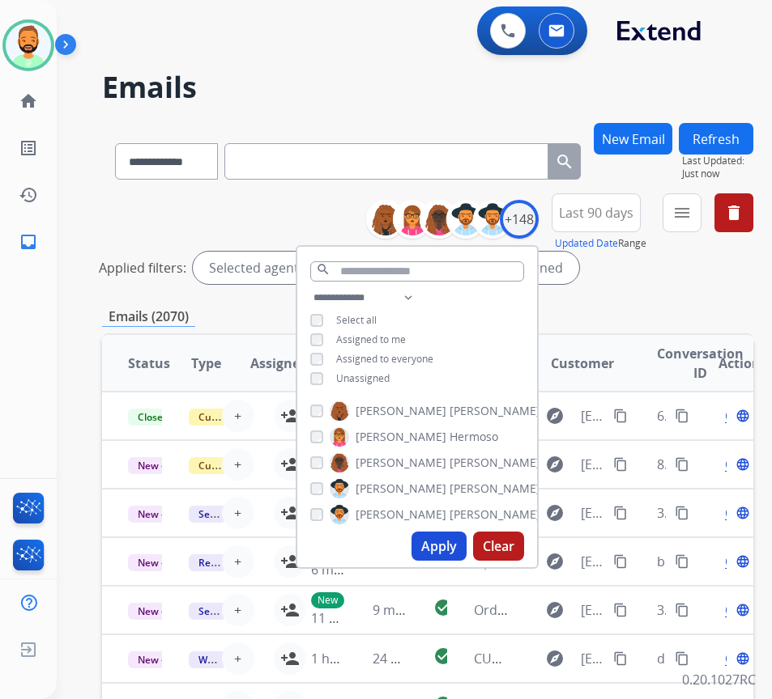
click at [410, 371] on div "**********" at bounding box center [417, 340] width 240 height 104
click at [389, 373] on span "Unassigned" at bounding box center [362, 379] width 53 height 14
click at [452, 535] on button "Apply" at bounding box center [438, 546] width 55 height 29
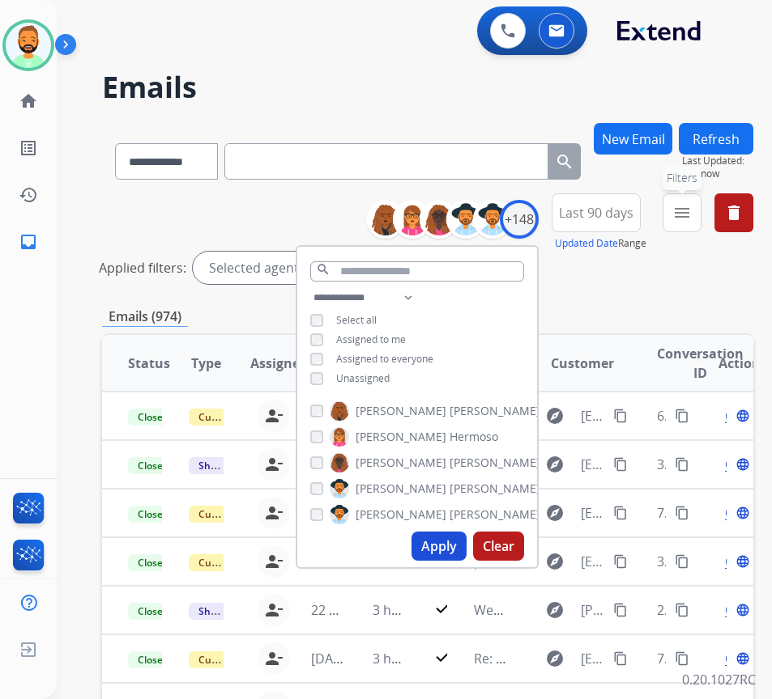
click at [690, 215] on button "menu Filters" at bounding box center [681, 212] width 39 height 39
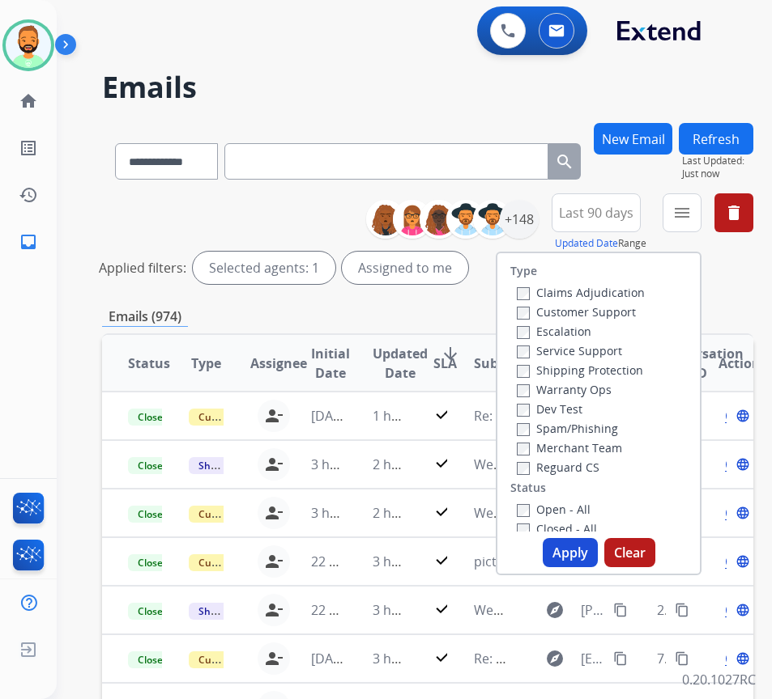
click at [606, 316] on label "Customer Support" at bounding box center [575, 311] width 119 height 15
click at [597, 369] on label "Shipping Protection" at bounding box center [579, 370] width 126 height 15
click at [576, 513] on label "Open - All" at bounding box center [553, 509] width 74 height 15
click at [584, 550] on button "Apply" at bounding box center [569, 552] width 55 height 29
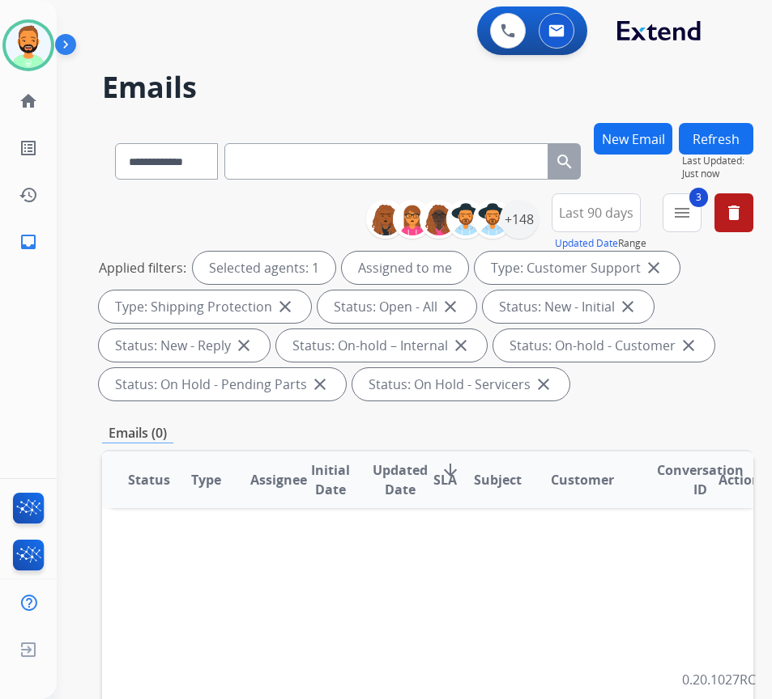
click at [680, 421] on div "**********" at bounding box center [427, 600] width 651 height 954
click at [691, 222] on mat-icon "menu" at bounding box center [681, 212] width 19 height 19
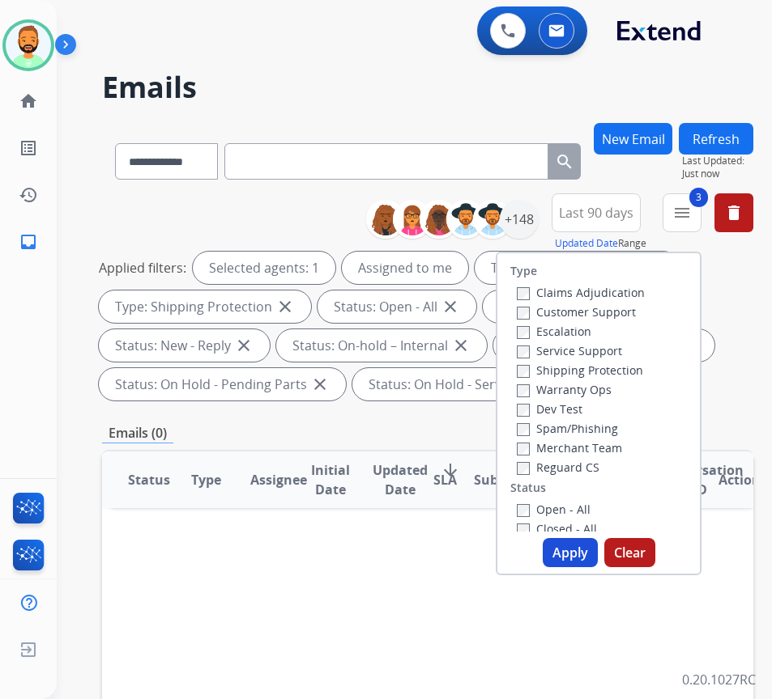
click at [599, 463] on label "Reguard CS" at bounding box center [557, 467] width 83 height 15
click at [581, 546] on button "Apply" at bounding box center [569, 552] width 55 height 29
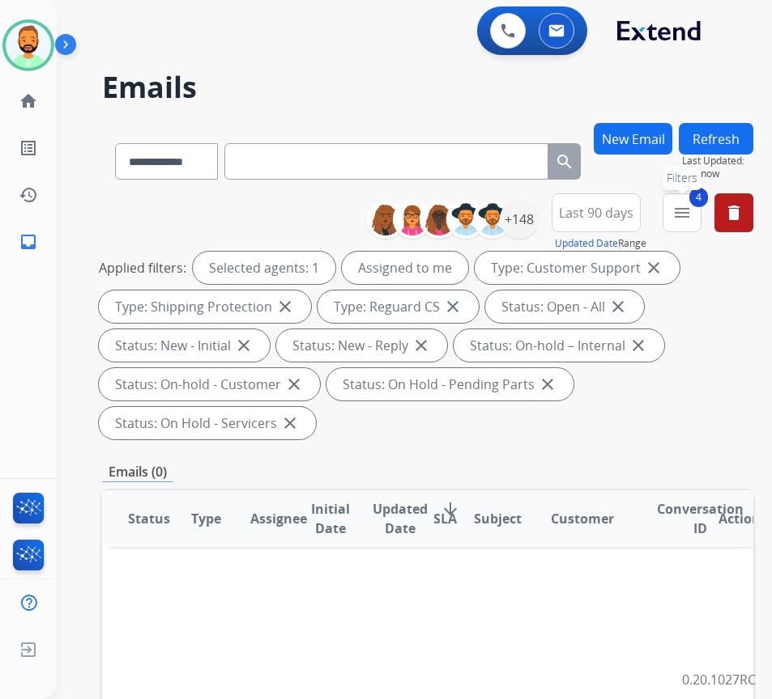
click at [701, 206] on button "4 menu Filters" at bounding box center [681, 212] width 39 height 39
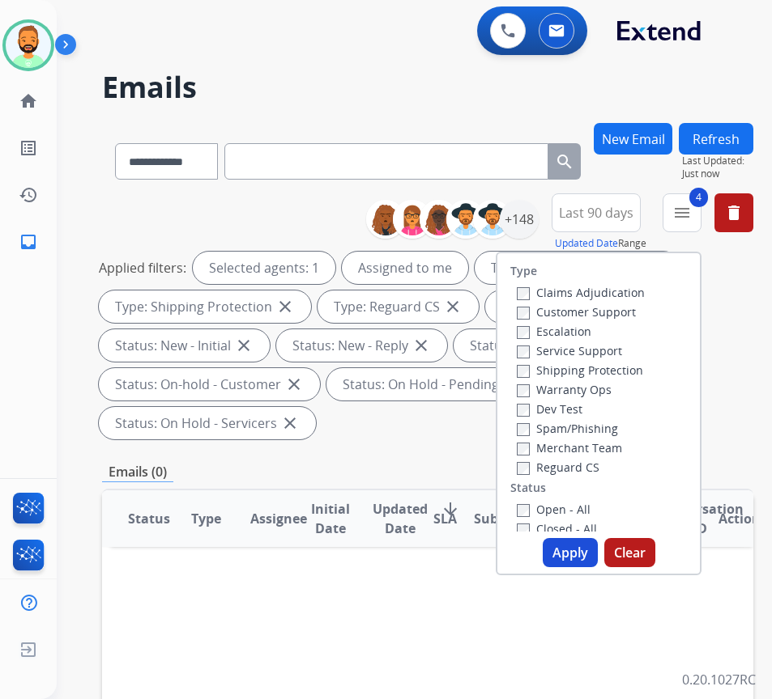
click at [729, 313] on div "Applied filters: Selected agents: 1 Assigned to me Type: Customer Support close…" at bounding box center [424, 346] width 651 height 188
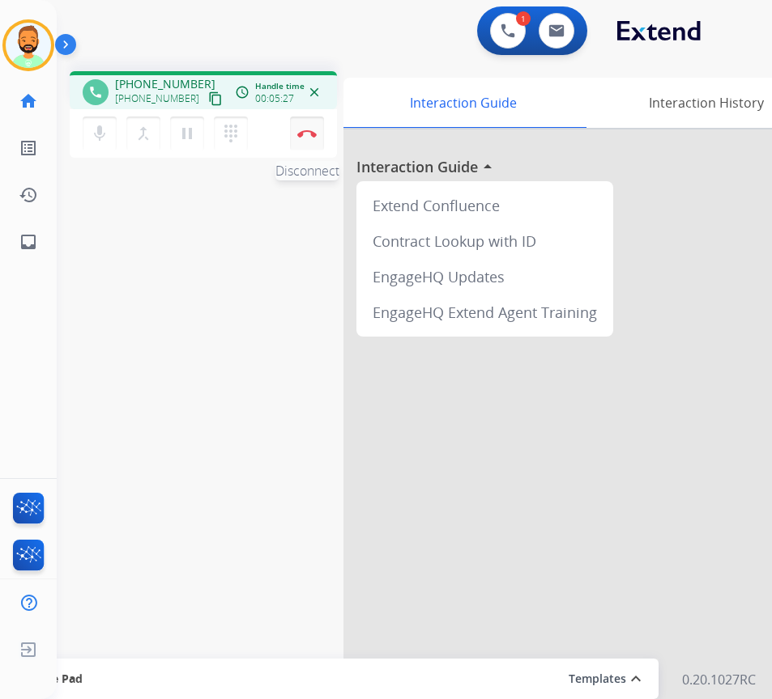
click at [305, 130] on img at bounding box center [306, 134] width 19 height 8
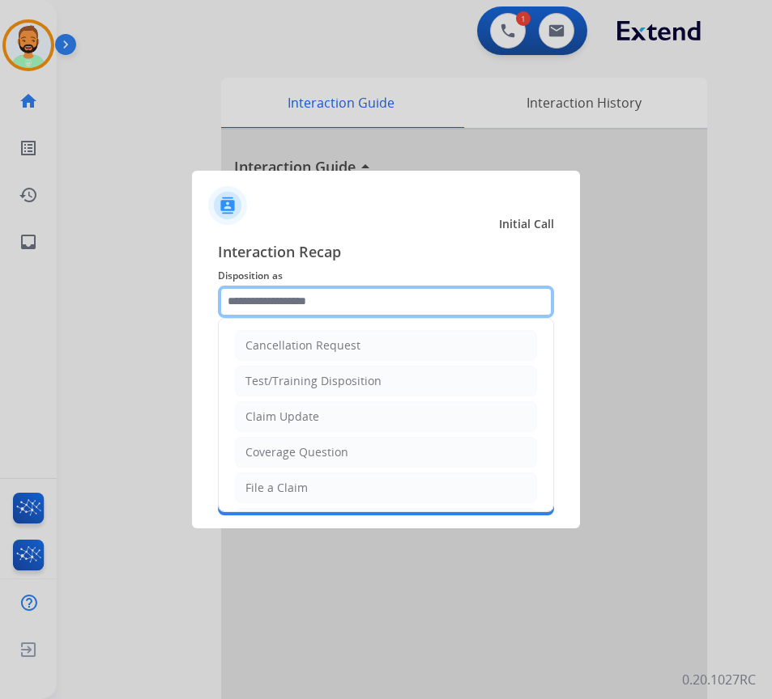
drag, startPoint x: 308, startPoint y: 303, endPoint x: 317, endPoint y: 305, distance: 9.2
click at [310, 304] on input "text" at bounding box center [386, 302] width 336 height 32
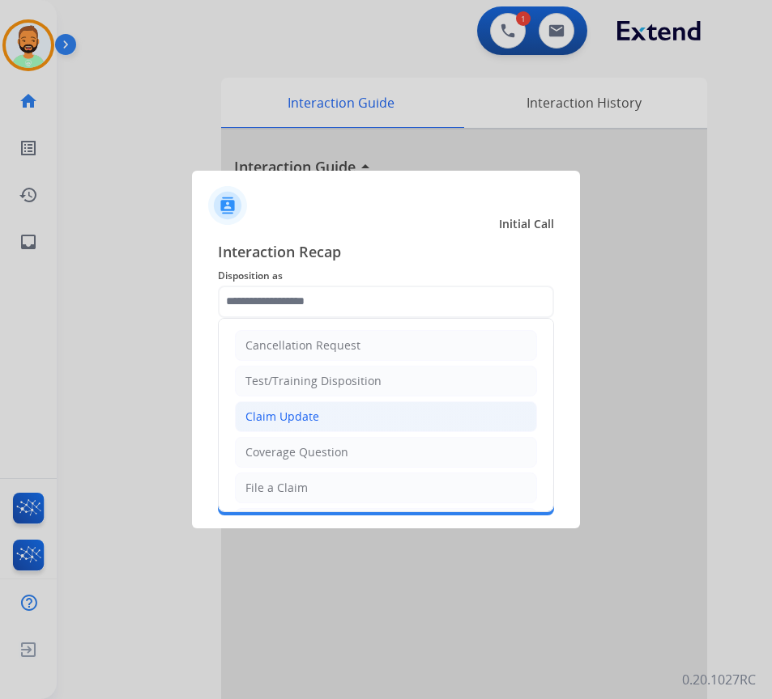
click at [329, 406] on li "Claim Update" at bounding box center [386, 417] width 302 height 31
type input "**********"
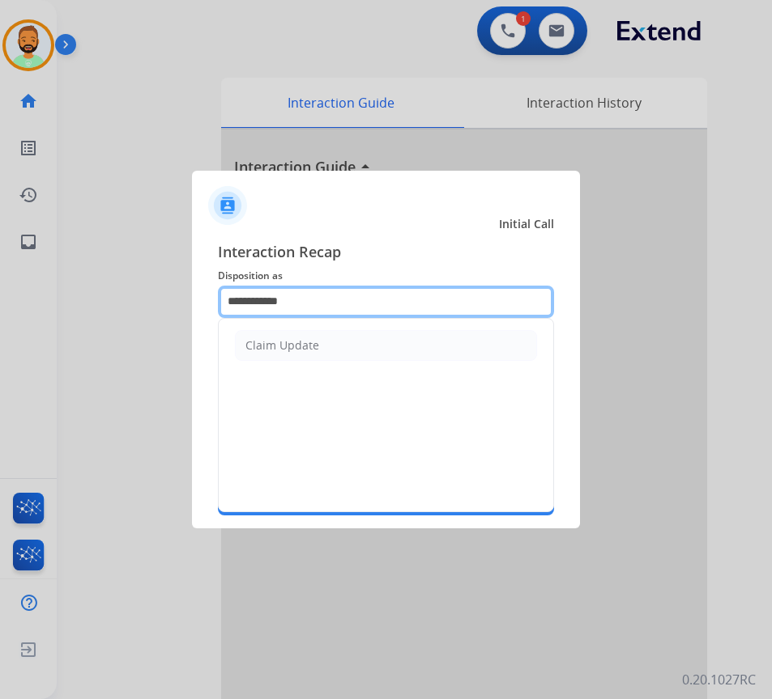
drag, startPoint x: 321, startPoint y: 301, endPoint x: 68, endPoint y: 295, distance: 252.6
click at [0, 295] on app-contact-recap-modal "**********" at bounding box center [0, 349] width 0 height 699
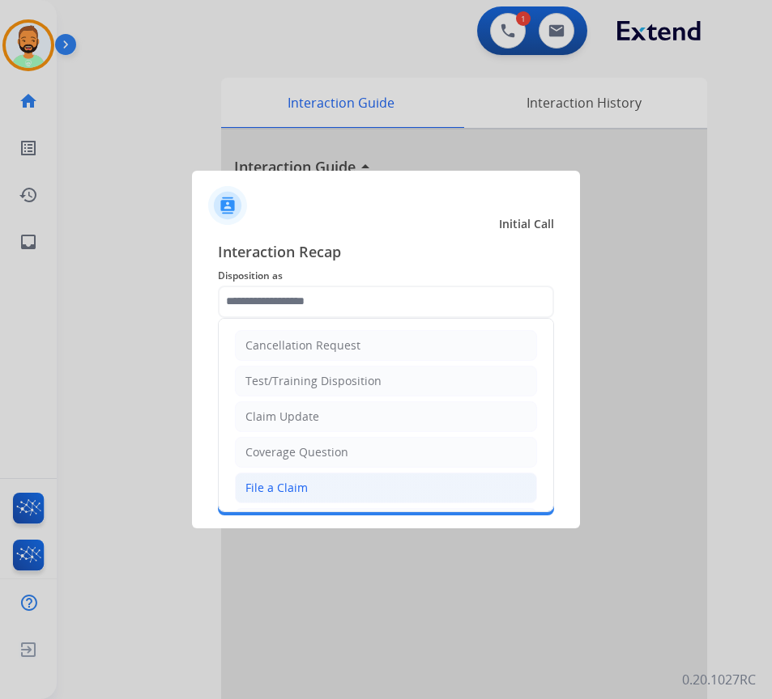
click at [333, 480] on li "File a Claim" at bounding box center [386, 488] width 302 height 31
type input "**********"
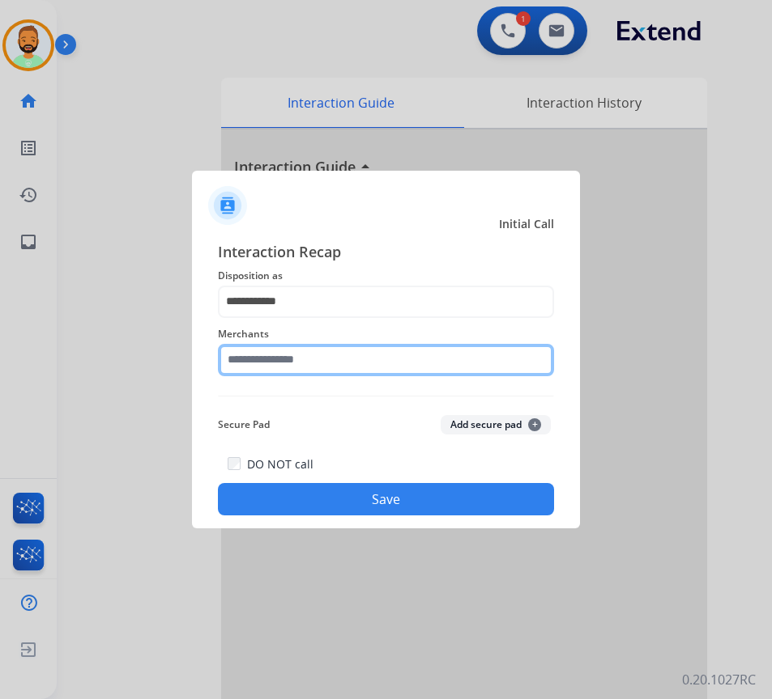
click at [319, 355] on input "text" at bounding box center [386, 360] width 336 height 32
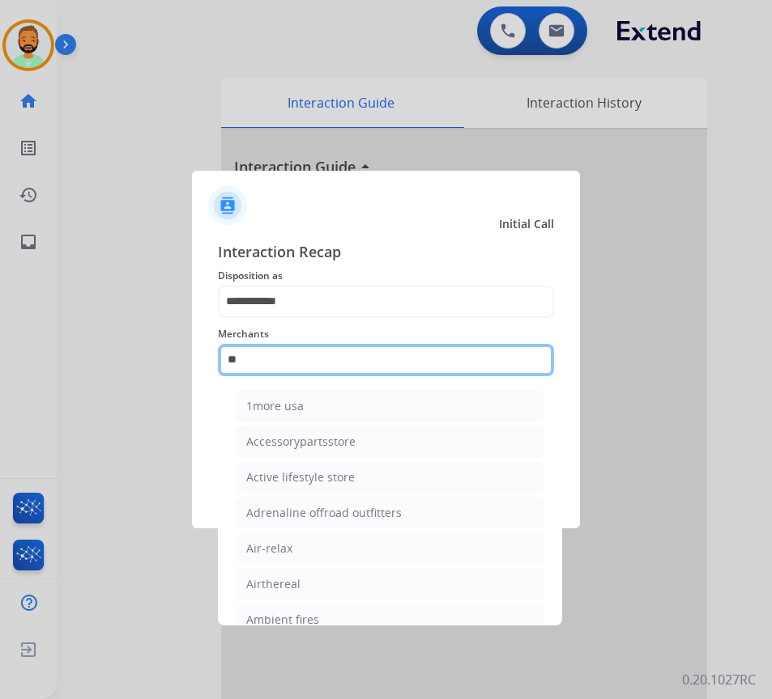
type input "*"
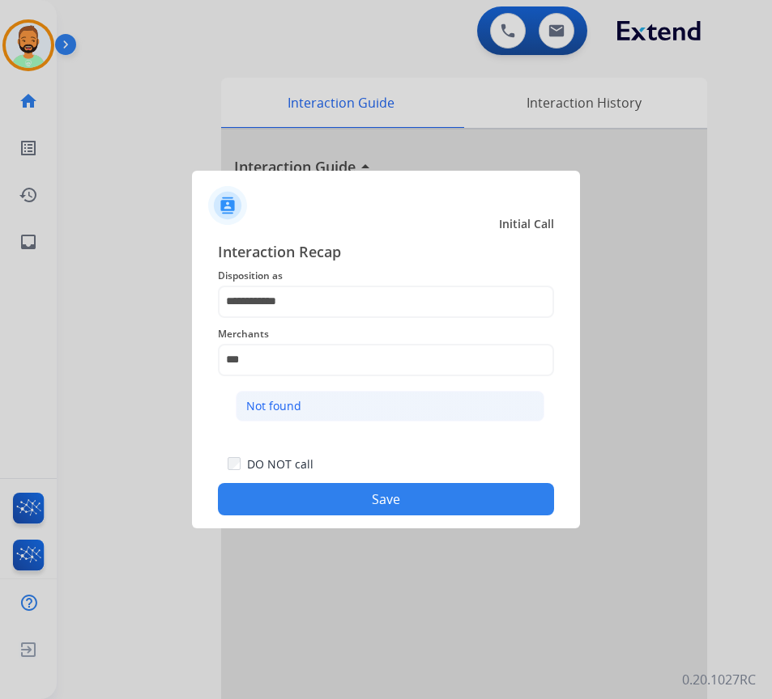
click at [359, 412] on li "Not found" at bounding box center [390, 406] width 308 height 31
type input "*********"
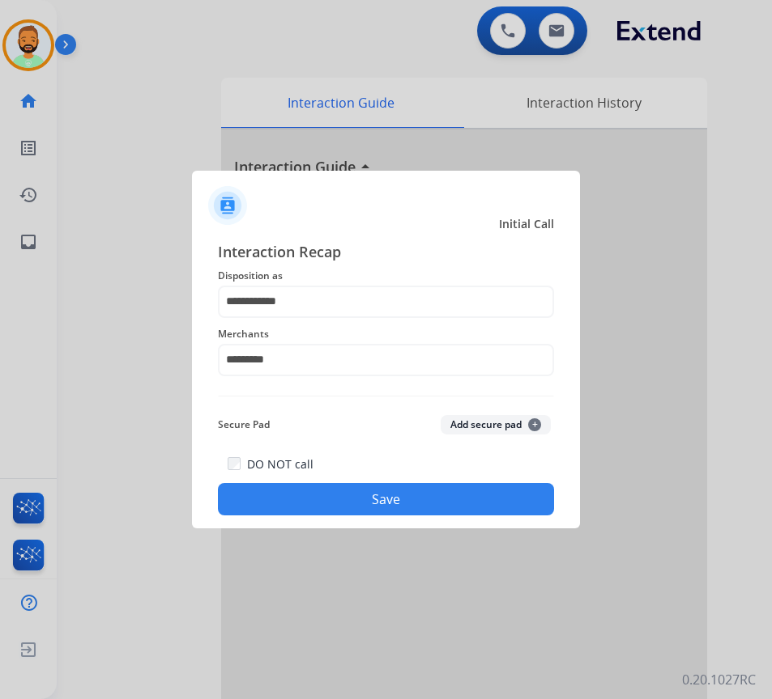
click at [445, 510] on button "Save" at bounding box center [386, 499] width 336 height 32
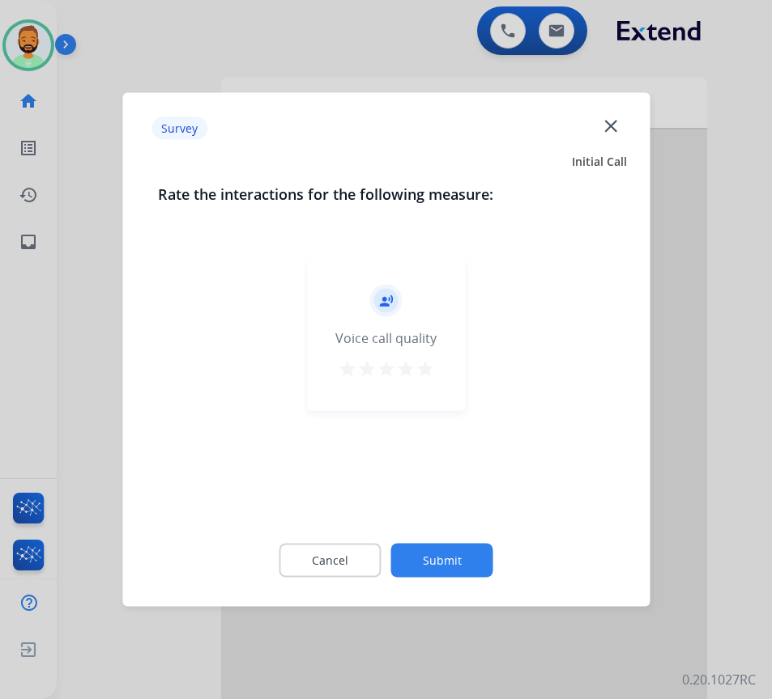
click at [479, 566] on button "Submit" at bounding box center [442, 561] width 102 height 34
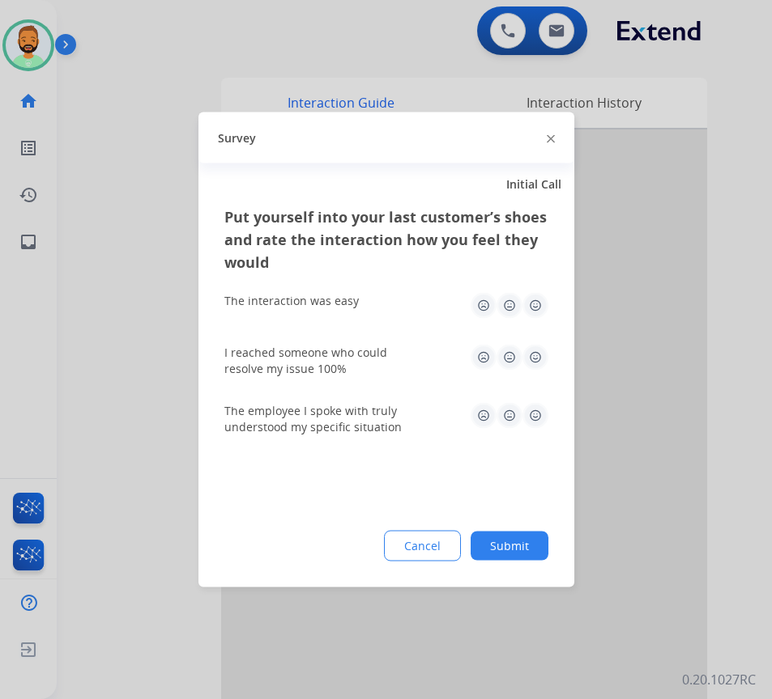
click at [513, 549] on button "Submit" at bounding box center [509, 546] width 78 height 29
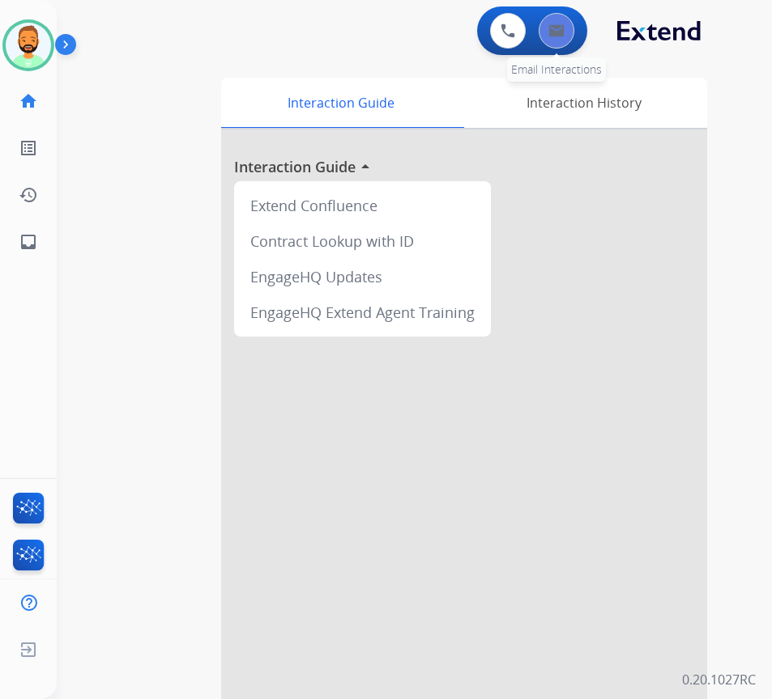
drag, startPoint x: 551, startPoint y: 6, endPoint x: 552, endPoint y: 18, distance: 11.4
click at [551, 6] on div "0 Voice Interactions 0 Email Interactions" at bounding box center [532, 30] width 110 height 49
click at [552, 29] on img at bounding box center [556, 30] width 16 height 13
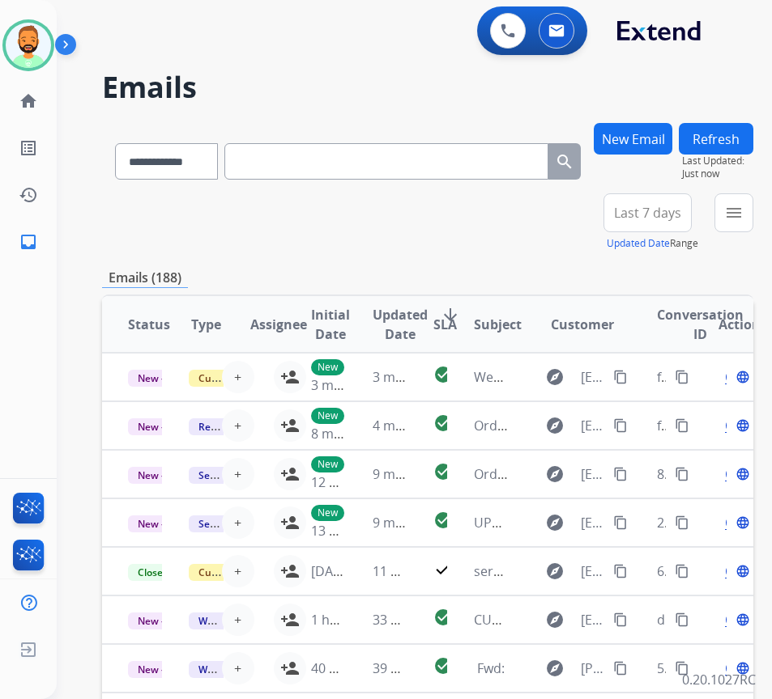
click at [659, 202] on button "Last 7 days" at bounding box center [647, 212] width 88 height 39
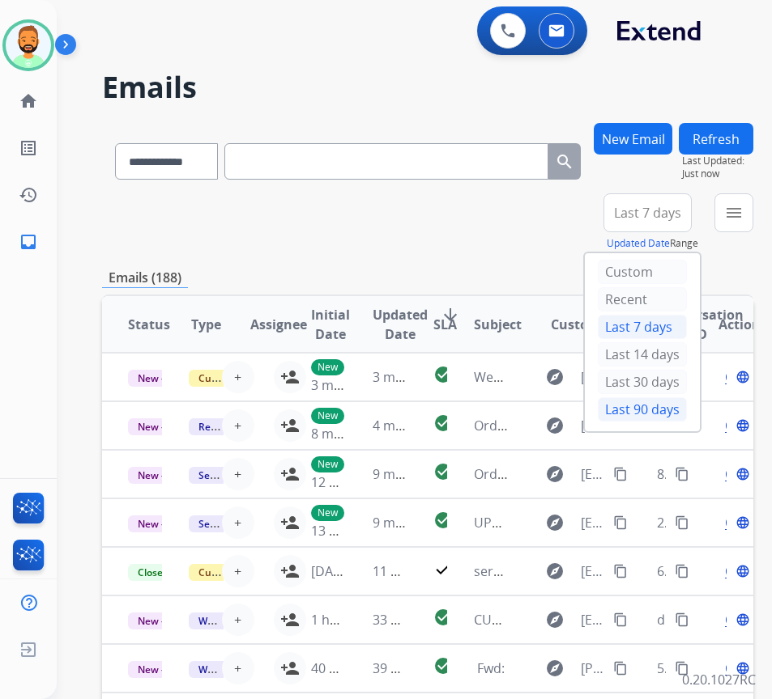
click at [675, 403] on div "Last 90 days" at bounding box center [641, 409] width 89 height 24
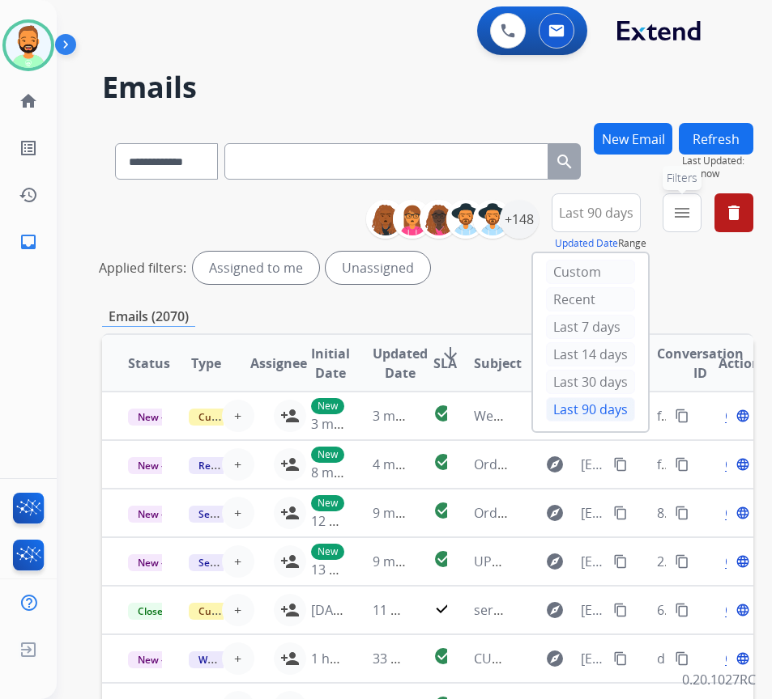
click at [699, 223] on button "menu Filters" at bounding box center [681, 212] width 39 height 39
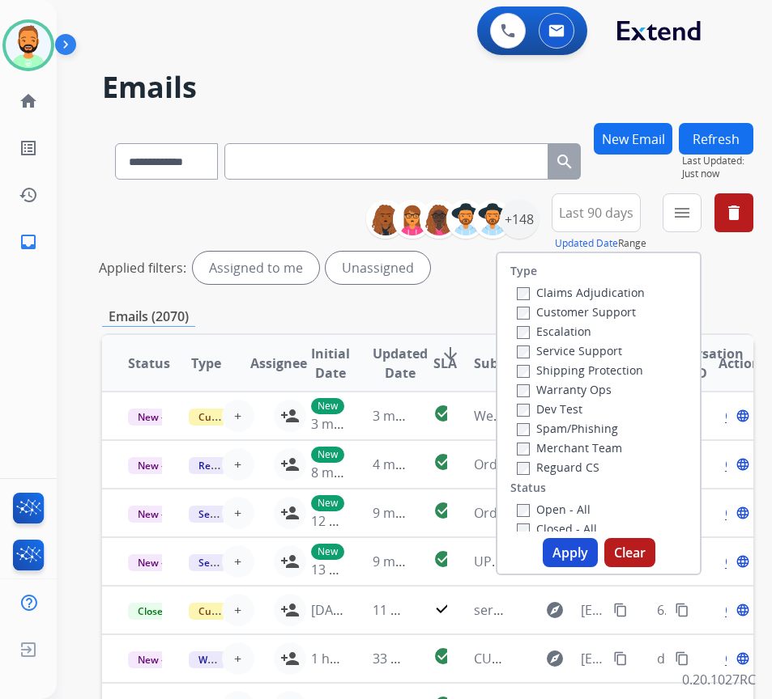
click at [611, 305] on label "Customer Support" at bounding box center [575, 311] width 119 height 15
click at [593, 393] on label "Warranty Ops" at bounding box center [563, 389] width 95 height 15
click at [610, 372] on label "Shipping Protection" at bounding box center [579, 370] width 126 height 15
drag, startPoint x: 591, startPoint y: 510, endPoint x: 591, endPoint y: 520, distance: 9.7
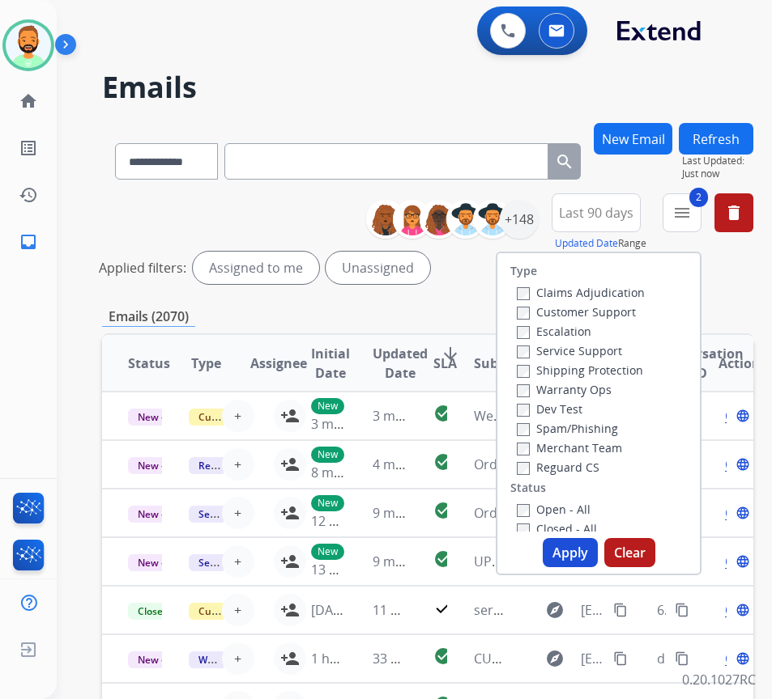
click at [590, 511] on label "Open - All" at bounding box center [553, 509] width 74 height 15
click at [589, 538] on button "Apply" at bounding box center [569, 552] width 55 height 29
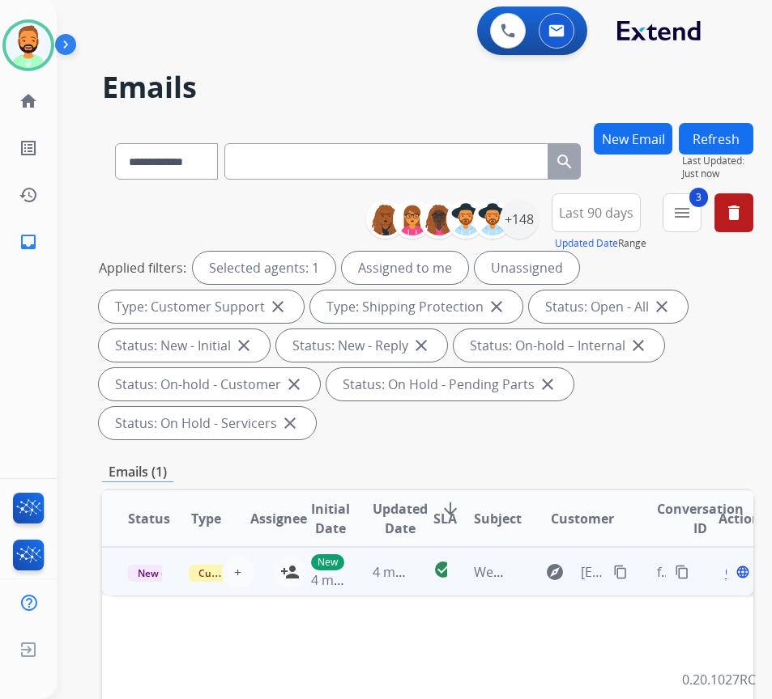
click at [367, 583] on td "4 minutes ago" at bounding box center [376, 571] width 61 height 49
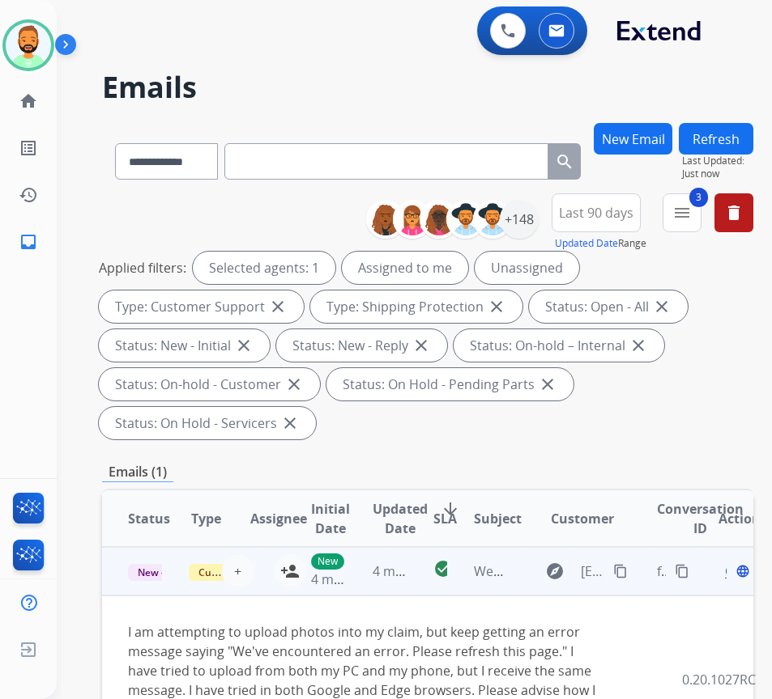
scroll to position [81, 0]
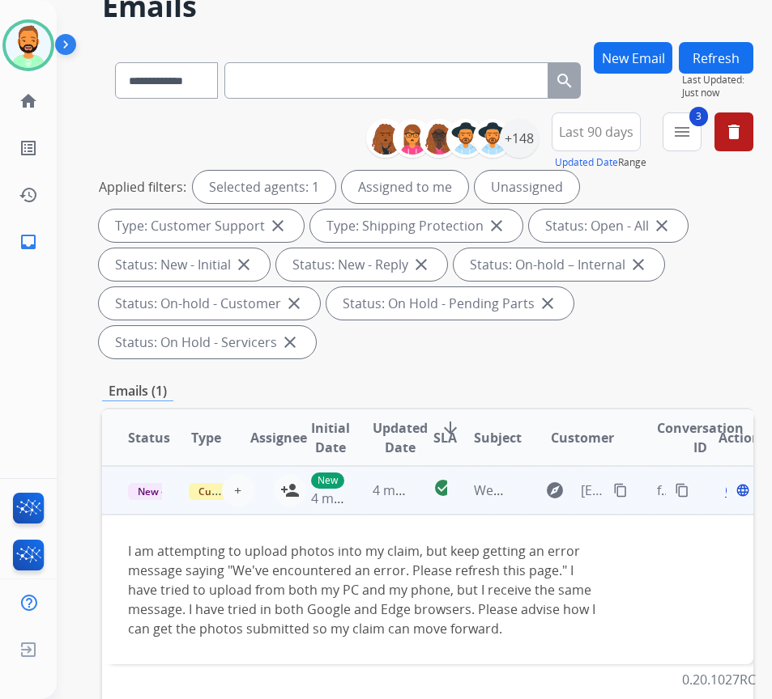
click at [625, 491] on mat-icon "content_copy" at bounding box center [620, 490] width 15 height 15
click at [733, 489] on span "Open" at bounding box center [741, 490] width 33 height 19
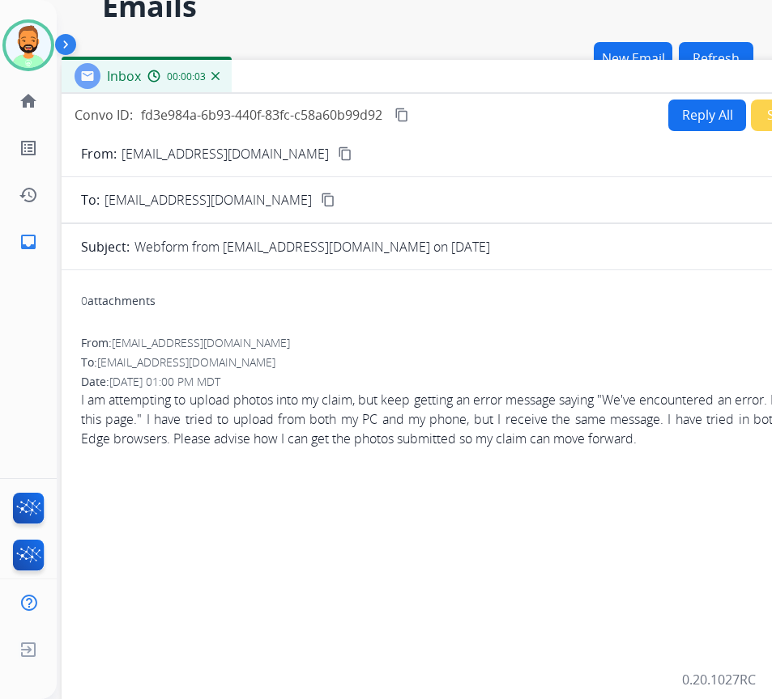
drag, startPoint x: 302, startPoint y: 45, endPoint x: 440, endPoint y: 88, distance: 144.4
click at [440, 88] on div "Inbox 00:00:03" at bounding box center [467, 77] width 810 height 34
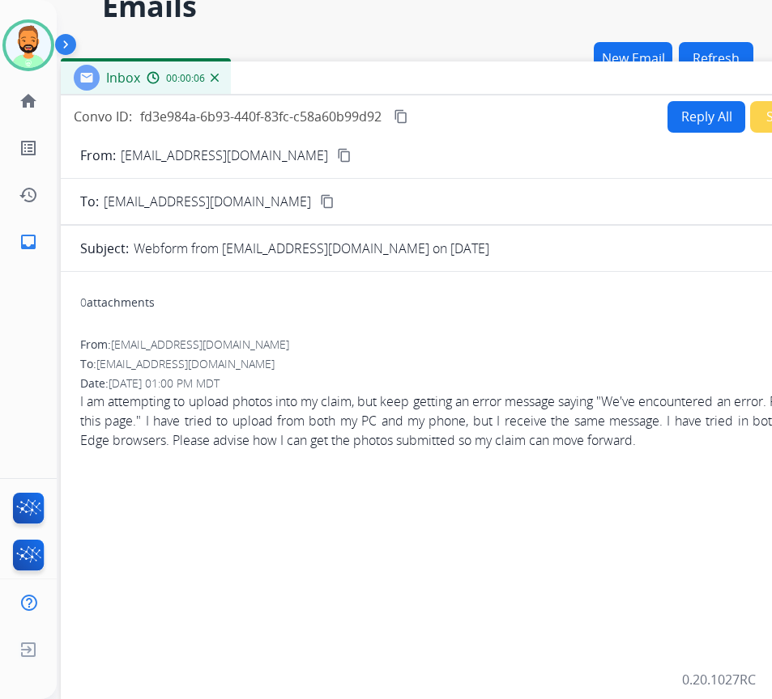
click at [667, 107] on button "Reply All" at bounding box center [706, 117] width 78 height 32
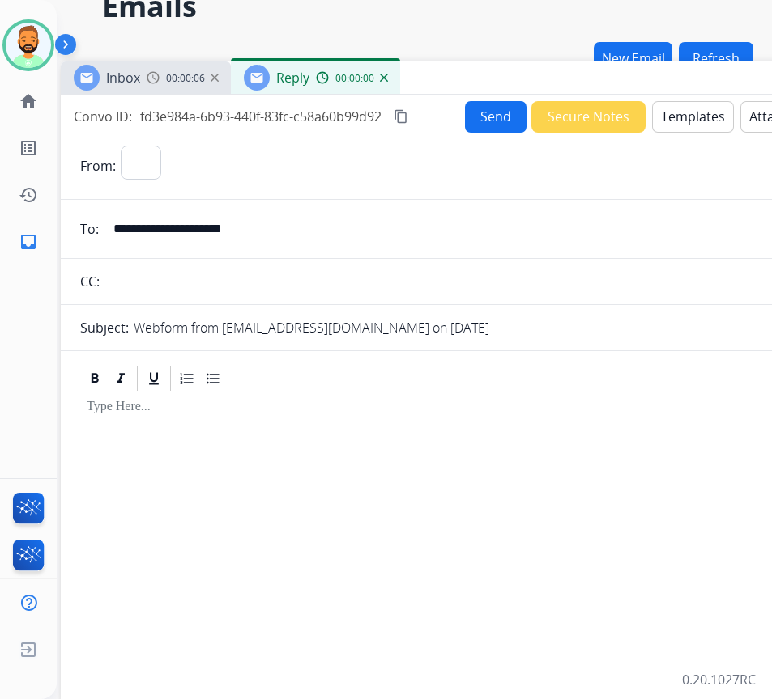
select select "**********"
click at [678, 110] on button "Templates" at bounding box center [693, 117] width 82 height 32
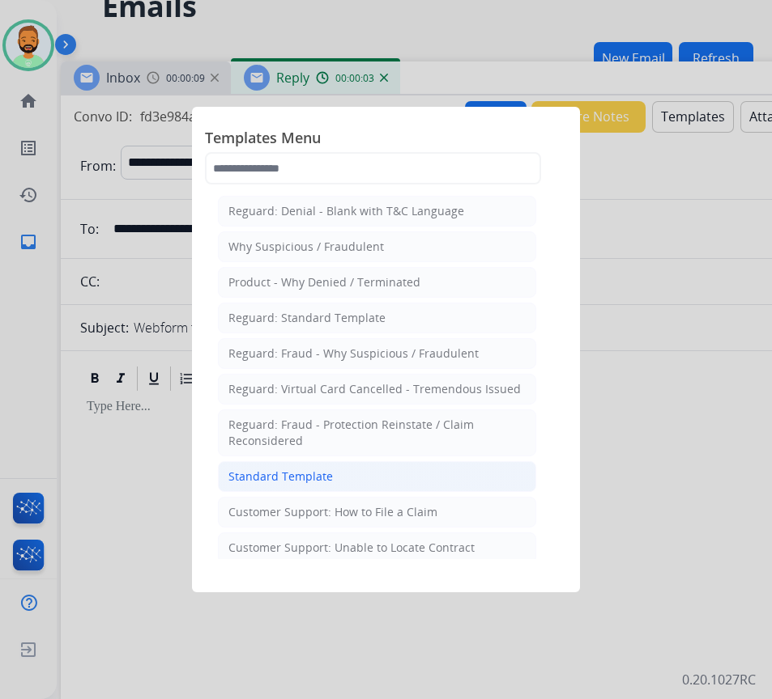
click at [389, 470] on li "Standard Template" at bounding box center [377, 476] width 318 height 31
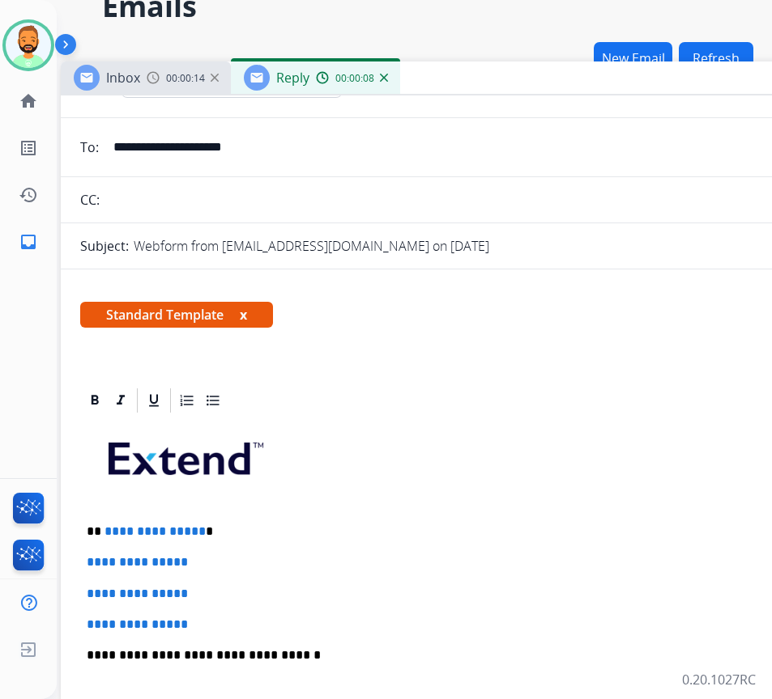
click at [329, 515] on div "**********" at bounding box center [465, 693] width 771 height 557
drag, startPoint x: 206, startPoint y: 618, endPoint x: 101, endPoint y: 569, distance: 115.5
click at [111, 564] on div "**********" at bounding box center [465, 693] width 771 height 557
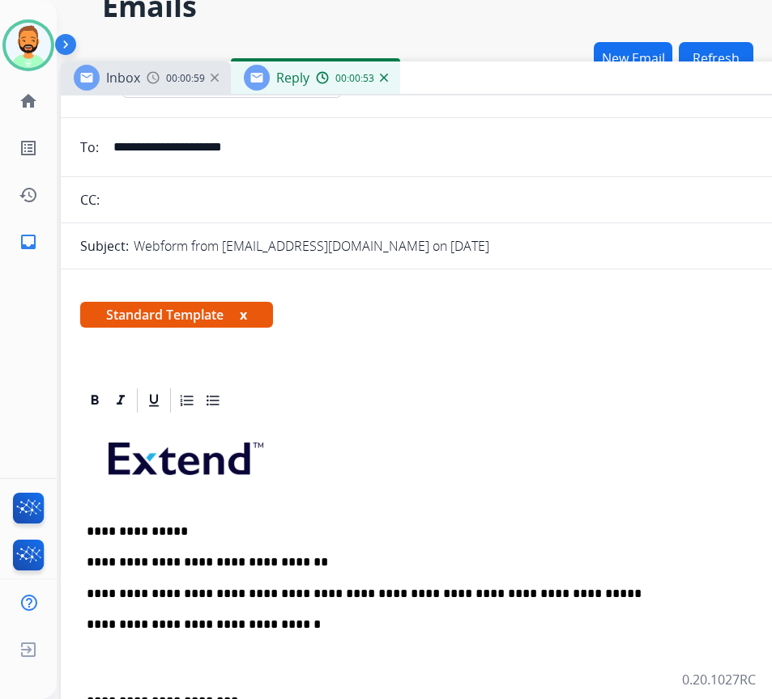
click at [100, 658] on p at bounding box center [466, 663] width 758 height 30
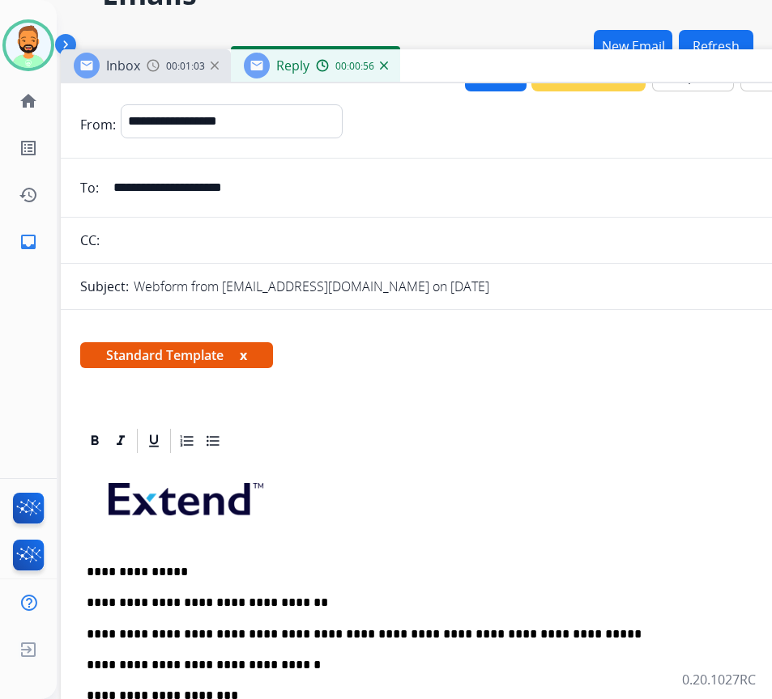
scroll to position [0, 0]
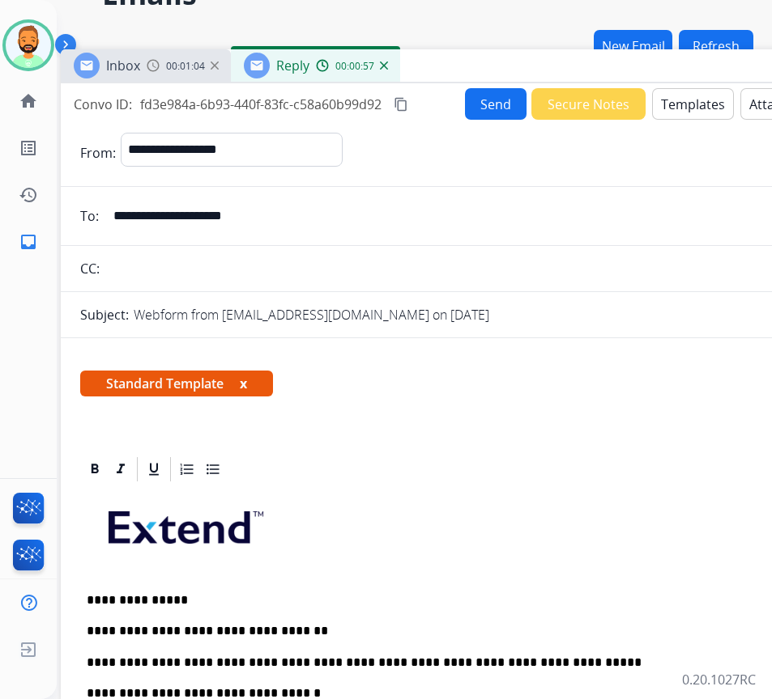
click at [489, 102] on button "Send" at bounding box center [496, 104] width 62 height 32
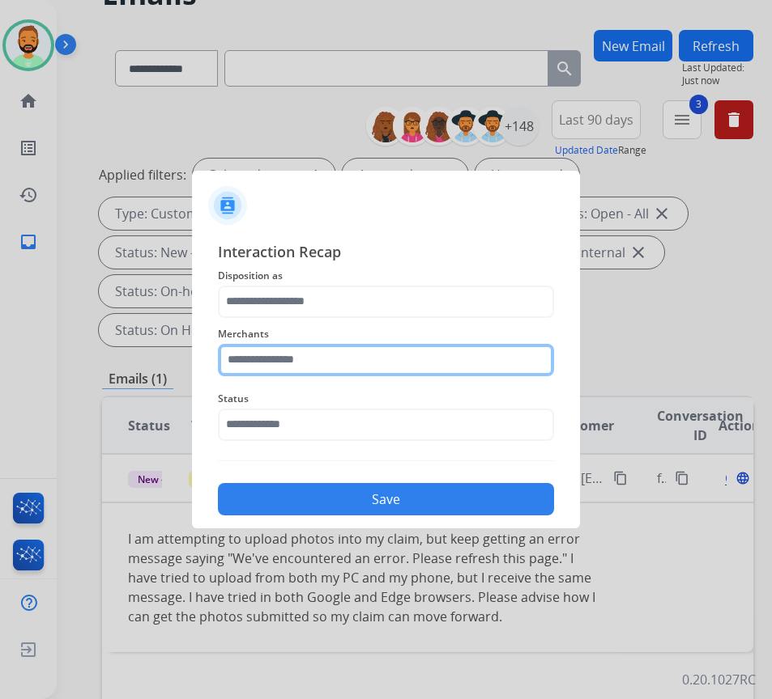
click at [342, 369] on input "text" at bounding box center [386, 360] width 336 height 32
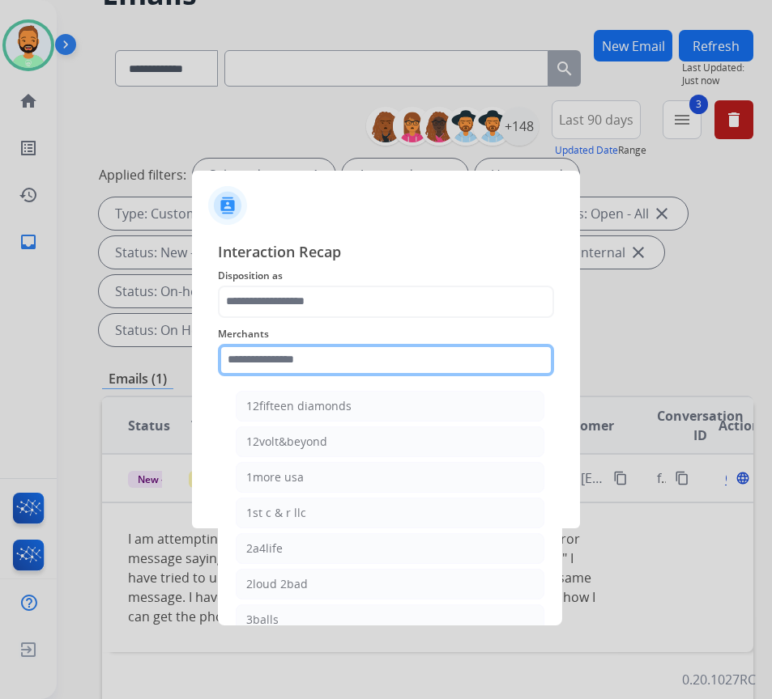
click at [308, 355] on input "text" at bounding box center [386, 360] width 336 height 32
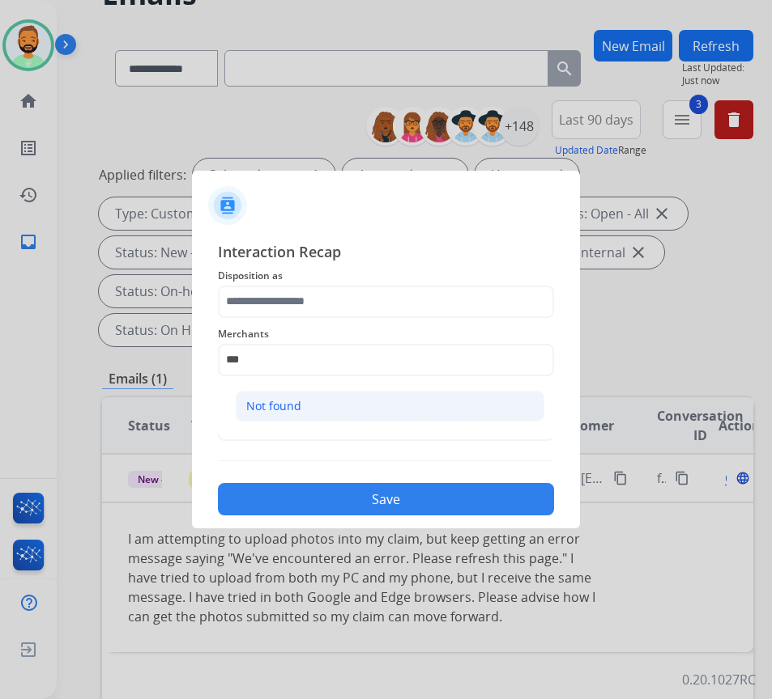
click at [331, 402] on li "Not found" at bounding box center [390, 406] width 308 height 31
type input "*********"
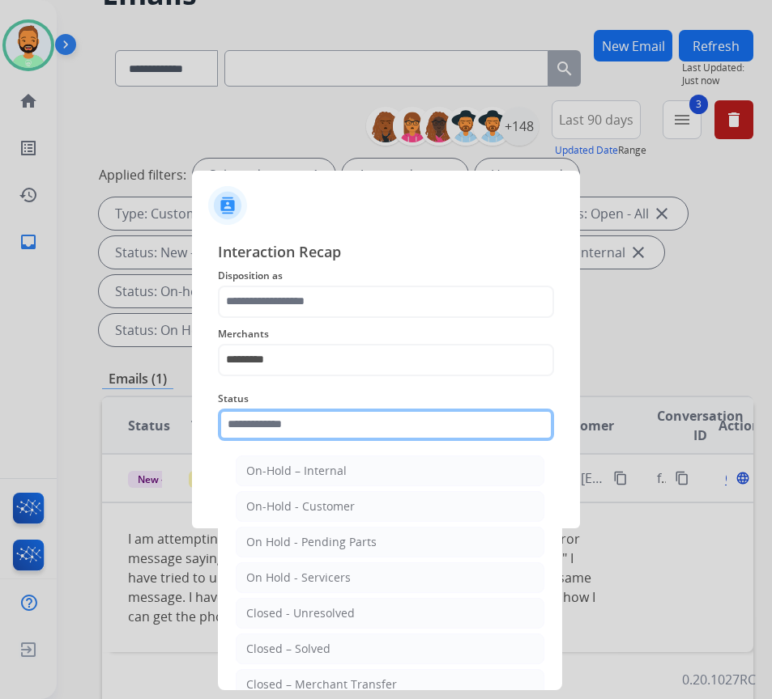
click at [334, 427] on input "text" at bounding box center [386, 425] width 336 height 32
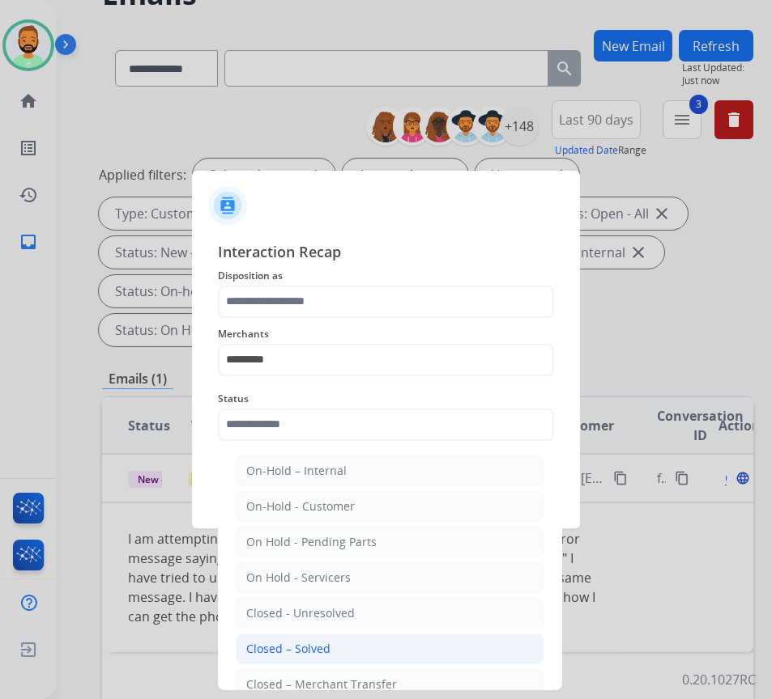
click at [347, 658] on li "Closed – Solved" at bounding box center [390, 649] width 308 height 31
type input "**********"
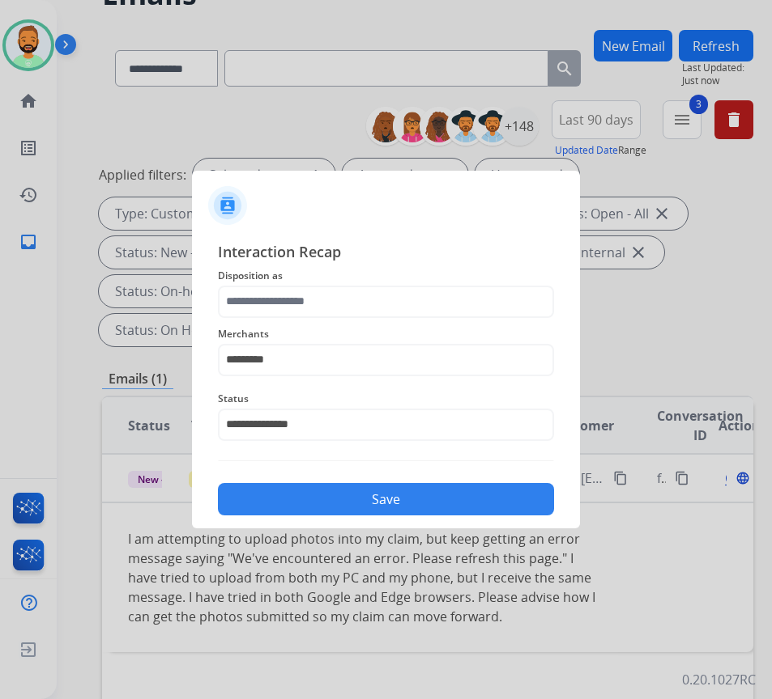
click at [397, 503] on button "Save" at bounding box center [386, 499] width 336 height 32
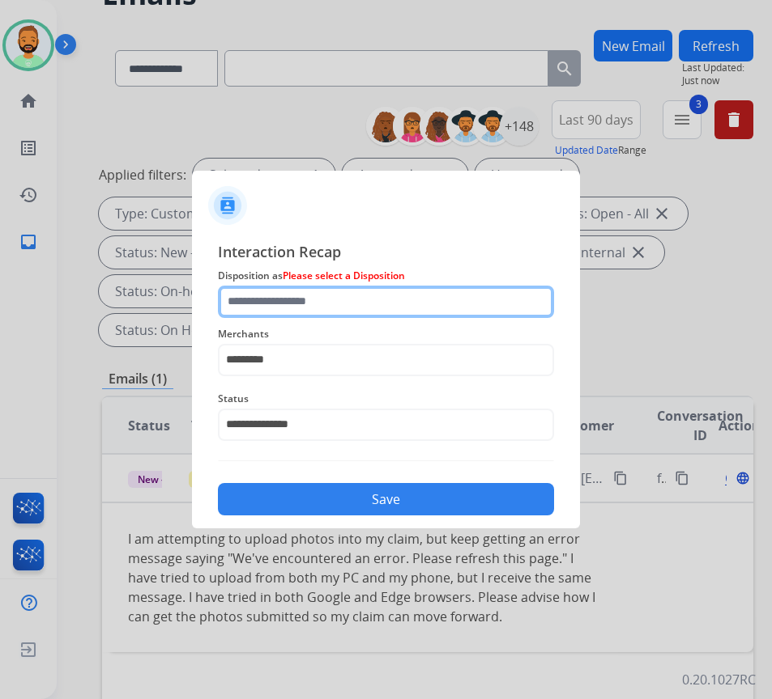
click at [345, 303] on input "text" at bounding box center [386, 302] width 336 height 32
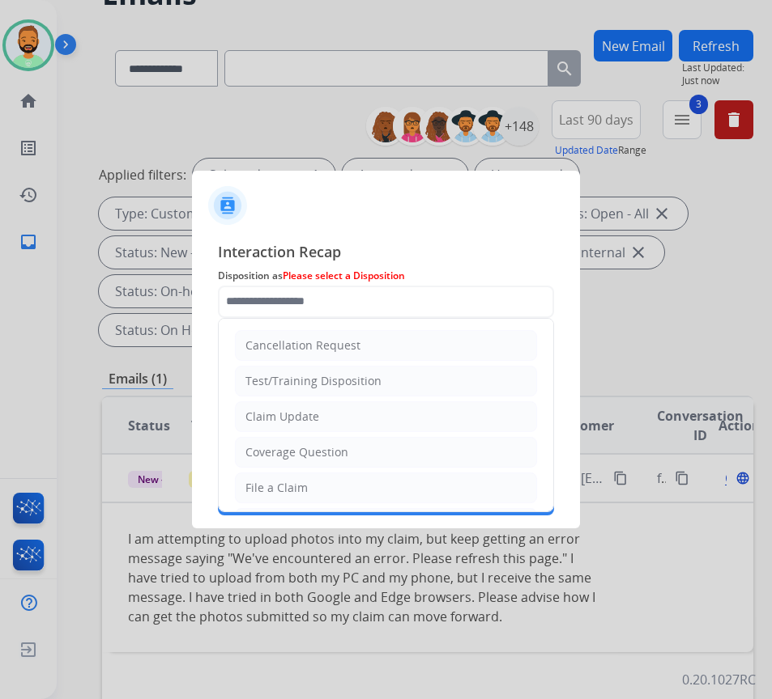
click at [333, 409] on li "Claim Update" at bounding box center [386, 417] width 302 height 31
type input "**********"
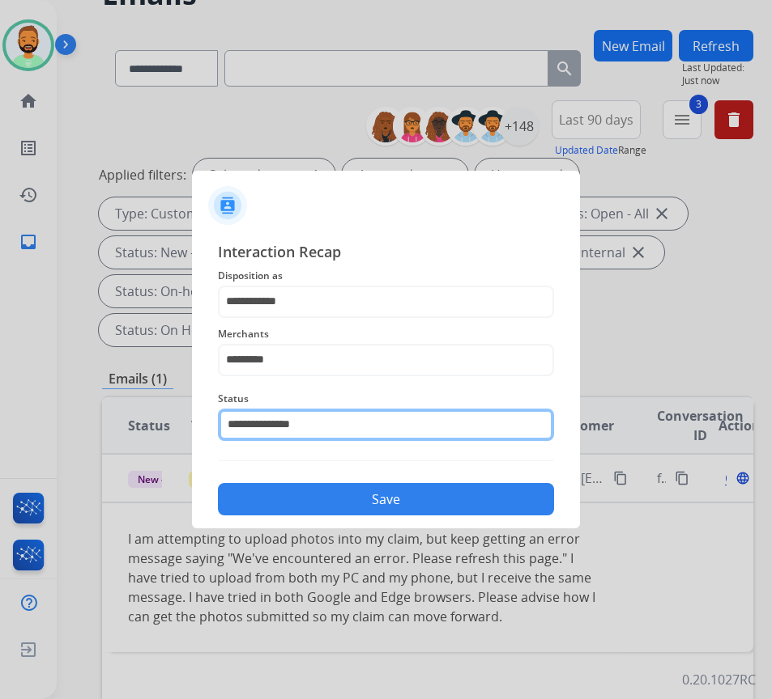
click at [341, 424] on input "**********" at bounding box center [386, 425] width 336 height 32
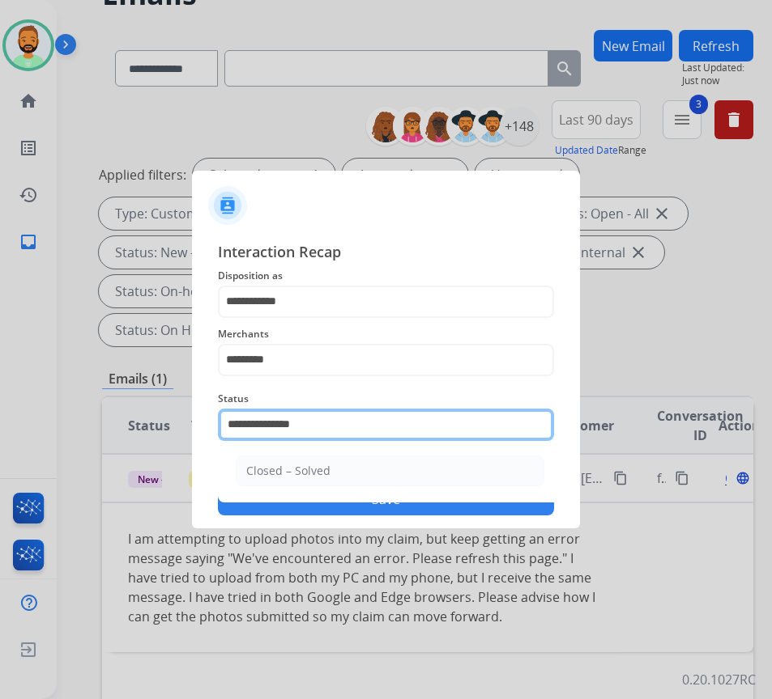
click at [362, 428] on input "**********" at bounding box center [386, 425] width 336 height 32
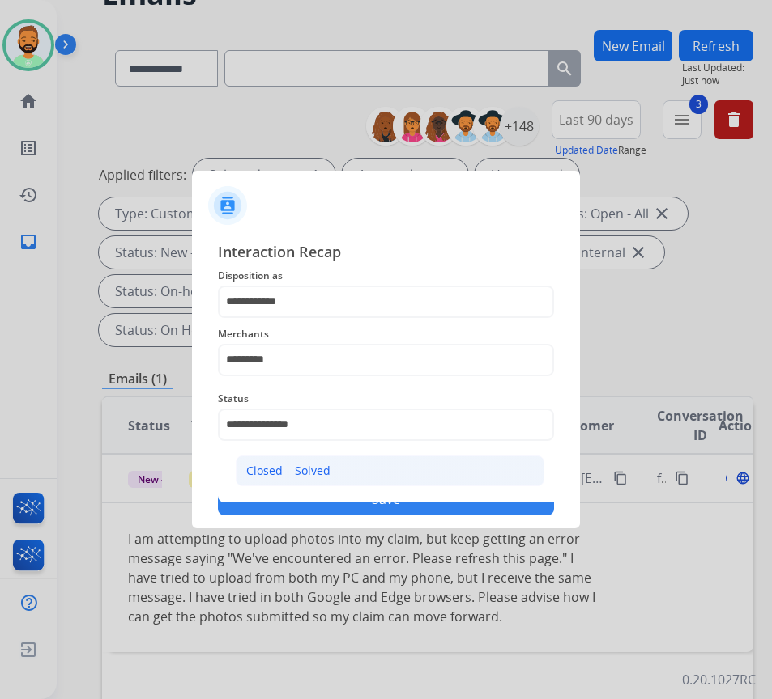
click at [354, 465] on li "Closed – Solved" at bounding box center [390, 471] width 308 height 31
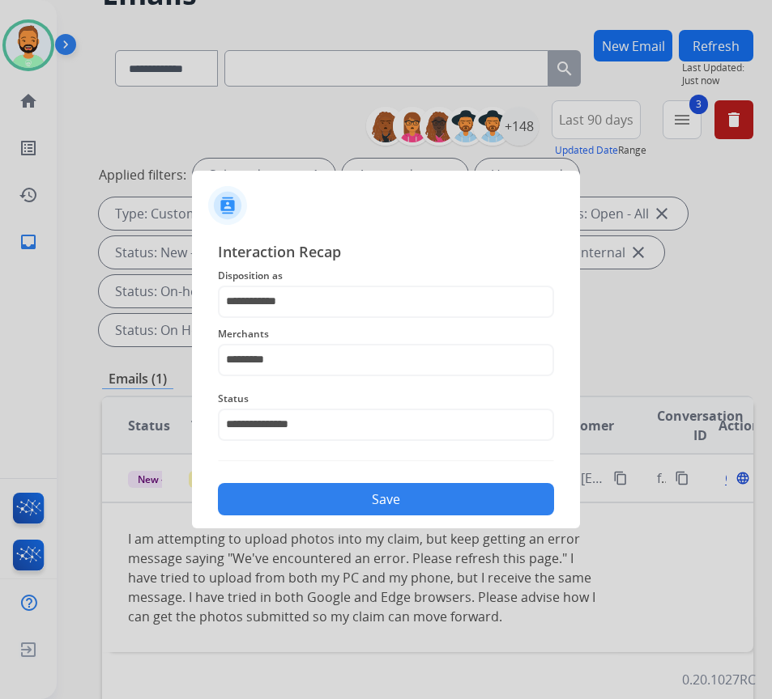
click at [394, 499] on button "Save" at bounding box center [386, 499] width 336 height 32
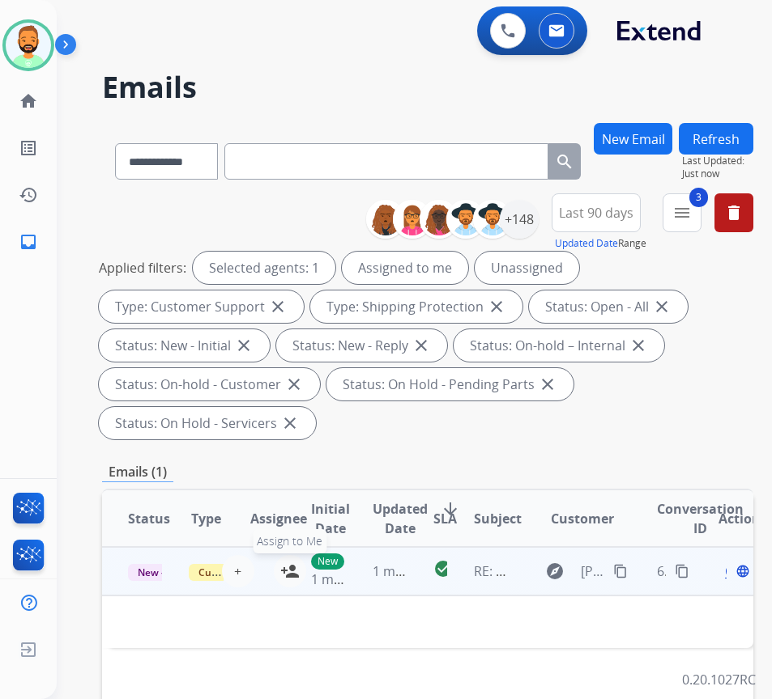
click at [283, 570] on mat-icon "person_add" at bounding box center [289, 571] width 19 height 19
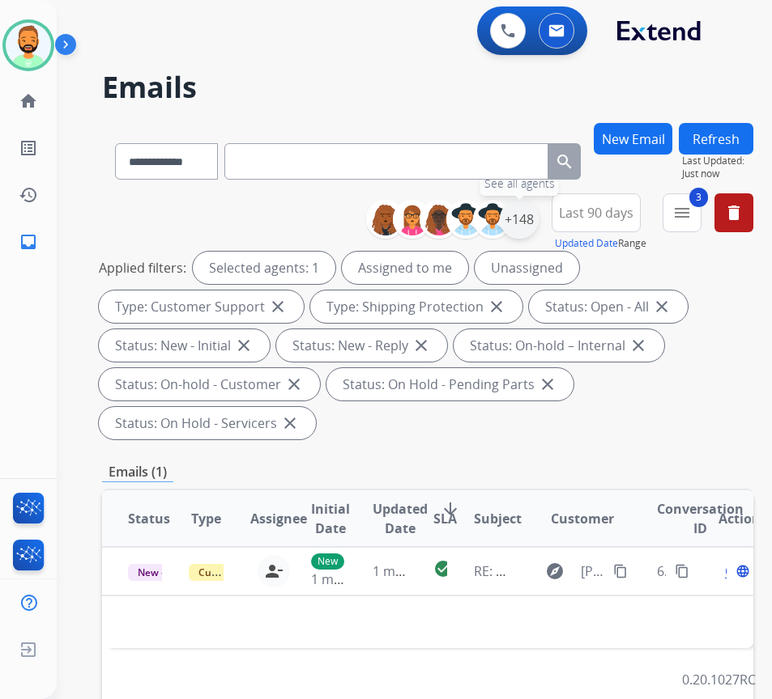
click at [533, 226] on div "+148" at bounding box center [518, 219] width 39 height 39
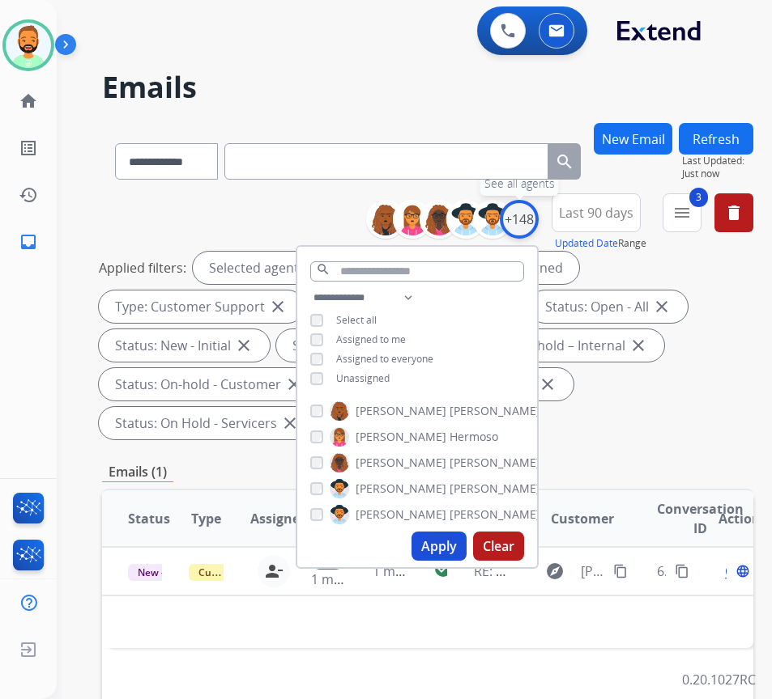
click at [533, 226] on div "+148" at bounding box center [518, 219] width 39 height 39
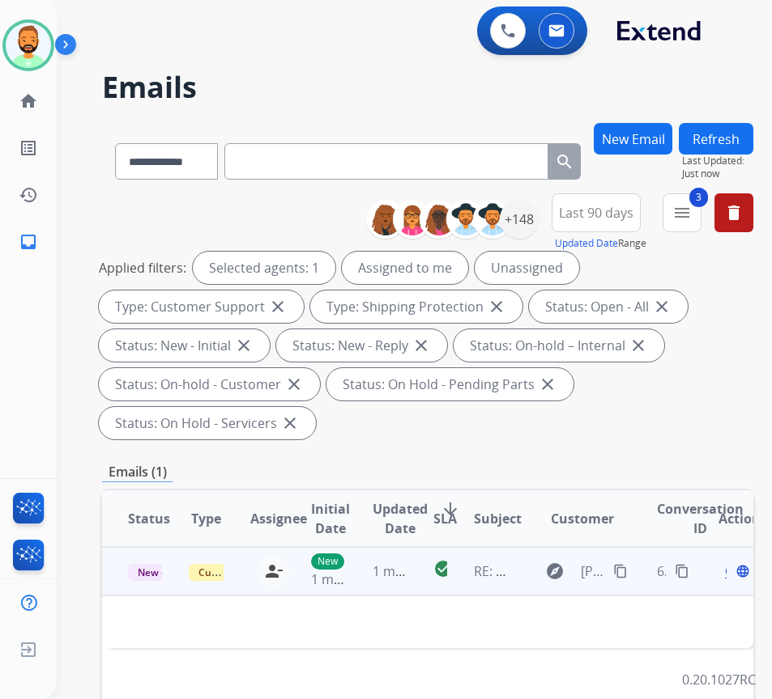
click at [413, 578] on td "check_circle" at bounding box center [427, 571] width 40 height 49
click at [401, 578] on span "1 minute ago" at bounding box center [412, 572] width 80 height 18
click at [733, 578] on span "Open" at bounding box center [741, 571] width 33 height 19
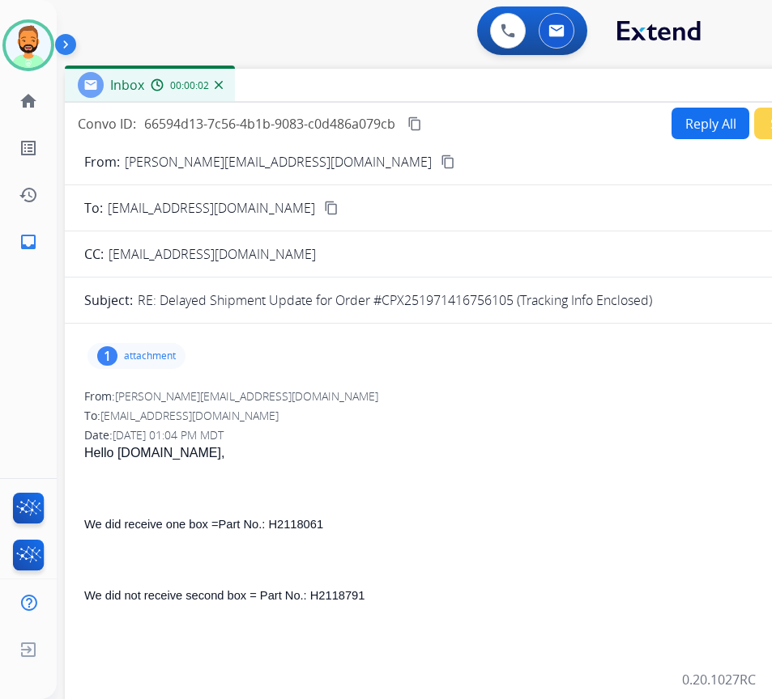
drag, startPoint x: 284, startPoint y: 117, endPoint x: 402, endPoint y: 86, distance: 122.1
click at [402, 86] on div "Inbox 00:00:02" at bounding box center [470, 86] width 810 height 34
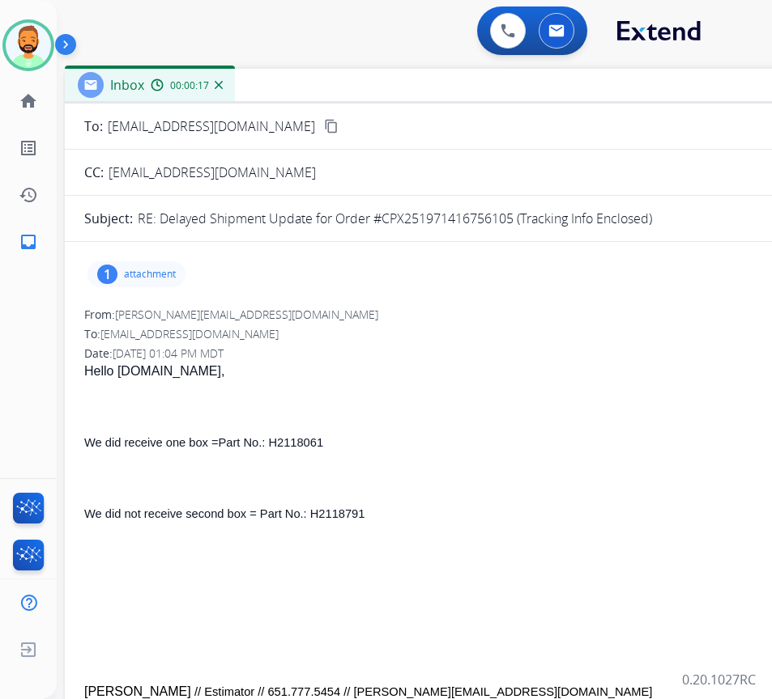
scroll to position [81, 0]
click at [141, 283] on div "1 attachment" at bounding box center [136, 275] width 98 height 26
click at [151, 278] on p "attachment" at bounding box center [150, 275] width 52 height 13
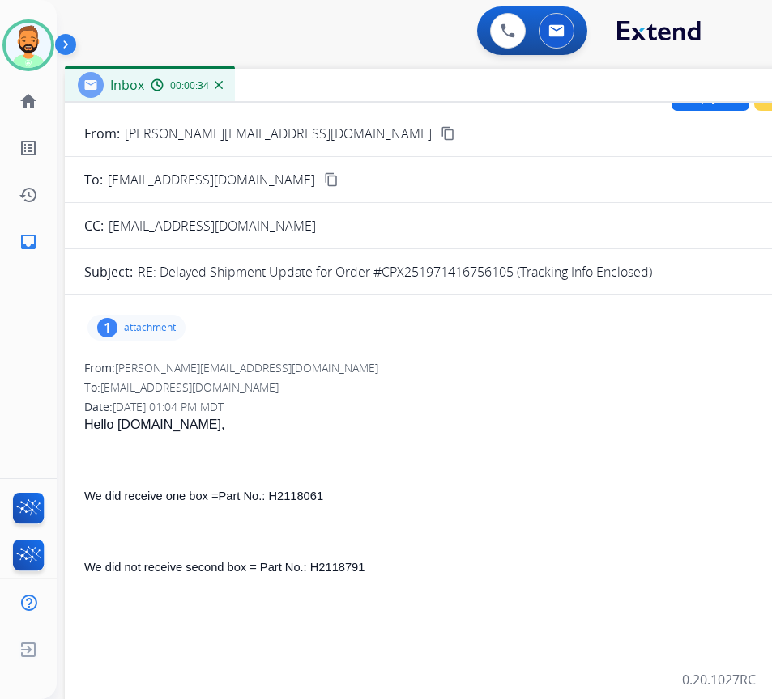
scroll to position [0, 0]
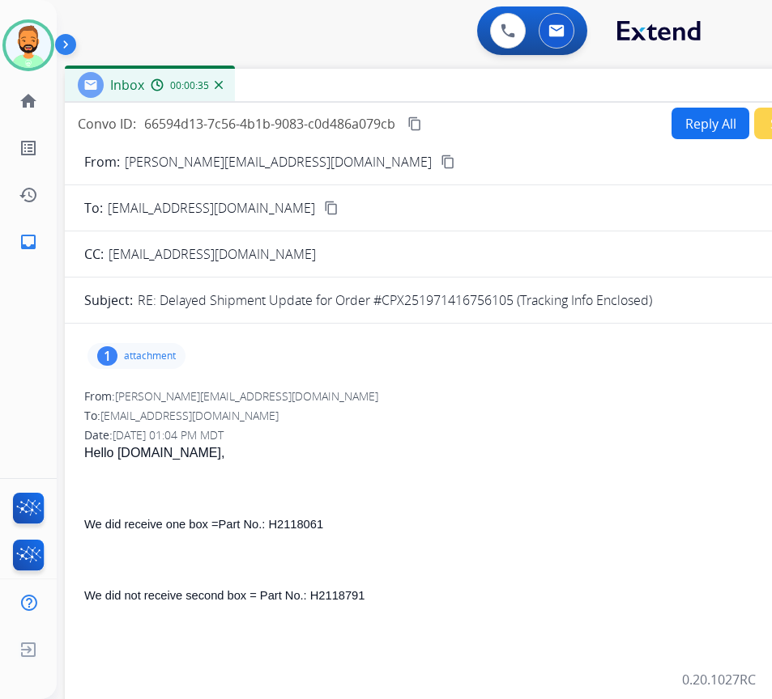
click at [440, 164] on mat-icon "content_copy" at bounding box center [447, 162] width 15 height 15
click at [693, 125] on button "Reply All" at bounding box center [710, 124] width 78 height 32
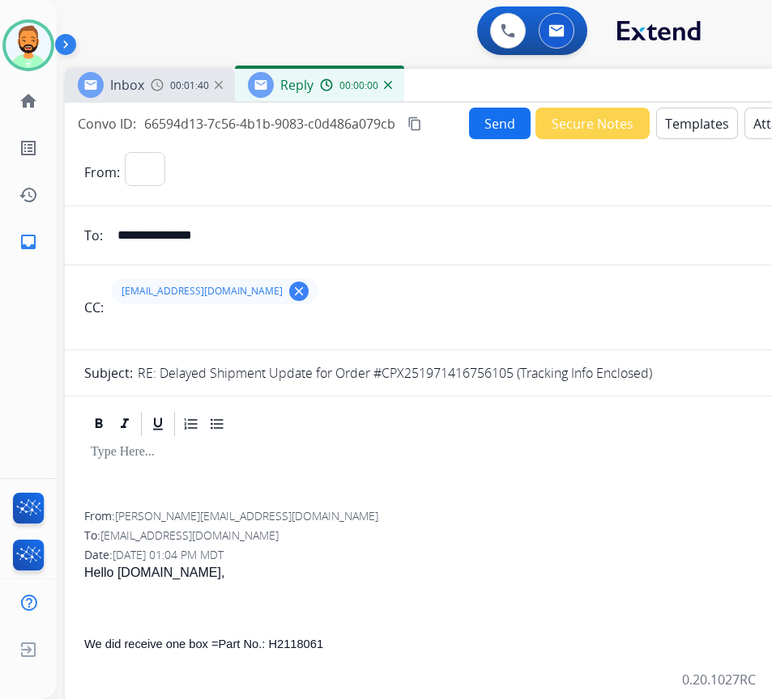
select select "**********"
click at [693, 125] on button "Templates" at bounding box center [697, 124] width 82 height 32
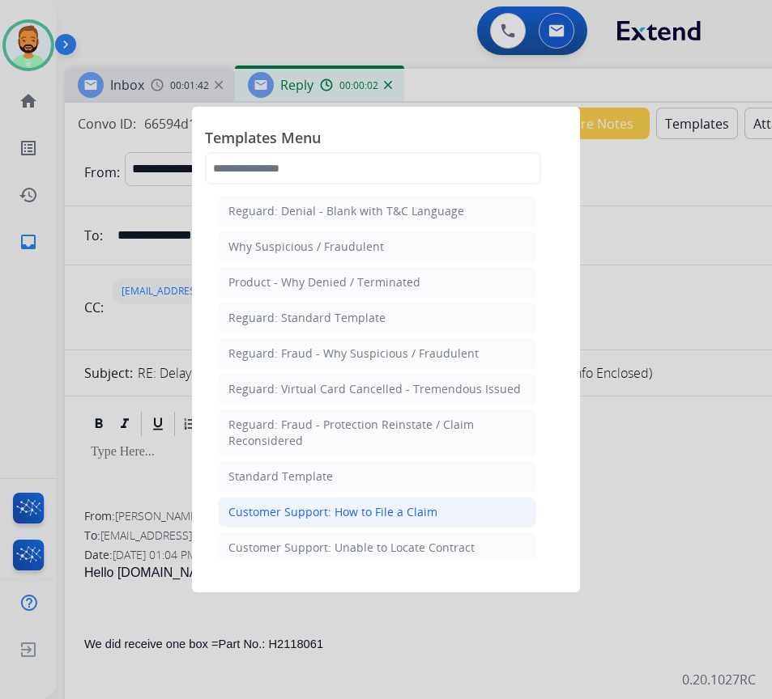
click at [385, 512] on div "Customer Support: How to File a Claim" at bounding box center [332, 512] width 209 height 16
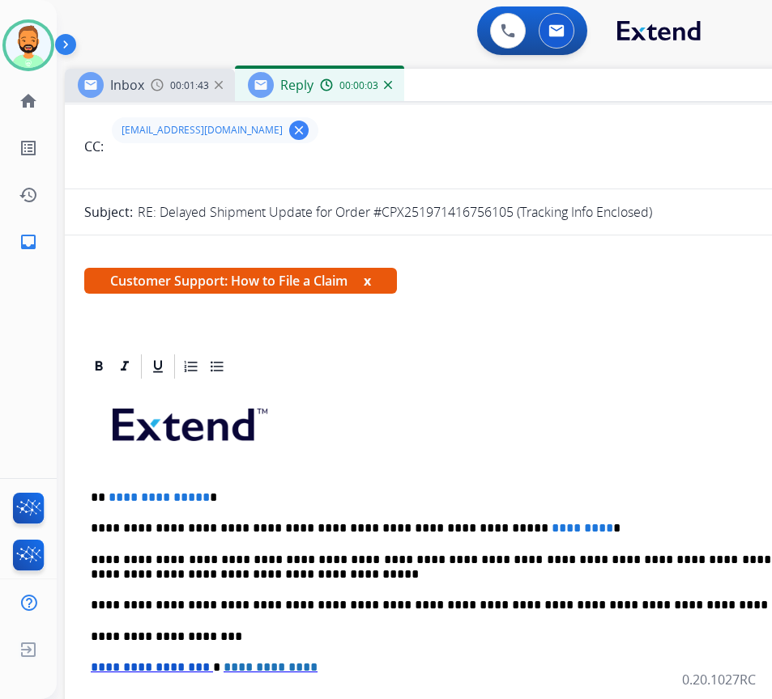
scroll to position [162, 0]
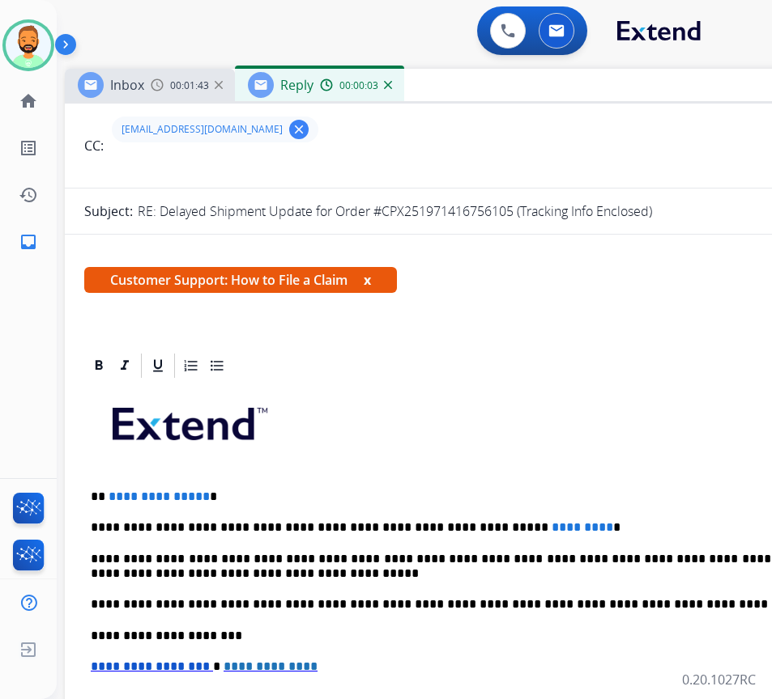
click at [568, 517] on div "**********" at bounding box center [469, 627] width 771 height 495
click at [274, 494] on div "**********" at bounding box center [469, 627] width 771 height 495
click at [276, 491] on p "**********" at bounding box center [463, 497] width 745 height 15
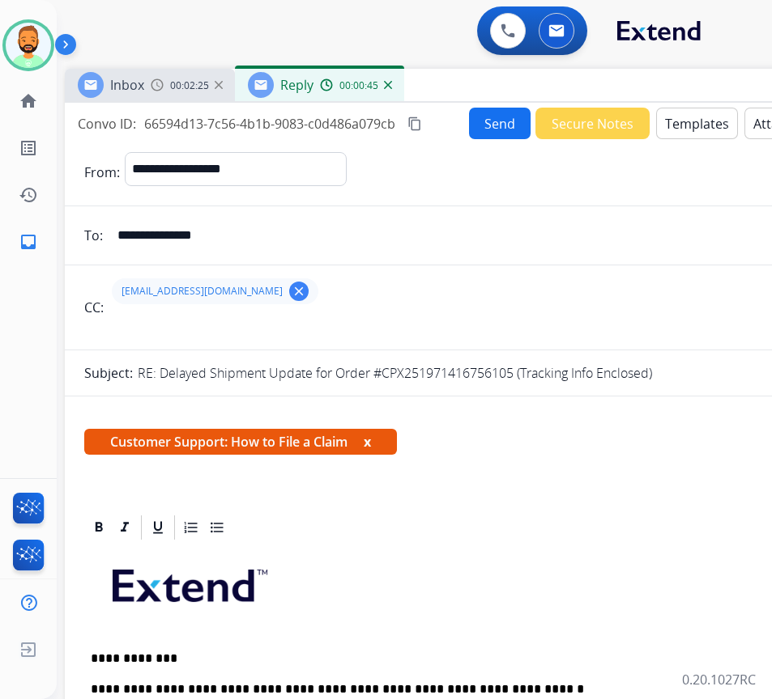
click at [291, 289] on mat-icon "clear" at bounding box center [298, 291] width 15 height 15
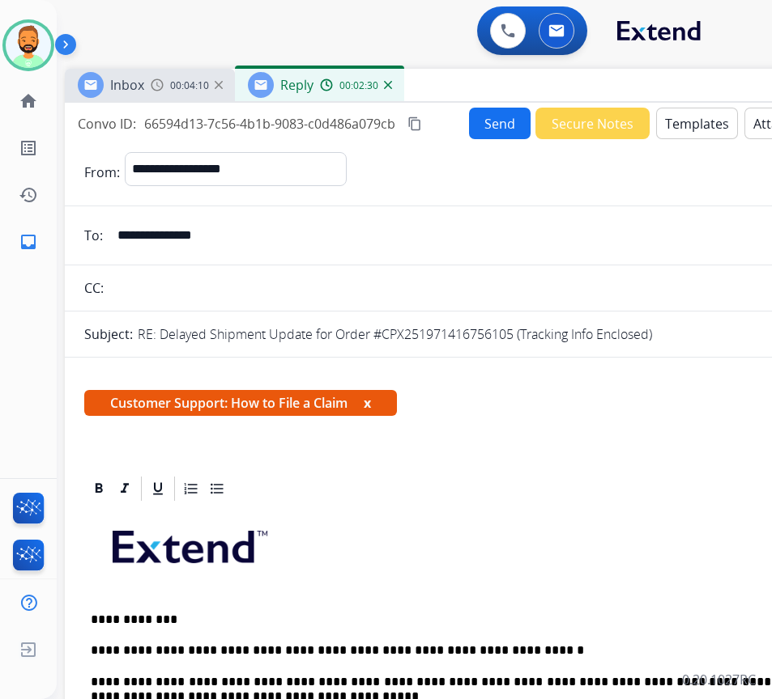
click at [500, 122] on button "Send" at bounding box center [500, 124] width 62 height 32
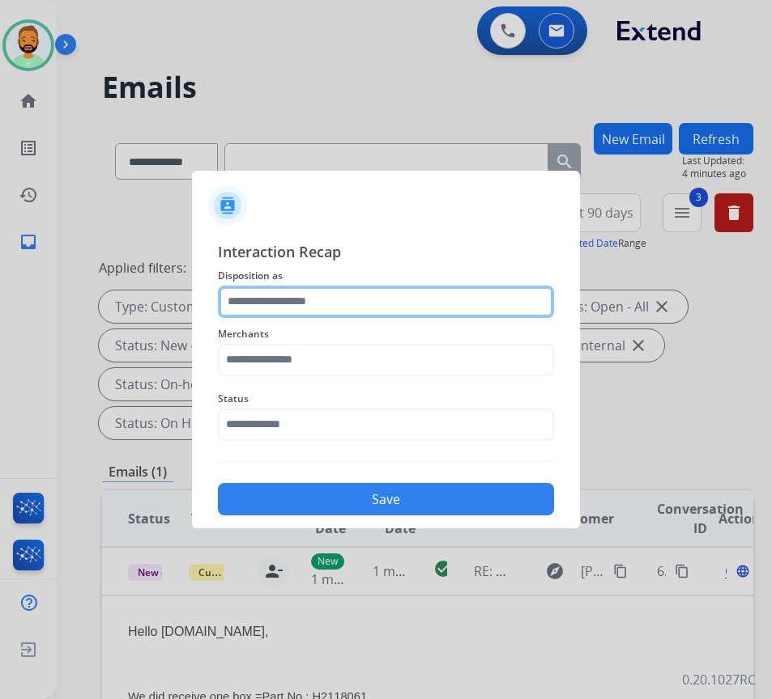
click at [447, 295] on input "text" at bounding box center [386, 302] width 336 height 32
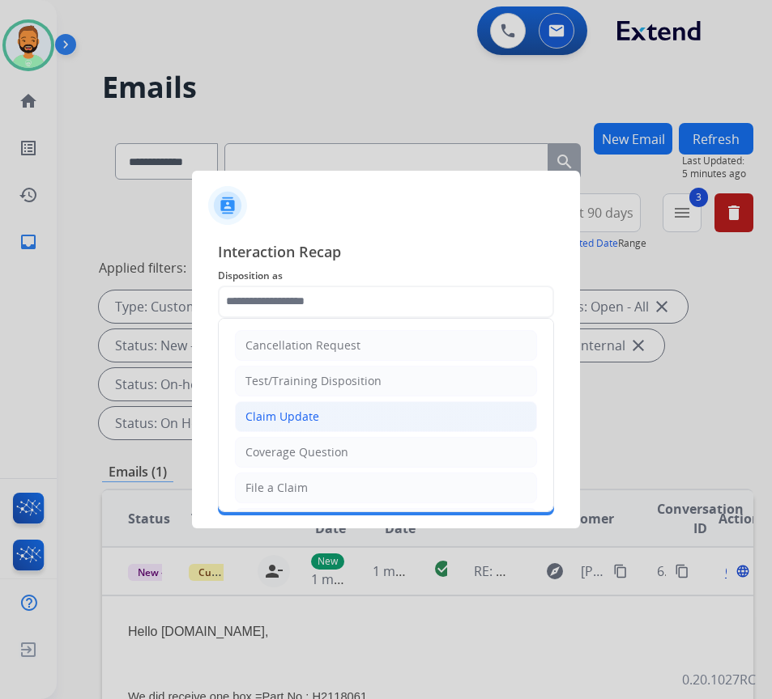
click at [388, 417] on li "Claim Update" at bounding box center [386, 417] width 302 height 31
type input "**********"
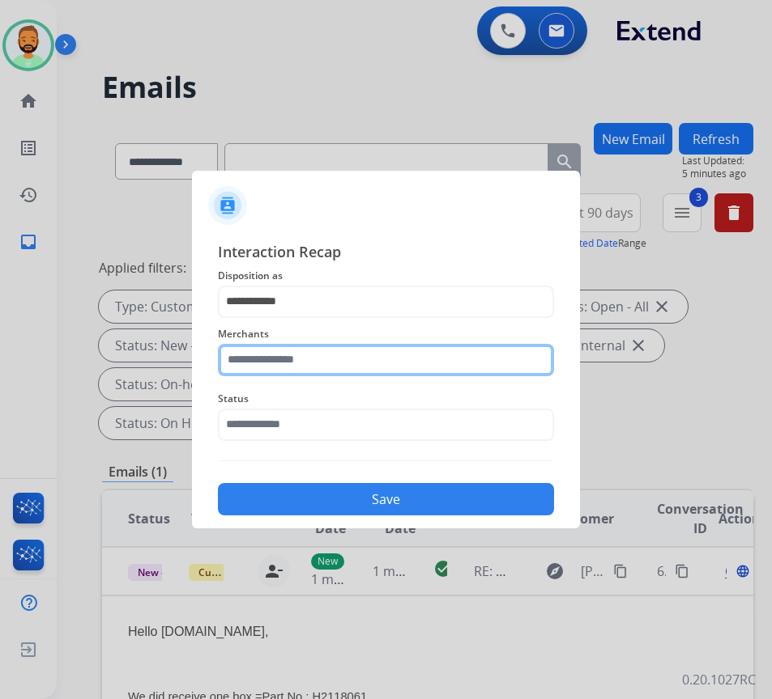
click at [365, 348] on input "text" at bounding box center [386, 360] width 336 height 32
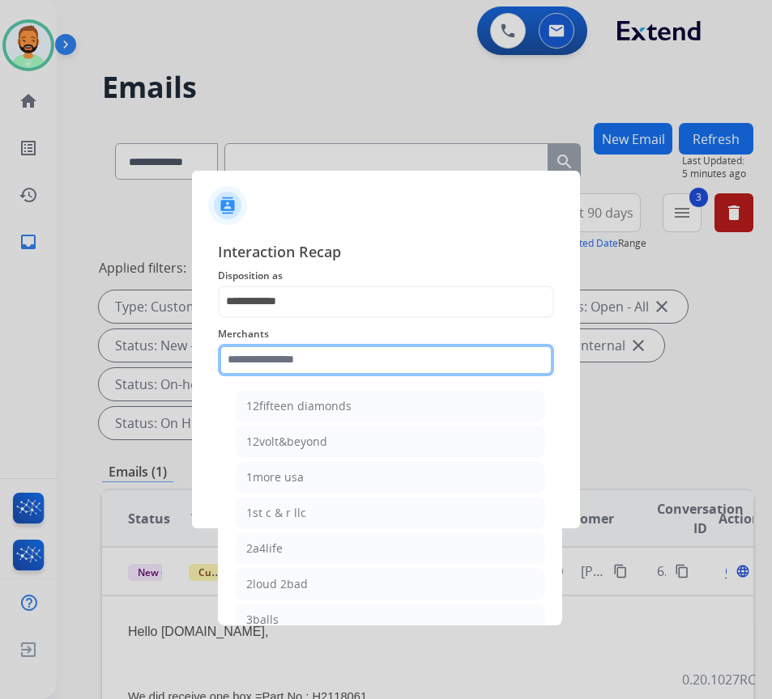
click at [331, 353] on input "text" at bounding box center [386, 360] width 336 height 32
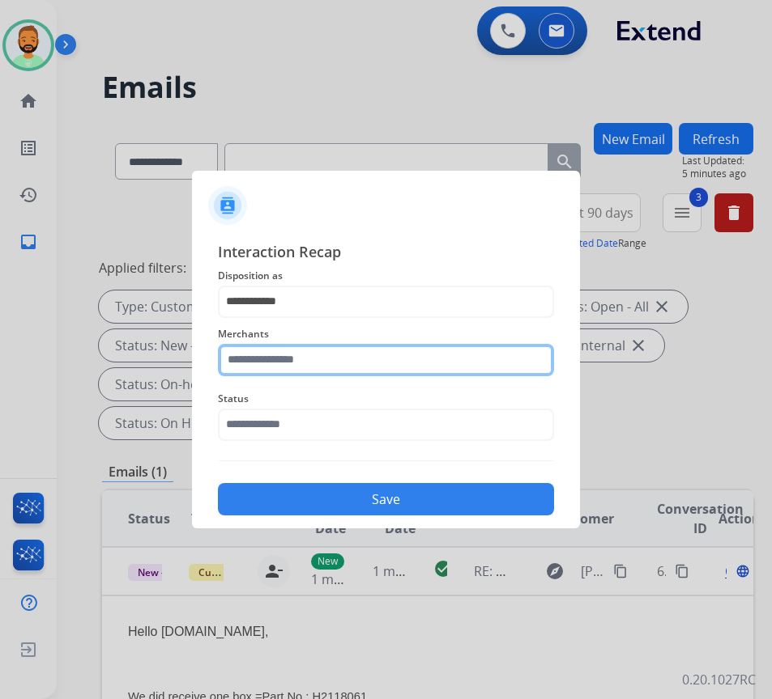
click at [308, 346] on input "text" at bounding box center [386, 360] width 336 height 32
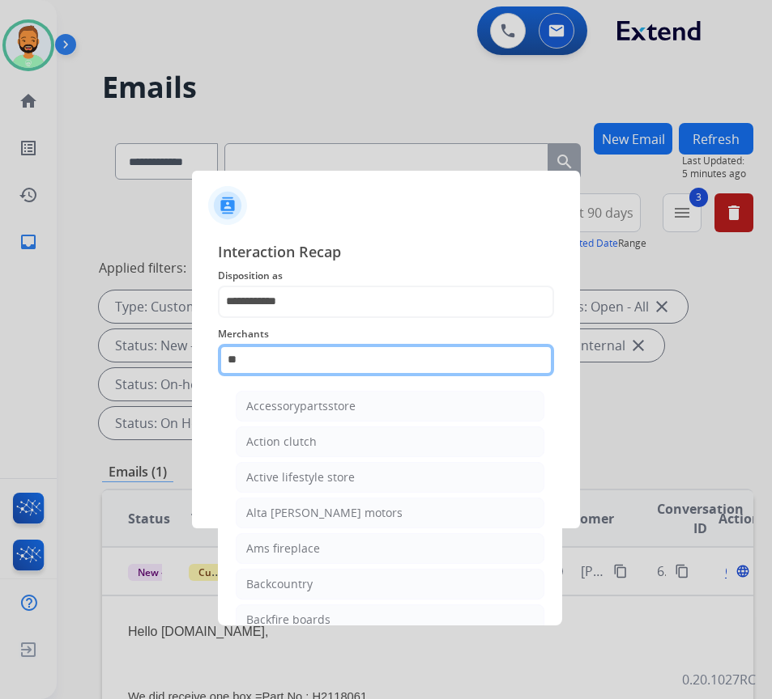
type input "*"
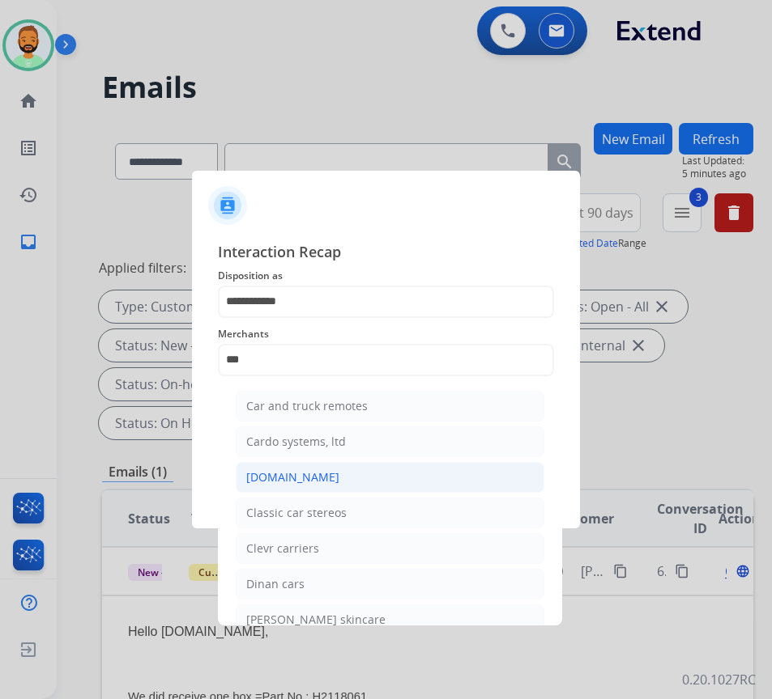
click at [355, 478] on li "[DOMAIN_NAME]" at bounding box center [390, 477] width 308 height 31
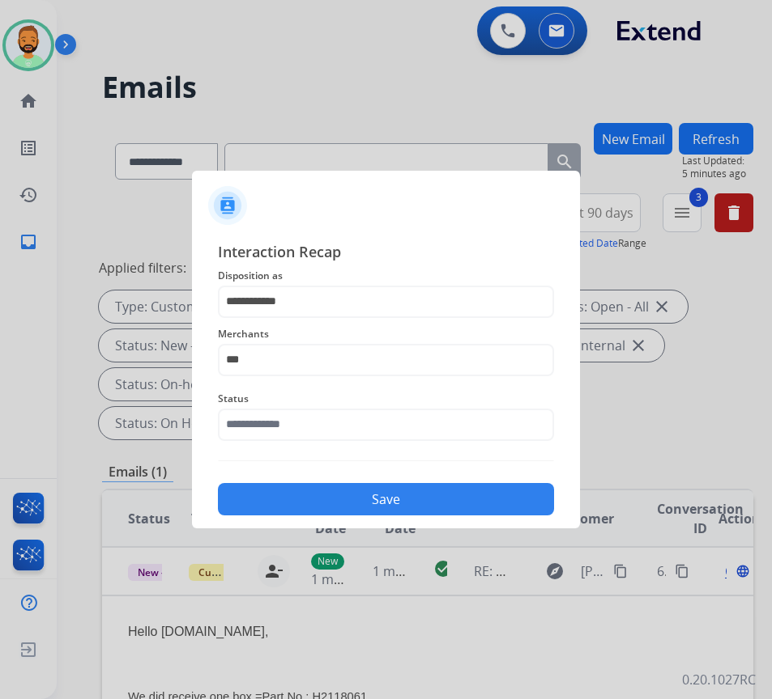
type input "**********"
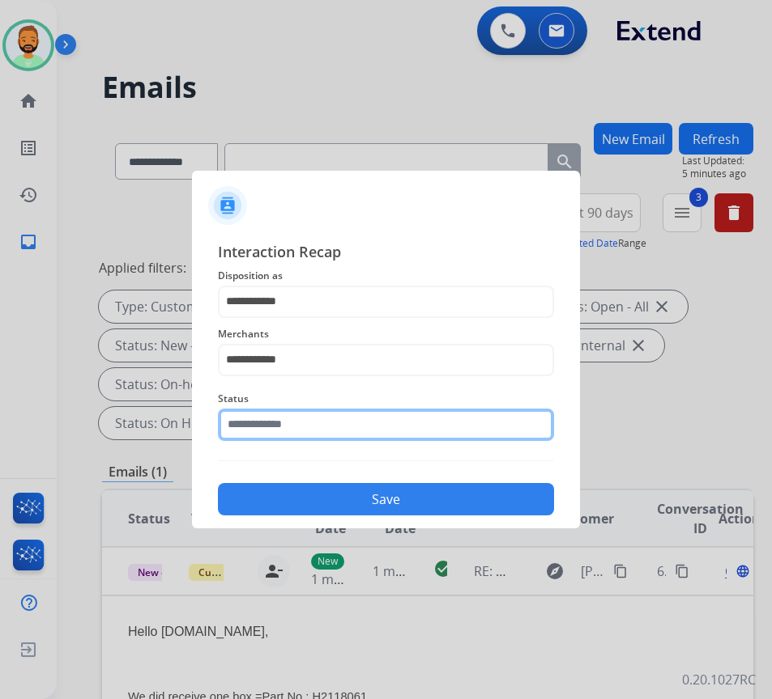
click at [396, 417] on input "text" at bounding box center [386, 425] width 336 height 32
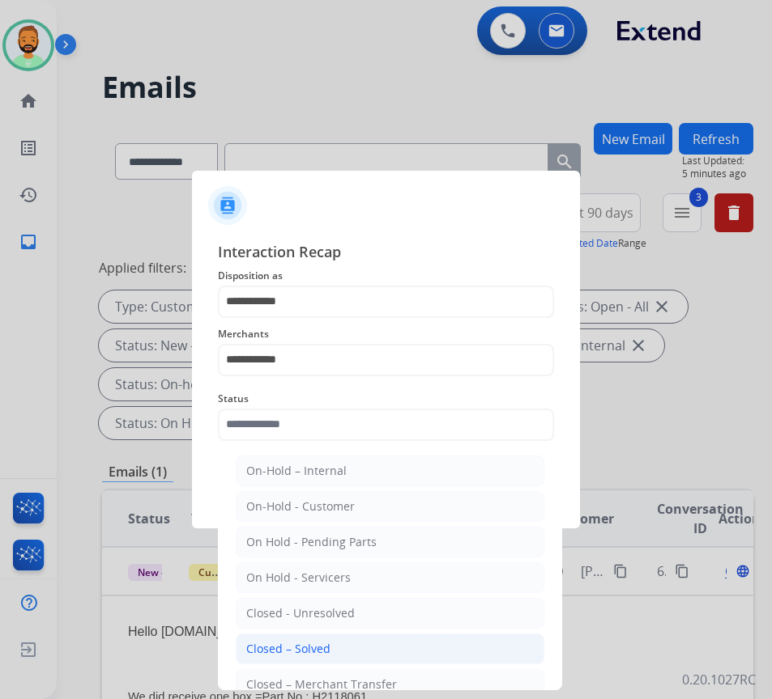
click at [374, 648] on li "Closed – Solved" at bounding box center [390, 649] width 308 height 31
type input "**********"
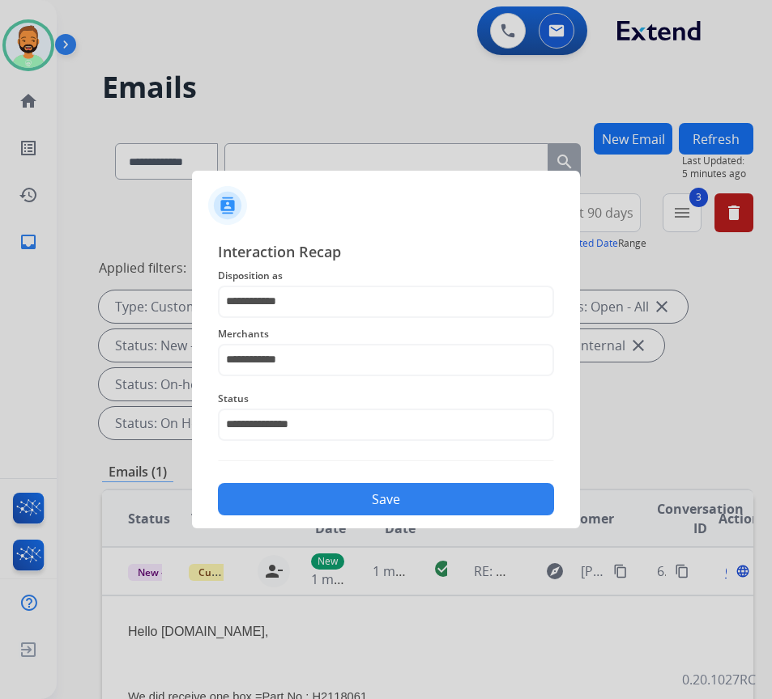
click at [382, 503] on button "Save" at bounding box center [386, 499] width 336 height 32
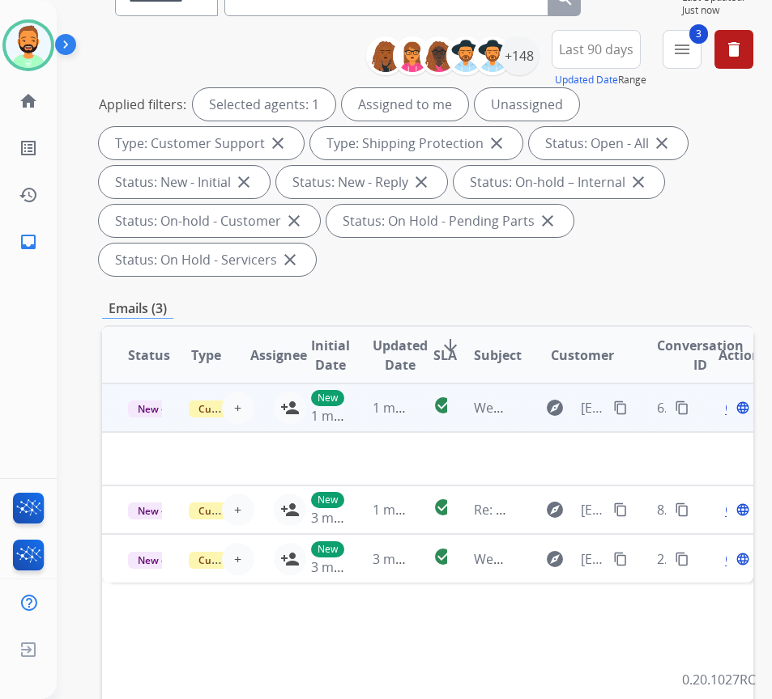
scroll to position [162, 0]
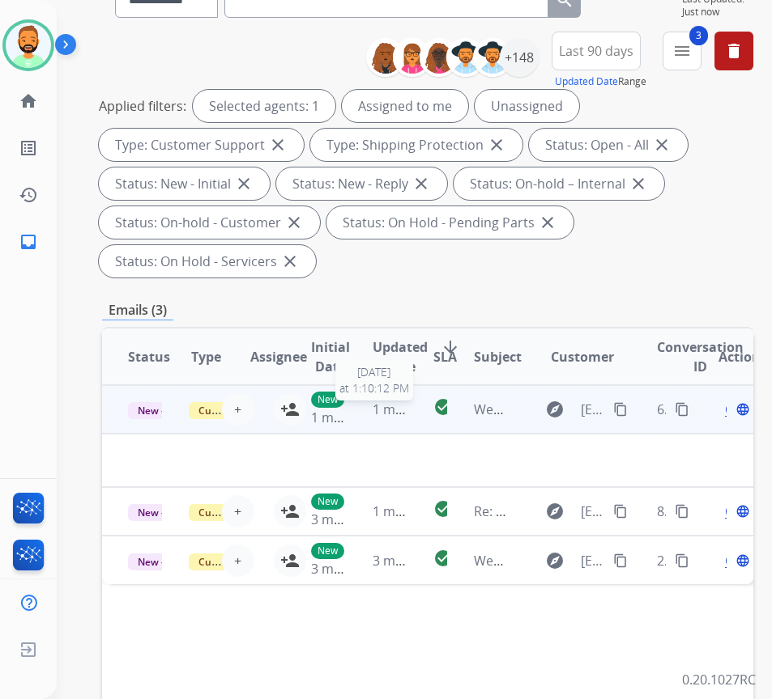
click at [405, 403] on span "1 minute ago" at bounding box center [412, 410] width 80 height 18
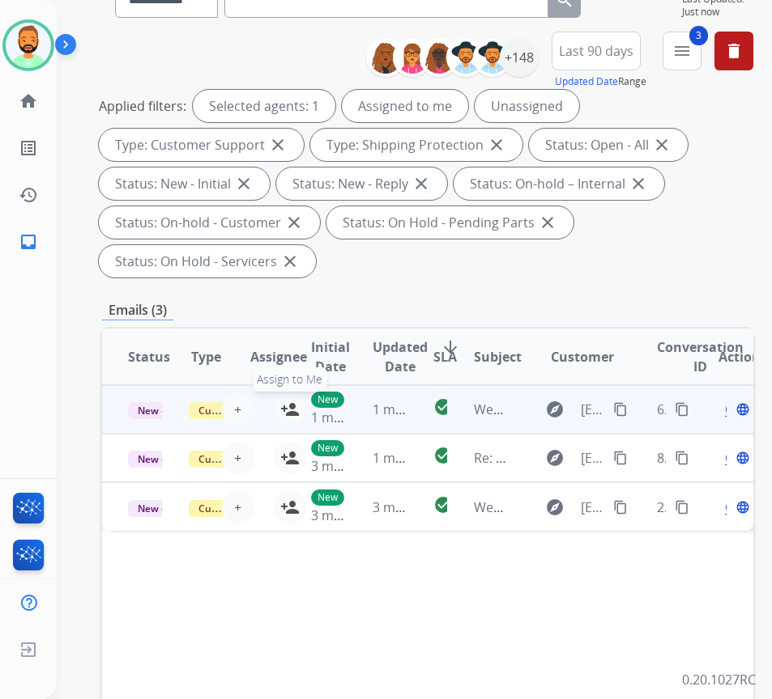
click at [285, 405] on mat-icon "person_add" at bounding box center [289, 409] width 19 height 19
click at [422, 393] on td "check_circle" at bounding box center [427, 409] width 40 height 49
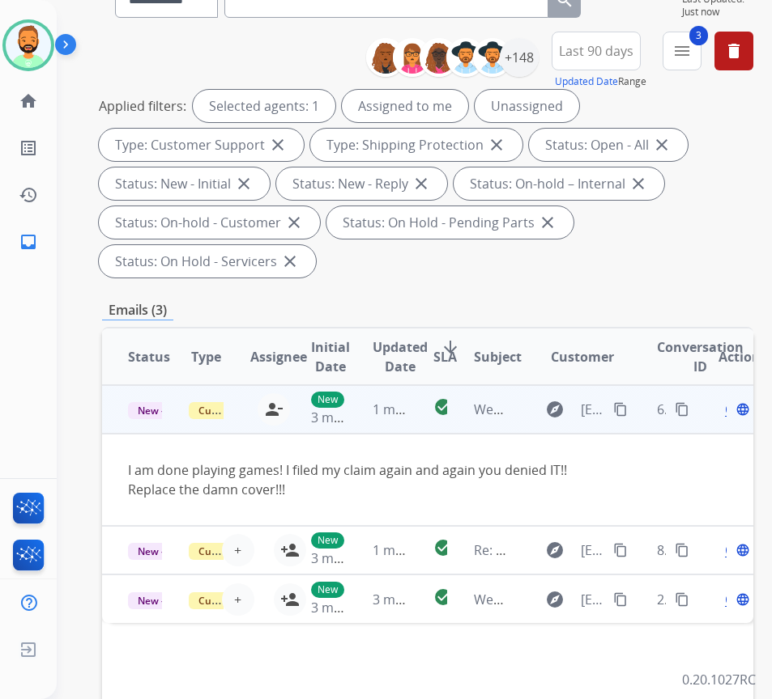
click at [625, 411] on mat-icon "content_copy" at bounding box center [620, 409] width 15 height 15
click at [732, 410] on span "Open" at bounding box center [741, 409] width 33 height 19
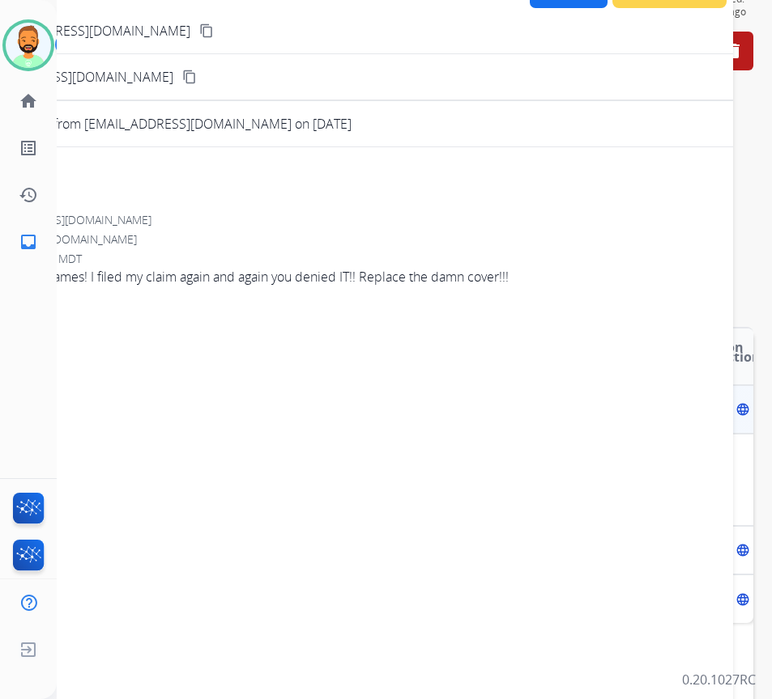
scroll to position [0, 0]
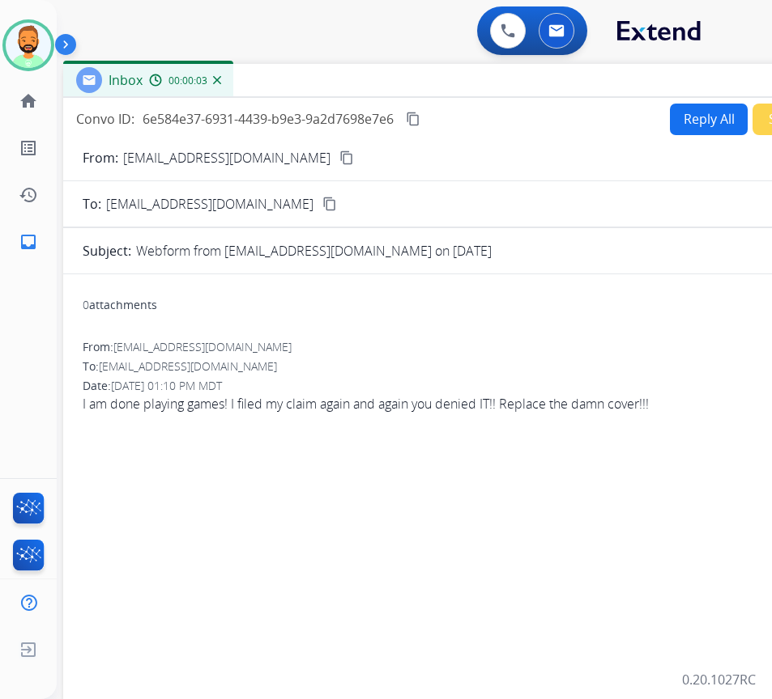
drag, startPoint x: 360, startPoint y: 114, endPoint x: 508, endPoint y: 87, distance: 150.7
click at [499, 79] on div "Inbox 00:00:03" at bounding box center [468, 81] width 810 height 34
click at [685, 115] on button "Reply All" at bounding box center [707, 120] width 78 height 32
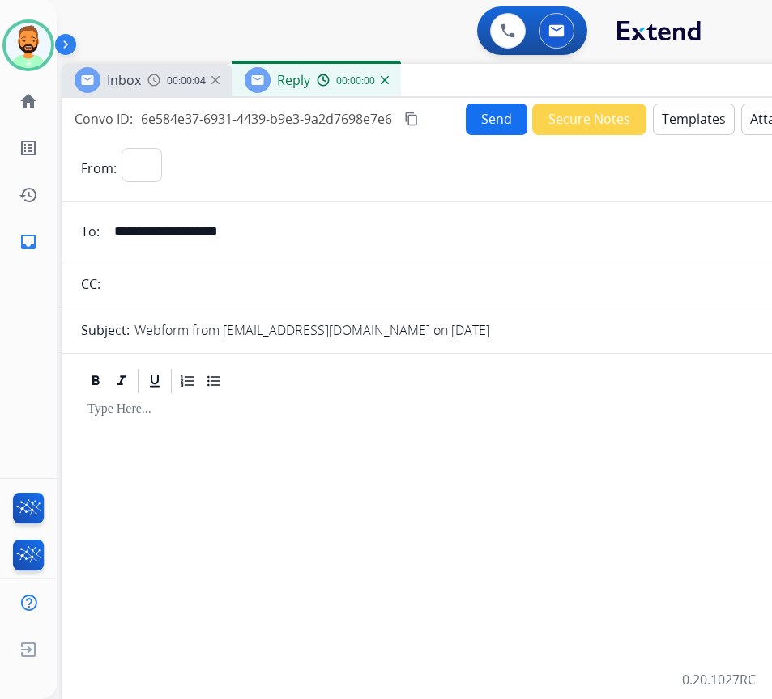
select select "**********"
click at [694, 122] on button "Templates" at bounding box center [694, 120] width 82 height 32
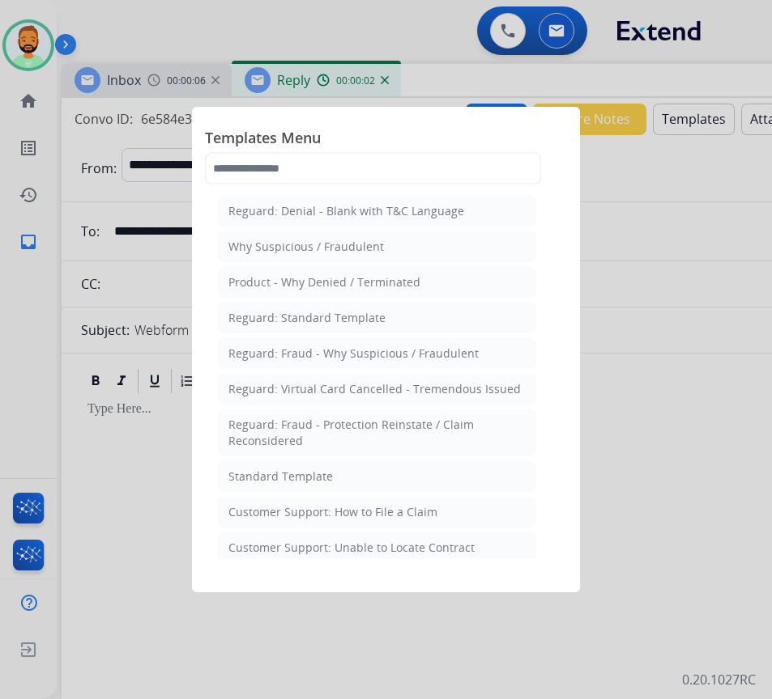
click at [155, 508] on div at bounding box center [386, 349] width 772 height 699
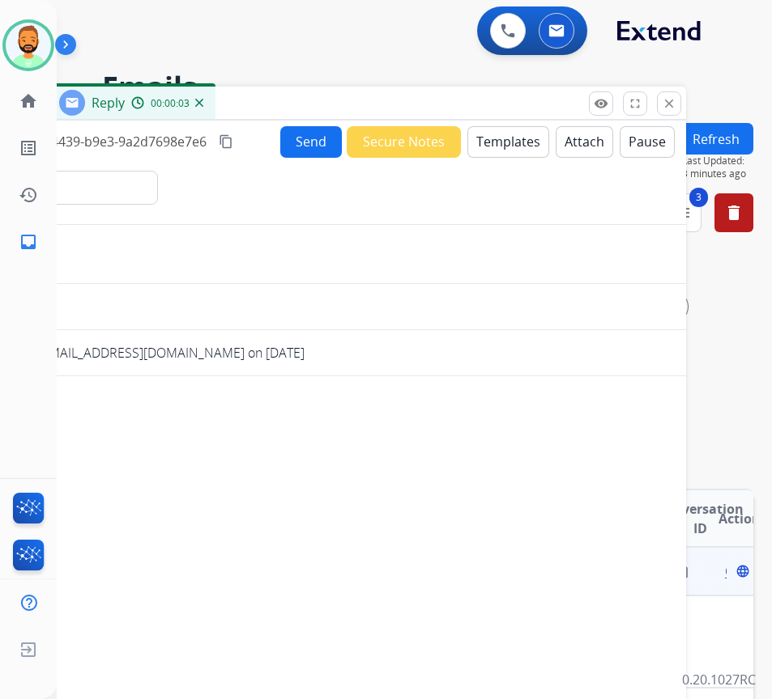
drag, startPoint x: 653, startPoint y: 81, endPoint x: 468, endPoint y: 104, distance: 186.8
click at [468, 104] on div "Inbox 00:00:08 Reply 00:00:03" at bounding box center [281, 104] width 810 height 34
click at [669, 106] on mat-icon "close" at bounding box center [668, 103] width 15 height 15
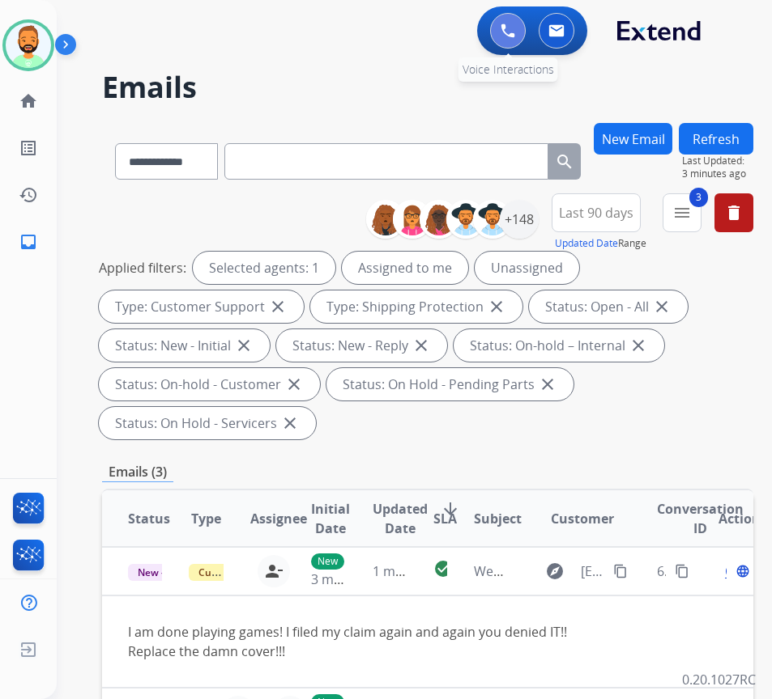
click at [496, 23] on button at bounding box center [508, 31] width 36 height 36
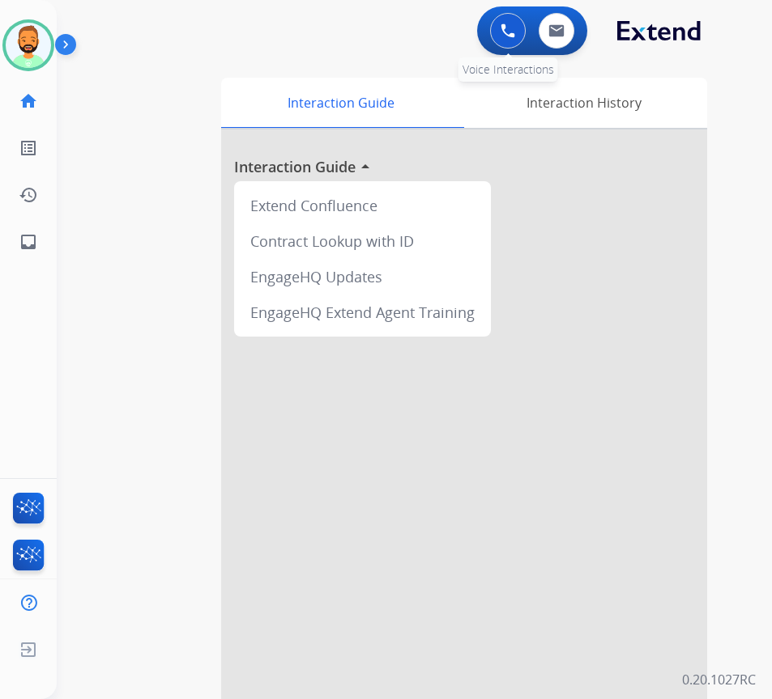
click at [502, 32] on img at bounding box center [507, 30] width 15 height 15
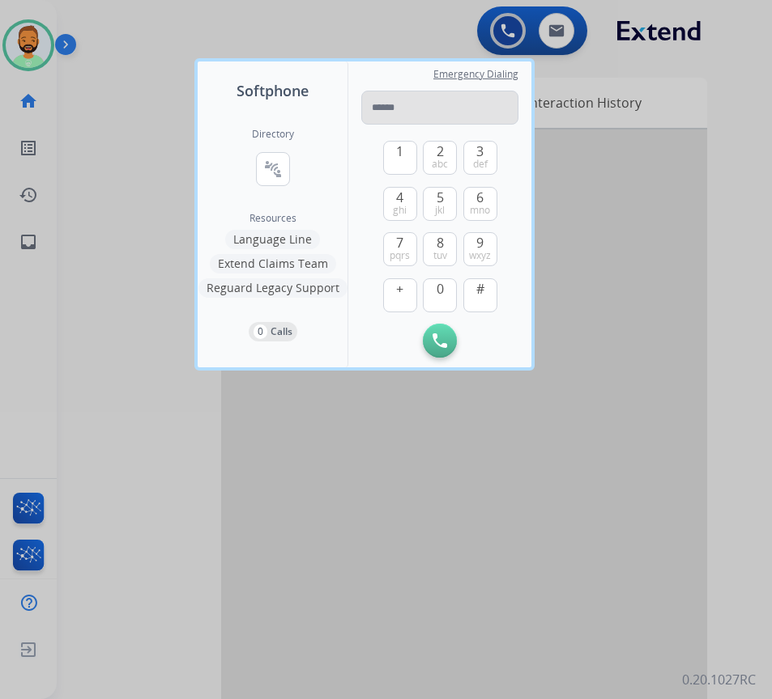
click at [474, 103] on input "tel" at bounding box center [439, 108] width 157 height 34
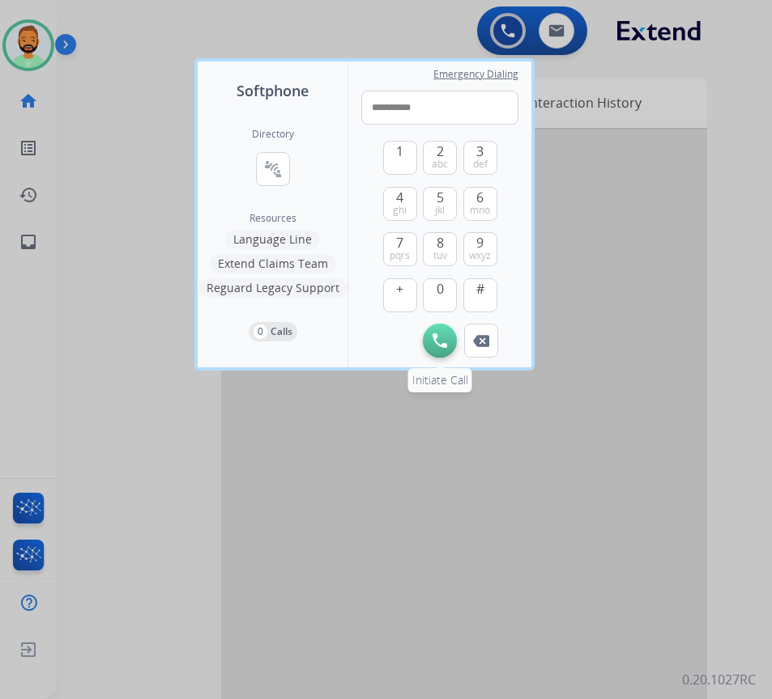
type input "**********"
click at [440, 346] on img at bounding box center [439, 341] width 15 height 15
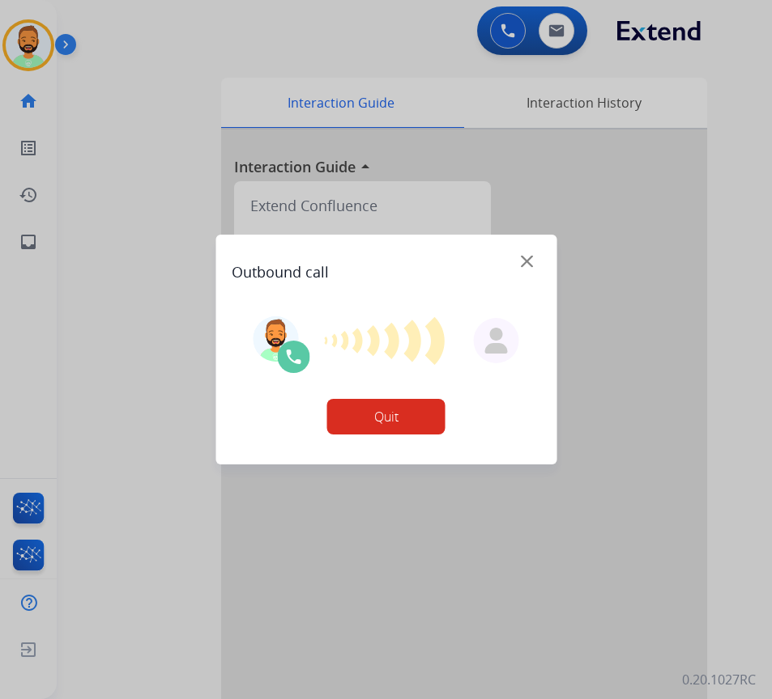
click at [528, 261] on img at bounding box center [527, 262] width 12 height 12
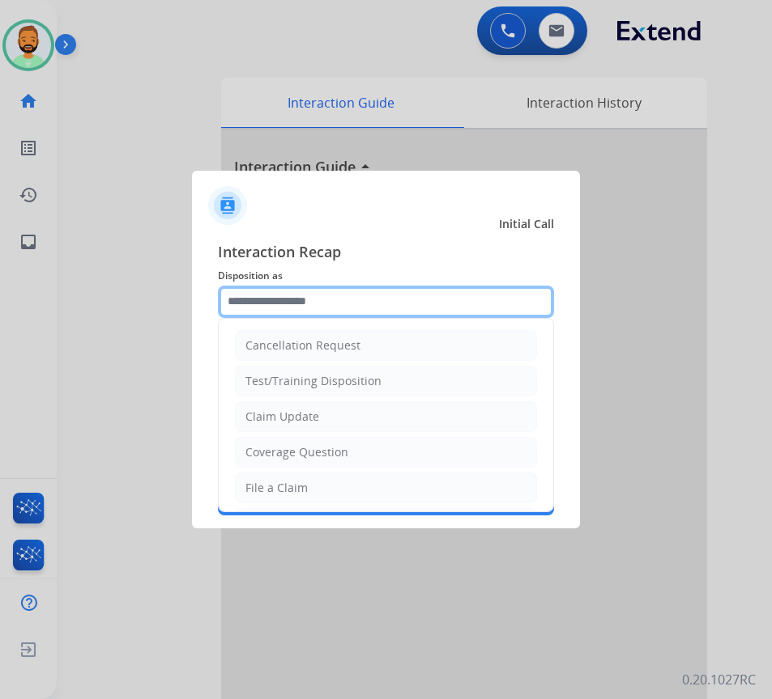
click at [355, 292] on input "text" at bounding box center [386, 302] width 336 height 32
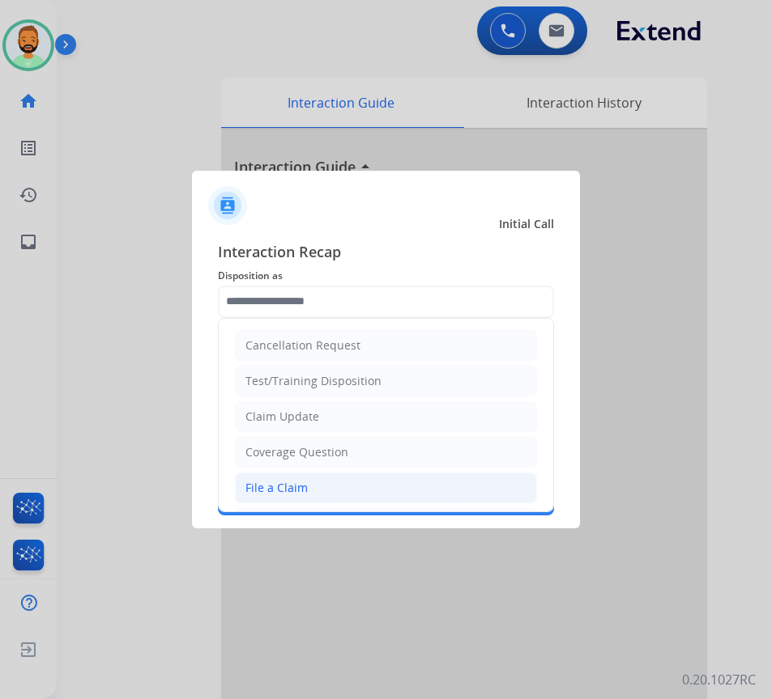
click at [401, 481] on li "File a Claim" at bounding box center [386, 488] width 302 height 31
type input "**********"
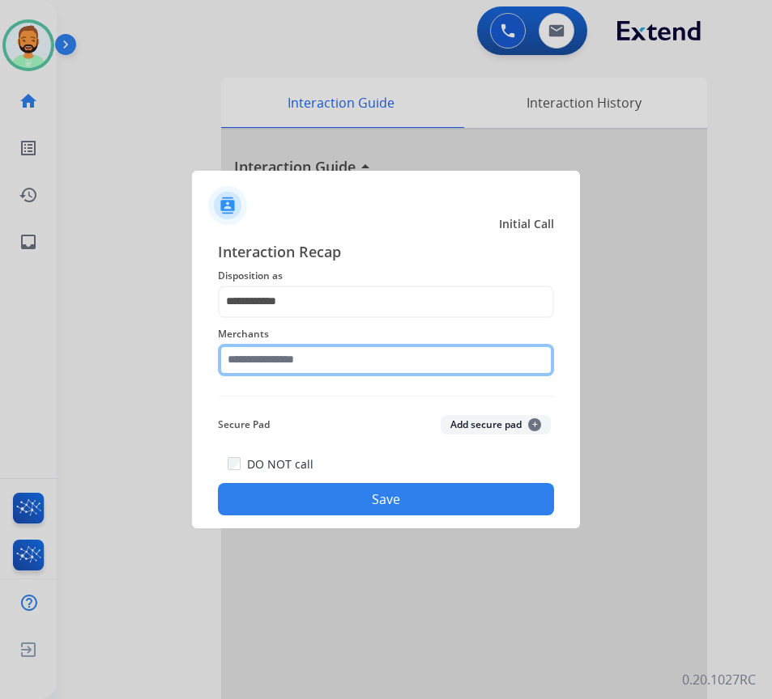
click at [384, 363] on input "text" at bounding box center [386, 360] width 336 height 32
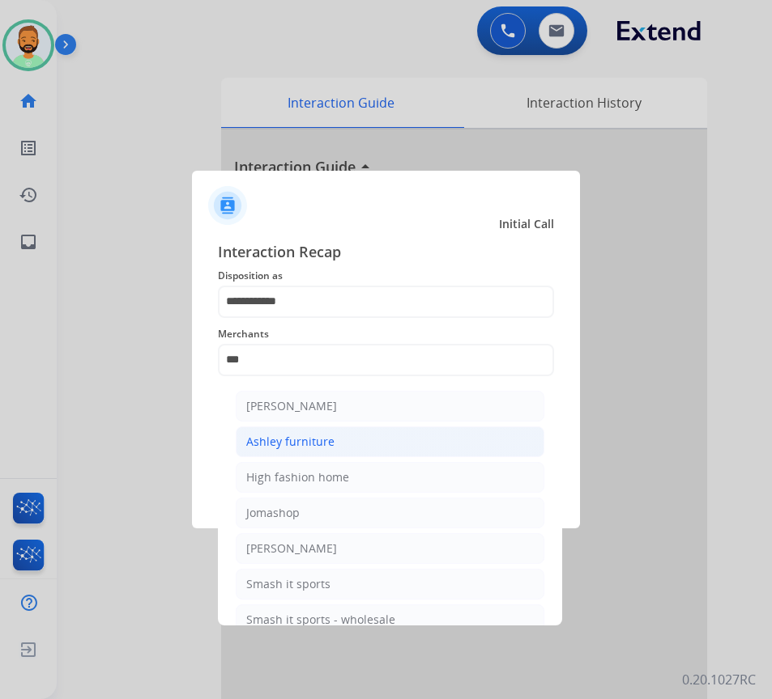
drag, startPoint x: 360, startPoint y: 437, endPoint x: 369, endPoint y: 437, distance: 8.9
click at [364, 437] on li "Ashley furniture" at bounding box center [390, 442] width 308 height 31
type input "**********"
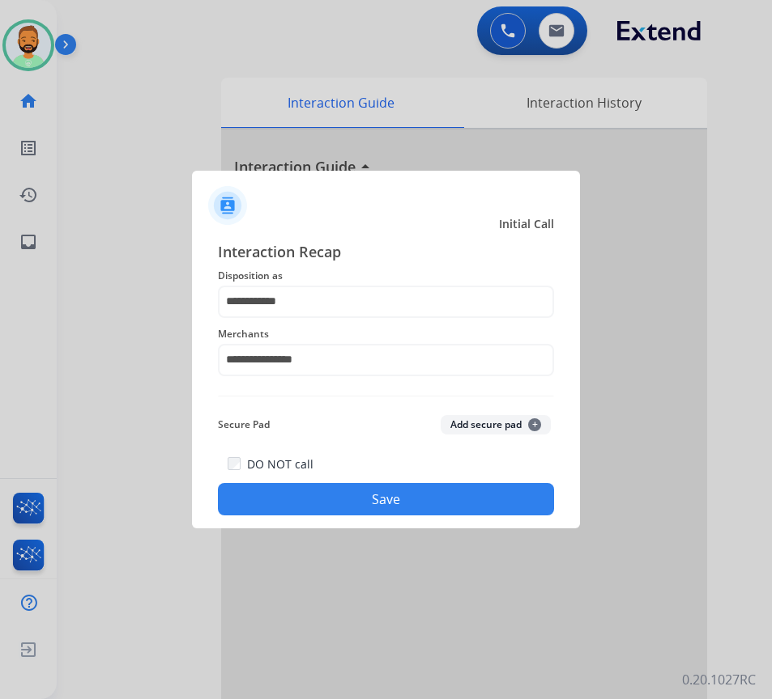
click at [391, 502] on button "Save" at bounding box center [386, 499] width 336 height 32
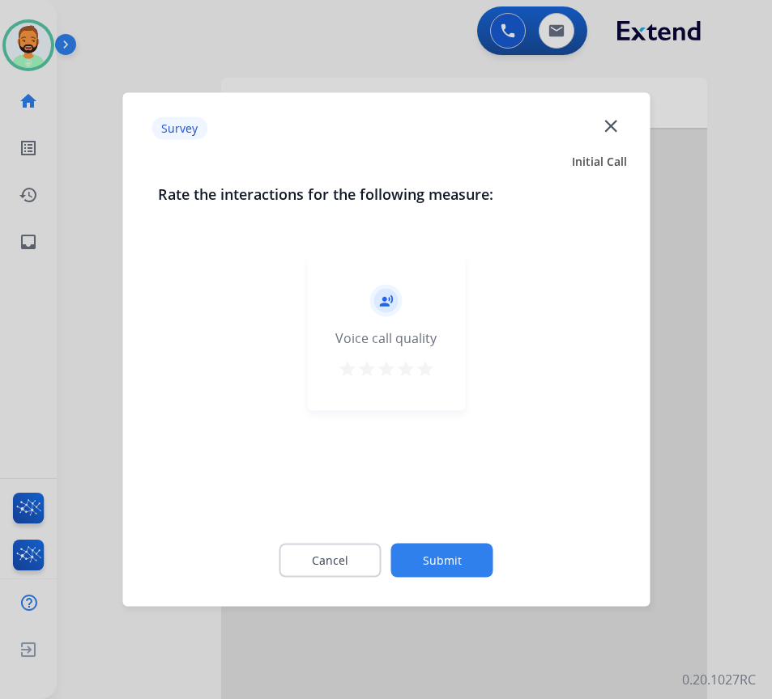
click at [455, 550] on button "Submit" at bounding box center [442, 561] width 102 height 34
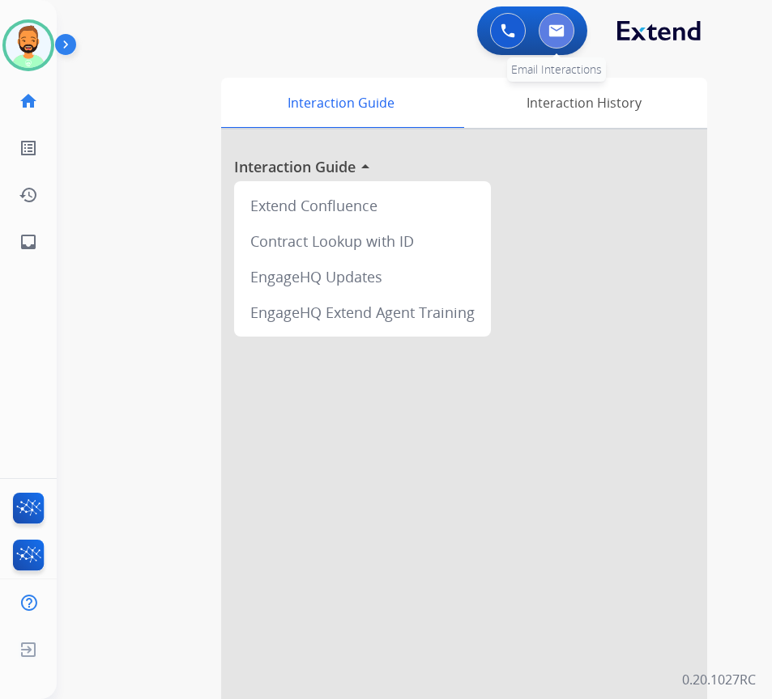
click at [572, 30] on button at bounding box center [556, 31] width 36 height 36
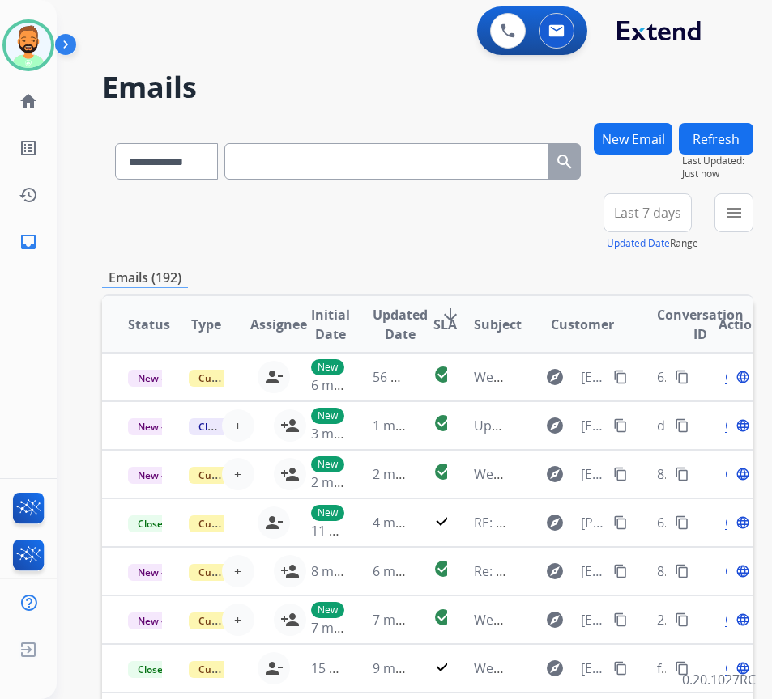
click at [671, 216] on span "Last 7 days" at bounding box center [647, 213] width 67 height 6
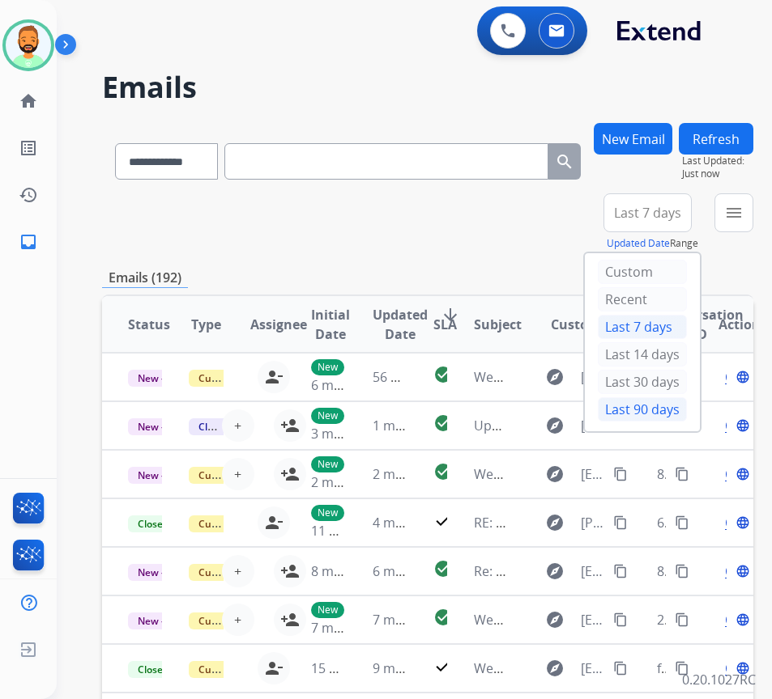
click at [663, 402] on div "Last 90 days" at bounding box center [641, 409] width 89 height 24
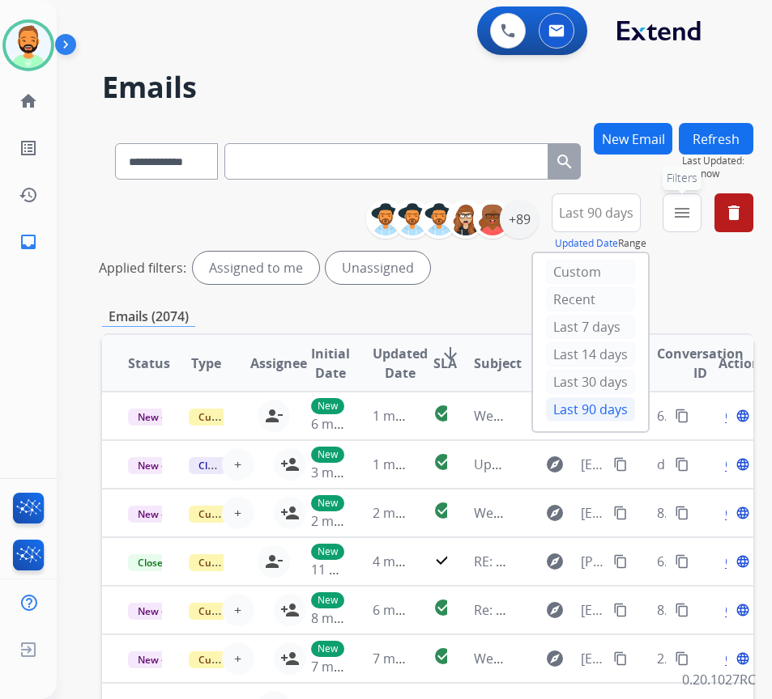
click at [701, 202] on button "menu Filters" at bounding box center [681, 212] width 39 height 39
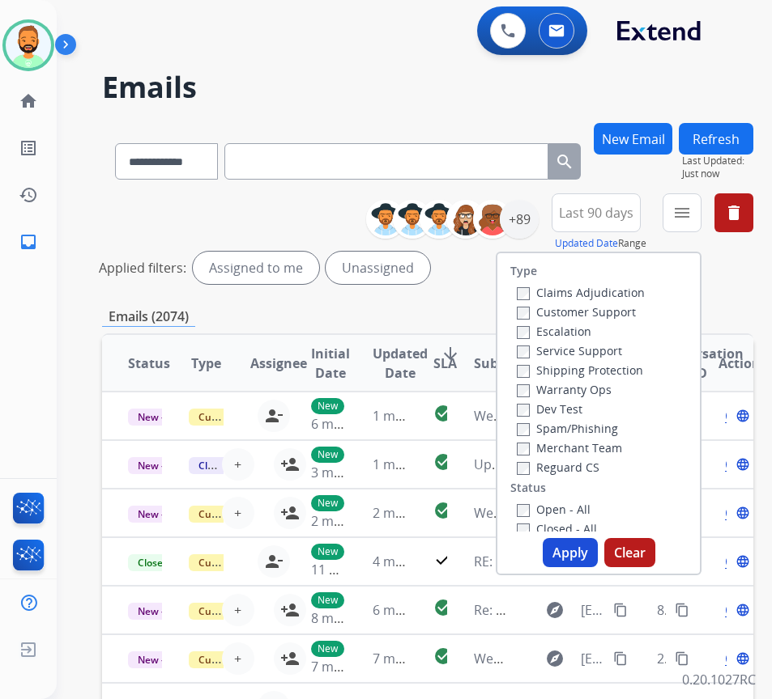
click at [596, 308] on label "Customer Support" at bounding box center [575, 311] width 119 height 15
click at [601, 367] on label "Shipping Protection" at bounding box center [579, 370] width 126 height 15
click at [579, 513] on label "Open - All" at bounding box center [553, 509] width 74 height 15
click at [577, 545] on button "Apply" at bounding box center [569, 552] width 55 height 29
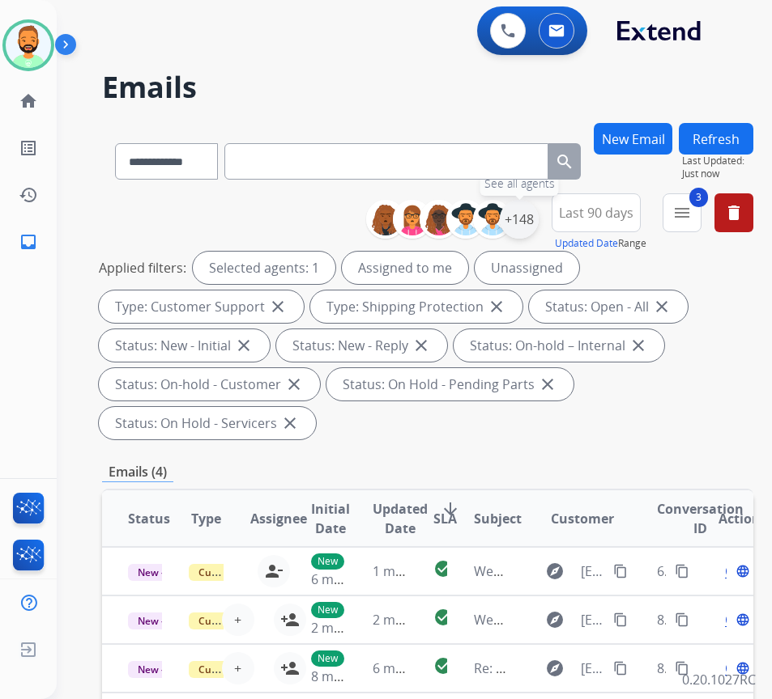
click at [538, 226] on div "+148" at bounding box center [518, 219] width 39 height 39
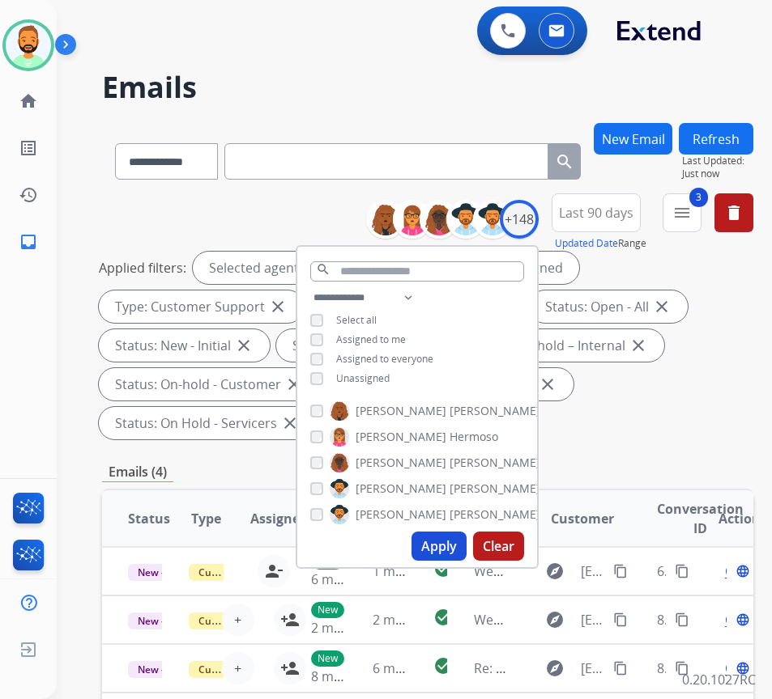
click at [385, 385] on div "**********" at bounding box center [417, 340] width 240 height 104
click at [386, 379] on span "Unassigned" at bounding box center [362, 379] width 53 height 14
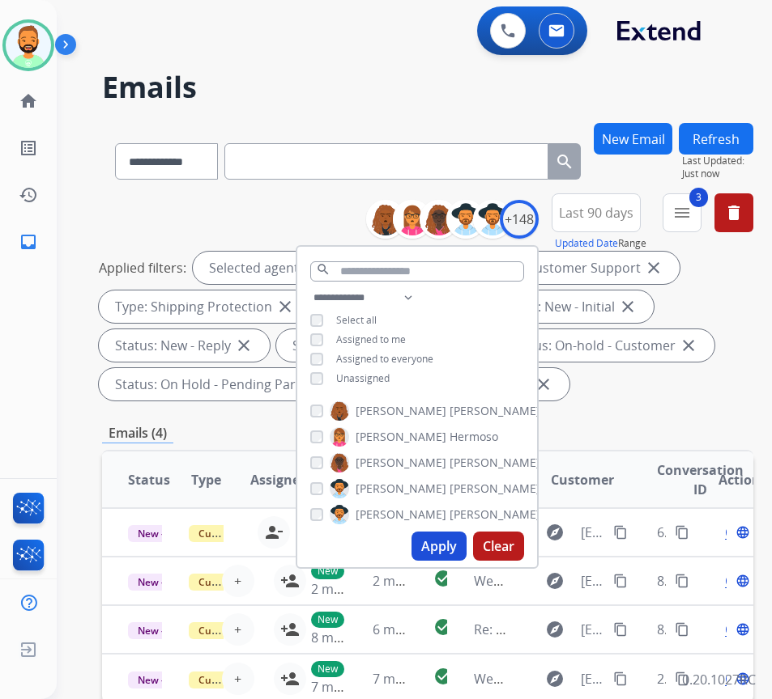
click at [454, 549] on button "Apply" at bounding box center [438, 546] width 55 height 29
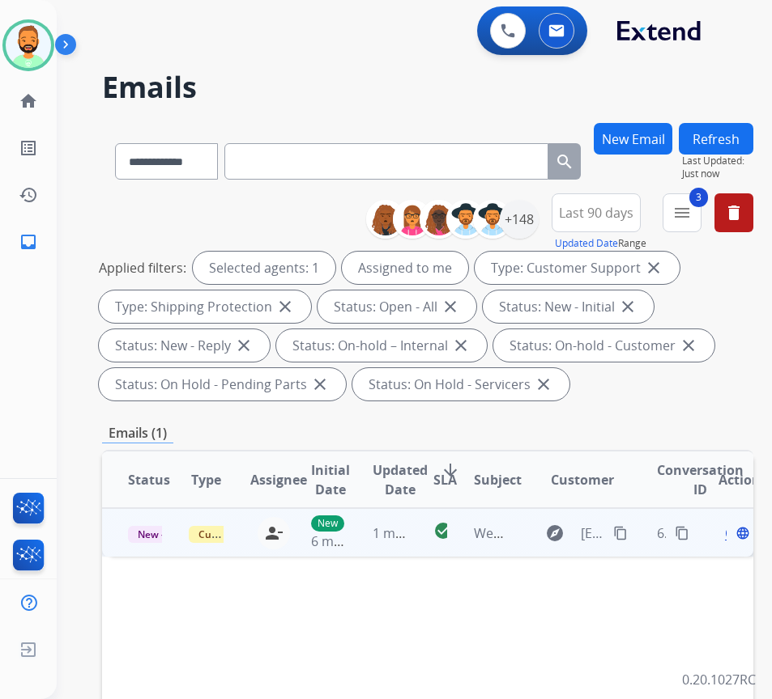
click at [367, 536] on td "1 minute ago" at bounding box center [376, 532] width 61 height 49
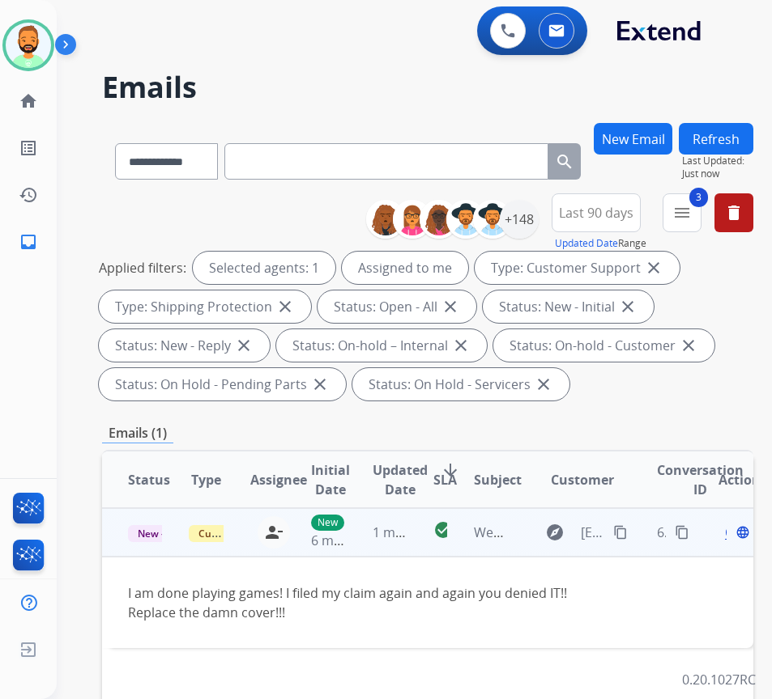
click at [732, 537] on span "Open" at bounding box center [741, 532] width 33 height 19
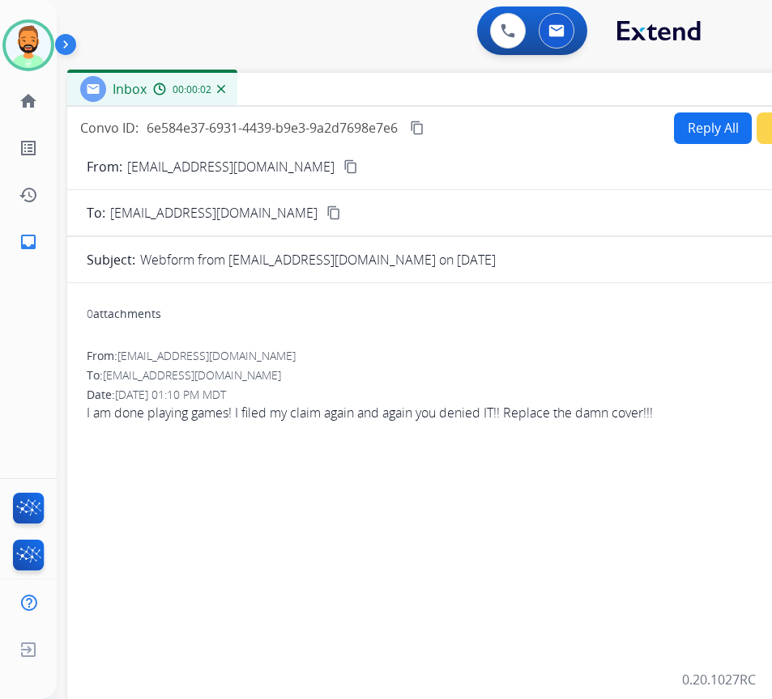
drag, startPoint x: 380, startPoint y: 120, endPoint x: 520, endPoint y: 90, distance: 142.4
click at [520, 90] on div "Inbox 00:00:02" at bounding box center [472, 90] width 810 height 34
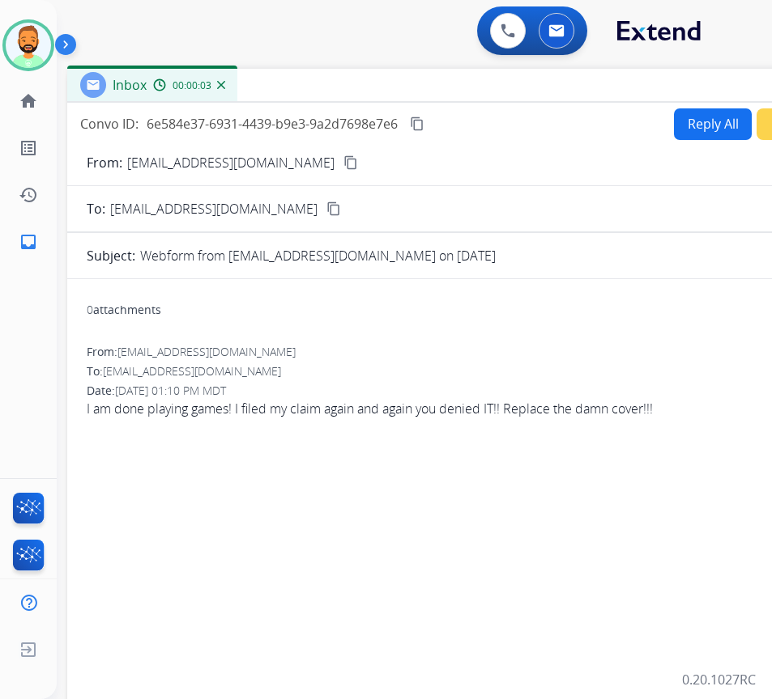
click at [701, 131] on button "Reply All" at bounding box center [713, 124] width 78 height 32
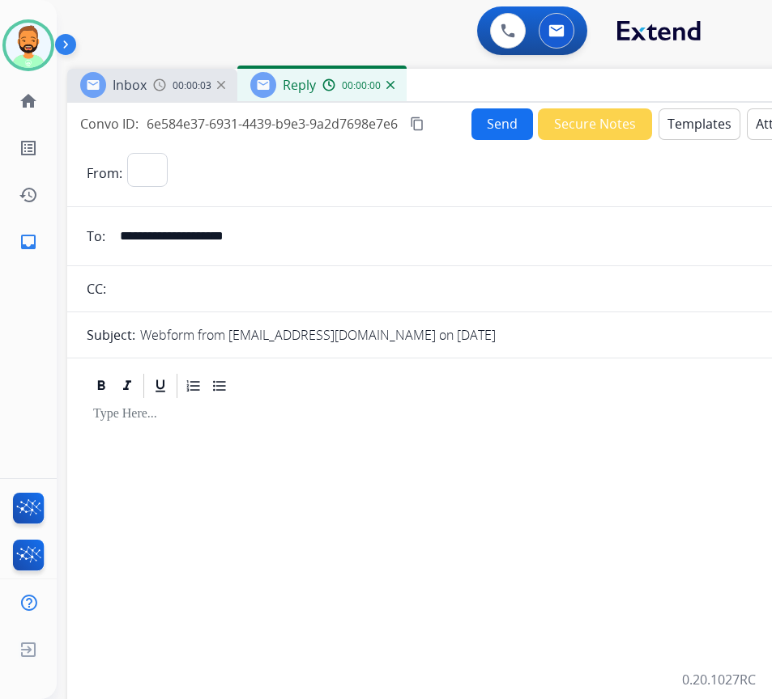
select select "**********"
click at [701, 125] on button "Templates" at bounding box center [699, 124] width 82 height 32
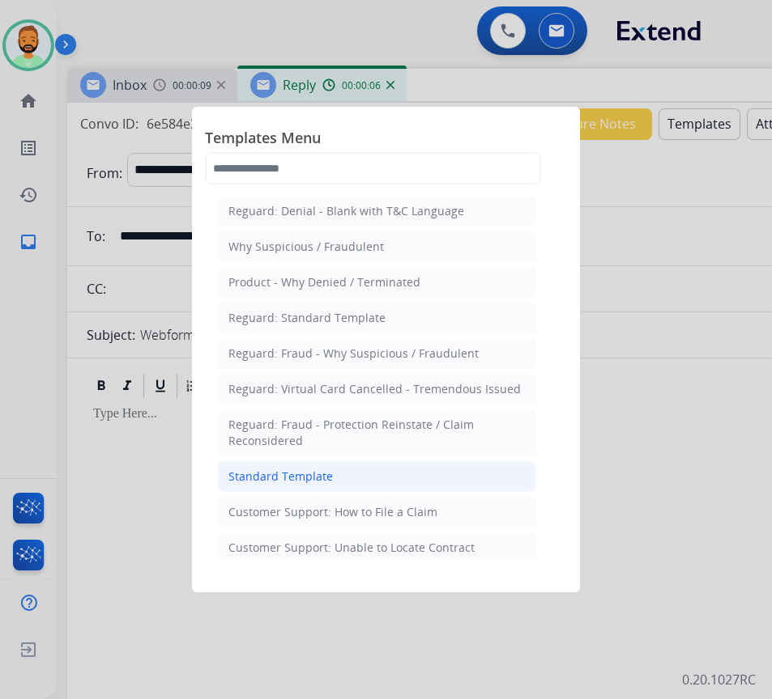
click at [340, 479] on li "Standard Template" at bounding box center [377, 476] width 318 height 31
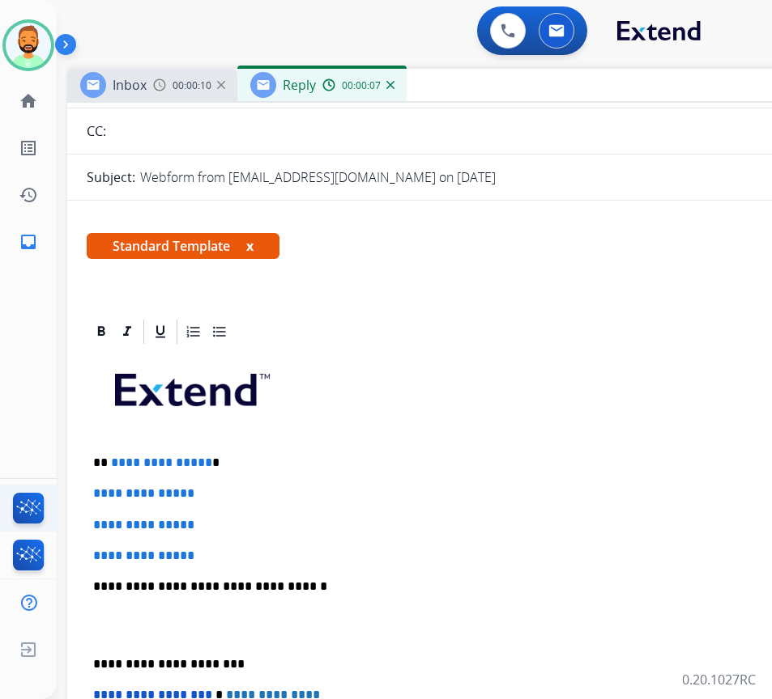
scroll to position [162, 0]
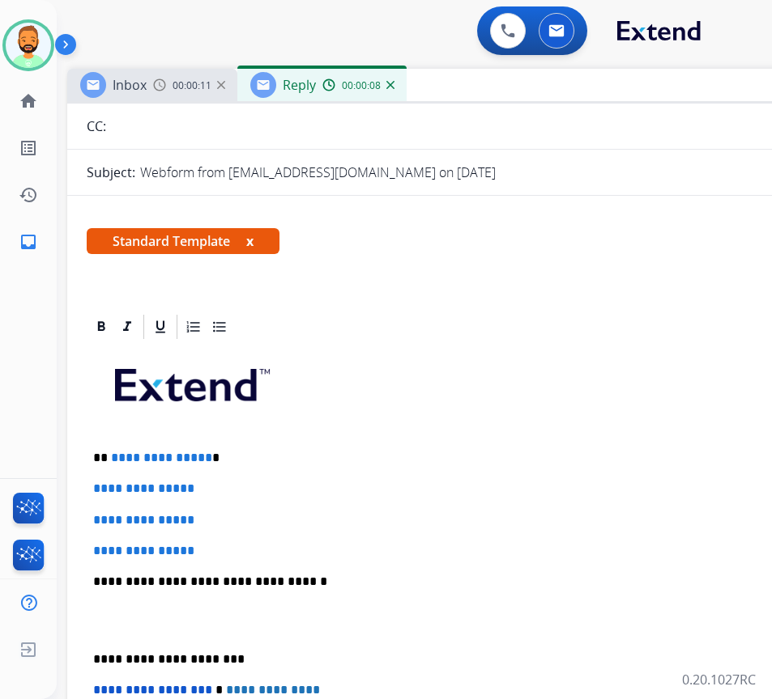
click at [274, 466] on div "**********" at bounding box center [472, 620] width 771 height 557
click at [267, 453] on p "**********" at bounding box center [465, 458] width 745 height 15
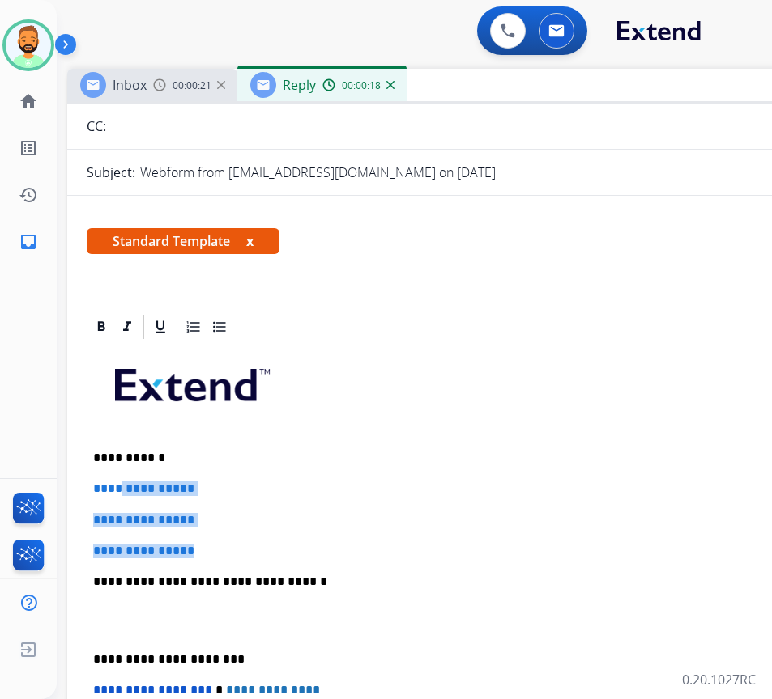
drag, startPoint x: 219, startPoint y: 548, endPoint x: 125, endPoint y: 486, distance: 112.7
click at [125, 487] on div "**********" at bounding box center [472, 620] width 771 height 557
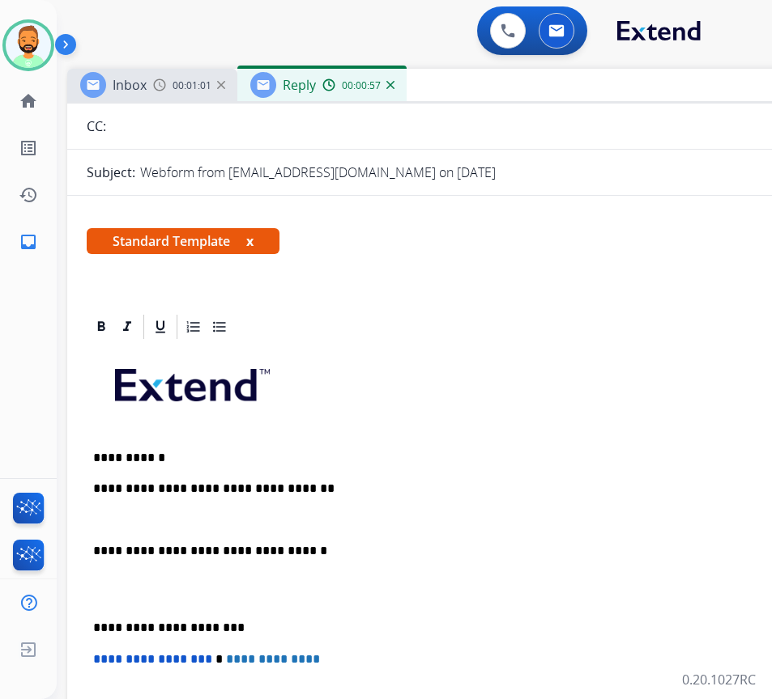
drag, startPoint x: 92, startPoint y: 621, endPoint x: 147, endPoint y: 646, distance: 60.5
click at [92, 621] on div "**********" at bounding box center [472, 605] width 771 height 526
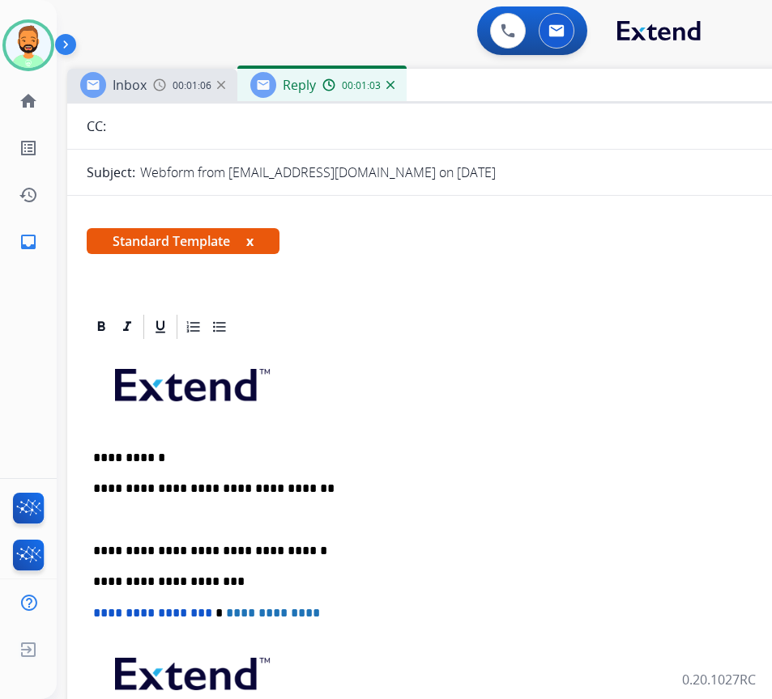
click at [198, 517] on p at bounding box center [472, 520] width 758 height 15
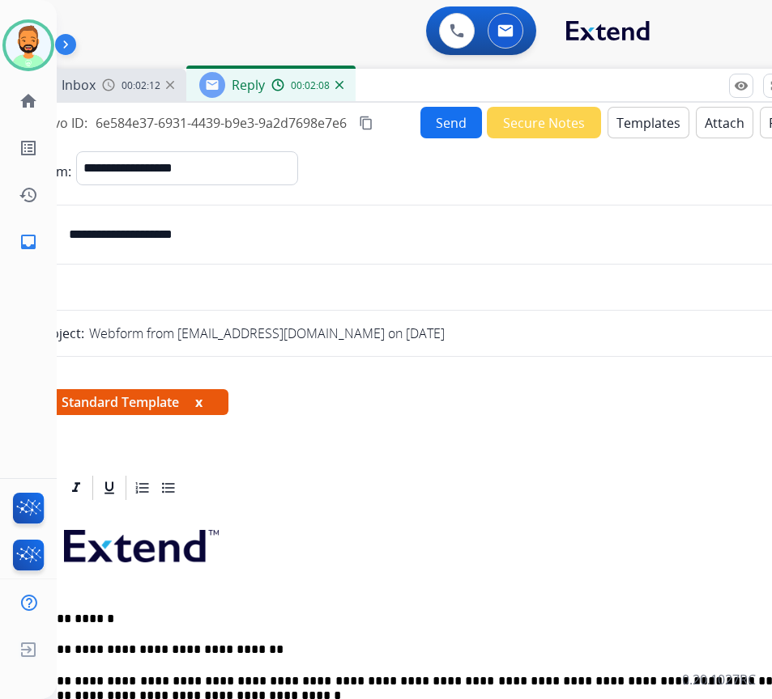
scroll to position [0, 0]
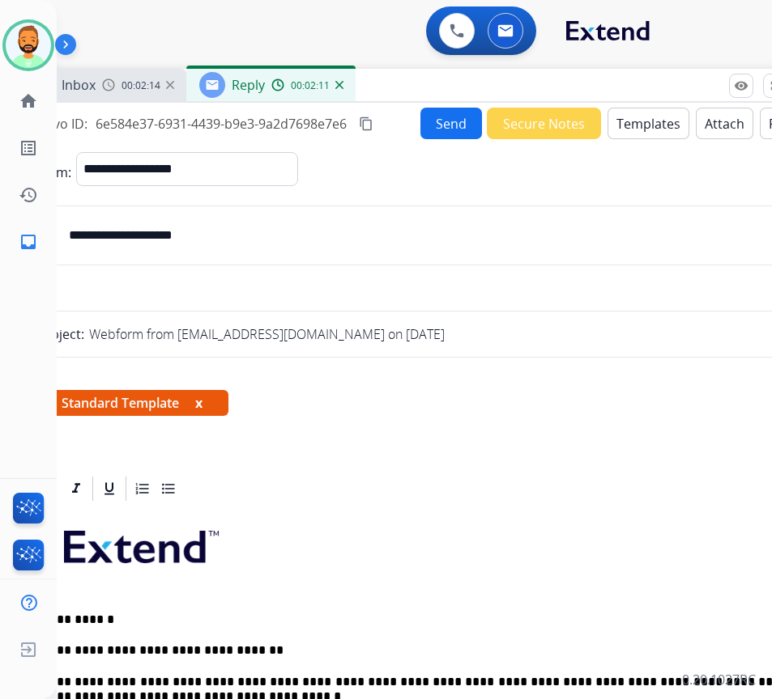
click at [446, 106] on div "**********" at bounding box center [421, 464] width 810 height 722
click at [444, 120] on button "Send" at bounding box center [451, 124] width 62 height 32
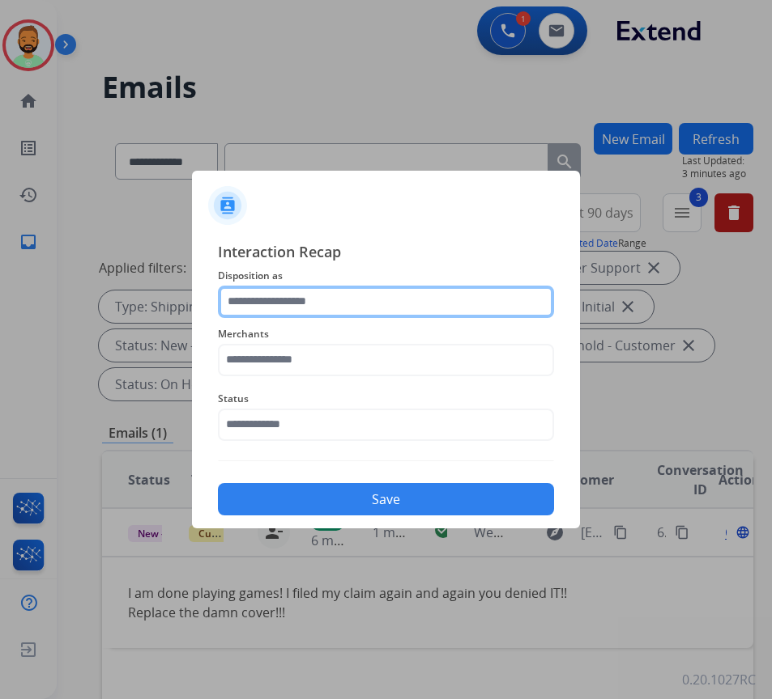
click at [452, 301] on input "text" at bounding box center [386, 302] width 336 height 32
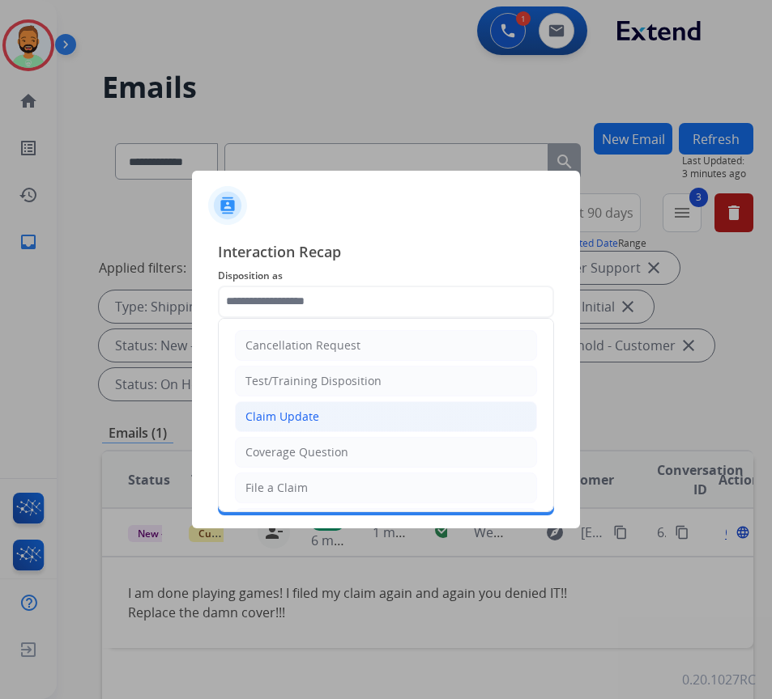
click at [388, 411] on li "Claim Update" at bounding box center [386, 417] width 302 height 31
type input "**********"
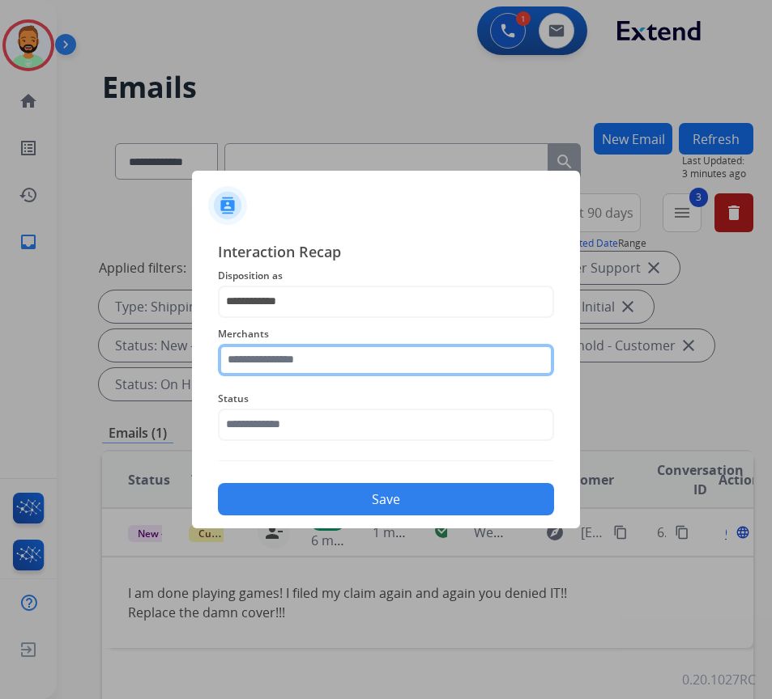
click at [359, 365] on input "text" at bounding box center [386, 360] width 336 height 32
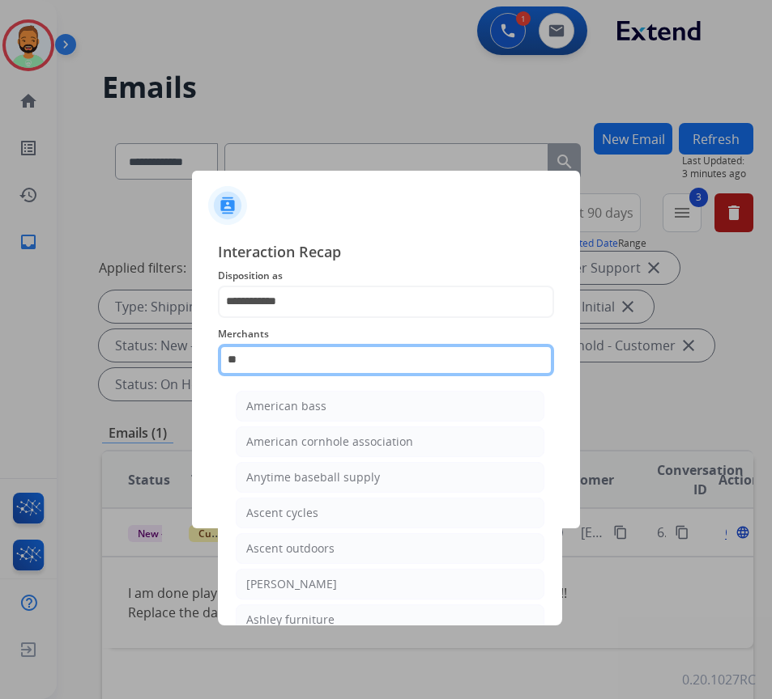
type input "***"
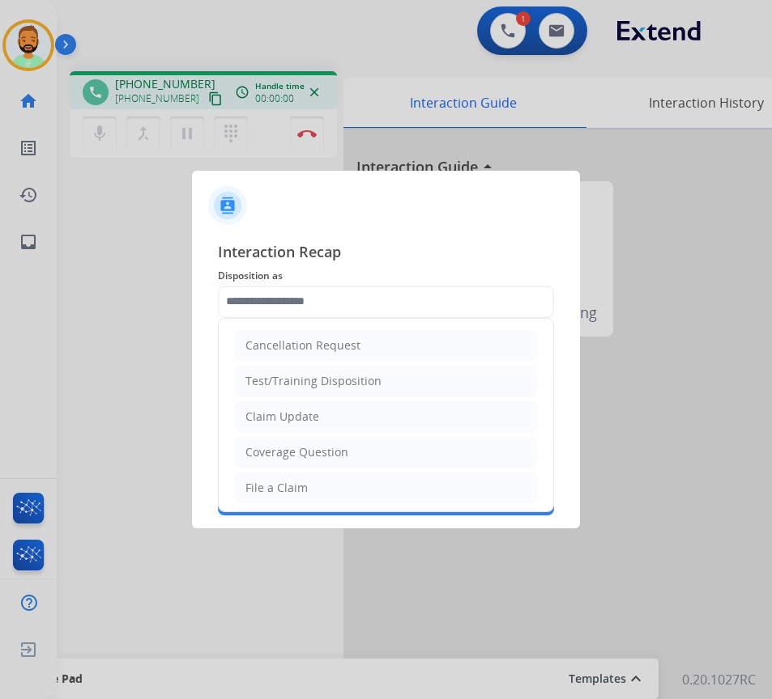
click at [366, 306] on input "text" at bounding box center [386, 302] width 336 height 32
click at [342, 497] on li "File a Claim" at bounding box center [386, 488] width 302 height 31
type input "**********"
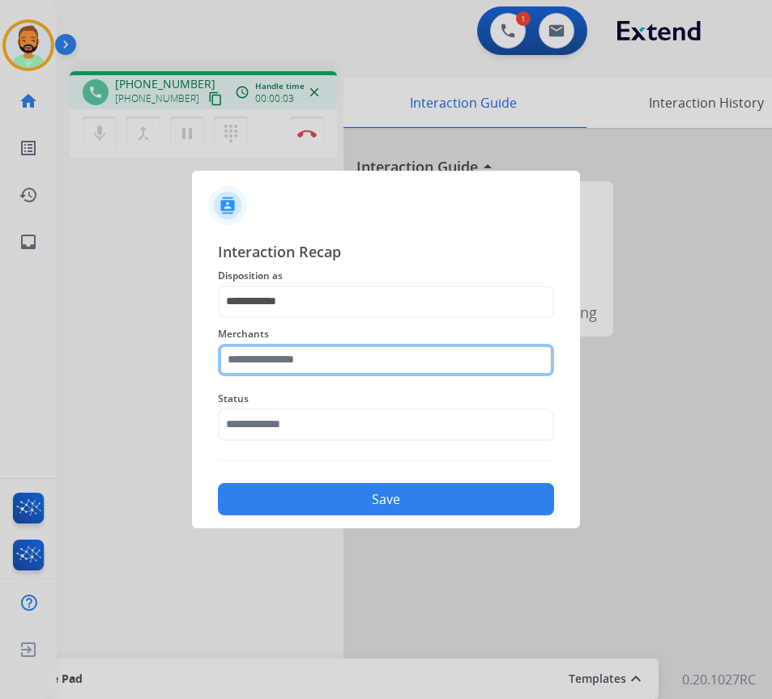
click at [320, 359] on input "text" at bounding box center [386, 360] width 336 height 32
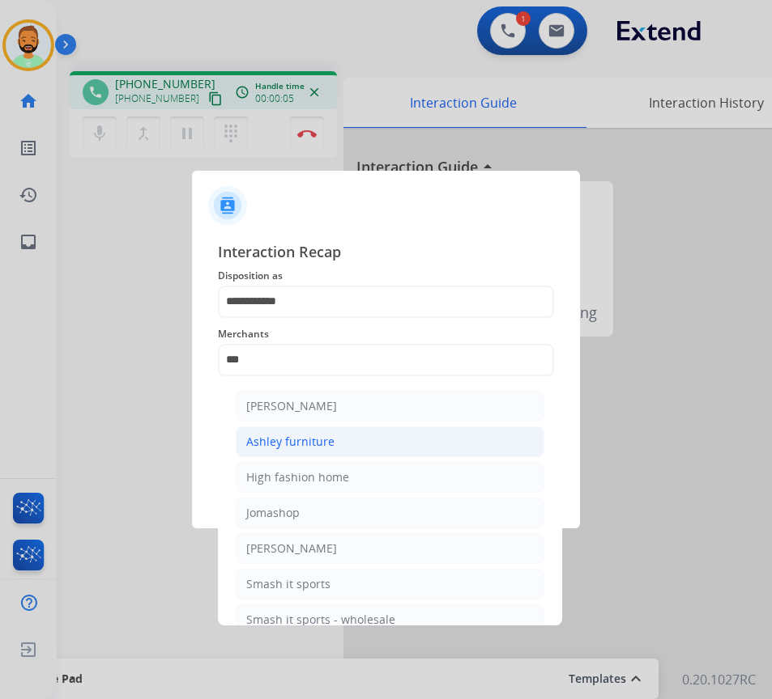
click at [356, 440] on li "Ashley furniture" at bounding box center [390, 442] width 308 height 31
type input "**********"
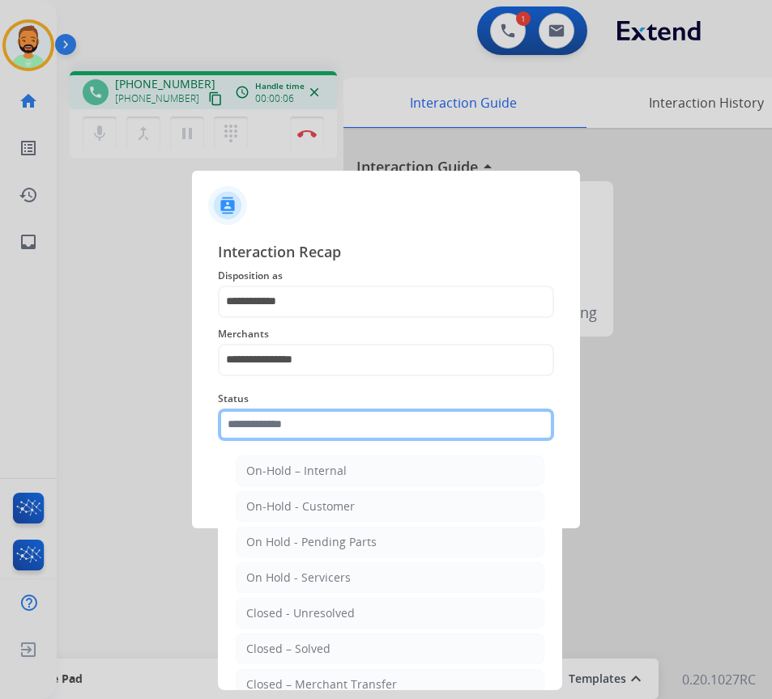
click at [355, 419] on input "text" at bounding box center [386, 425] width 336 height 32
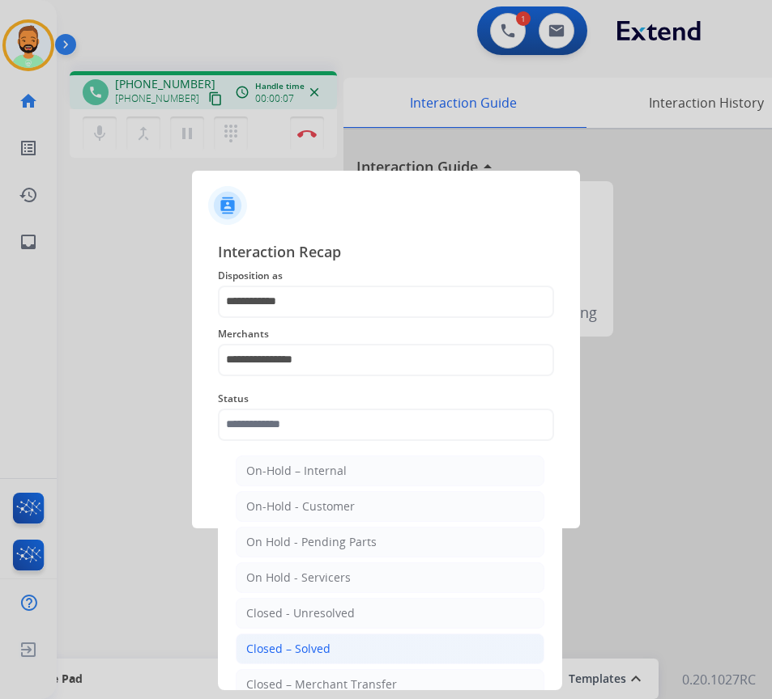
click at [357, 655] on li "Closed – Solved" at bounding box center [390, 649] width 308 height 31
type input "**********"
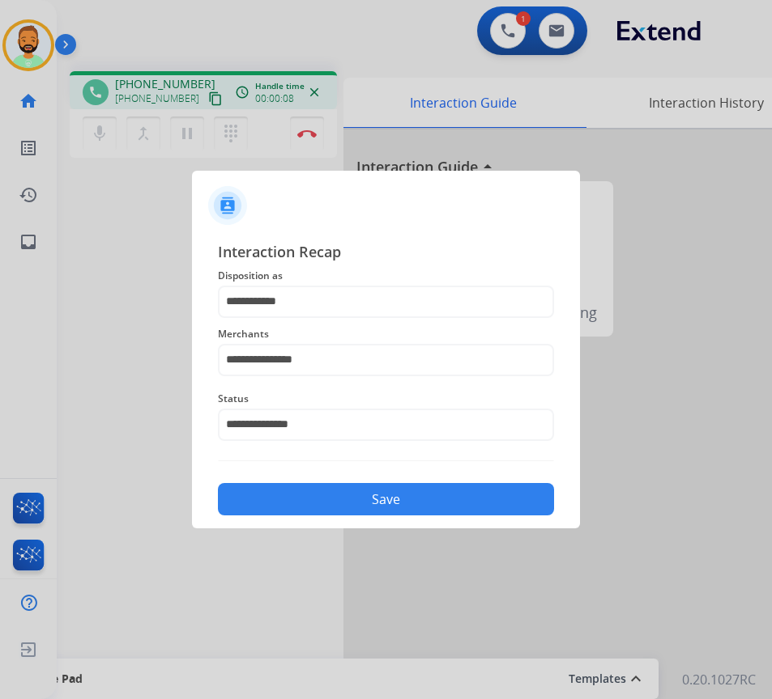
click at [382, 491] on button "Save" at bounding box center [386, 499] width 336 height 32
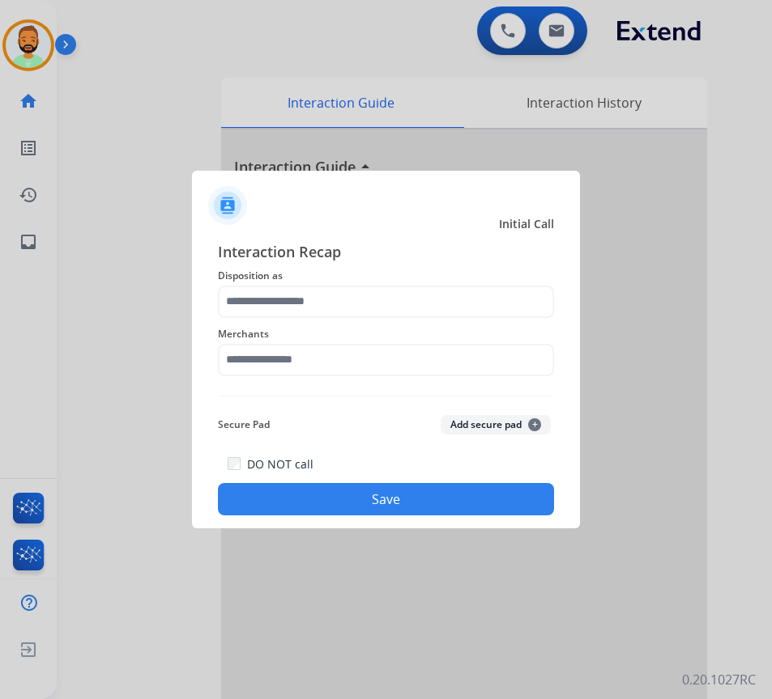
click at [325, 278] on span "Disposition as" at bounding box center [386, 275] width 336 height 19
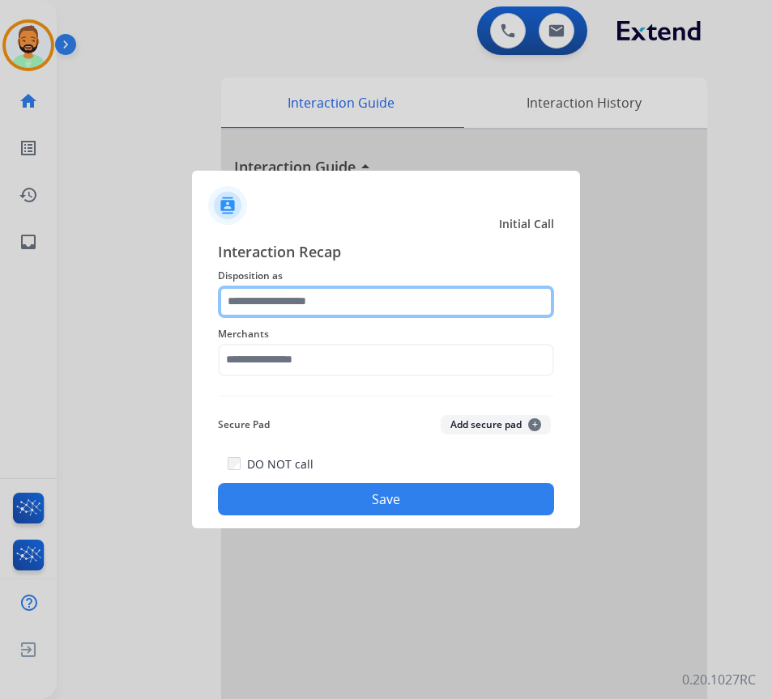
click at [330, 287] on input "text" at bounding box center [386, 302] width 336 height 32
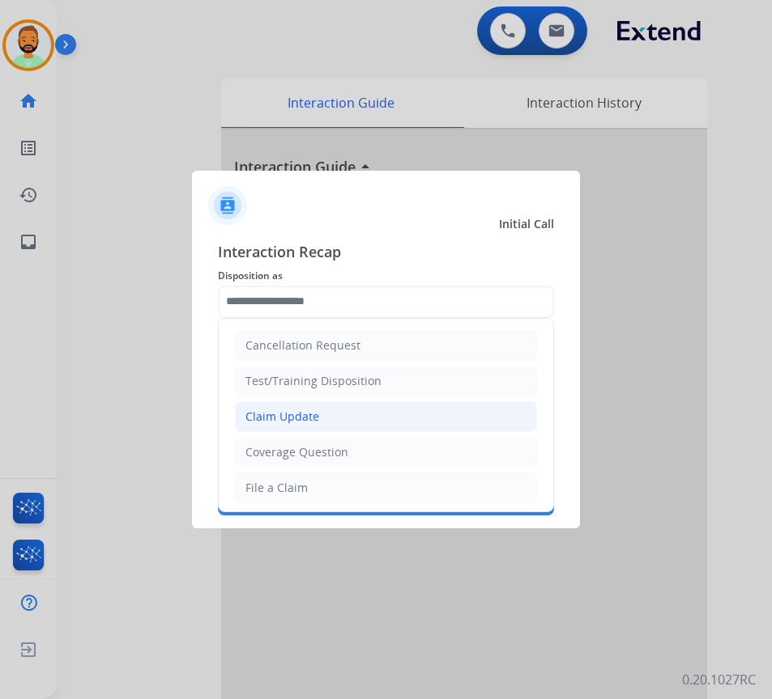
click at [344, 417] on li "Claim Update" at bounding box center [386, 417] width 302 height 31
type input "**********"
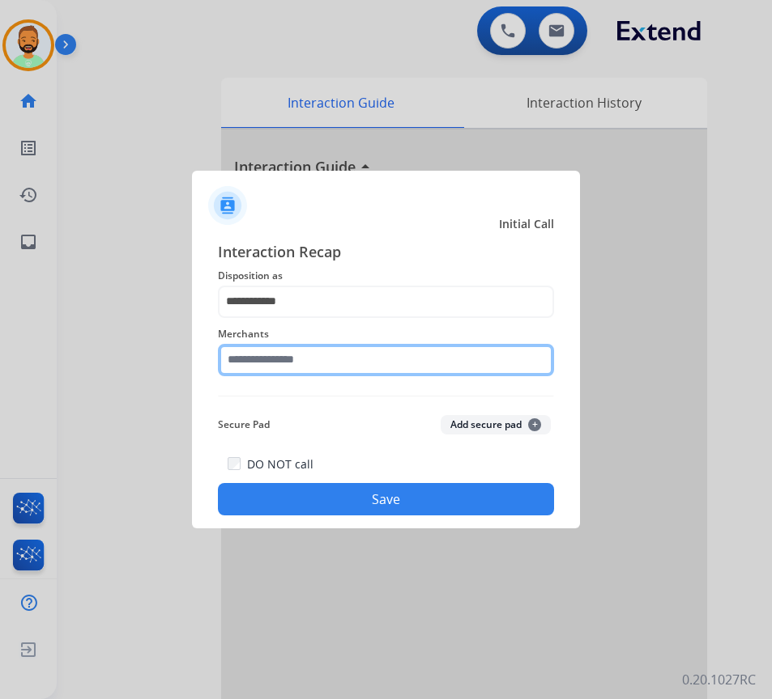
click at [362, 362] on input "text" at bounding box center [386, 360] width 336 height 32
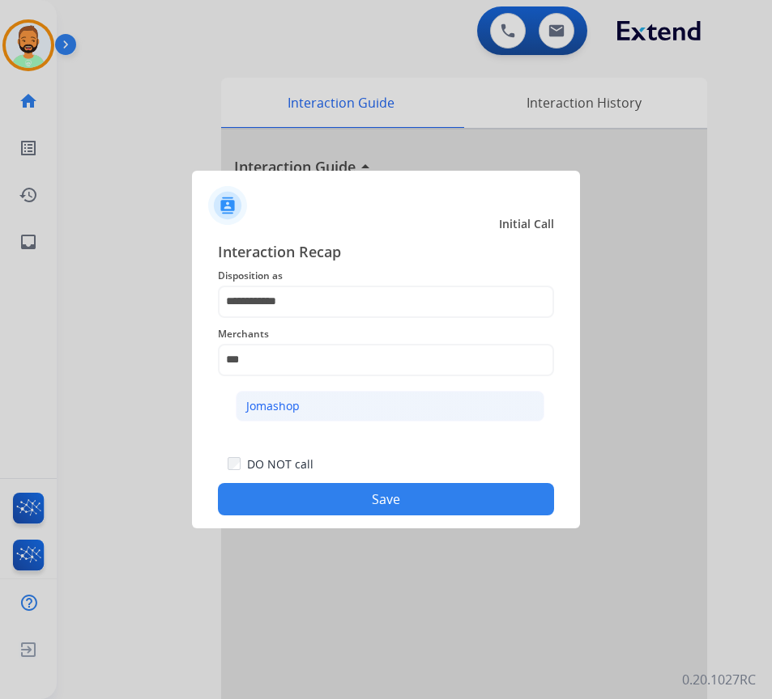
click at [372, 396] on li "Jomashop" at bounding box center [390, 406] width 308 height 31
type input "********"
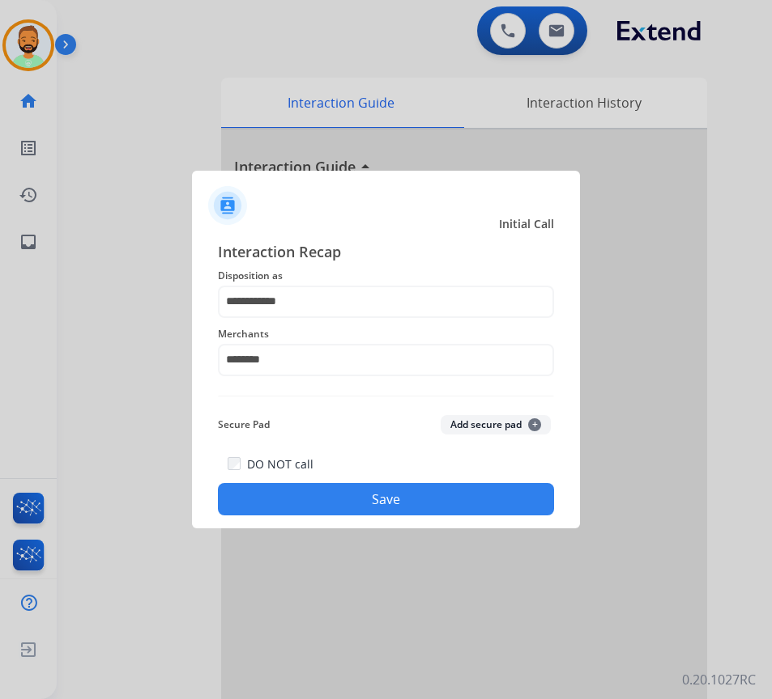
click at [410, 501] on button "Save" at bounding box center [386, 499] width 336 height 32
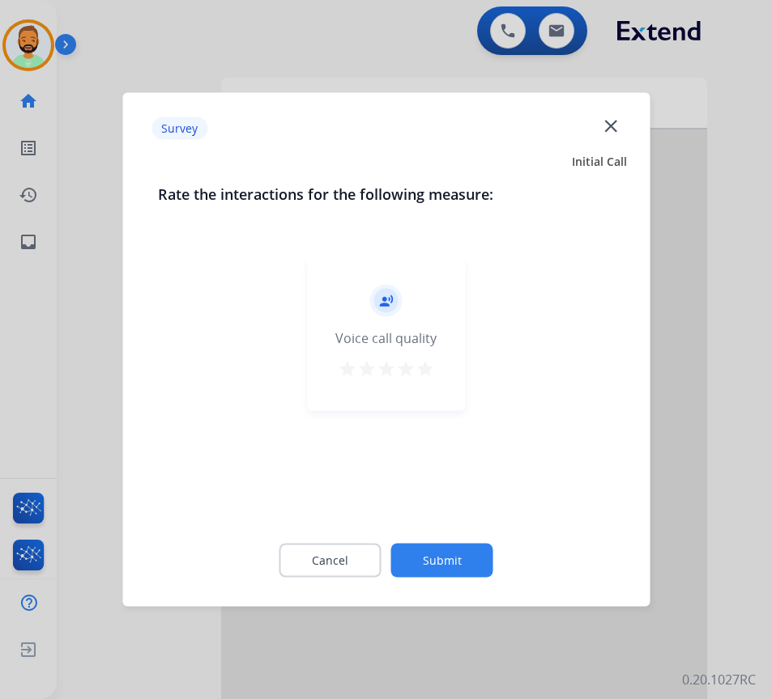
click at [451, 550] on button "Submit" at bounding box center [442, 561] width 102 height 34
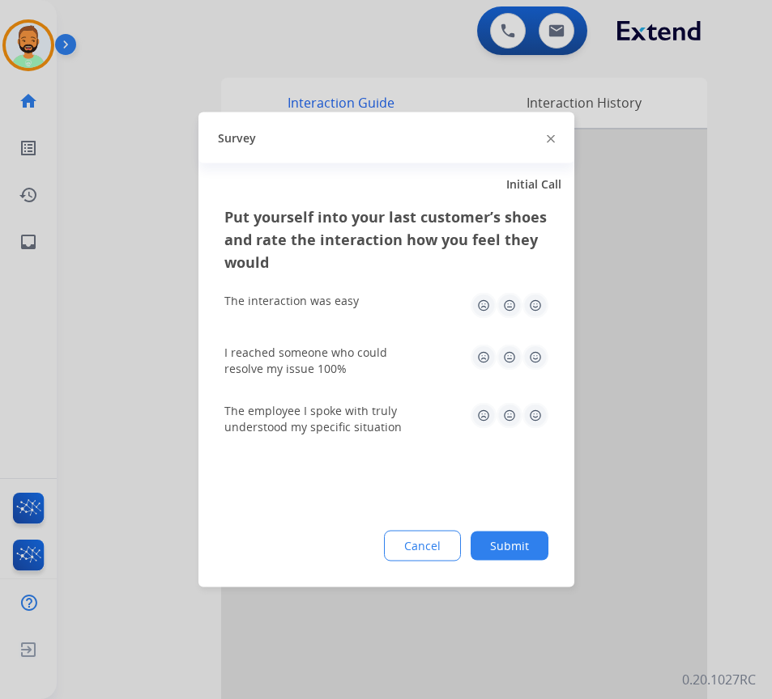
click at [528, 548] on button "Submit" at bounding box center [509, 546] width 78 height 29
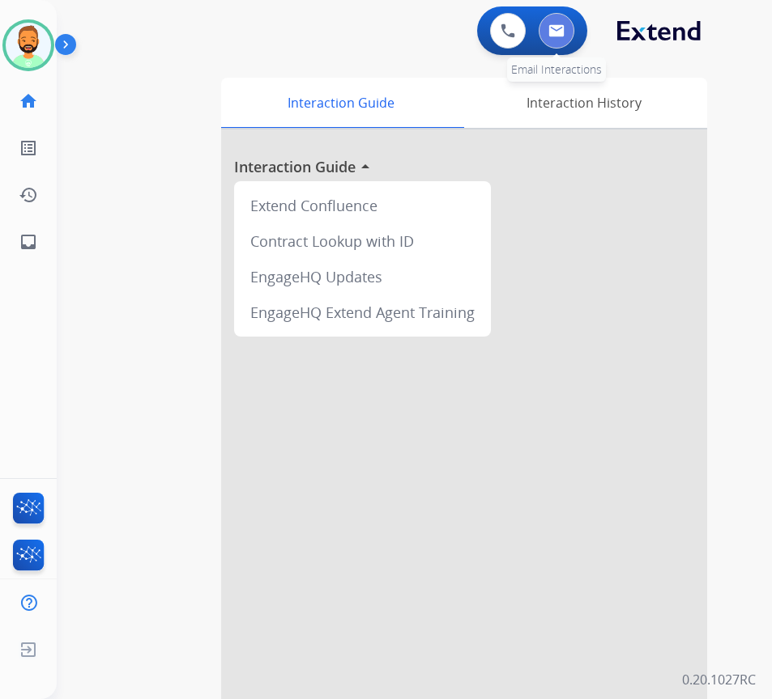
click at [555, 30] on img at bounding box center [556, 30] width 16 height 13
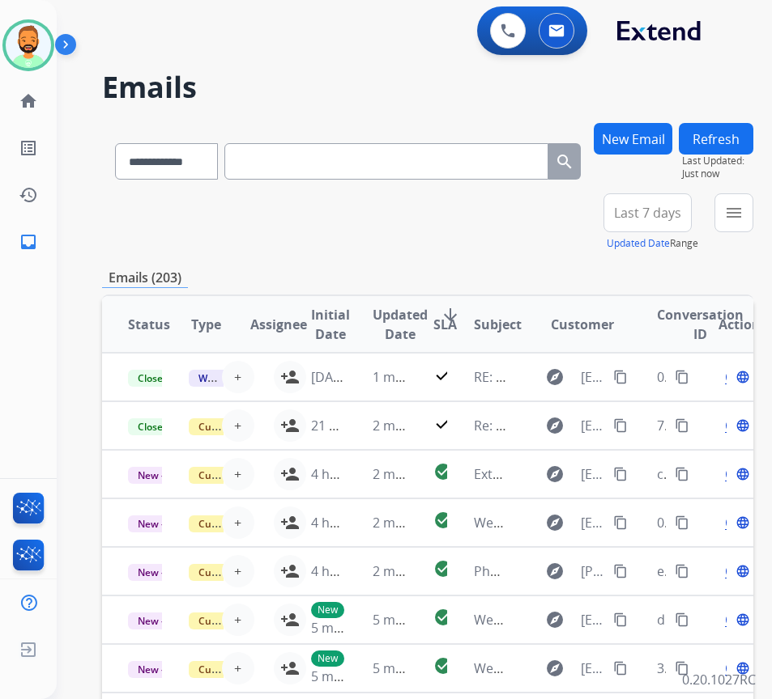
click at [691, 211] on button "Last 7 days" at bounding box center [647, 212] width 88 height 39
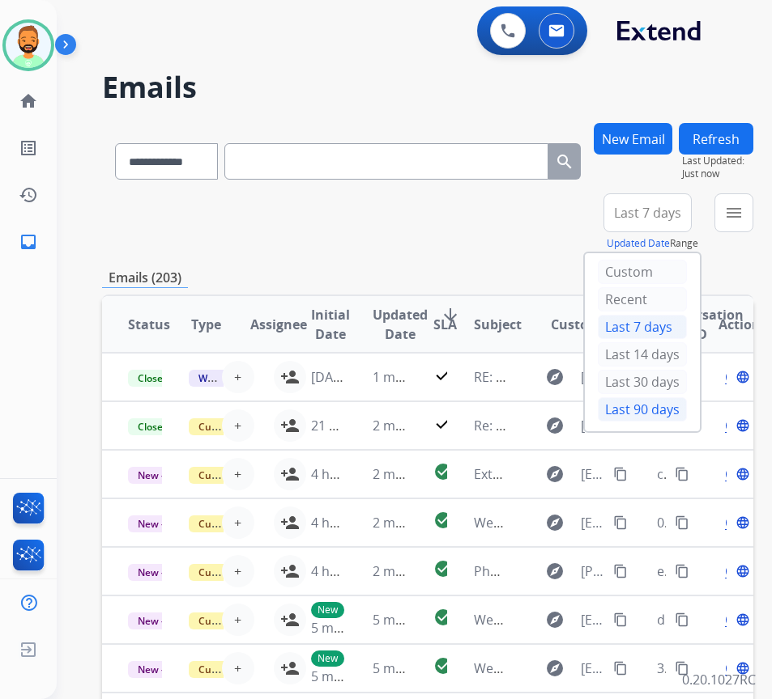
click at [676, 413] on div "Last 90 days" at bounding box center [641, 409] width 89 height 24
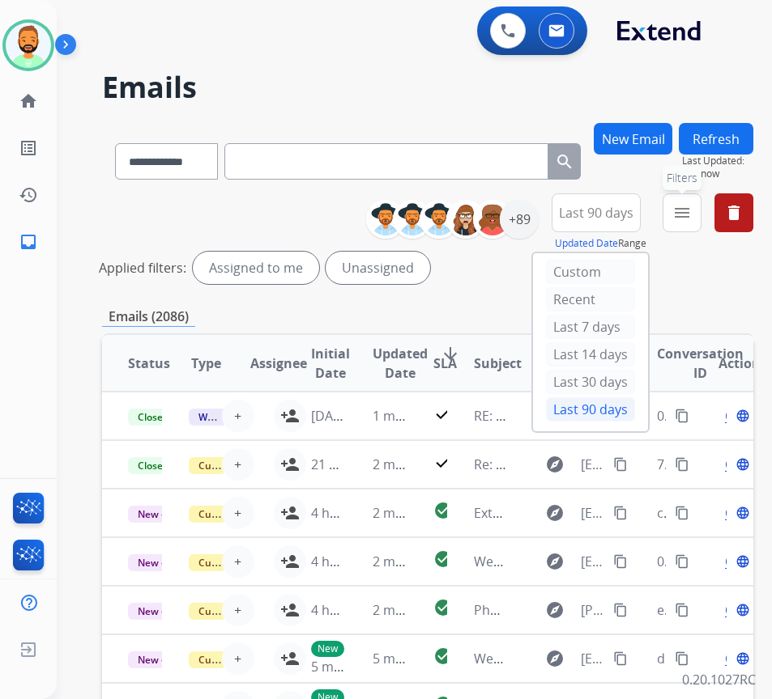
click at [701, 213] on button "menu Filters" at bounding box center [681, 212] width 39 height 39
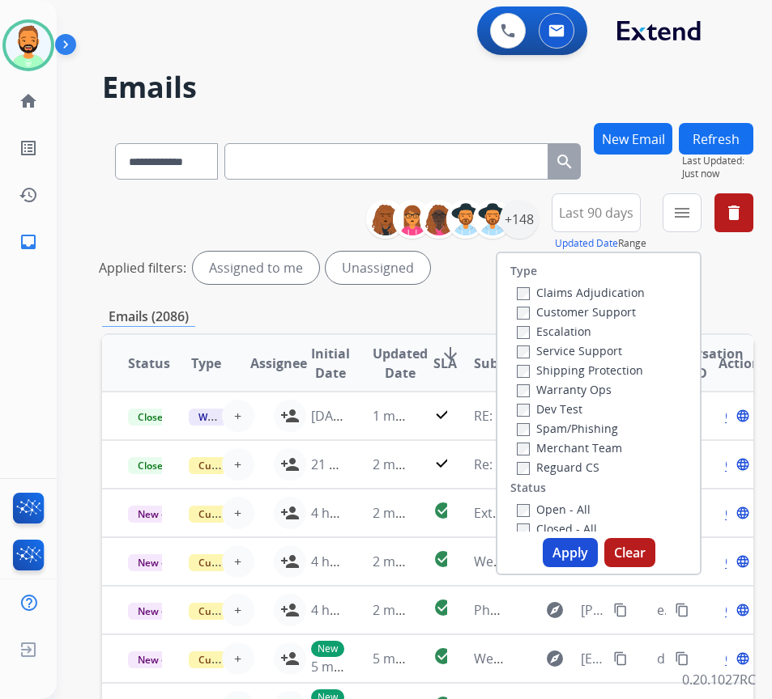
click at [599, 466] on label "Reguard CS" at bounding box center [557, 467] width 83 height 15
click at [599, 467] on label "Reguard CS" at bounding box center [557, 467] width 83 height 15
click at [604, 304] on div "Customer Support" at bounding box center [580, 311] width 128 height 19
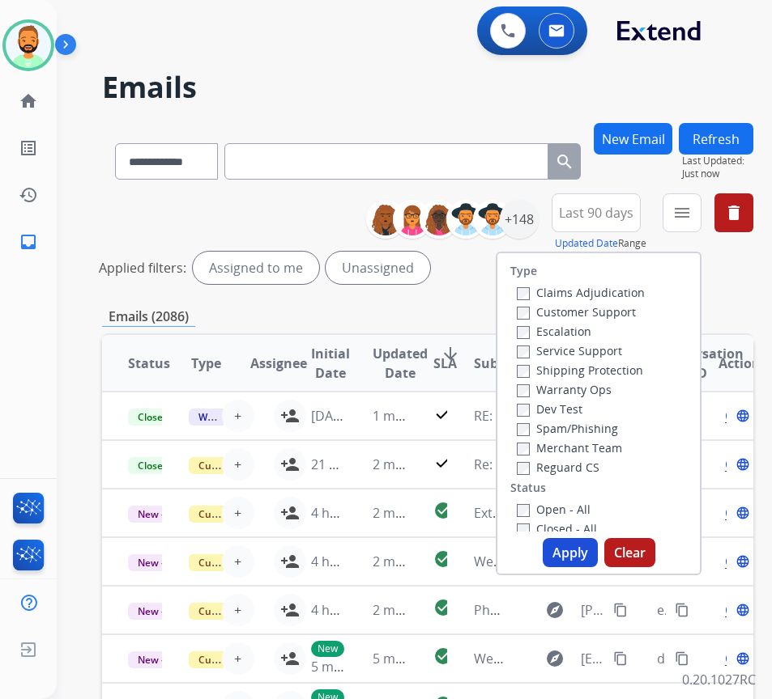
click at [607, 309] on label "Customer Support" at bounding box center [575, 311] width 119 height 15
click at [611, 371] on label "Shipping Protection" at bounding box center [579, 370] width 126 height 15
click at [590, 508] on label "Open - All" at bounding box center [553, 509] width 74 height 15
click at [595, 553] on button "Apply" at bounding box center [569, 552] width 55 height 29
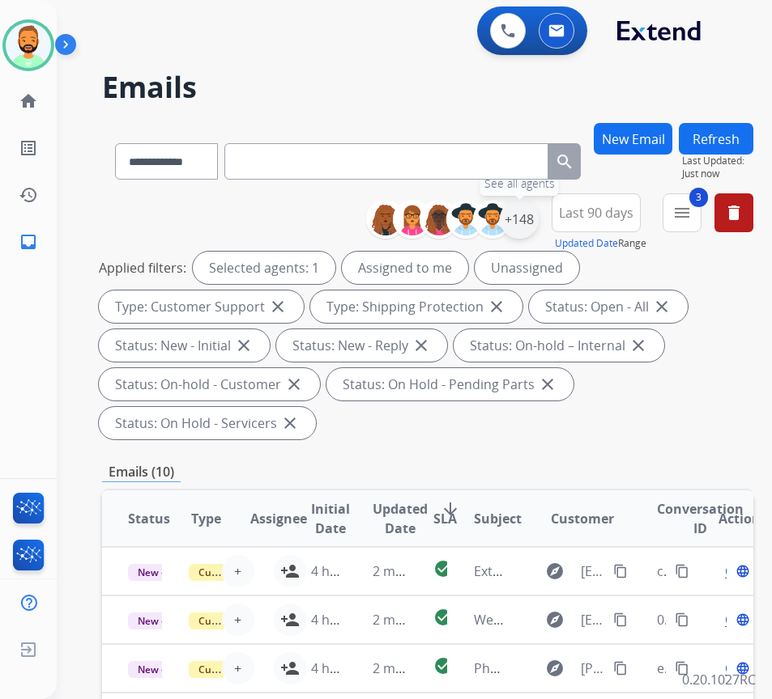
click at [534, 225] on div "+148" at bounding box center [518, 219] width 39 height 39
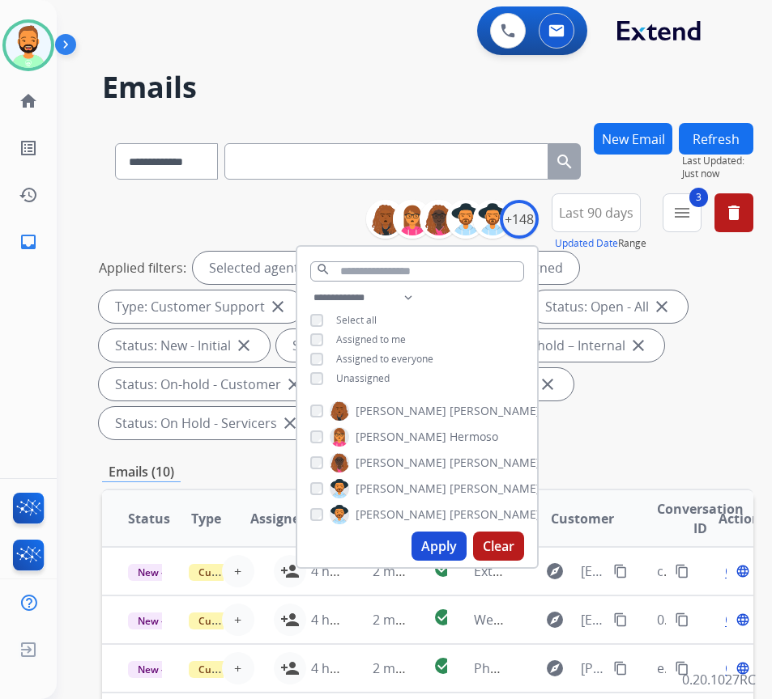
click at [389, 372] on span "Unassigned" at bounding box center [362, 379] width 53 height 14
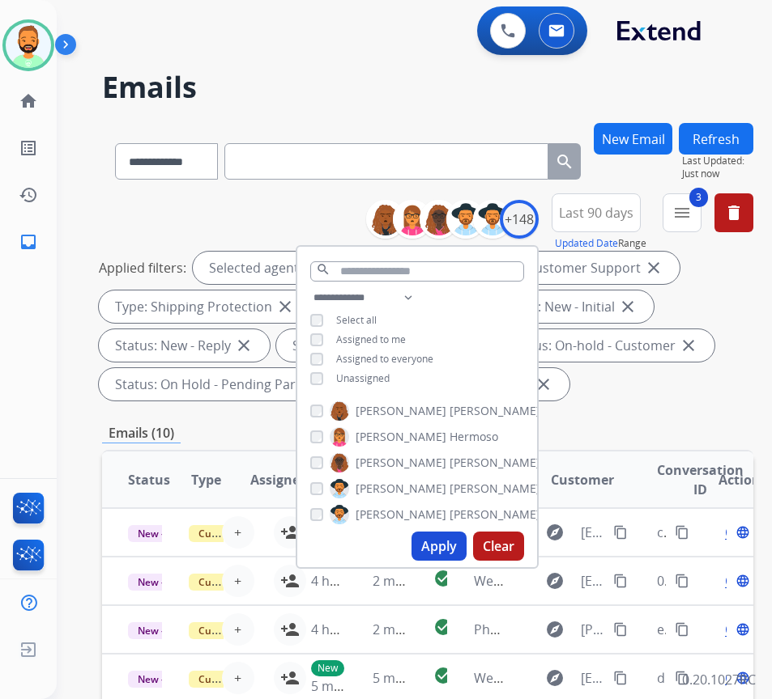
click at [466, 547] on button "Apply" at bounding box center [438, 546] width 55 height 29
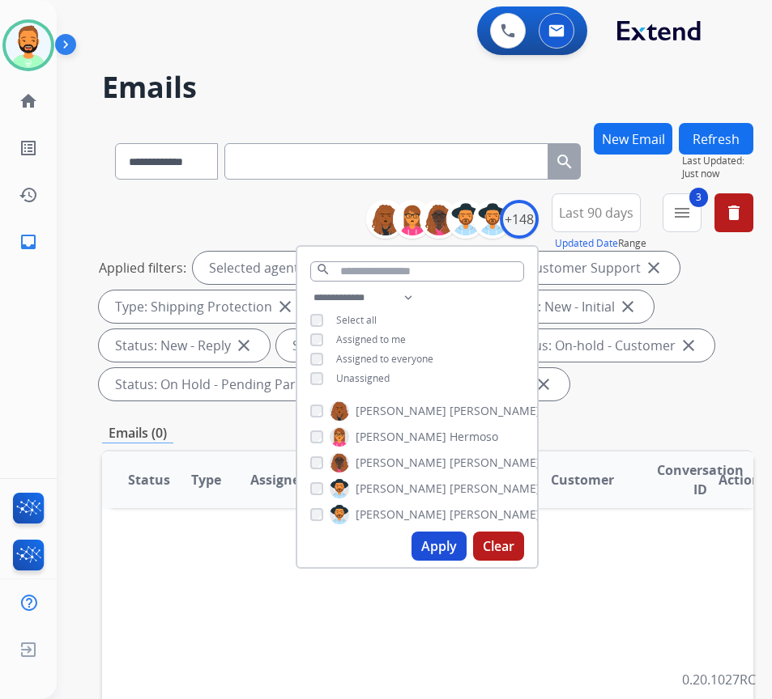
click at [618, 384] on div "Applied filters: Selected agents: 1 Assigned to me Type: Customer Support close…" at bounding box center [424, 326] width 651 height 149
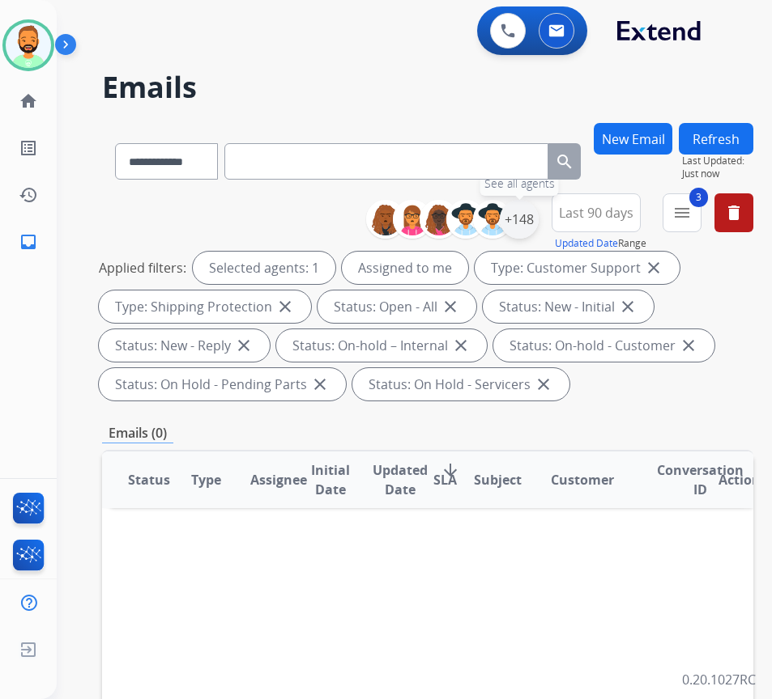
click at [538, 223] on div "+148" at bounding box center [518, 219] width 39 height 39
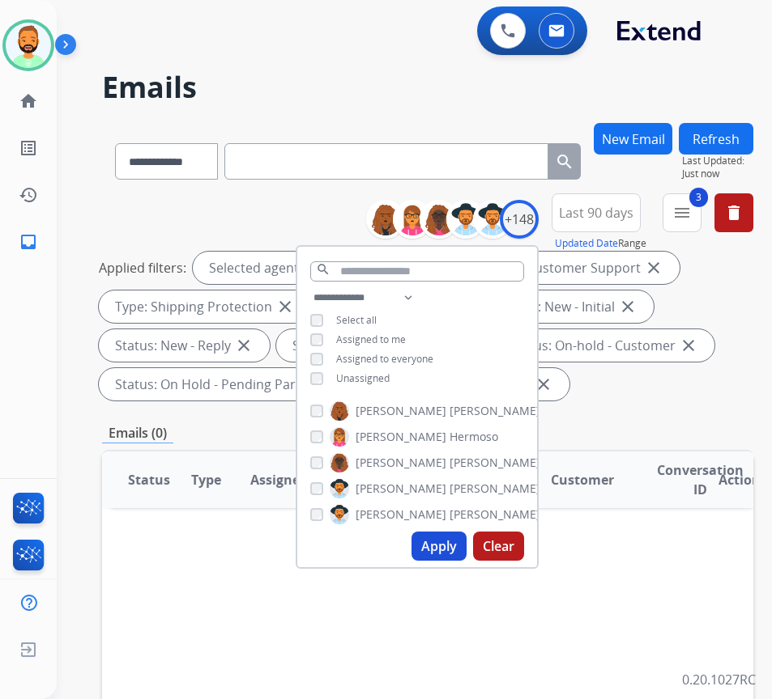
click at [389, 372] on span "Unassigned" at bounding box center [362, 379] width 53 height 14
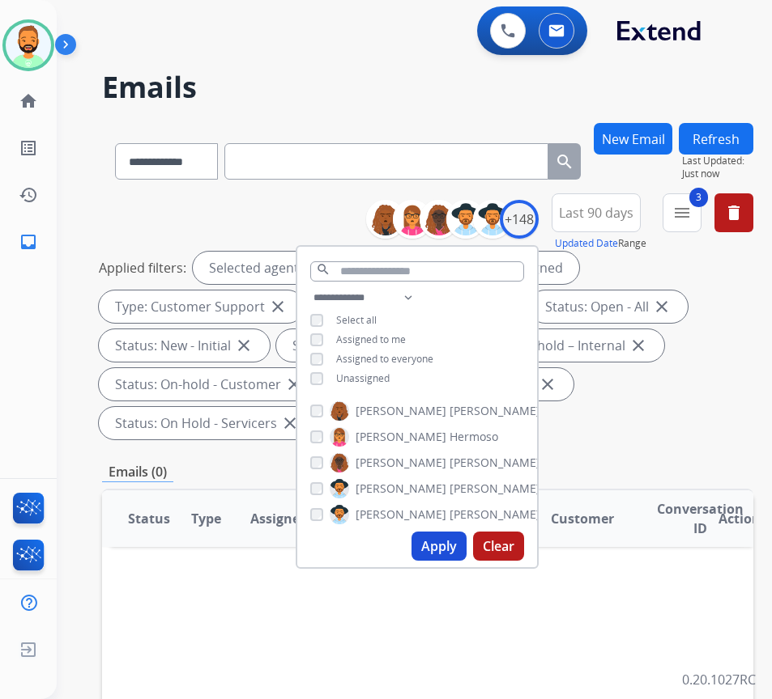
click at [387, 328] on div "**********" at bounding box center [417, 340] width 240 height 104
click at [391, 342] on span "Assigned to me" at bounding box center [371, 340] width 70 height 14
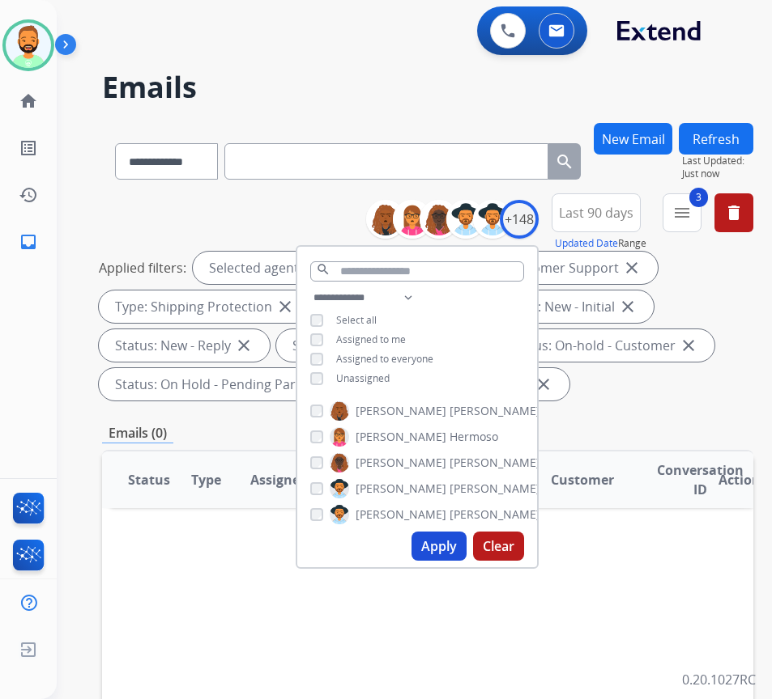
click at [446, 550] on button "Apply" at bounding box center [438, 546] width 55 height 29
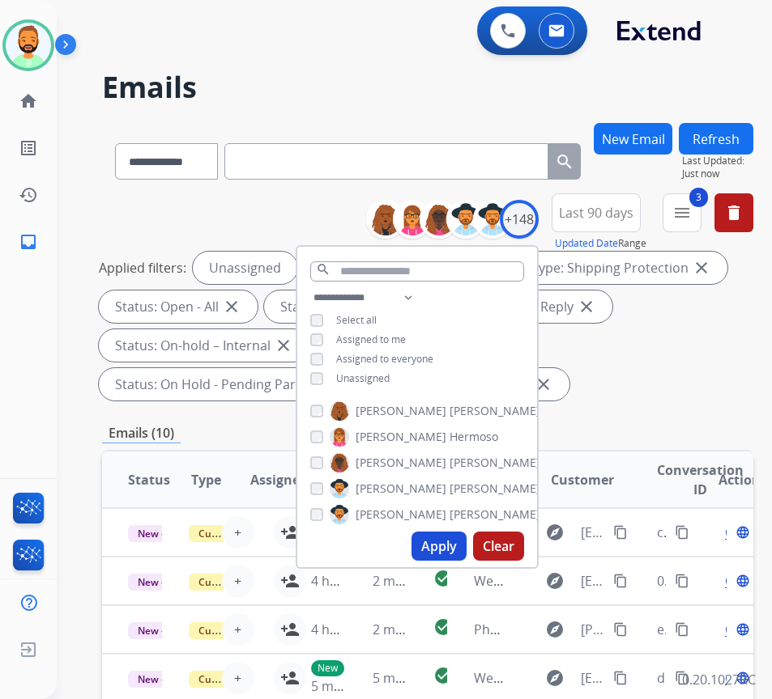
click at [672, 373] on div "Applied filters: Unassigned Type: Customer Support close Type: Shipping Protect…" at bounding box center [424, 326] width 651 height 149
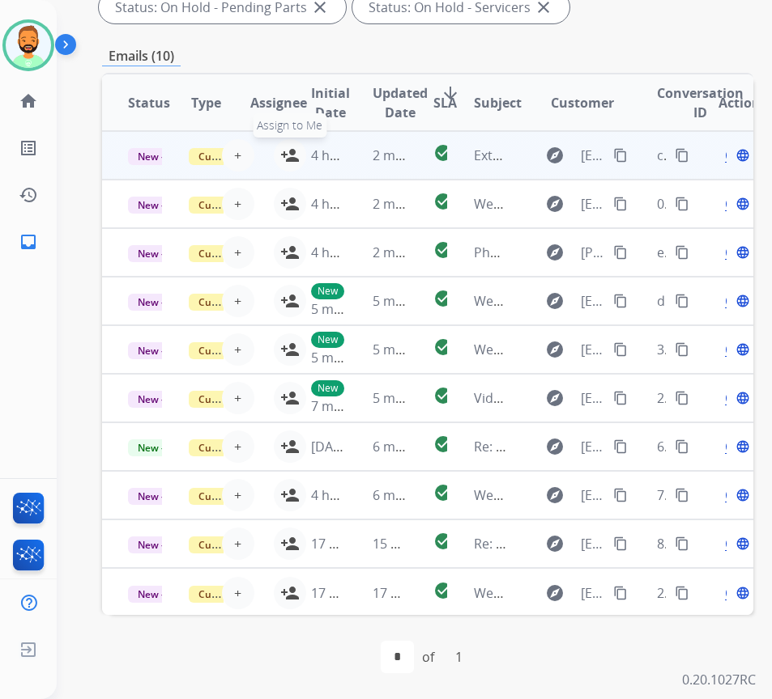
click at [284, 153] on mat-icon "person_add" at bounding box center [289, 155] width 19 height 19
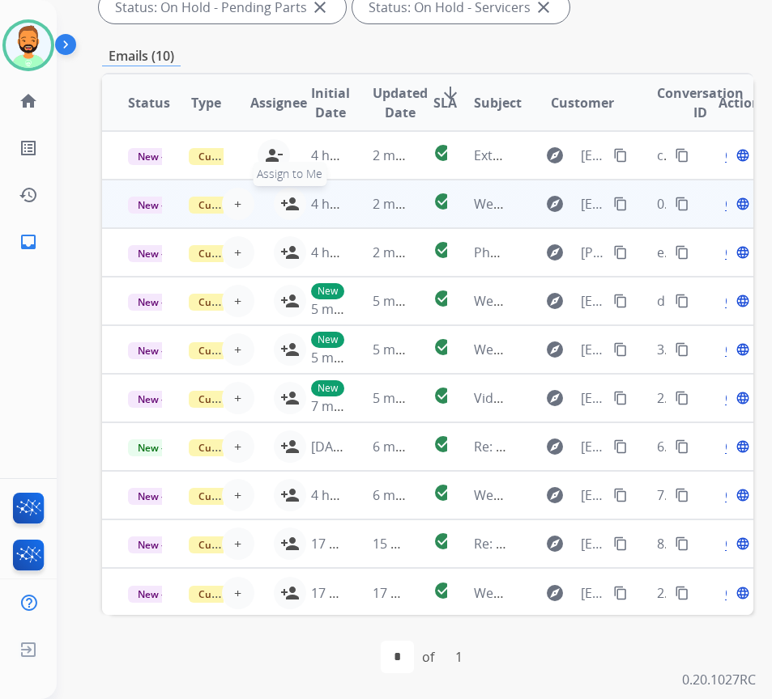
click at [282, 206] on mat-icon "person_add" at bounding box center [289, 203] width 19 height 19
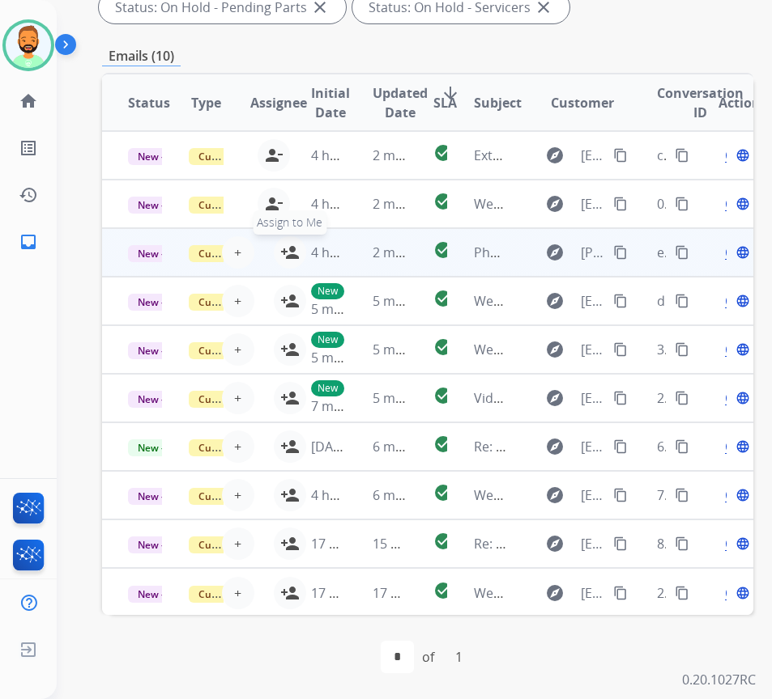
click at [285, 250] on mat-icon "person_add" at bounding box center [289, 252] width 19 height 19
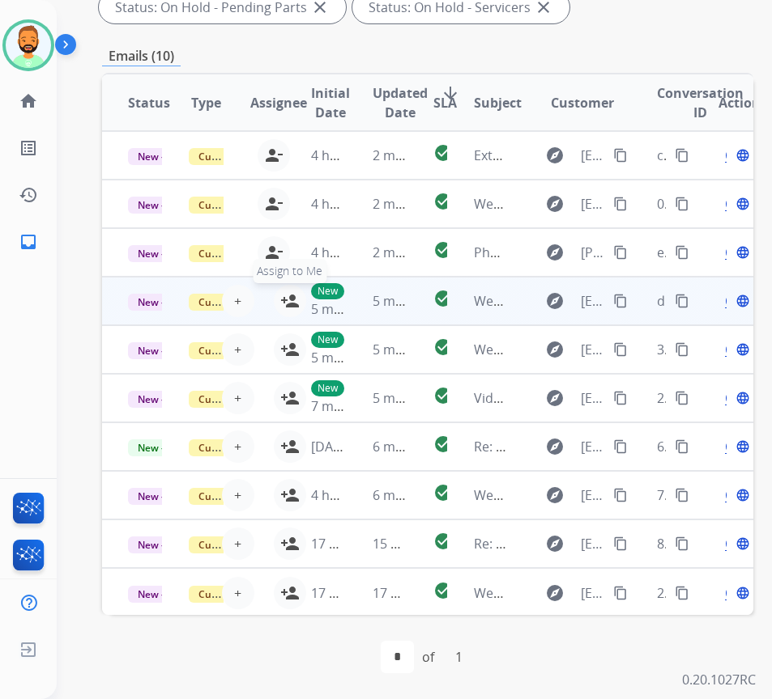
click at [283, 301] on mat-icon "person_add" at bounding box center [289, 300] width 19 height 19
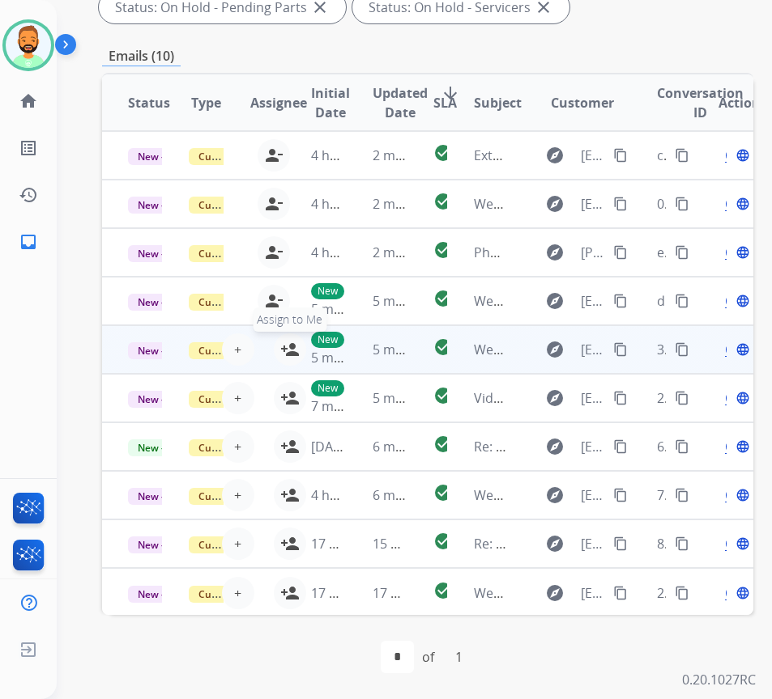
click at [283, 342] on mat-icon "person_add" at bounding box center [289, 349] width 19 height 19
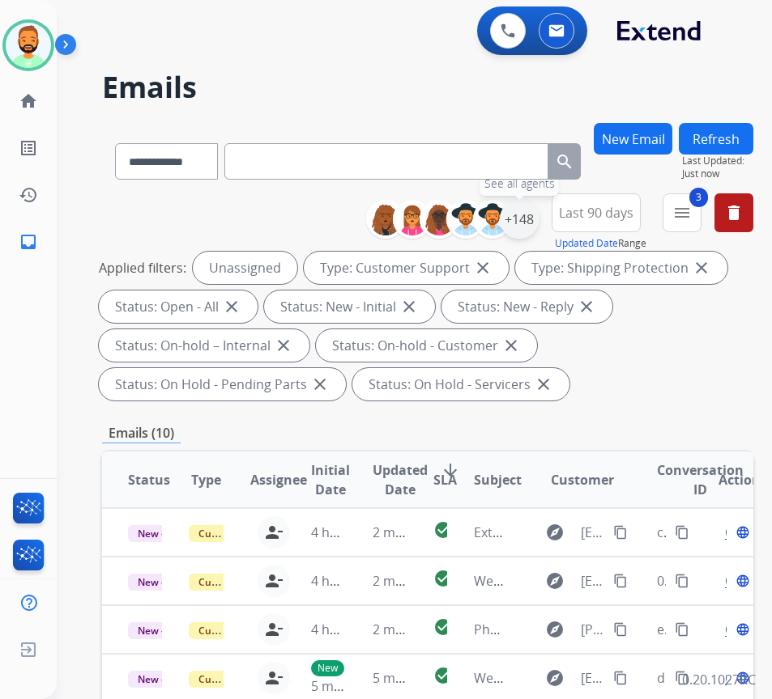
click at [538, 223] on div "+148" at bounding box center [518, 219] width 39 height 39
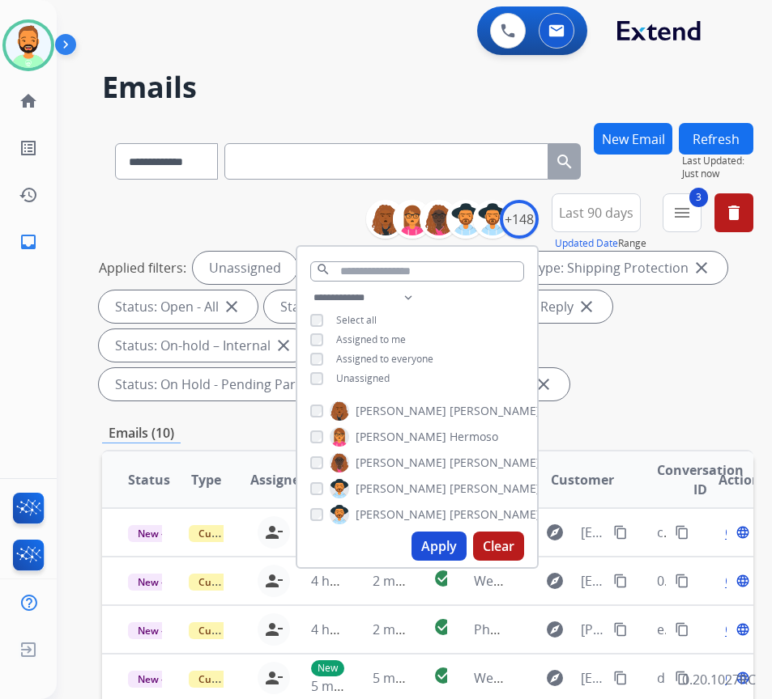
click at [385, 338] on span "Assigned to me" at bounding box center [371, 340] width 70 height 14
click at [388, 379] on span "Unassigned" at bounding box center [362, 379] width 53 height 14
click at [453, 546] on button "Apply" at bounding box center [438, 546] width 55 height 29
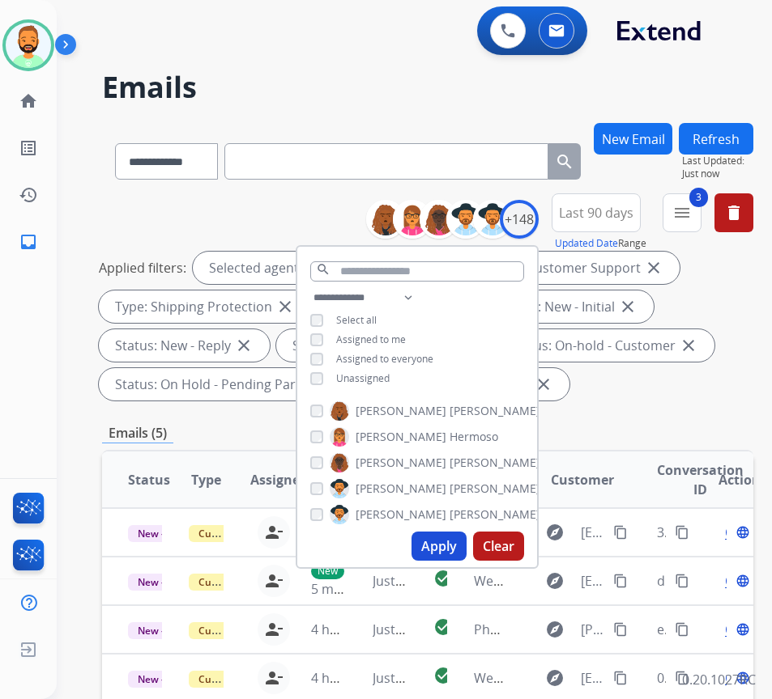
click at [698, 372] on div "Applied filters: Selected agents: 1 Assigned to me Type: Customer Support close…" at bounding box center [424, 326] width 651 height 149
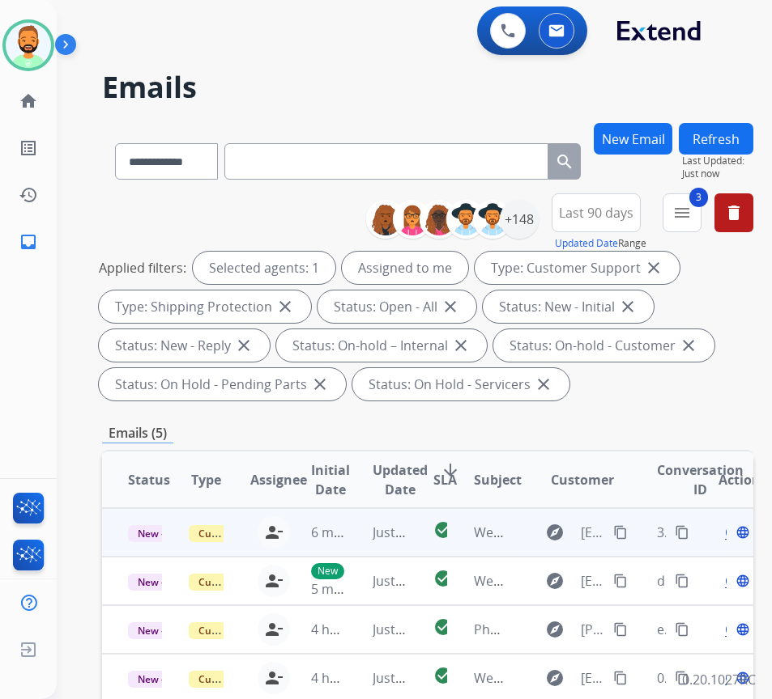
click at [356, 541] on td "Just now" at bounding box center [376, 532] width 61 height 49
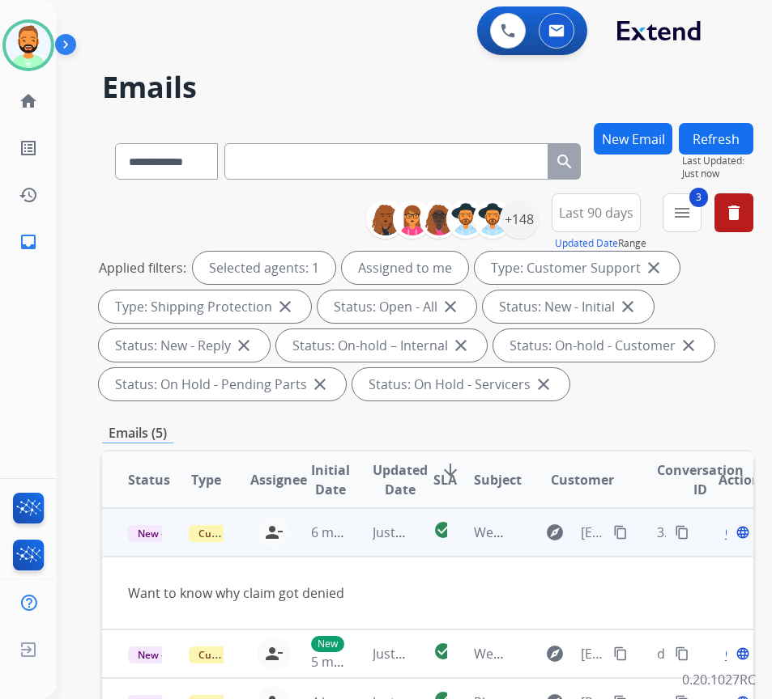
drag, startPoint x: 627, startPoint y: 533, endPoint x: 606, endPoint y: 539, distance: 22.0
click at [626, 533] on mat-icon "content_copy" at bounding box center [620, 532] width 15 height 15
click at [732, 534] on span "Open" at bounding box center [741, 532] width 33 height 19
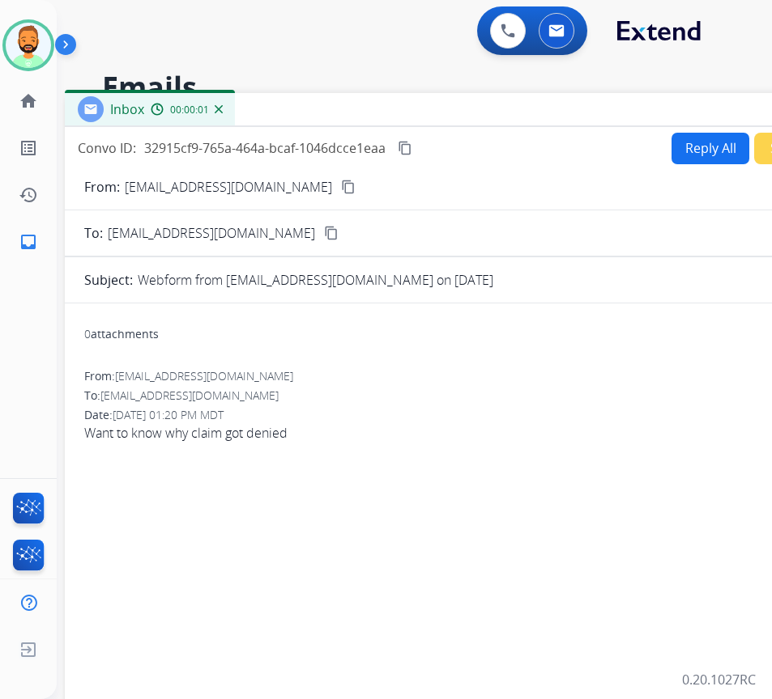
drag, startPoint x: 332, startPoint y: 119, endPoint x: 474, endPoint y: 113, distance: 141.8
click at [474, 113] on div "Inbox 00:00:01" at bounding box center [470, 110] width 810 height 34
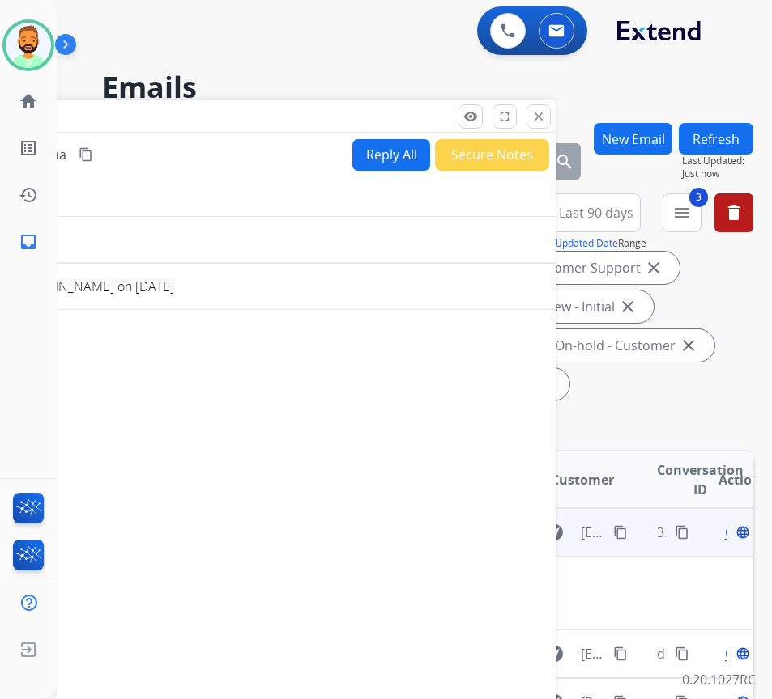
drag, startPoint x: 640, startPoint y: 113, endPoint x: 321, endPoint y: 119, distance: 319.0
click at [321, 119] on div "Inbox 00:00:30" at bounding box center [151, 117] width 810 height 34
drag, startPoint x: 542, startPoint y: 120, endPoint x: 541, endPoint y: 82, distance: 38.1
click at [542, 119] on mat-icon "close" at bounding box center [538, 116] width 15 height 15
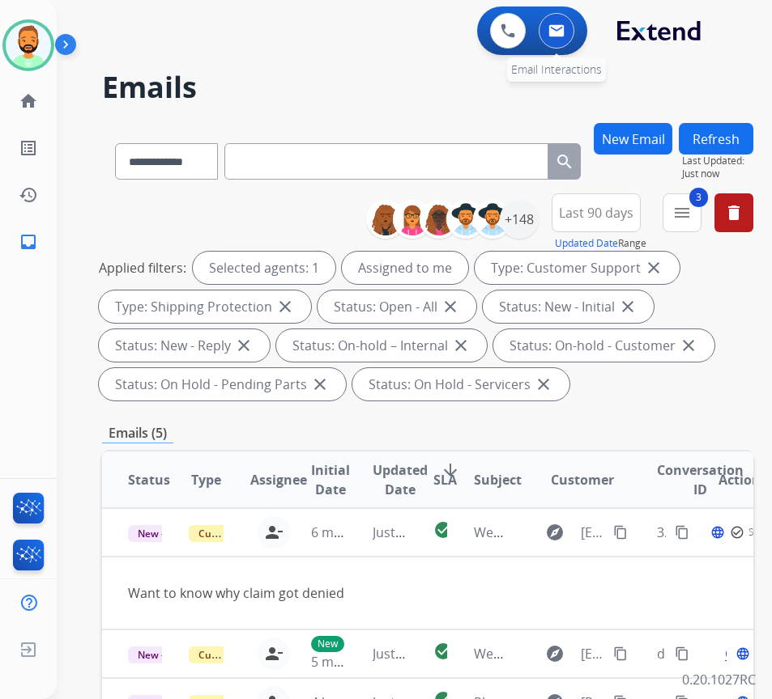
click at [561, 29] on img at bounding box center [556, 30] width 16 height 13
paste input "**********"
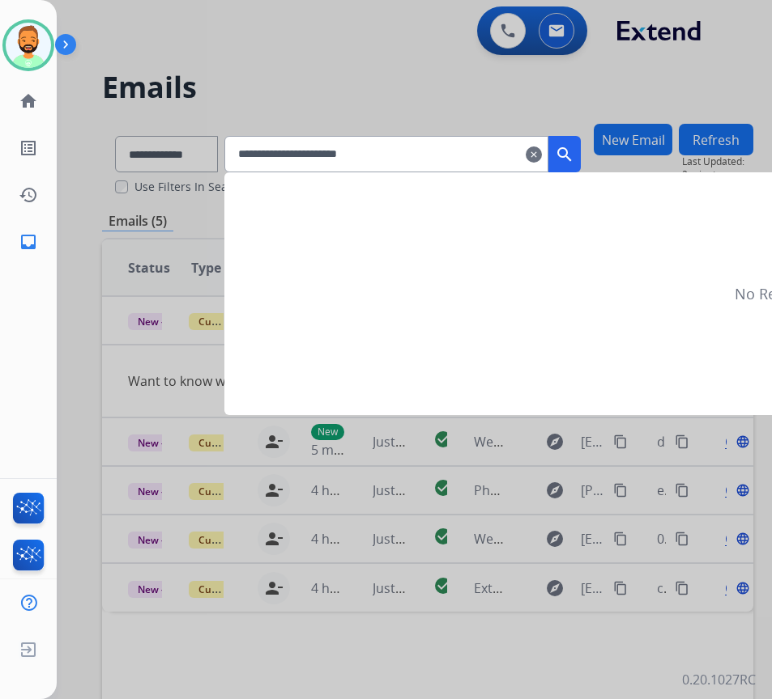
type input "**********"
click at [574, 157] on mat-icon "search" at bounding box center [564, 154] width 19 height 19
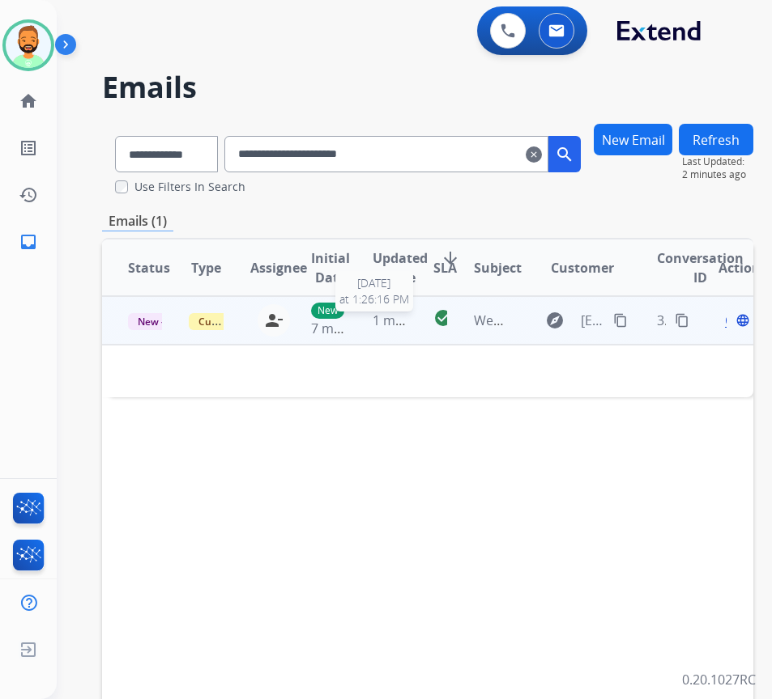
click at [385, 321] on span "1 minute ago" at bounding box center [412, 321] width 80 height 18
click at [406, 334] on td "1 minute ago" at bounding box center [376, 320] width 61 height 49
click at [733, 323] on span "Open" at bounding box center [741, 320] width 33 height 19
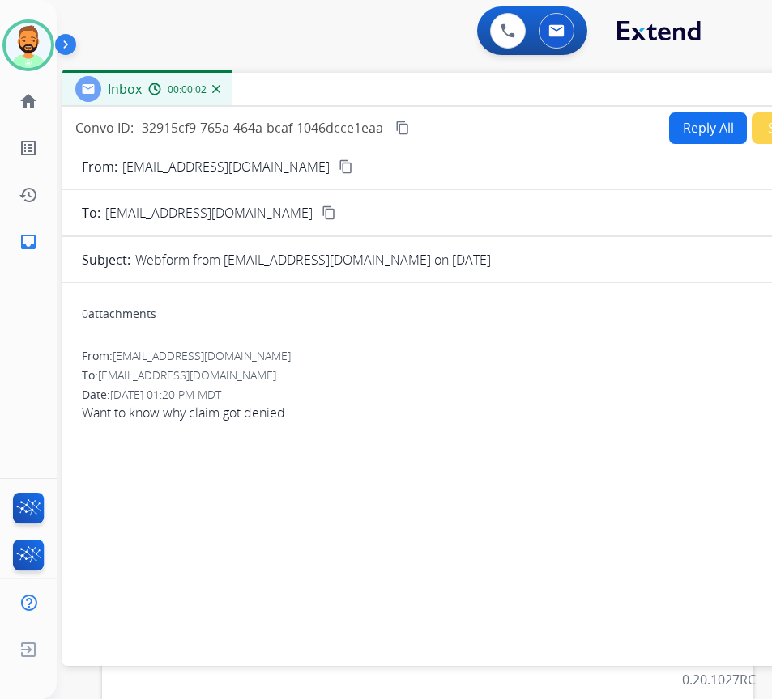
drag, startPoint x: 323, startPoint y: 112, endPoint x: 462, endPoint y: 86, distance: 141.6
click at [462, 86] on div "Inbox 00:00:02" at bounding box center [467, 90] width 810 height 34
click at [693, 128] on button "Reply All" at bounding box center [708, 129] width 78 height 32
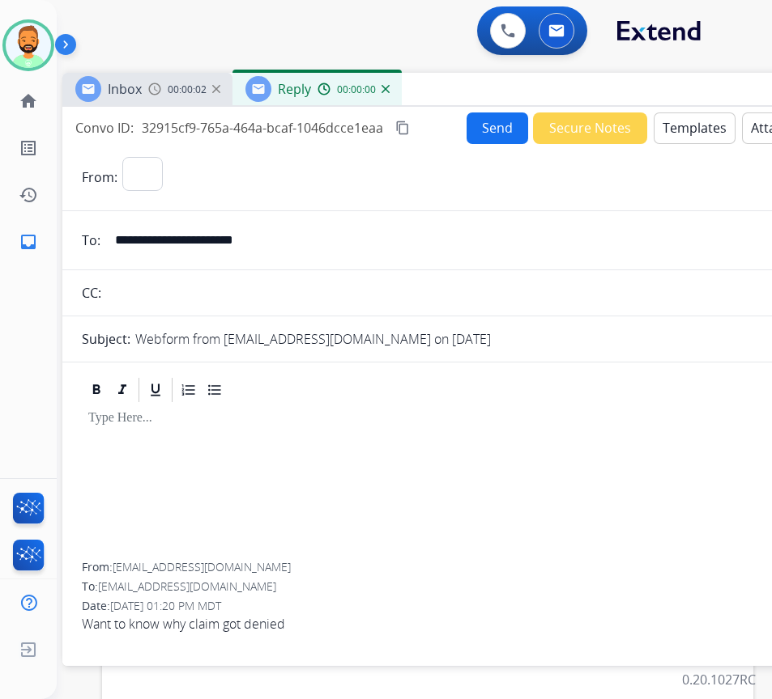
select select "**********"
click at [693, 128] on button "Templates" at bounding box center [694, 129] width 82 height 32
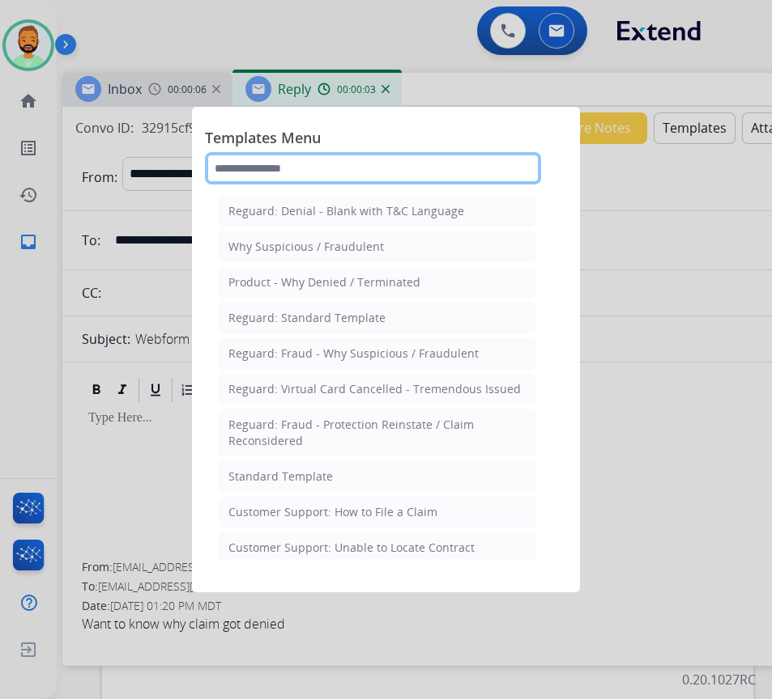
click at [315, 160] on input "text" at bounding box center [373, 168] width 336 height 32
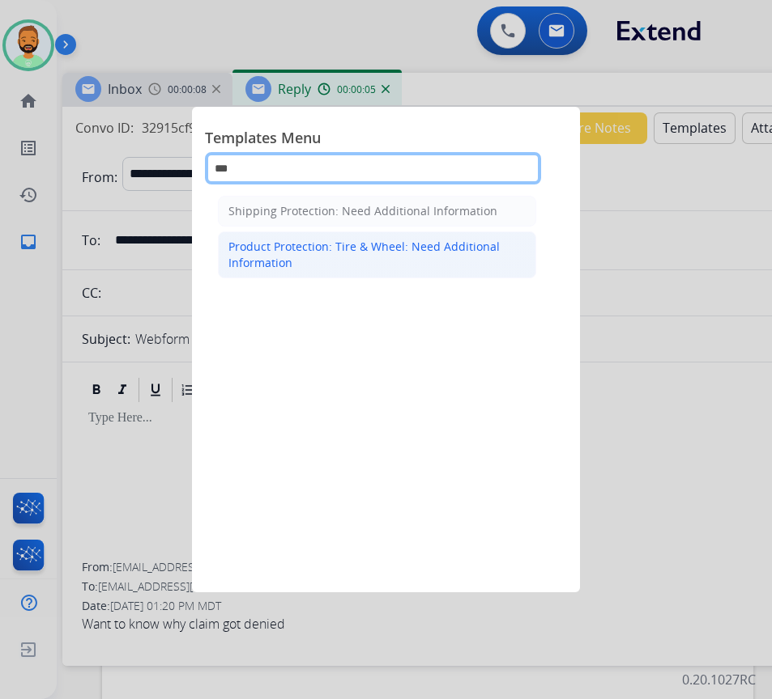
type input "***"
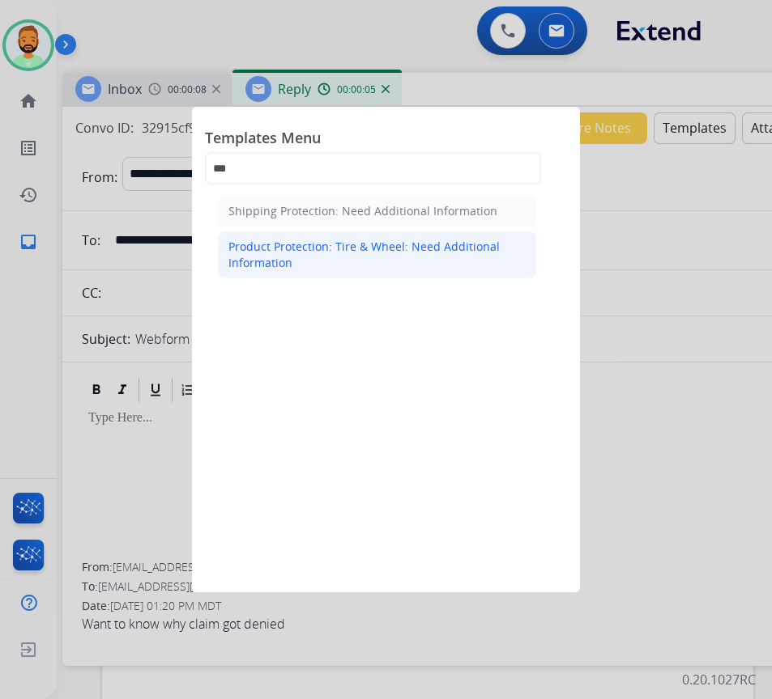
click at [355, 254] on div "Product Protection: Tire & Wheel: Need Additional Information" at bounding box center [376, 255] width 297 height 32
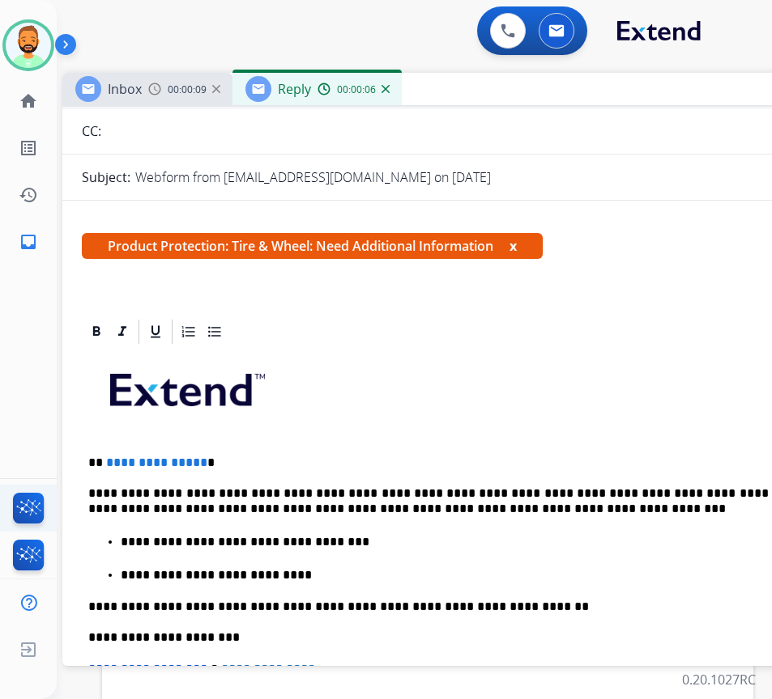
scroll to position [162, 0]
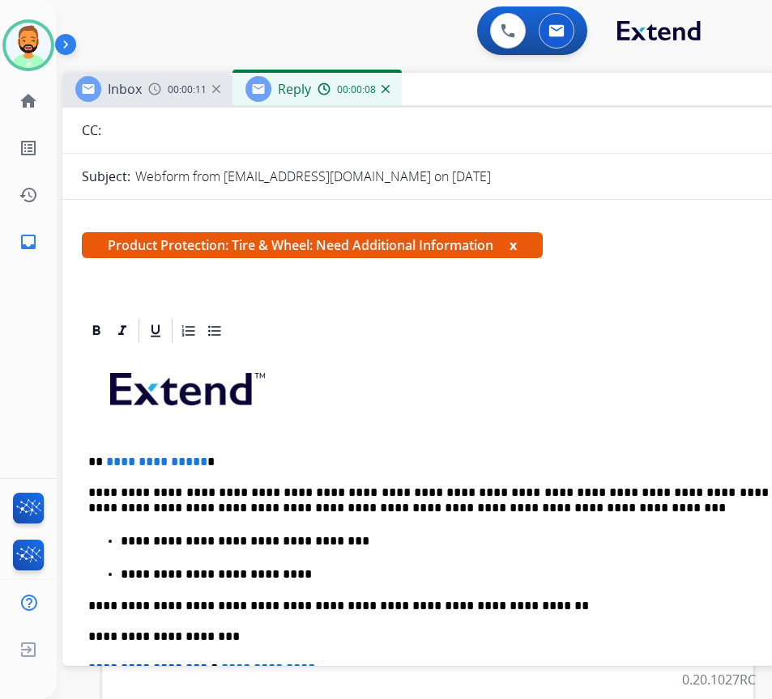
click at [321, 465] on p "**********" at bounding box center [460, 462] width 745 height 15
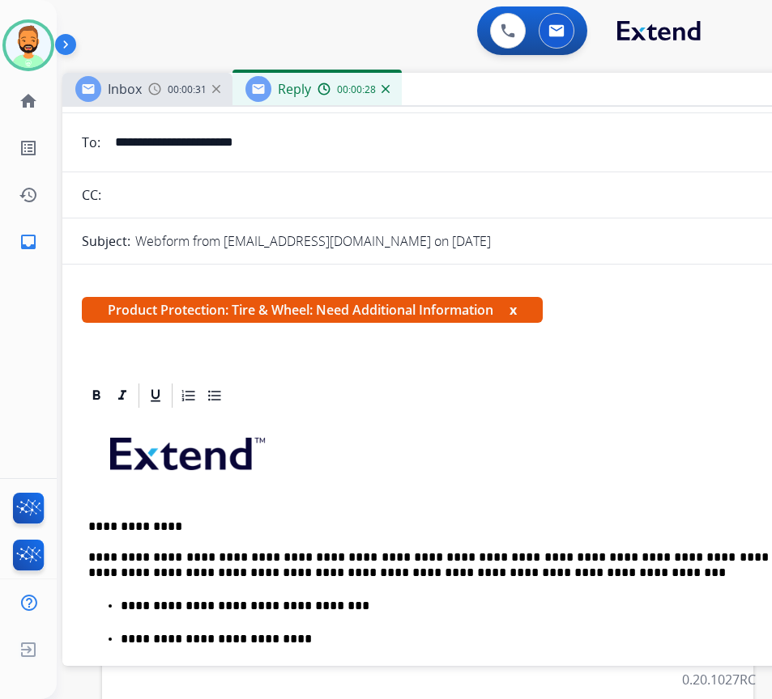
scroll to position [0, 0]
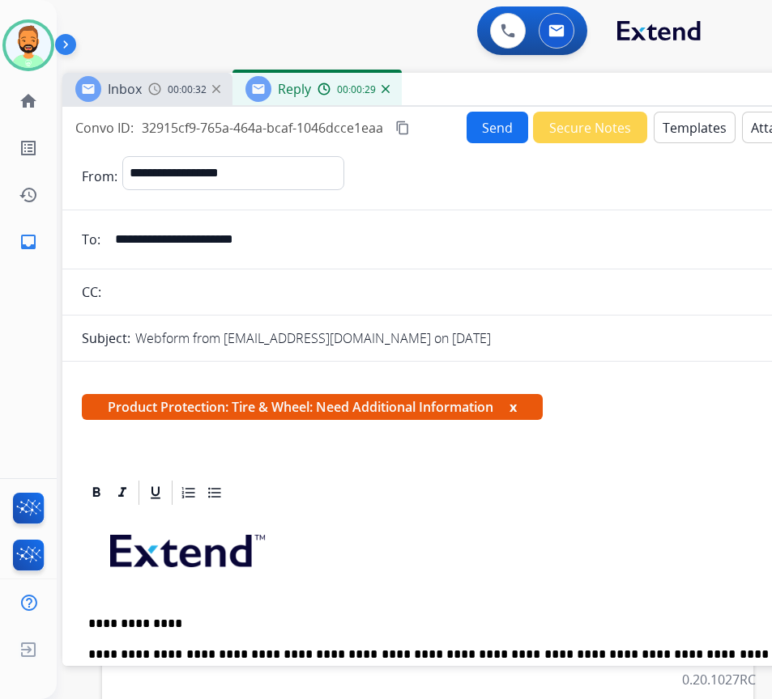
click at [696, 137] on button "Templates" at bounding box center [694, 128] width 82 height 32
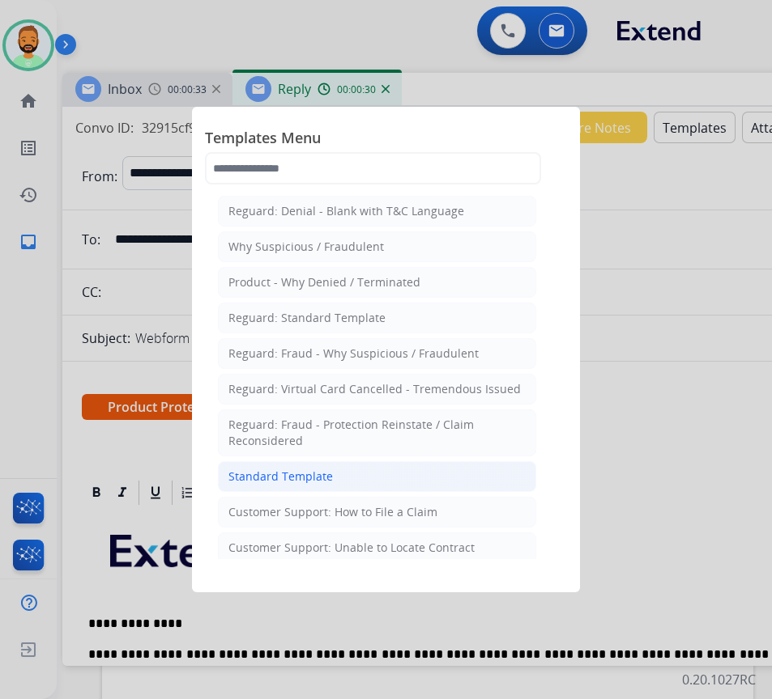
click at [418, 481] on li "Standard Template" at bounding box center [377, 476] width 318 height 31
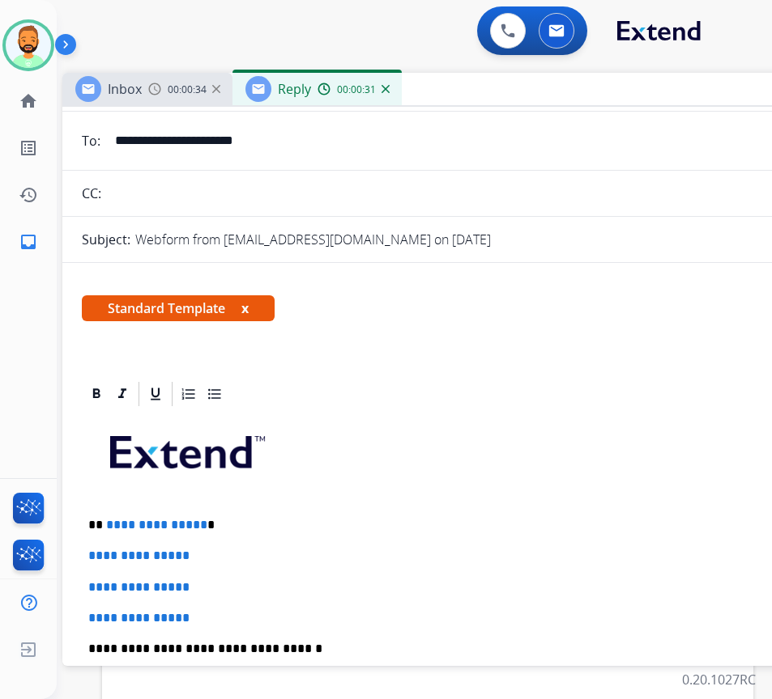
scroll to position [324, 0]
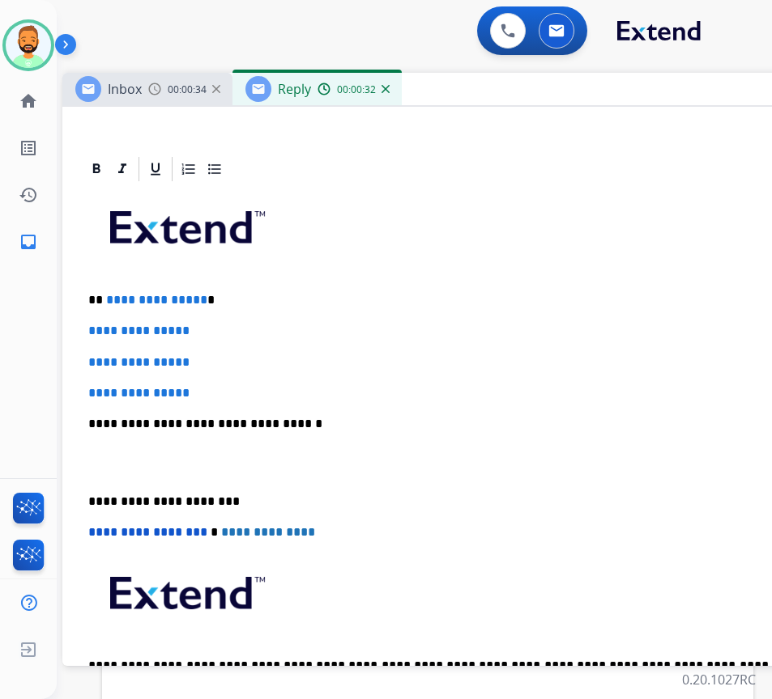
click at [242, 300] on p "**********" at bounding box center [460, 300] width 745 height 15
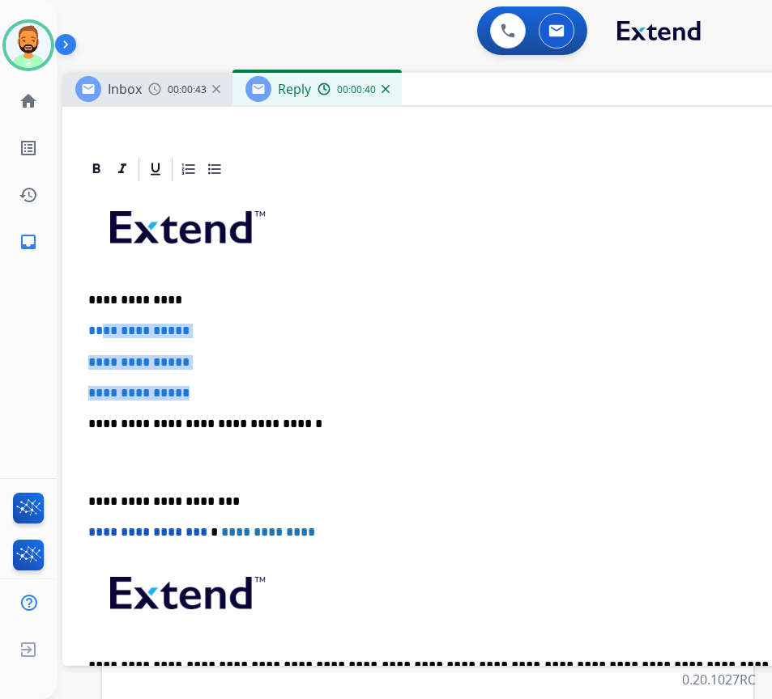
drag, startPoint x: 236, startPoint y: 389, endPoint x: 100, endPoint y: 318, distance: 153.9
click at [100, 318] on div "**********" at bounding box center [467, 462] width 771 height 557
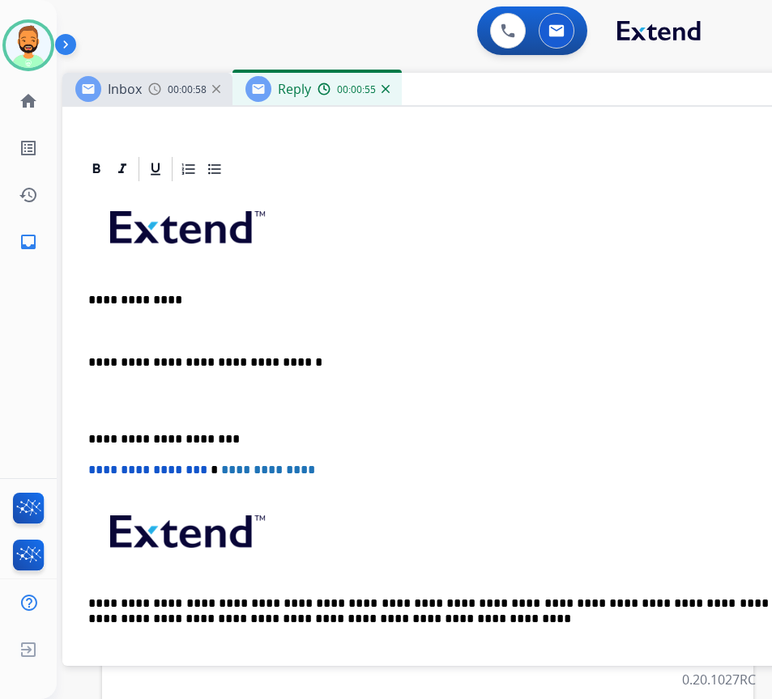
click at [254, 305] on p "**********" at bounding box center [460, 300] width 745 height 15
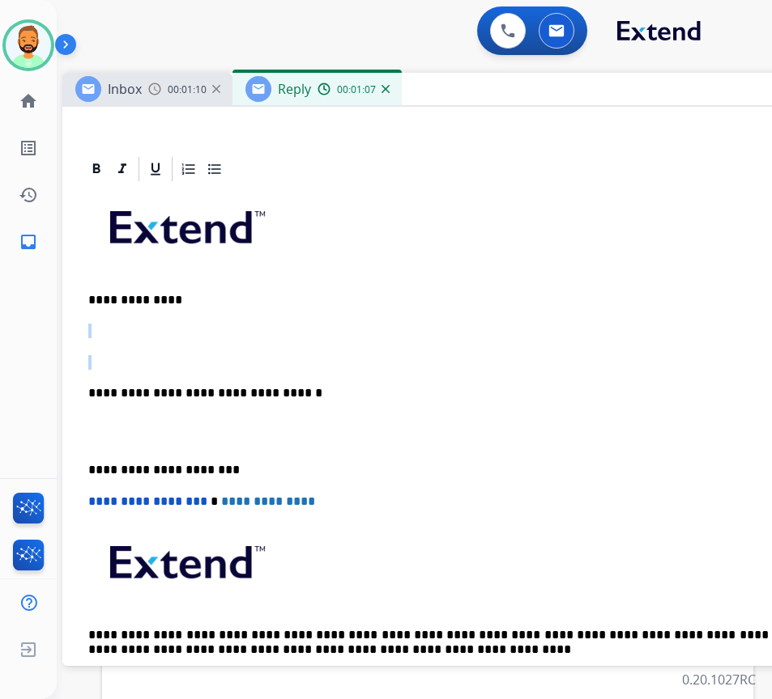
drag, startPoint x: 192, startPoint y: 363, endPoint x: 96, endPoint y: 334, distance: 99.9
click at [96, 334] on div "**********" at bounding box center [467, 447] width 771 height 526
click at [125, 327] on p "**********" at bounding box center [460, 331] width 745 height 15
click at [119, 348] on div "**********" at bounding box center [467, 447] width 771 height 526
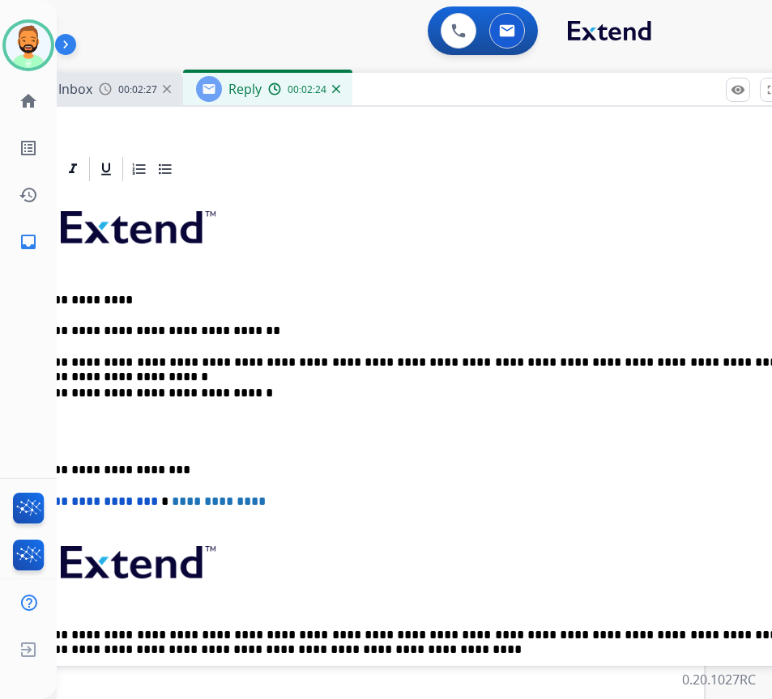
scroll to position [0, 56]
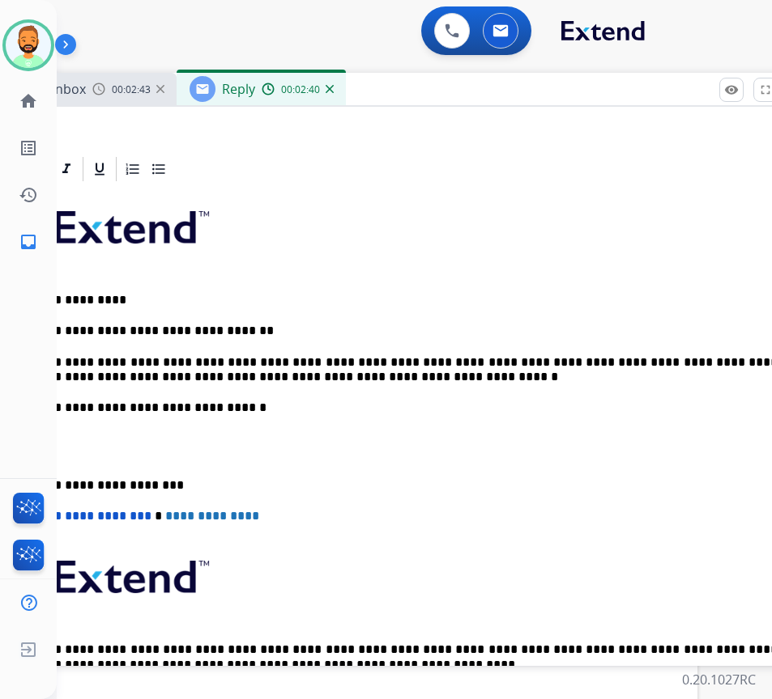
drag, startPoint x: 70, startPoint y: 469, endPoint x: 88, endPoint y: 457, distance: 21.6
click at [73, 469] on div "**********" at bounding box center [411, 454] width 771 height 541
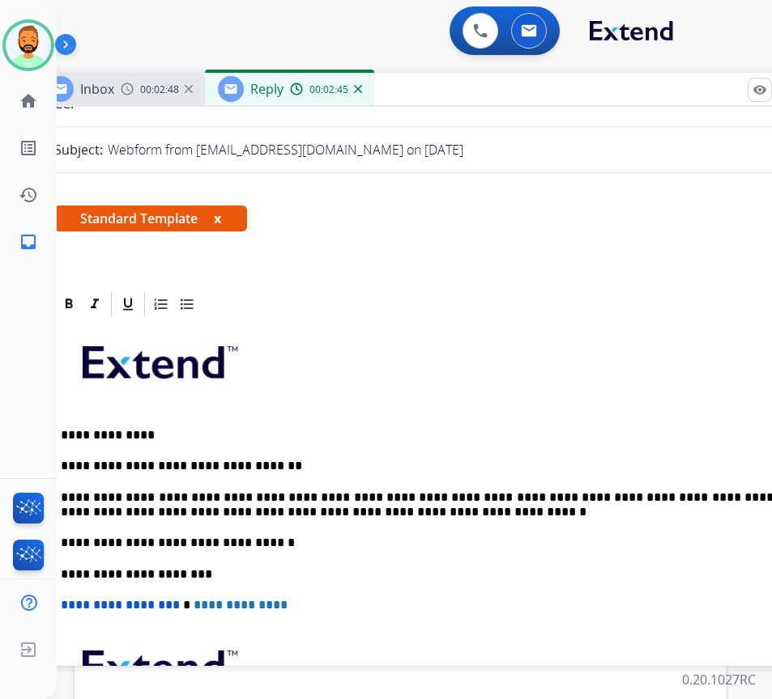
scroll to position [0, 0]
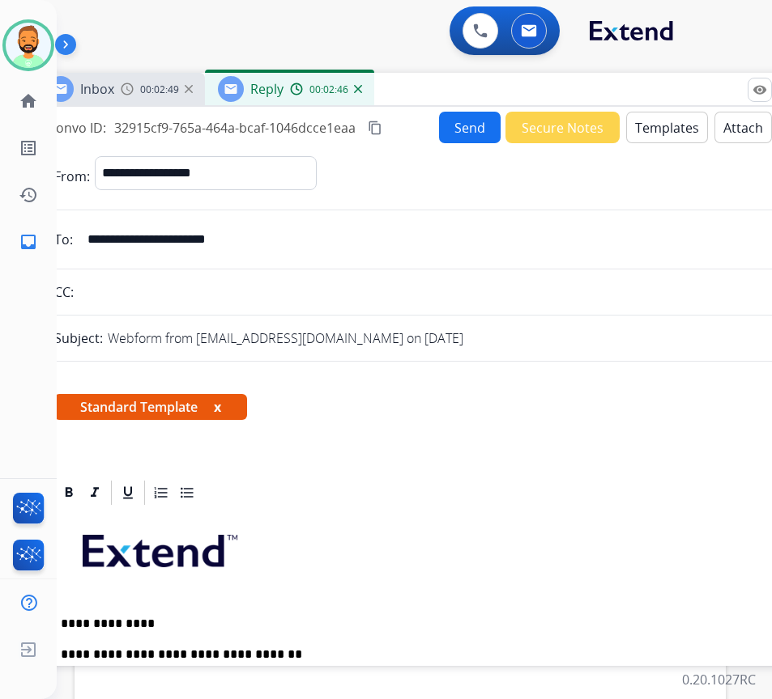
click at [727, 123] on button "Attach" at bounding box center [742, 128] width 57 height 32
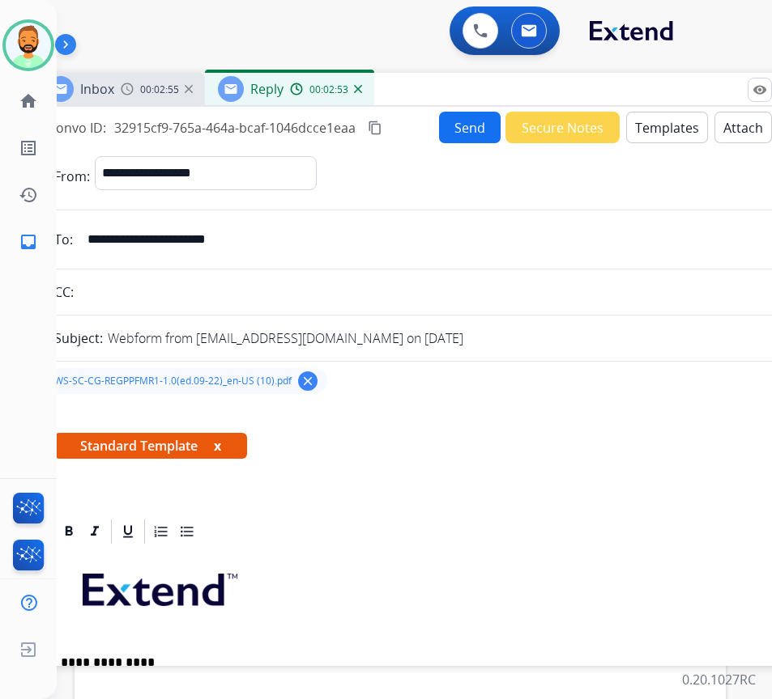
click at [463, 122] on button "Send" at bounding box center [470, 128] width 62 height 32
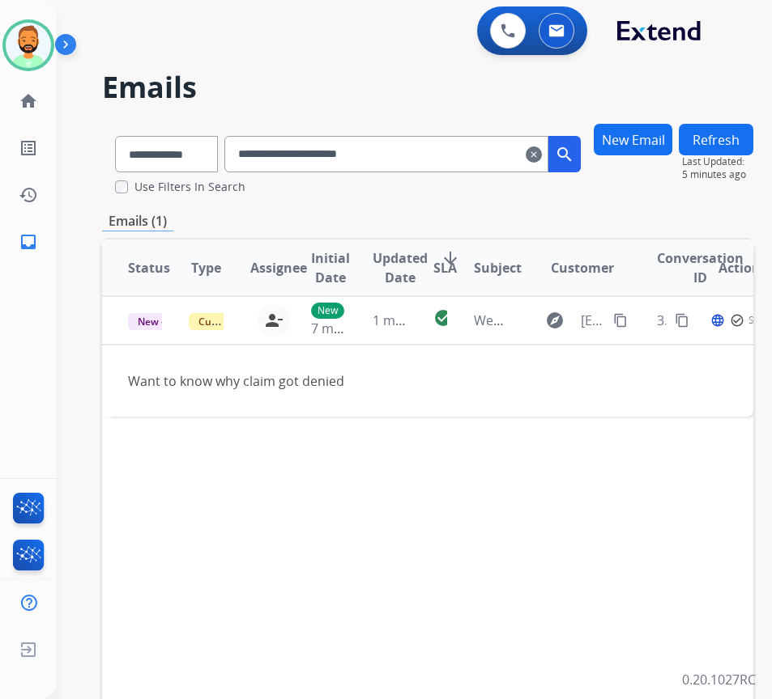
scroll to position [0, 2]
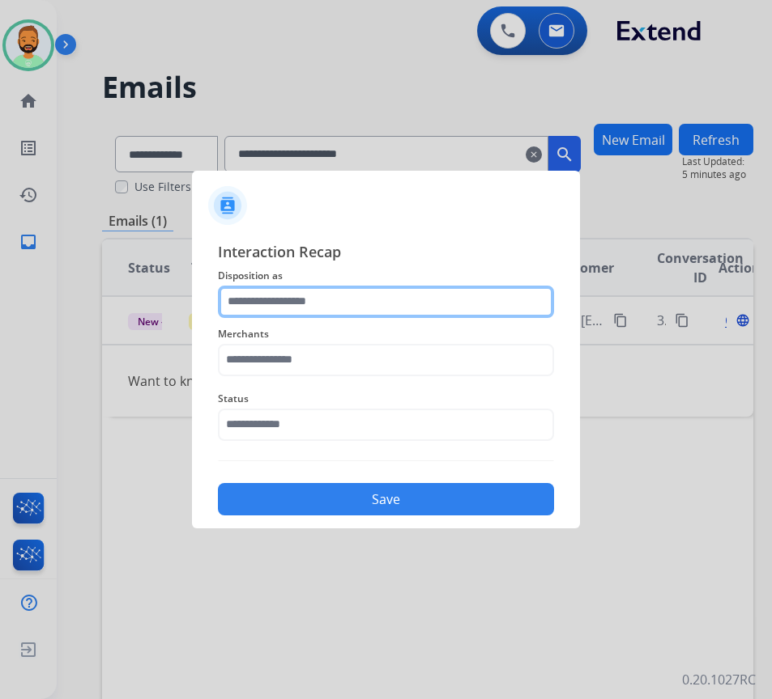
click at [359, 311] on input "text" at bounding box center [386, 302] width 336 height 32
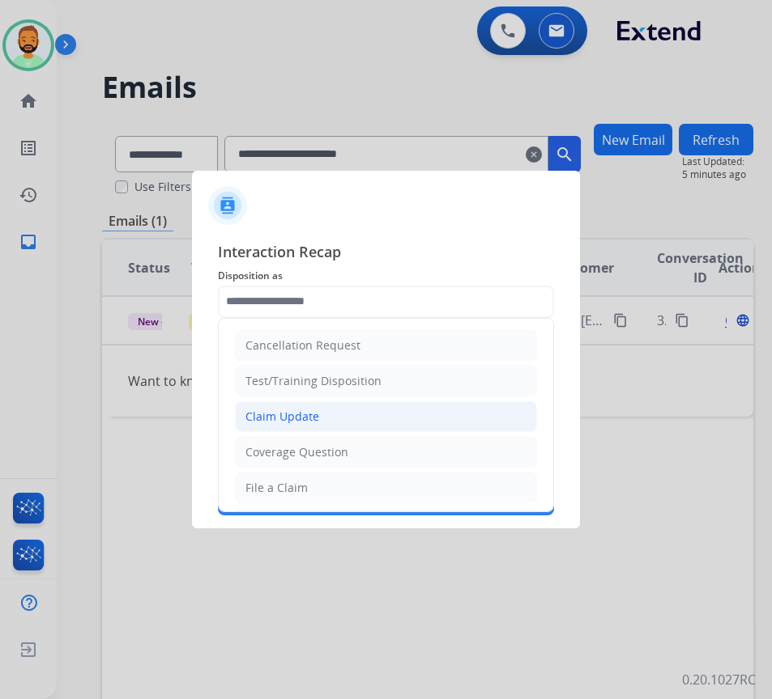
click at [350, 413] on li "Claim Update" at bounding box center [386, 417] width 302 height 31
type input "**********"
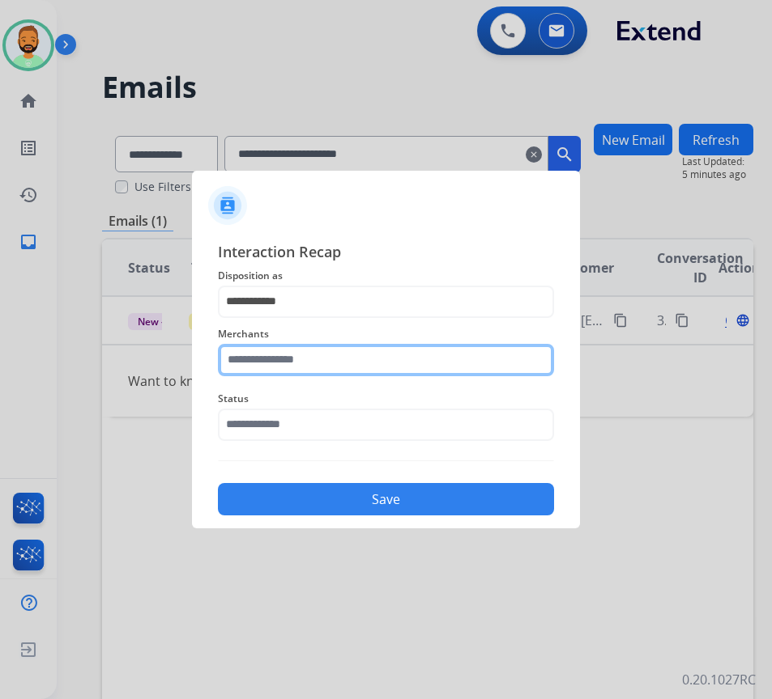
click at [345, 359] on input "text" at bounding box center [386, 360] width 336 height 32
click at [389, 345] on input "text" at bounding box center [386, 360] width 336 height 32
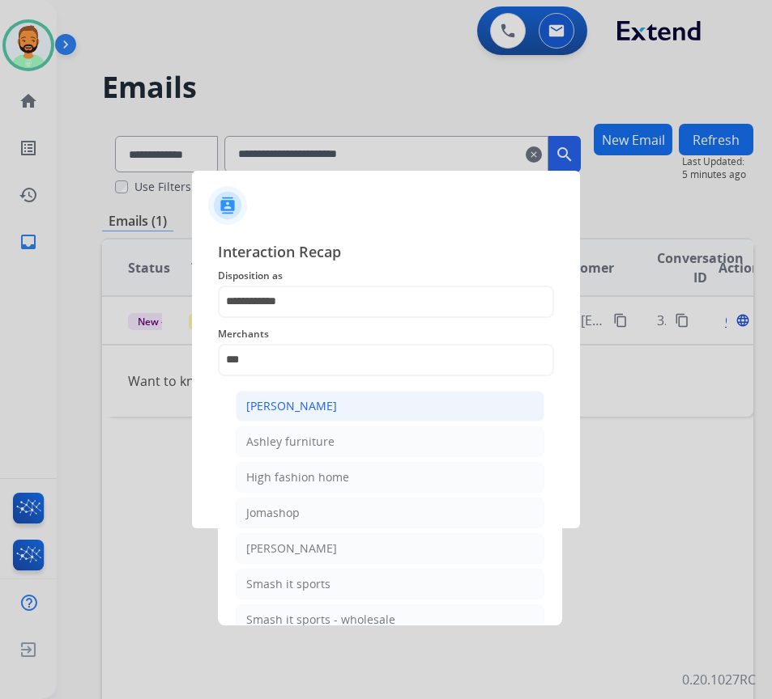
click at [383, 402] on li "[PERSON_NAME]" at bounding box center [390, 406] width 308 height 31
type input "**********"
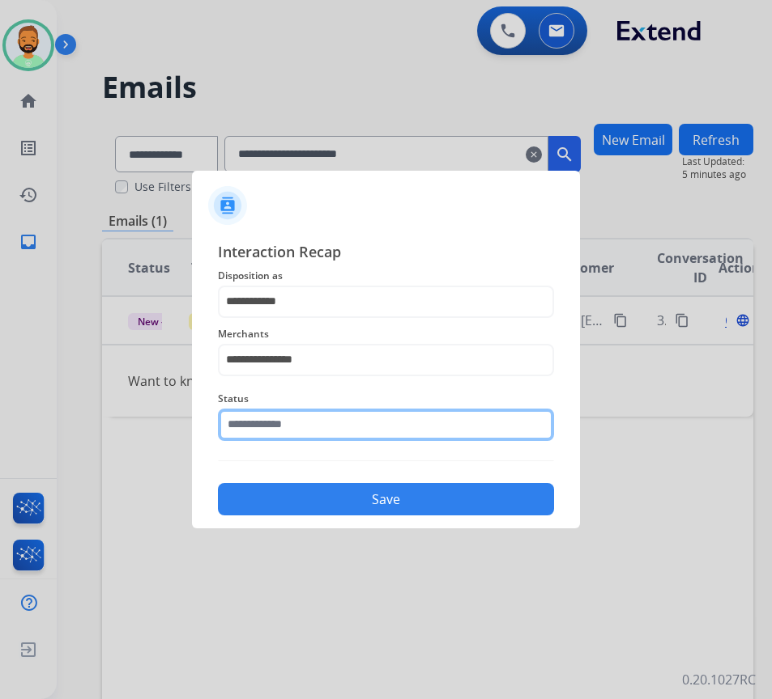
click at [374, 418] on input "text" at bounding box center [386, 425] width 336 height 32
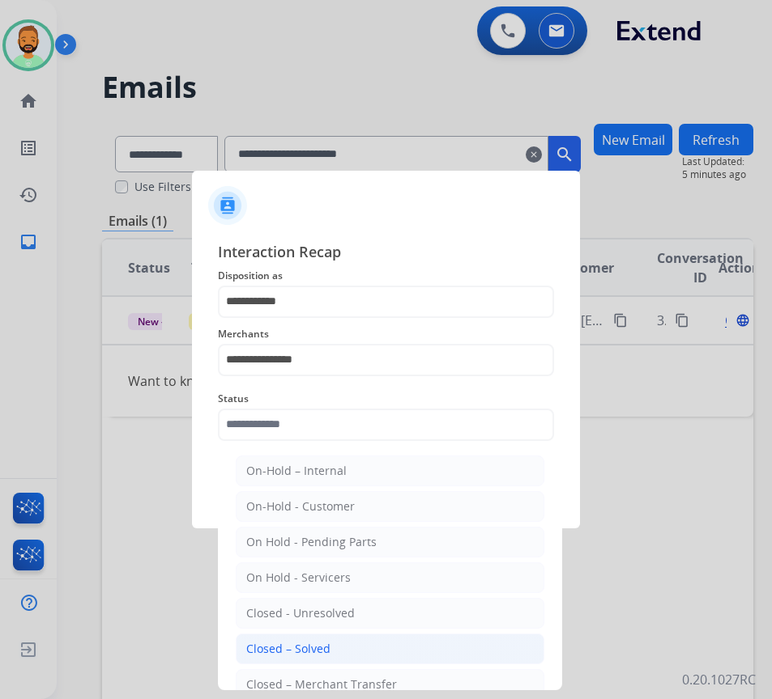
click at [368, 651] on li "Closed – Solved" at bounding box center [390, 649] width 308 height 31
type input "**********"
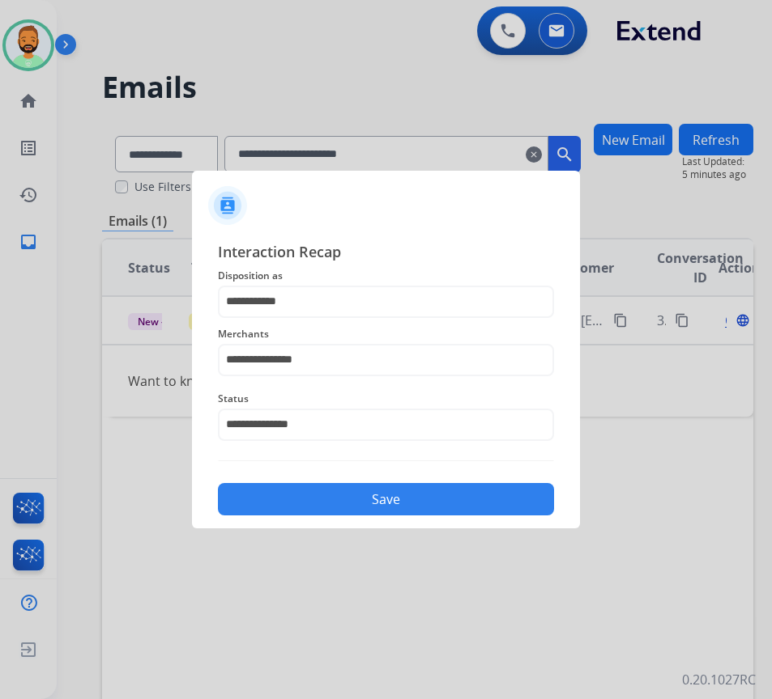
click at [352, 501] on button "Save" at bounding box center [386, 499] width 336 height 32
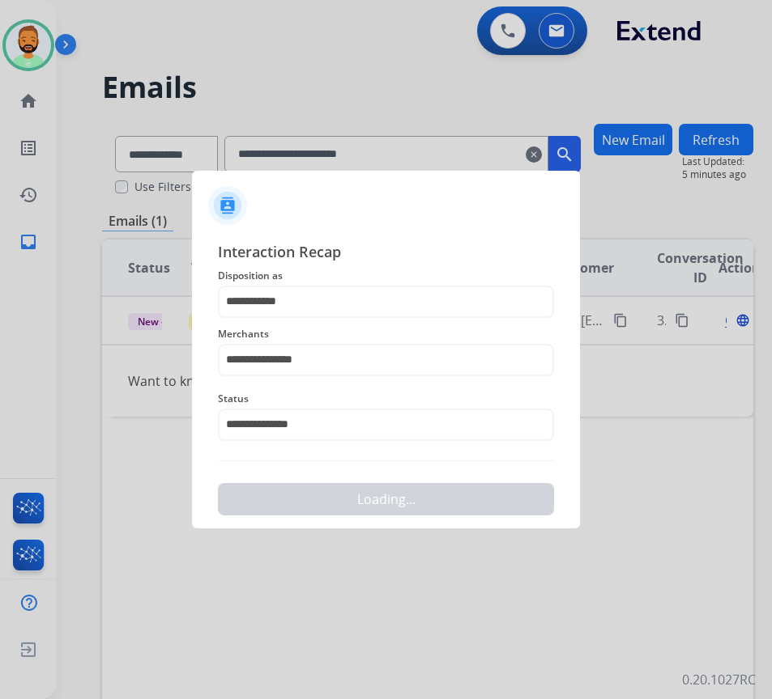
scroll to position [0, 0]
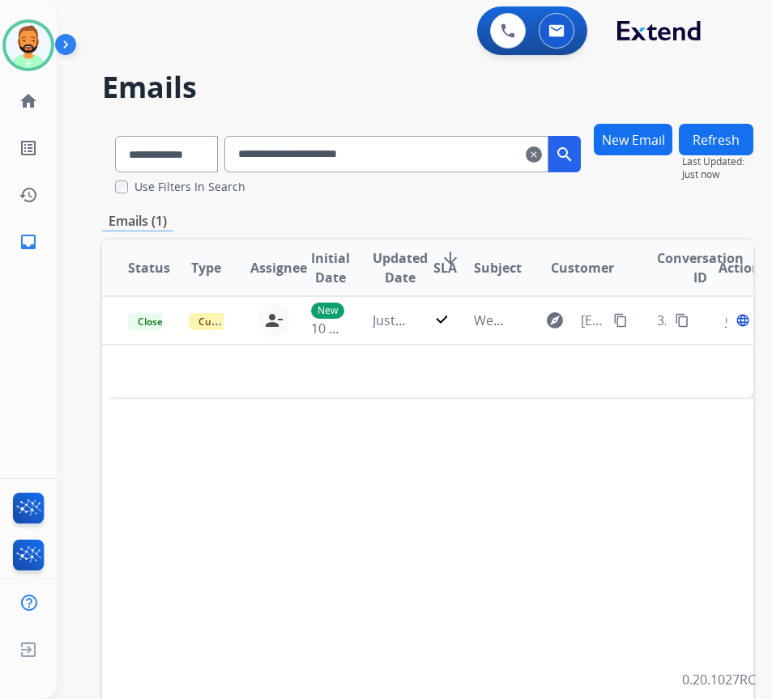
drag, startPoint x: 552, startPoint y: 155, endPoint x: 519, endPoint y: 175, distance: 38.5
click at [542, 155] on mat-icon "clear" at bounding box center [533, 154] width 16 height 19
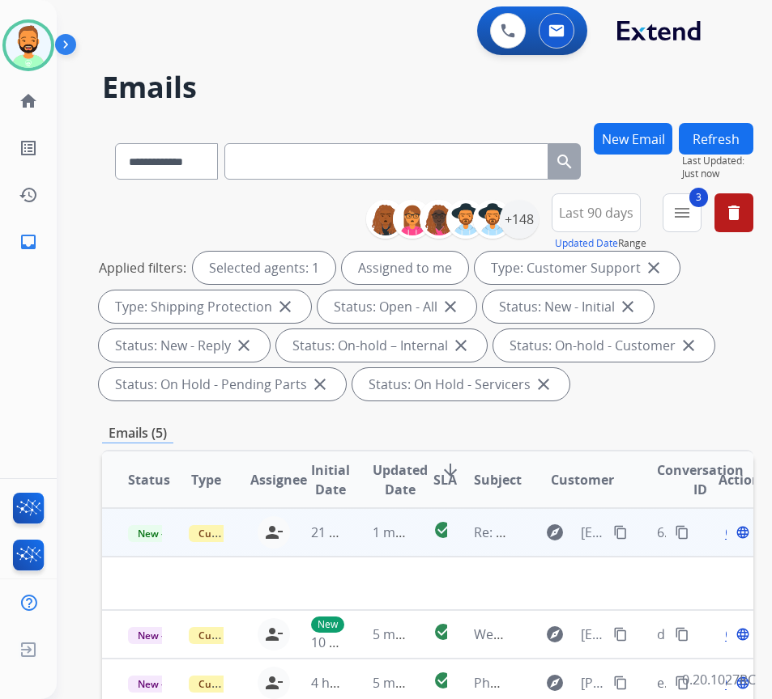
click at [373, 543] on td "1 minute ago" at bounding box center [376, 532] width 61 height 49
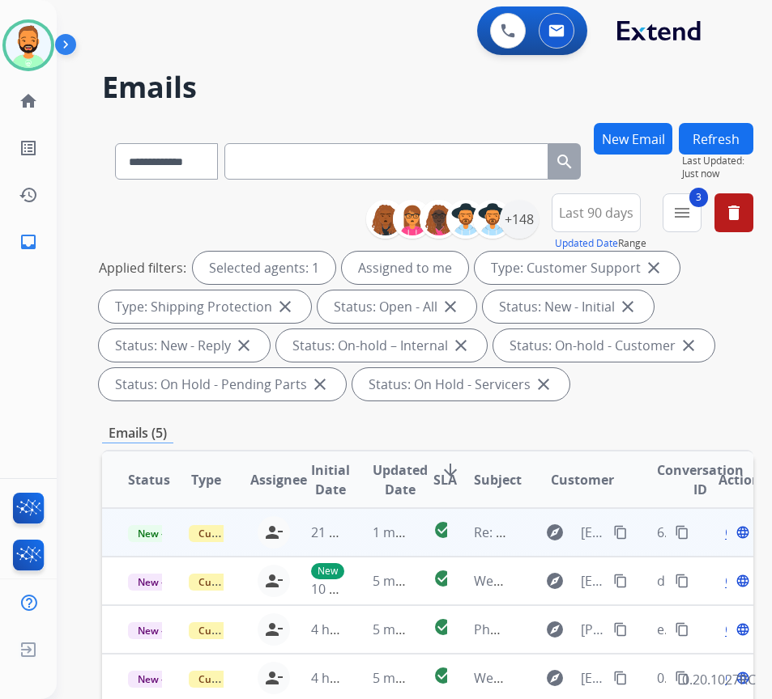
click at [362, 535] on td "1 minute ago" at bounding box center [376, 532] width 61 height 49
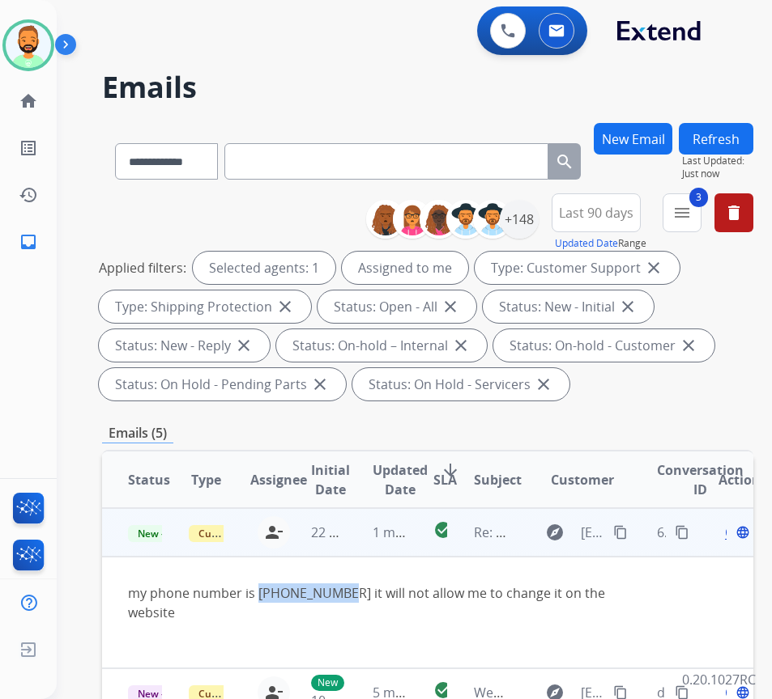
drag, startPoint x: 258, startPoint y: 590, endPoint x: 338, endPoint y: 596, distance: 79.5
click at [338, 596] on div "my phone number is [PHONE_NUMBER] it will not allow me to change it on the webs…" at bounding box center [366, 603] width 477 height 39
copy div "[PHONE_NUMBER]"
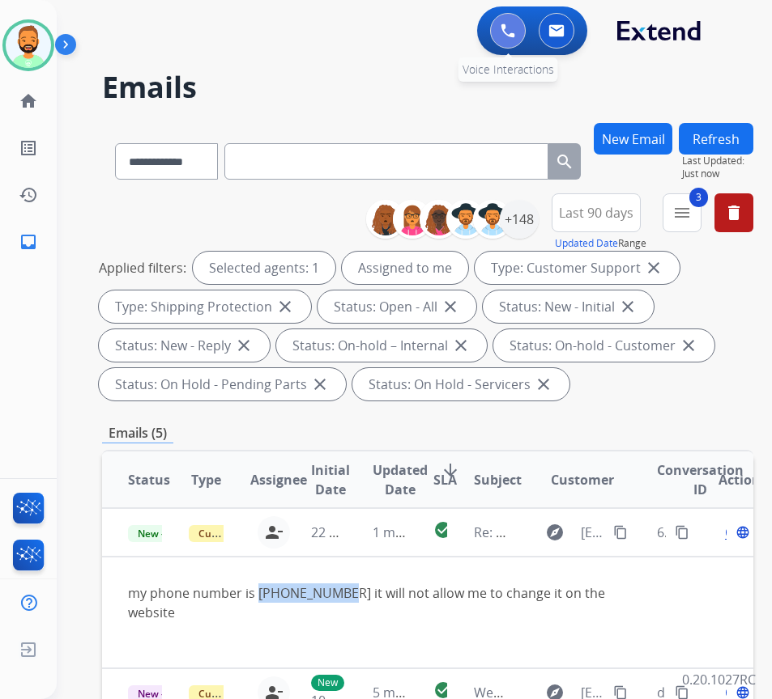
click at [505, 26] on img at bounding box center [507, 30] width 15 height 15
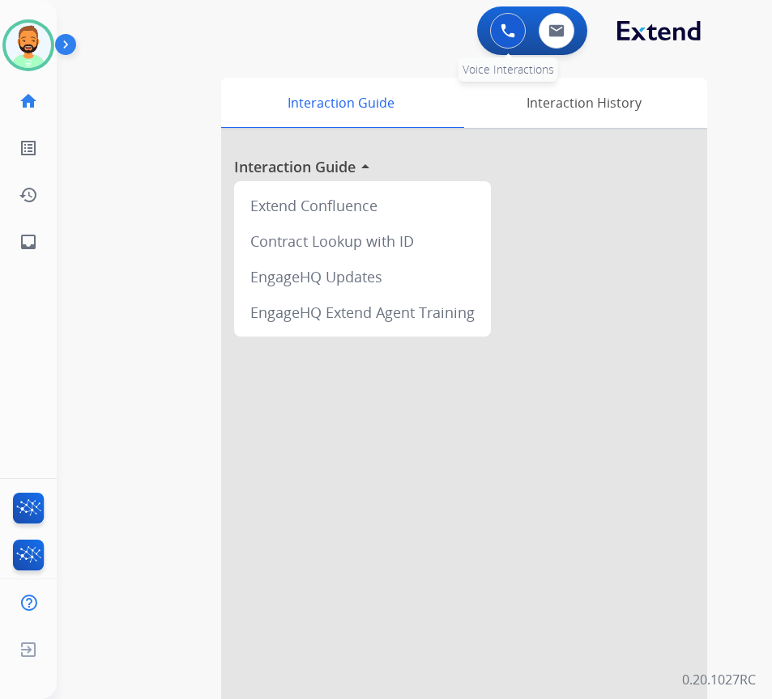
click at [493, 35] on button at bounding box center [508, 31] width 36 height 36
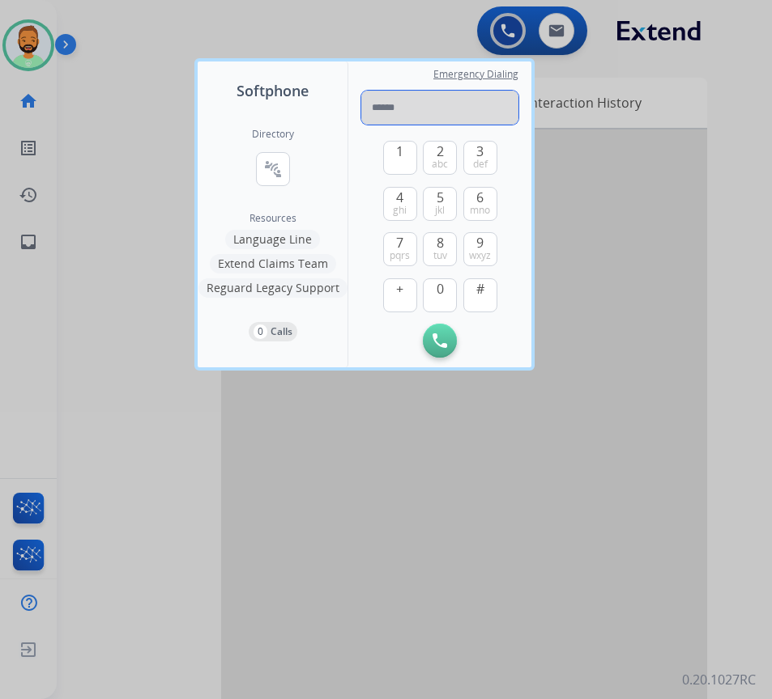
click at [410, 108] on input "tel" at bounding box center [439, 108] width 157 height 34
click at [397, 116] on input "tel" at bounding box center [439, 108] width 157 height 34
click at [406, 107] on input "***" at bounding box center [439, 108] width 157 height 34
click at [438, 113] on input "******" at bounding box center [439, 108] width 157 height 34
type input "**********"
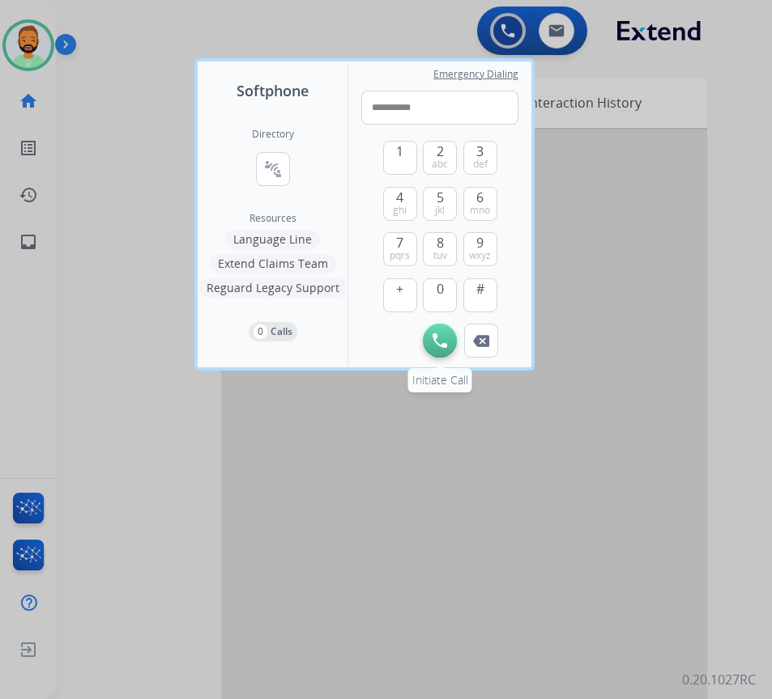
click at [440, 337] on img at bounding box center [439, 341] width 15 height 15
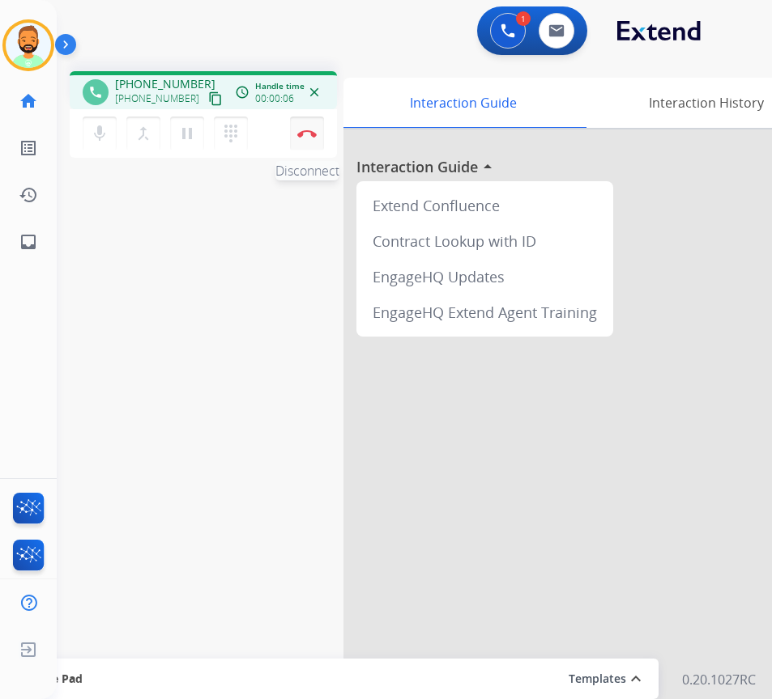
click at [304, 134] on img at bounding box center [306, 134] width 19 height 8
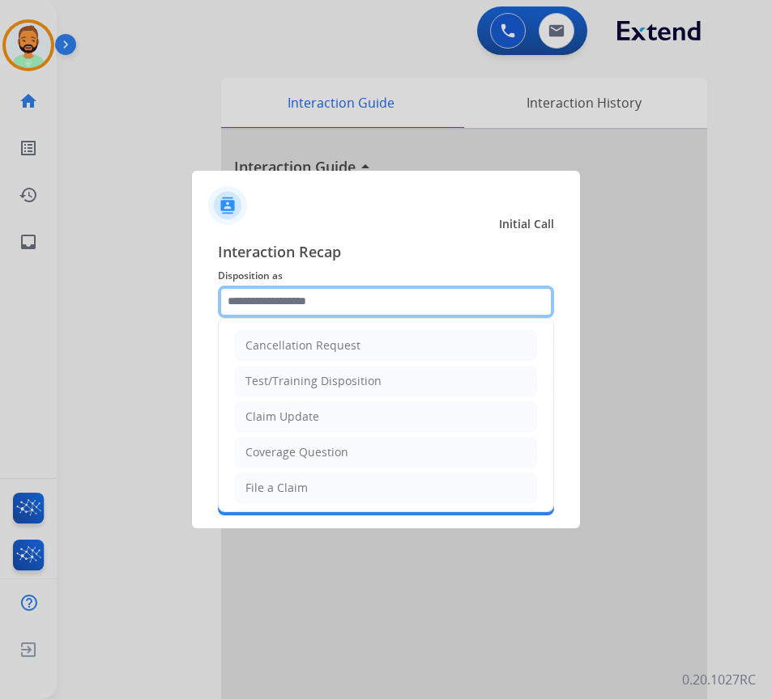
click at [344, 299] on input "text" at bounding box center [386, 302] width 336 height 32
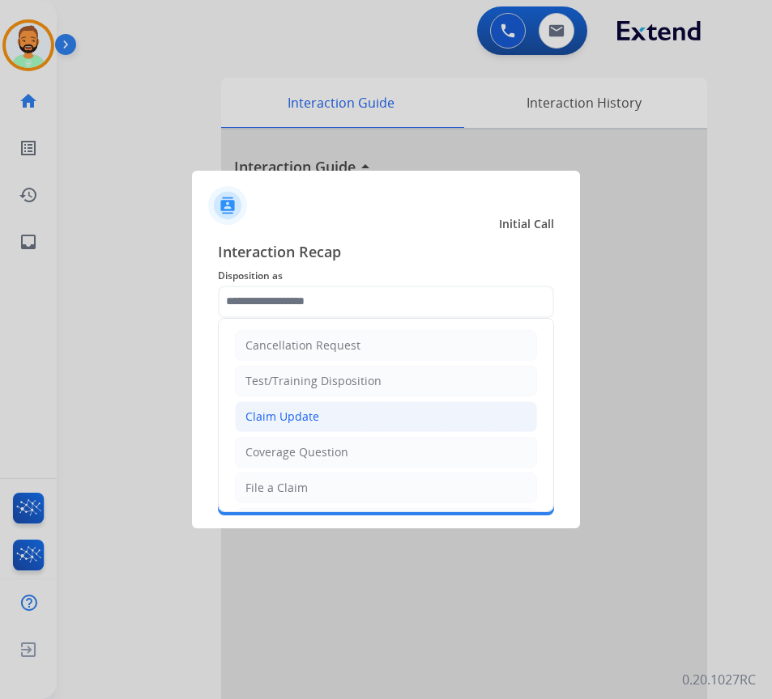
click at [344, 414] on li "Claim Update" at bounding box center [386, 417] width 302 height 31
type input "**********"
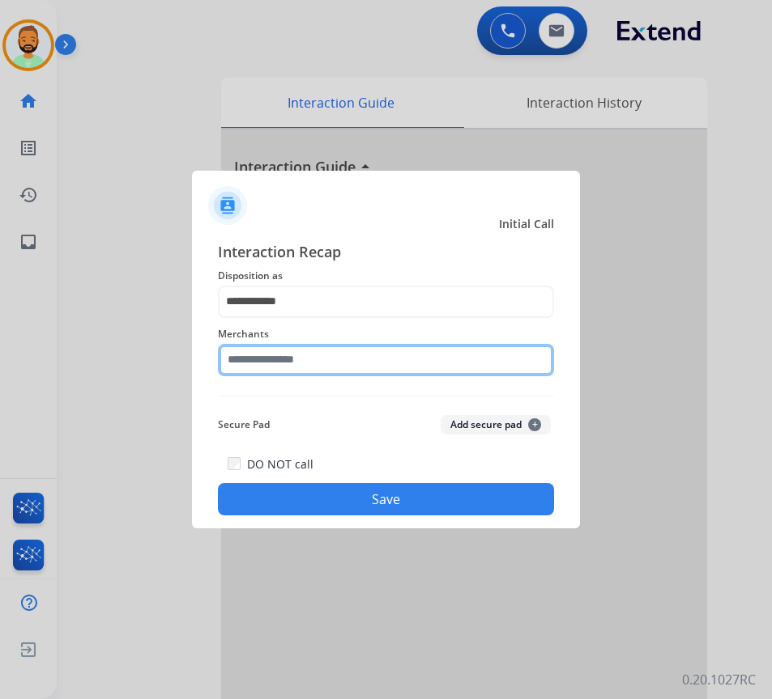
click at [323, 346] on input "text" at bounding box center [386, 360] width 336 height 32
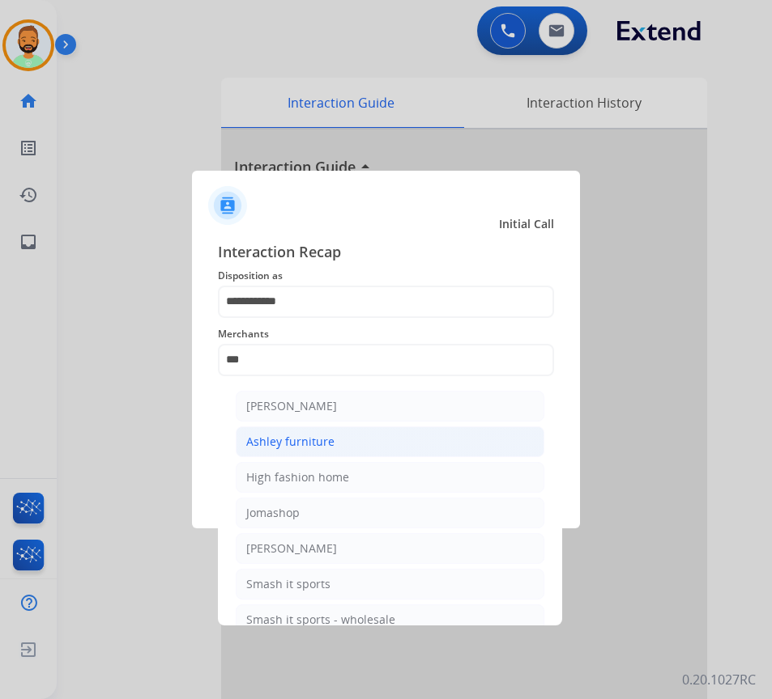
click at [350, 448] on li "Ashley furniture" at bounding box center [390, 442] width 308 height 31
type input "**********"
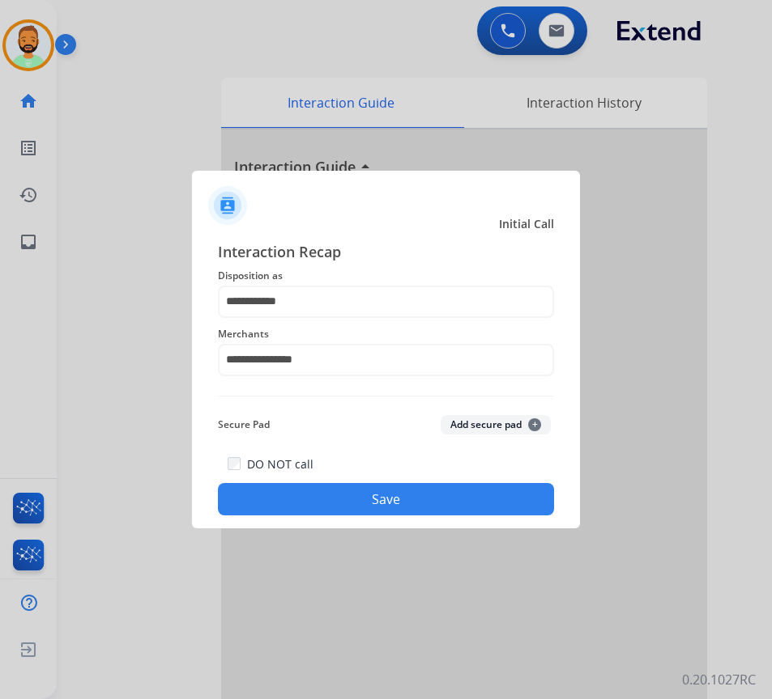
click at [383, 502] on button "Save" at bounding box center [386, 499] width 336 height 32
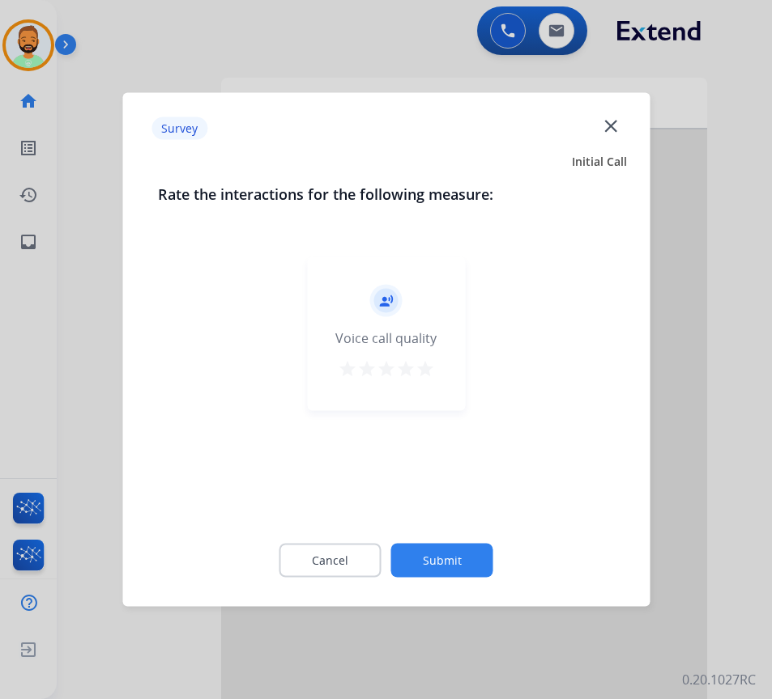
drag, startPoint x: 473, startPoint y: 562, endPoint x: 491, endPoint y: 555, distance: 19.7
click at [473, 563] on button "Submit" at bounding box center [442, 561] width 102 height 34
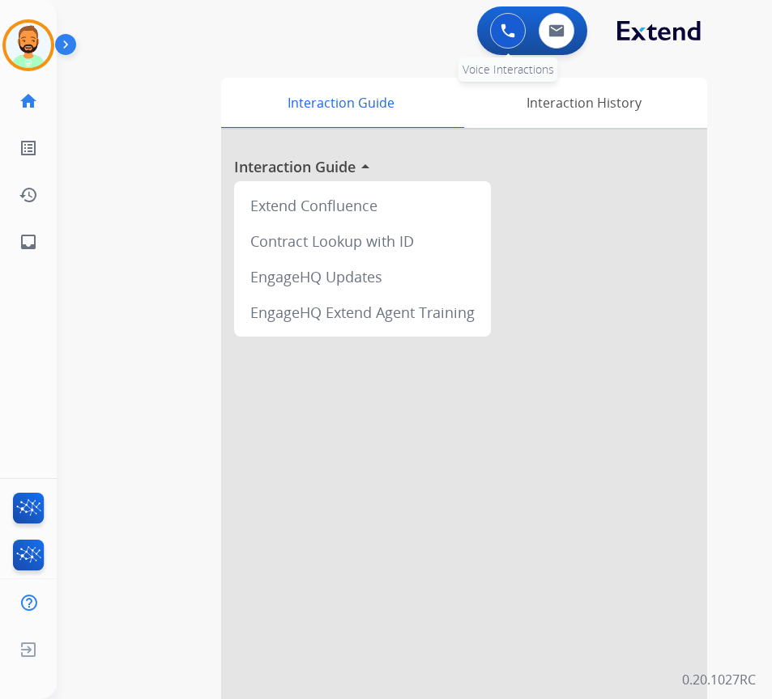
click at [512, 28] on img at bounding box center [507, 30] width 15 height 15
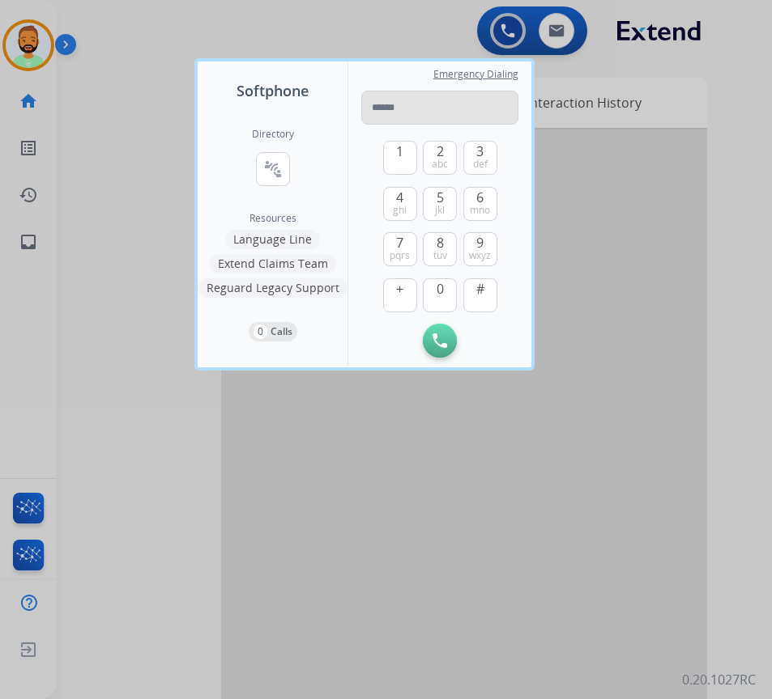
click at [457, 107] on input "tel" at bounding box center [439, 108] width 157 height 34
click at [406, 106] on input "***" at bounding box center [439, 108] width 157 height 34
type input "**********"
click at [446, 343] on img at bounding box center [439, 341] width 15 height 15
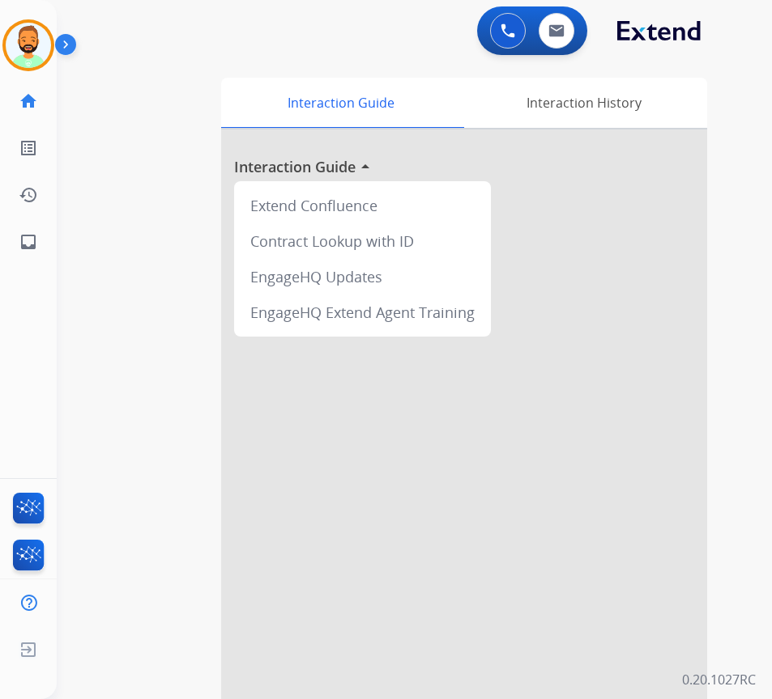
click at [562, 337] on div at bounding box center [464, 432] width 486 height 604
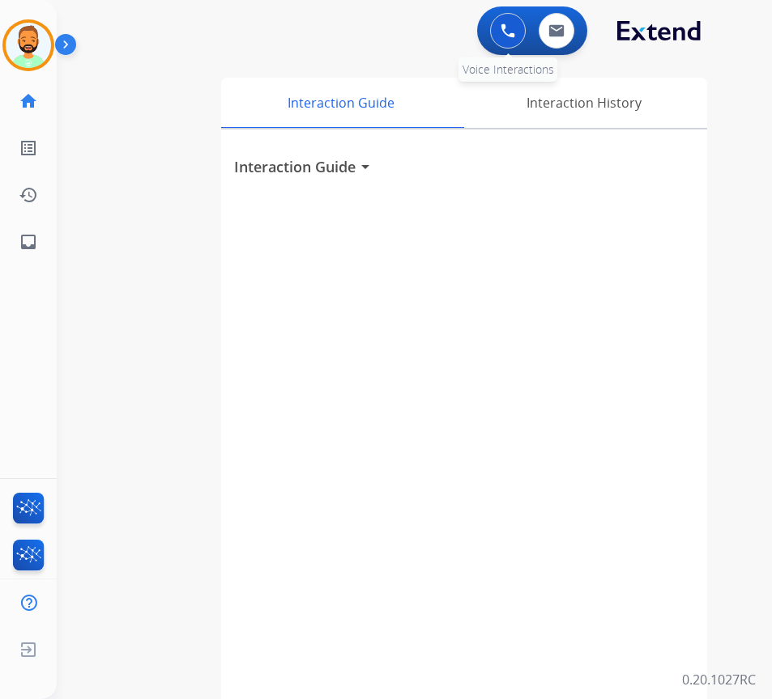
click at [504, 18] on button at bounding box center [508, 31] width 36 height 36
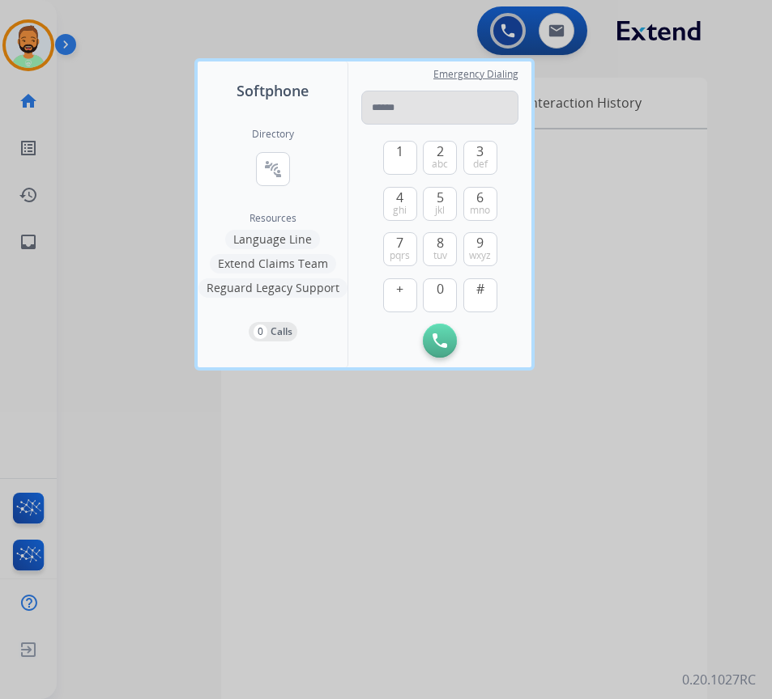
click at [435, 91] on input "tel" at bounding box center [439, 108] width 157 height 34
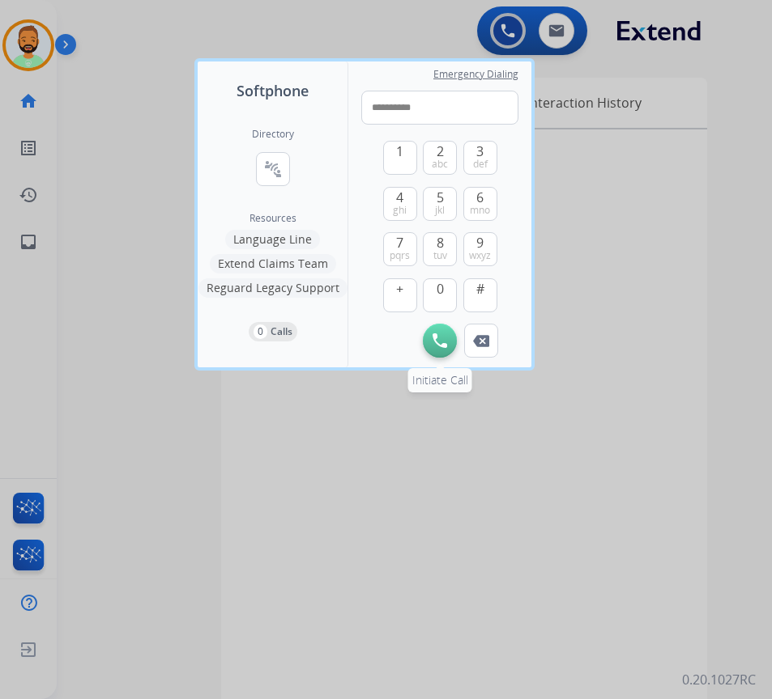
type input "**********"
click at [439, 337] on img at bounding box center [439, 341] width 15 height 15
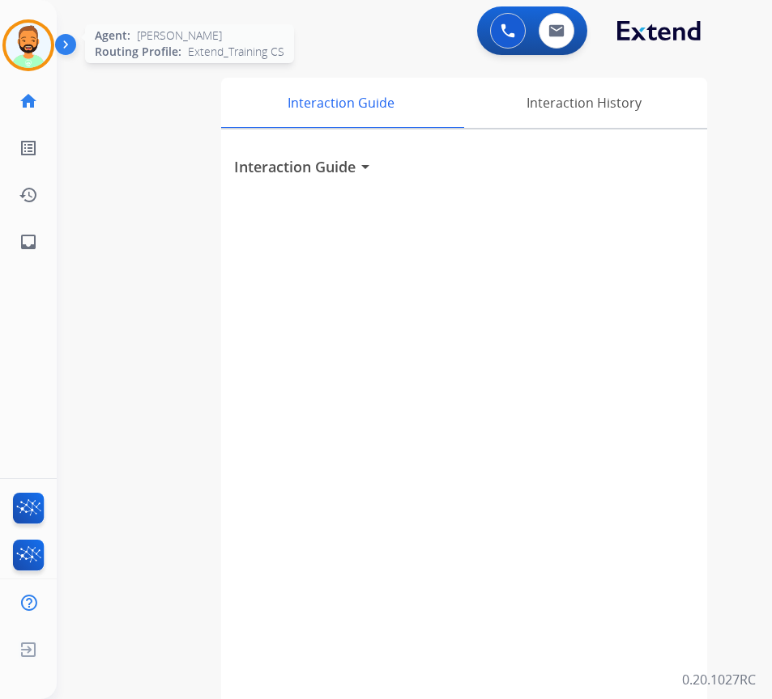
click at [15, 29] on img at bounding box center [28, 45] width 45 height 45
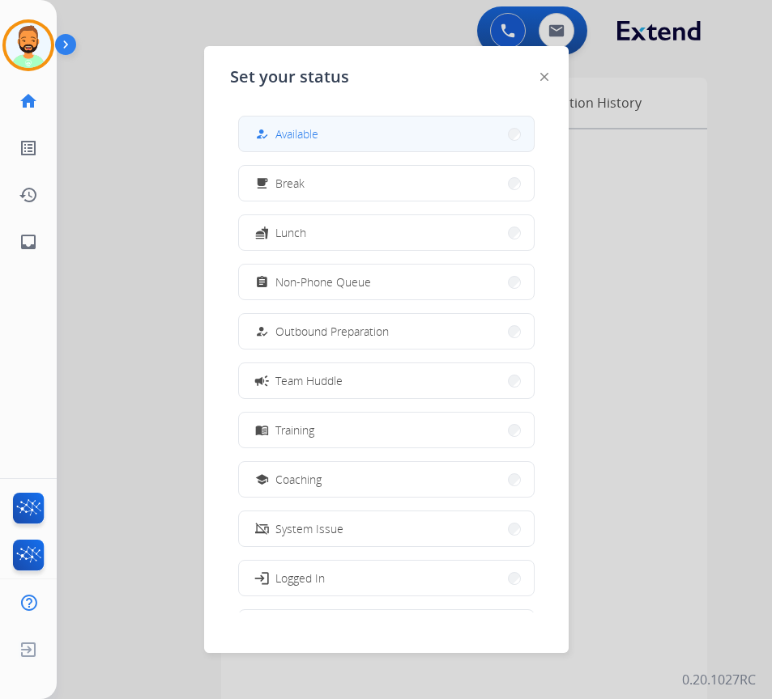
click at [261, 130] on mat-icon "how_to_reg" at bounding box center [261, 134] width 14 height 14
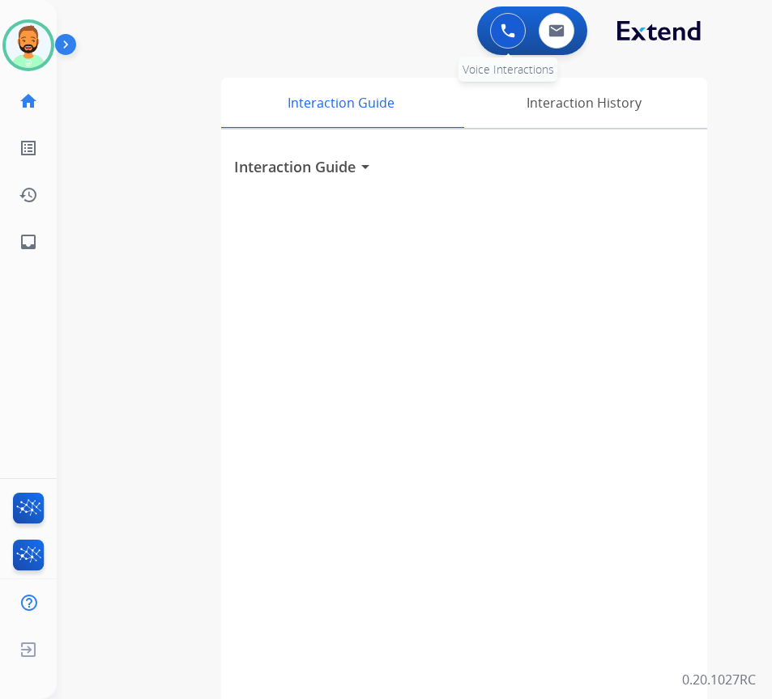
click at [522, 27] on button at bounding box center [508, 31] width 36 height 36
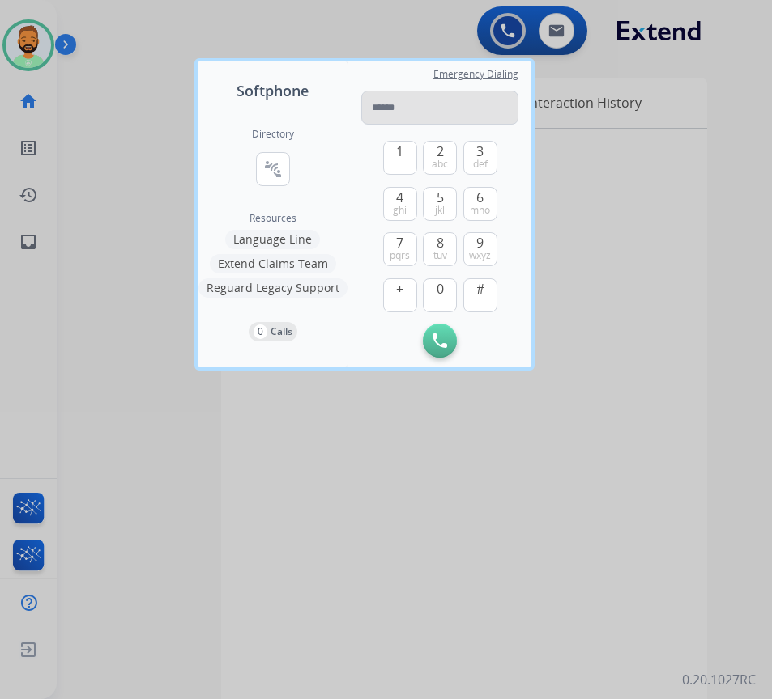
click at [474, 111] on input "tel" at bounding box center [439, 108] width 157 height 34
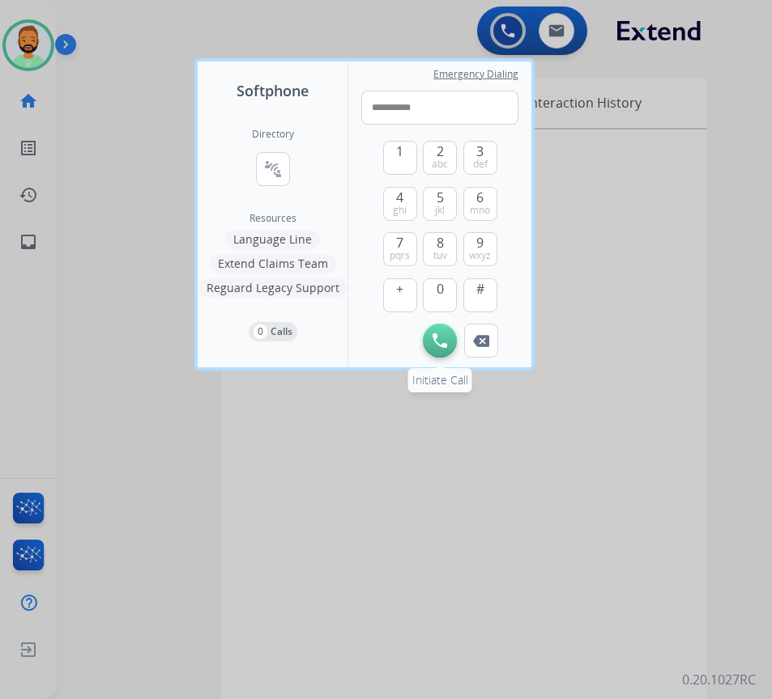
type input "**********"
click at [441, 346] on img at bounding box center [439, 341] width 15 height 15
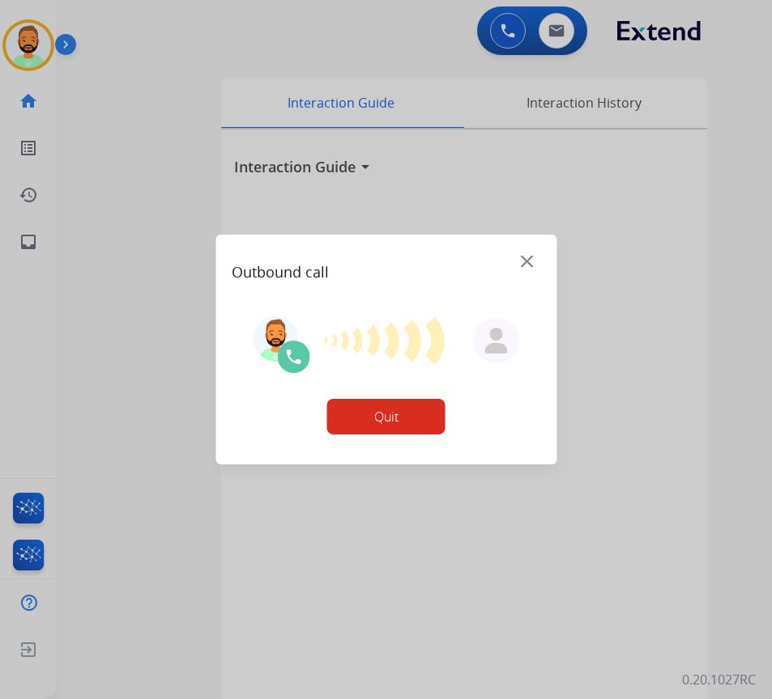
click at [719, 164] on div at bounding box center [386, 349] width 772 height 699
click at [740, 376] on div at bounding box center [386, 349] width 772 height 699
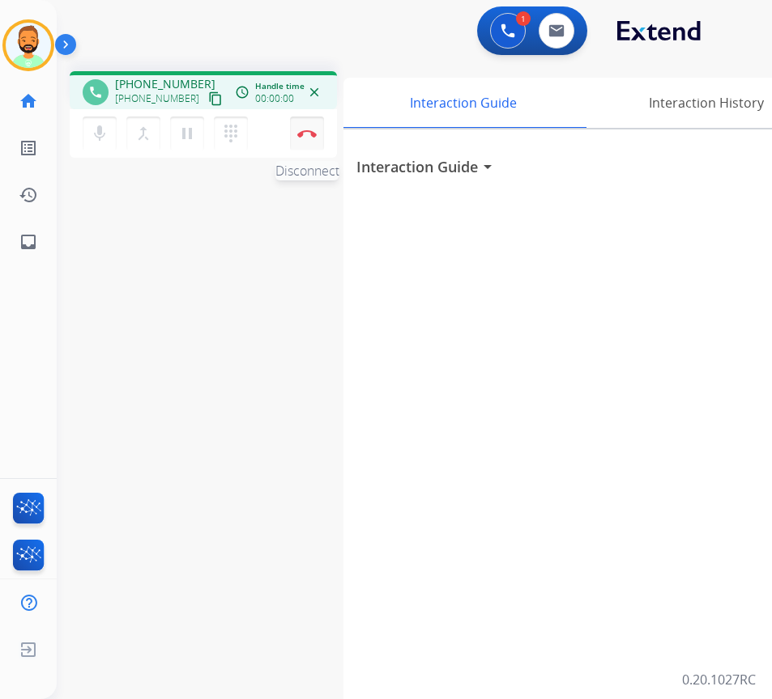
click at [316, 124] on button "Disconnect" at bounding box center [307, 134] width 34 height 34
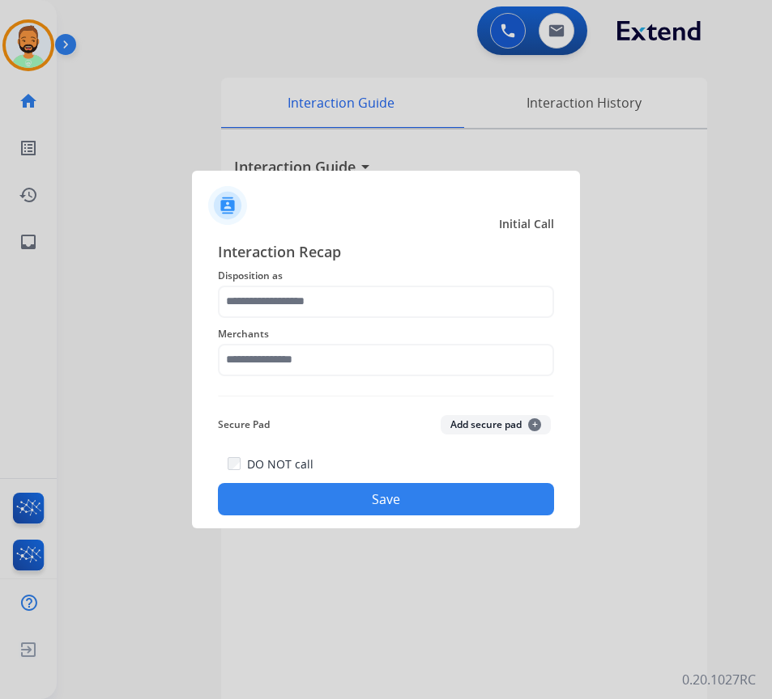
click at [397, 280] on span "Disposition as" at bounding box center [386, 275] width 336 height 19
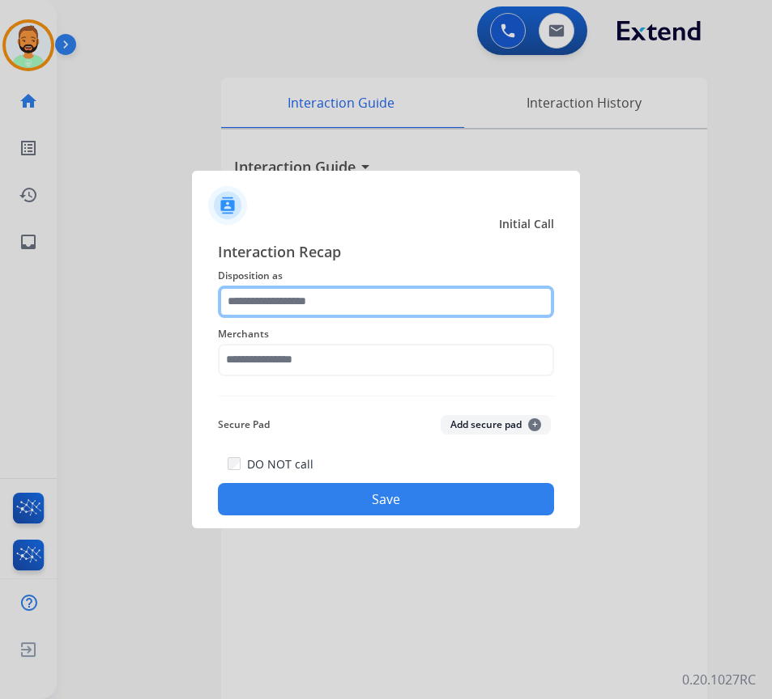
click at [401, 298] on input "text" at bounding box center [386, 302] width 336 height 32
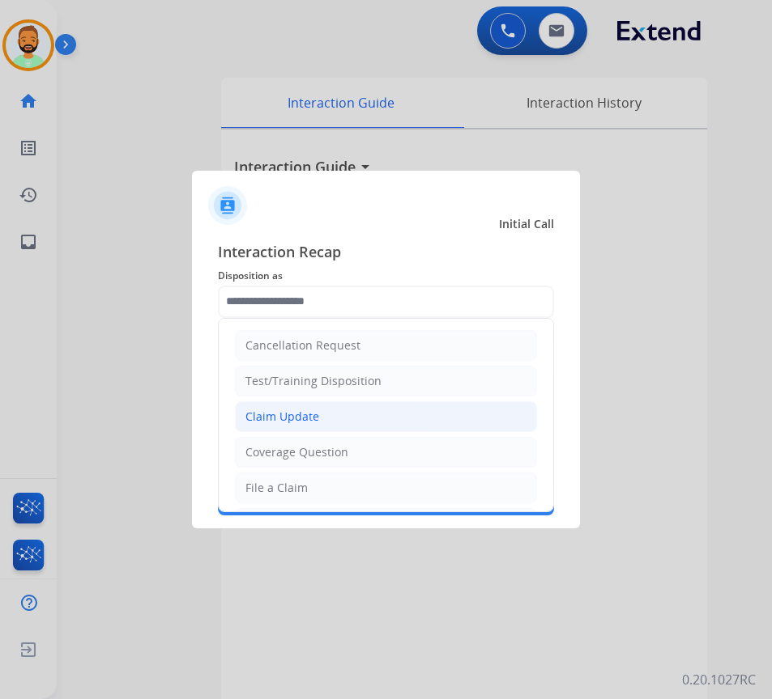
click at [331, 410] on li "Claim Update" at bounding box center [386, 417] width 302 height 31
type input "**********"
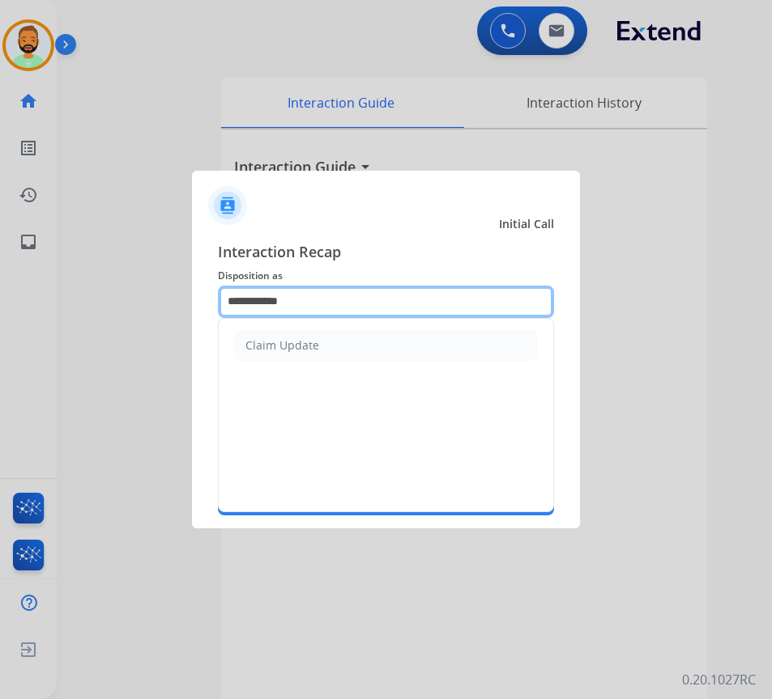
drag, startPoint x: 339, startPoint y: 303, endPoint x: 113, endPoint y: 300, distance: 225.9
click at [0, 304] on app-contact-recap-modal "**********" at bounding box center [0, 349] width 0 height 699
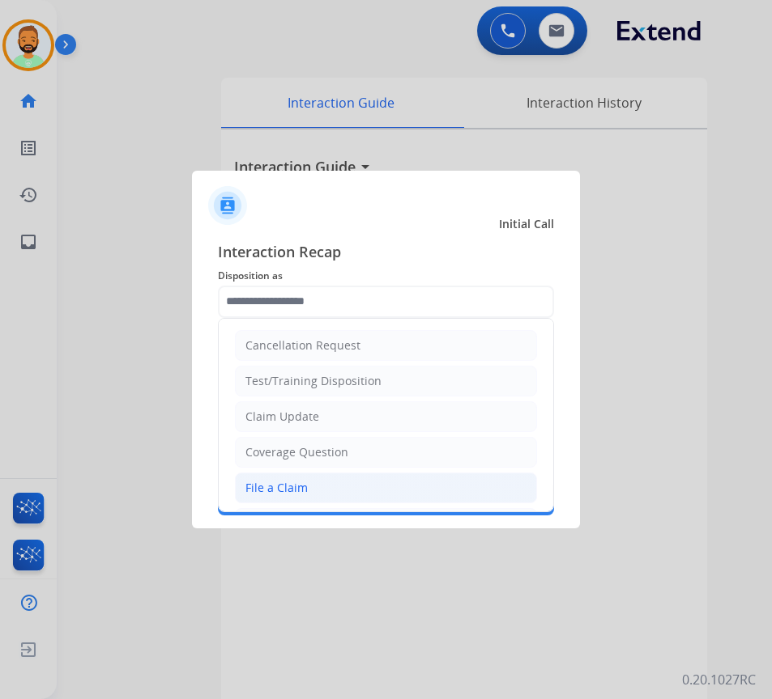
click at [311, 474] on li "File a Claim" at bounding box center [386, 488] width 302 height 31
type input "**********"
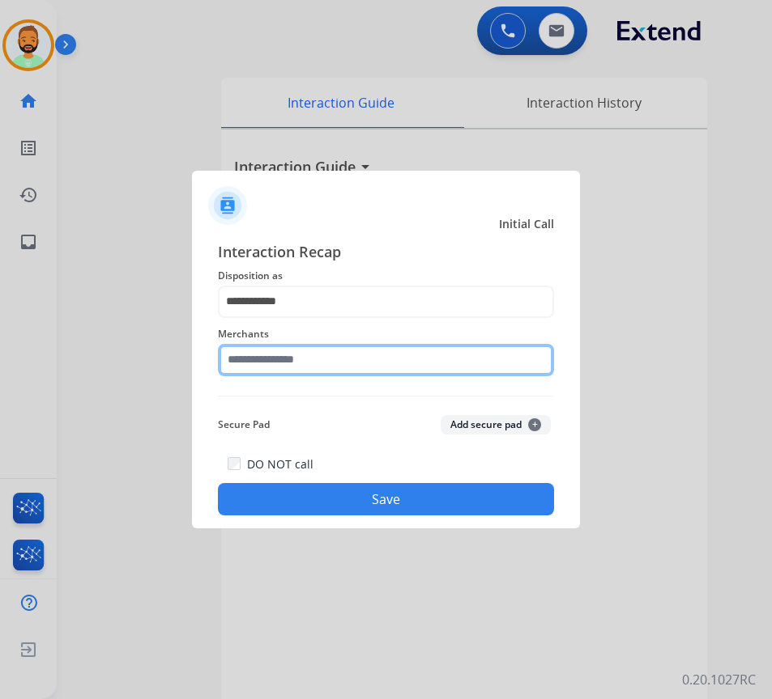
click at [353, 352] on input "text" at bounding box center [386, 360] width 336 height 32
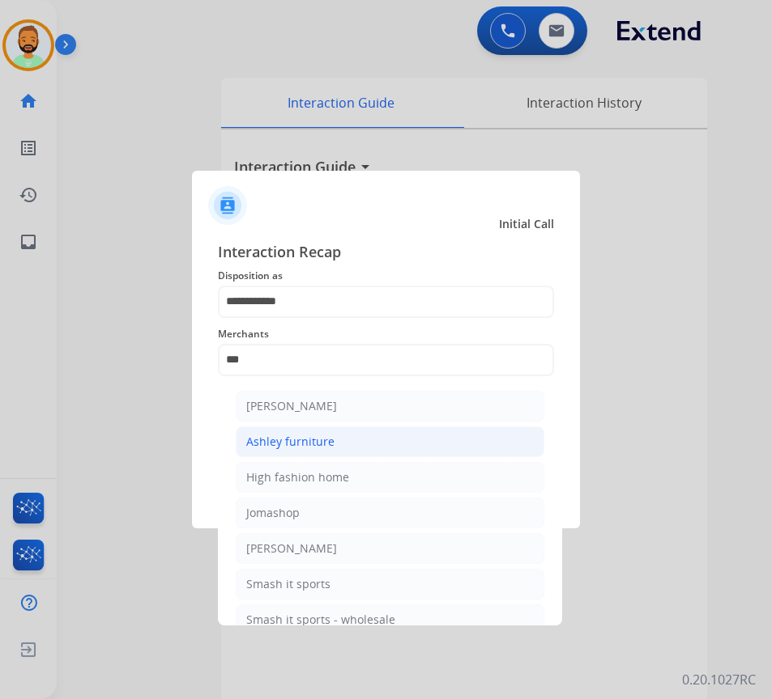
click at [365, 448] on li "Ashley furniture" at bounding box center [390, 442] width 308 height 31
type input "**********"
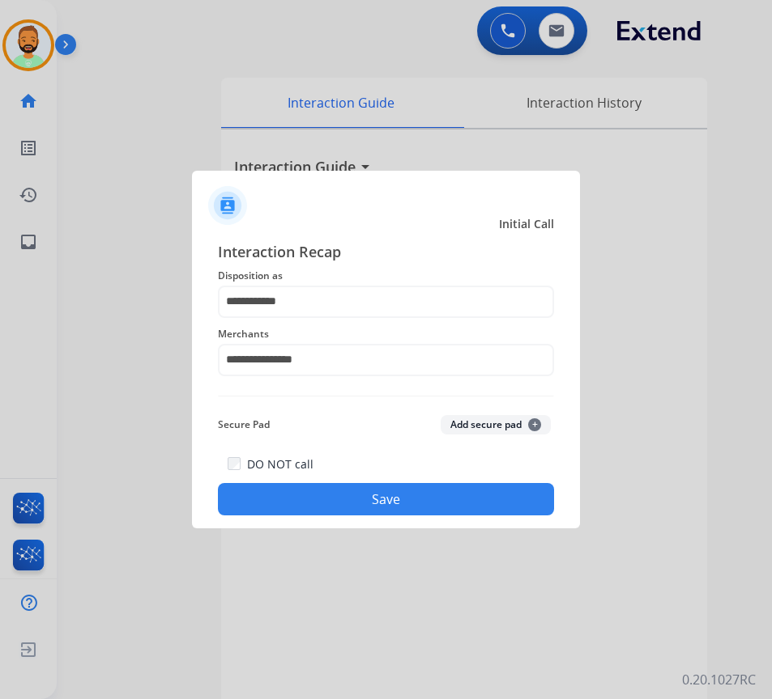
click at [409, 490] on button "Save" at bounding box center [386, 499] width 336 height 32
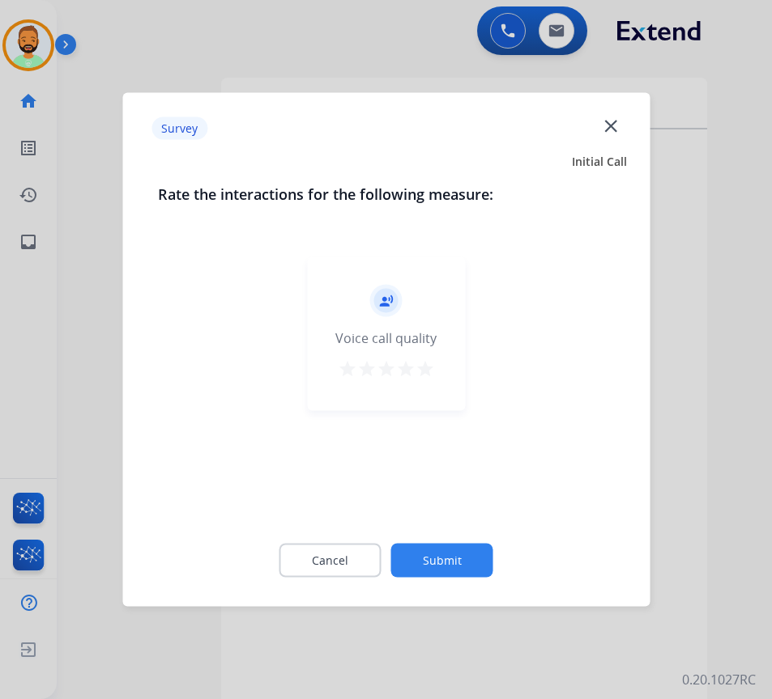
drag, startPoint x: 461, startPoint y: 534, endPoint x: 461, endPoint y: 552, distance: 17.8
click at [461, 535] on div "Cancel Submit" at bounding box center [386, 561] width 456 height 73
click at [461, 552] on button "Submit" at bounding box center [442, 561] width 102 height 34
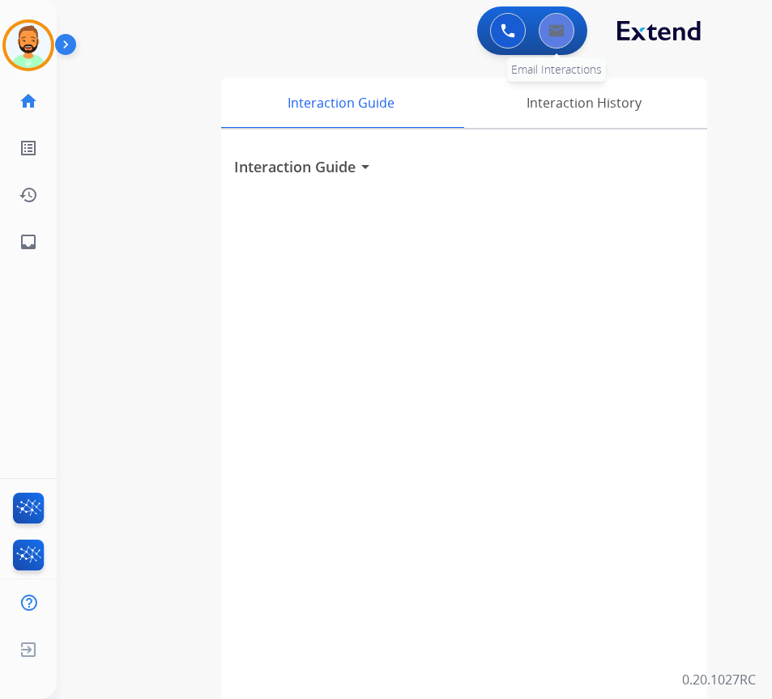
click at [557, 44] on button at bounding box center [556, 31] width 36 height 36
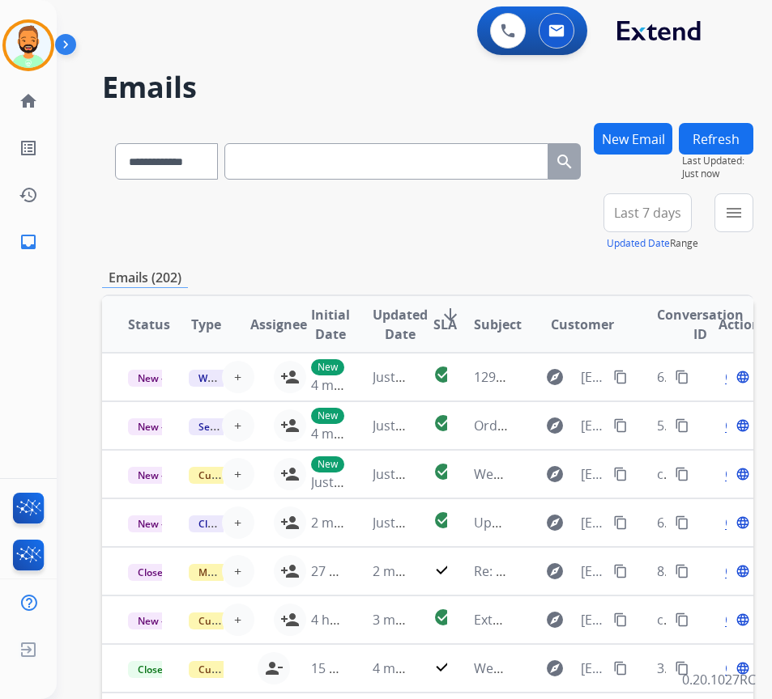
click at [669, 210] on span "Last 7 days" at bounding box center [647, 213] width 67 height 6
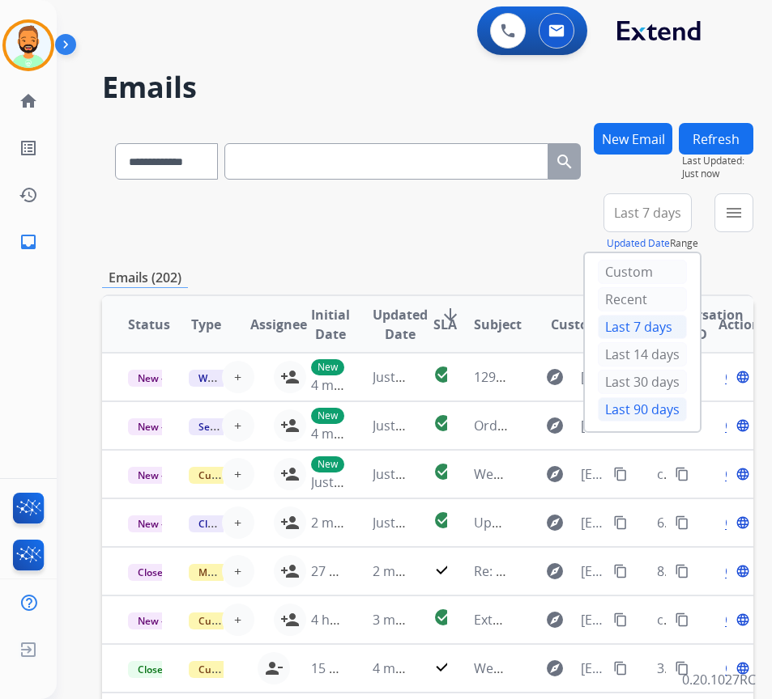
click at [667, 417] on div "Last 90 days" at bounding box center [641, 409] width 89 height 24
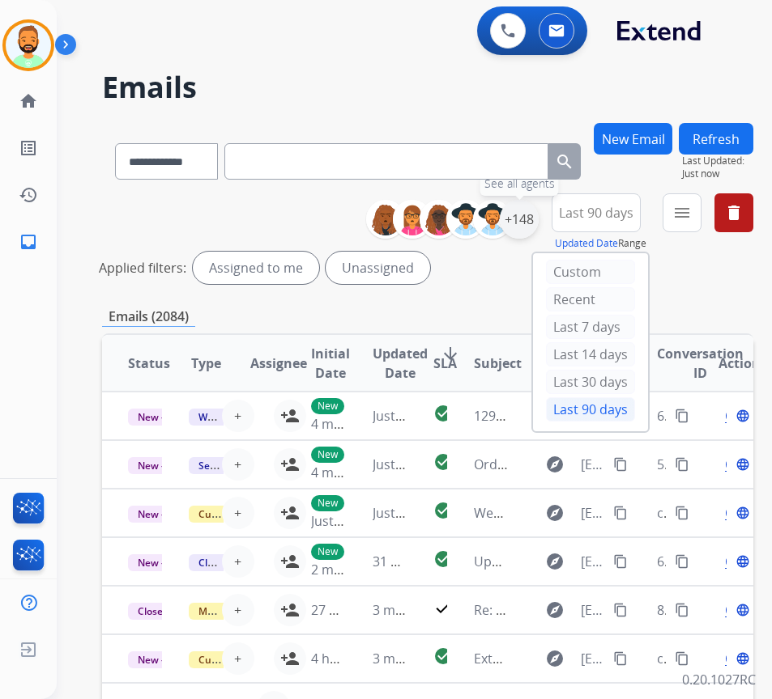
click at [538, 220] on div "+148" at bounding box center [518, 219] width 39 height 39
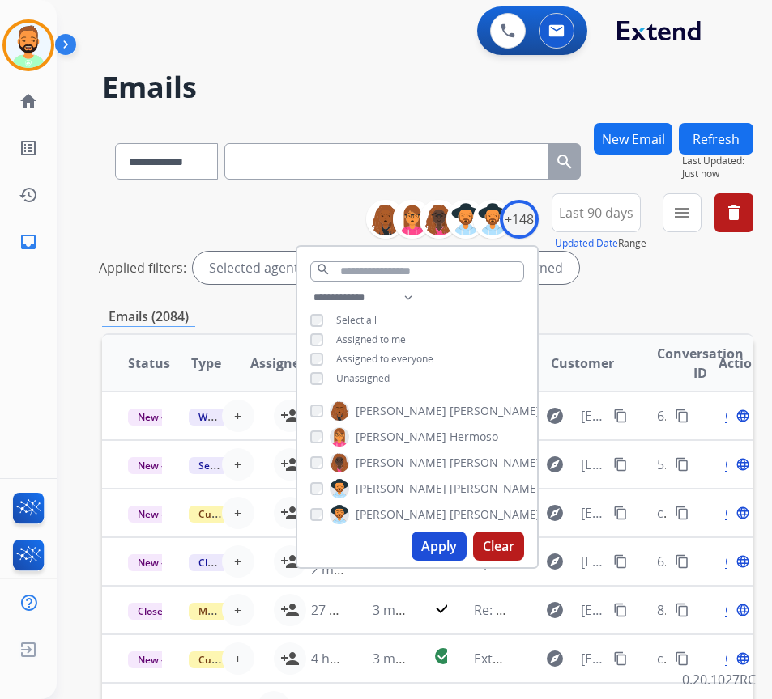
click at [389, 372] on span "Unassigned" at bounding box center [362, 379] width 53 height 14
click at [442, 548] on button "Apply" at bounding box center [438, 546] width 55 height 29
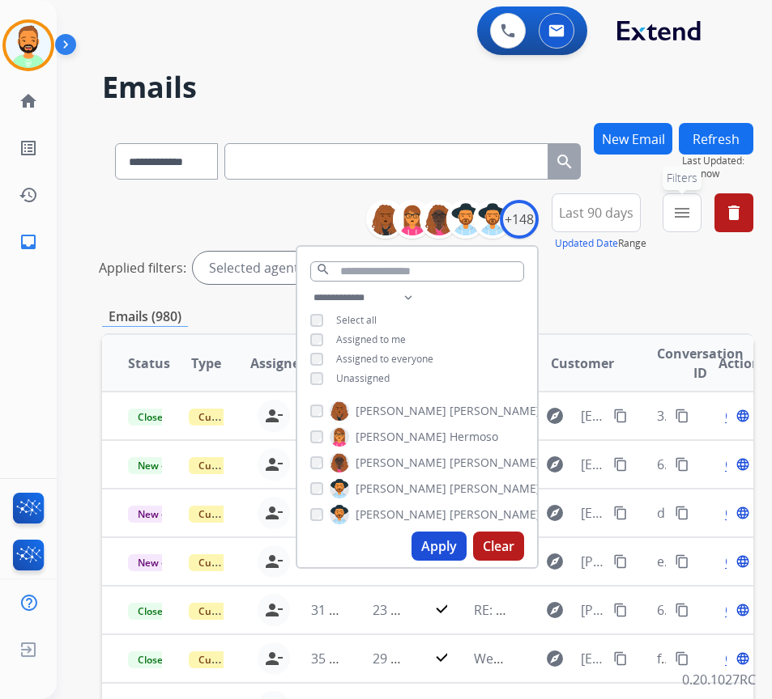
click at [691, 205] on mat-icon "menu" at bounding box center [681, 212] width 19 height 19
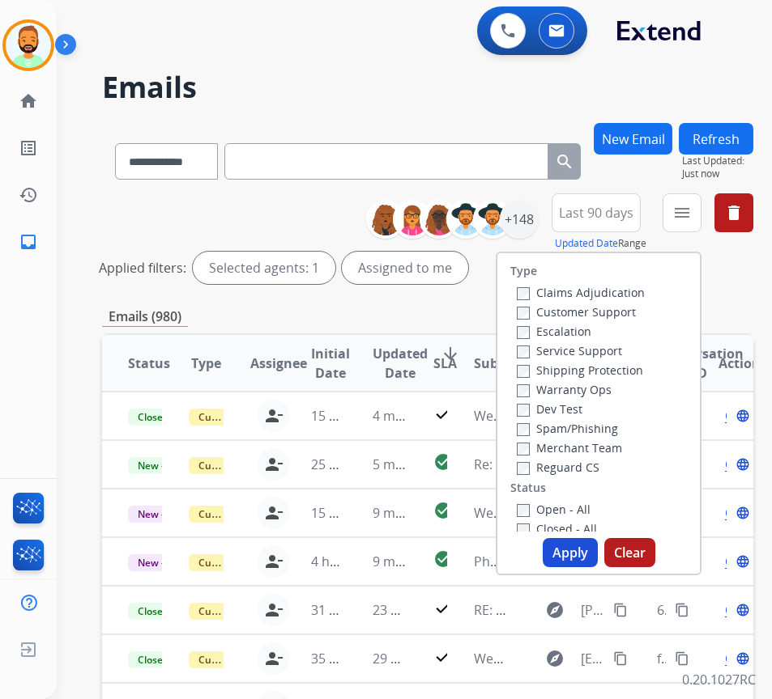
click at [635, 314] on label "Customer Support" at bounding box center [575, 311] width 119 height 15
click at [638, 367] on label "Shipping Protection" at bounding box center [579, 370] width 126 height 15
click at [590, 508] on label "Open - All" at bounding box center [553, 509] width 74 height 15
click at [590, 544] on button "Apply" at bounding box center [569, 552] width 55 height 29
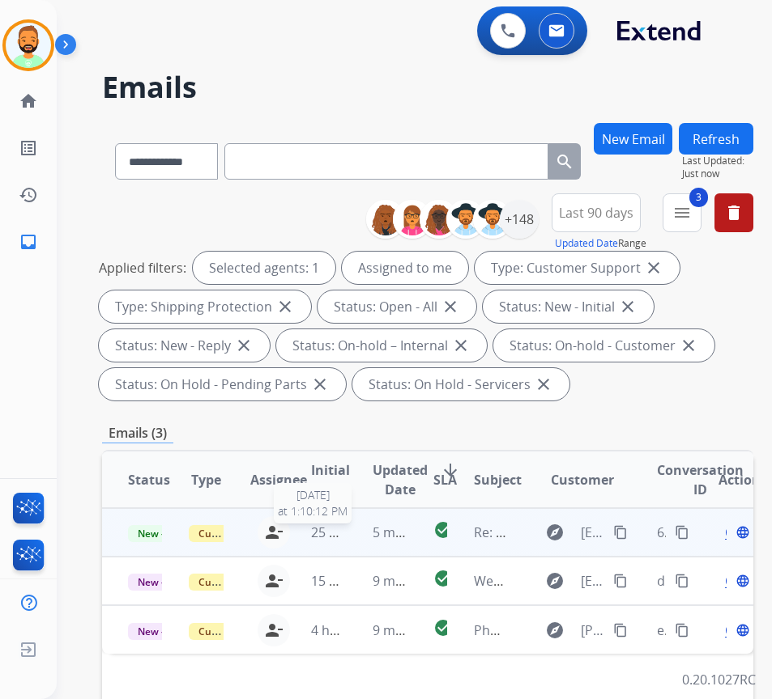
click at [346, 528] on span "25 minutes ago" at bounding box center [358, 533] width 94 height 18
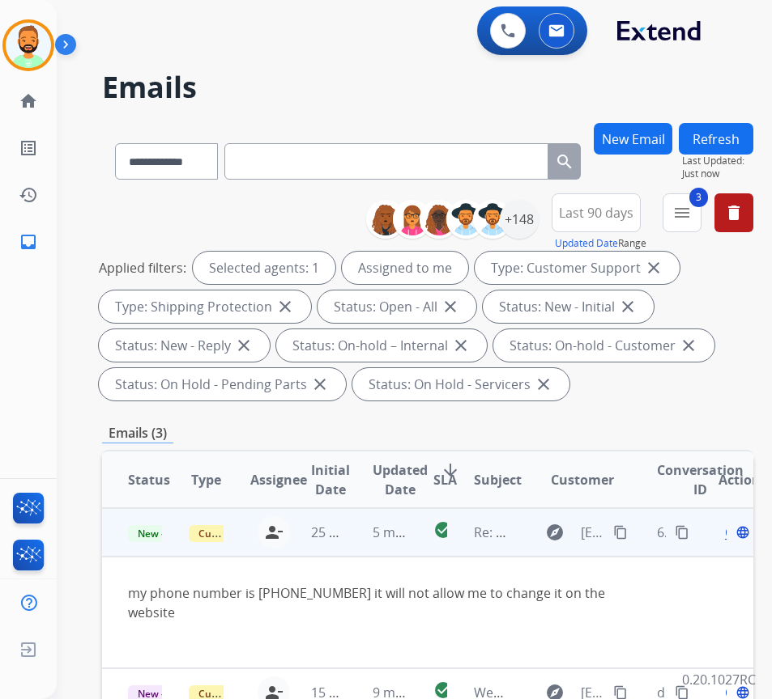
click at [732, 536] on span "Open" at bounding box center [741, 532] width 33 height 19
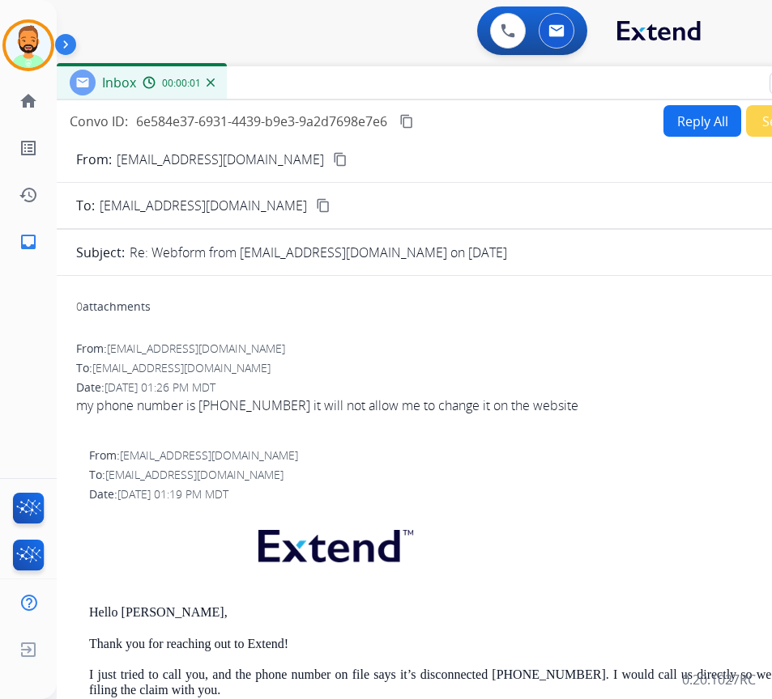
drag, startPoint x: 417, startPoint y: 121, endPoint x: 529, endPoint y: 86, distance: 117.0
click at [529, 86] on div "Inbox 00:00:01" at bounding box center [462, 83] width 810 height 34
click at [333, 160] on mat-icon "content_copy" at bounding box center [340, 159] width 15 height 15
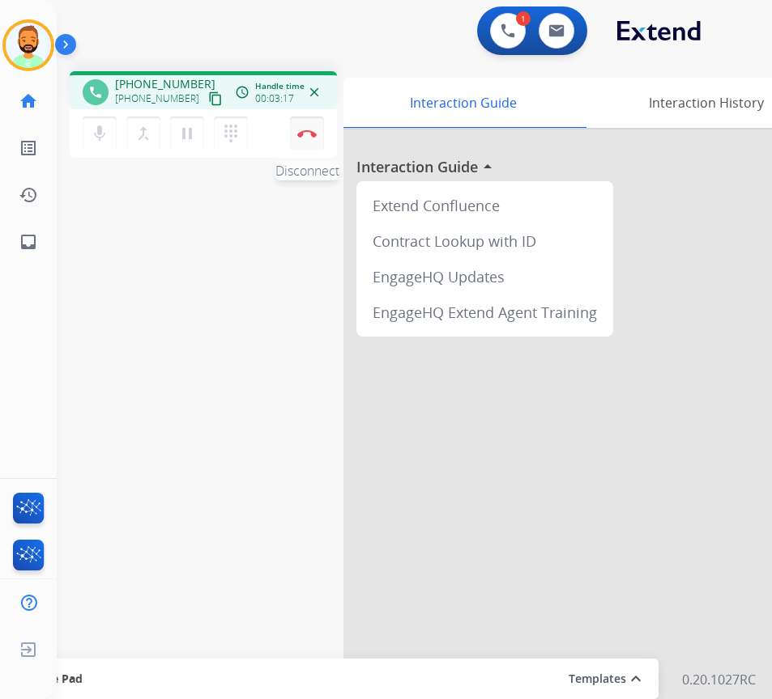
click at [306, 133] on img at bounding box center [306, 134] width 19 height 8
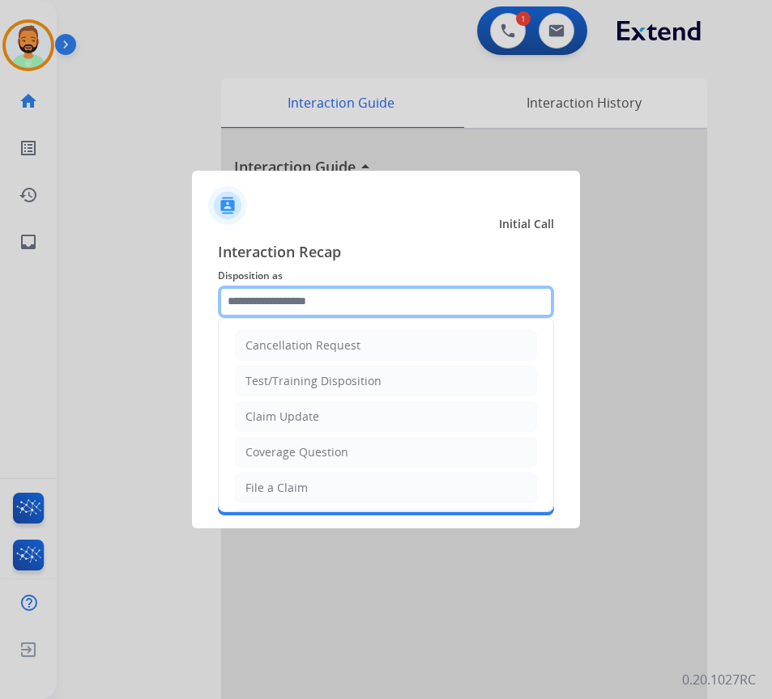
click at [348, 304] on input "text" at bounding box center [386, 302] width 336 height 32
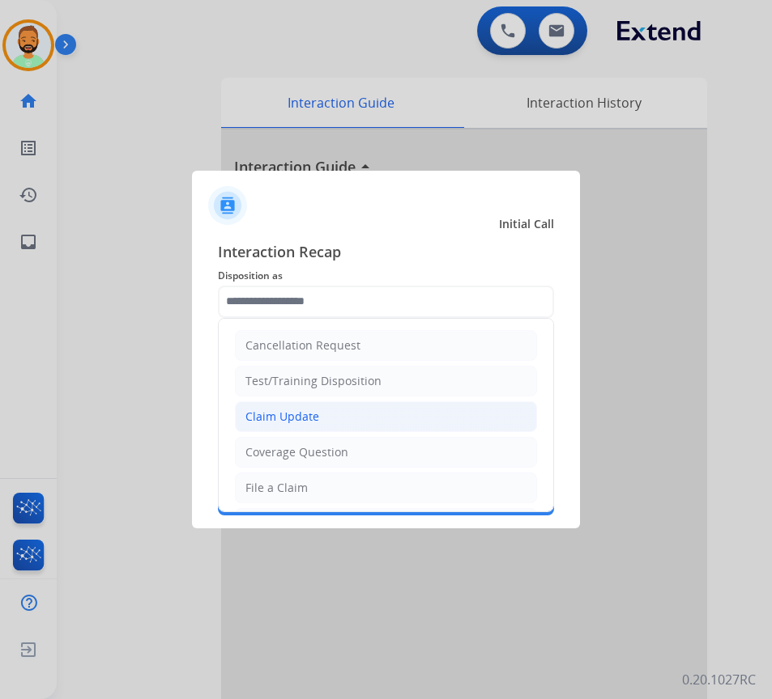
click at [352, 417] on li "Claim Update" at bounding box center [386, 417] width 302 height 31
type input "**********"
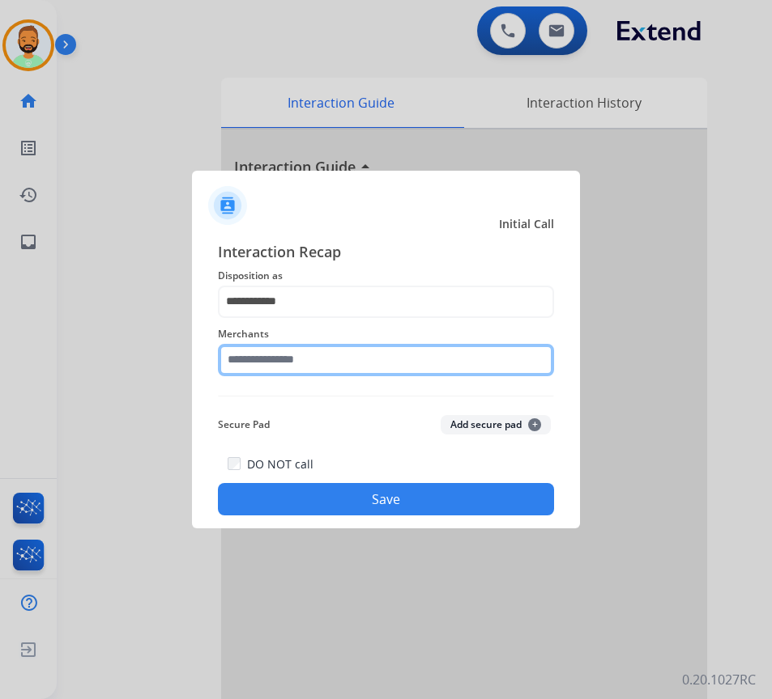
click at [312, 362] on input "text" at bounding box center [386, 360] width 336 height 32
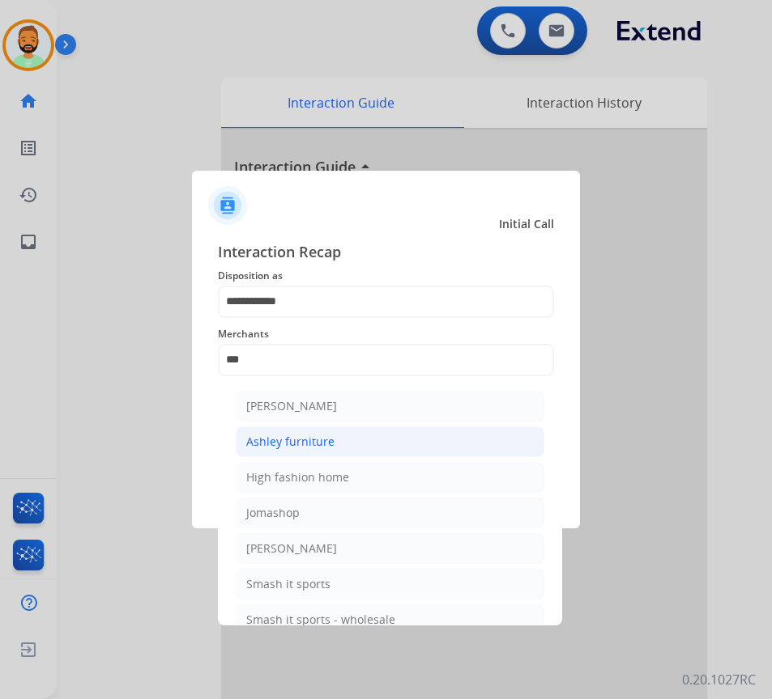
click at [333, 444] on li "Ashley furniture" at bounding box center [390, 442] width 308 height 31
type input "**********"
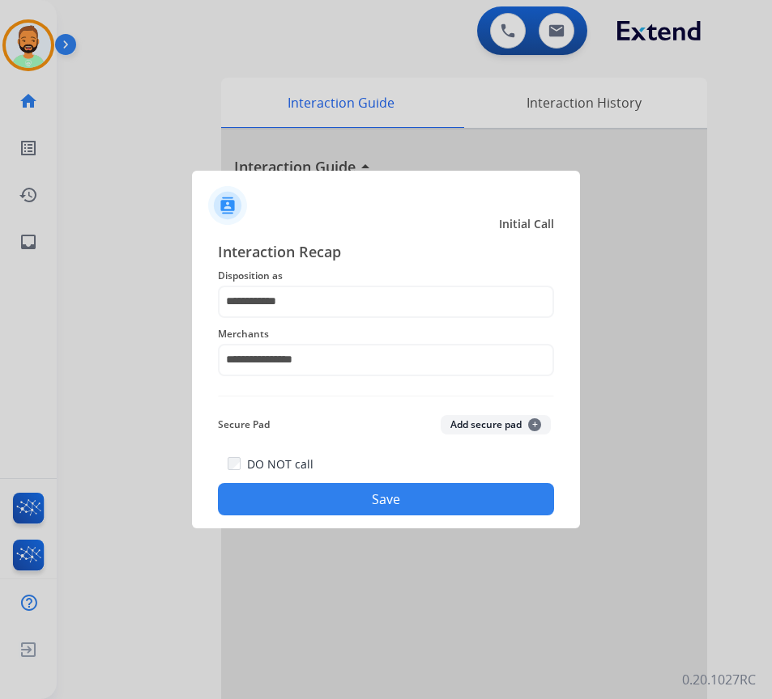
click at [364, 494] on button "Save" at bounding box center [386, 499] width 336 height 32
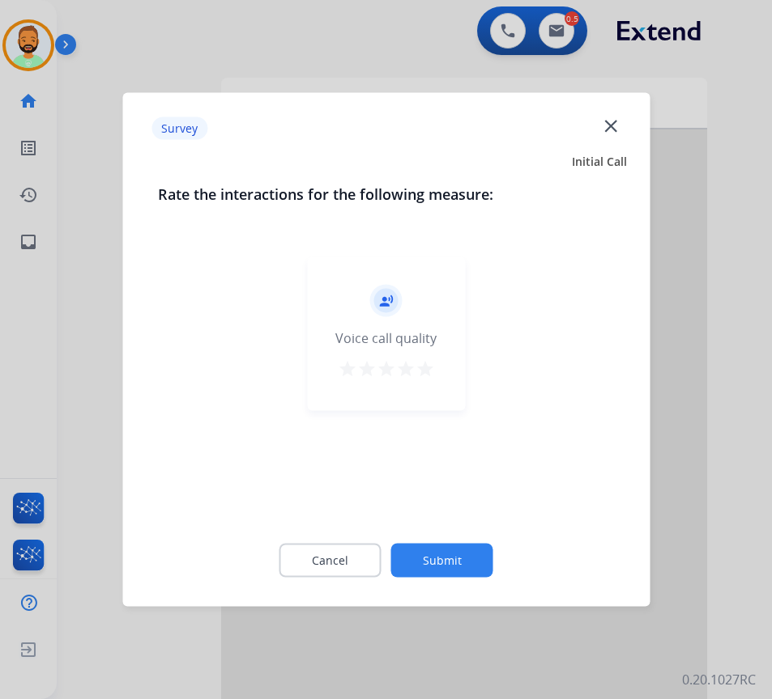
click at [445, 545] on button "Submit" at bounding box center [442, 561] width 102 height 34
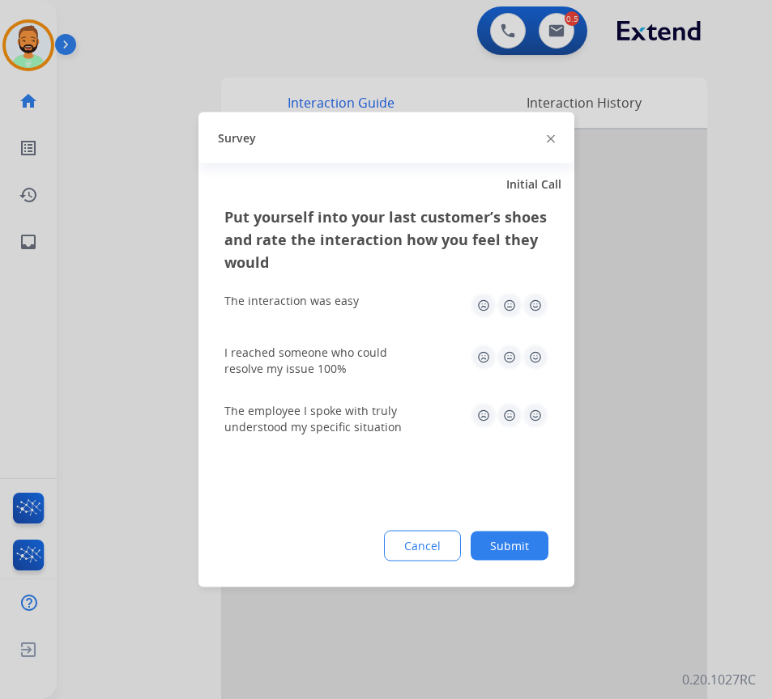
click at [546, 551] on div "Cancel Submit" at bounding box center [386, 546] width 324 height 31
click at [512, 537] on button "Submit" at bounding box center [509, 546] width 78 height 29
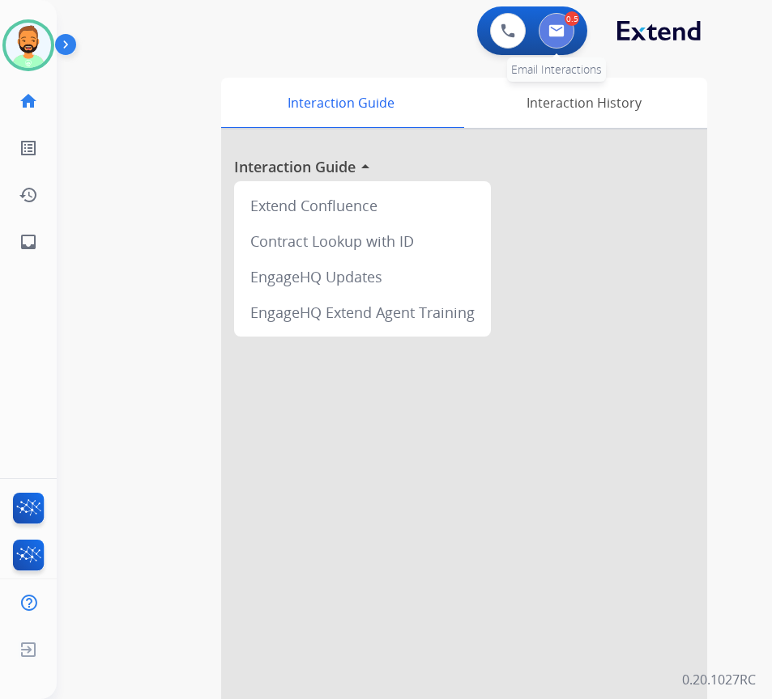
click at [546, 28] on button at bounding box center [556, 31] width 36 height 36
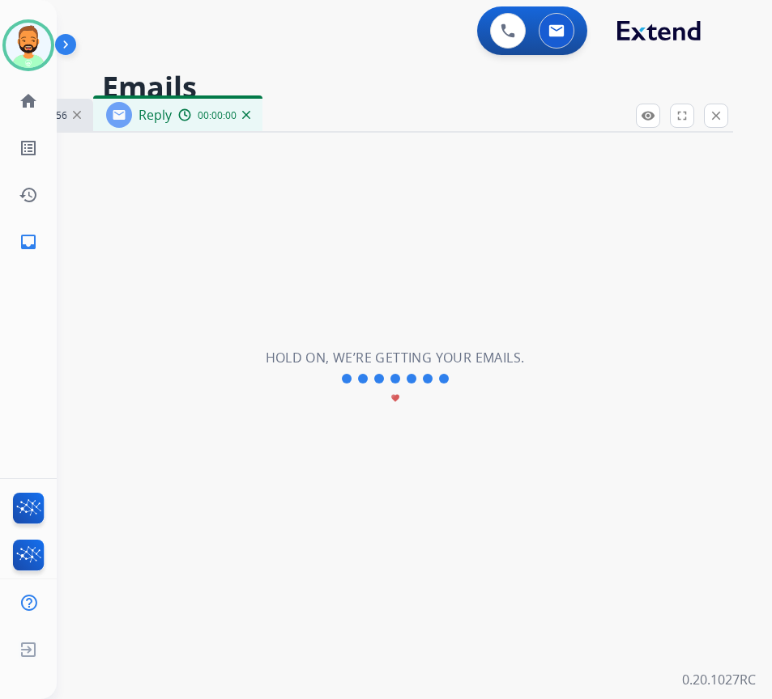
select select "**********"
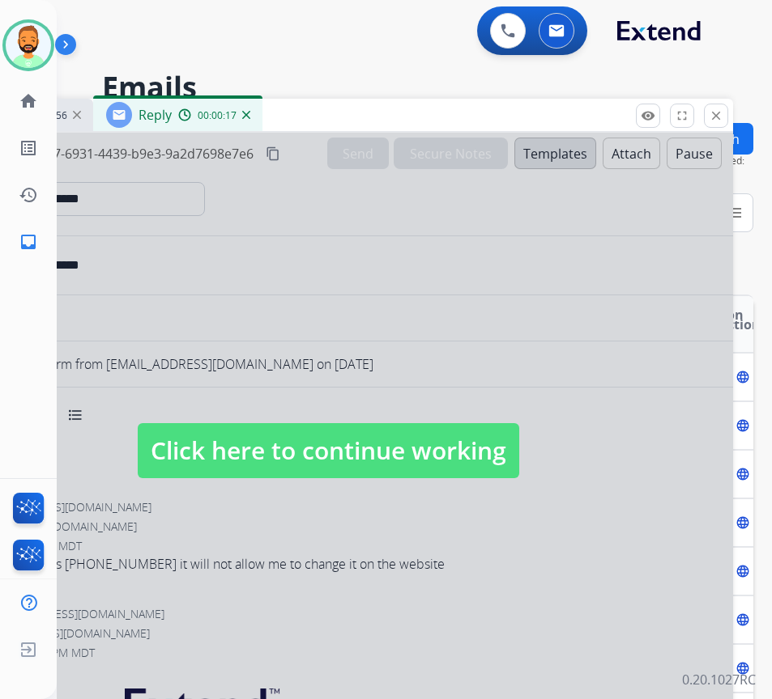
click at [440, 453] on span "Click here to continue working" at bounding box center [328, 450] width 381 height 55
select select
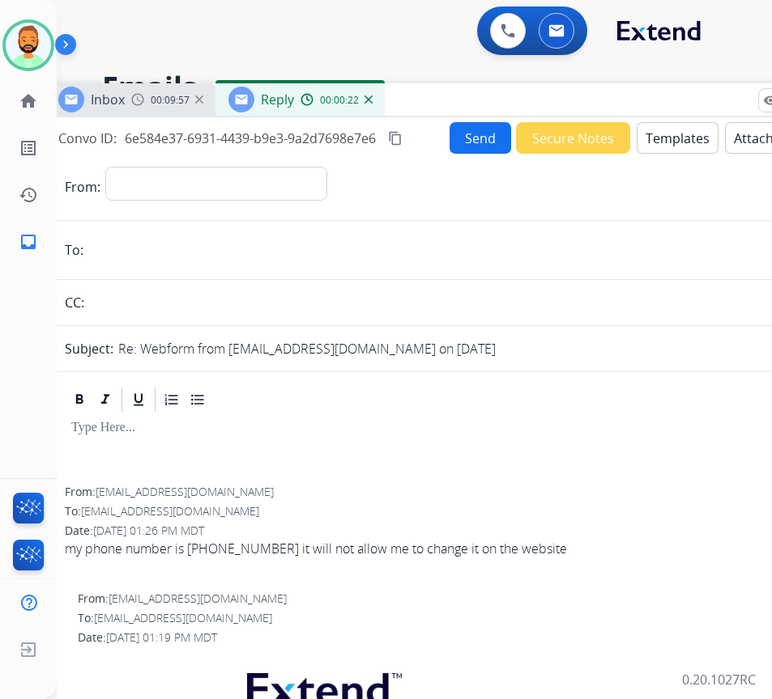
drag, startPoint x: 412, startPoint y: 116, endPoint x: 482, endPoint y: 113, distance: 69.7
click at [482, 113] on div "Inbox 00:09:57 Reply 00:00:22" at bounding box center [450, 100] width 810 height 34
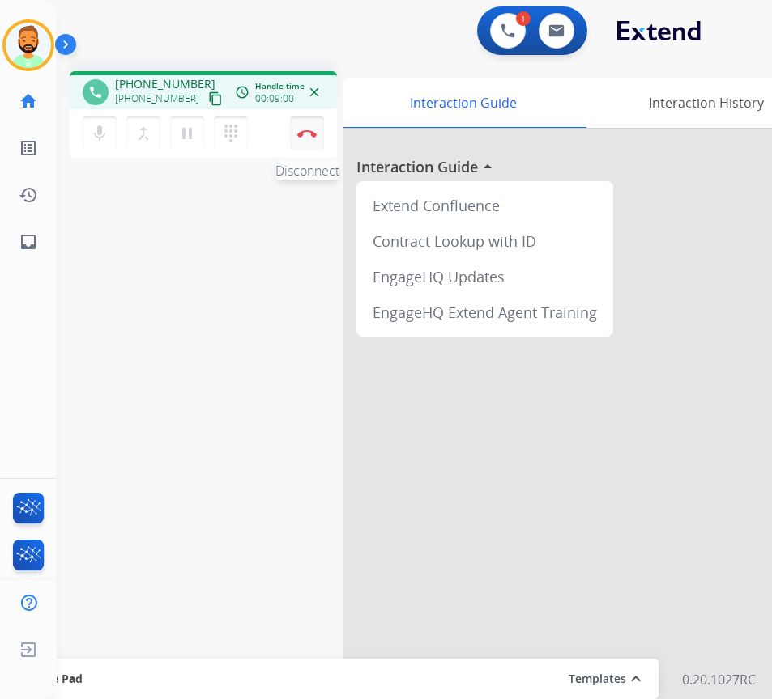
click at [307, 130] on img at bounding box center [306, 134] width 19 height 8
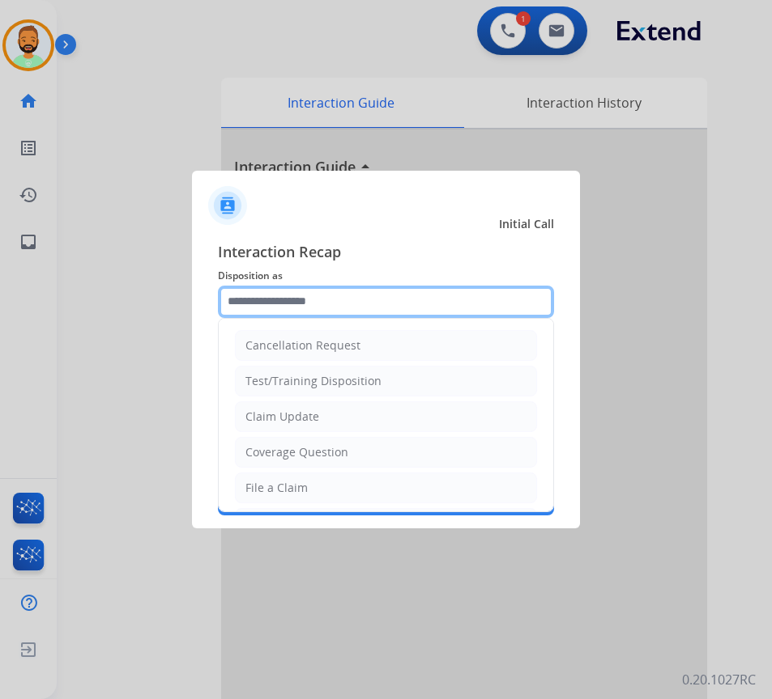
click at [339, 293] on input "text" at bounding box center [386, 302] width 336 height 32
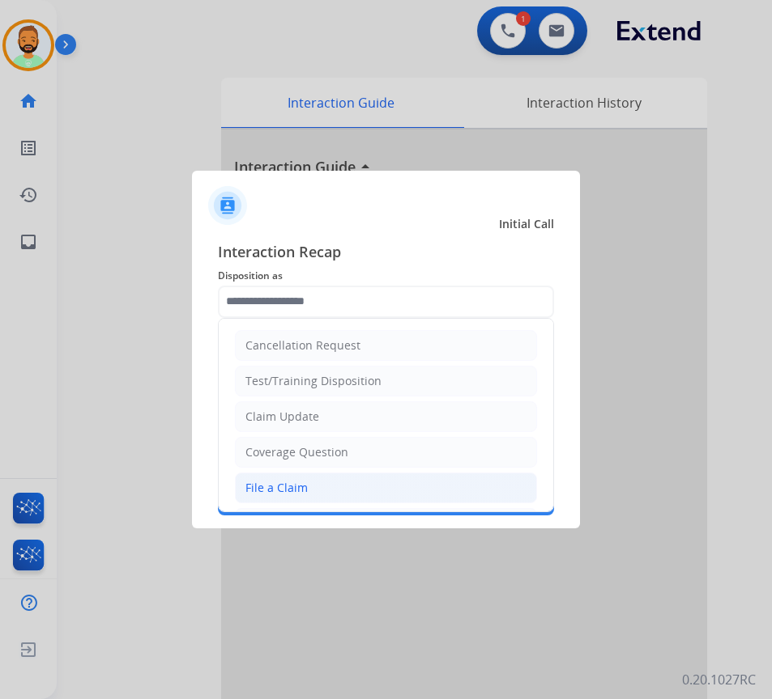
click at [339, 482] on li "File a Claim" at bounding box center [386, 488] width 302 height 31
type input "**********"
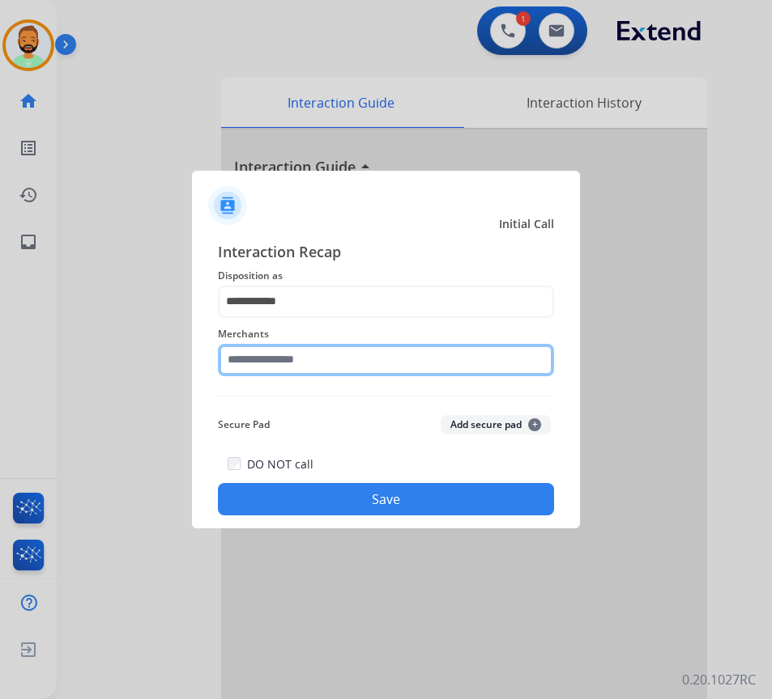
click at [343, 360] on input "text" at bounding box center [386, 360] width 336 height 32
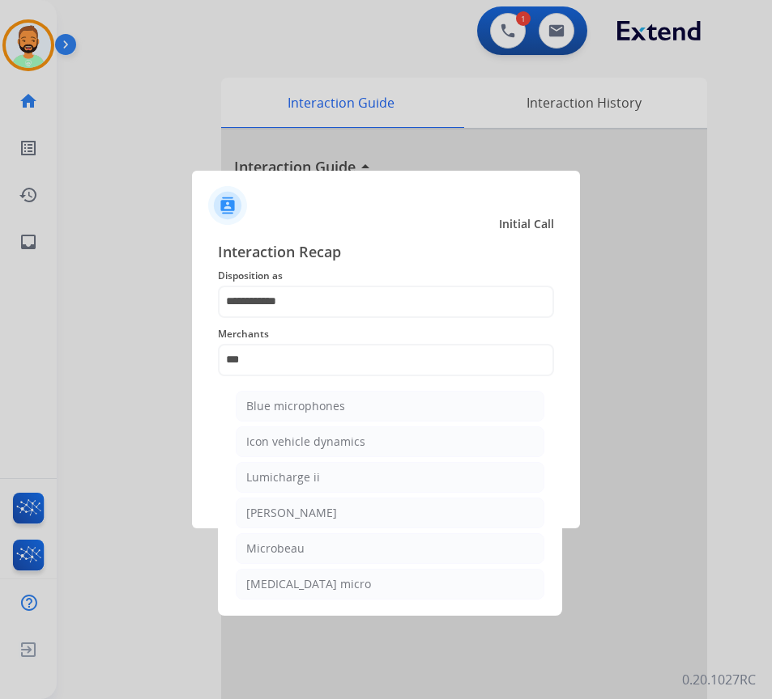
drag, startPoint x: 345, startPoint y: 513, endPoint x: 329, endPoint y: 529, distance: 22.3
click at [345, 519] on li "[PERSON_NAME]" at bounding box center [390, 513] width 308 height 31
type input "********"
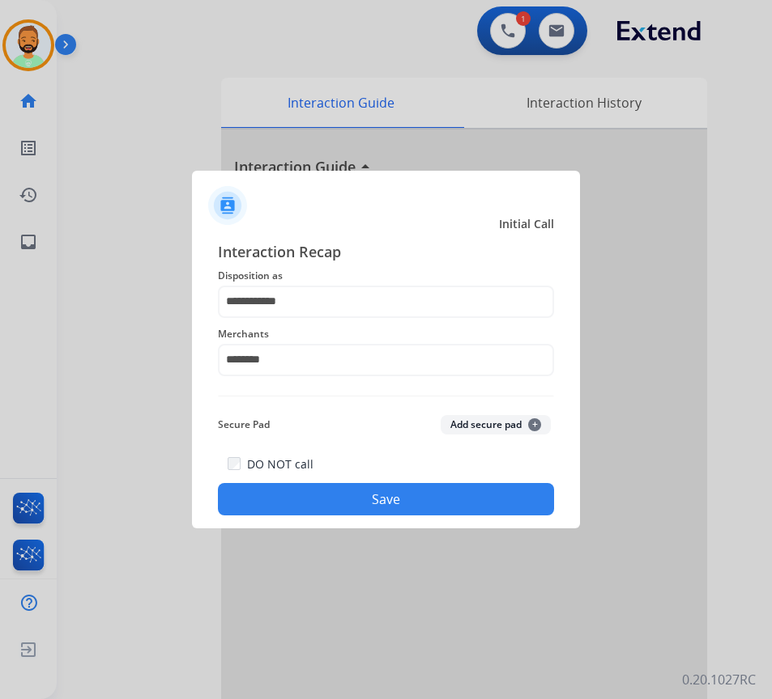
click at [414, 499] on button "Save" at bounding box center [386, 499] width 336 height 32
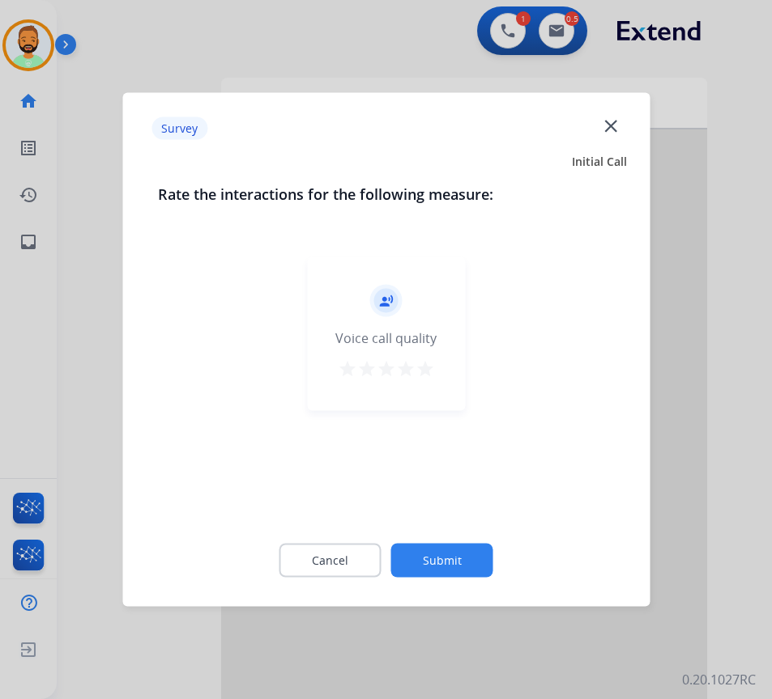
click at [443, 554] on button "Submit" at bounding box center [442, 561] width 102 height 34
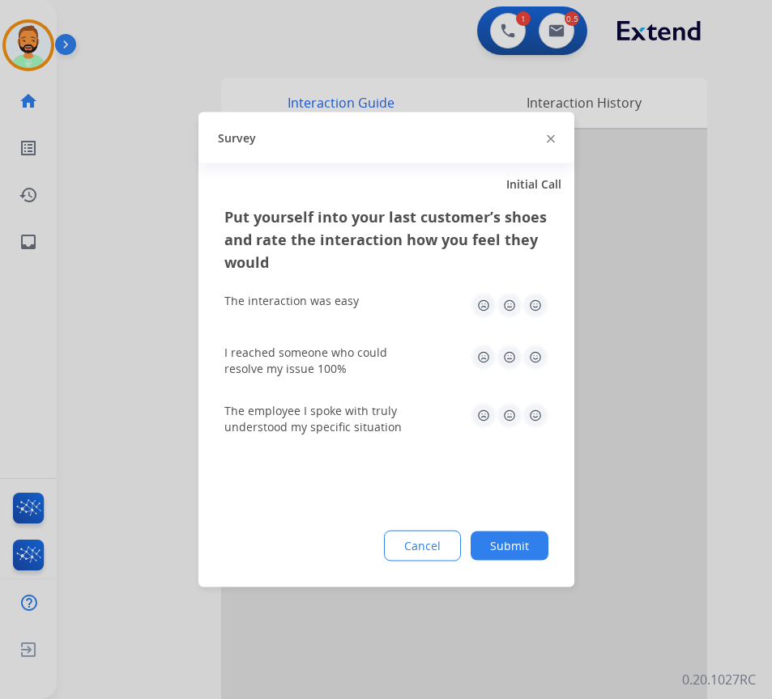
click at [500, 533] on button "Submit" at bounding box center [509, 546] width 78 height 29
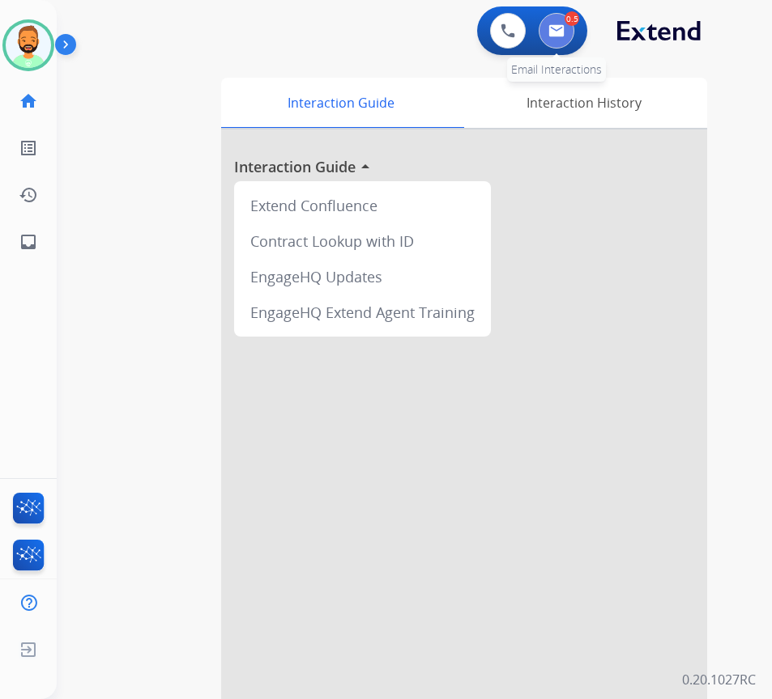
click at [555, 23] on button at bounding box center [556, 31] width 36 height 36
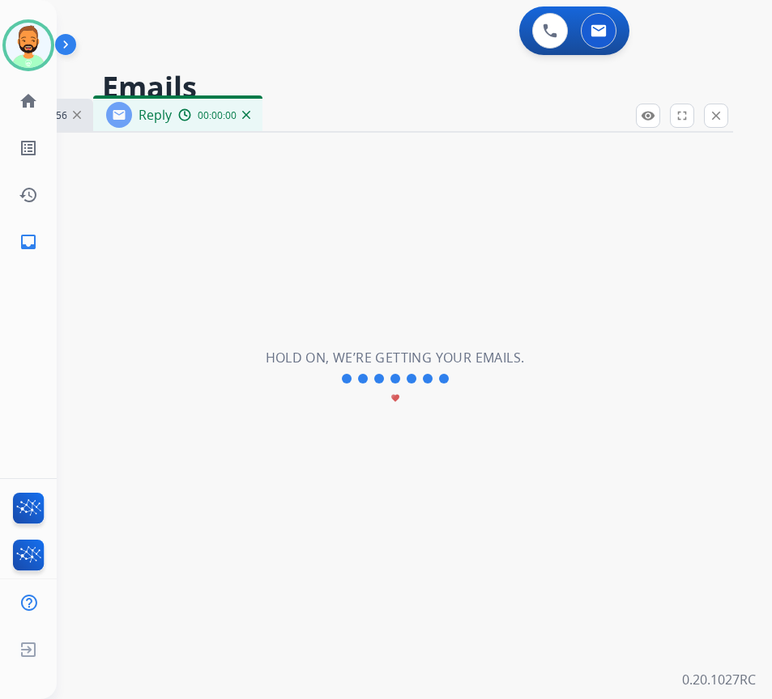
select select "**********"
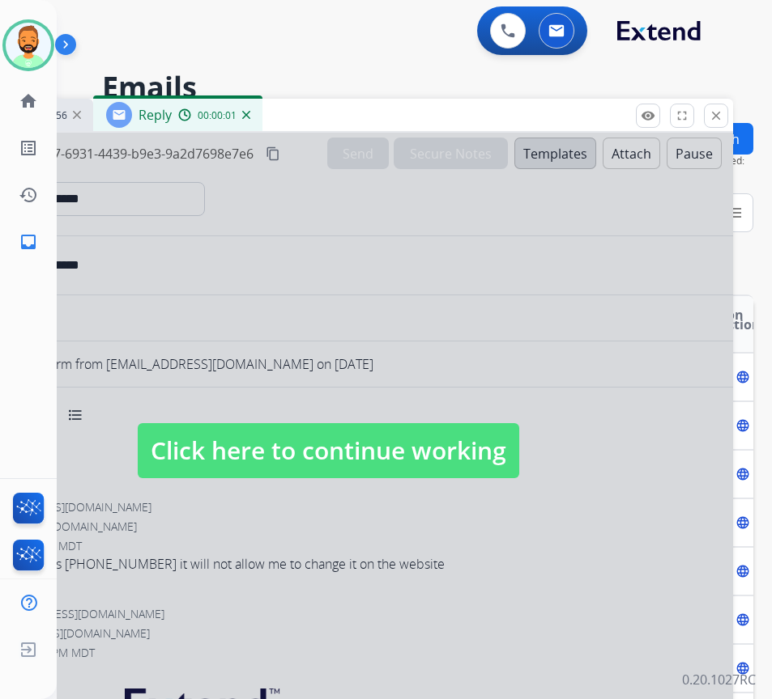
click at [397, 444] on span "Click here to continue working" at bounding box center [328, 450] width 381 height 55
select select
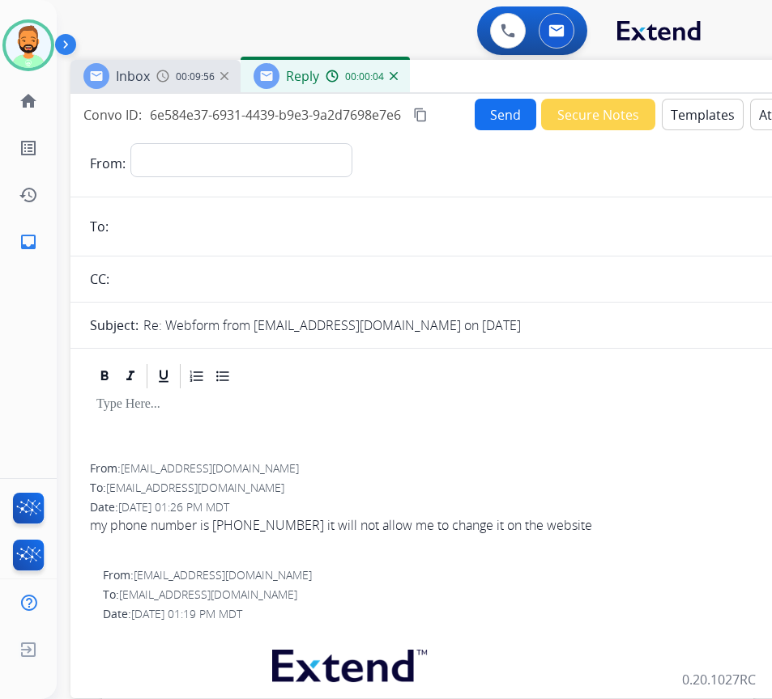
drag, startPoint x: 376, startPoint y: 100, endPoint x: 504, endPoint y: 72, distance: 130.8
click at [507, 69] on div "Inbox 00:09:56 Reply 00:00:04" at bounding box center [475, 77] width 810 height 34
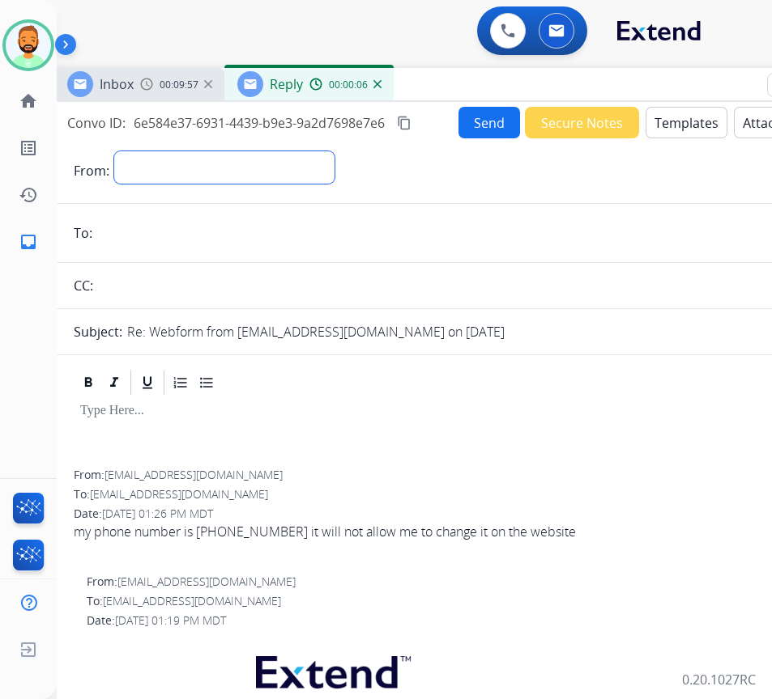
click at [247, 157] on select "**********" at bounding box center [224, 167] width 220 height 32
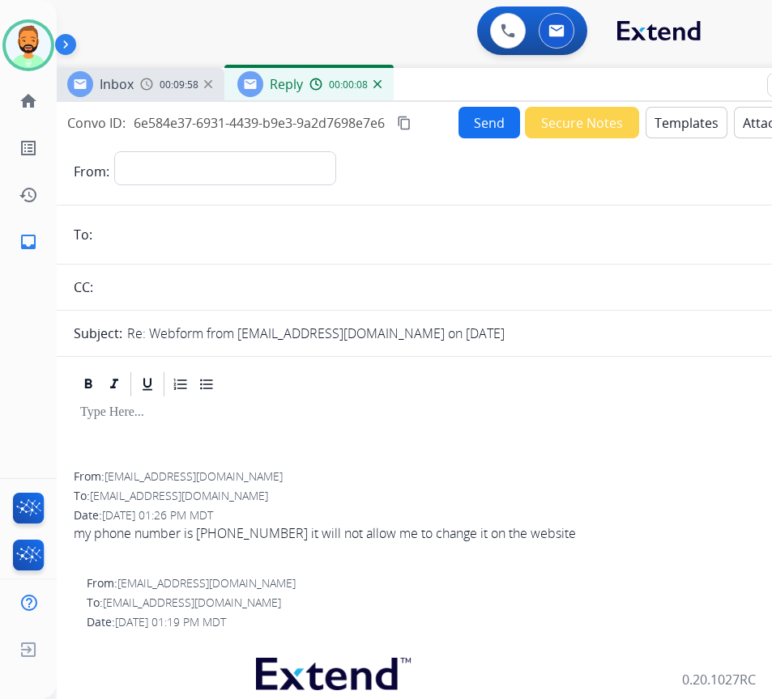
select select "**********"
click at [114, 151] on select "**********" at bounding box center [225, 168] width 222 height 34
paste input "**********"
type input "**********"
click at [274, 429] on div at bounding box center [459, 435] width 771 height 73
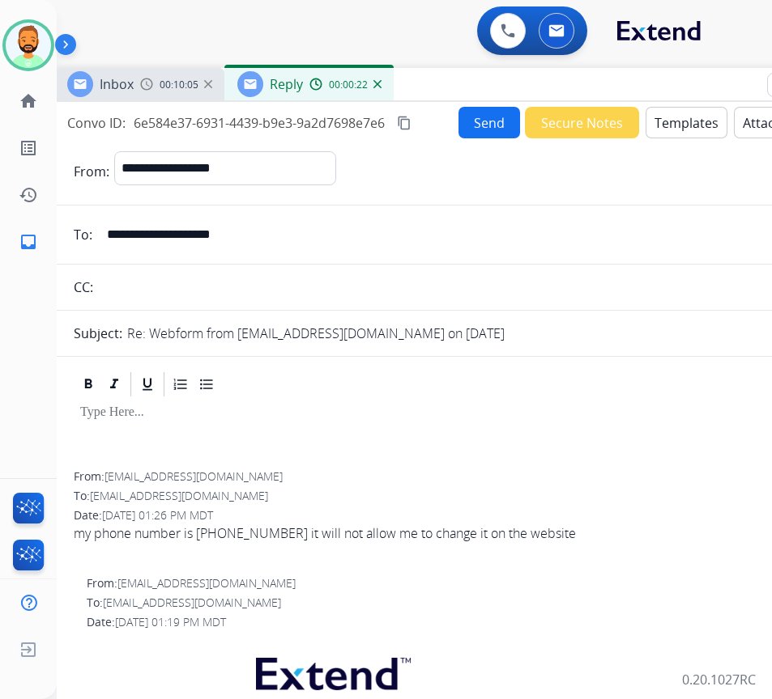
click at [673, 130] on button "Templates" at bounding box center [686, 123] width 82 height 32
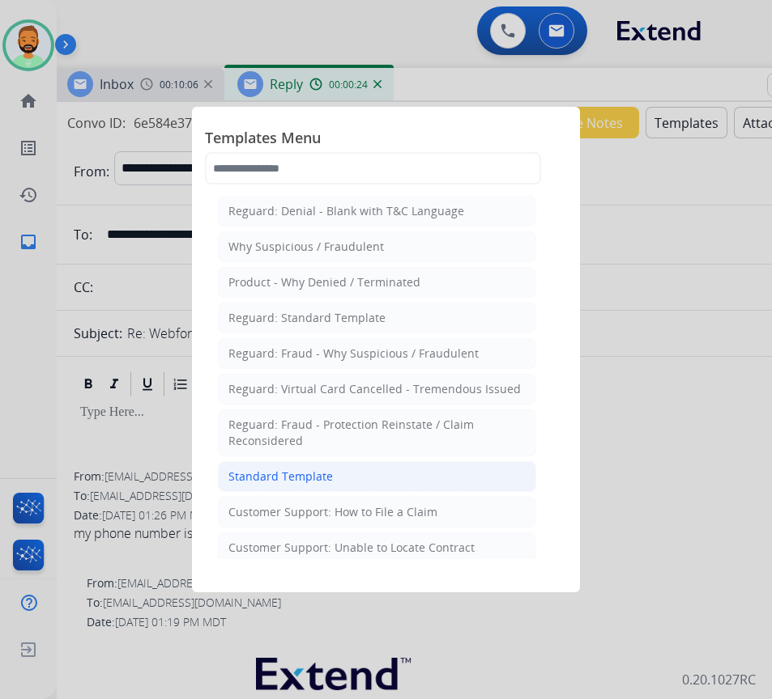
click at [413, 468] on li "Standard Template" at bounding box center [377, 476] width 318 height 31
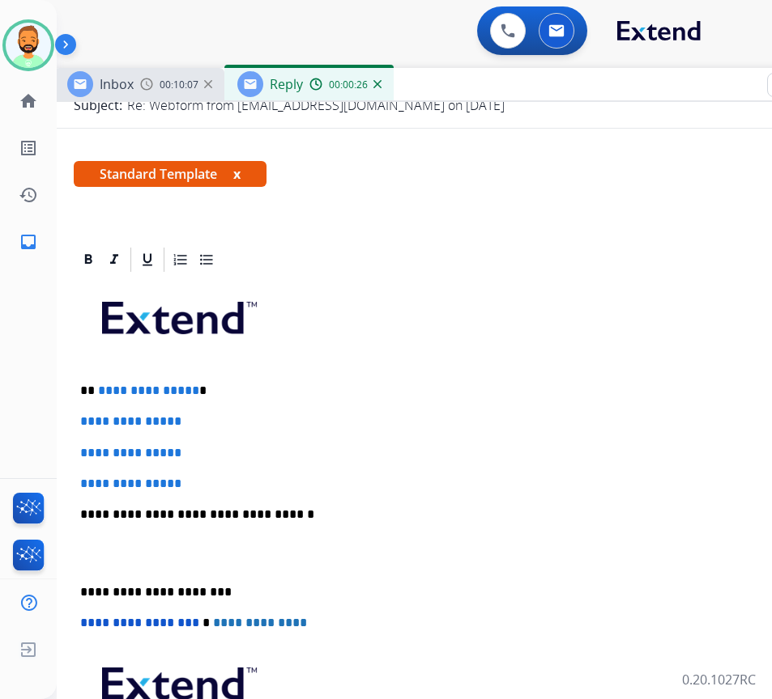
scroll to position [243, 0]
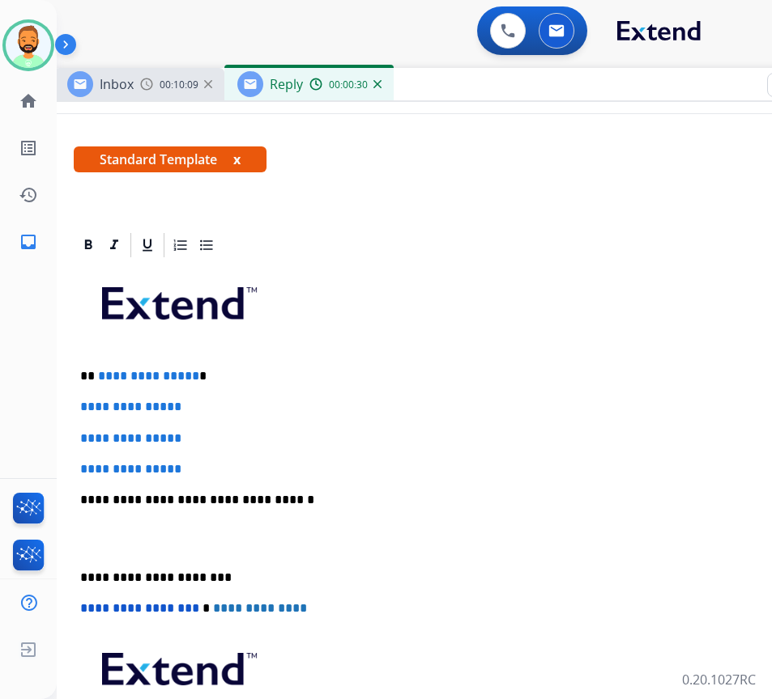
click at [238, 356] on div "**********" at bounding box center [459, 538] width 771 height 557
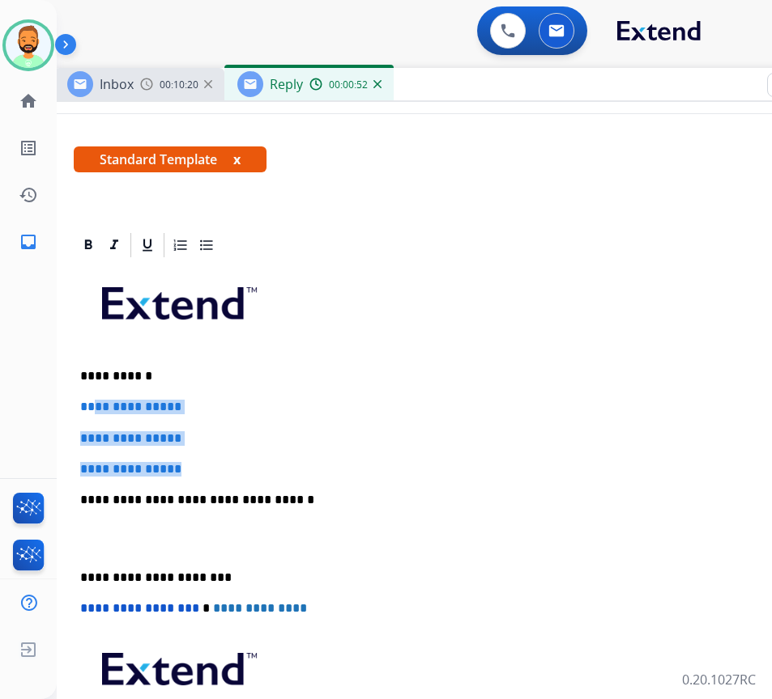
drag, startPoint x: 209, startPoint y: 466, endPoint x: 97, endPoint y: 403, distance: 128.3
click at [97, 403] on div "**********" at bounding box center [459, 538] width 771 height 557
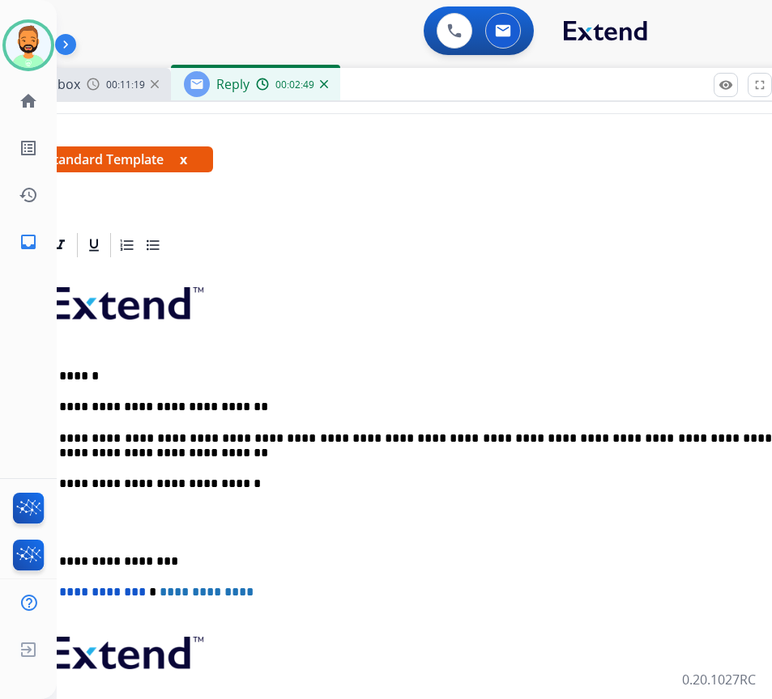
scroll to position [0, 29]
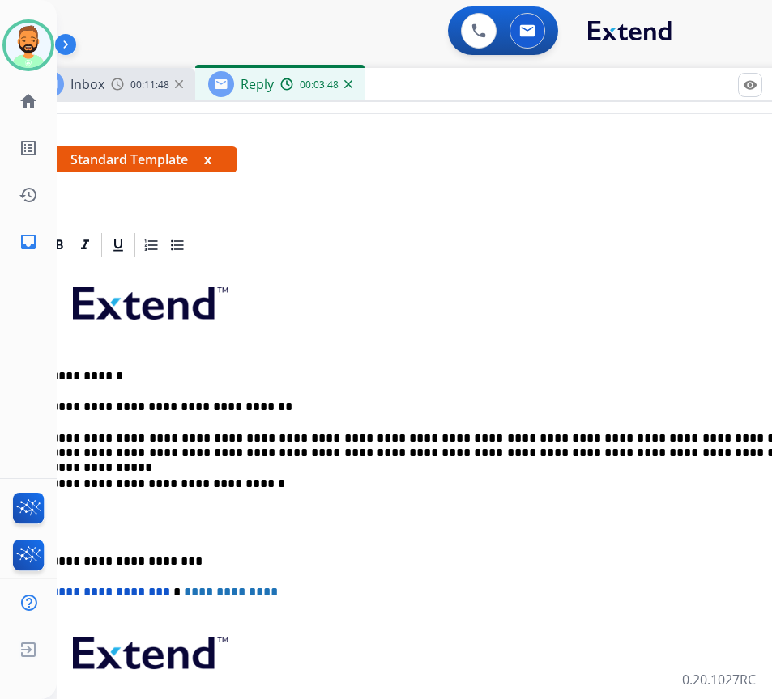
click at [245, 454] on p "**********" at bounding box center [423, 446] width 745 height 30
click at [84, 565] on p "**********" at bounding box center [423, 562] width 745 height 15
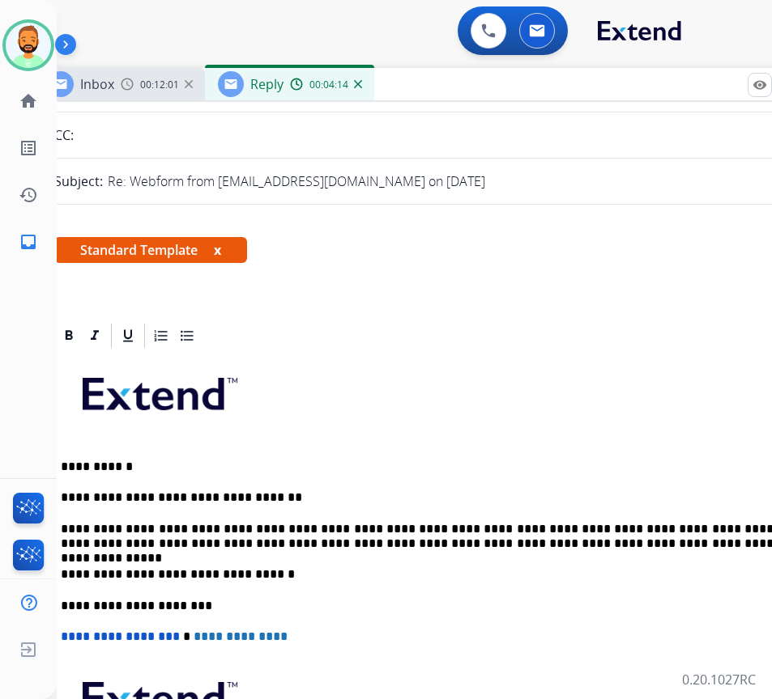
scroll to position [0, 0]
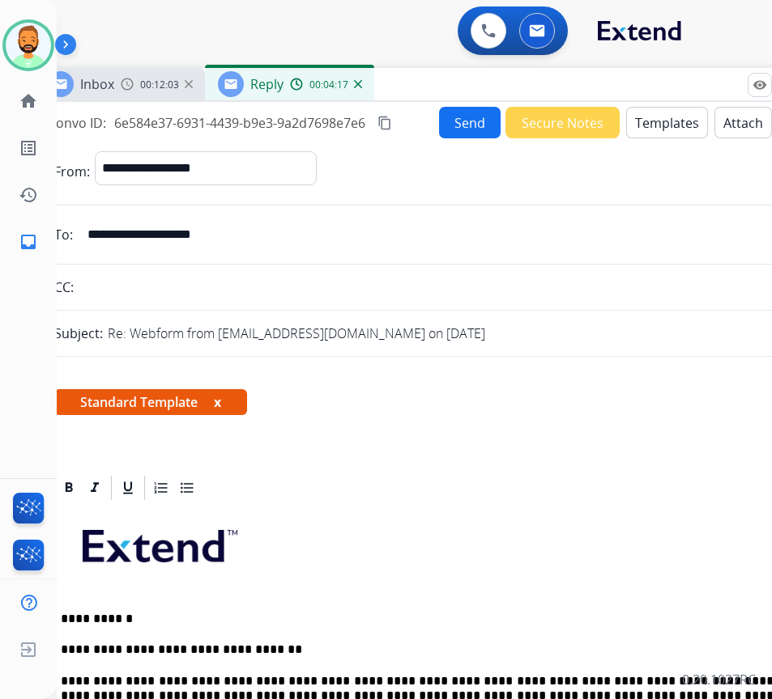
click at [448, 125] on button "Send" at bounding box center [470, 123] width 62 height 32
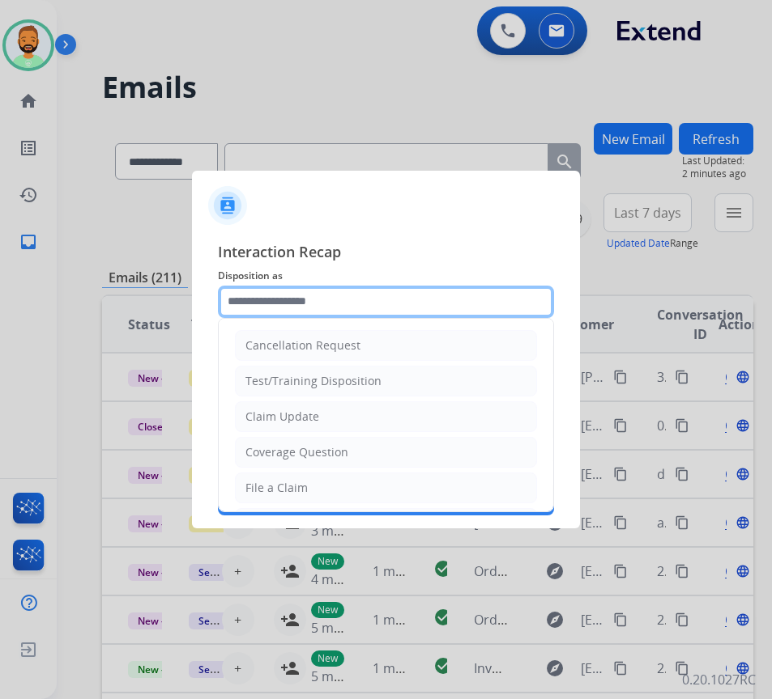
click at [380, 304] on input "text" at bounding box center [386, 302] width 336 height 32
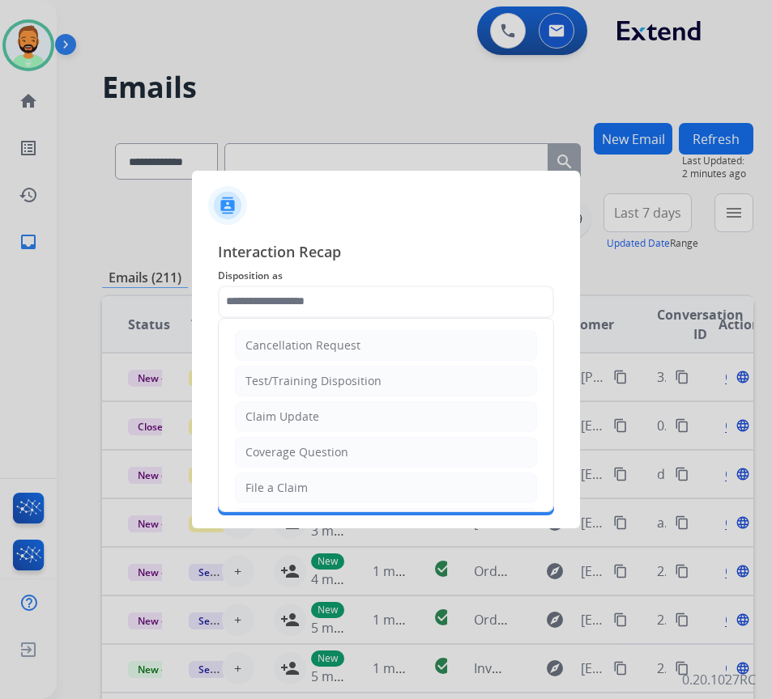
click at [371, 418] on li "Claim Update" at bounding box center [386, 417] width 302 height 31
type input "**********"
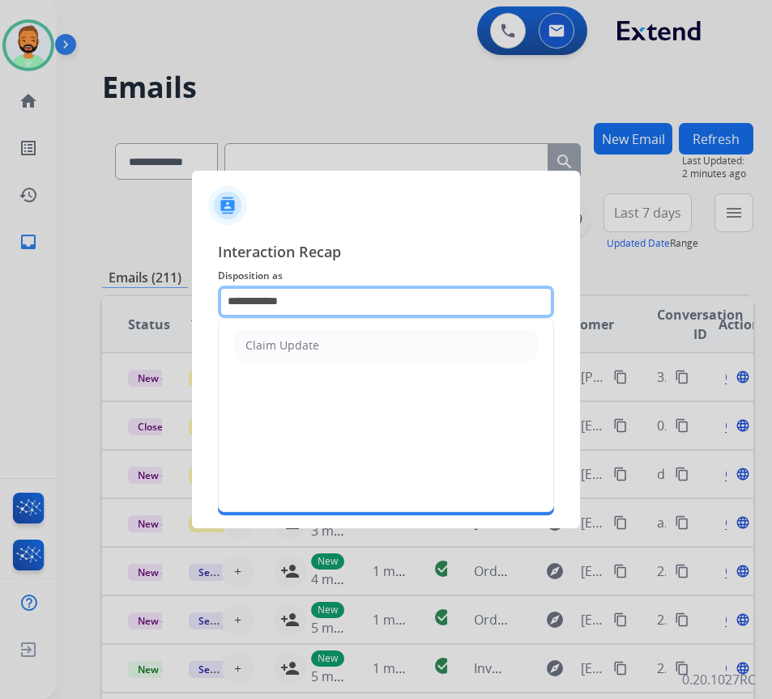
drag, startPoint x: 300, startPoint y: 298, endPoint x: 160, endPoint y: 305, distance: 139.4
click at [0, 305] on app-contact-recap-modal "**********" at bounding box center [0, 349] width 0 height 699
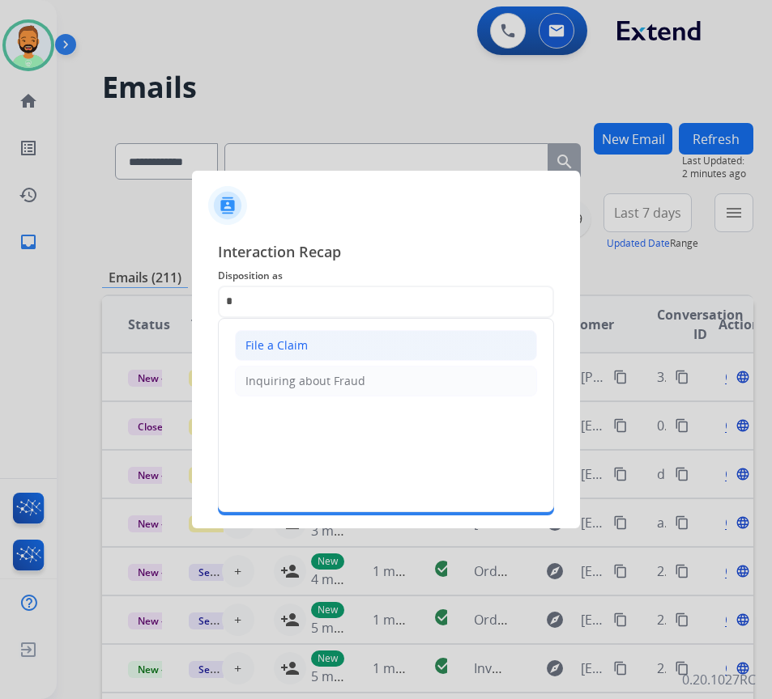
click at [283, 345] on div "File a Claim" at bounding box center [276, 346] width 62 height 16
type input "**********"
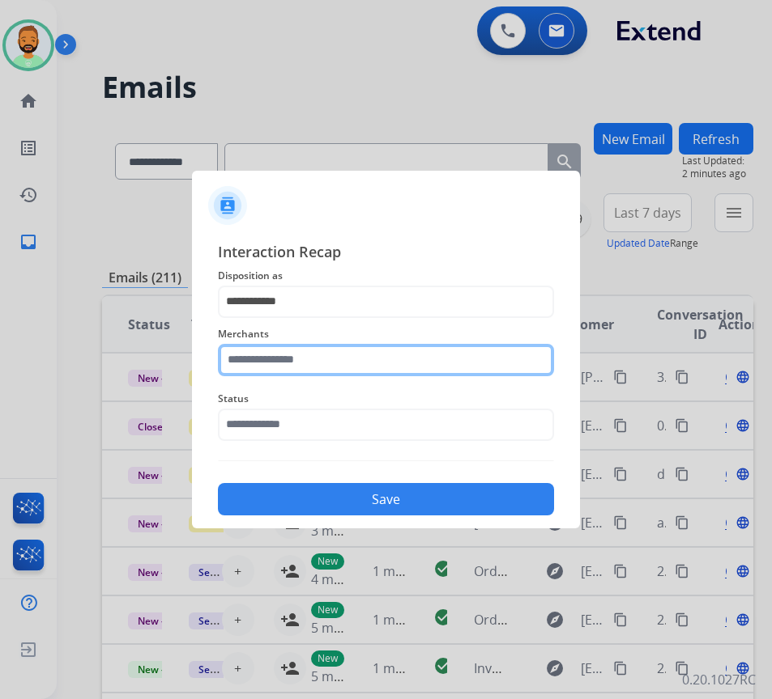
click at [283, 345] on input "text" at bounding box center [386, 360] width 336 height 32
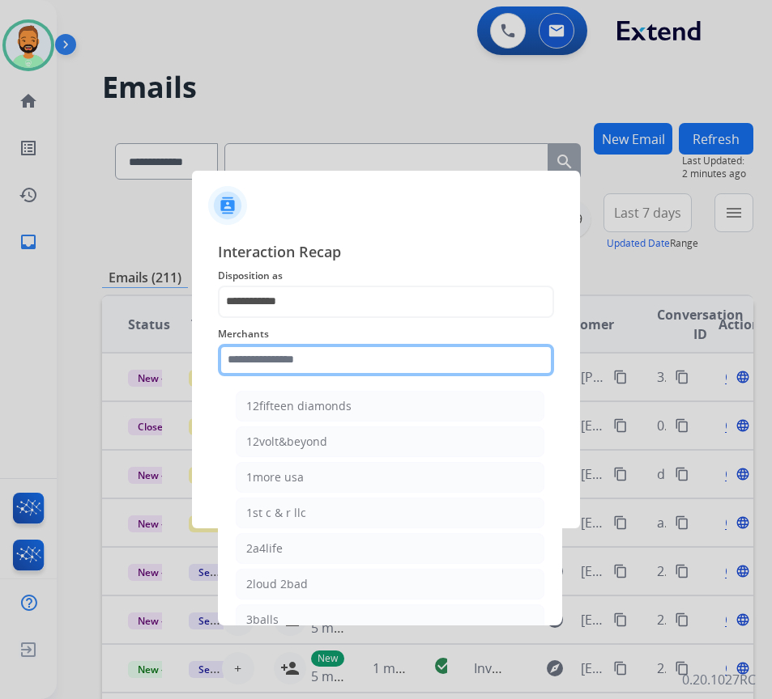
click at [283, 359] on input "text" at bounding box center [386, 360] width 336 height 32
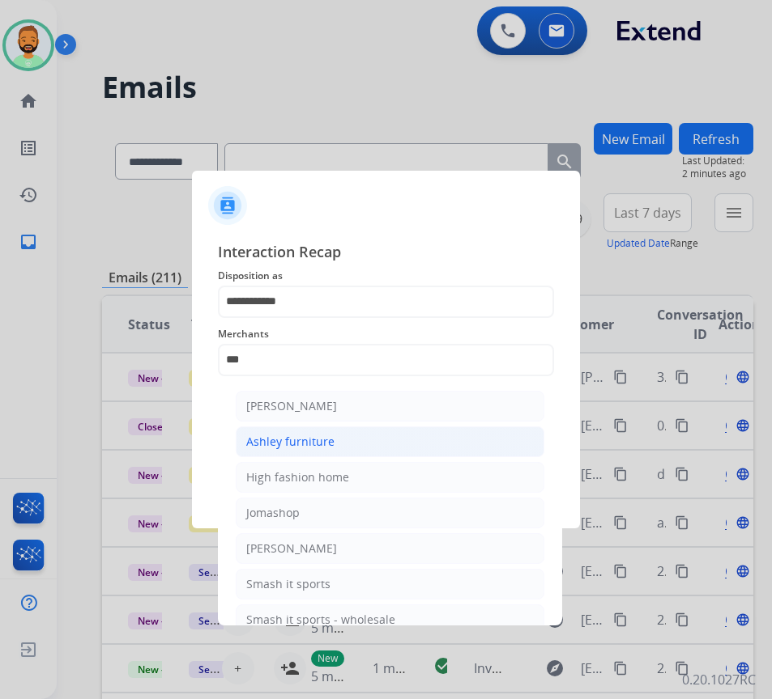
click at [372, 445] on li "Ashley furniture" at bounding box center [390, 442] width 308 height 31
type input "**********"
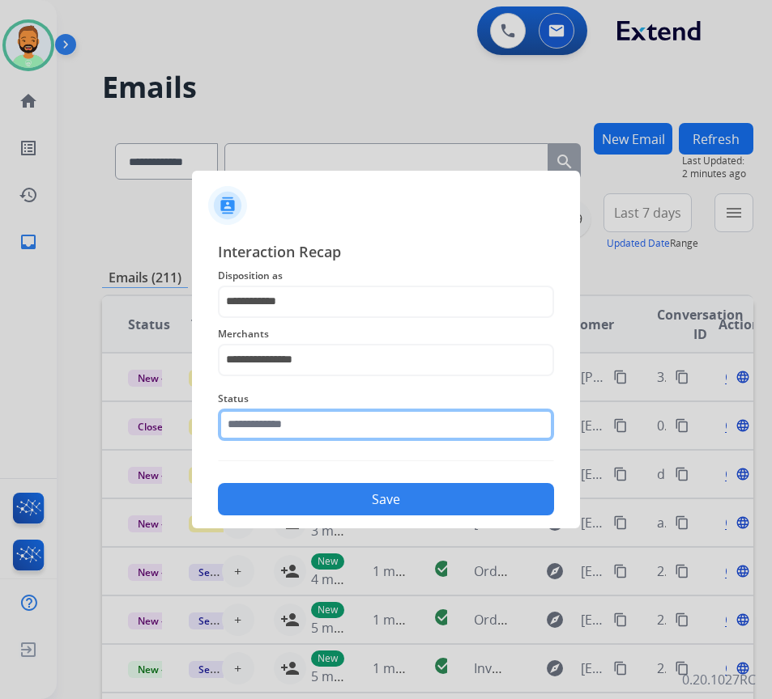
click at [362, 416] on input "text" at bounding box center [386, 425] width 336 height 32
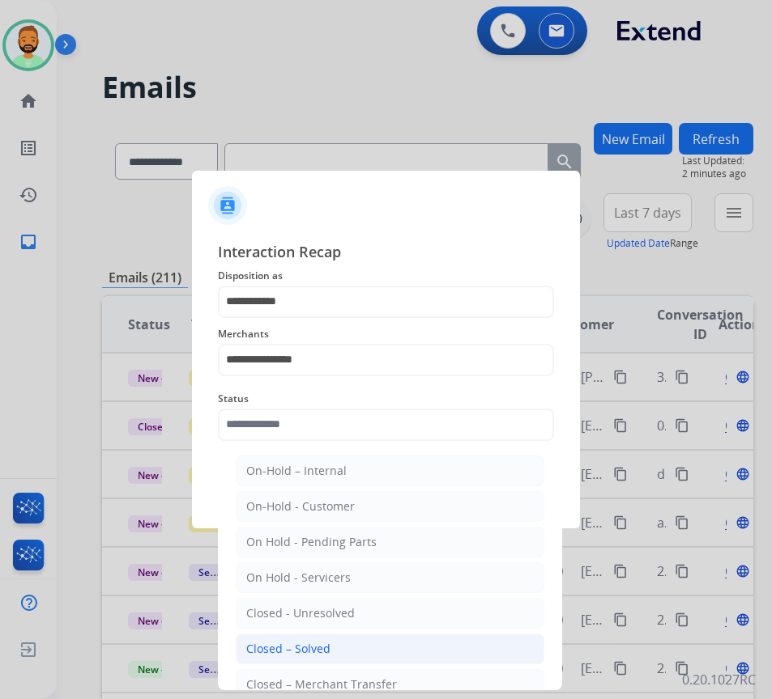
click at [360, 650] on li "Closed – Solved" at bounding box center [390, 649] width 308 height 31
type input "**********"
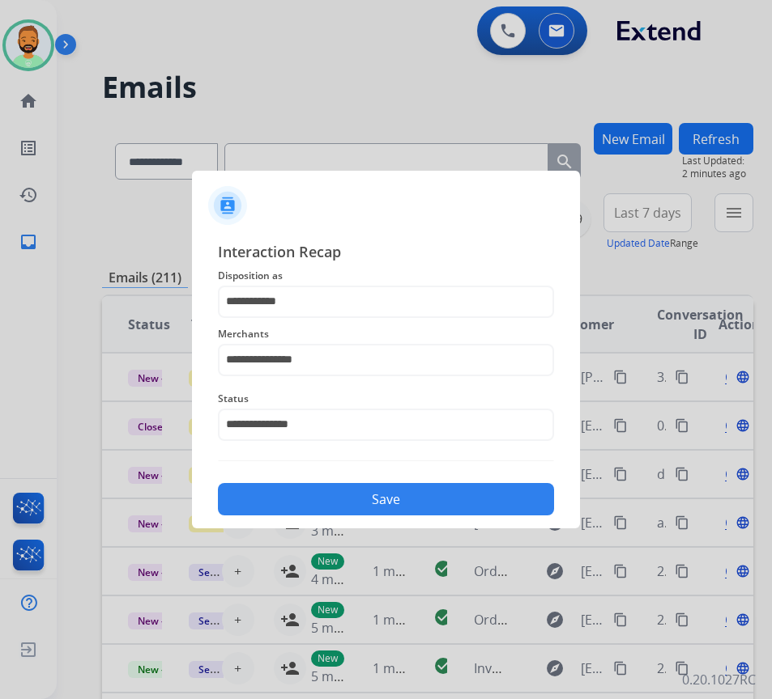
click at [377, 489] on button "Save" at bounding box center [386, 499] width 336 height 32
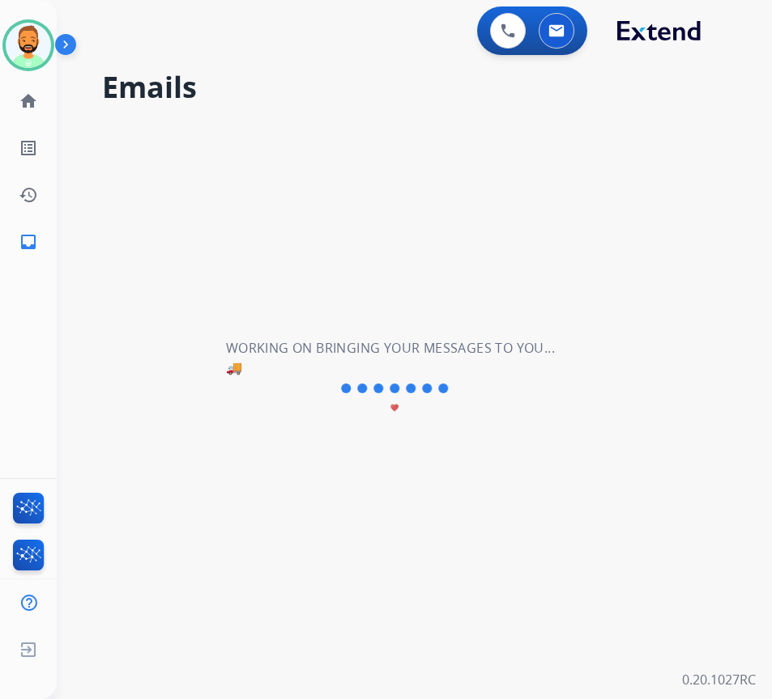
scroll to position [0, 0]
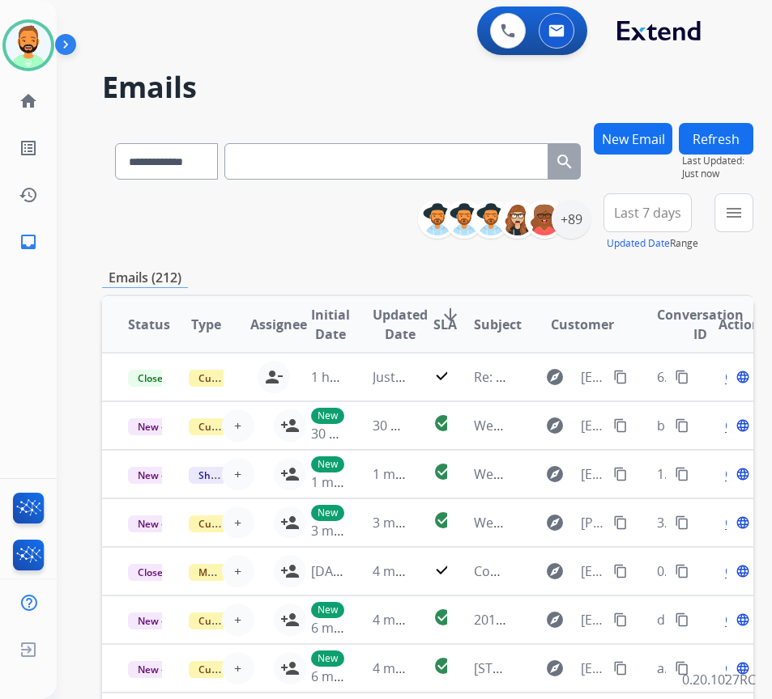
click at [654, 215] on span "Last 7 days" at bounding box center [647, 213] width 67 height 6
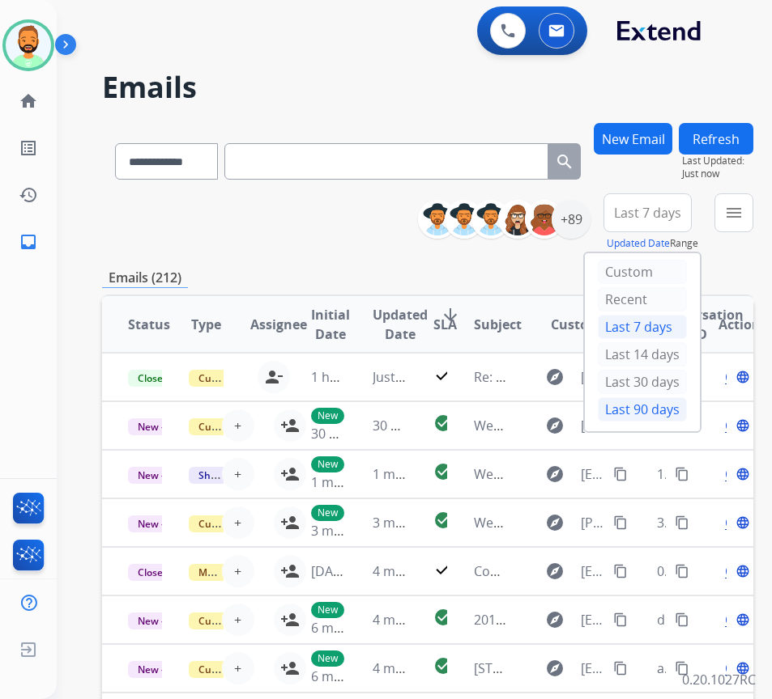
click at [668, 412] on div "Last 90 days" at bounding box center [641, 409] width 89 height 24
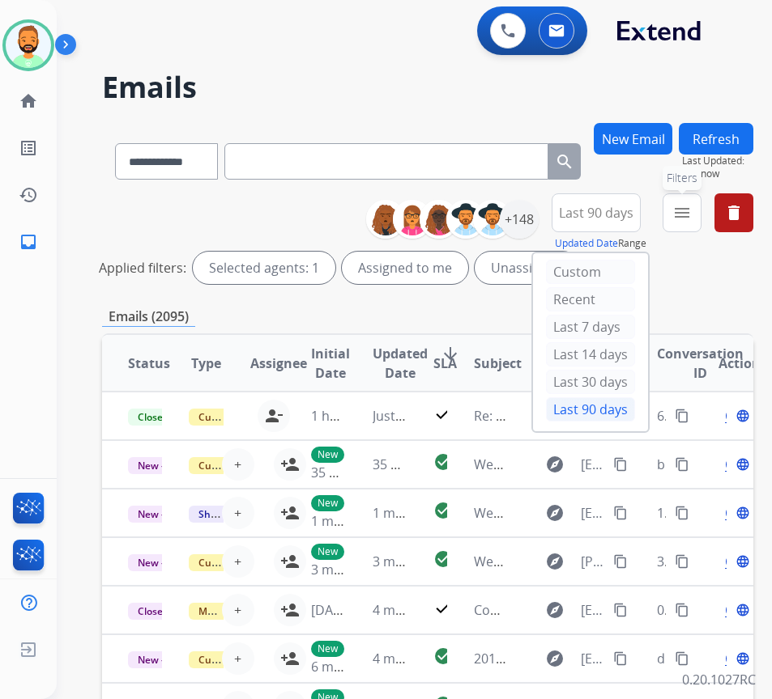
click at [691, 206] on mat-icon "menu" at bounding box center [681, 212] width 19 height 19
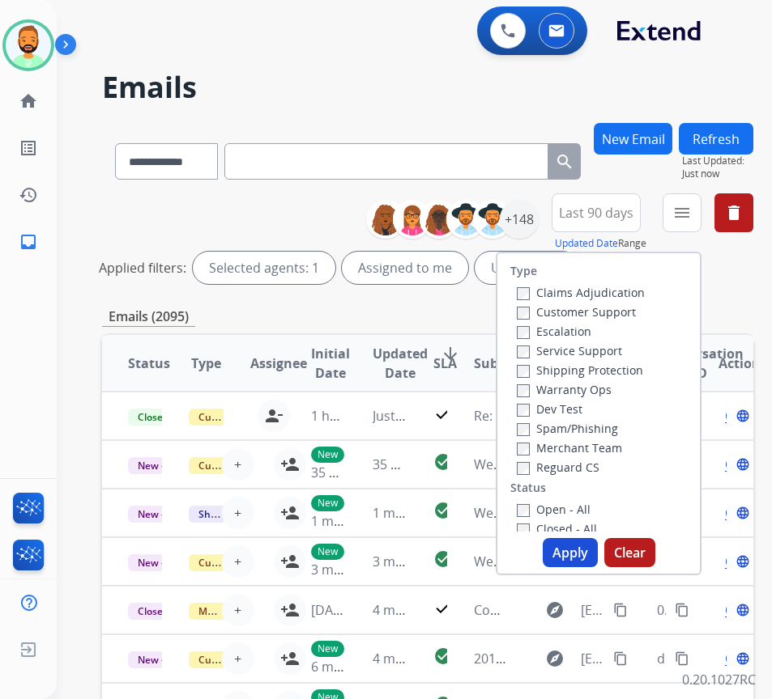
click at [626, 312] on label "Customer Support" at bounding box center [575, 311] width 119 height 15
click at [605, 370] on label "Shipping Protection" at bounding box center [579, 370] width 126 height 15
click at [561, 514] on label "Open - All" at bounding box center [553, 509] width 74 height 15
click at [578, 543] on button "Apply" at bounding box center [569, 552] width 55 height 29
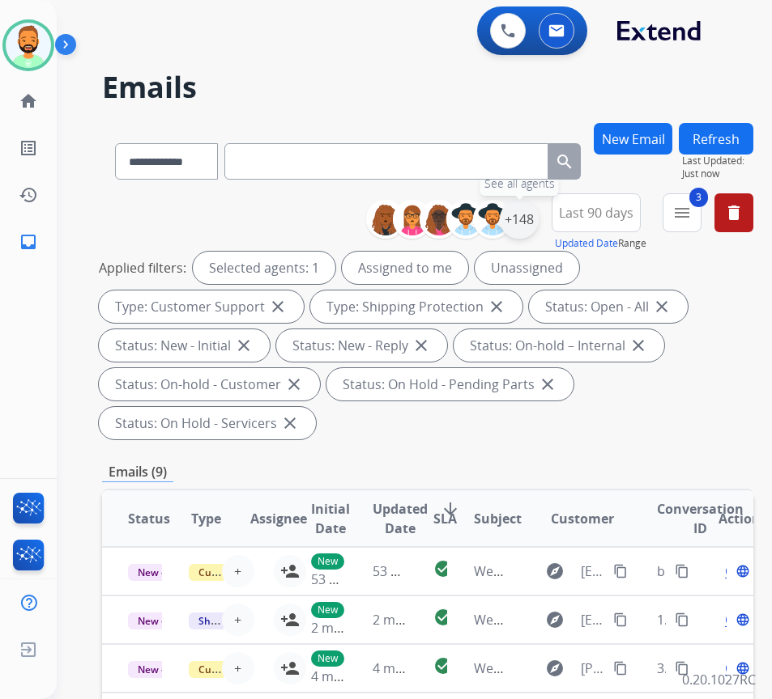
click at [536, 218] on div "+148" at bounding box center [518, 219] width 39 height 39
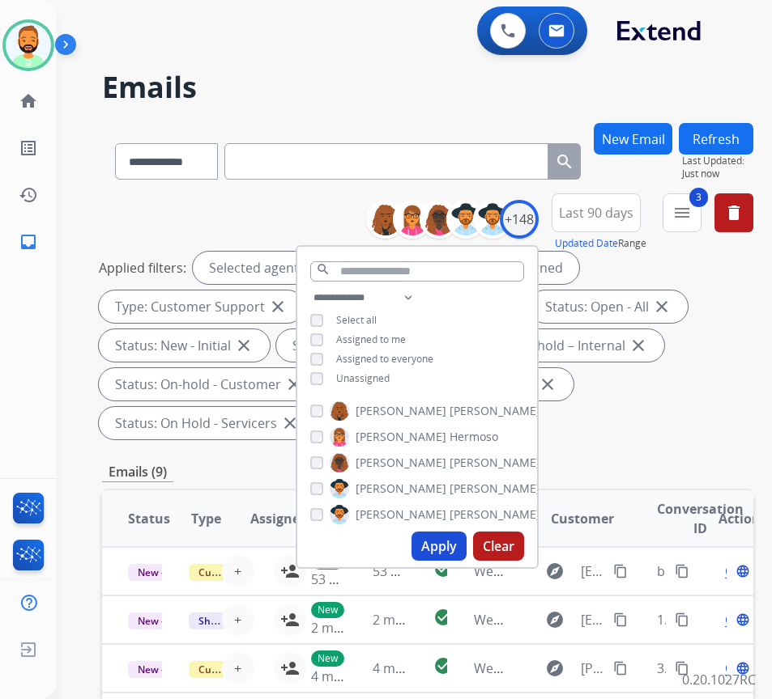
click at [388, 364] on div "**********" at bounding box center [417, 340] width 240 height 104
click at [385, 372] on span "Unassigned" at bounding box center [362, 379] width 53 height 14
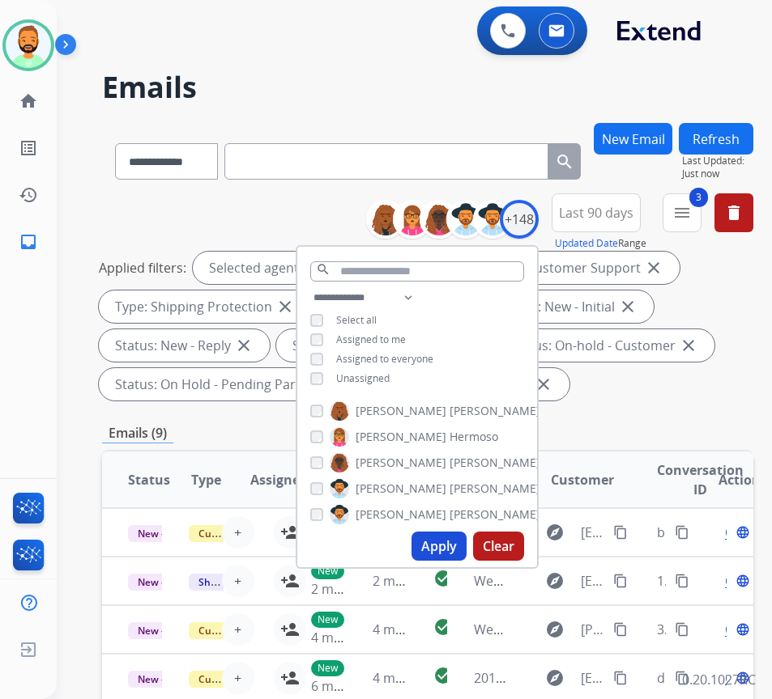
click at [452, 542] on button "Apply" at bounding box center [438, 546] width 55 height 29
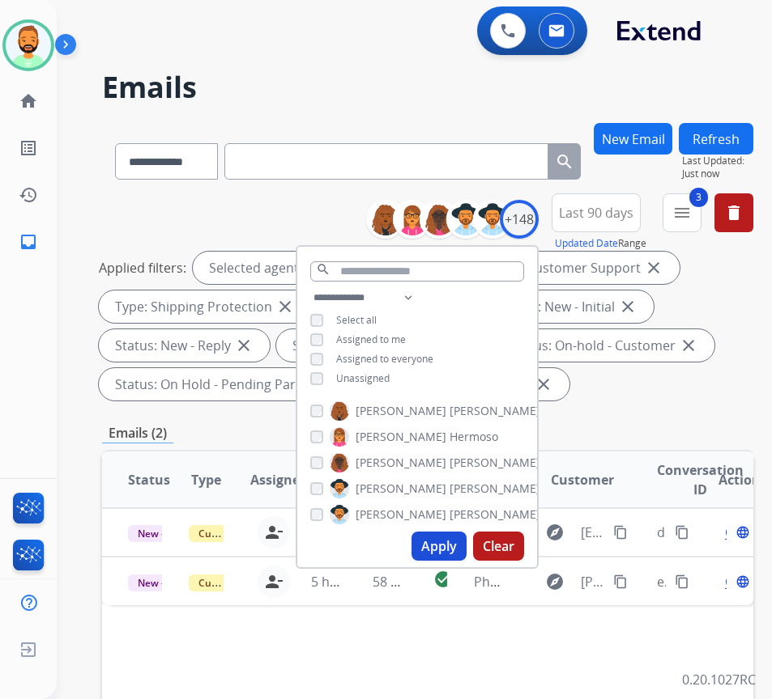
click at [684, 402] on div "**********" at bounding box center [427, 300] width 651 height 214
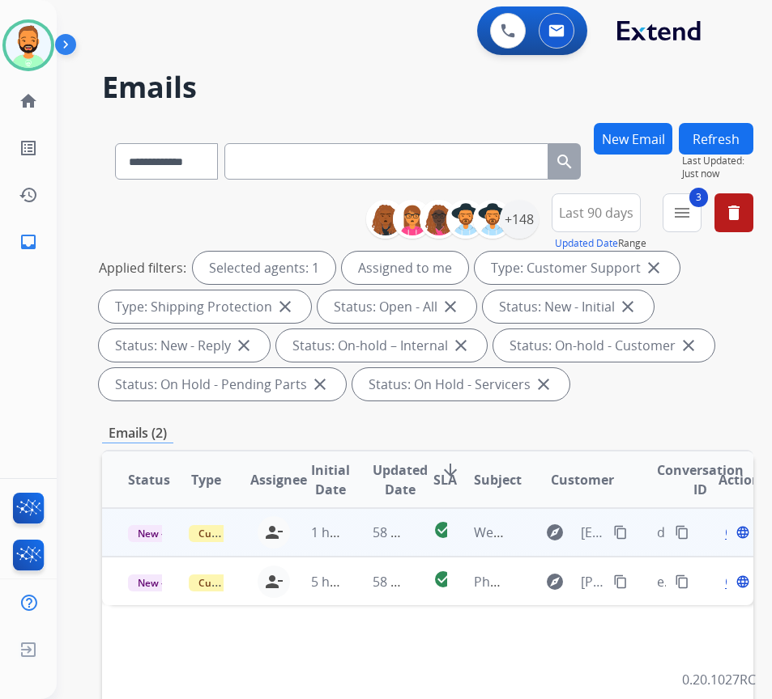
click at [339, 548] on td "1 hour ago" at bounding box center [315, 532] width 61 height 49
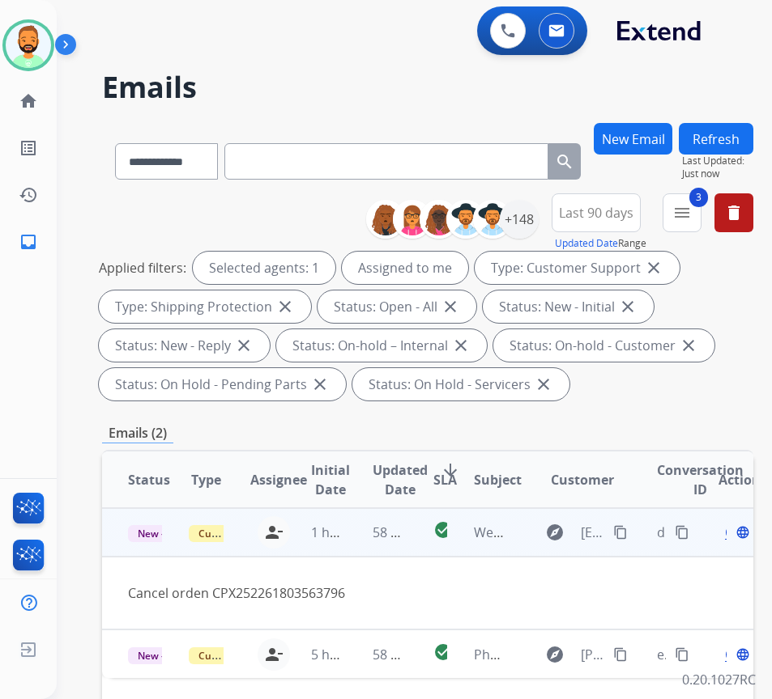
click at [733, 532] on span "Open" at bounding box center [741, 532] width 33 height 19
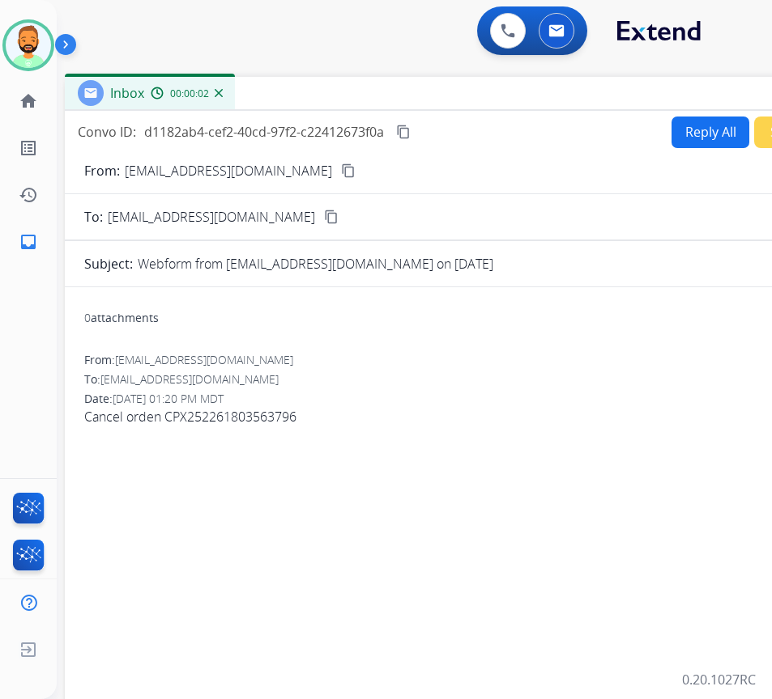
drag, startPoint x: 319, startPoint y: 121, endPoint x: 453, endPoint y: 98, distance: 136.3
click at [453, 98] on div "Inbox 00:00:02" at bounding box center [470, 94] width 810 height 34
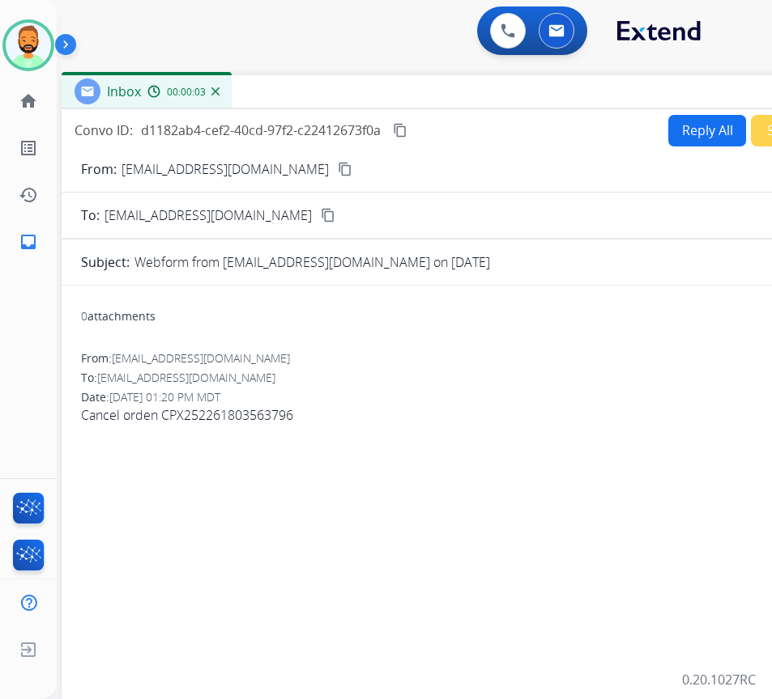
click at [680, 121] on button "Reply All" at bounding box center [707, 131] width 78 height 32
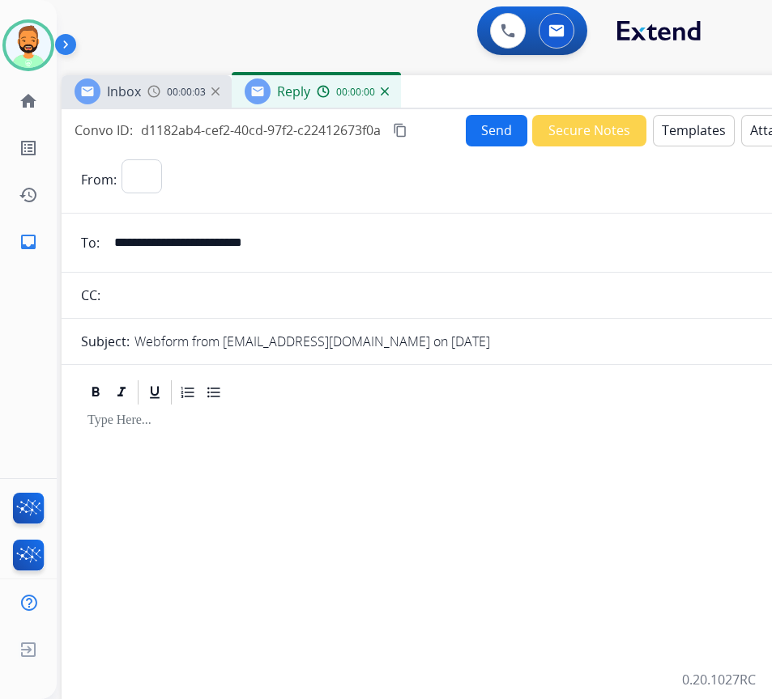
select select "**********"
click at [680, 125] on button "Templates" at bounding box center [694, 131] width 82 height 32
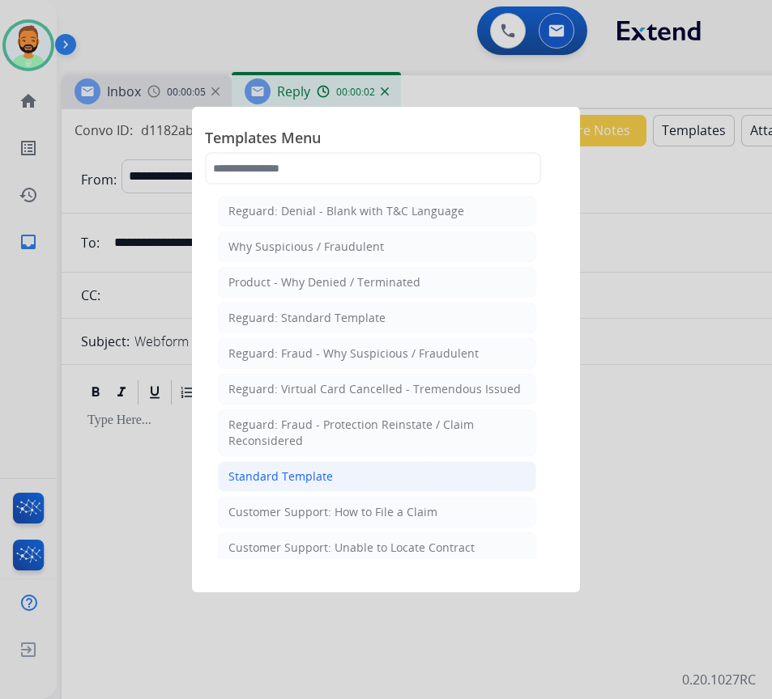
click at [371, 470] on li "Standard Template" at bounding box center [377, 476] width 318 height 31
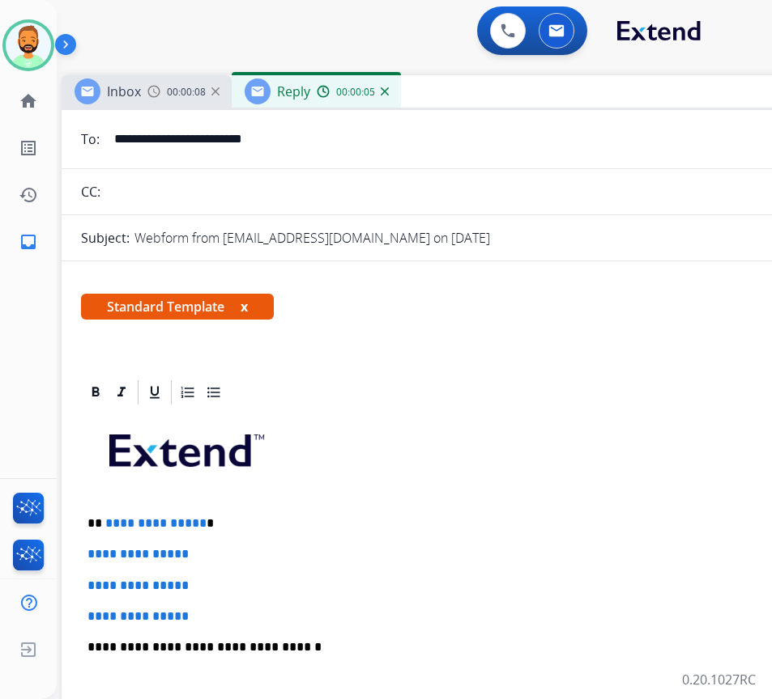
scroll to position [81, 0]
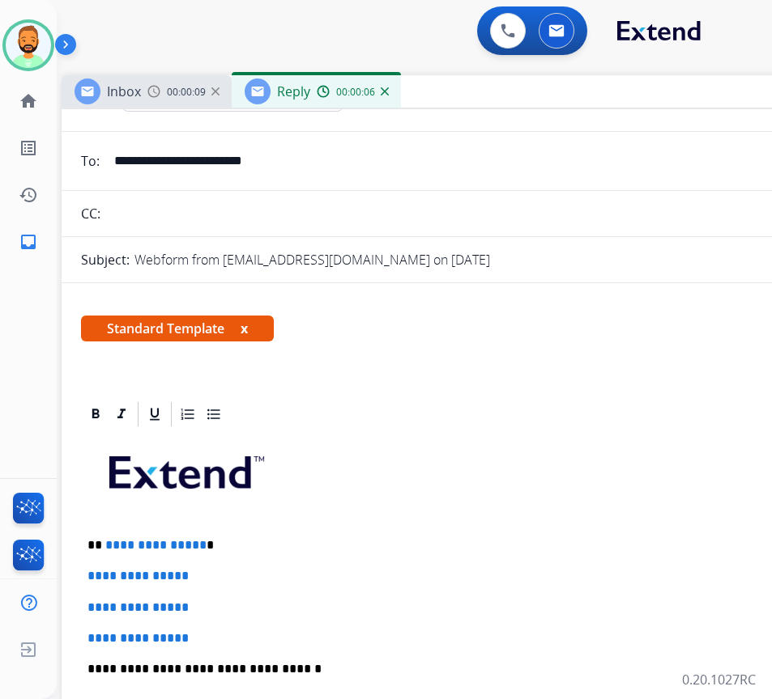
click at [332, 560] on div "**********" at bounding box center [466, 707] width 771 height 557
click at [336, 552] on p "**********" at bounding box center [459, 545] width 745 height 15
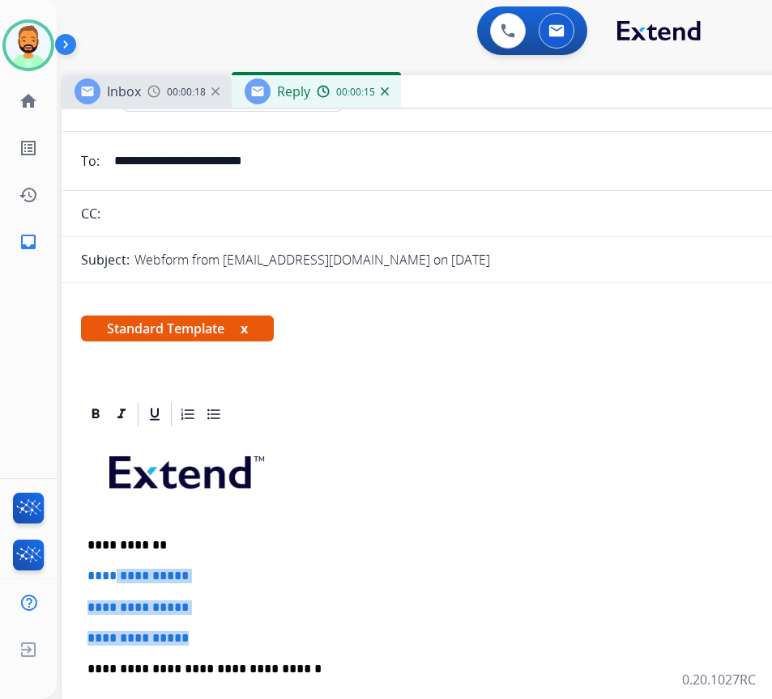
drag, startPoint x: 225, startPoint y: 629, endPoint x: 127, endPoint y: 571, distance: 114.0
click at [122, 572] on div "**********" at bounding box center [466, 707] width 771 height 557
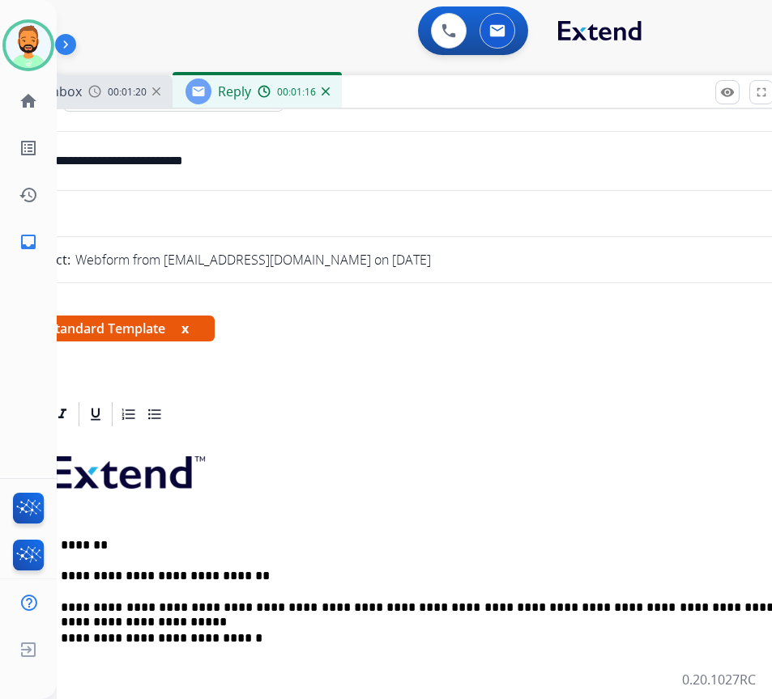
scroll to position [0, 40]
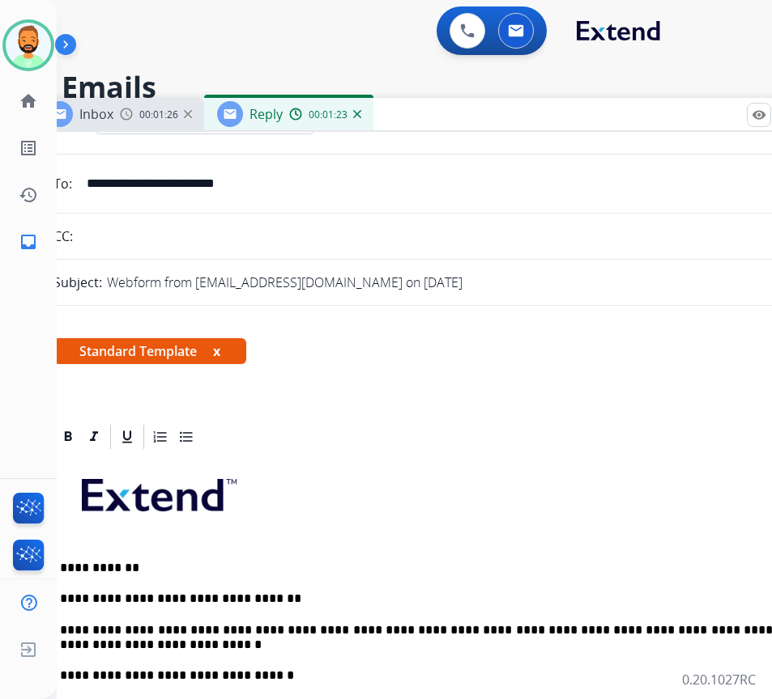
drag, startPoint x: 501, startPoint y: 100, endPoint x: 514, endPoint y: 122, distance: 25.4
click at [514, 122] on div "Inbox 00:01:26 Reply 00:01:23" at bounding box center [439, 115] width 810 height 34
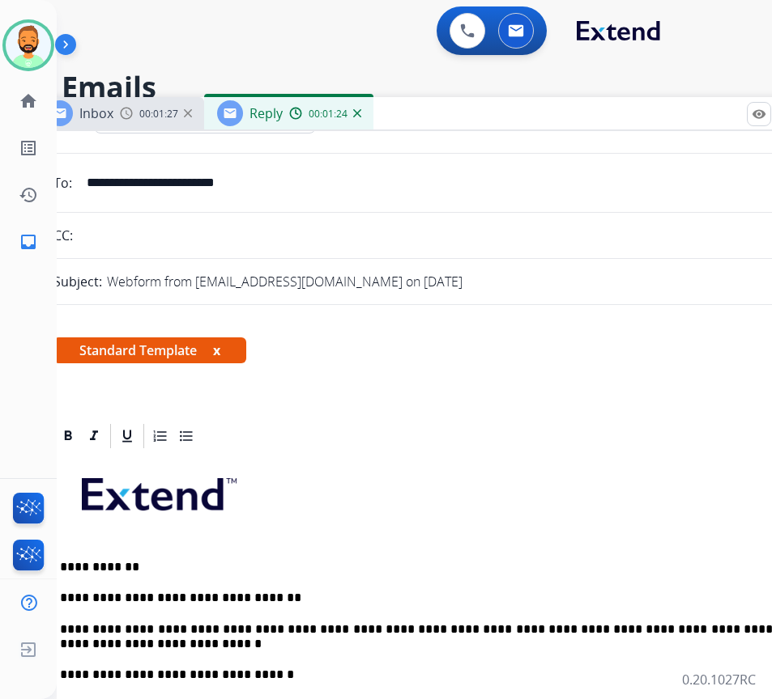
click at [365, 641] on p "**********" at bounding box center [432, 638] width 745 height 30
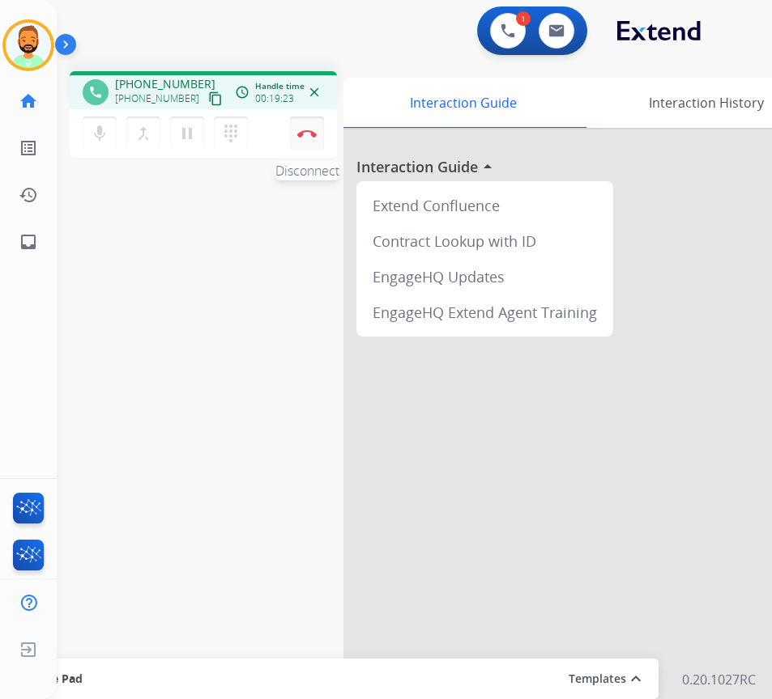
click at [305, 130] on img at bounding box center [306, 134] width 19 height 8
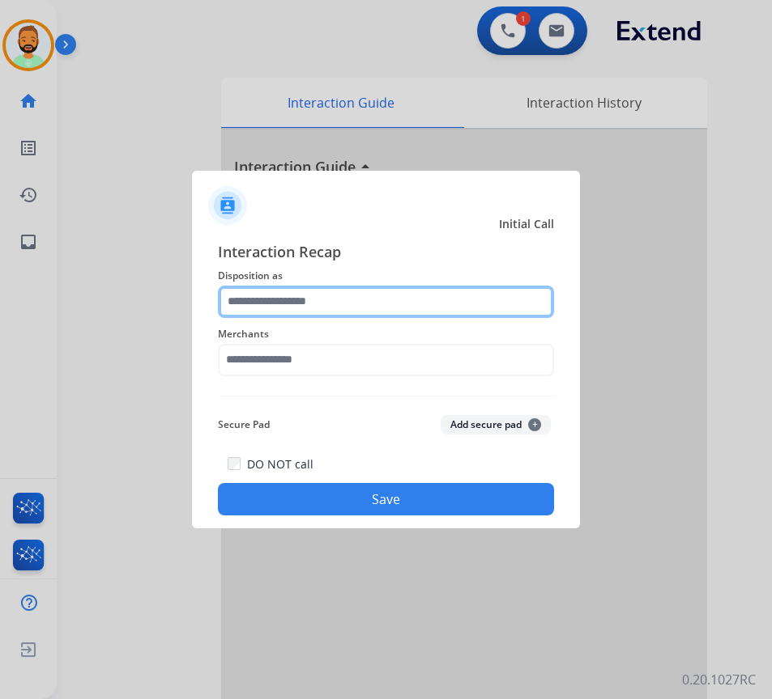
click at [321, 307] on input "text" at bounding box center [386, 302] width 336 height 32
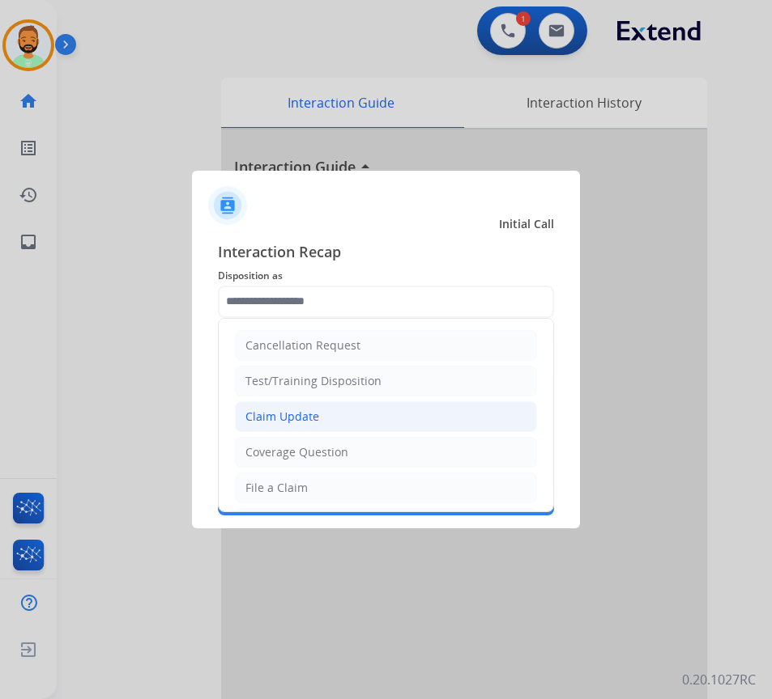
click at [338, 406] on li "Claim Update" at bounding box center [386, 417] width 302 height 31
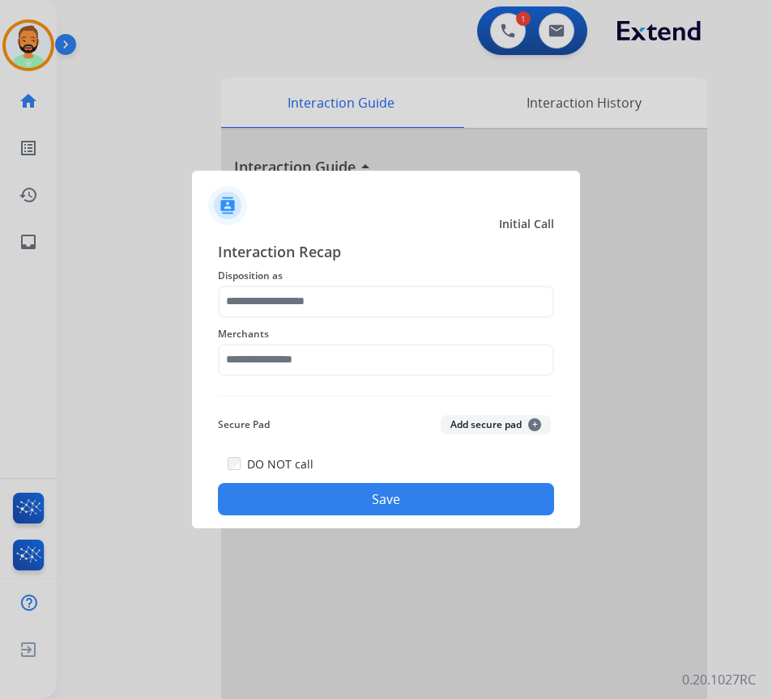
type input "**********"
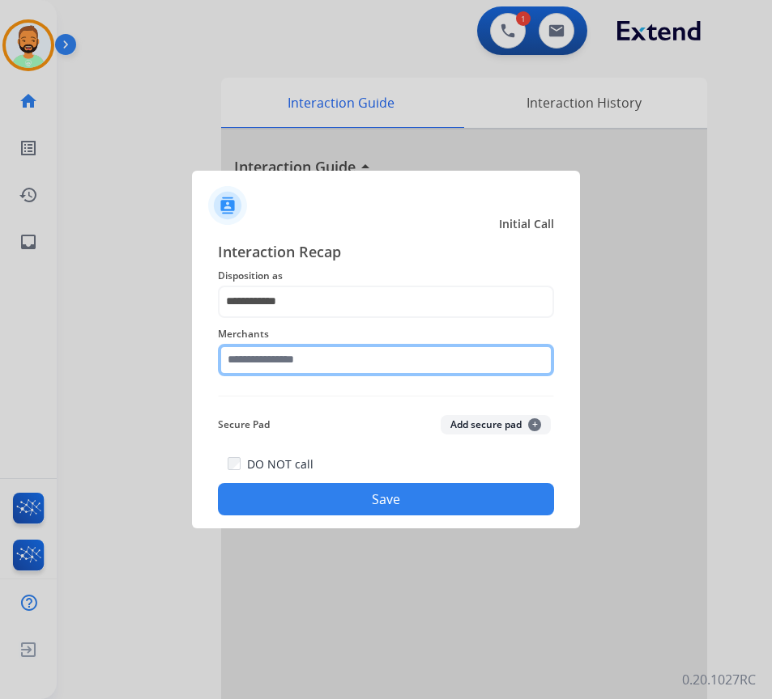
click at [311, 355] on input "text" at bounding box center [386, 360] width 336 height 32
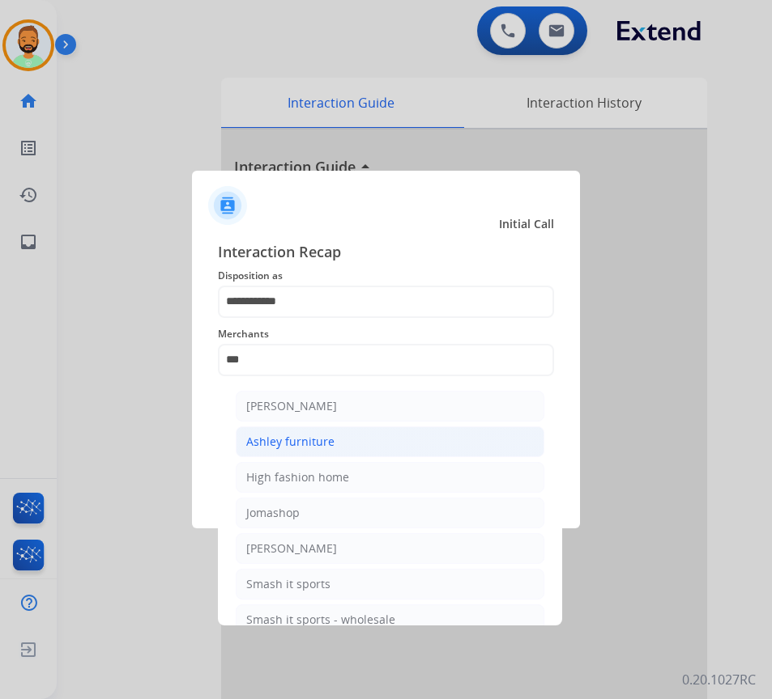
click at [319, 440] on div "Ashley furniture" at bounding box center [290, 442] width 88 height 16
type input "**********"
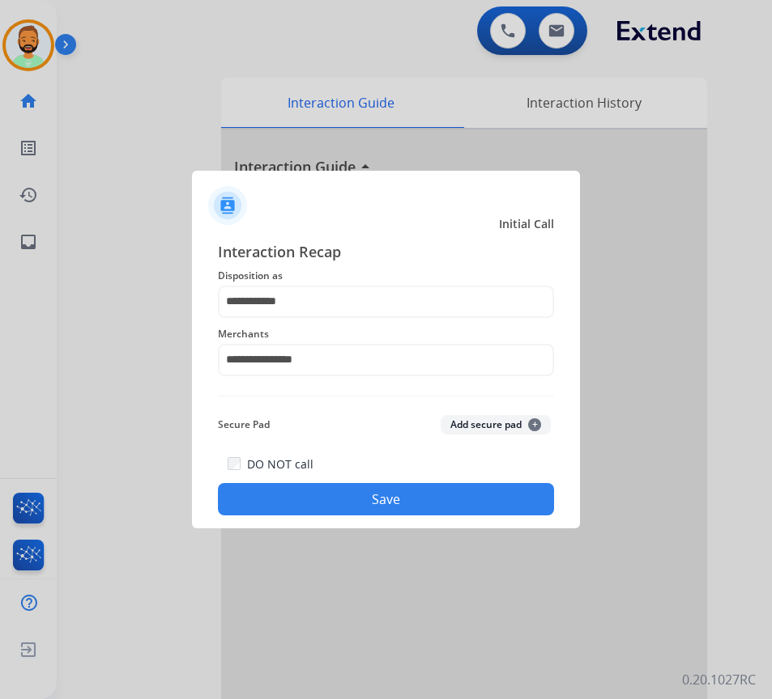
click at [359, 509] on button "Save" at bounding box center [386, 499] width 336 height 32
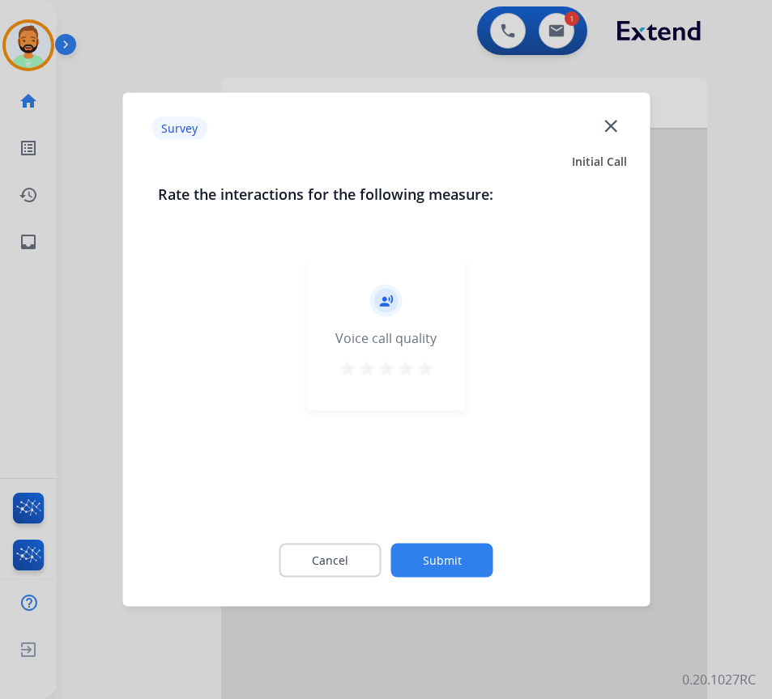
click at [451, 552] on button "Submit" at bounding box center [442, 561] width 102 height 34
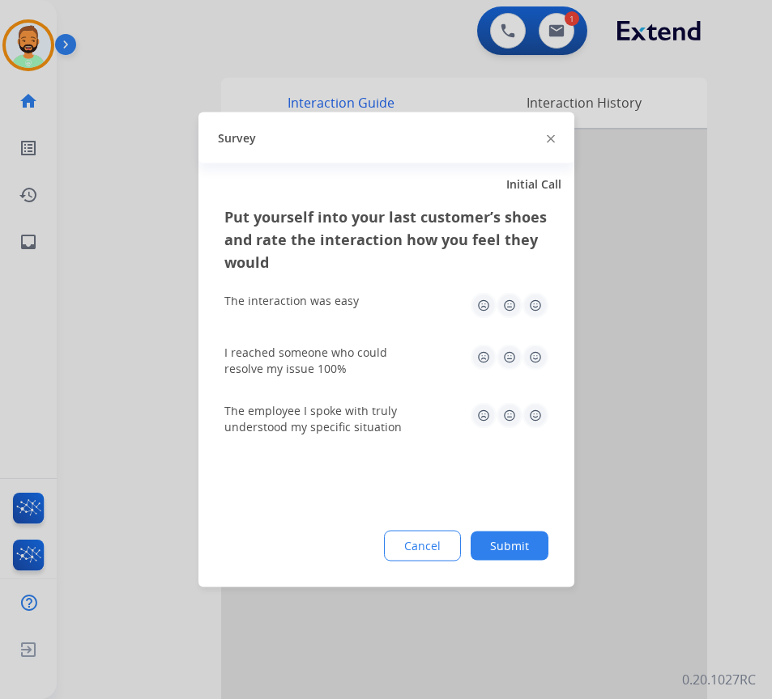
click at [513, 547] on button "Submit" at bounding box center [509, 546] width 78 height 29
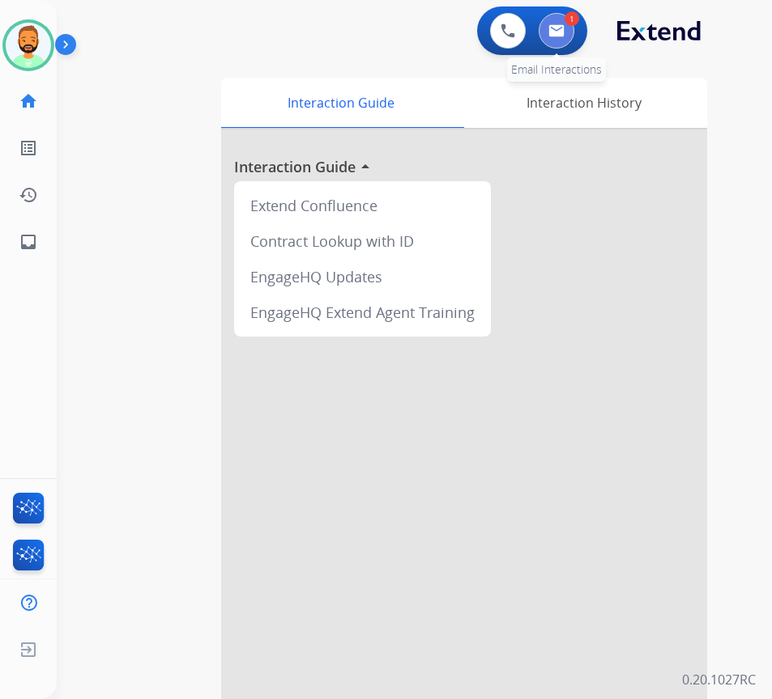
click at [551, 23] on button at bounding box center [556, 31] width 36 height 36
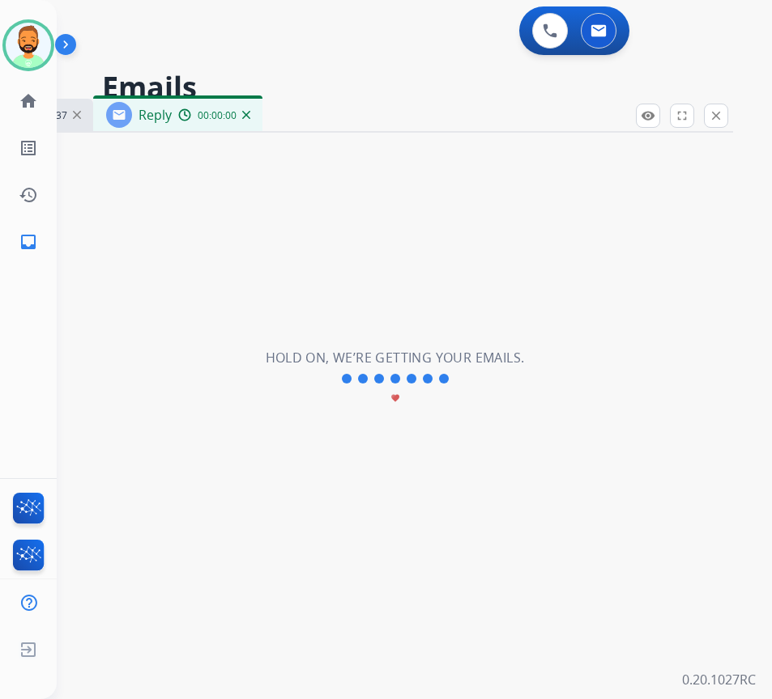
select select "**********"
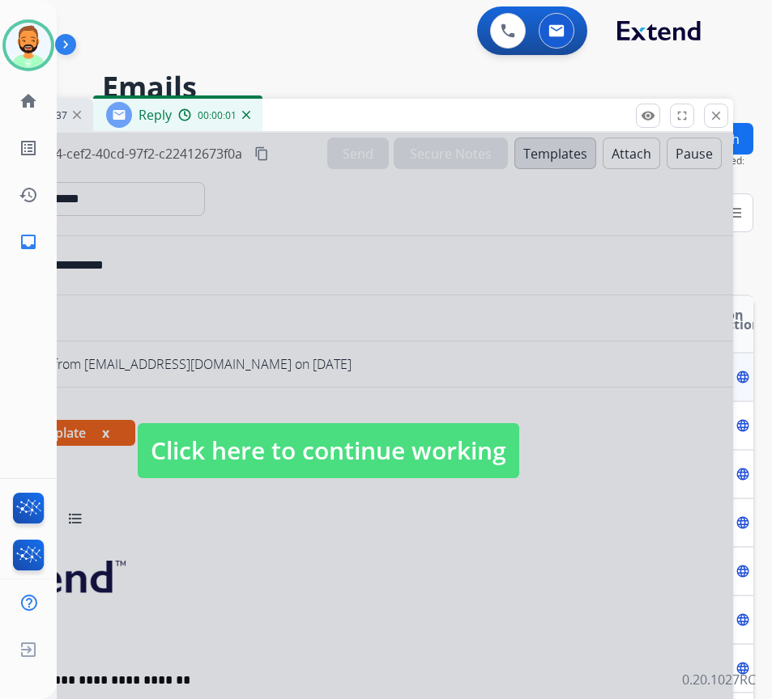
click at [367, 485] on div at bounding box center [328, 435] width 810 height 605
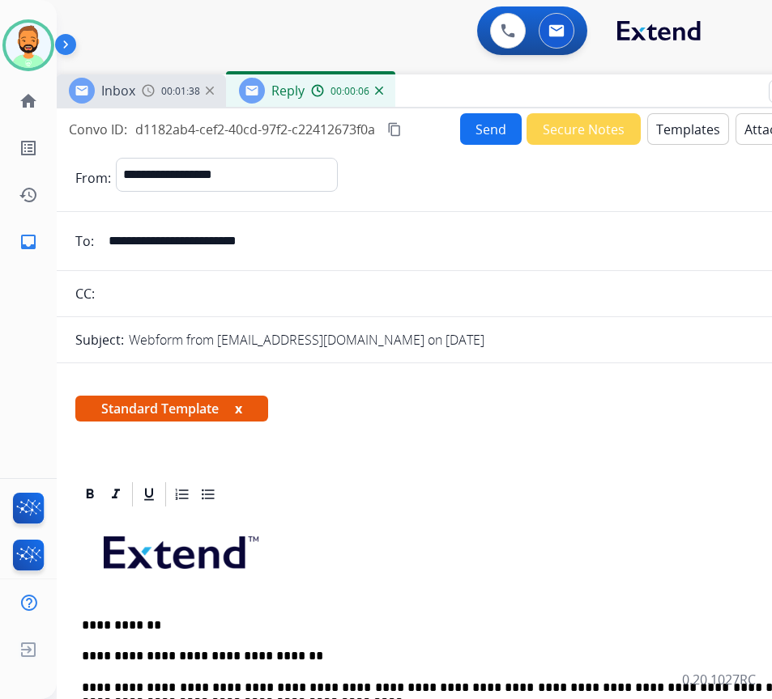
drag, startPoint x: 386, startPoint y: 129, endPoint x: 458, endPoint y: 96, distance: 79.0
click at [458, 96] on div "Inbox 00:01:38 Reply 00:00:06" at bounding box center [461, 91] width 810 height 34
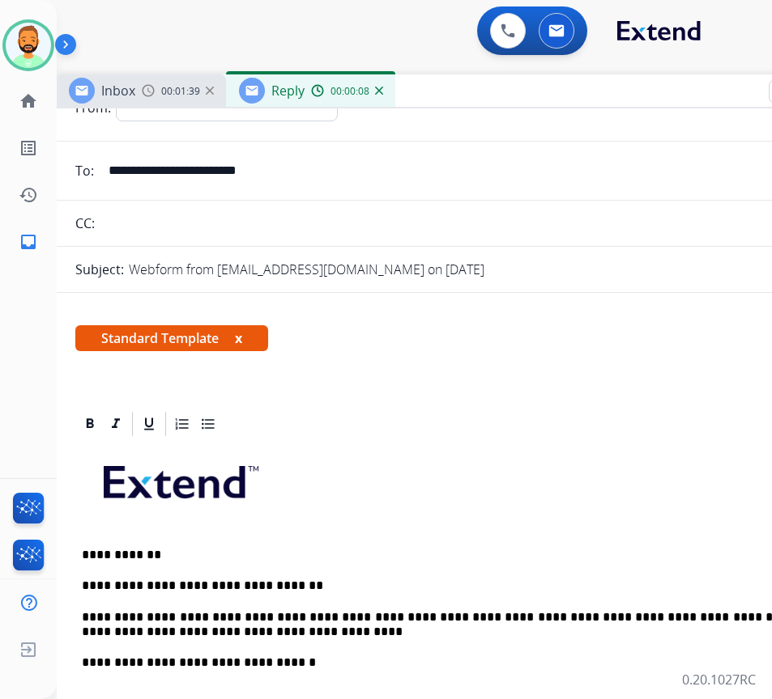
scroll to position [162, 0]
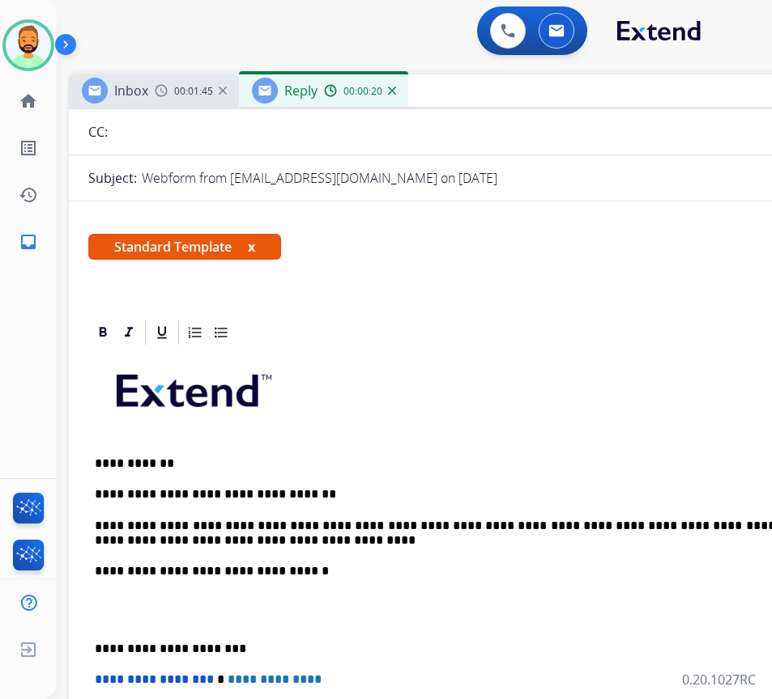
drag, startPoint x: 600, startPoint y: 93, endPoint x: 610, endPoint y: 96, distance: 11.0
click at [607, 89] on div "Inbox 00:01:45 Reply 00:00:20" at bounding box center [474, 91] width 810 height 34
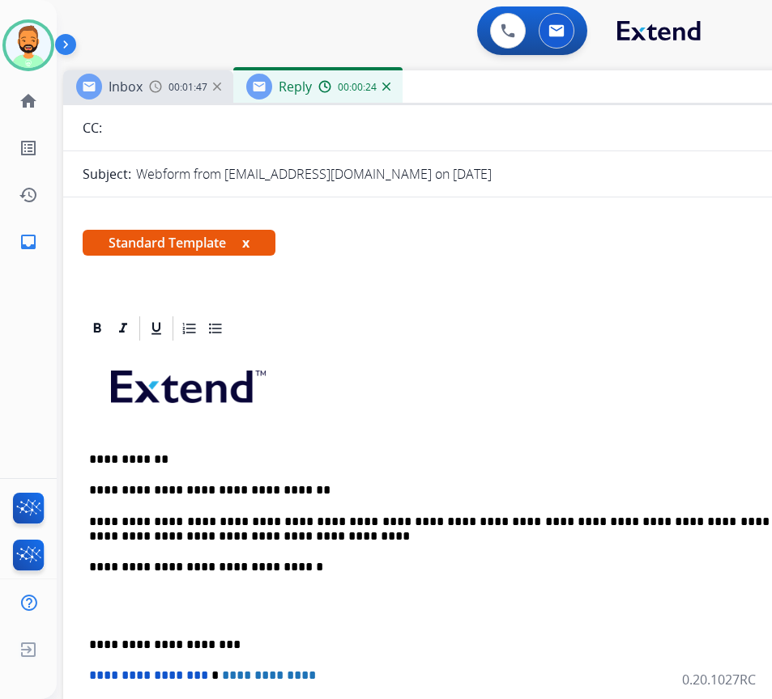
click at [88, 634] on div "**********" at bounding box center [468, 613] width 771 height 541
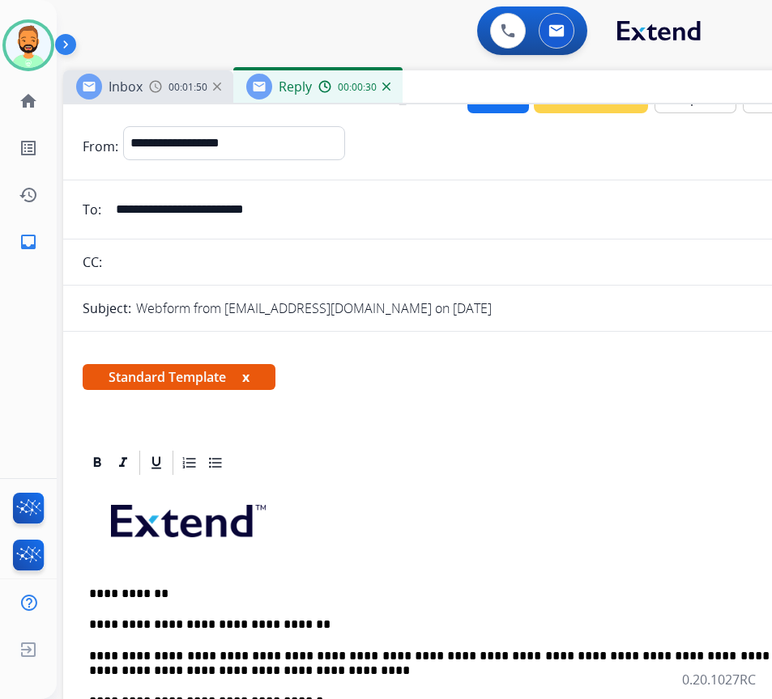
scroll to position [0, 0]
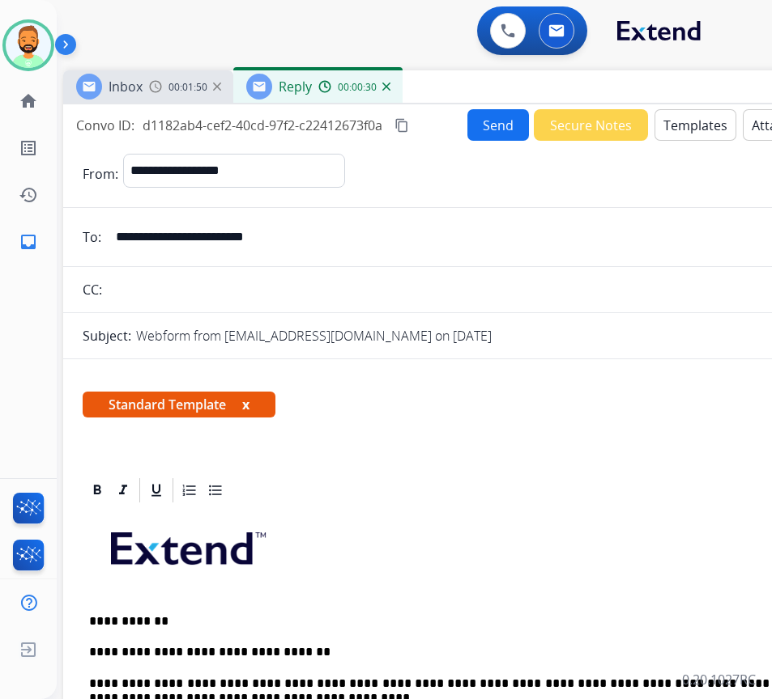
click at [485, 117] on button "Send" at bounding box center [498, 125] width 62 height 32
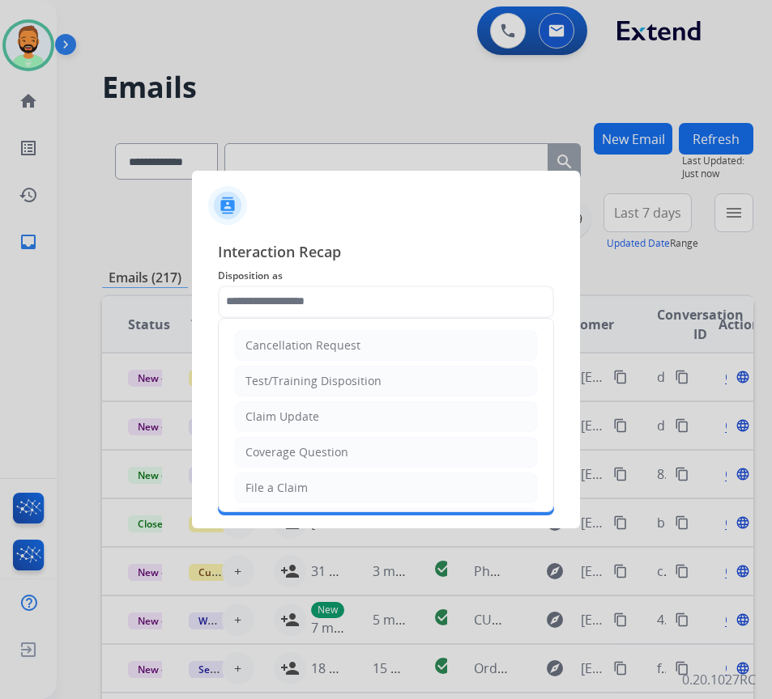
click at [376, 305] on input "text" at bounding box center [386, 302] width 336 height 32
click at [363, 416] on li "Claim Update" at bounding box center [386, 417] width 302 height 31
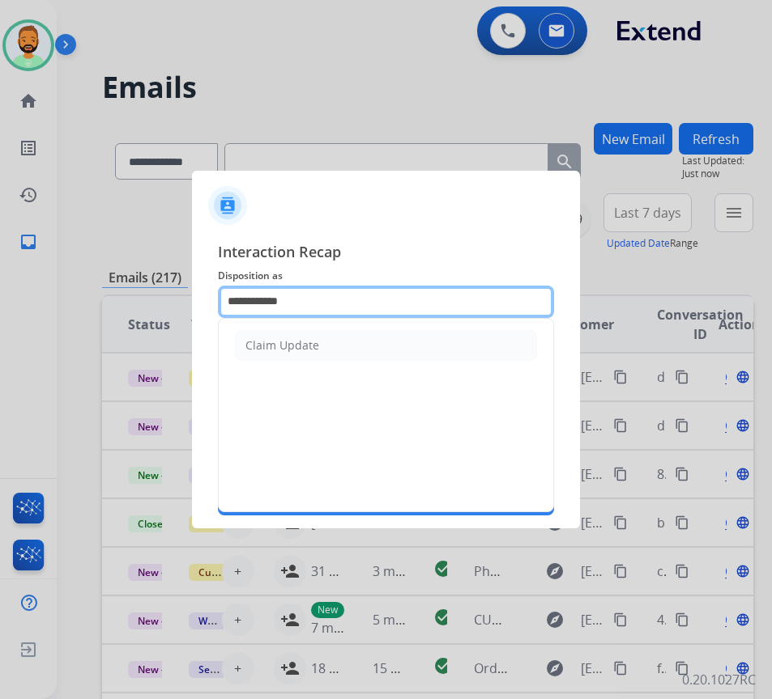
drag, startPoint x: 346, startPoint y: 292, endPoint x: 72, endPoint y: 296, distance: 273.7
click at [0, 295] on app-contact-recap-modal "**********" at bounding box center [0, 349] width 0 height 699
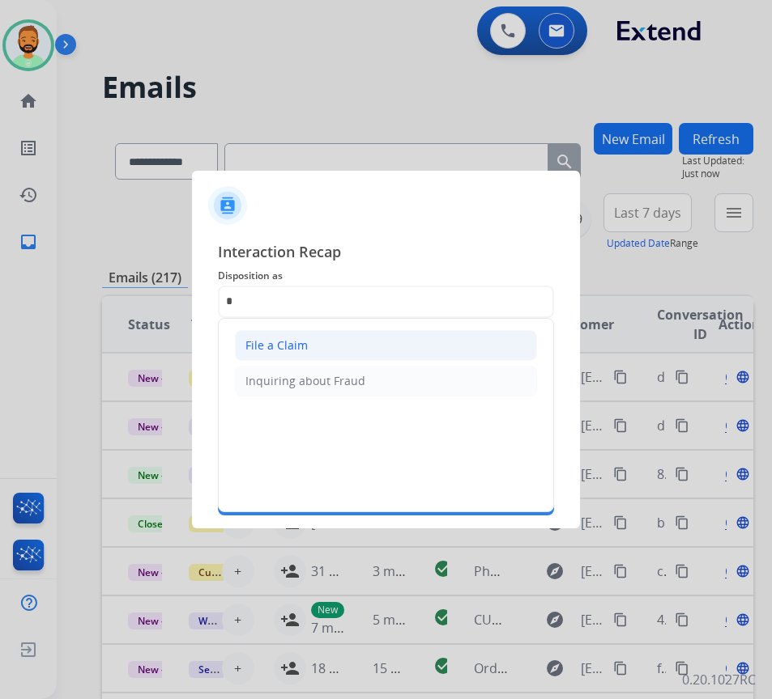
click at [306, 331] on li "File a Claim" at bounding box center [386, 345] width 302 height 31
type input "**********"
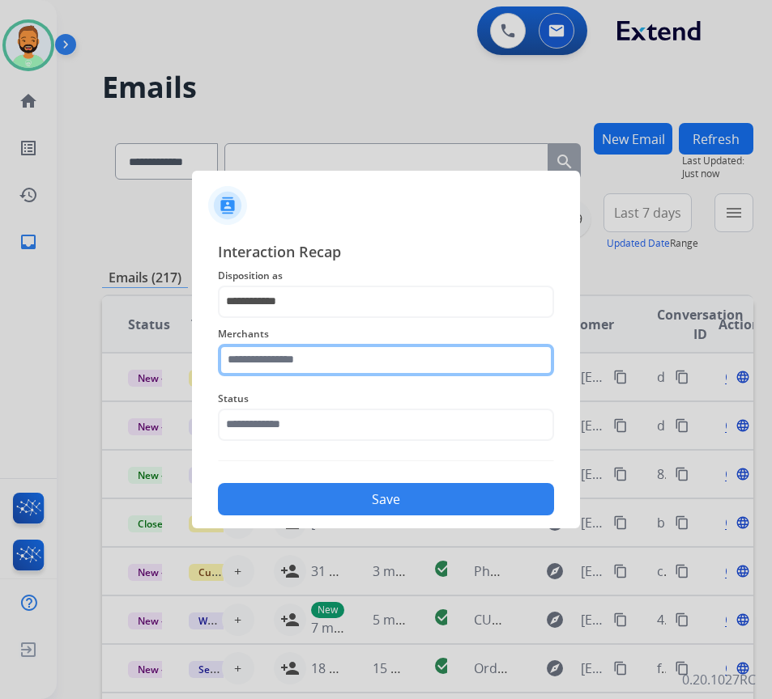
click at [317, 363] on input "text" at bounding box center [386, 360] width 336 height 32
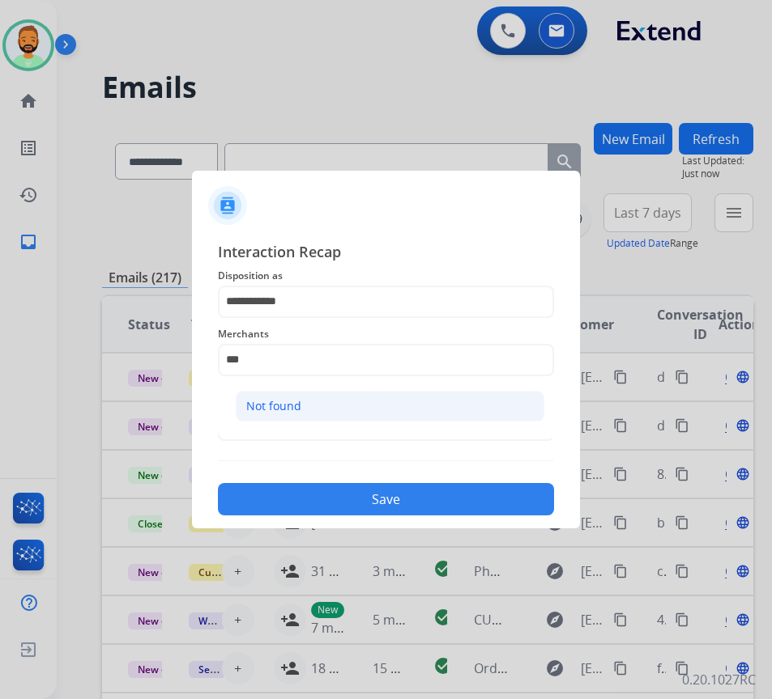
click at [338, 400] on li "Not found" at bounding box center [390, 406] width 308 height 31
type input "*********"
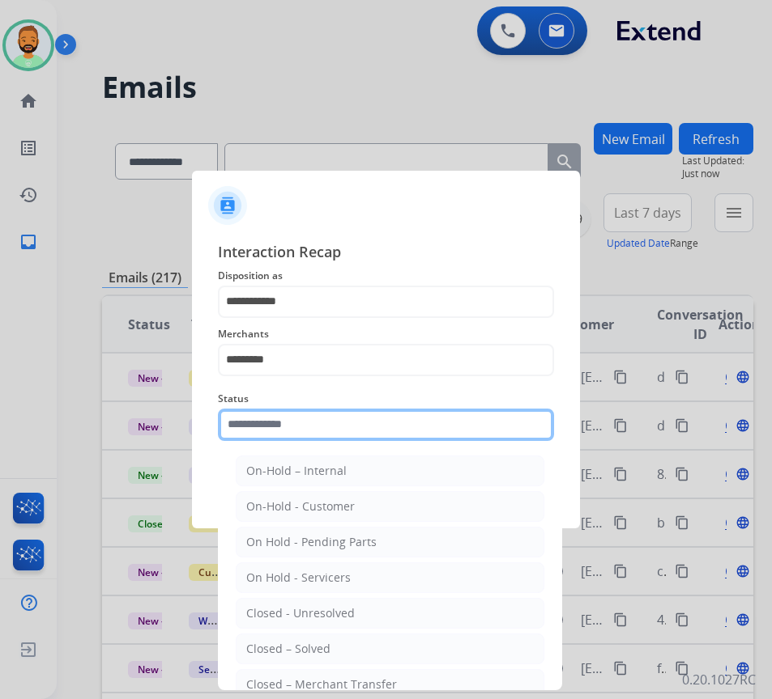
click at [342, 413] on input "text" at bounding box center [386, 425] width 336 height 32
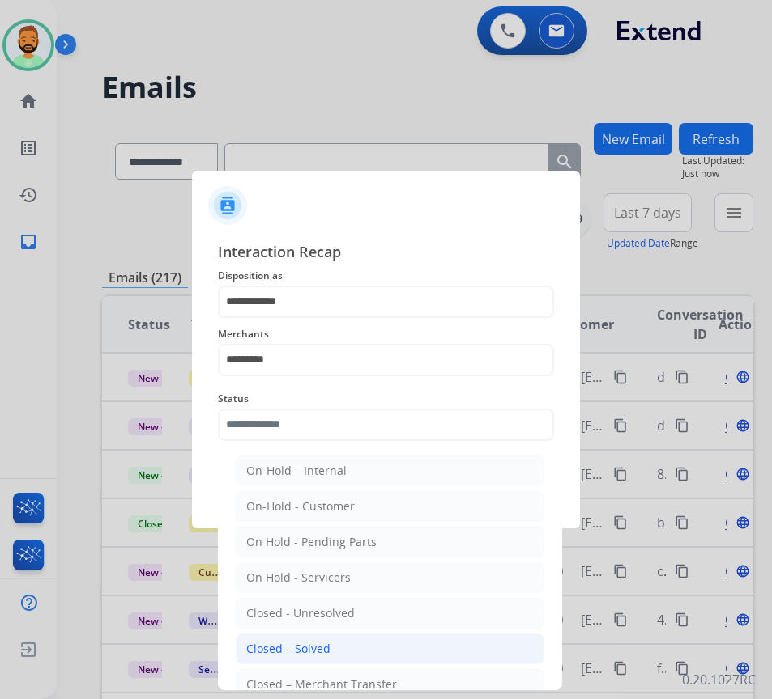
click at [363, 645] on li "Closed – Solved" at bounding box center [390, 649] width 308 height 31
type input "**********"
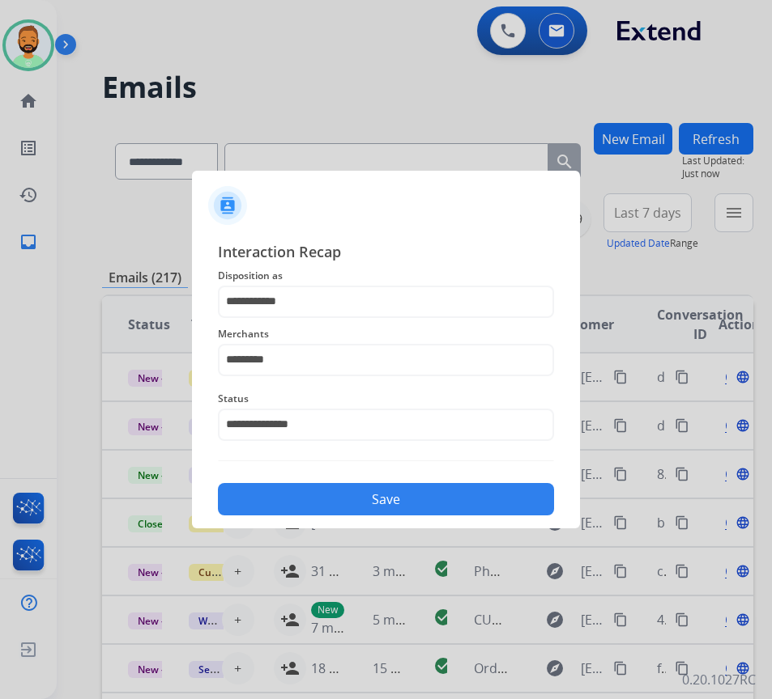
click at [358, 502] on button "Save" at bounding box center [386, 499] width 336 height 32
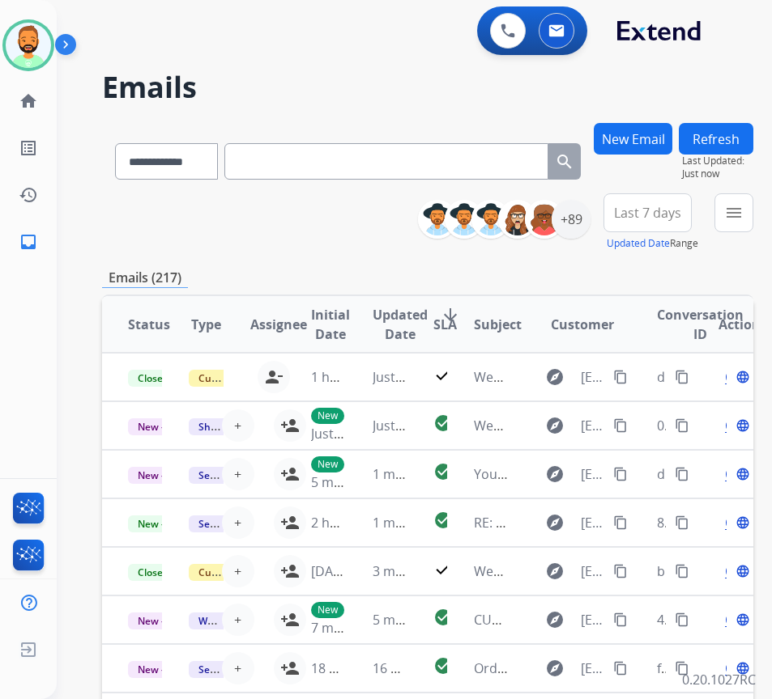
click at [664, 216] on span "Last 7 days" at bounding box center [647, 213] width 67 height 6
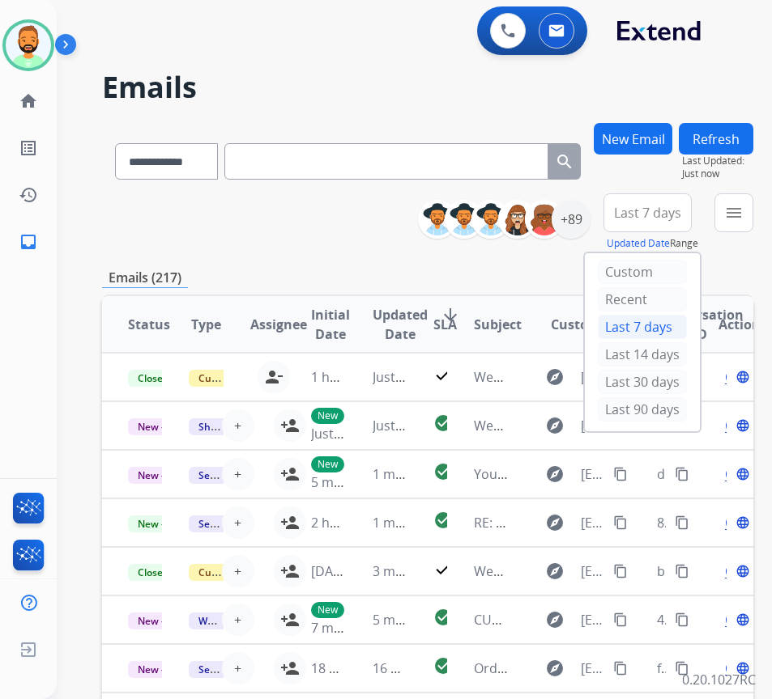
click at [678, 407] on div "Last 90 days" at bounding box center [641, 409] width 89 height 24
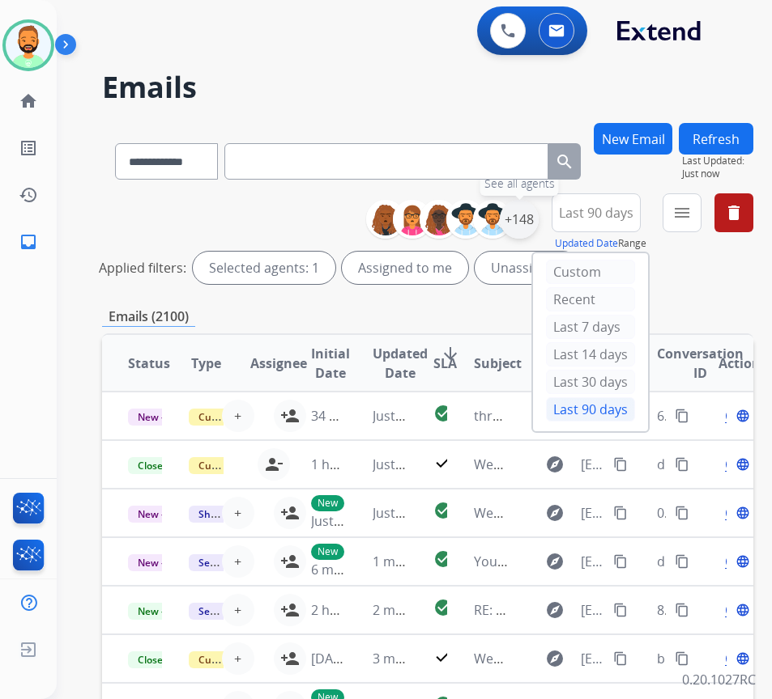
drag, startPoint x: 554, startPoint y: 224, endPoint x: 544, endPoint y: 221, distance: 10.2
click at [538, 221] on div "+148" at bounding box center [518, 219] width 39 height 39
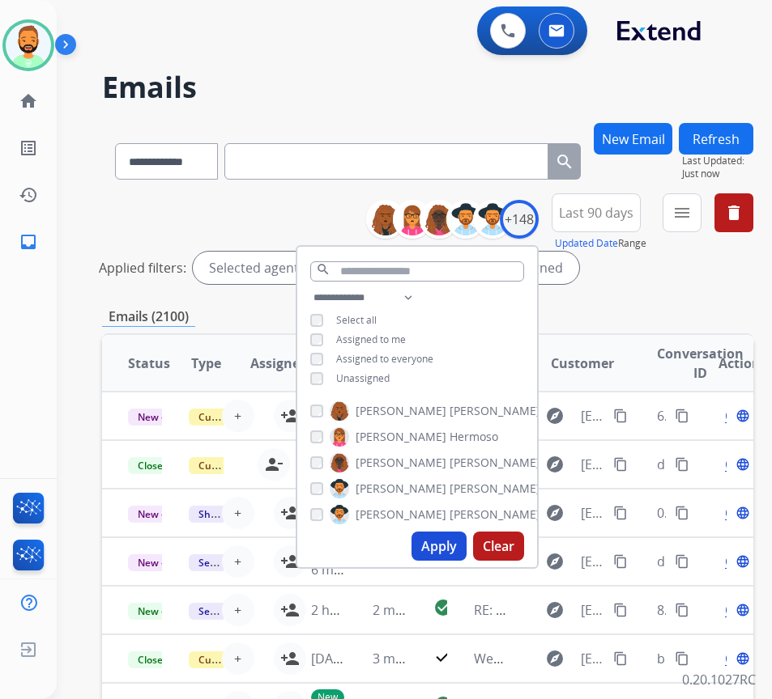
click at [382, 372] on span "Unassigned" at bounding box center [362, 379] width 53 height 14
click at [441, 546] on button "Apply" at bounding box center [438, 546] width 55 height 29
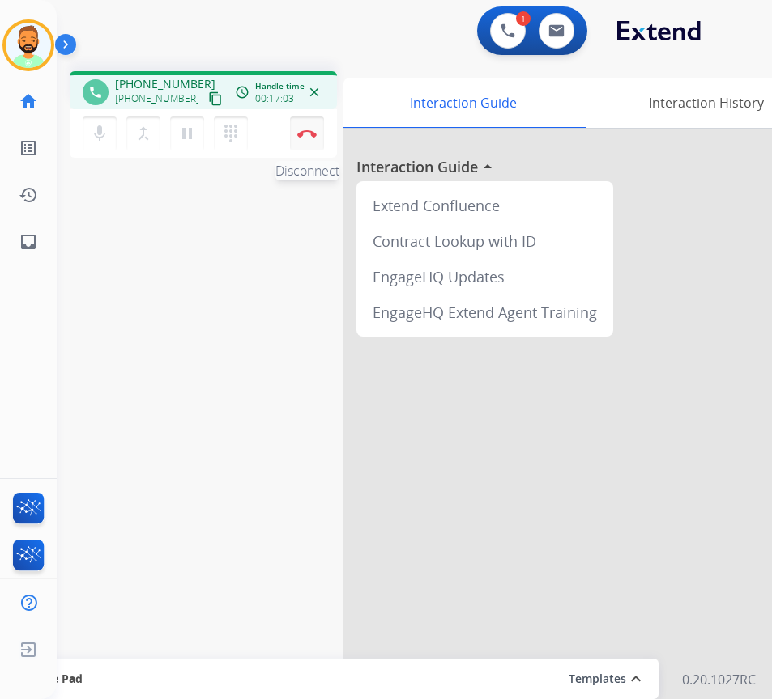
click at [307, 133] on img at bounding box center [306, 134] width 19 height 8
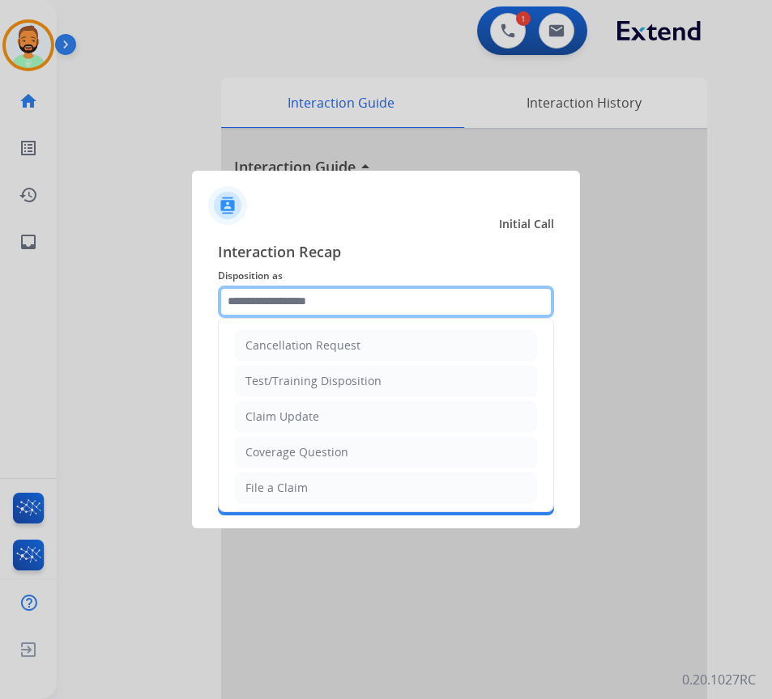
click at [383, 297] on input "text" at bounding box center [386, 302] width 336 height 32
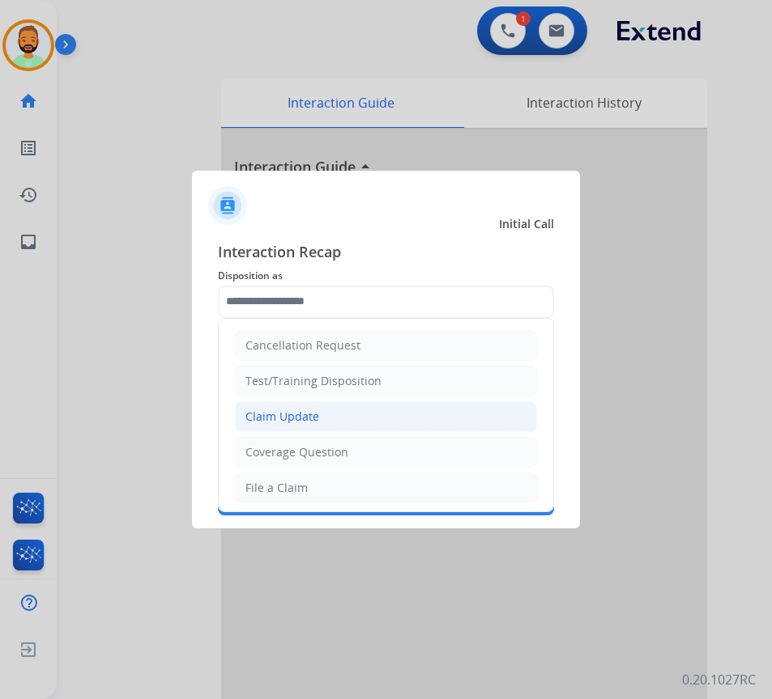
click at [375, 416] on li "Claim Update" at bounding box center [386, 417] width 302 height 31
type input "**********"
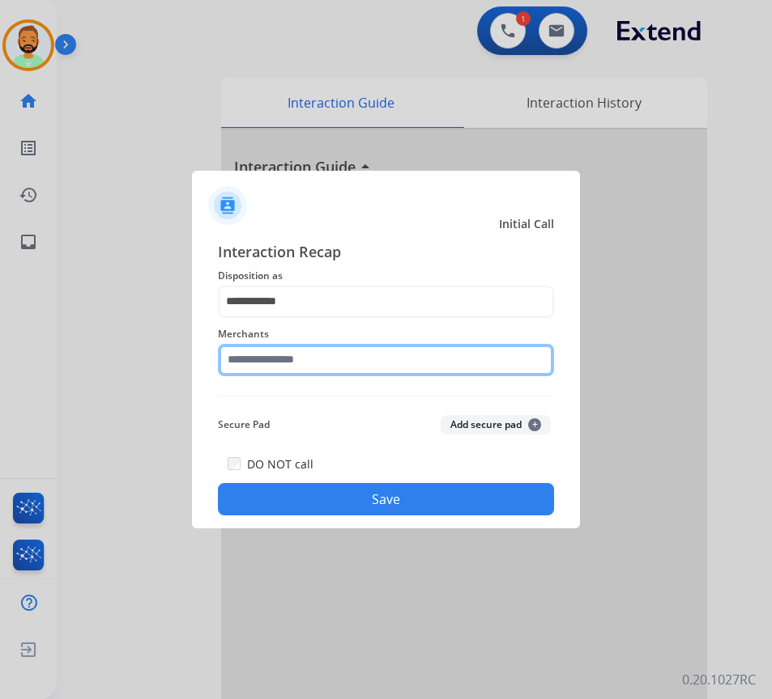
click at [373, 368] on input "text" at bounding box center [386, 360] width 336 height 32
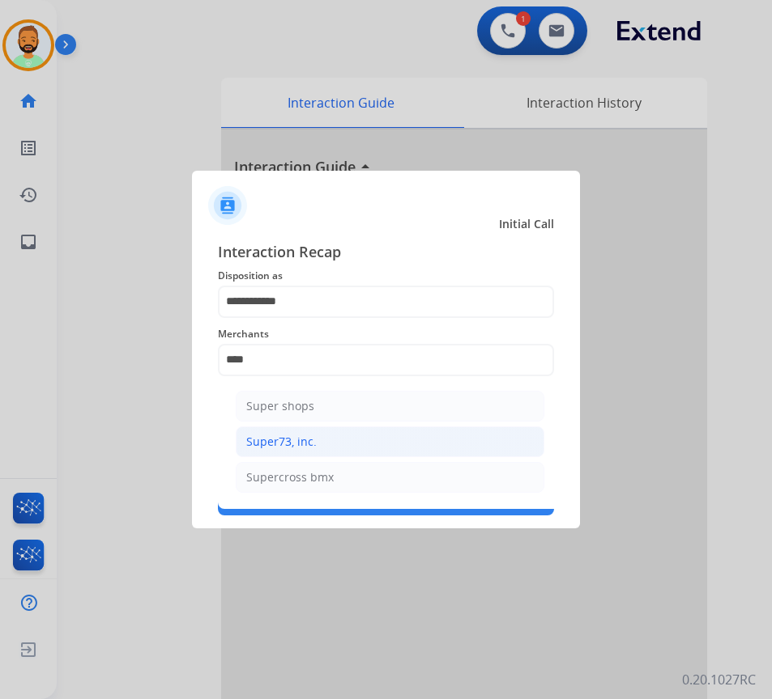
click at [369, 439] on li "Super73, inc." at bounding box center [390, 442] width 308 height 31
type input "**********"
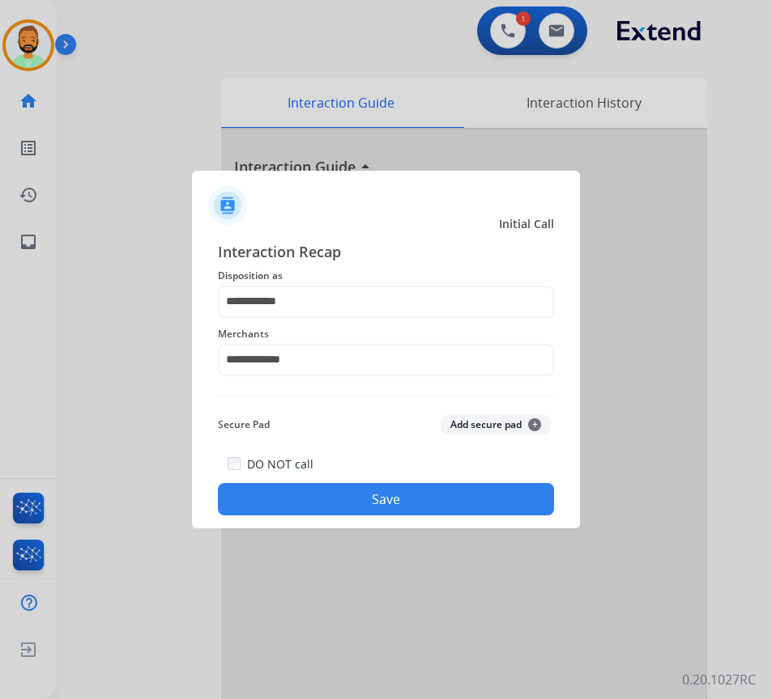
click at [404, 499] on button "Save" at bounding box center [386, 499] width 336 height 32
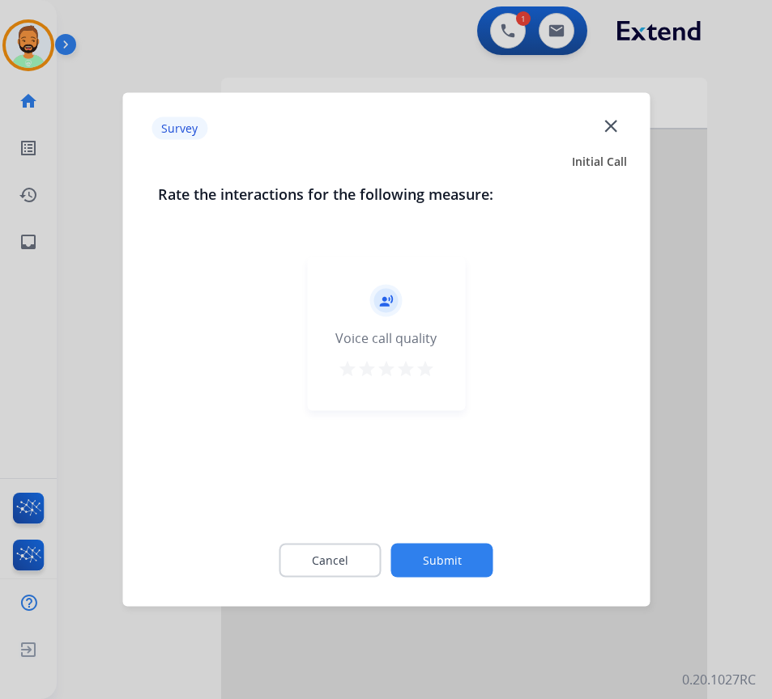
click at [476, 583] on div "Cancel Submit" at bounding box center [386, 561] width 456 height 73
click at [465, 567] on button "Submit" at bounding box center [442, 561] width 102 height 34
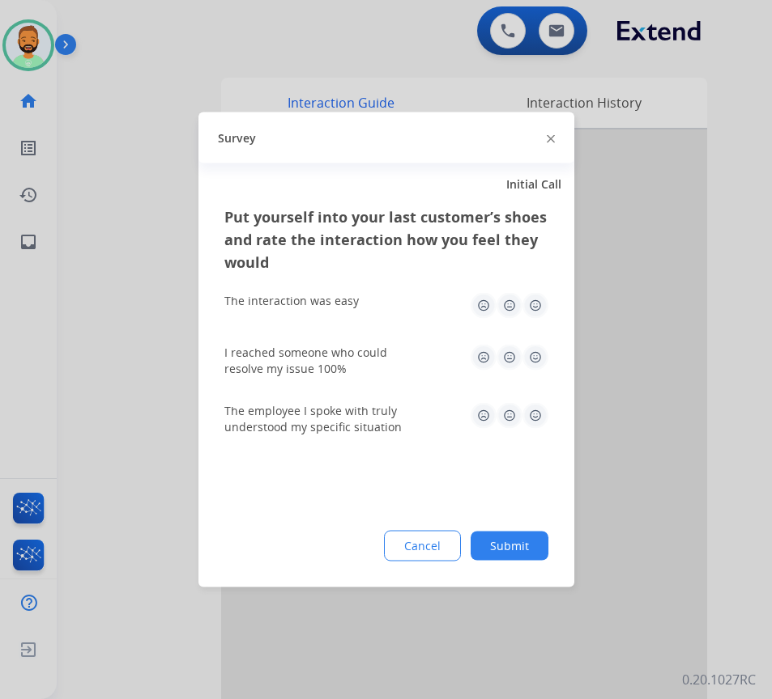
click at [484, 560] on div "Cancel Submit" at bounding box center [386, 546] width 324 height 31
click at [504, 539] on button "Submit" at bounding box center [509, 546] width 78 height 29
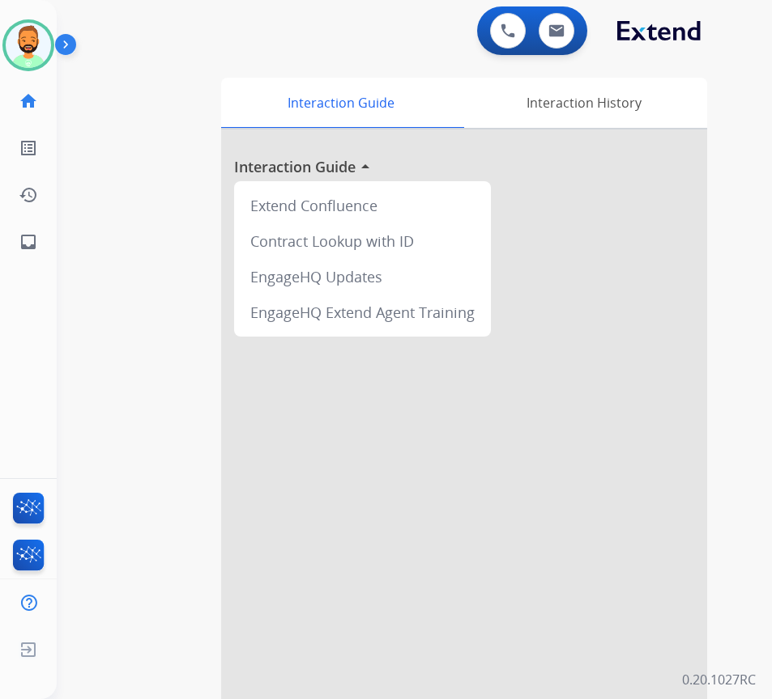
click at [627, 266] on div at bounding box center [464, 432] width 486 height 604
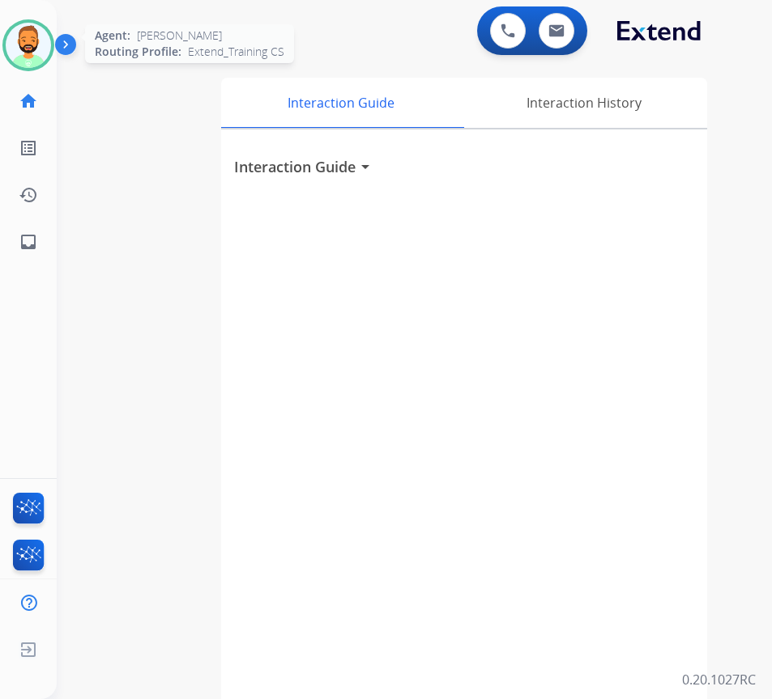
click at [23, 51] on img at bounding box center [28, 45] width 45 height 45
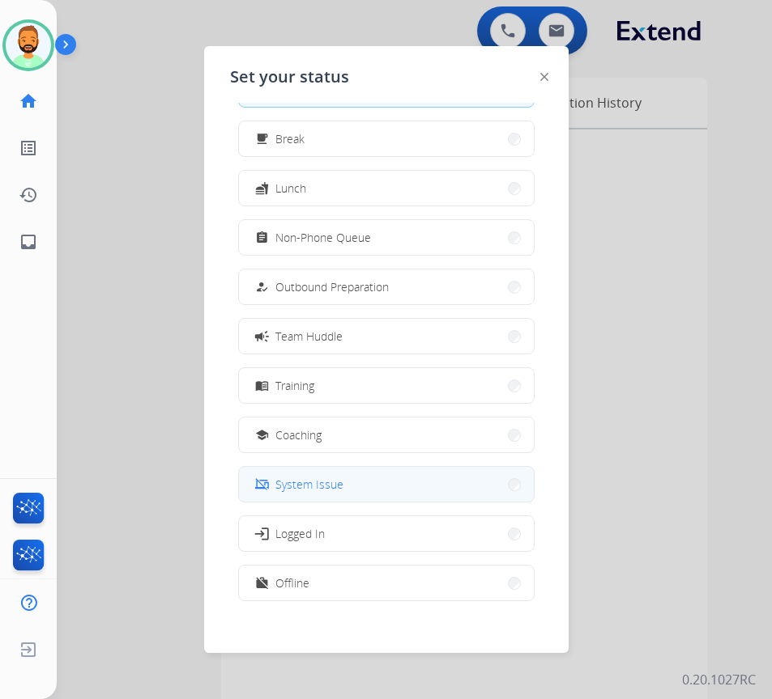
scroll to position [54, 0]
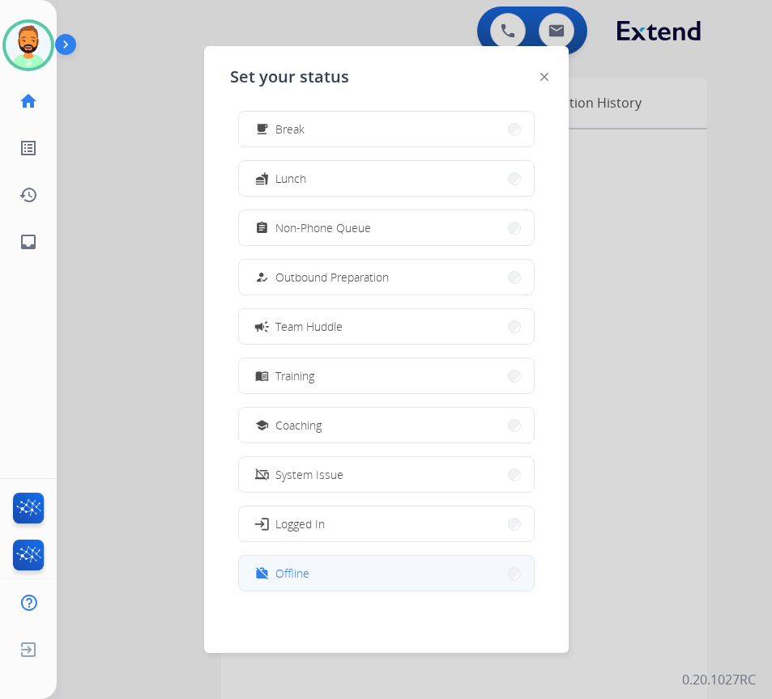
click at [368, 567] on button "work_off Offline" at bounding box center [386, 573] width 295 height 35
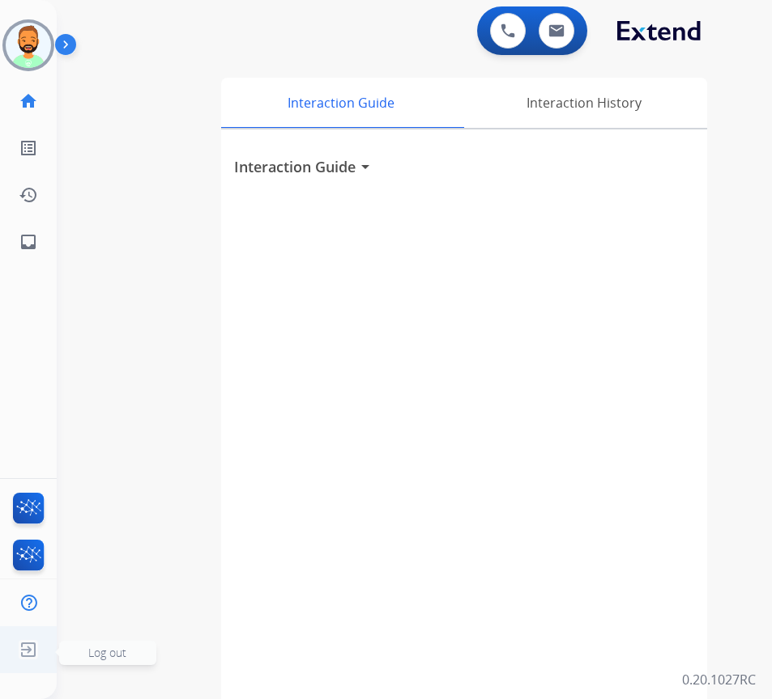
click at [91, 658] on span "Log out" at bounding box center [107, 652] width 38 height 15
